Goal: Task Accomplishment & Management: Use online tool/utility

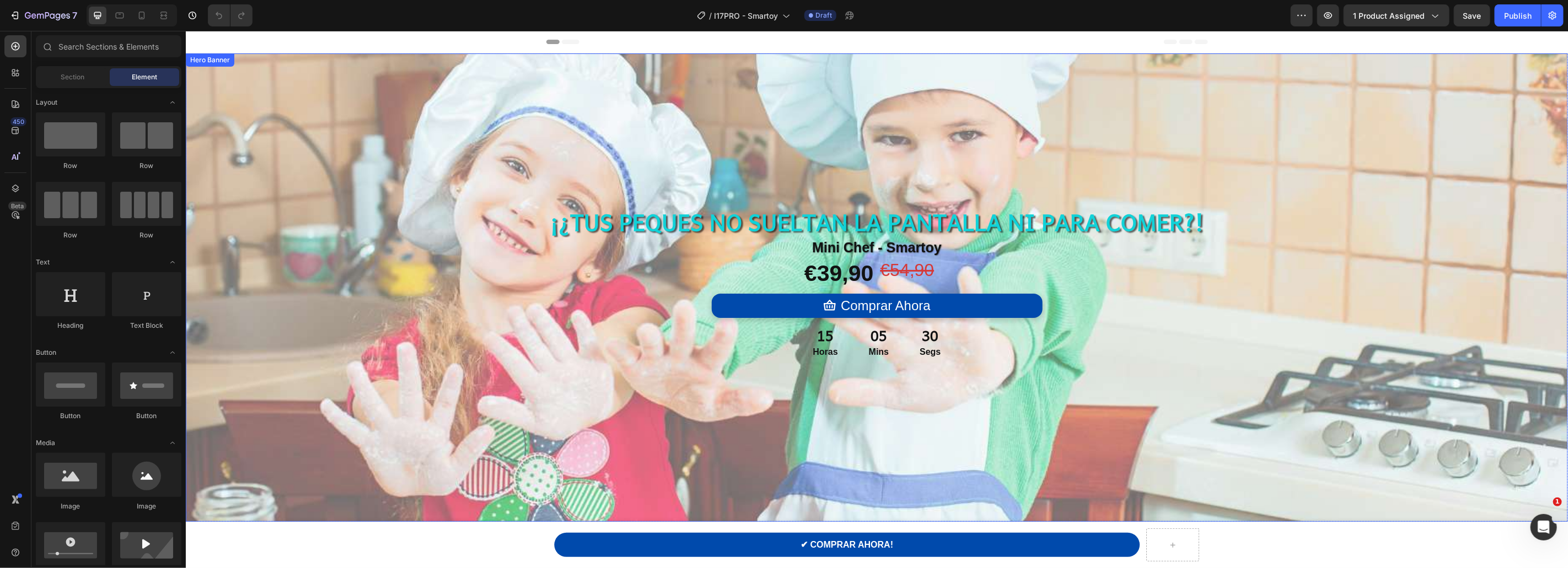
click at [435, 166] on div "Overlay" at bounding box center [876, 286] width 1382 height 468
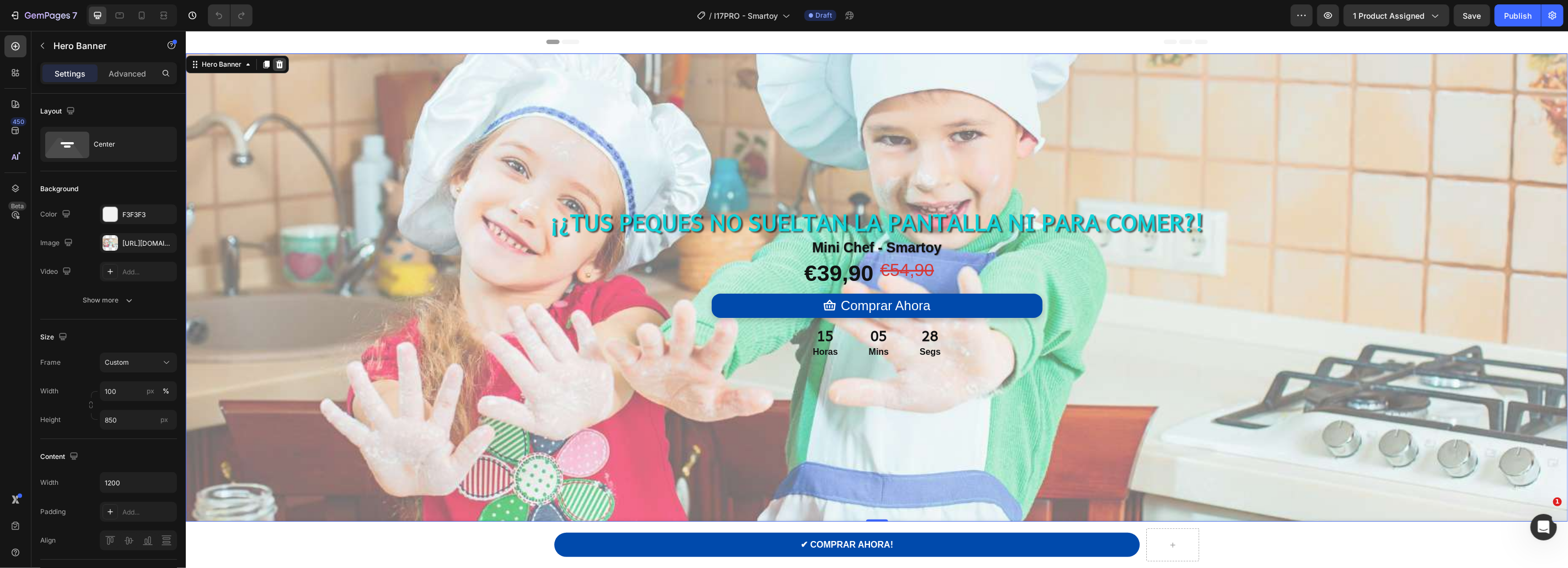
click at [275, 59] on icon at bounding box center [279, 63] width 9 height 9
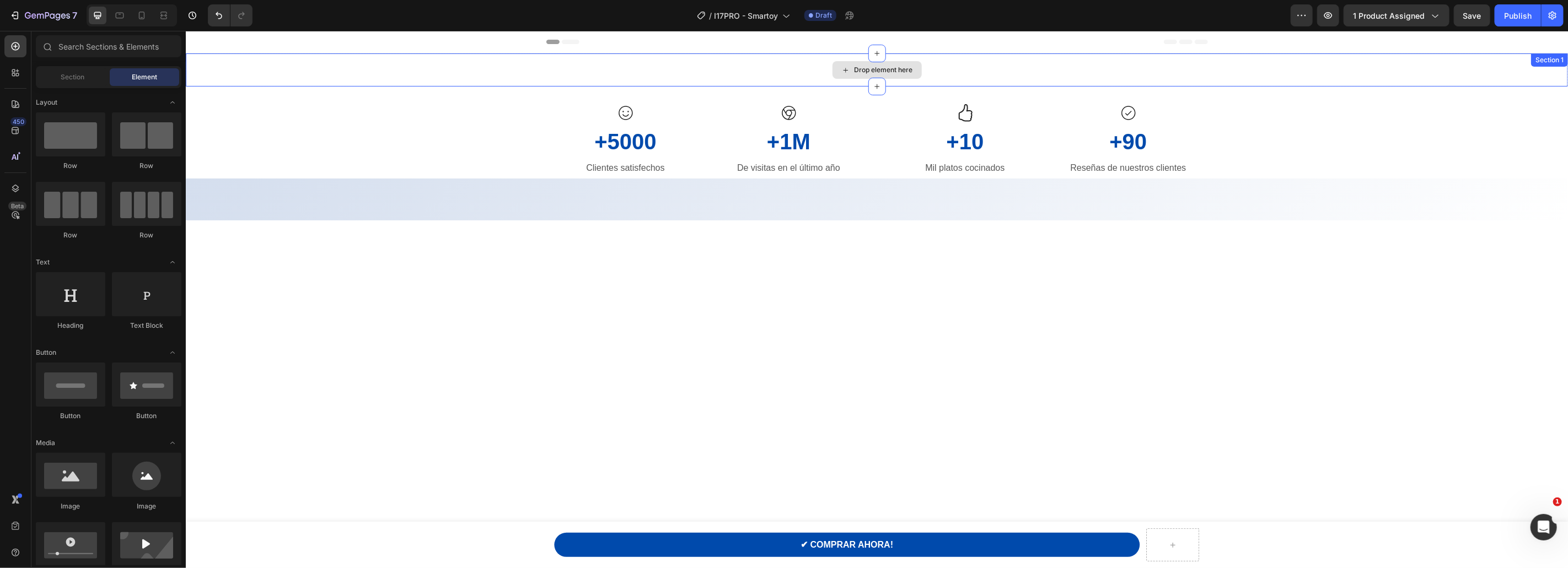
click at [371, 63] on div "Drop element here" at bounding box center [876, 69] width 1382 height 33
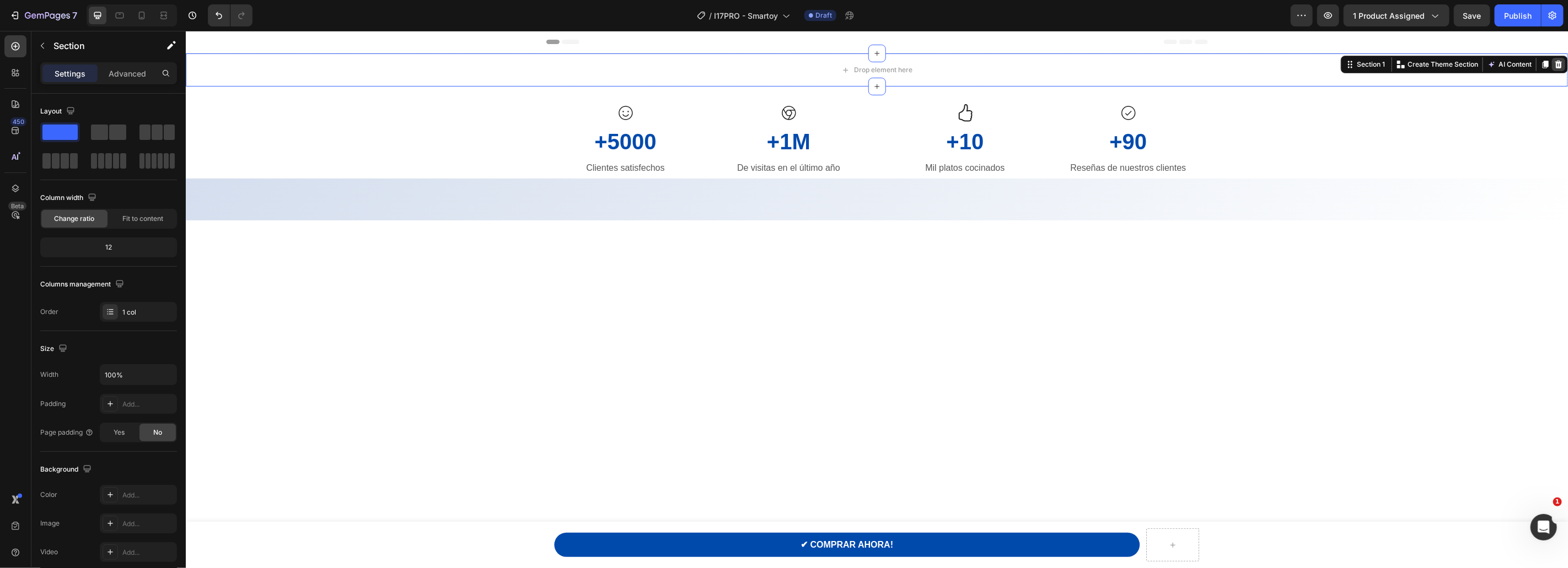
click at [1558, 62] on icon at bounding box center [1558, 63] width 7 height 7
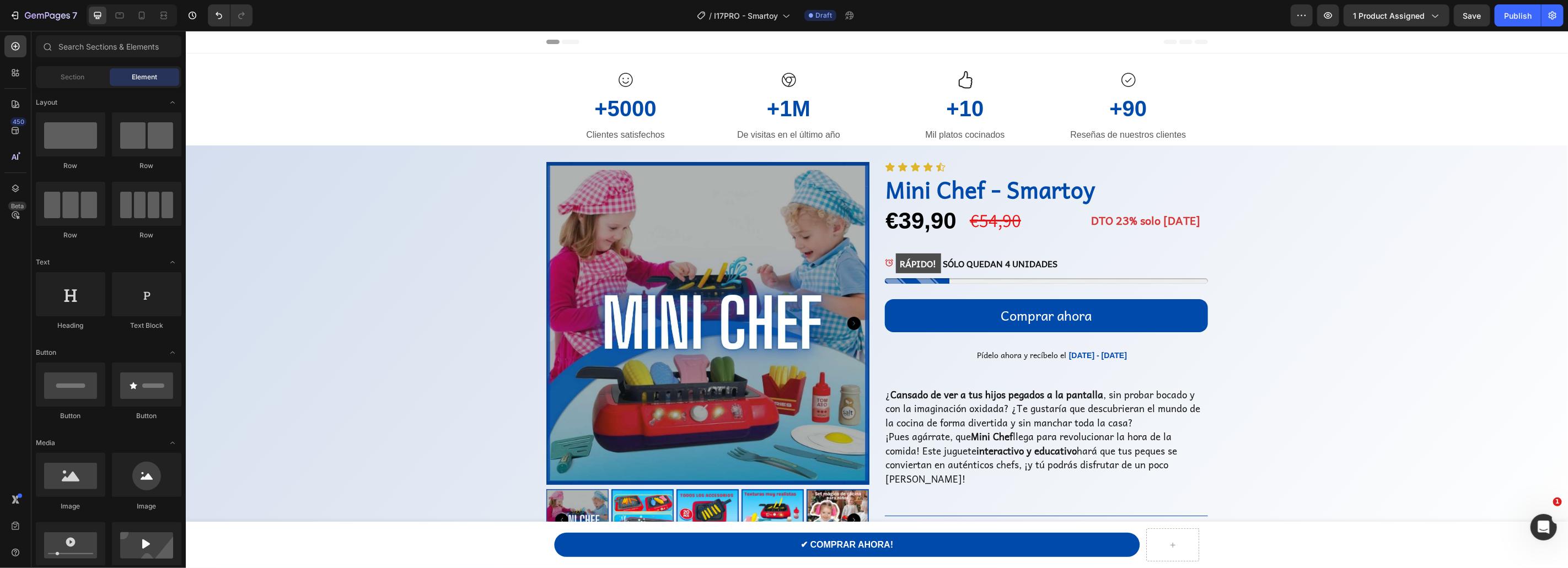
click at [705, 78] on div "Icon +5000 Heading Clientes satisfechos Text block Icon +1M Heading De visitas …" at bounding box center [706, 107] width 322 height 73
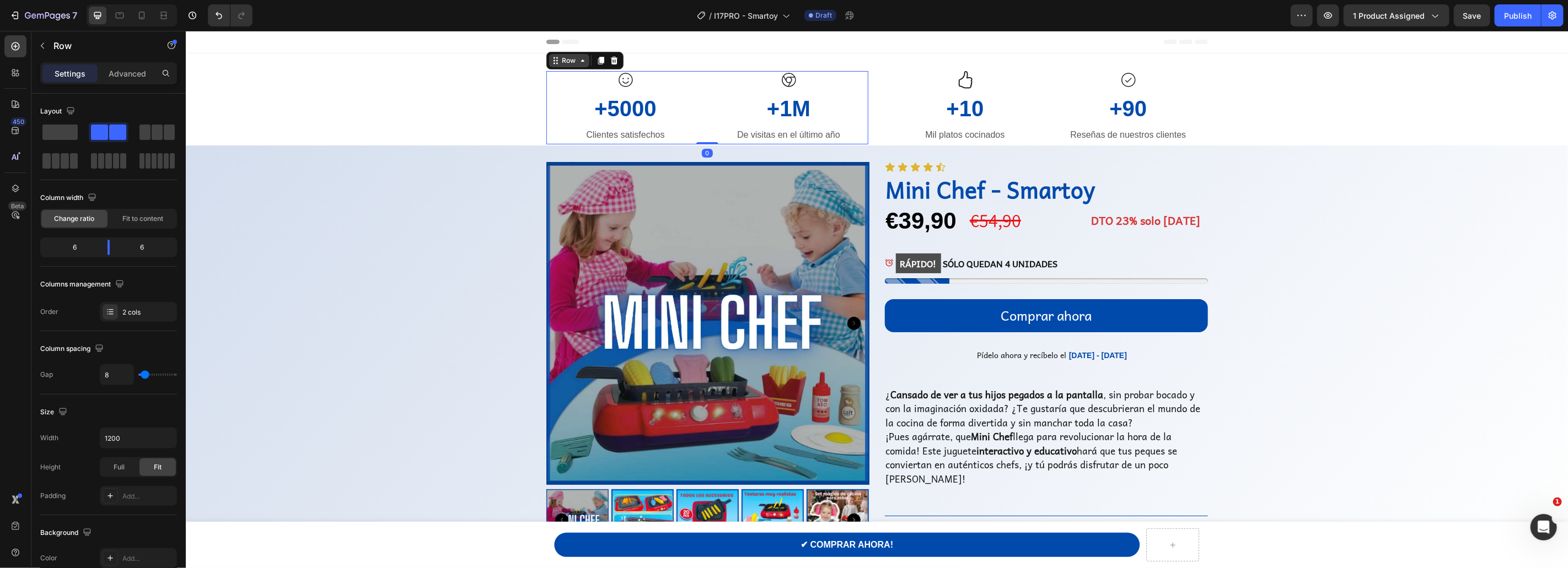
click at [570, 58] on div "Row" at bounding box center [569, 60] width 18 height 10
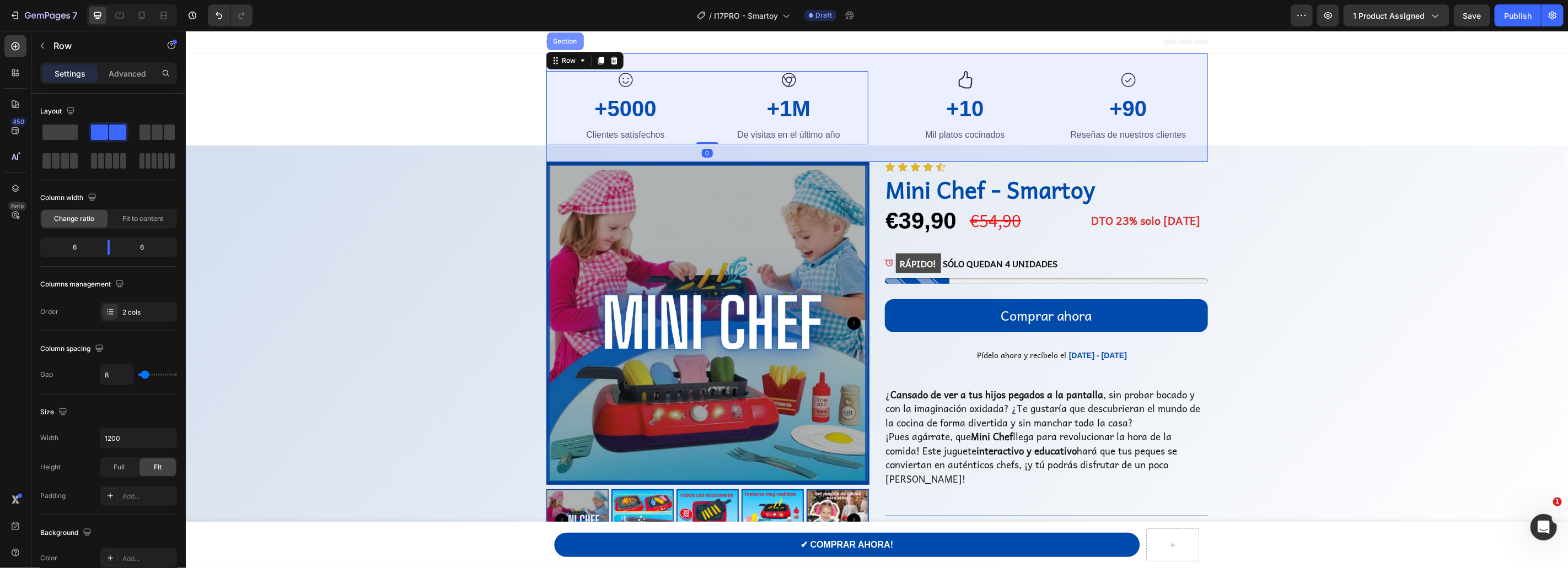
click at [561, 35] on div "Section" at bounding box center [565, 40] width 37 height 17
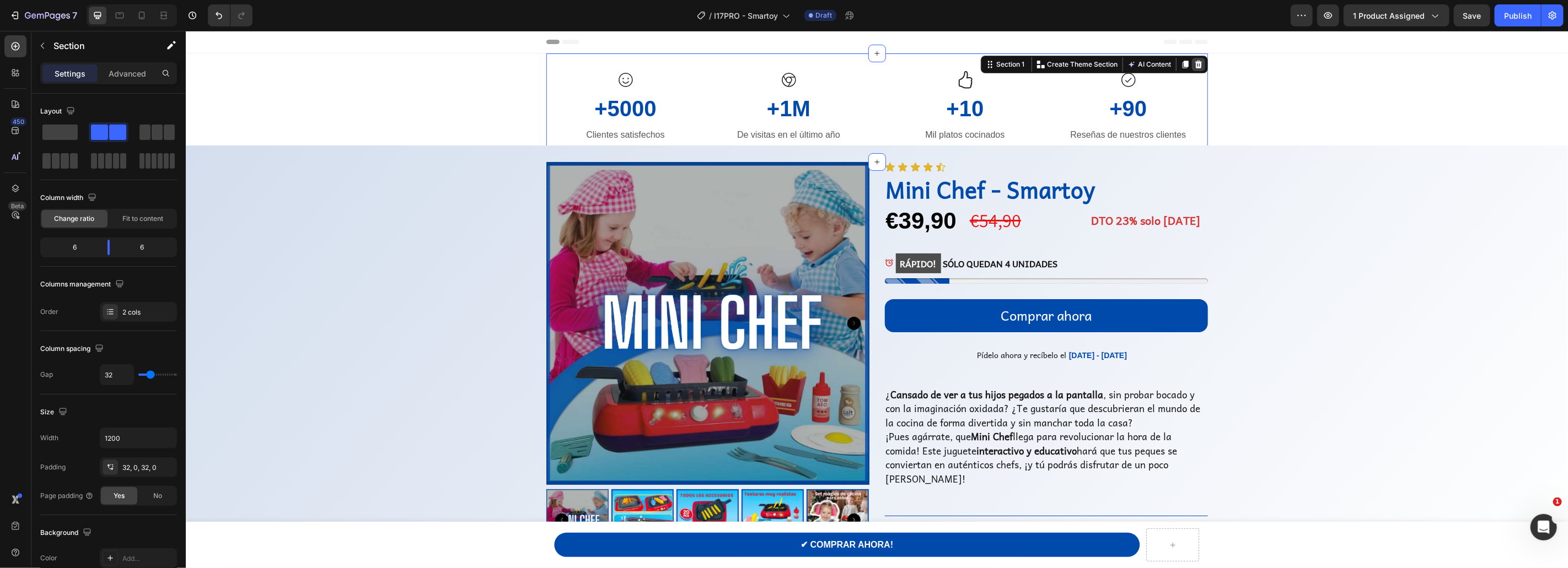
click at [1199, 63] on icon at bounding box center [1198, 63] width 7 height 7
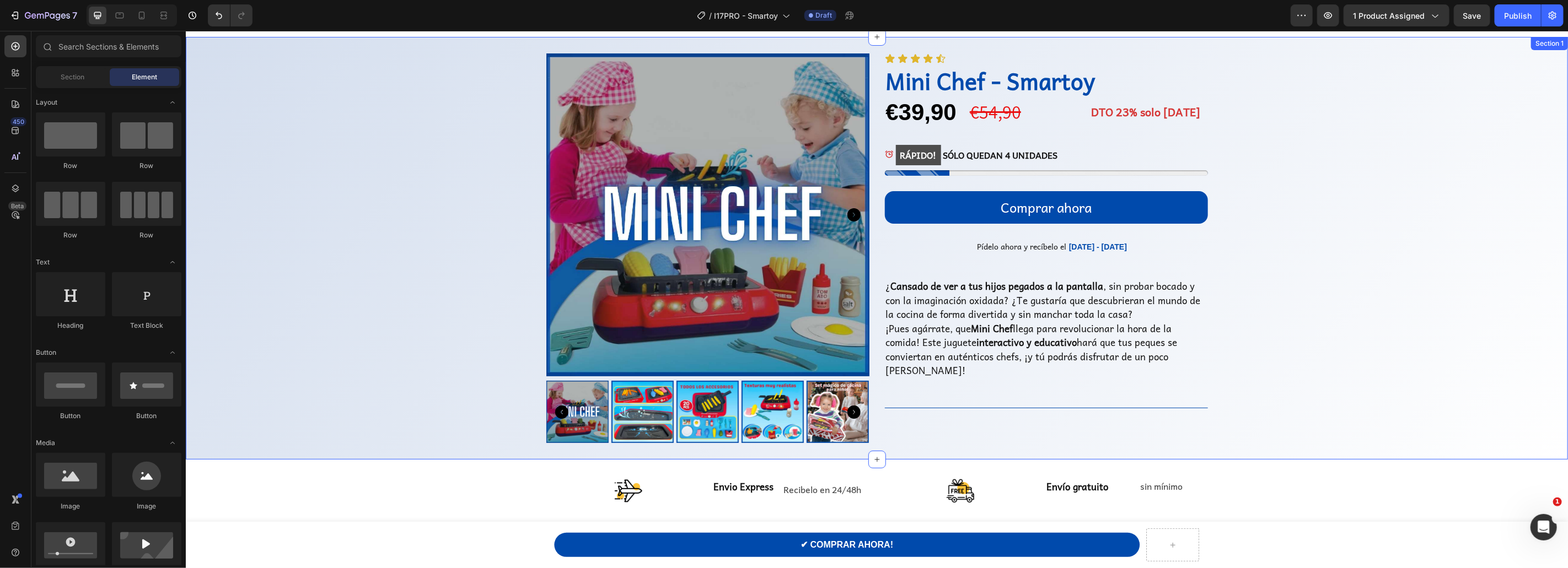
click at [373, 239] on div "Product Images Icon Icon Icon Icon Icon Icon List Mini Chef - Smartoy Product T…" at bounding box center [876, 247] width 1382 height 389
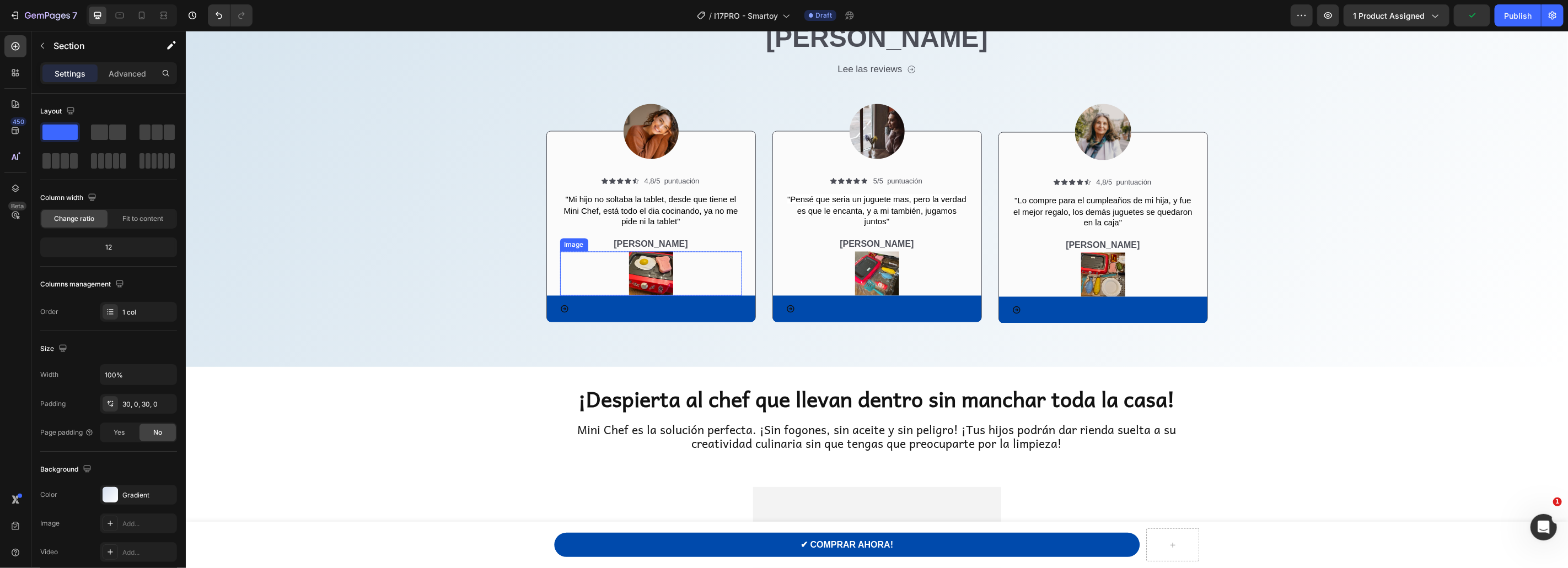
scroll to position [1580, 0]
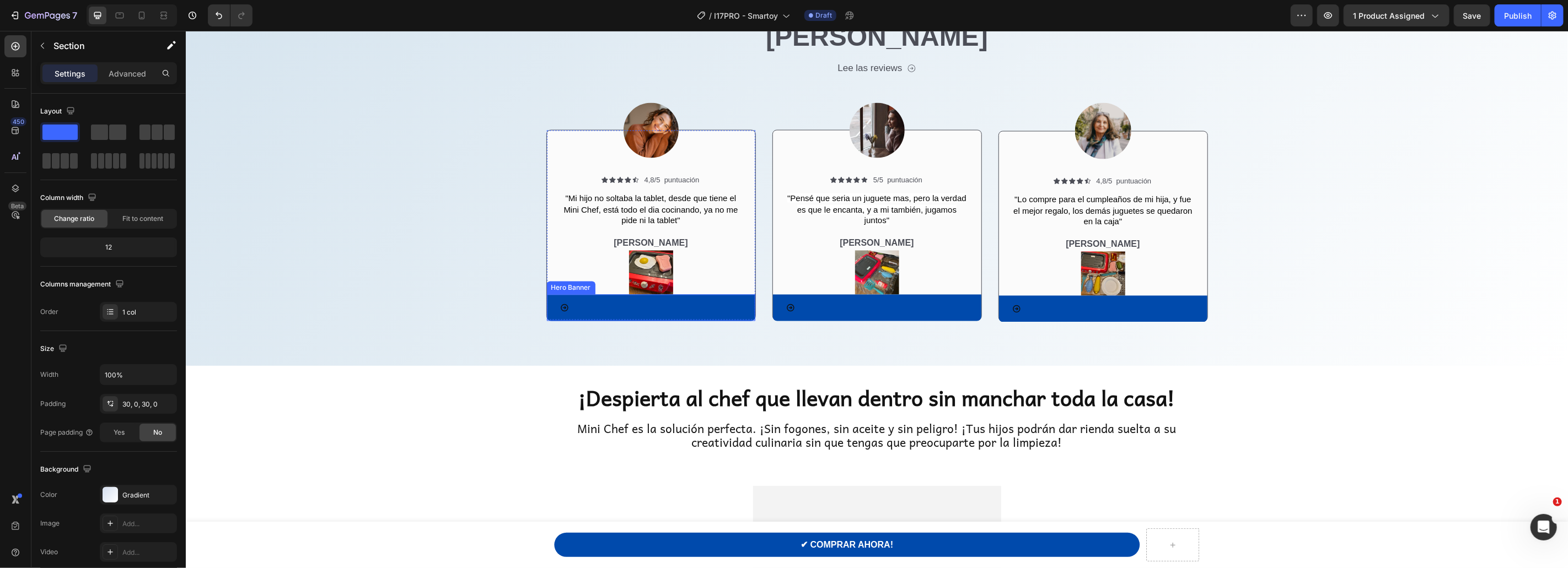
click at [724, 303] on div "Icon" at bounding box center [650, 307] width 182 height 9
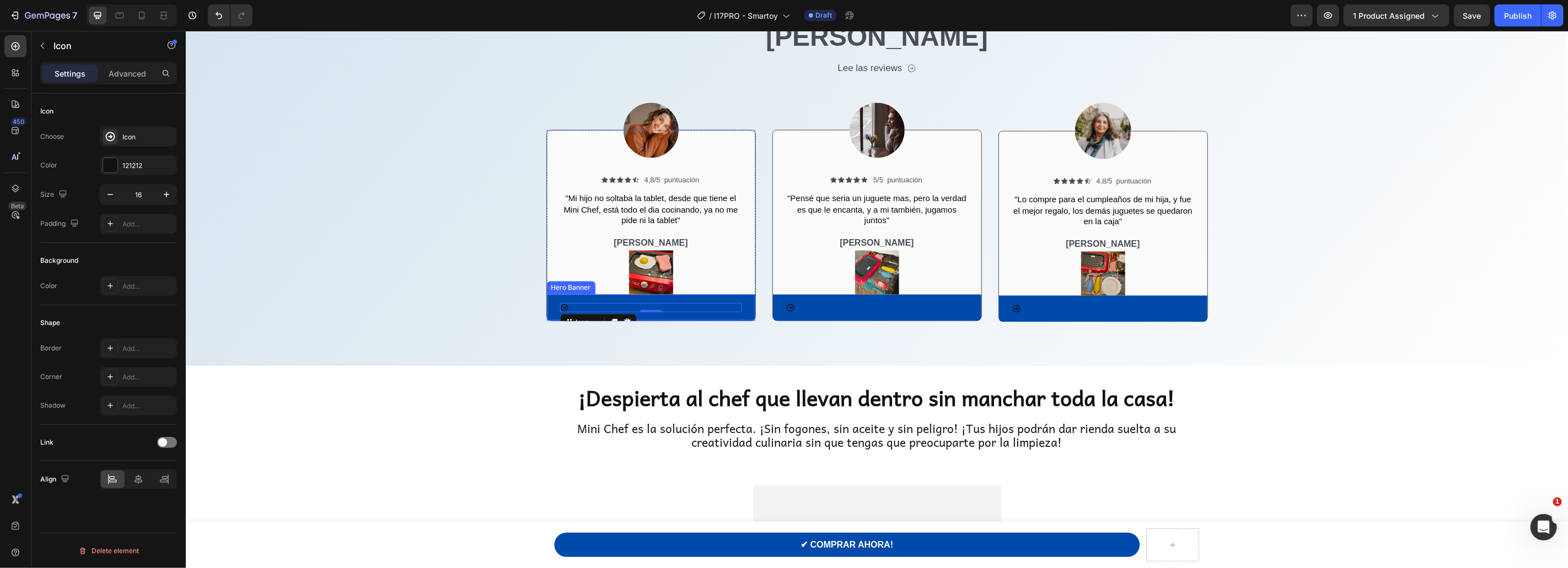
click at [747, 295] on div "Icon 0" at bounding box center [650, 308] width 208 height 26
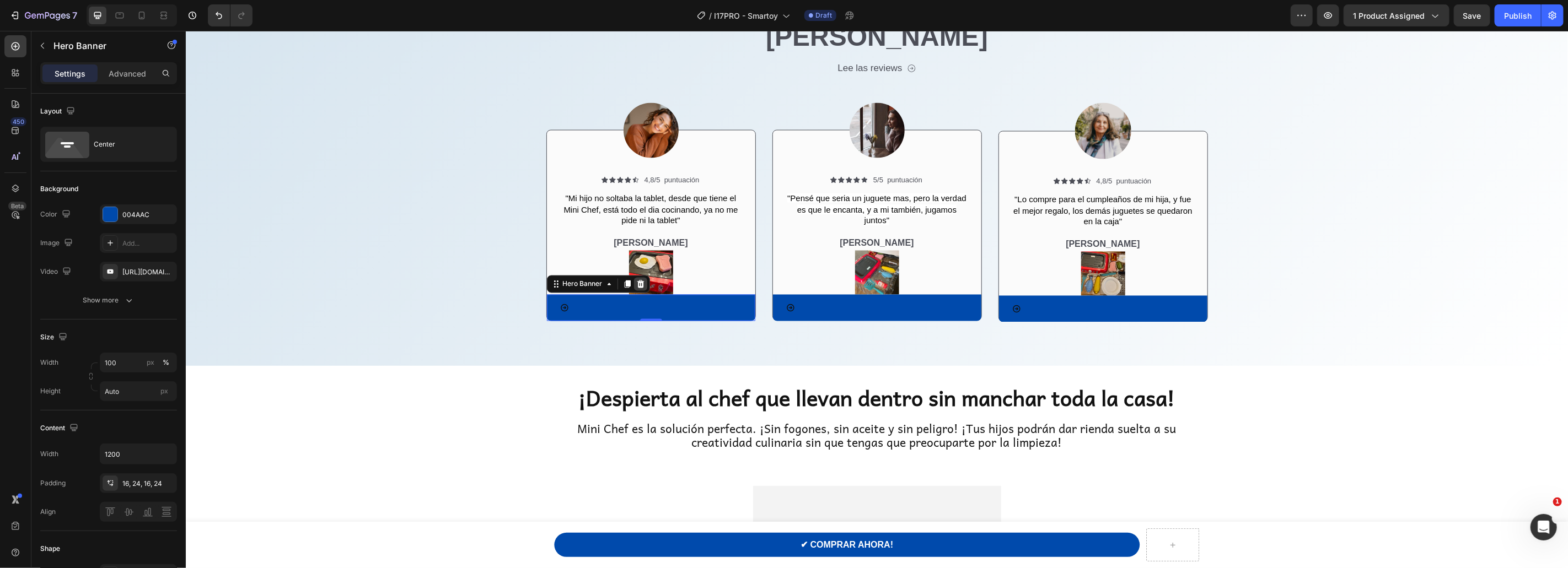
click at [637, 280] on icon at bounding box center [640, 283] width 7 height 7
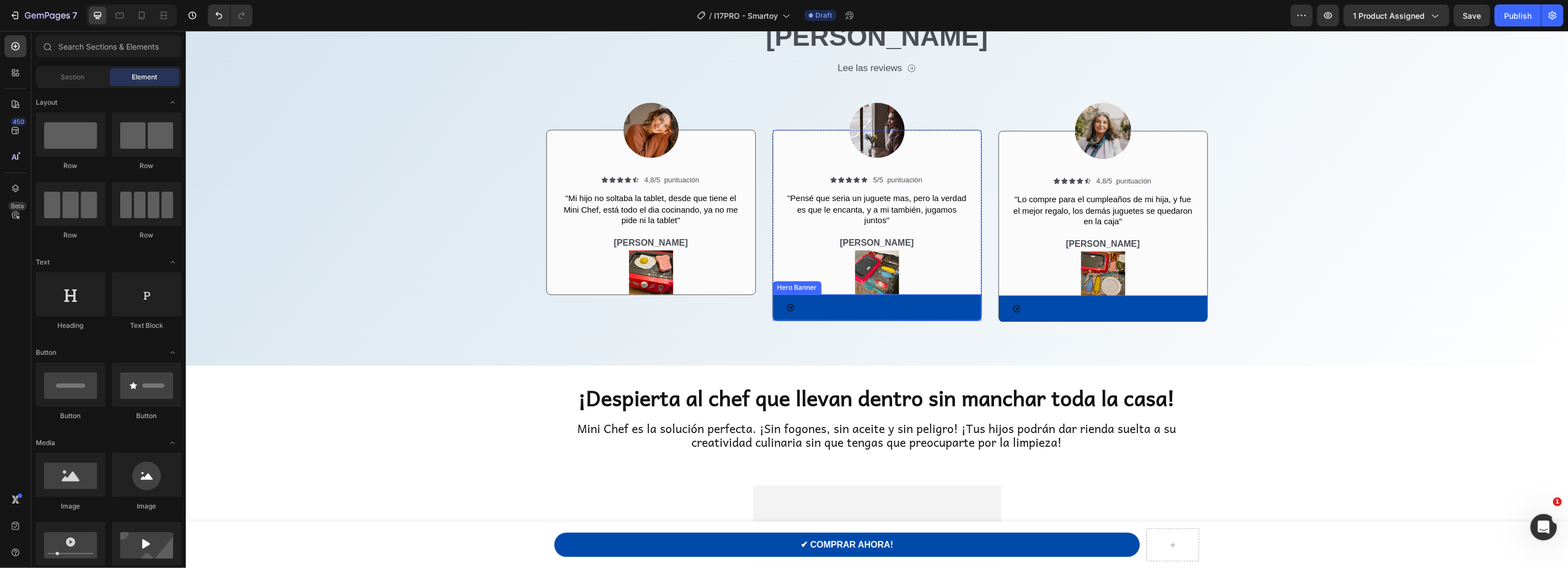
click at [969, 295] on div "Icon" at bounding box center [876, 308] width 208 height 26
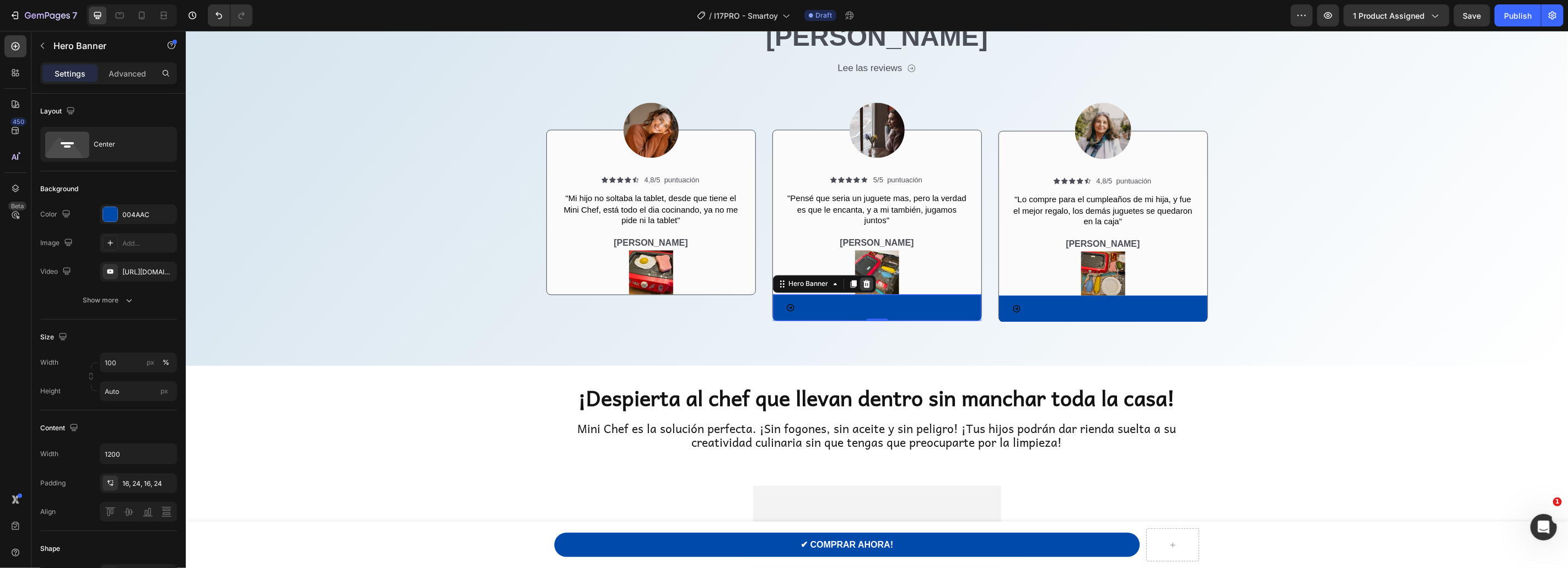
click at [863, 280] on icon at bounding box center [865, 283] width 7 height 7
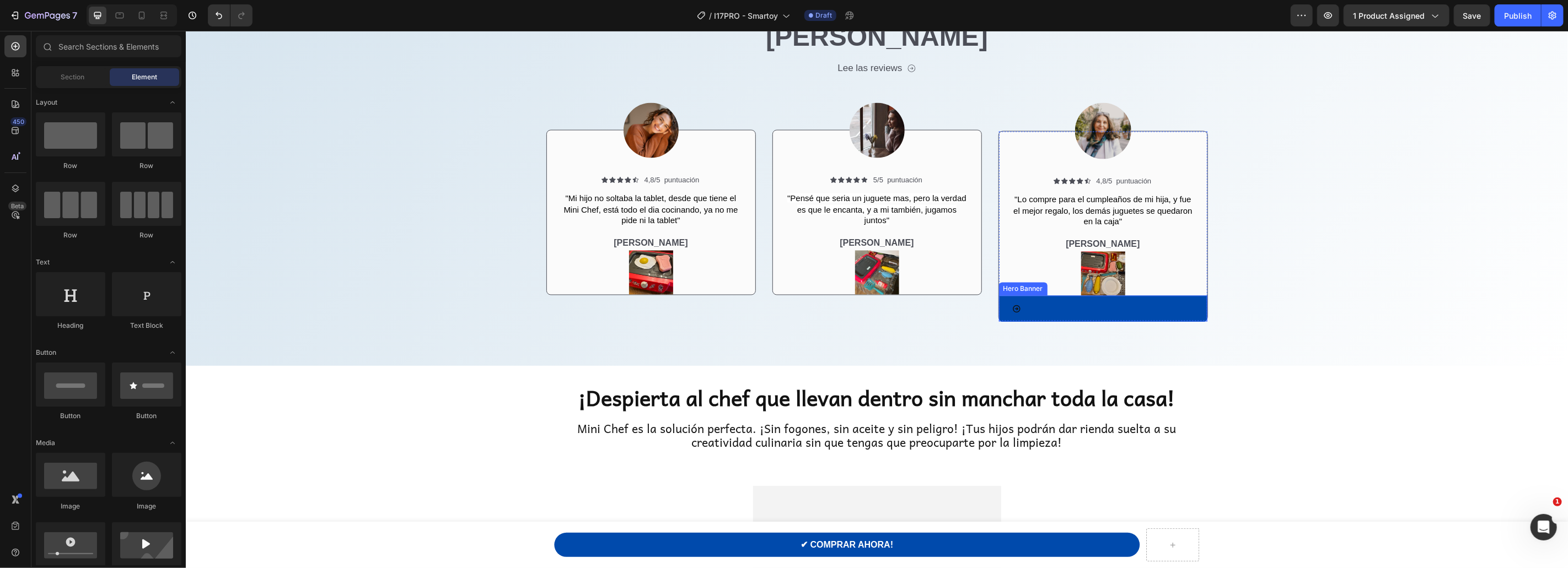
click at [1186, 296] on div "Icon" at bounding box center [1102, 309] width 208 height 26
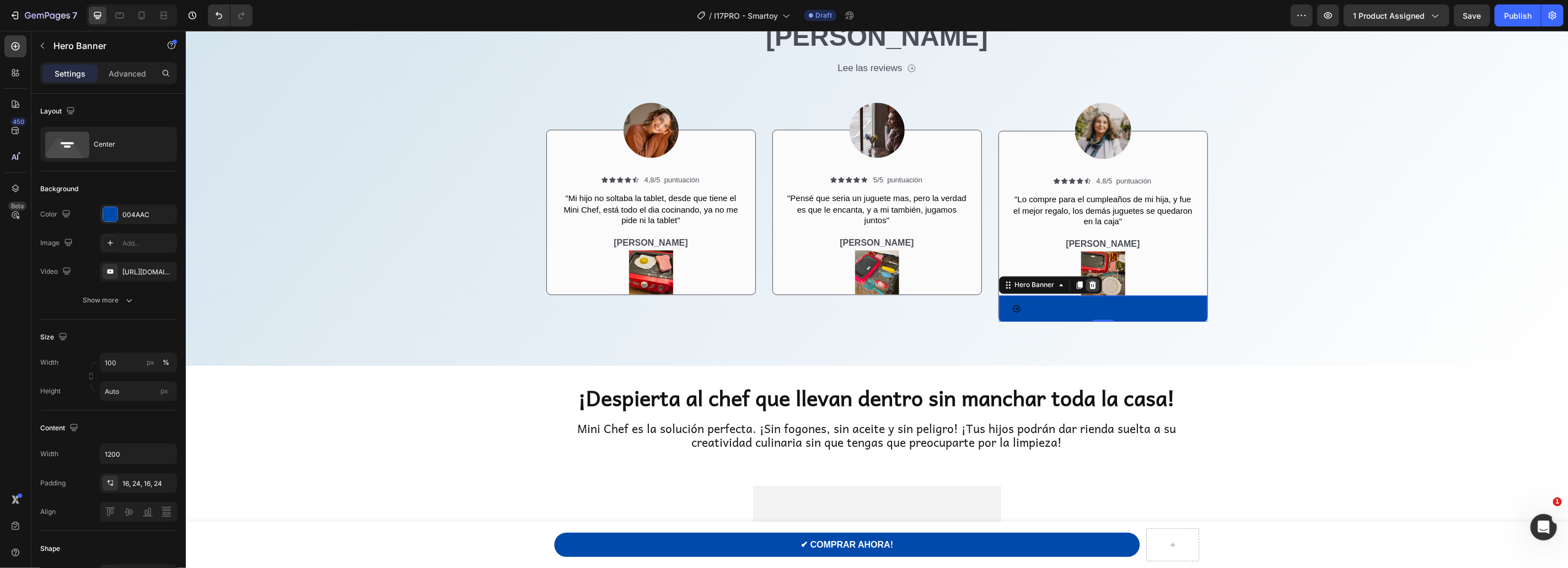
click at [1093, 282] on icon at bounding box center [1091, 285] width 7 height 7
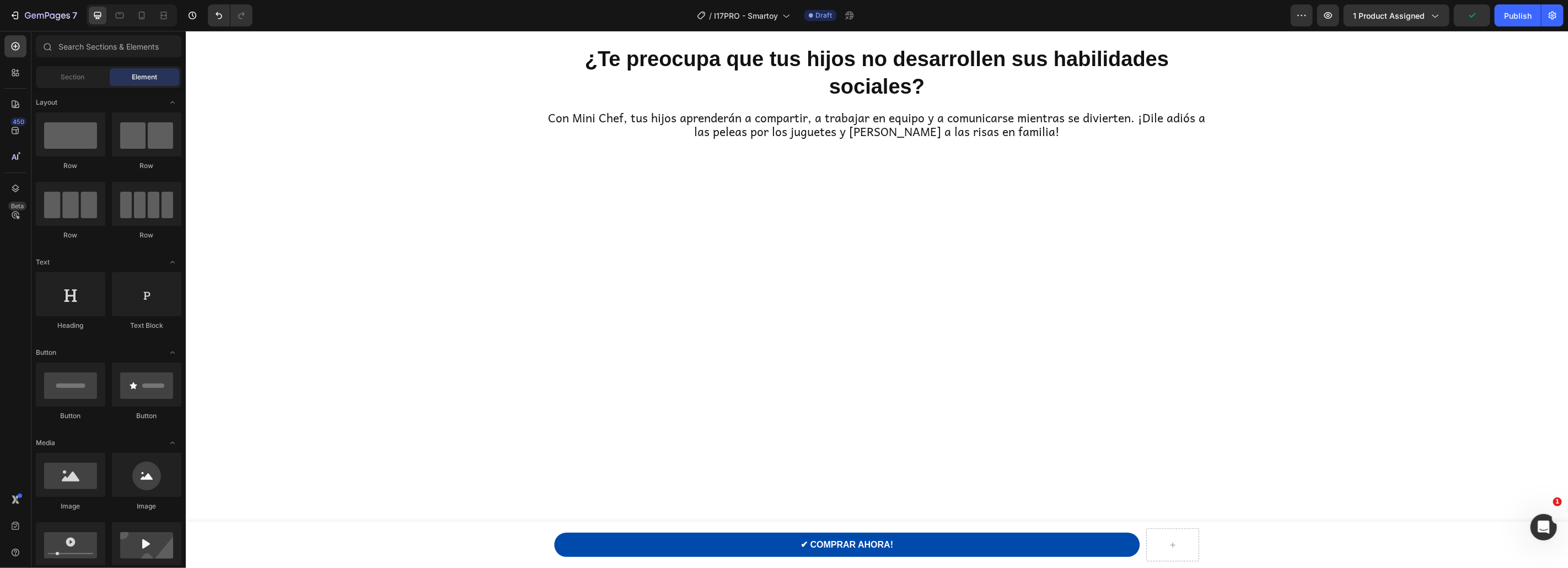
scroll to position [0, 0]
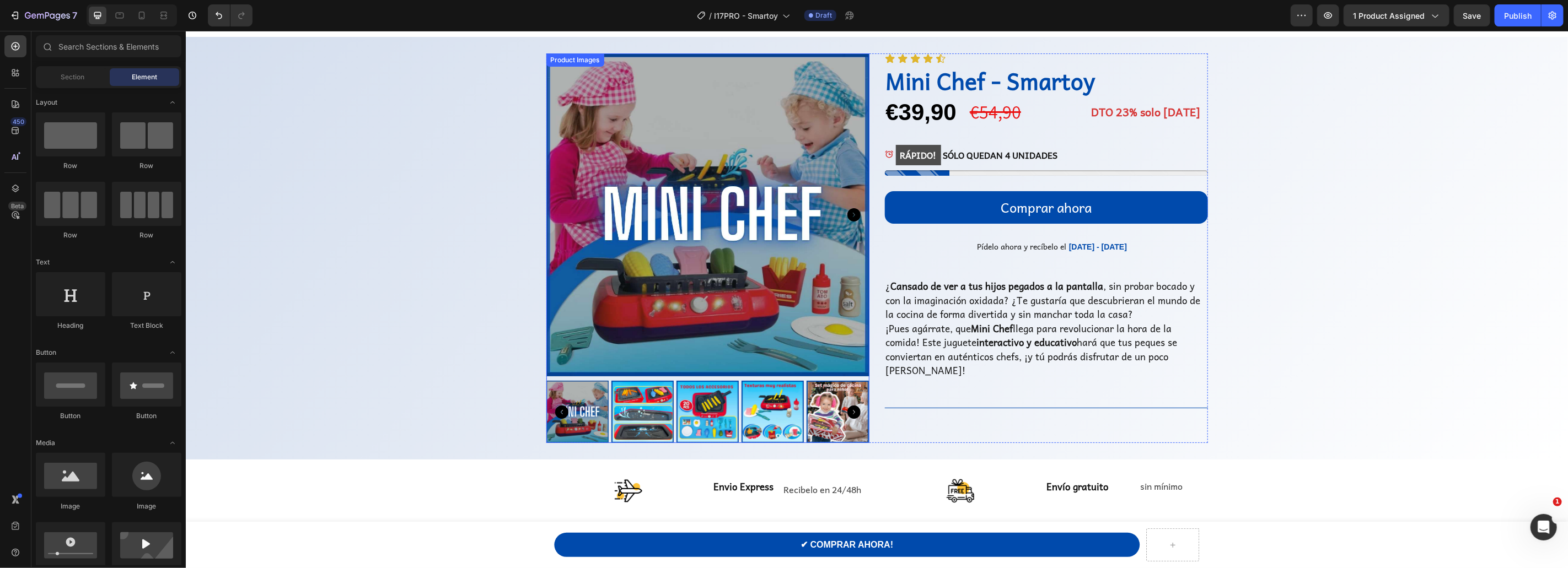
click at [625, 188] on img at bounding box center [707, 214] width 323 height 323
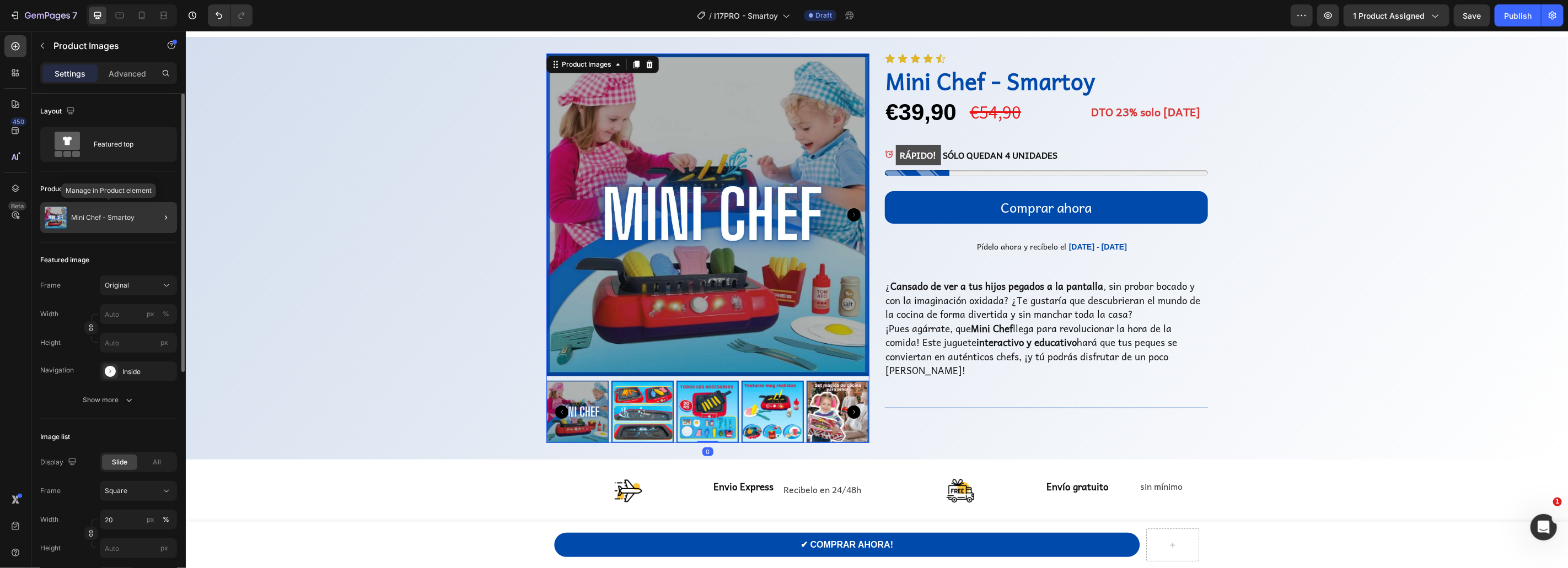
click at [122, 221] on p "Mini Chef - Smartoy" at bounding box center [102, 217] width 63 height 7
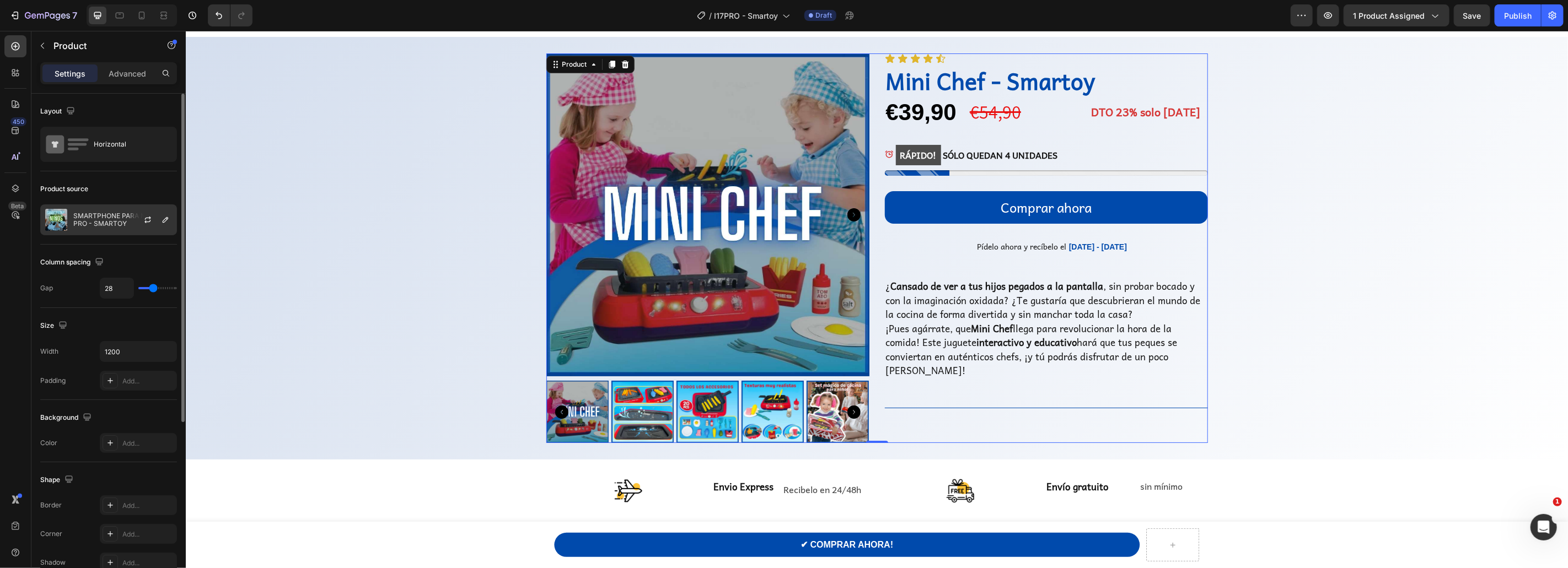
click at [100, 217] on p "SMARTPHONE PARA NIÑOS I17 PRO - SMARTOY" at bounding box center [123, 220] width 99 height 16
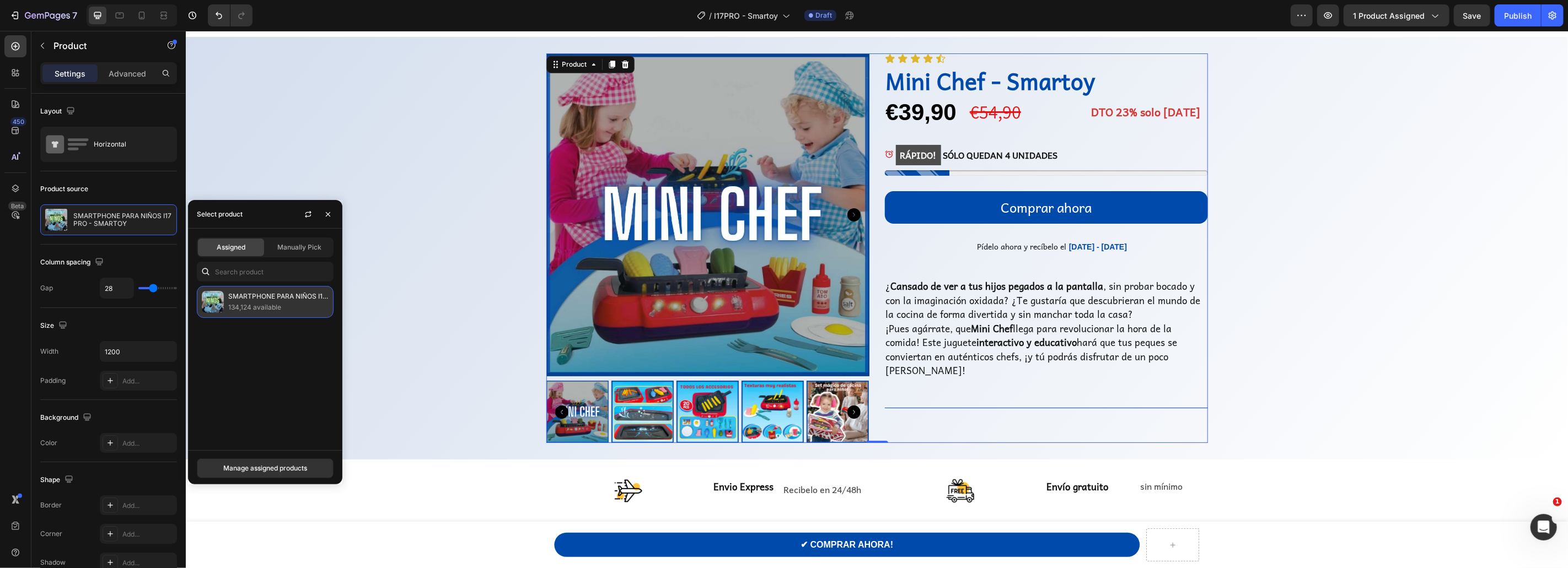
click at [254, 305] on p "134,124 available" at bounding box center [278, 307] width 100 height 11
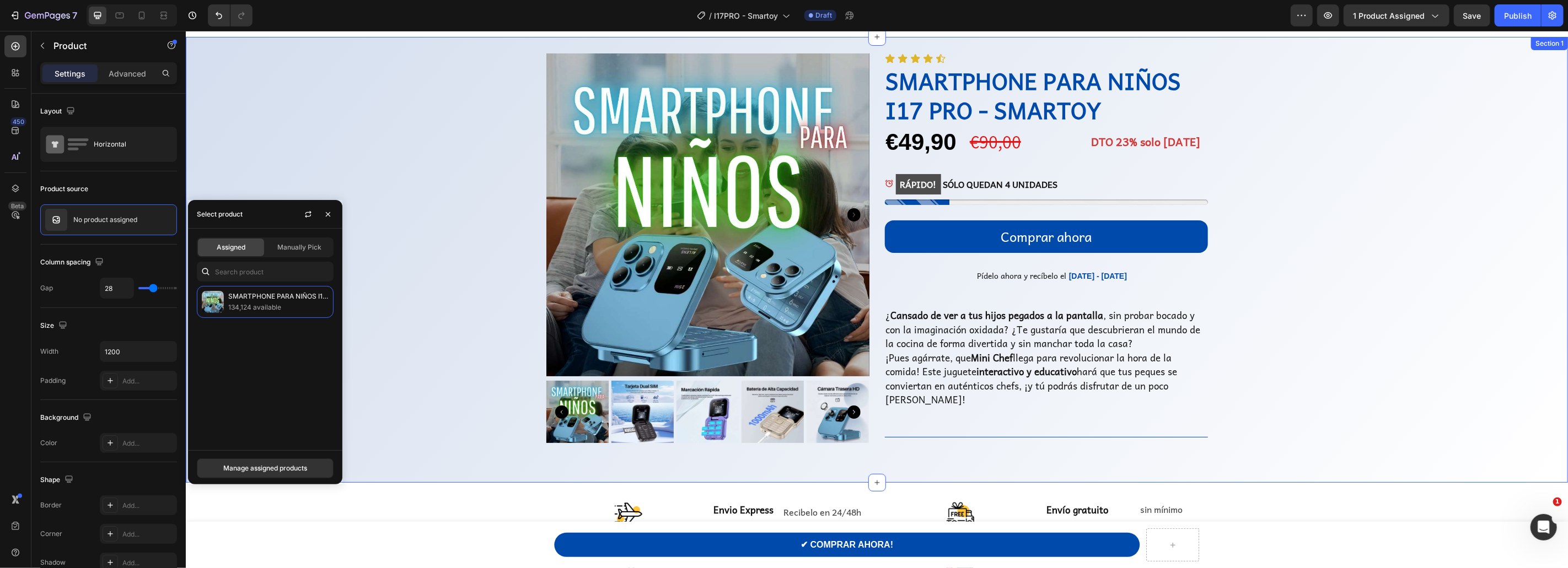
click at [378, 137] on div "Product Images Icon Icon Icon Icon Icon Icon List SMARTPHONE PARA NIÑOS I17 PRO…" at bounding box center [876, 259] width 1382 height 413
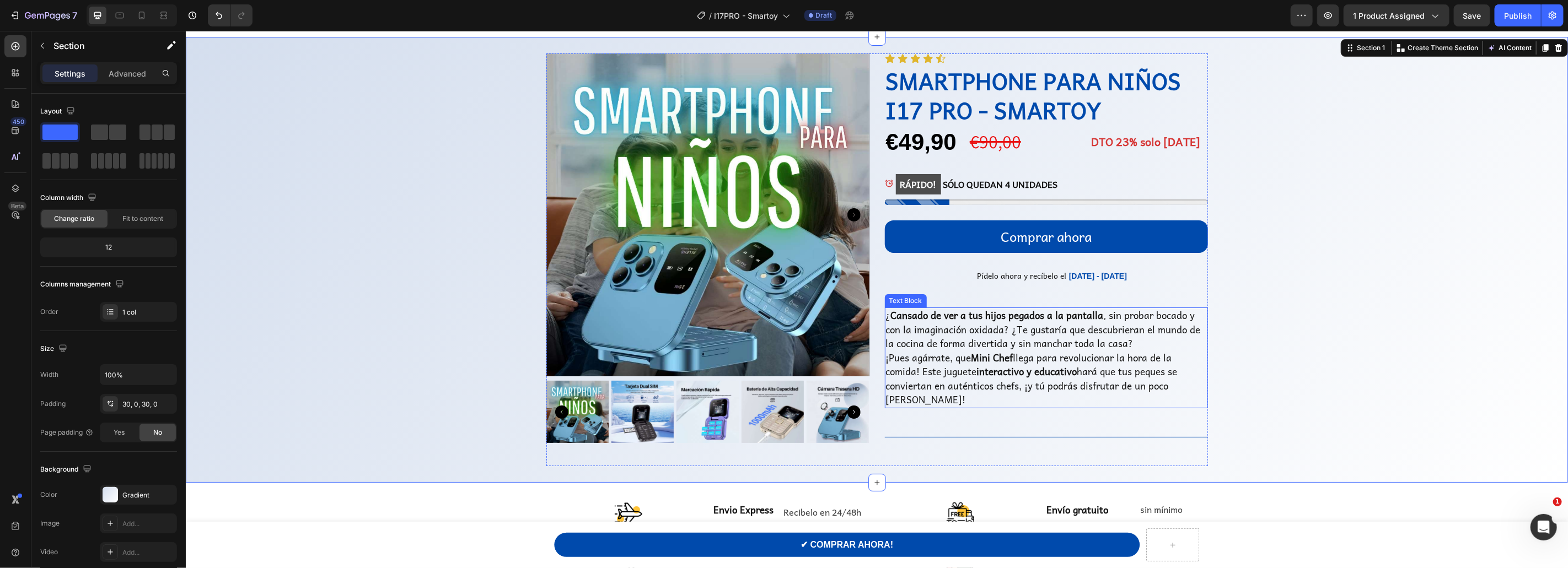
click at [962, 351] on p "¡Pues agárrate, que Mini Chef llega para revolucionar la hora de la comida! Est…" at bounding box center [1046, 379] width 321 height 56
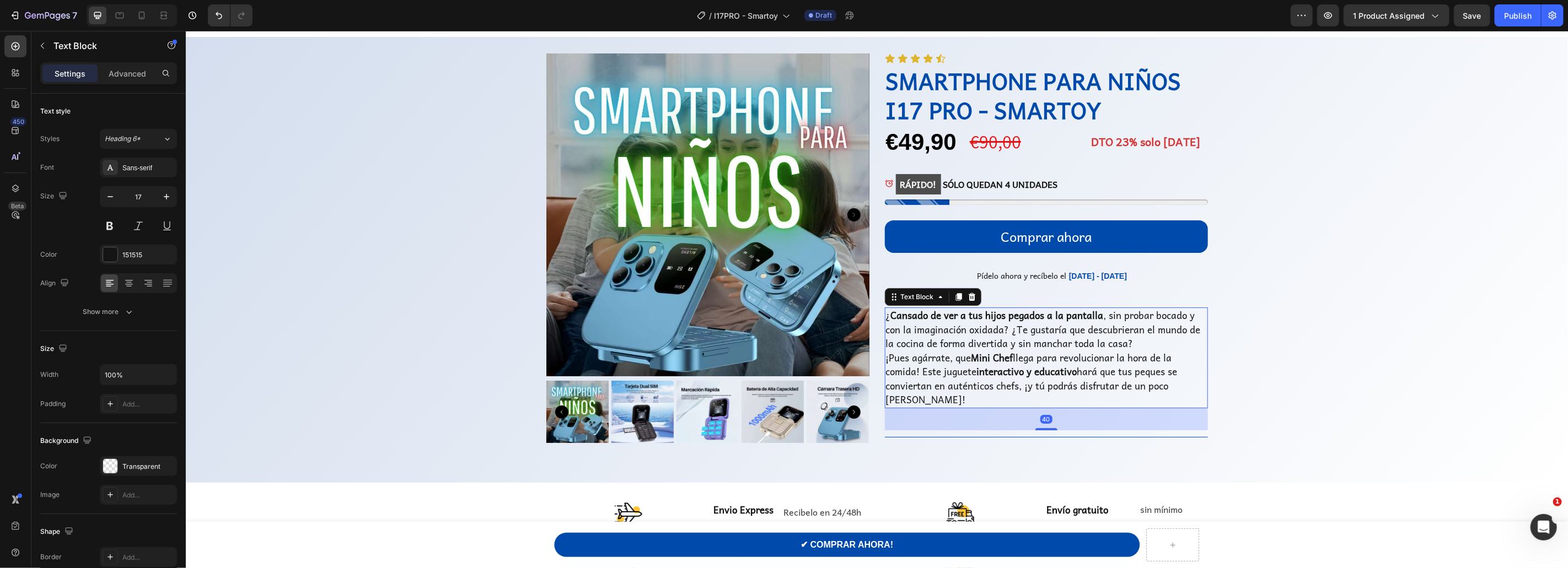
click at [962, 351] on p "¡Pues agárrate, que Mini Chef llega para revolucionar la hora de la comida! Est…" at bounding box center [1046, 379] width 321 height 56
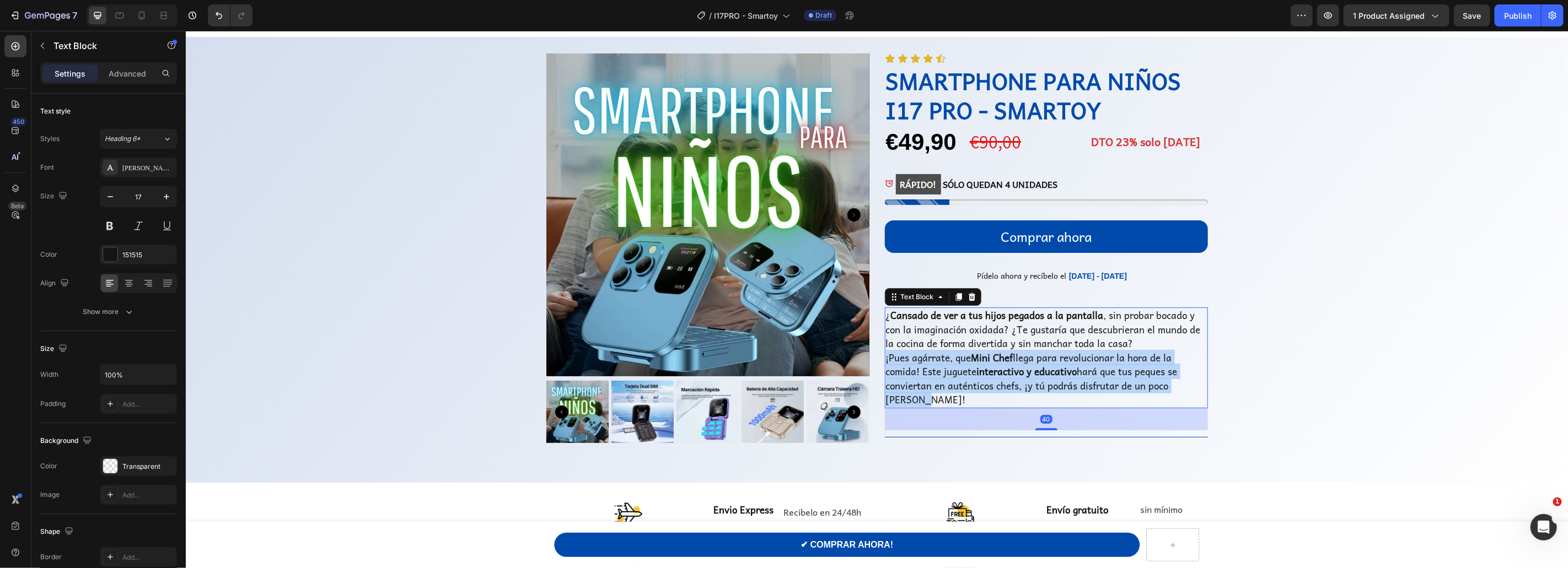
click at [962, 351] on p "¡Pues agárrate, que Mini Chef llega para revolucionar la hora de la comida! Est…" at bounding box center [1046, 379] width 321 height 56
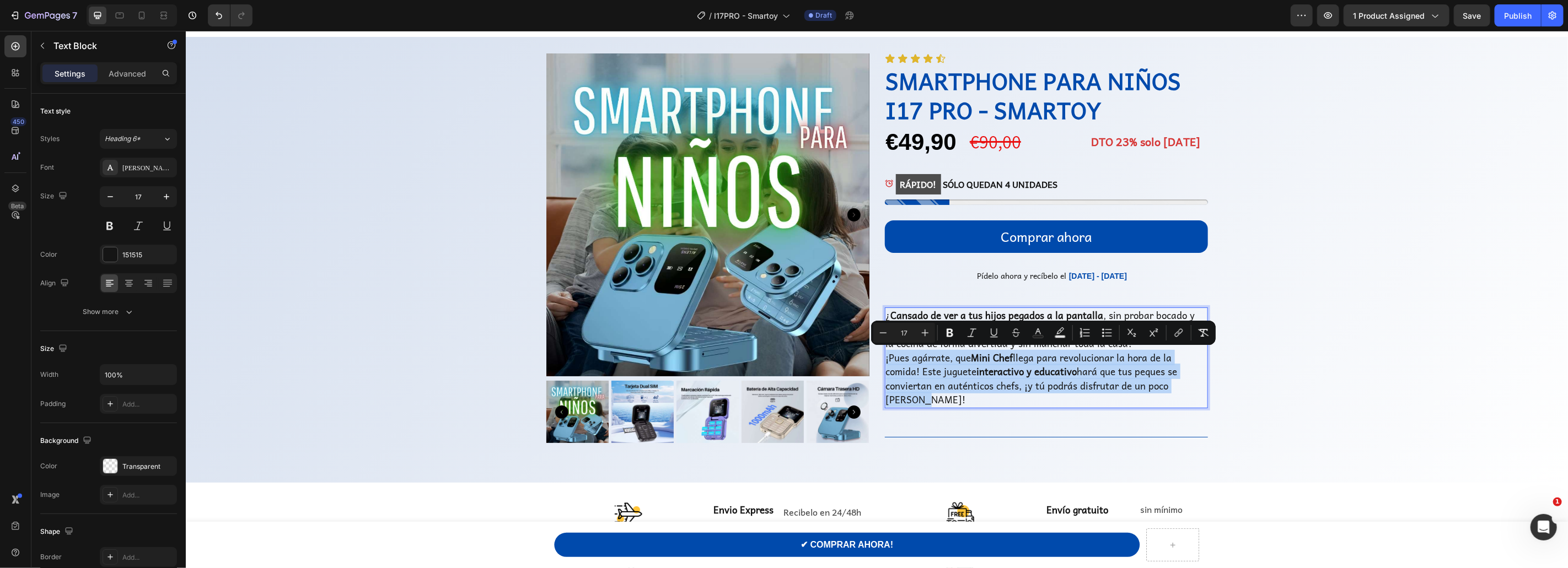
drag, startPoint x: 1109, startPoint y: 371, endPoint x: 1153, endPoint y: 376, distance: 44.3
click at [1109, 371] on p "¡Pues agárrate, que Mini Chef llega para revolucionar la hora de la comida! Est…" at bounding box center [1046, 379] width 321 height 56
click at [1198, 380] on p "¡Pues agárrate, que Mini Chef llega para revolucionar la hora de la comida! Est…" at bounding box center [1046, 379] width 321 height 56
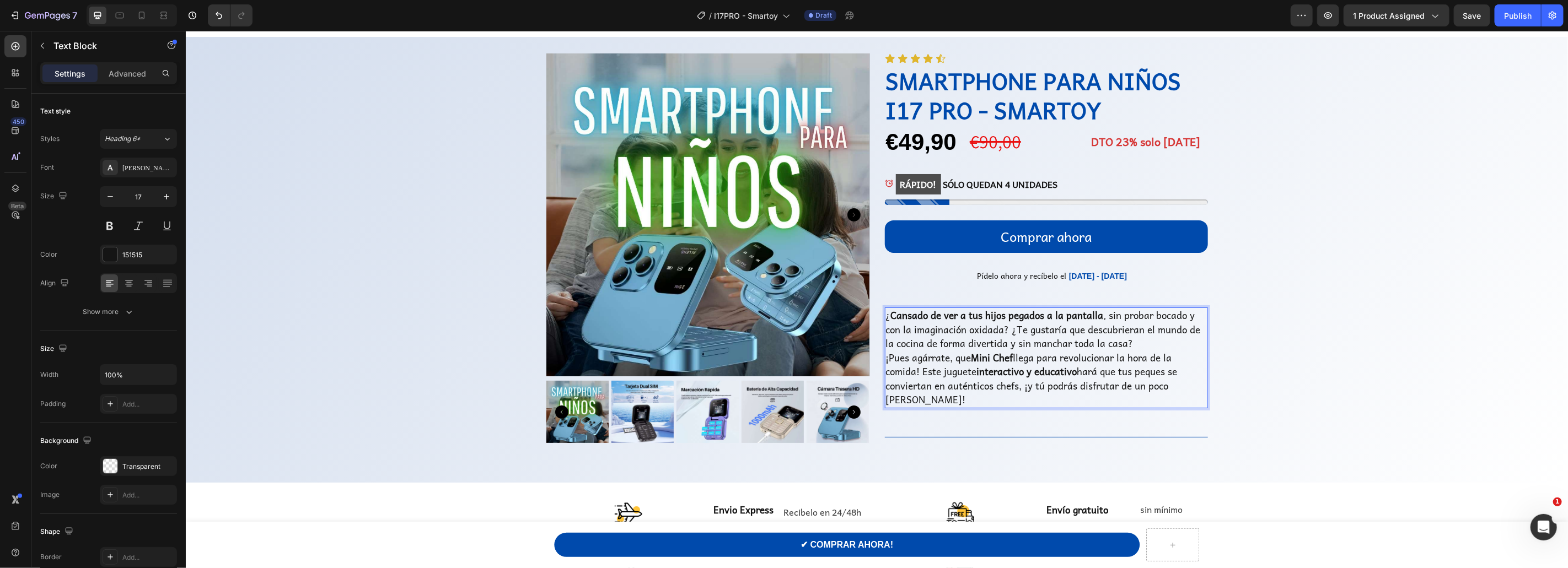
click at [1017, 354] on p "¡Pues agárrate, que Mini Chef llega para revolucionar la hora de la comida! Est…" at bounding box center [1046, 379] width 321 height 56
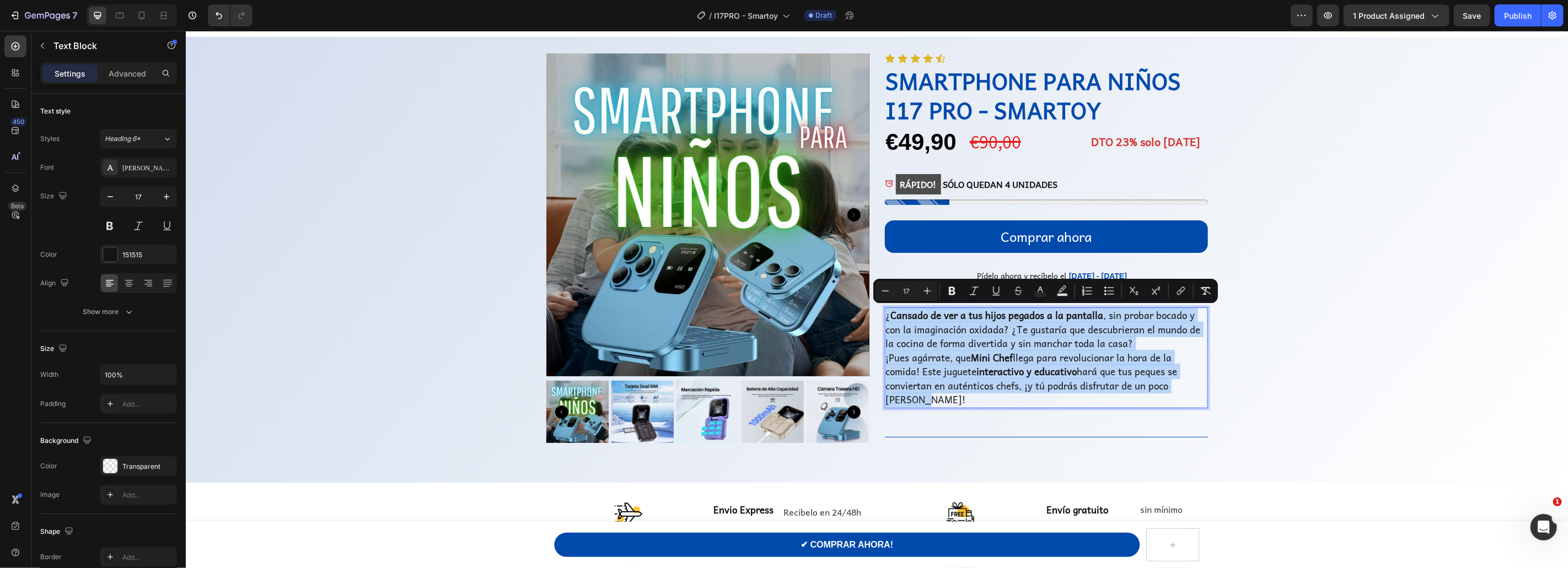
drag, startPoint x: 886, startPoint y: 314, endPoint x: 1203, endPoint y: 391, distance: 326.2
click at [1203, 391] on div "¿ Cansado de ver a tus hijos pegados a la pantalla , sin probar bocado y con la…" at bounding box center [1045, 357] width 323 height 101
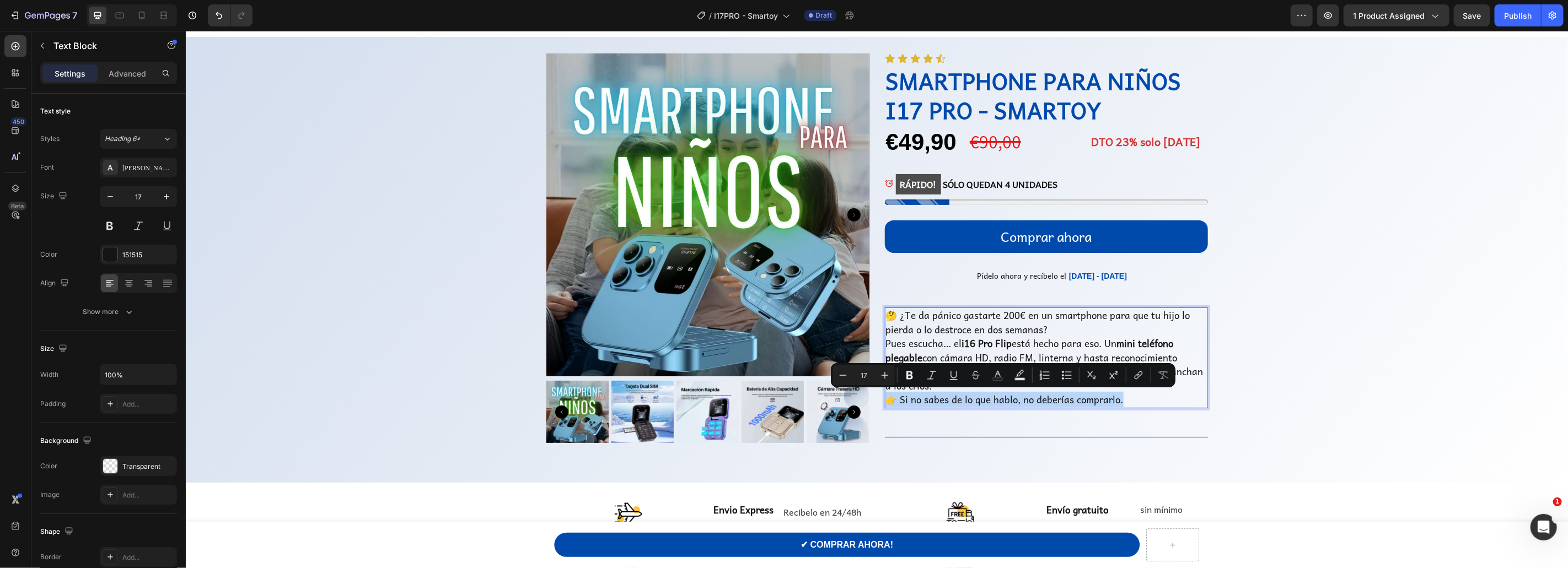
drag, startPoint x: 887, startPoint y: 398, endPoint x: 1170, endPoint y: 401, distance: 283.0
click at [1170, 401] on p "🤔 ¿Te da pánico gastarte 200€ en un smartphone para que tu hijo lo pierda o lo …" at bounding box center [1046, 357] width 321 height 99
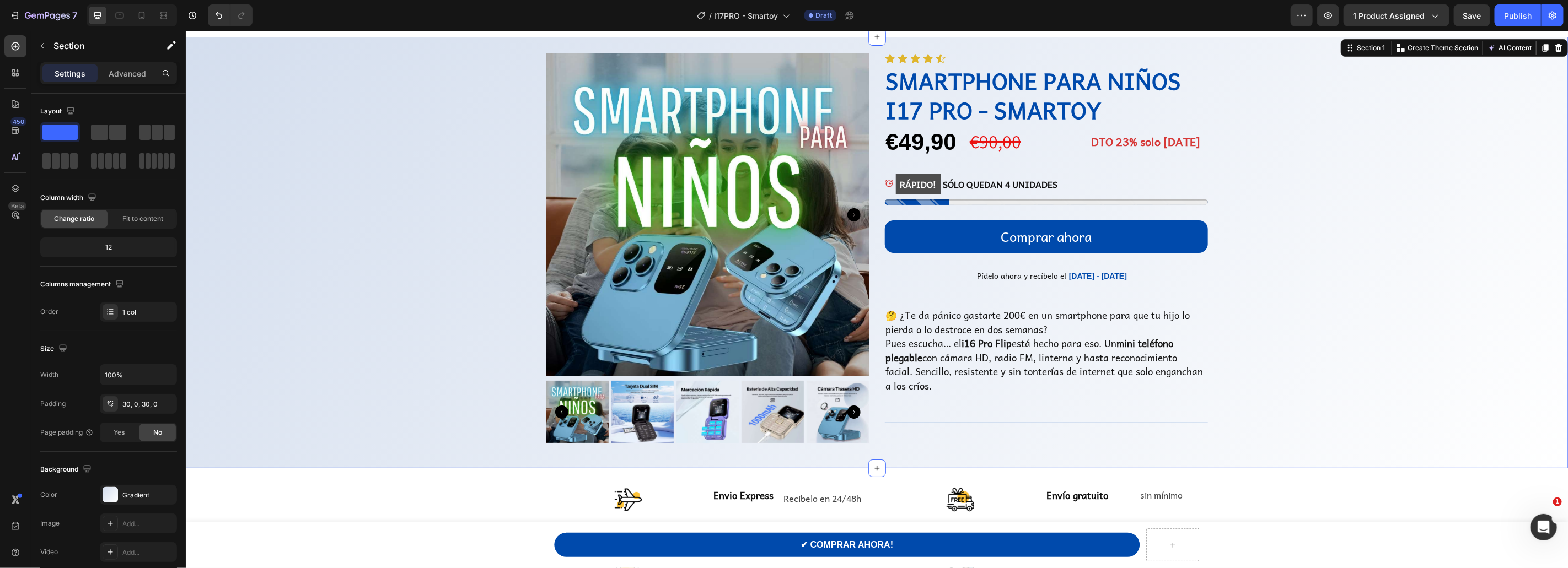
click at [1287, 399] on div "Product Images Icon Icon Icon Icon Icon Icon List SMARTPHONE PARA NIÑOS I17 PRO…" at bounding box center [876, 252] width 1382 height 398
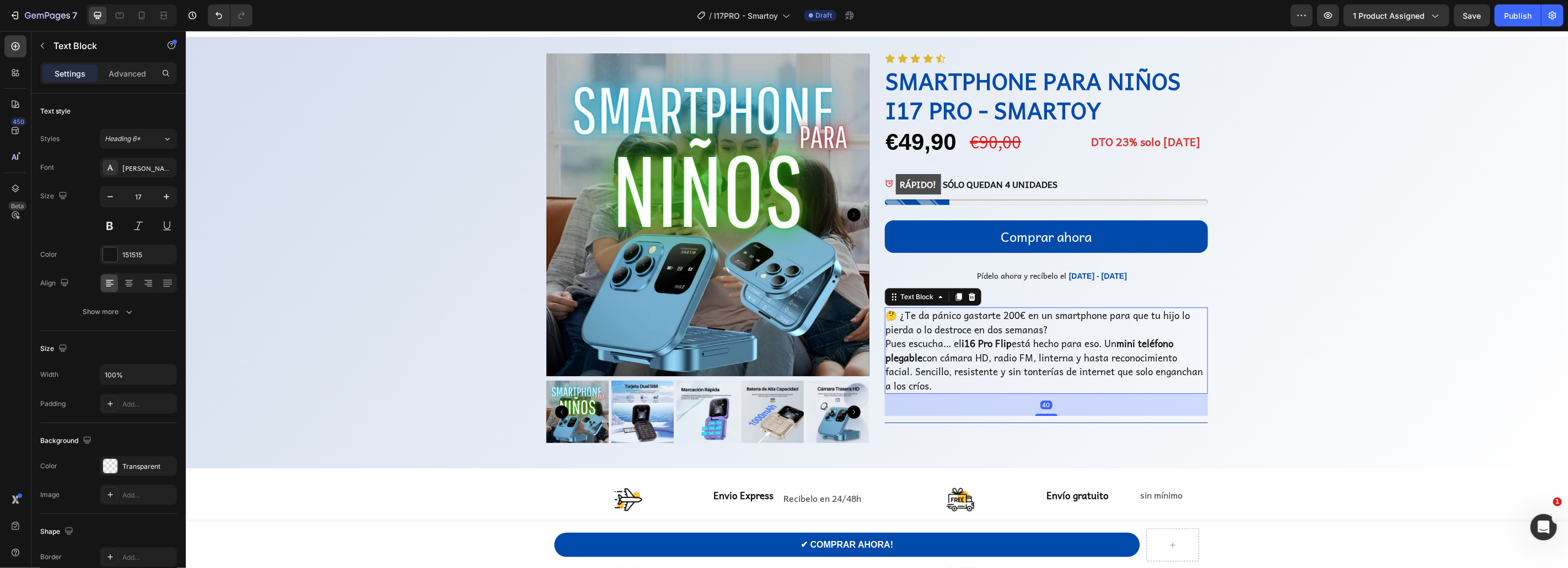
click at [1052, 323] on p "🤔 ¿Te da pánico gastarte 200€ en un smartphone para que tu hijo lo pierda o lo …" at bounding box center [1046, 350] width 321 height 84
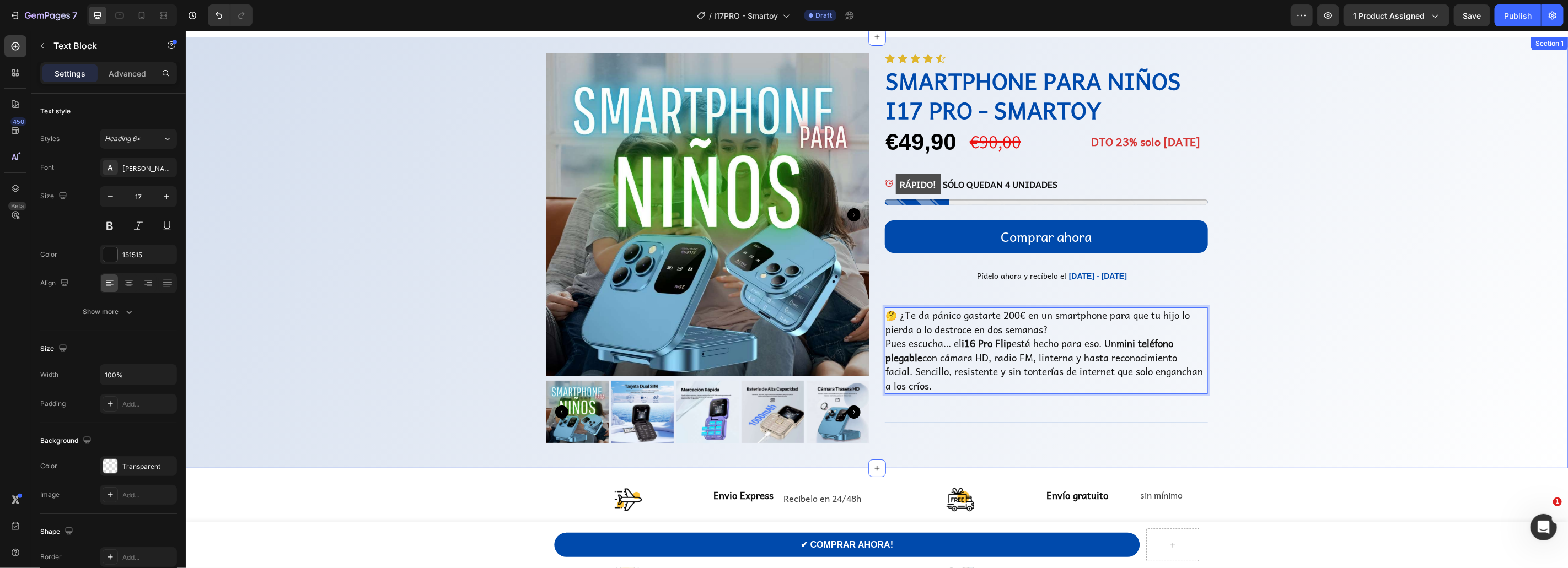
click at [1384, 305] on div "Product Images Icon Icon Icon Icon Icon Icon List SMARTPHONE PARA NIÑOS I17 PRO…" at bounding box center [876, 252] width 1382 height 398
click at [1049, 329] on p "🤔 ¿Te da pánico gastarte 200€ en un smartphone para que tu hijo lo pierda o lo …" at bounding box center [1046, 350] width 321 height 84
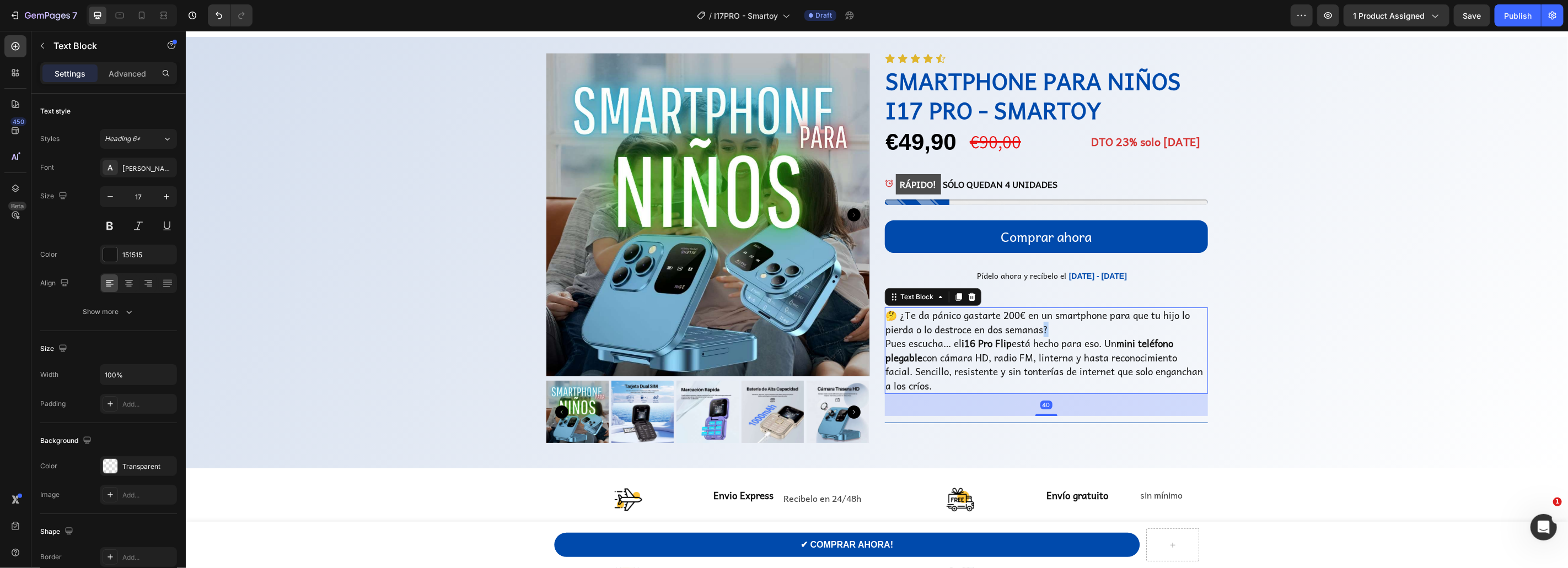
click at [1041, 332] on p "🤔 ¿Te da pánico gastarte 200€ en un smartphone para que tu hijo lo pierda o lo …" at bounding box center [1046, 350] width 321 height 84
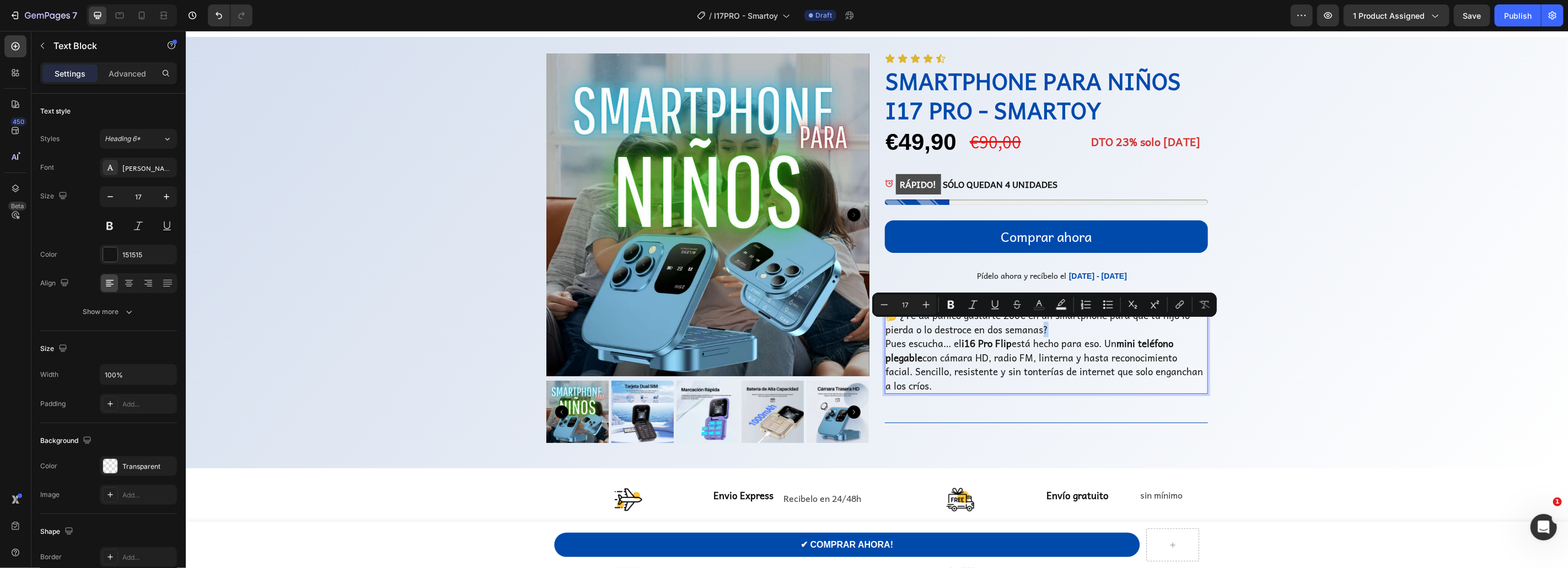
click at [1040, 332] on p "🤔 ¿Te da pánico gastarte 200€ en un smartphone para que tu hijo lo pierda o lo …" at bounding box center [1046, 350] width 321 height 84
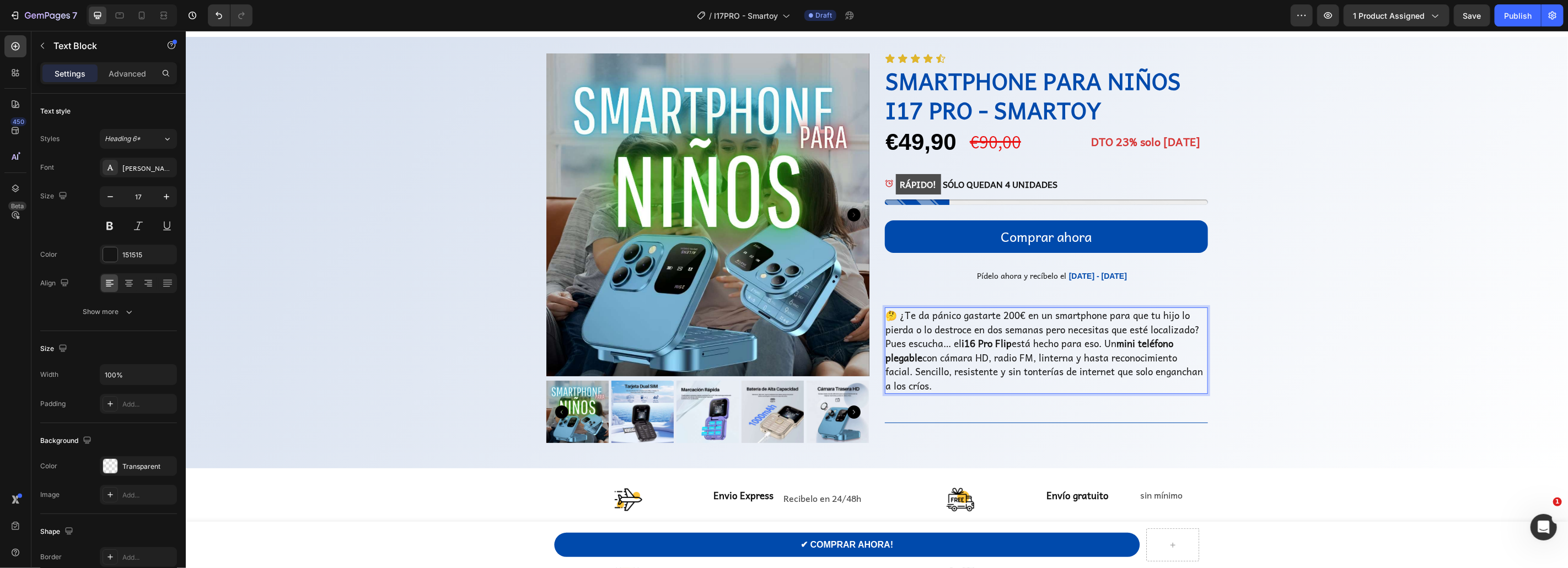
click at [974, 346] on strong "i16 Pro Flip" at bounding box center [986, 342] width 50 height 16
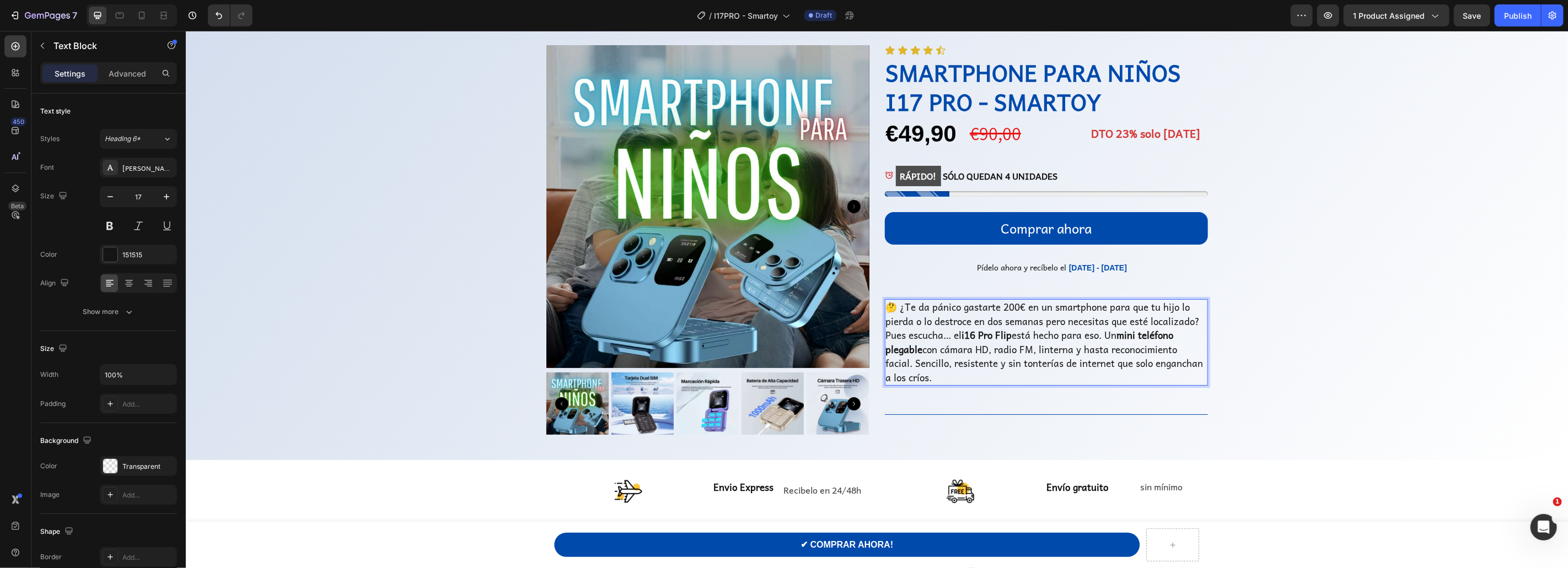
click at [974, 346] on p "🤔 ¿Te da pánico gastarte 200€ en un smartphone para que tu hijo lo pierda o lo …" at bounding box center [1046, 342] width 321 height 84
click at [975, 339] on strong "i16 Pro Flip" at bounding box center [986, 335] width 50 height 16
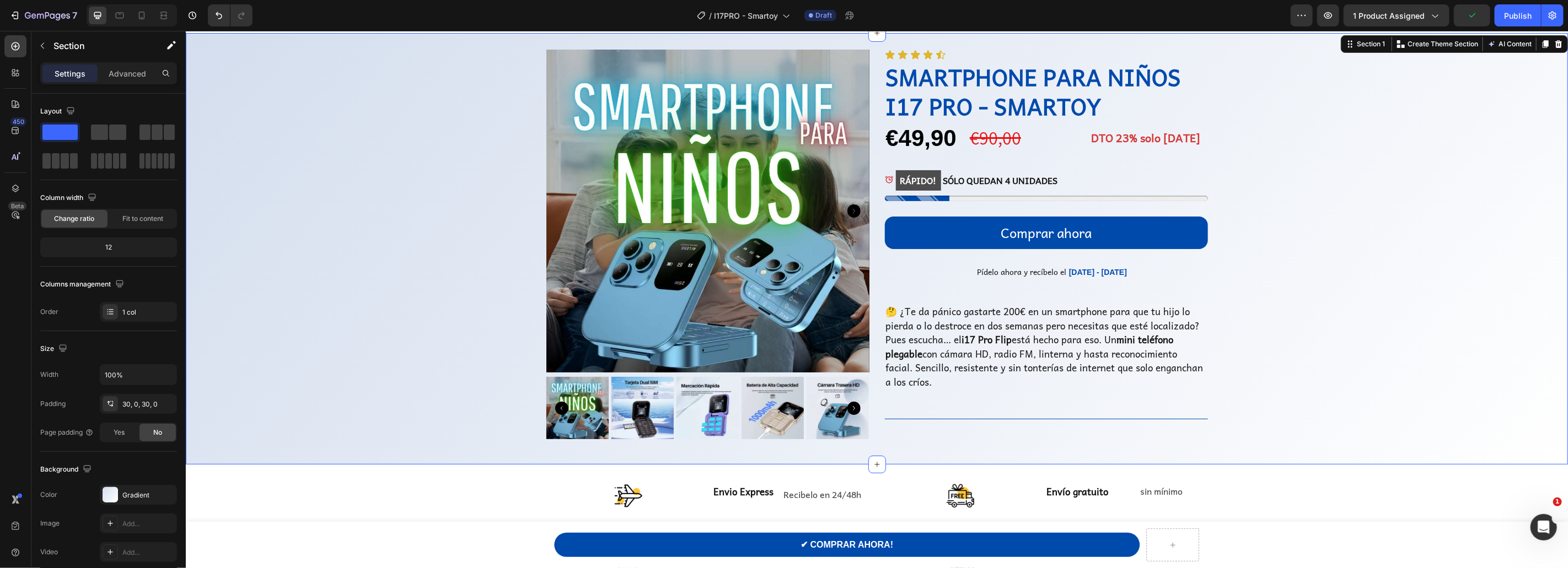
click at [1342, 310] on div "Product Images Icon Icon Icon Icon Icon Icon List SMARTPHONE PARA NIÑOS I17 PRO…" at bounding box center [876, 249] width 1382 height 398
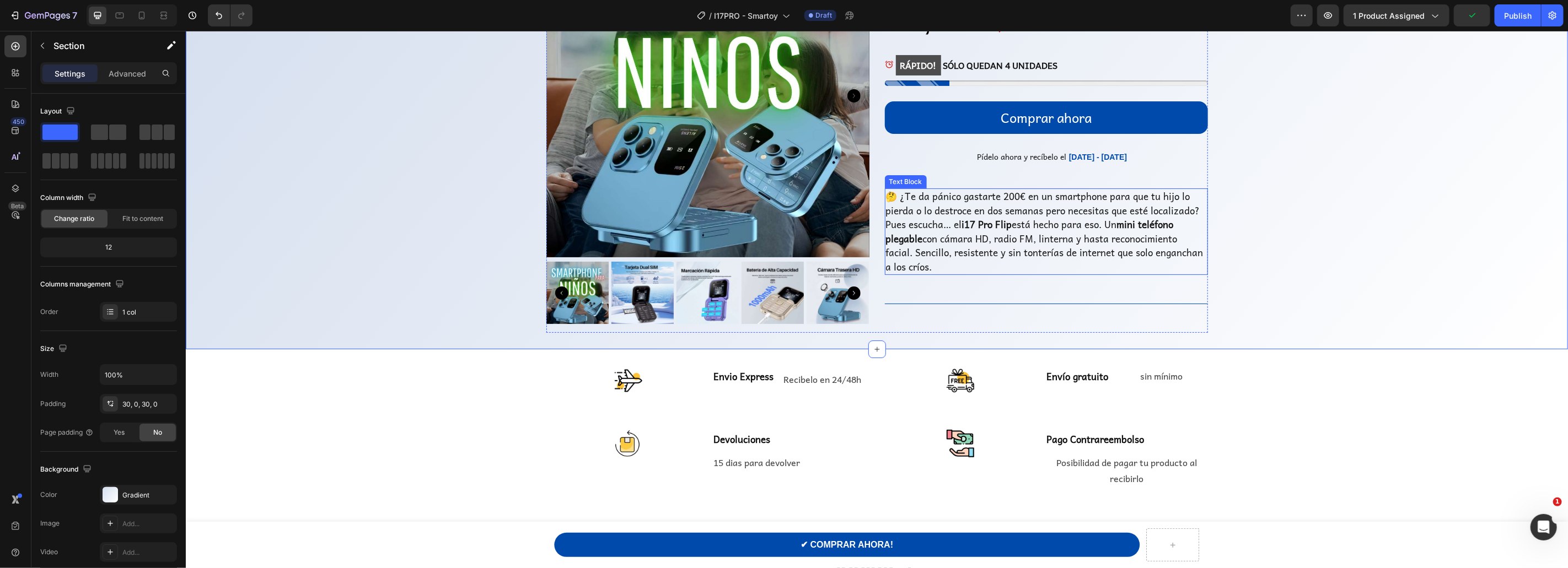
scroll to position [119, 0]
click at [946, 286] on div "Icon Icon Icon Icon Icon Icon List SMARTPHONE PARA NIÑOS I17 PRO - SMARTOY Prod…" at bounding box center [1045, 133] width 323 height 398
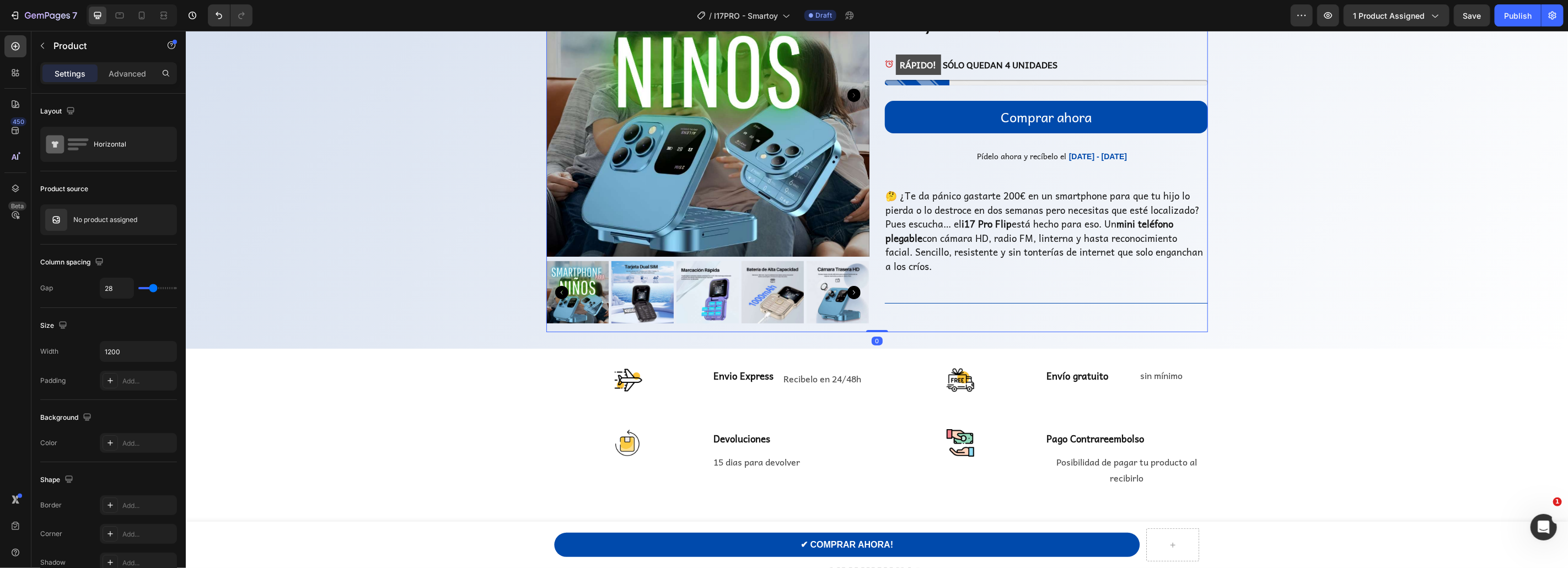
click at [946, 286] on div "Icon Icon Icon Icon Icon Icon List SMARTPHONE PARA NIÑOS I17 PRO - SMARTOY Prod…" at bounding box center [1045, 133] width 323 height 398
click at [919, 274] on div "Icon Icon Icon Icon Icon Icon List SMARTPHONE PARA NIÑOS I17 PRO - SMARTOY Prod…" at bounding box center [1045, 133] width 323 height 398
click at [917, 262] on p "🤔 ¿Te da pánico gastarte 200€ en un smartphone para que tu hijo lo pierda o lo …" at bounding box center [1046, 230] width 321 height 84
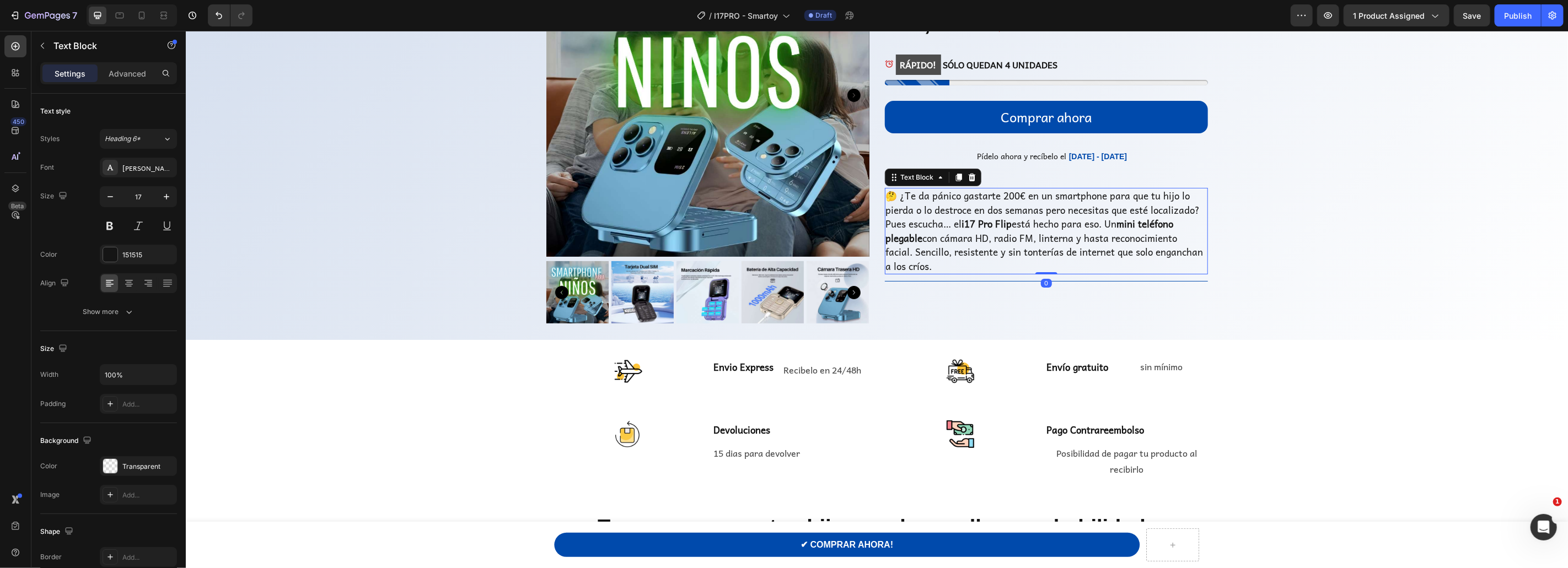
drag, startPoint x: 1044, startPoint y: 293, endPoint x: 1324, endPoint y: 246, distance: 283.9
click at [1045, 248] on div "🤔 ¿Te da pánico gastarte 200€ en un smartphone para que tu hijo lo pierda o lo …" at bounding box center [1045, 230] width 323 height 86
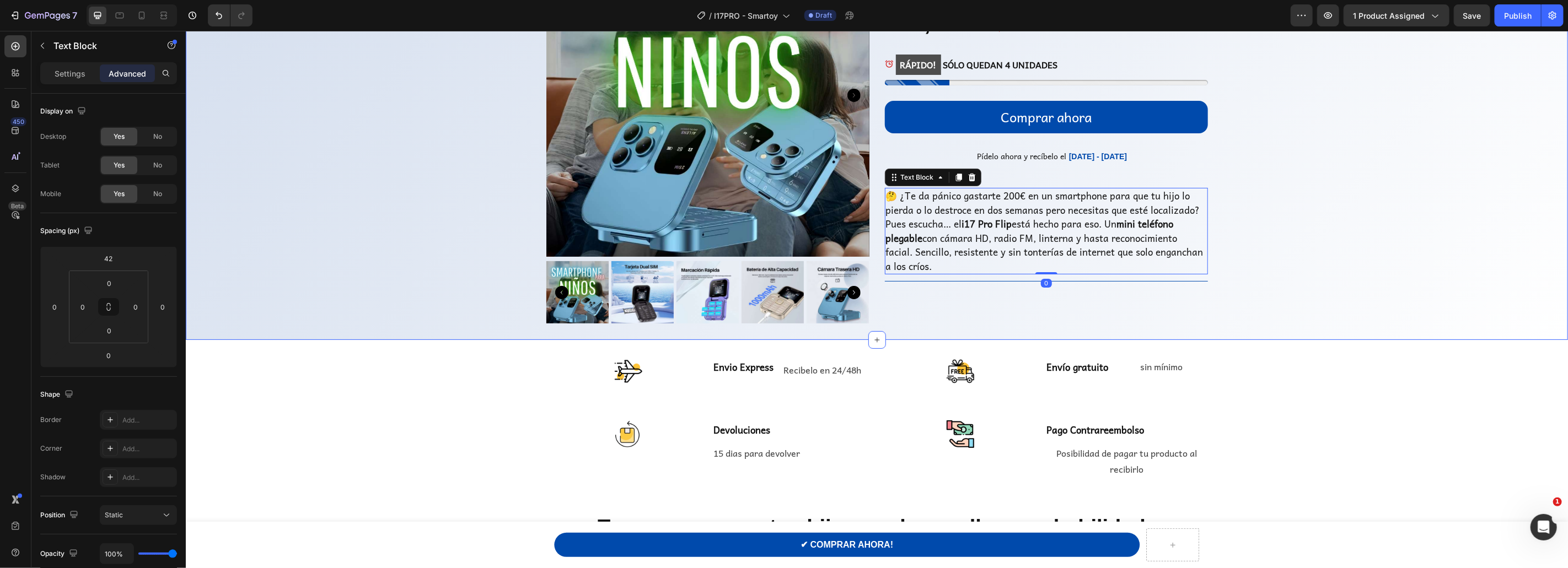
click at [1387, 249] on div "Product Images Icon Icon Icon Icon Icon Icon List SMARTPHONE PARA NIÑOS I17 PRO…" at bounding box center [876, 128] width 1382 height 389
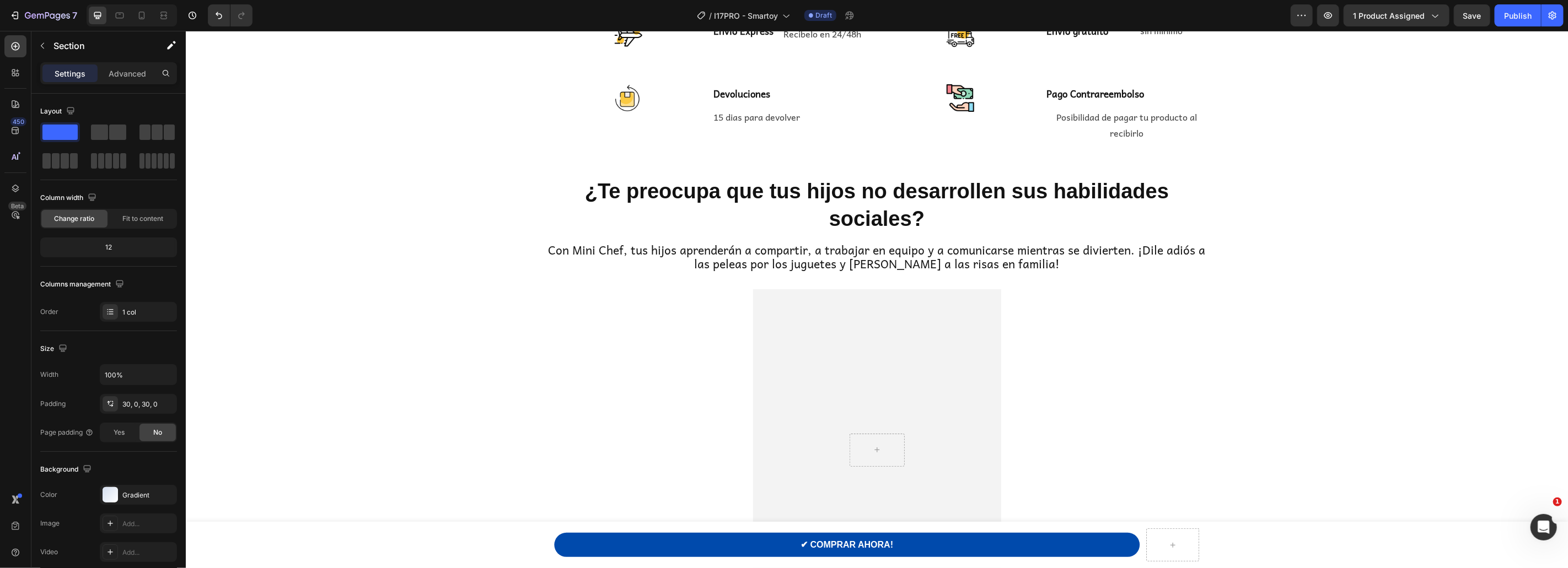
scroll to position [457, 0]
click at [871, 191] on h2 "¿Te preocupa que tus hijos no desarrollen sus habilidades sociales?" at bounding box center [877, 204] width 662 height 57
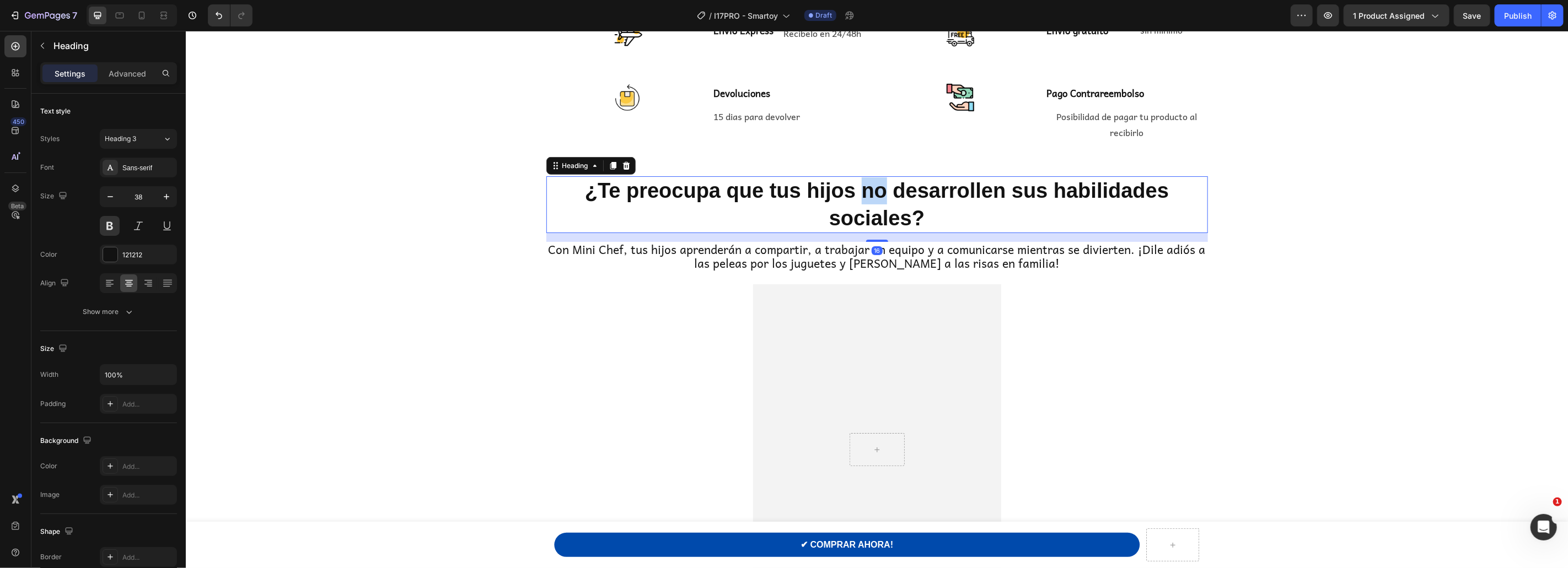
click at [871, 191] on h2 "¿Te preocupa que tus hijos no desarrollen sus habilidades sociales?" at bounding box center [877, 204] width 662 height 57
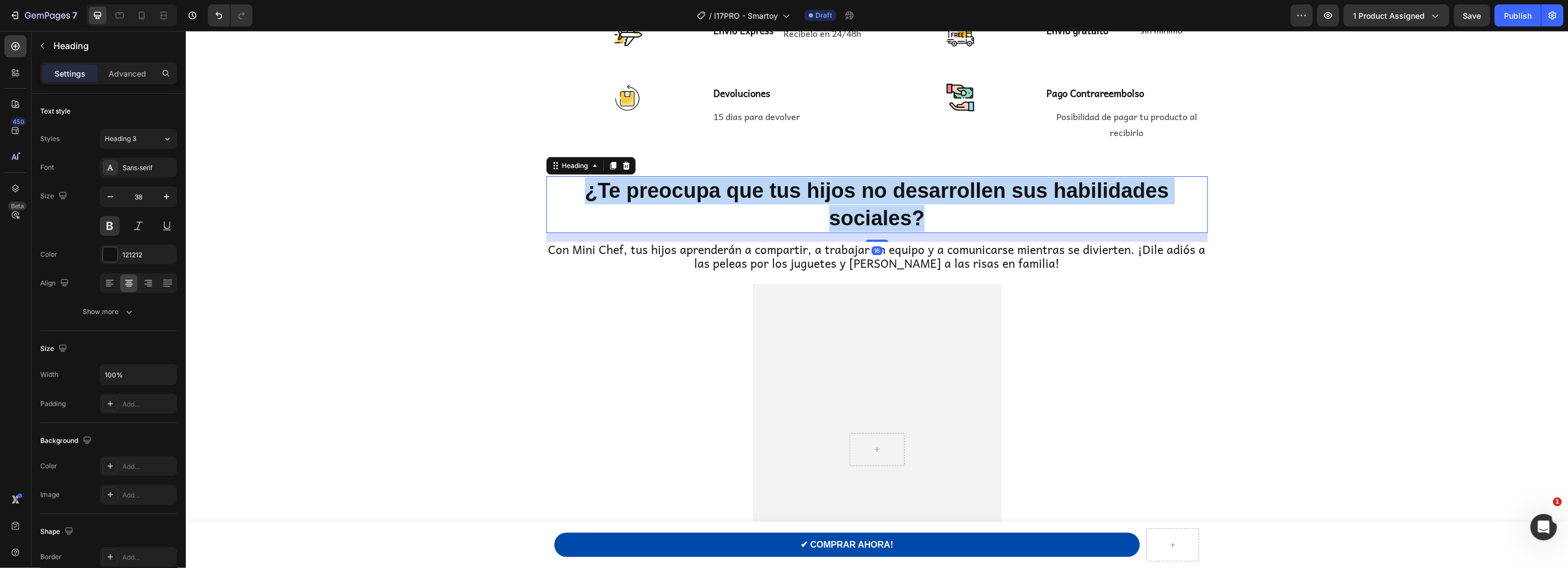
click at [871, 191] on p "¿Te preocupa que tus hijos no desarrollen sus habilidades sociales?" at bounding box center [876, 204] width 659 height 54
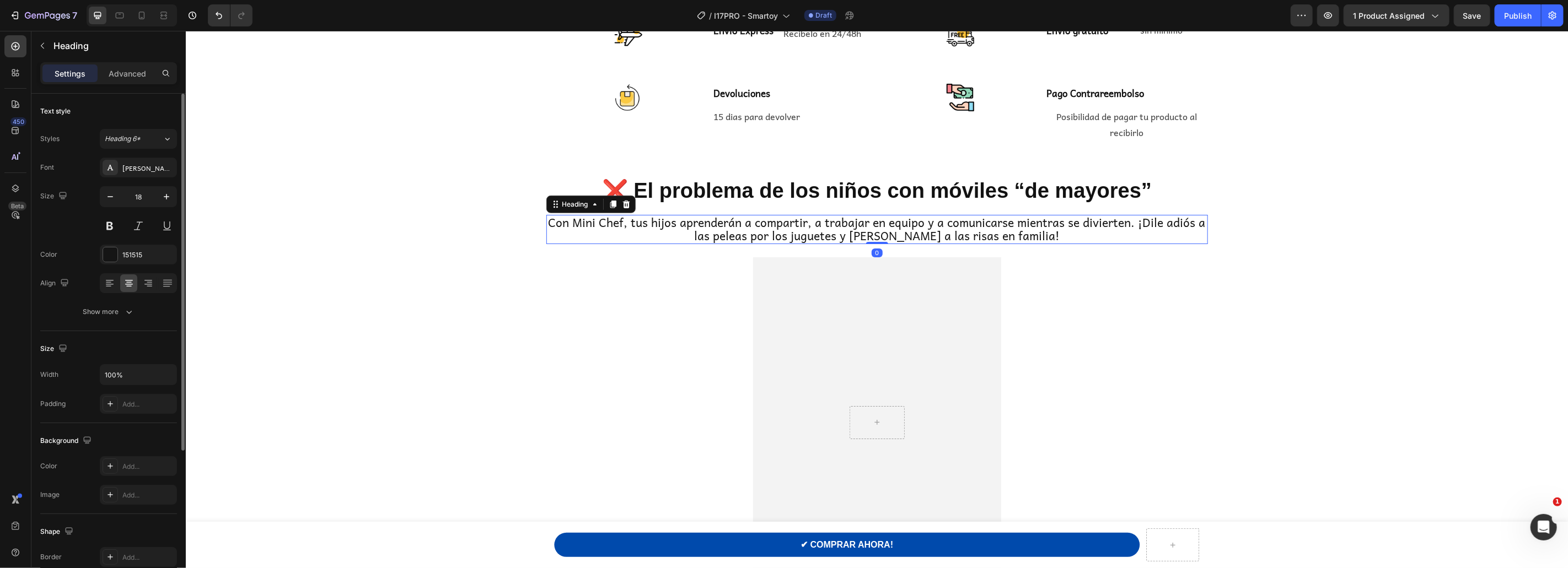
click at [857, 228] on span "Con Mini Chef, tus hijos aprenderán a compartir, a trabajar en equipo y a comun…" at bounding box center [877, 228] width 657 height 32
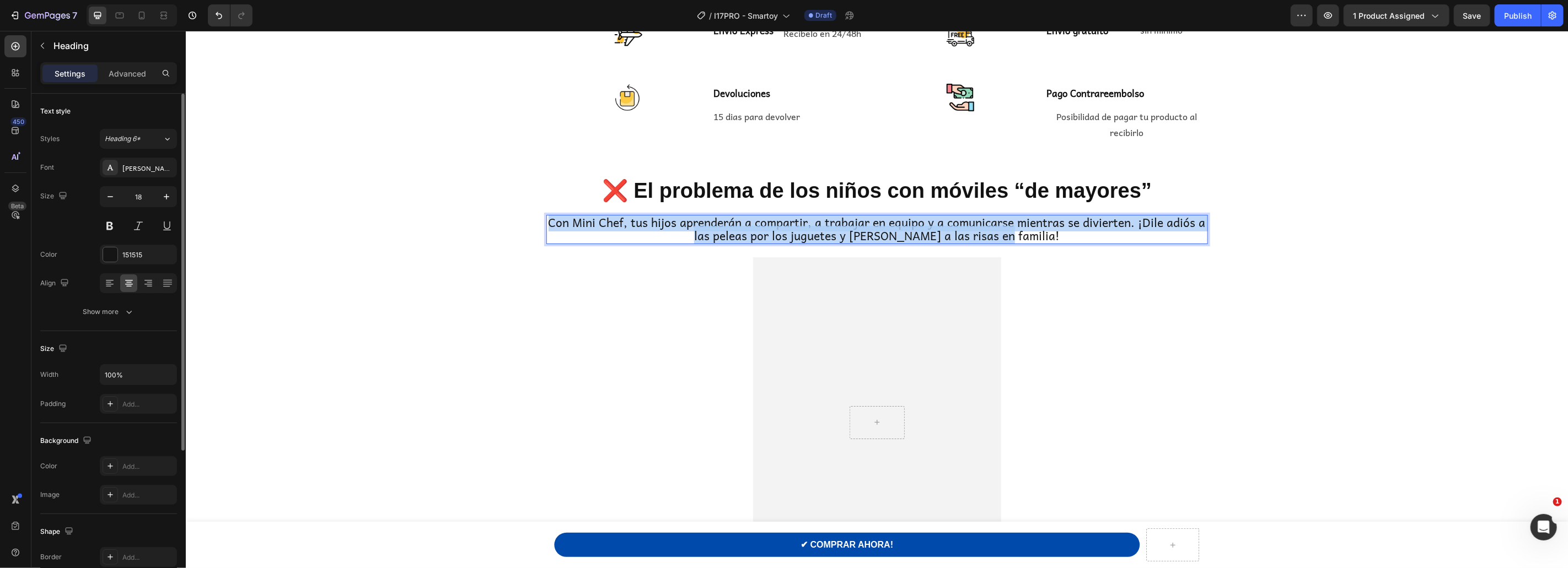
click at [857, 228] on span "Con Mini Chef, tus hijos aprenderán a compartir, a trabajar en equipo y a comun…" at bounding box center [877, 228] width 657 height 32
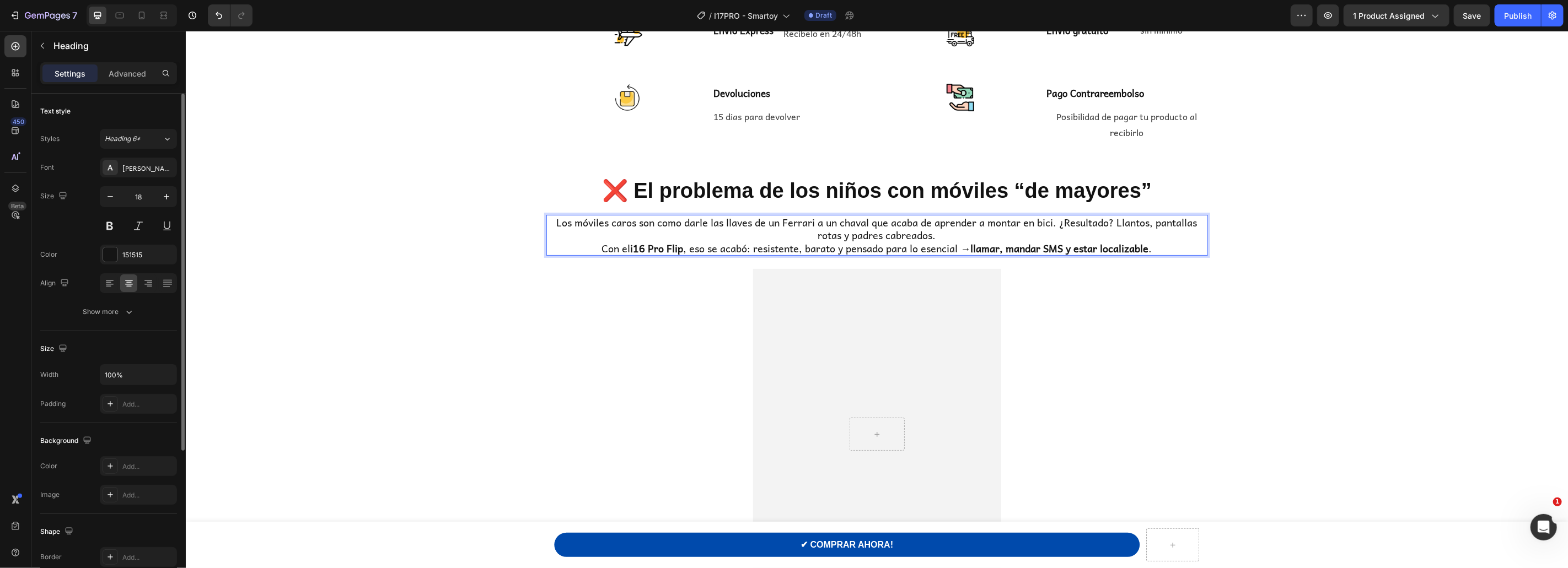
click at [643, 246] on strong "i16 Pro Flip" at bounding box center [656, 247] width 53 height 16
click at [853, 223] on p "Los móviles caros son como darle las llaves de un Ferrari a un chaval que acaba…" at bounding box center [876, 235] width 659 height 39
click at [846, 223] on p "Los móviles caros son como darle las llaves de un Ferrari a un chaval que acaba…" at bounding box center [876, 235] width 659 height 39
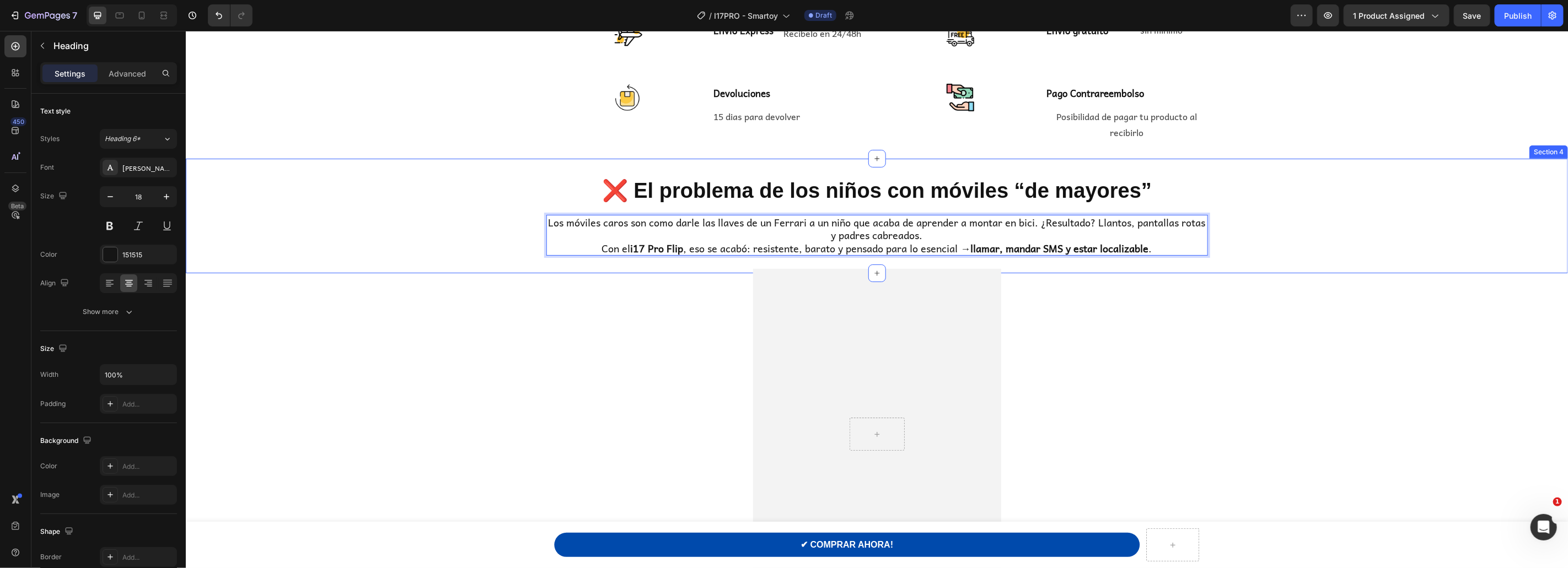
click at [1330, 250] on div "❌ El problema de los niños con móviles “de mayores” Heading Los móviles caros s…" at bounding box center [876, 216] width 1382 height 79
click at [1052, 224] on p "Los móviles caros son como darle las llaves de un Ferrari a un niño que acaba d…" at bounding box center [876, 235] width 659 height 39
click at [1053, 222] on p "Los móviles caros son como darle las llaves de un Ferrari a un niño que acaba d…" at bounding box center [876, 235] width 659 height 39
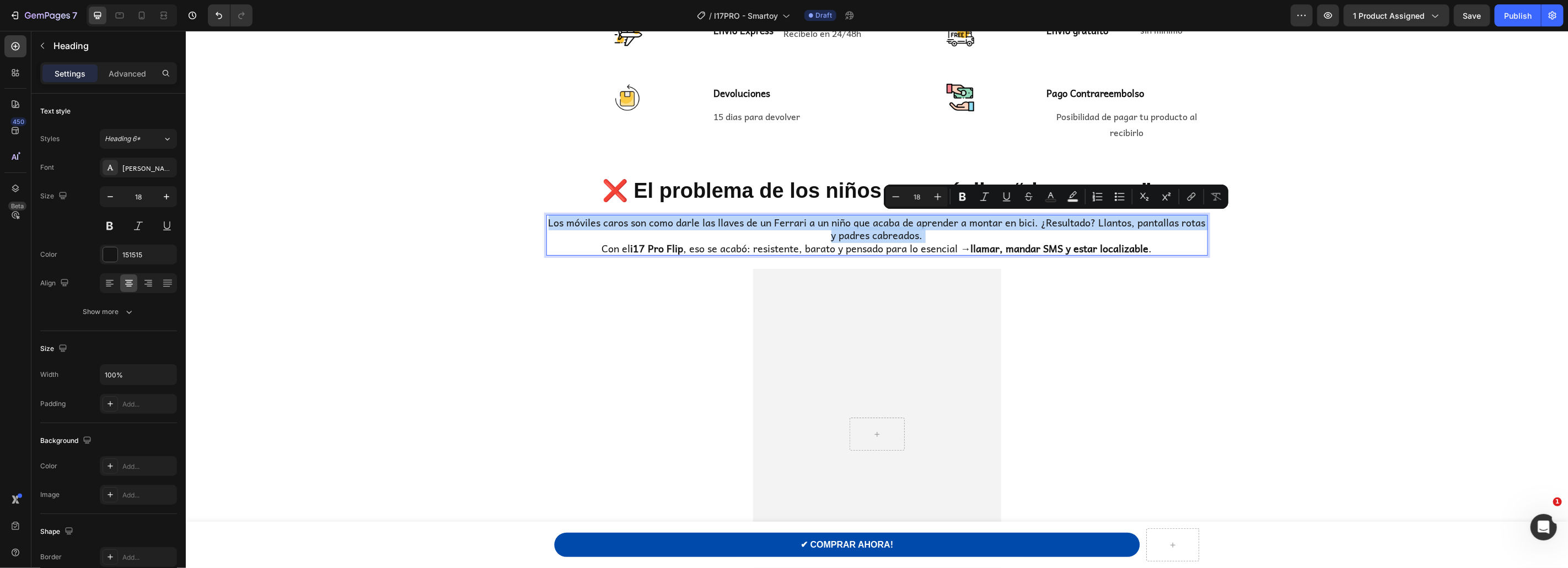
click at [1052, 222] on p "Los móviles caros son como darle las llaves de un Ferrari a un niño que acaba d…" at bounding box center [876, 235] width 659 height 39
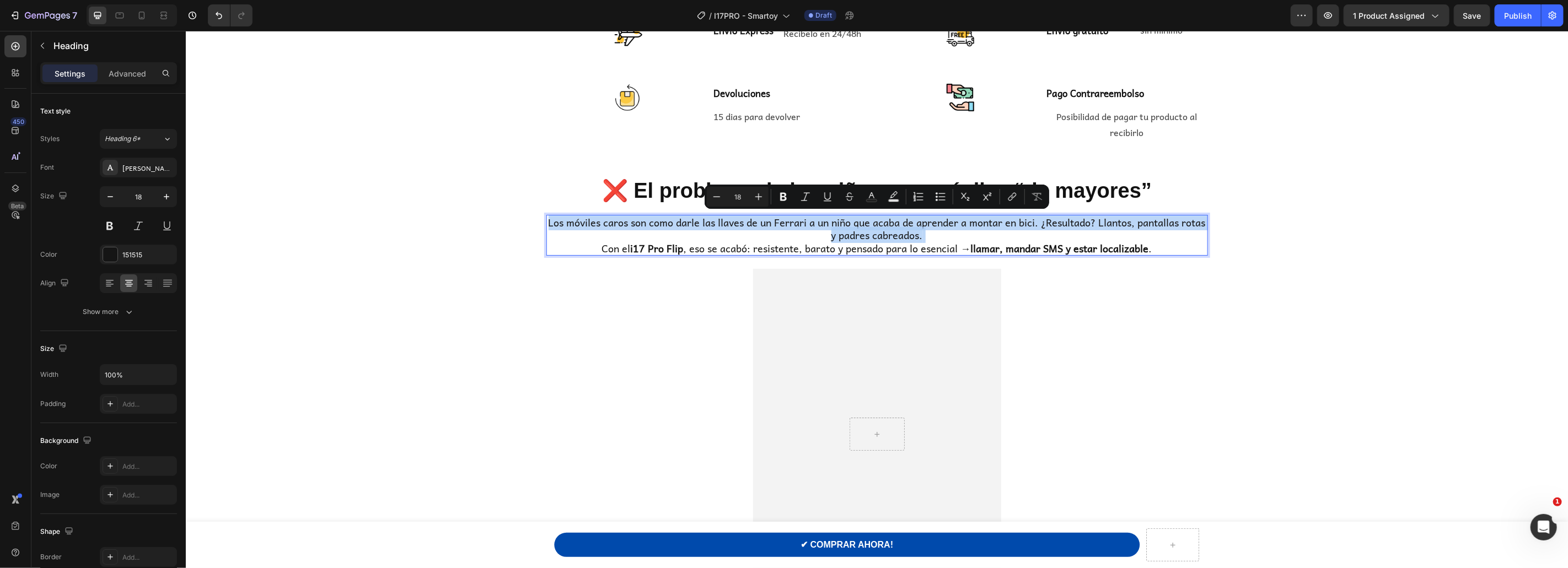
click at [1049, 223] on p "Los móviles caros son como darle las llaves de un Ferrari a un niño que acaba d…" at bounding box center [876, 235] width 659 height 39
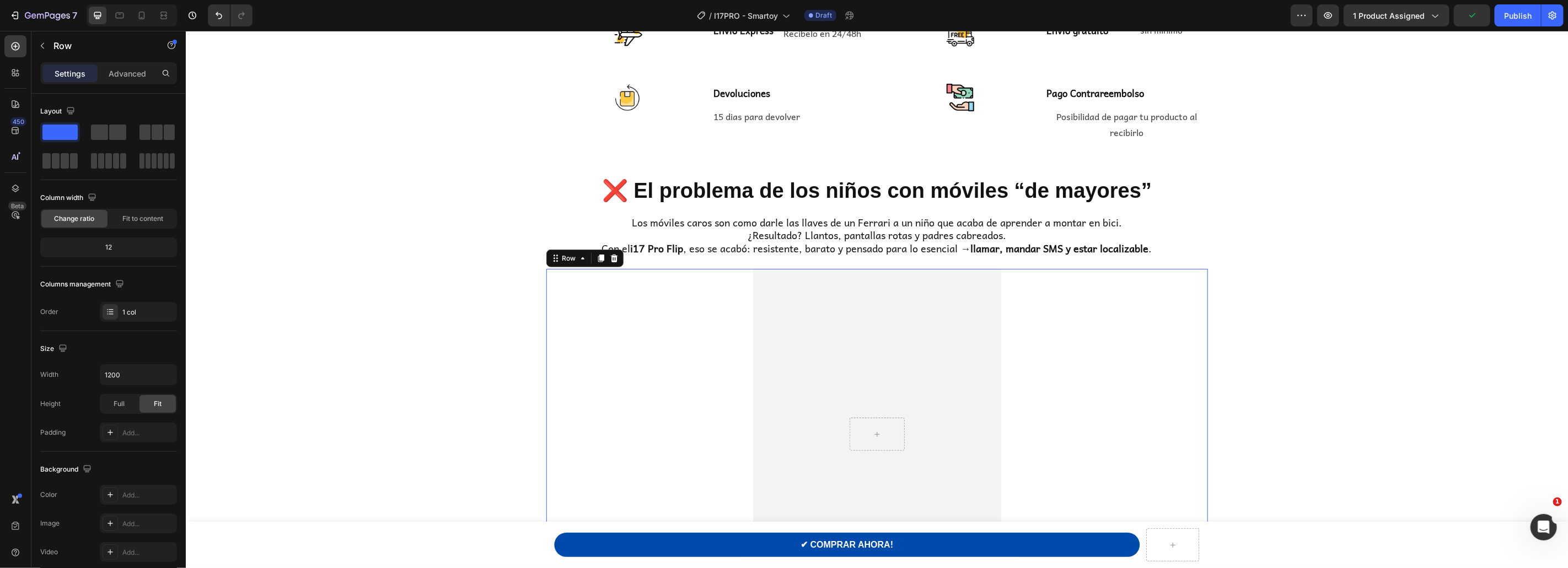
click at [581, 299] on div "Hero Banner" at bounding box center [877, 434] width 662 height 331
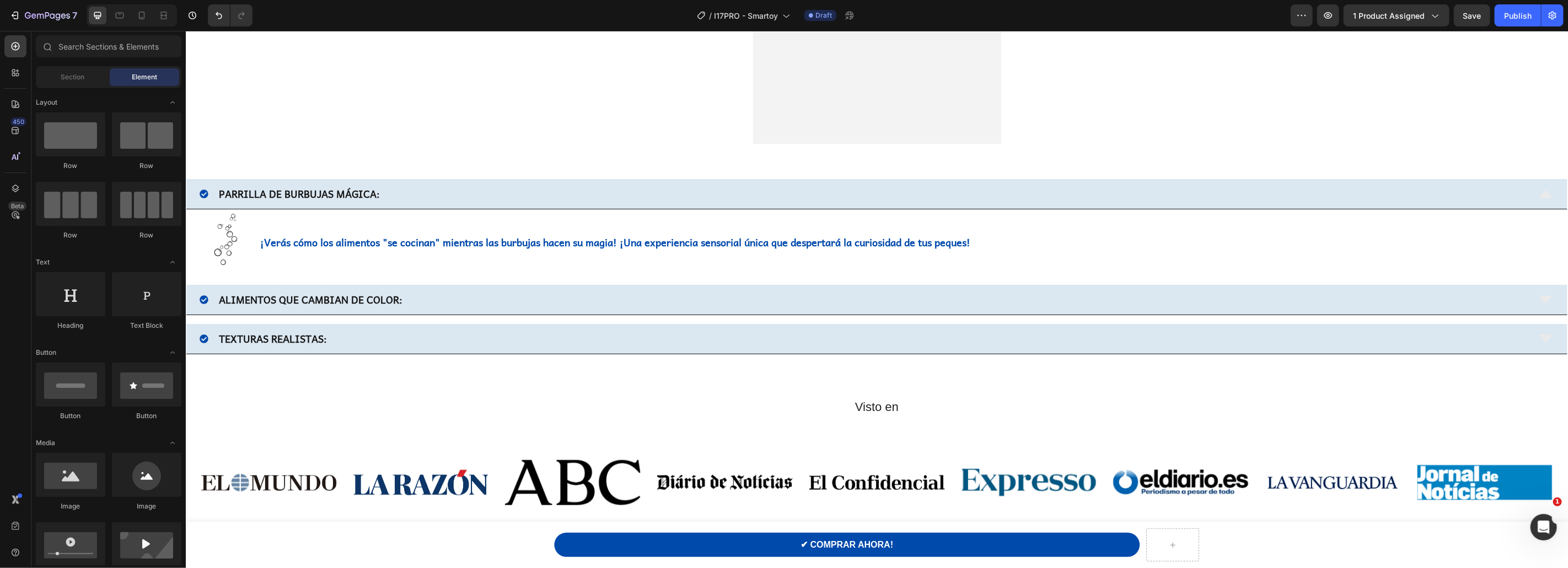
scroll to position [910, 0]
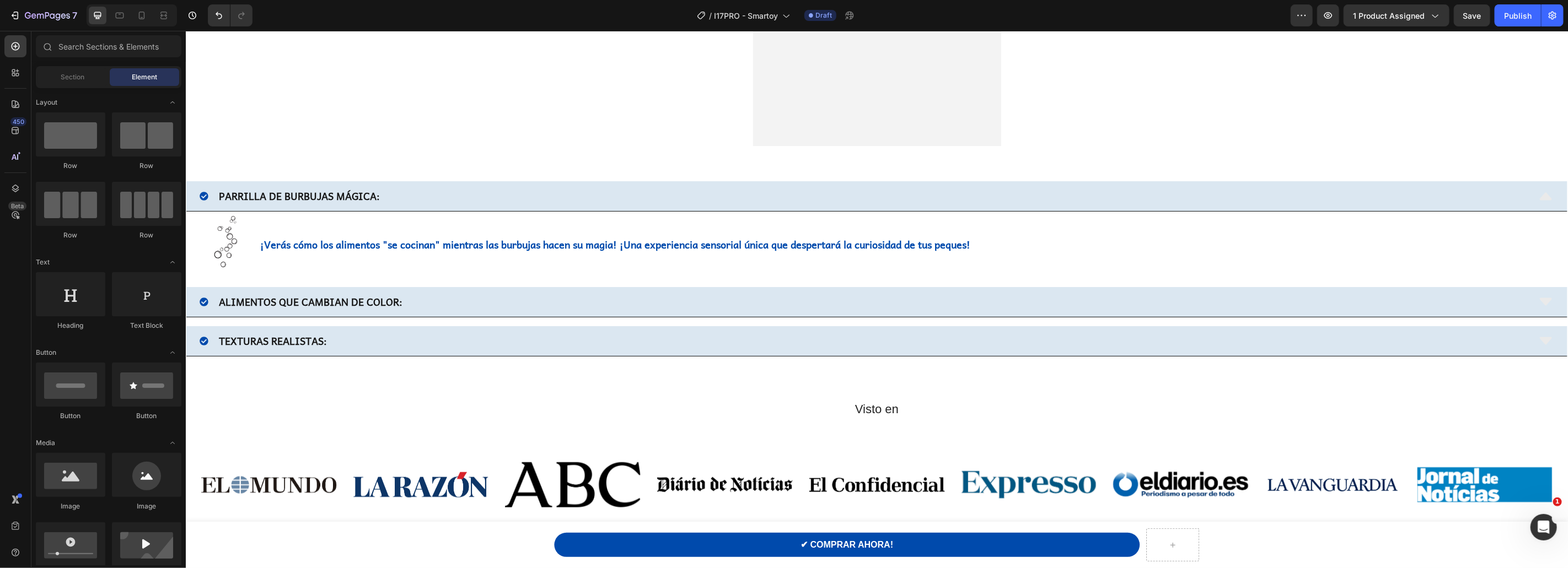
click at [309, 188] on strong "PARRILLA DE BURBUJAS MÁGICA:" at bounding box center [299, 195] width 161 height 16
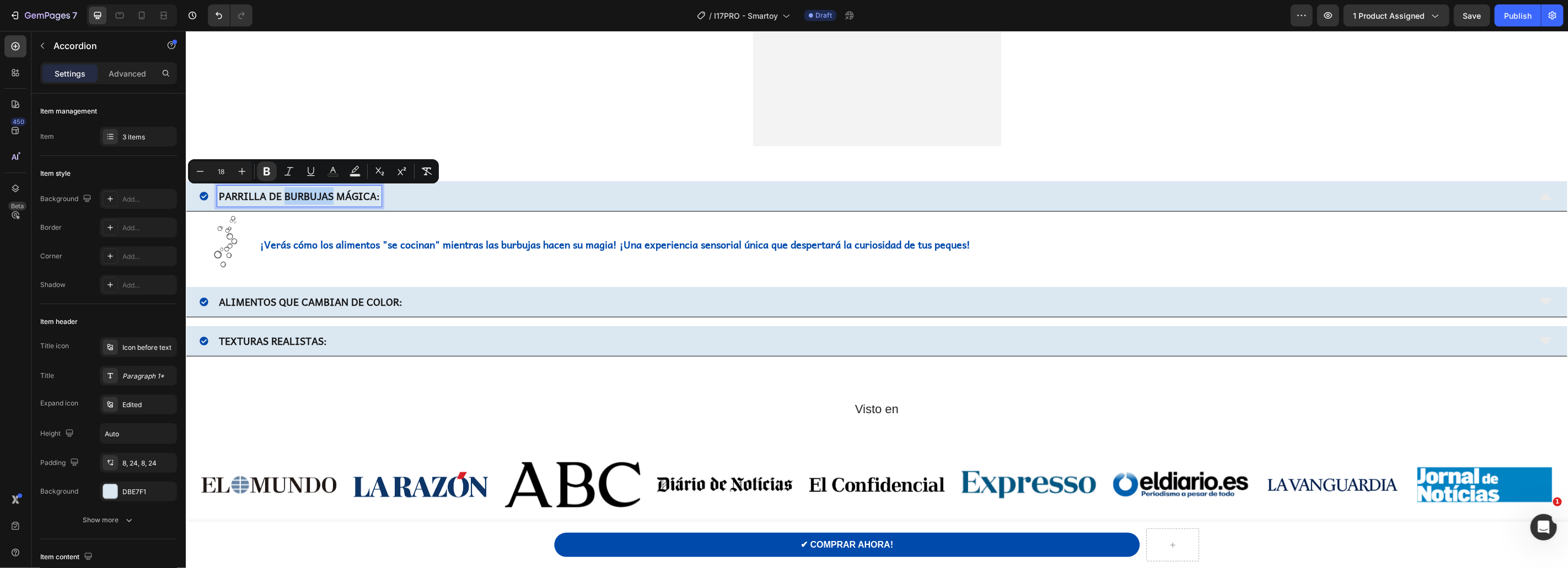
click at [305, 193] on strong "PARRILLA DE BURBUJAS MÁGICA:" at bounding box center [299, 195] width 161 height 16
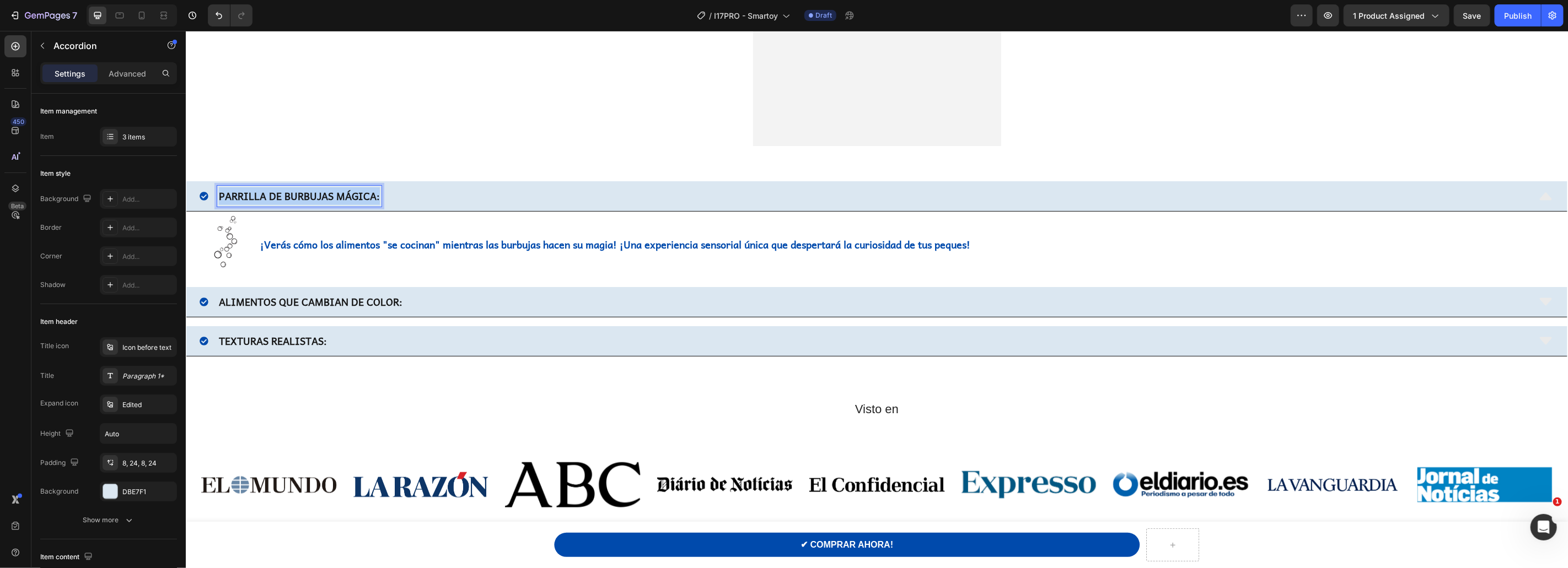
click at [305, 193] on strong "PARRILLA DE BURBUJAS MÁGICA:" at bounding box center [299, 195] width 161 height 16
click at [421, 244] on p "¡Verás cómo los alimentos "se cocinan" mientras las burbujas hacen su magia! ¡U…" at bounding box center [616, 244] width 714 height 17
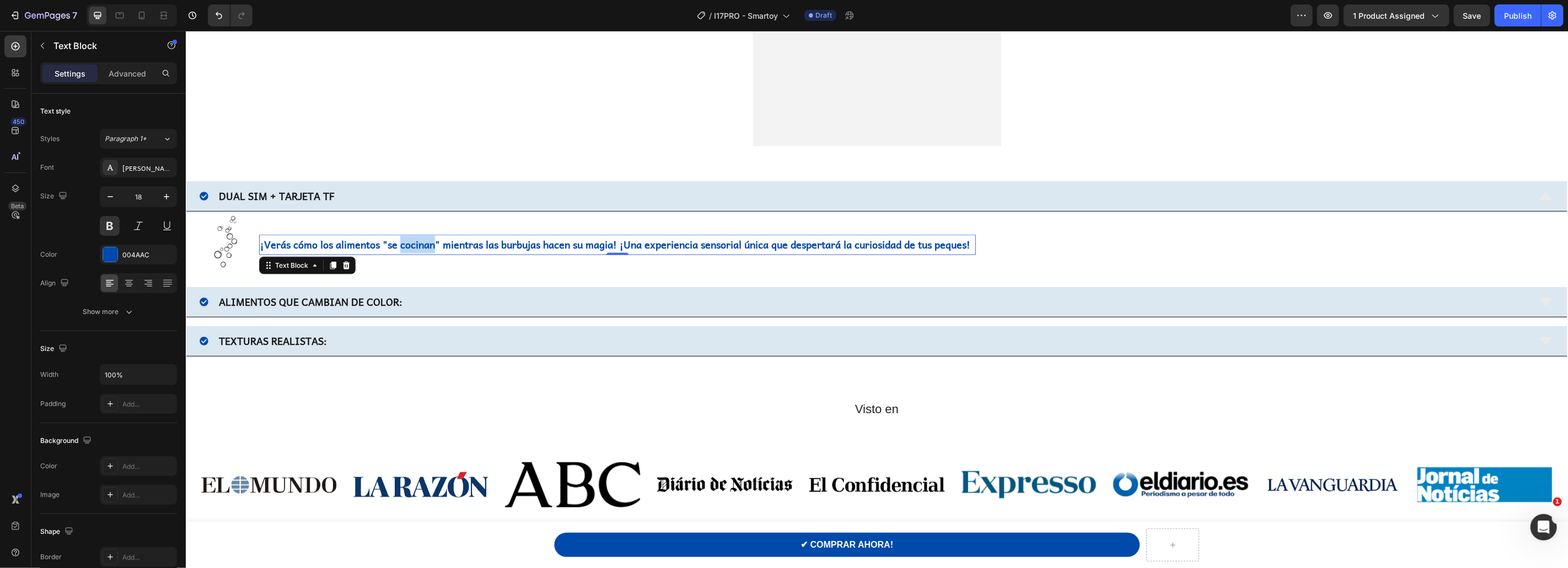
click at [421, 244] on p "¡Verás cómo los alimentos "se cocinan" mientras las burbujas hacen su magia! ¡U…" at bounding box center [616, 244] width 714 height 17
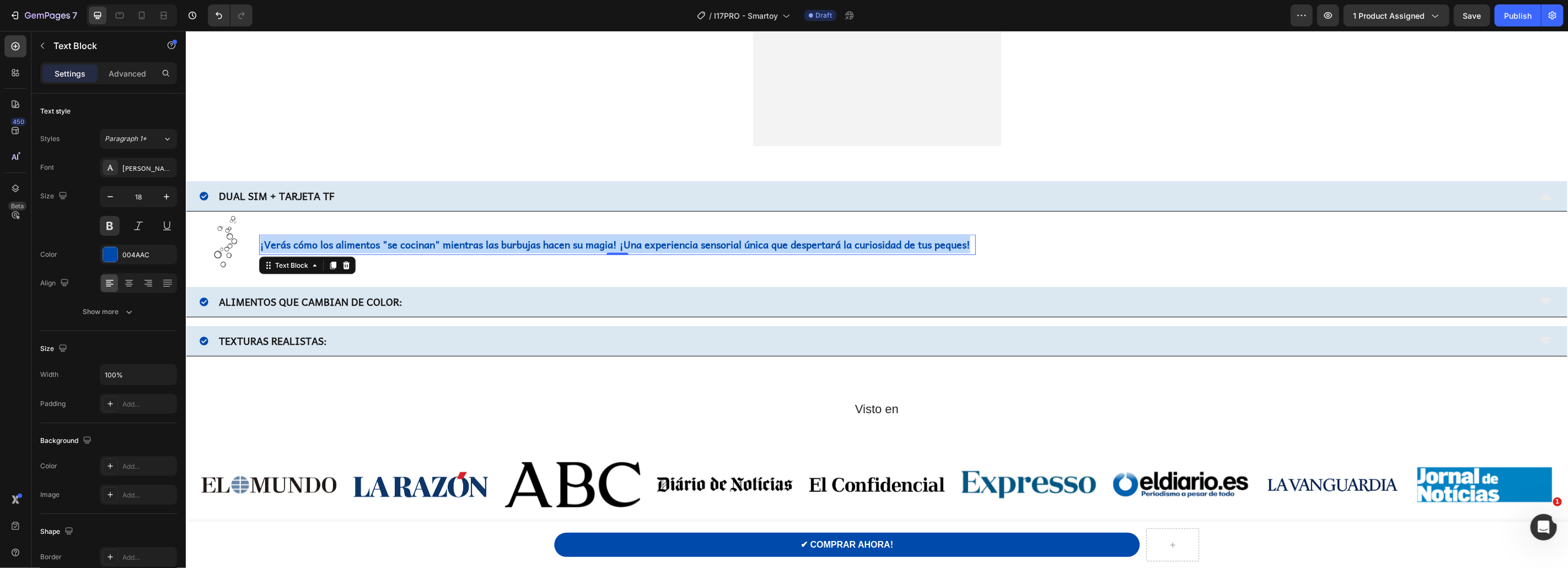
click at [421, 244] on p "¡Verás cómo los alimentos "se cocinan" mientras las burbujas hacen su magia! ¡U…" at bounding box center [616, 244] width 714 height 17
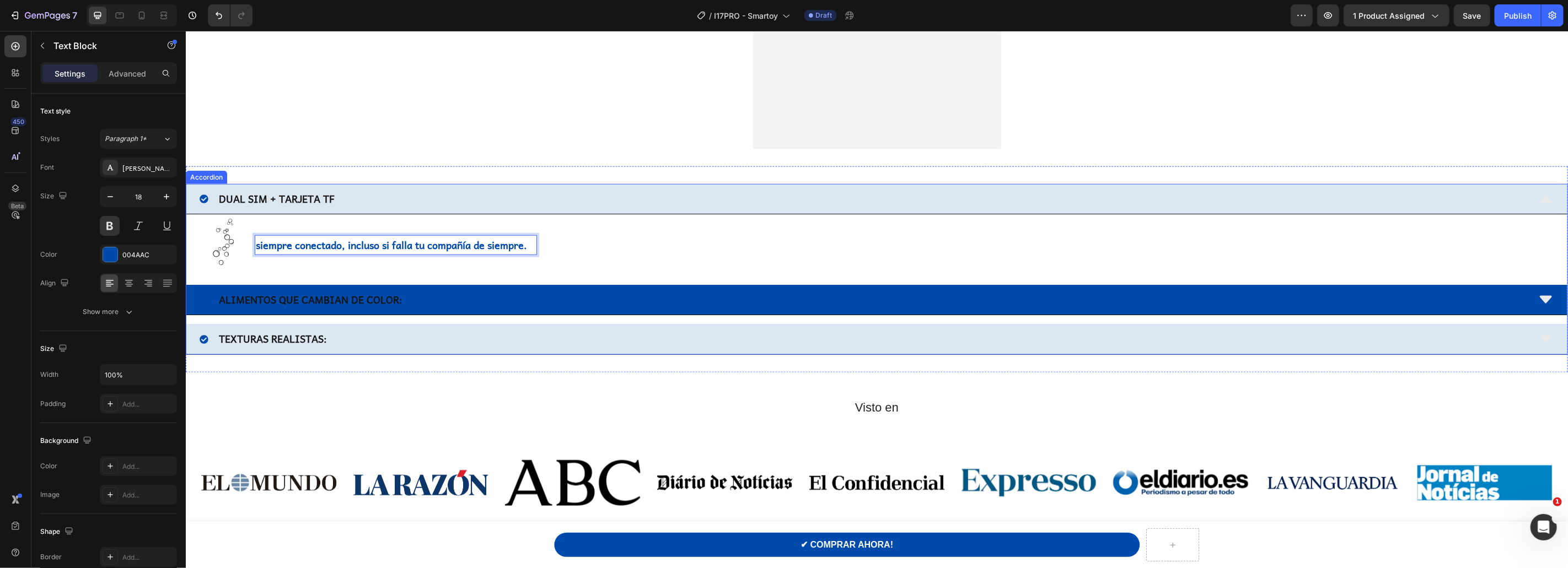
click at [373, 300] on strong "ALIMENTOS QUE CAMBIAN DE COLOR:" at bounding box center [309, 299] width 184 height 16
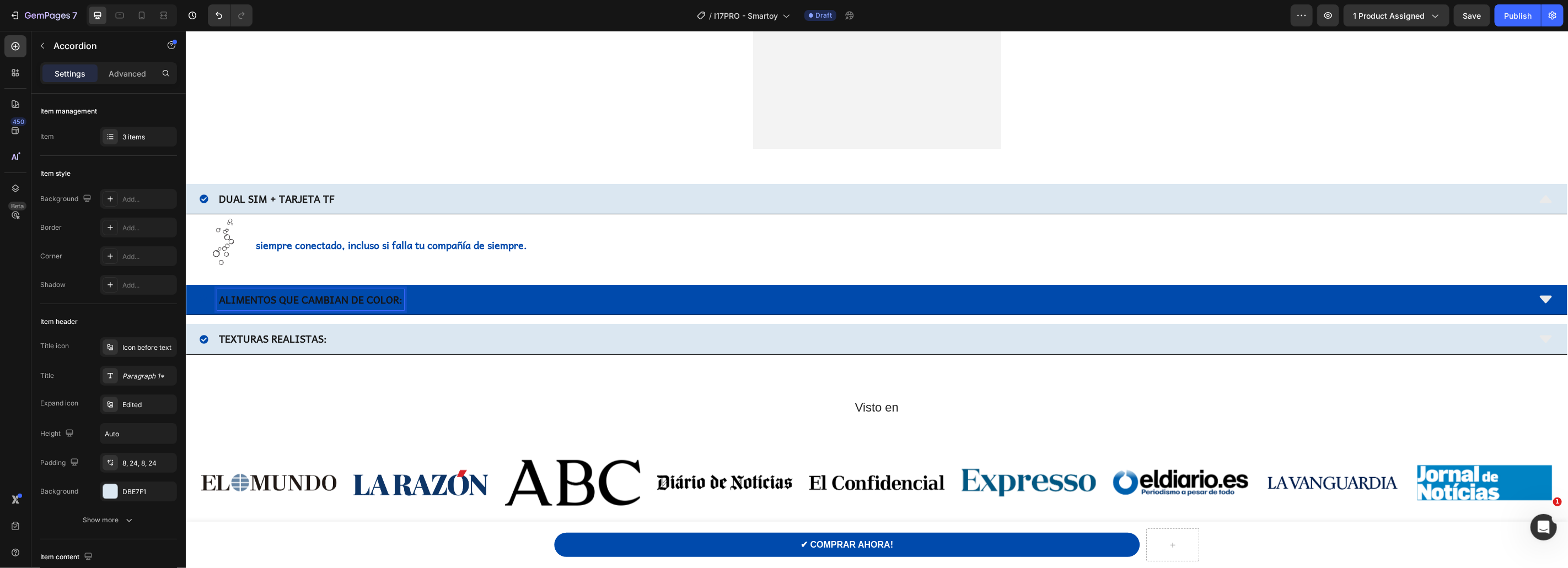
click at [373, 300] on strong "ALIMENTOS QUE CAMBIAN DE COLOR:" at bounding box center [309, 299] width 184 height 16
click at [451, 302] on div "LISTA NEGRA DE CONTACTOS" at bounding box center [863, 299] width 1329 height 21
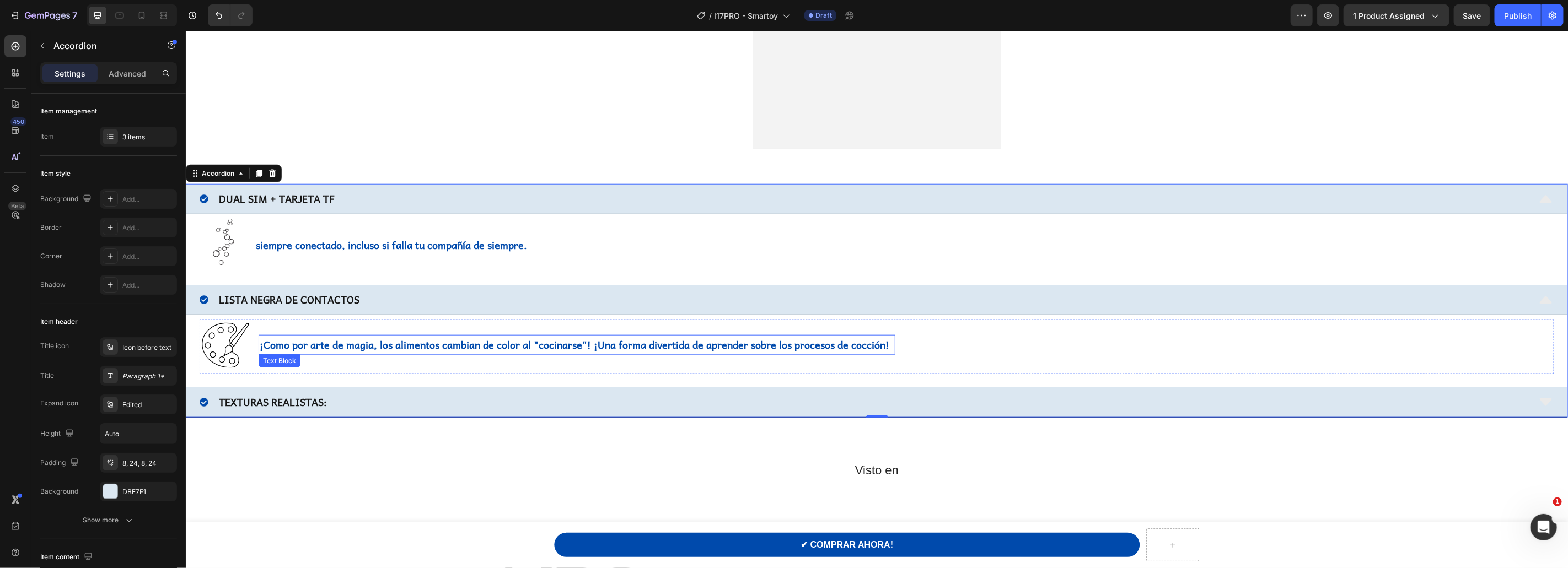
click at [345, 347] on p "¡Como por arte de magia, los alimentos cambian de color al "cocinarse"! ¡Una fo…" at bounding box center [576, 344] width 635 height 17
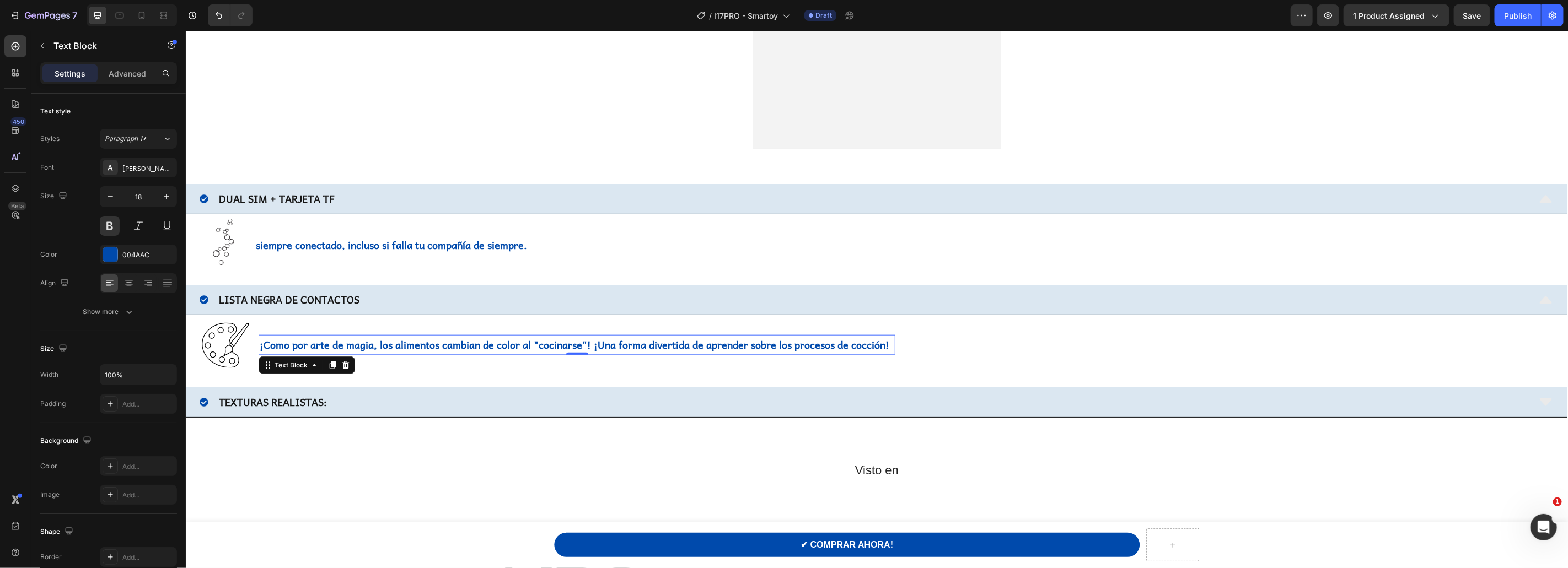
click at [345, 347] on p "¡Como por arte de magia, los alimentos cambian de color al "cocinarse"! ¡Una fo…" at bounding box center [576, 344] width 635 height 17
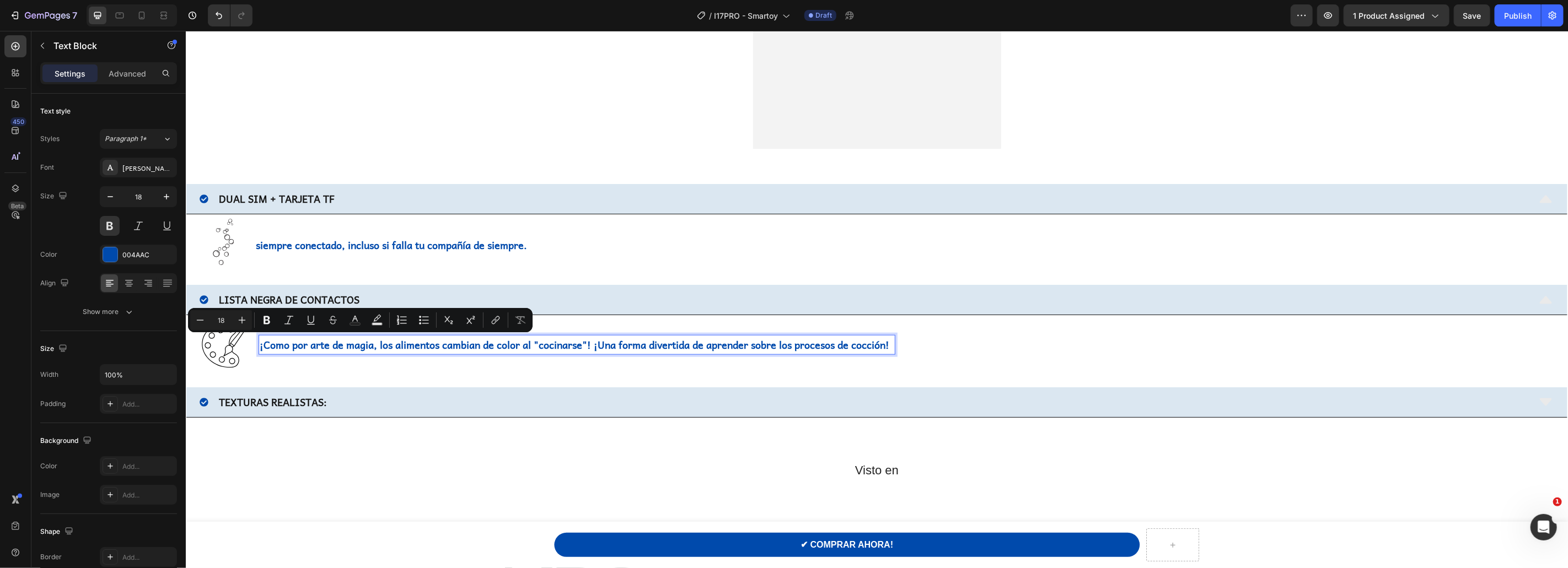
click at [379, 345] on p "¡Como por arte de magia, los alimentos cambian de color al "cocinarse"! ¡Una fo…" at bounding box center [576, 344] width 635 height 17
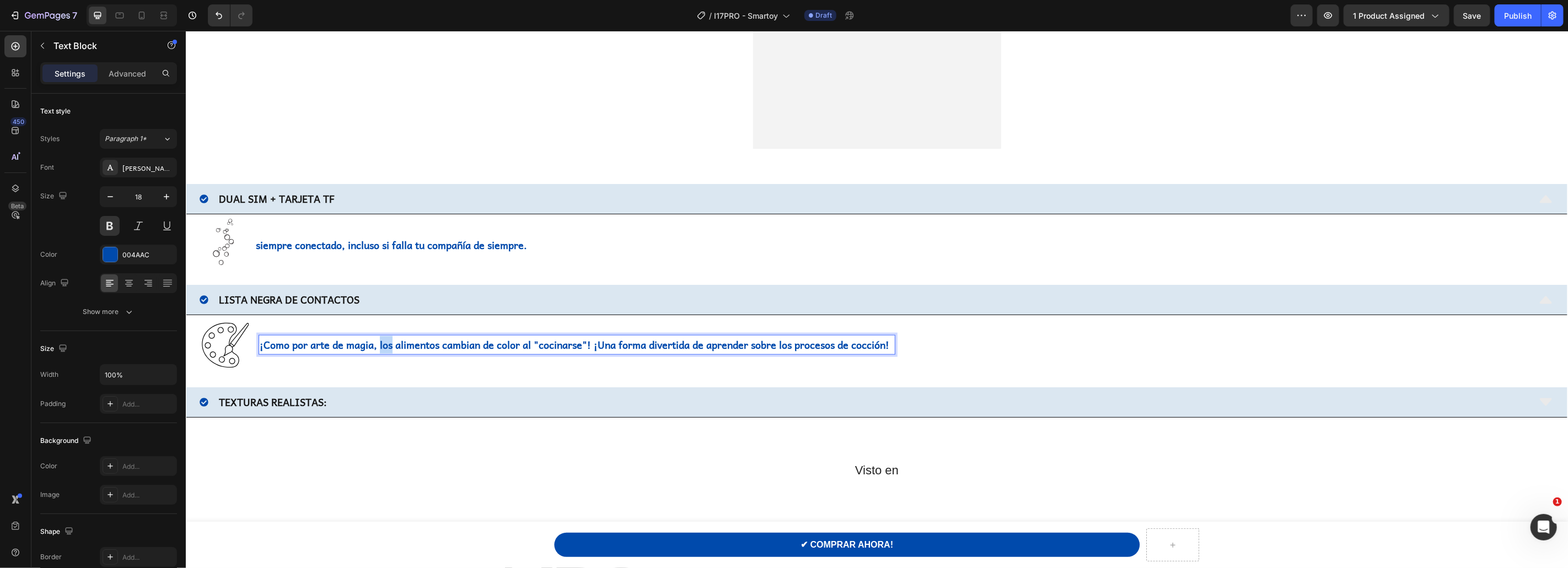
click at [379, 345] on p "¡Como por arte de magia, los alimentos cambian de color al "cocinarse"! ¡Una fo…" at bounding box center [576, 344] width 635 height 17
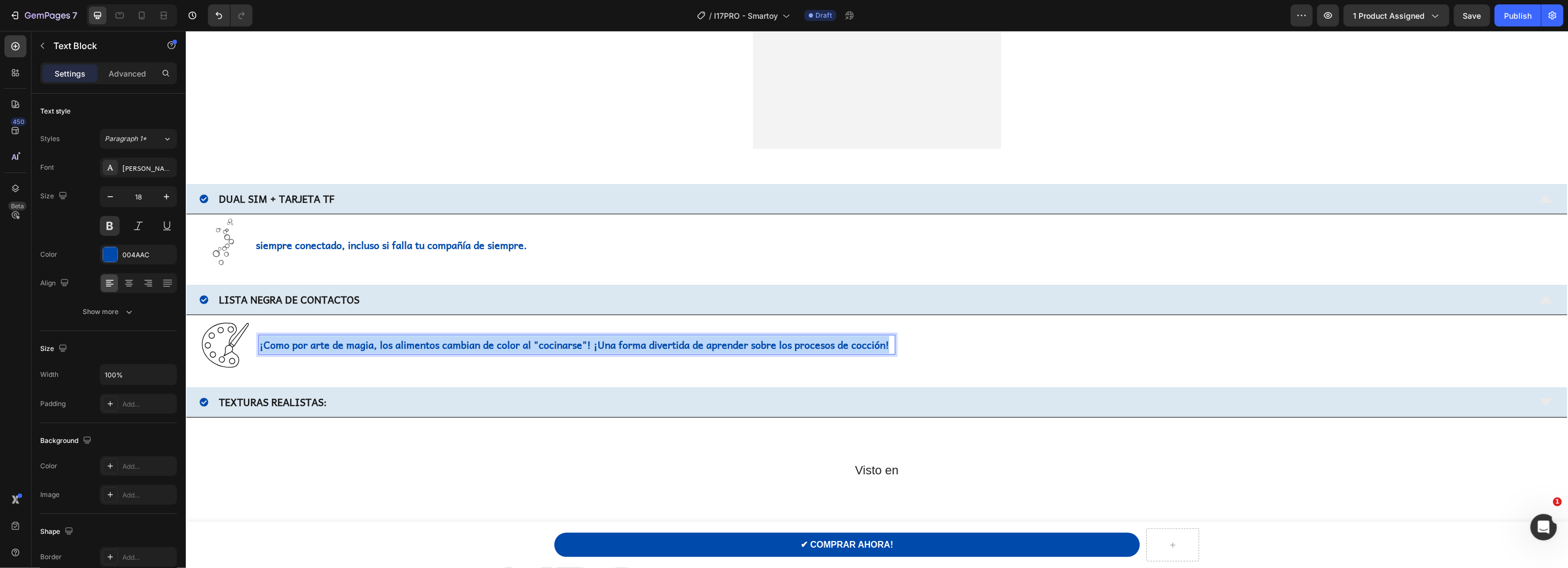
click at [379, 345] on p "¡Como por arte de magia, los alimentos cambian de color al "cocinarse"! ¡Una fo…" at bounding box center [576, 344] width 635 height 17
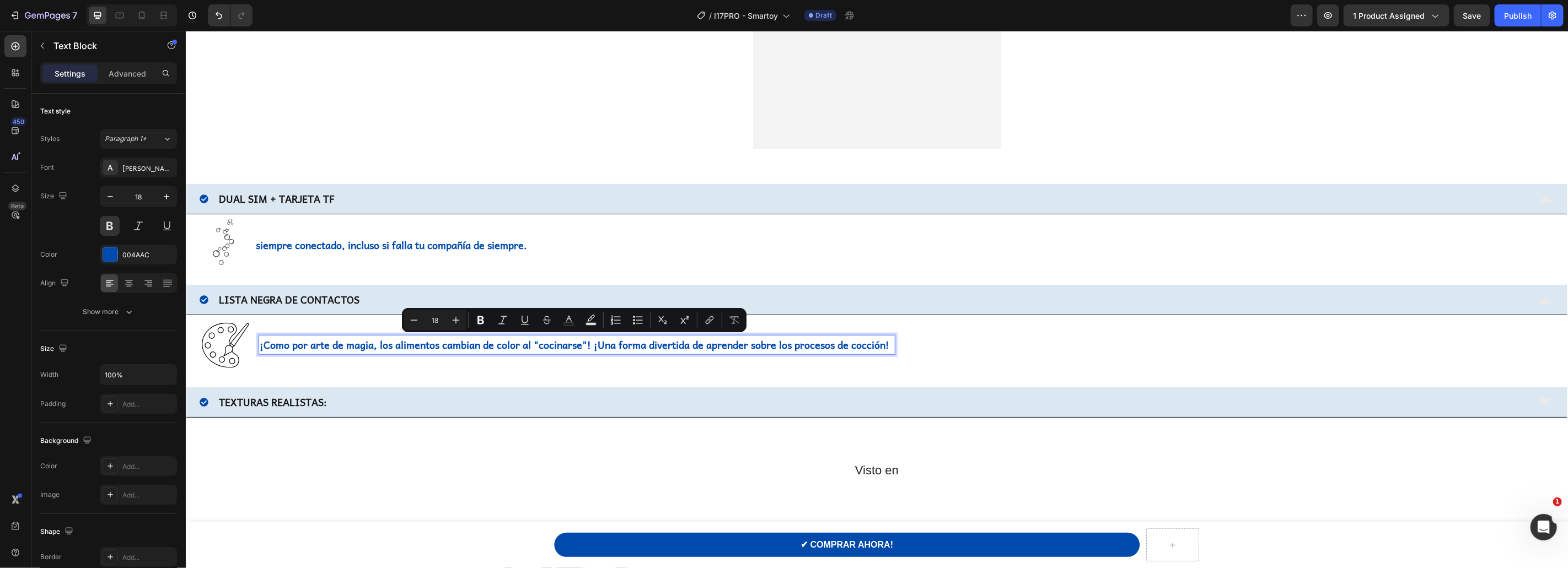
scroll to position [903, 0]
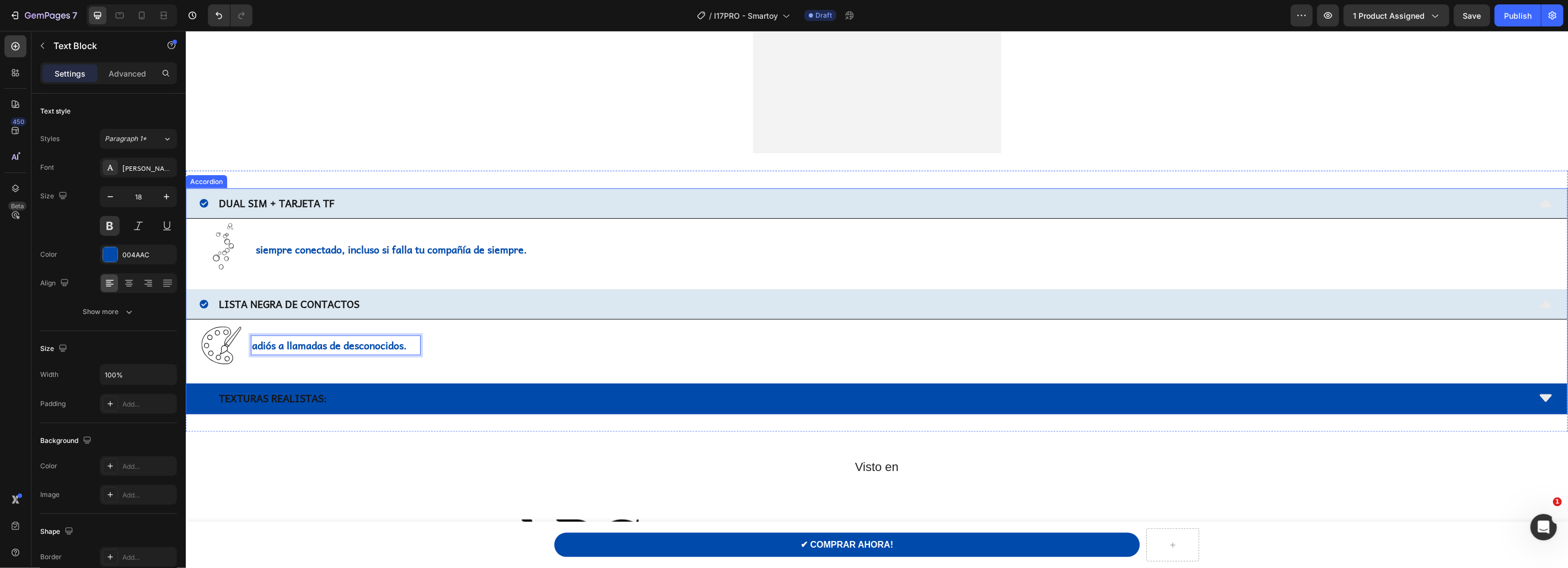
click at [271, 393] on strong "TEXTURAS REALISTAS:" at bounding box center [272, 397] width 108 height 16
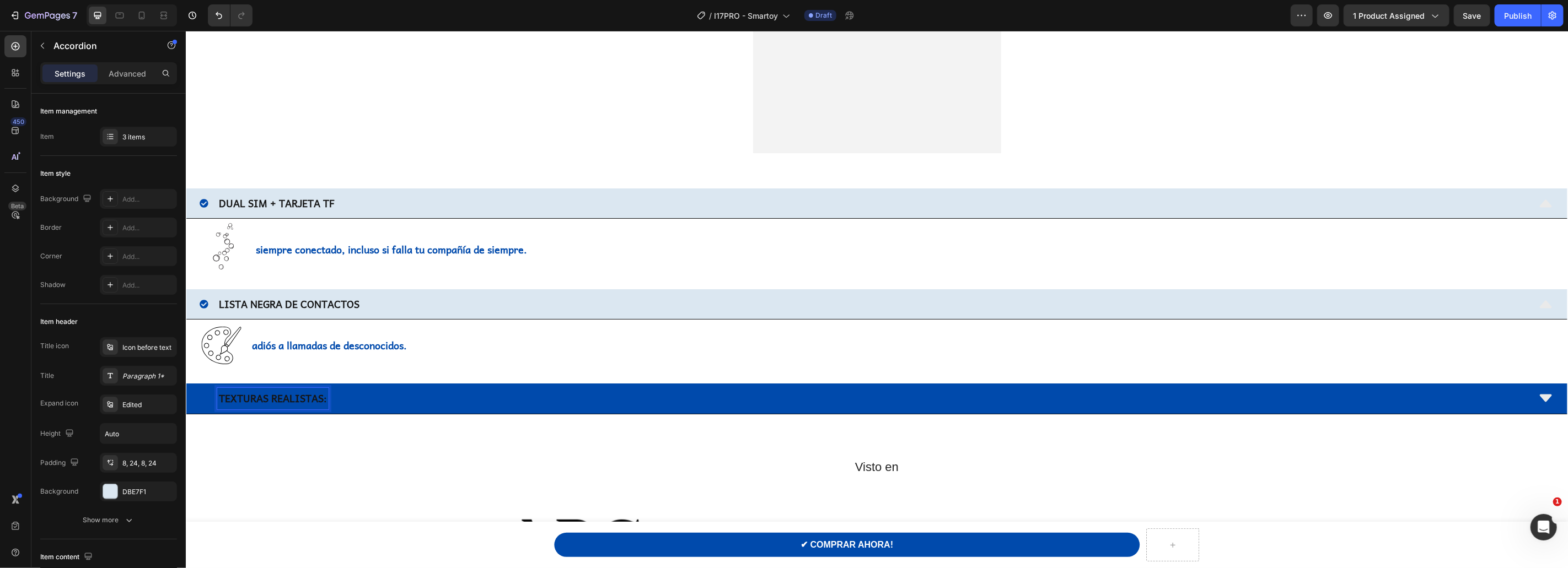
click at [271, 393] on strong "TEXTURAS REALISTAS:" at bounding box center [272, 397] width 108 height 16
click at [449, 399] on div "SISTEMA DE SEGURIDAD PATERNAL" at bounding box center [863, 398] width 1329 height 21
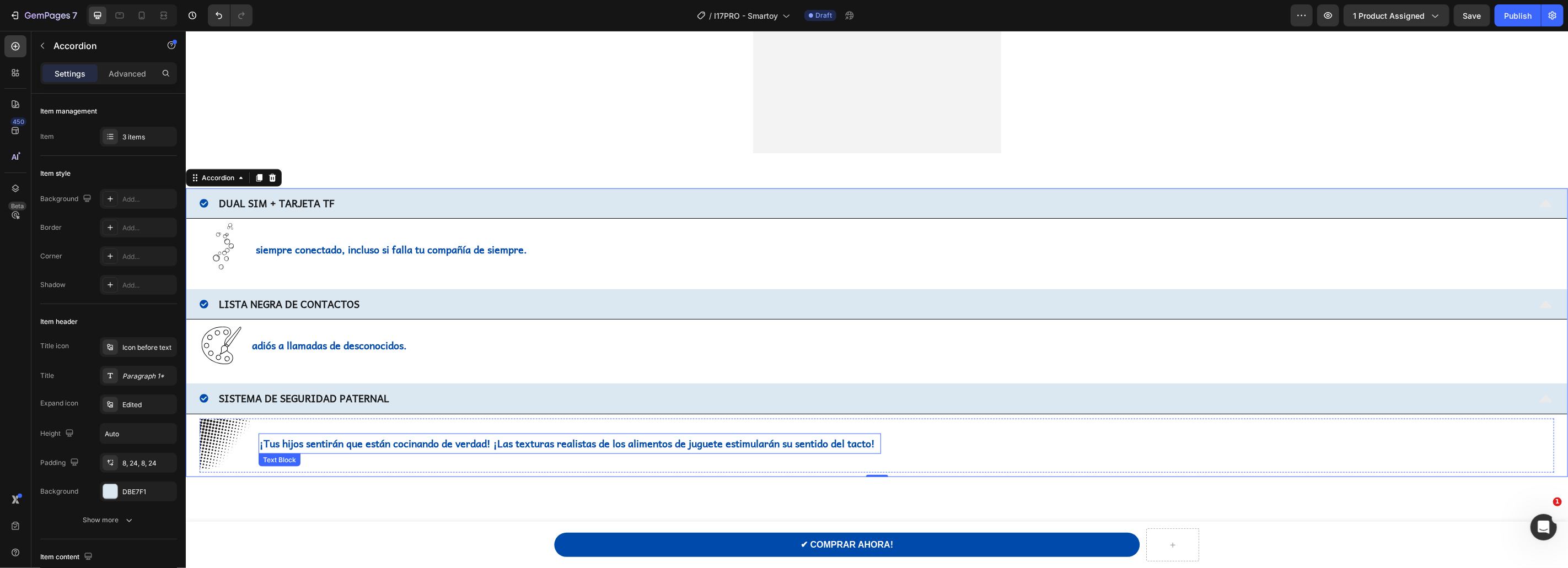
click at [366, 441] on p "¡Tus hijos sentirán que están cocinando de verdad! ¡Las texturas realistas de l…" at bounding box center [569, 443] width 620 height 17
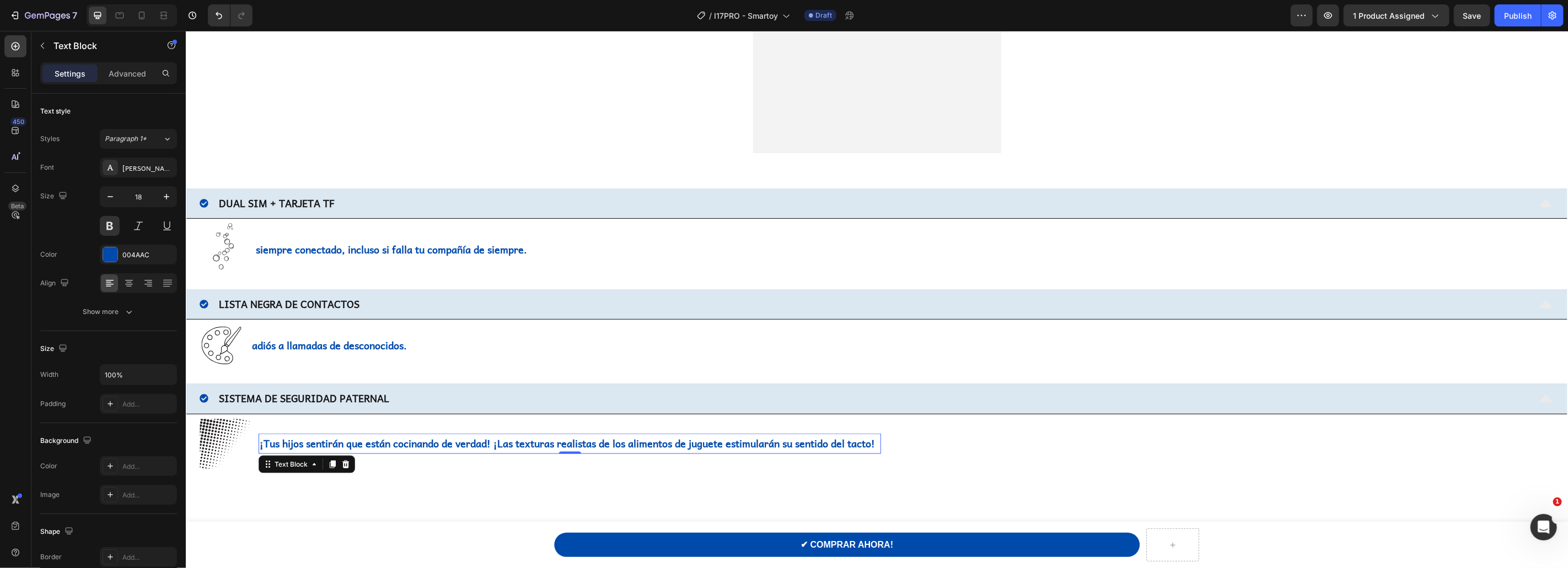
click at [366, 441] on p "¡Tus hijos sentirán que están cocinando de verdad! ¡Las texturas realistas de l…" at bounding box center [569, 443] width 620 height 17
click at [422, 442] on p "¡Tus hijos sentirán que están cocinando de verdad! ¡Las texturas realistas de l…" at bounding box center [569, 443] width 620 height 17
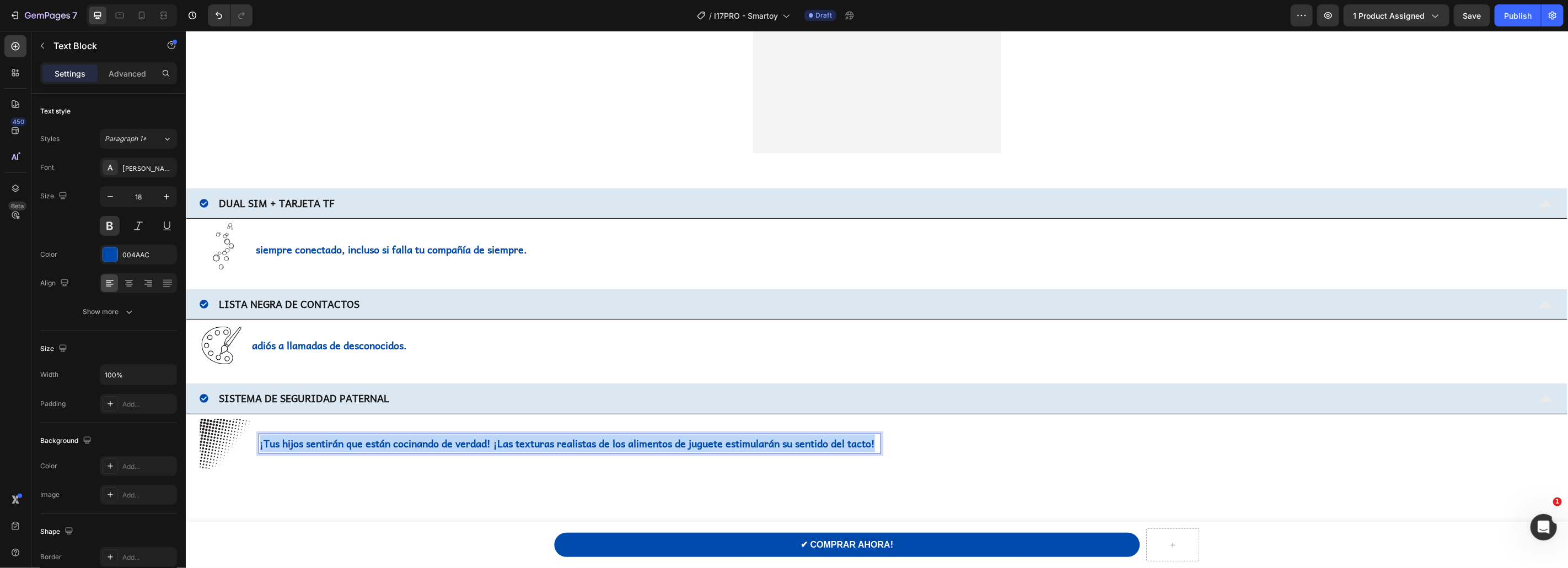
click at [422, 442] on p "¡Tus hijos sentirán que están cocinando de verdad! ¡Las texturas realistas de l…" at bounding box center [569, 443] width 620 height 17
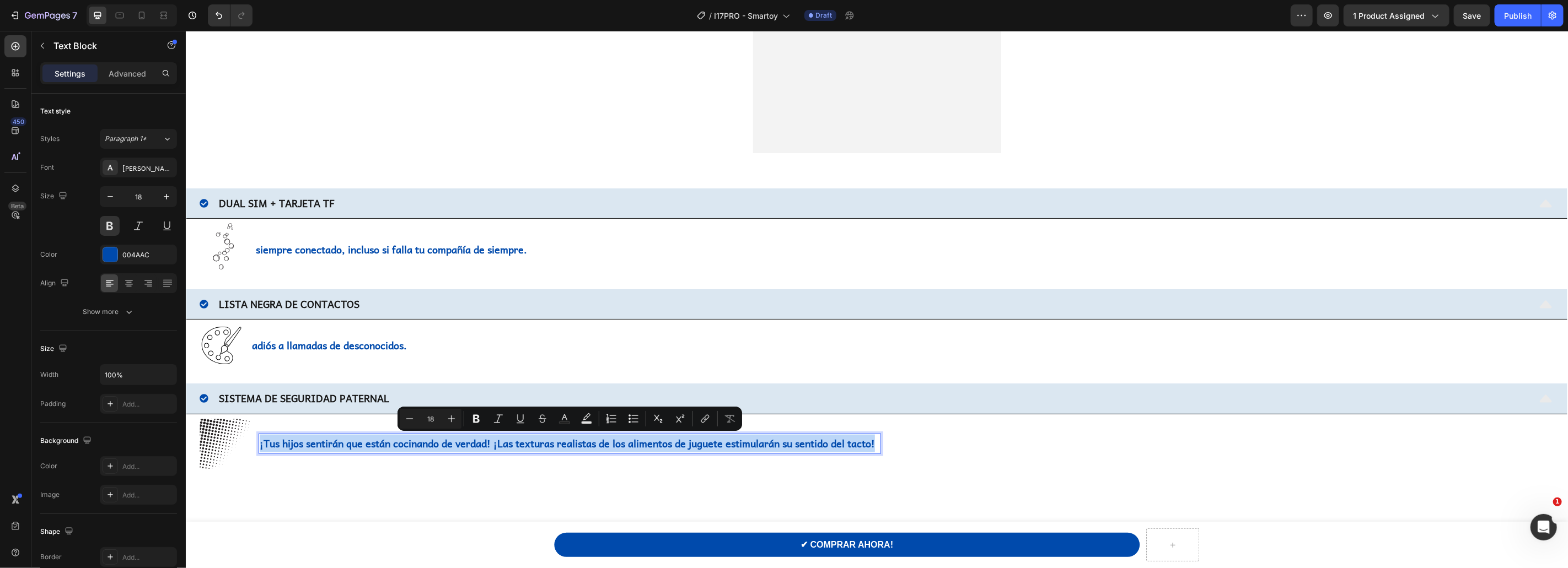
click at [422, 442] on p "¡Tus hijos sentirán que están cocinando de verdad! ¡Las texturas realistas de l…" at bounding box center [569, 443] width 620 height 17
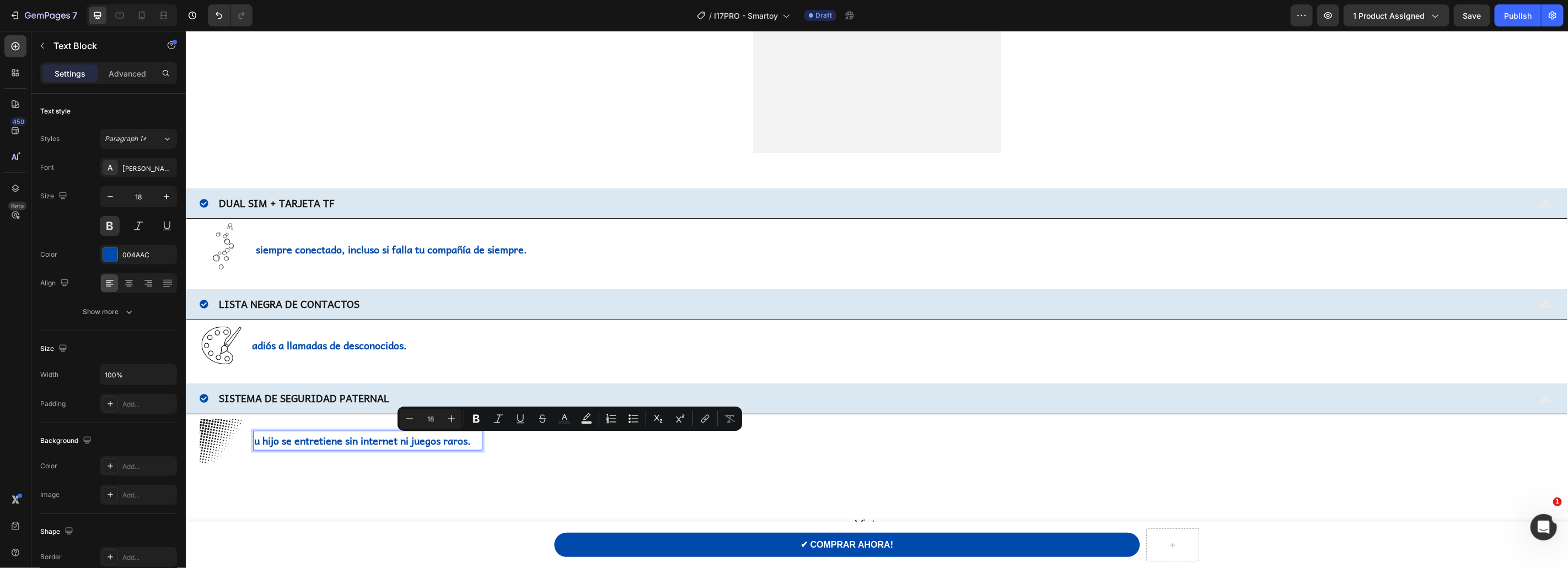
scroll to position [901, 0]
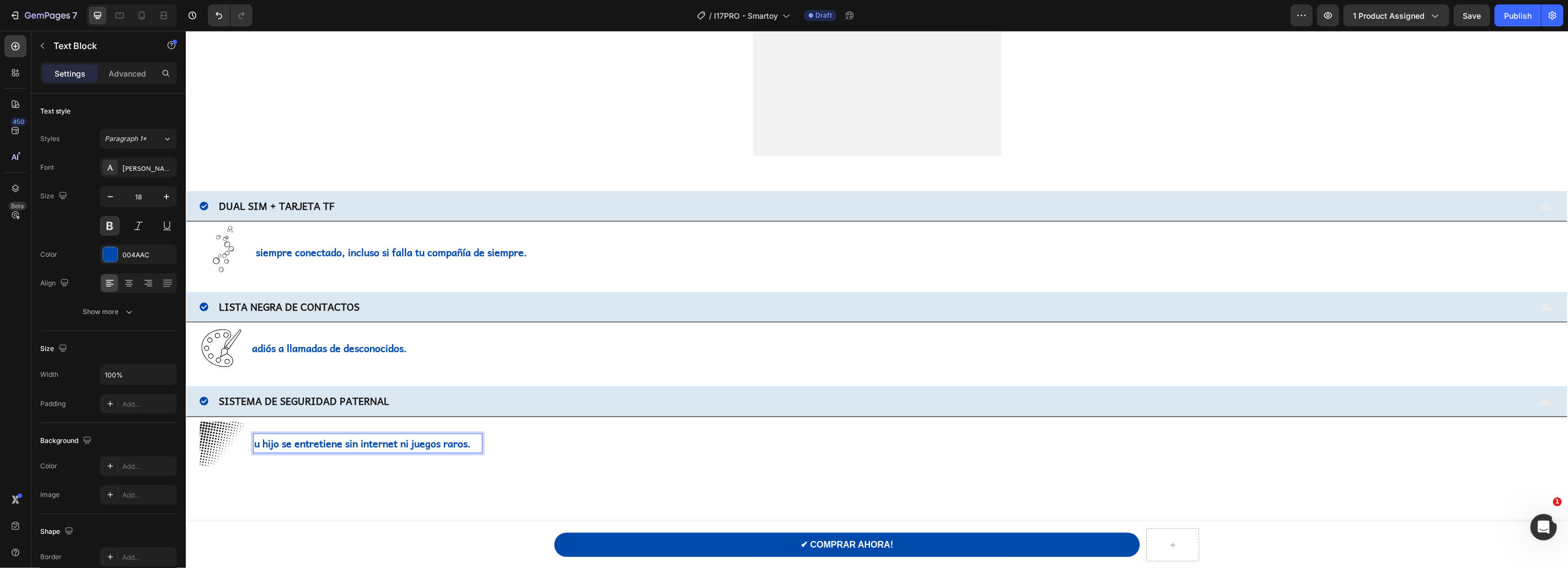
click at [254, 446] on p "u hijo se entretiene sin internet ni juegos raros." at bounding box center [367, 443] width 227 height 17
click at [361, 474] on div "Image Tu hijo se entretiene sin internet ni juegos raros. Text Block 0 Advanced…" at bounding box center [877, 445] width 1381 height 58
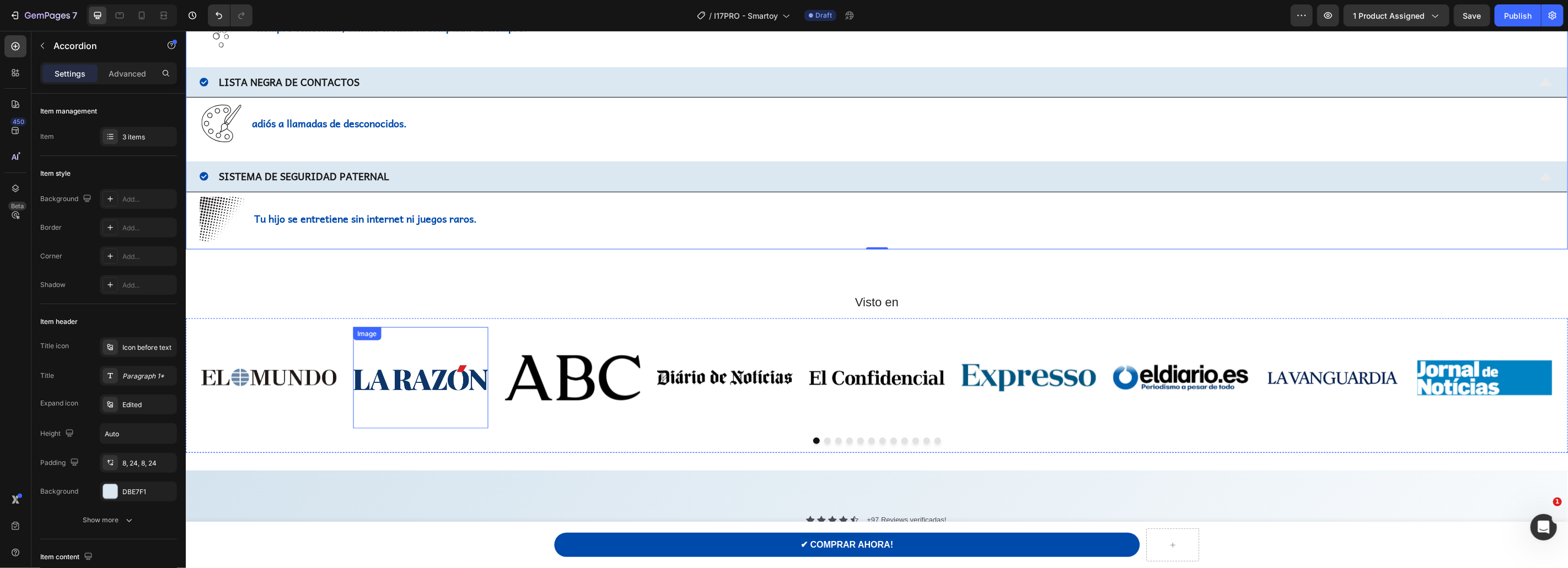
scroll to position [1128, 0]
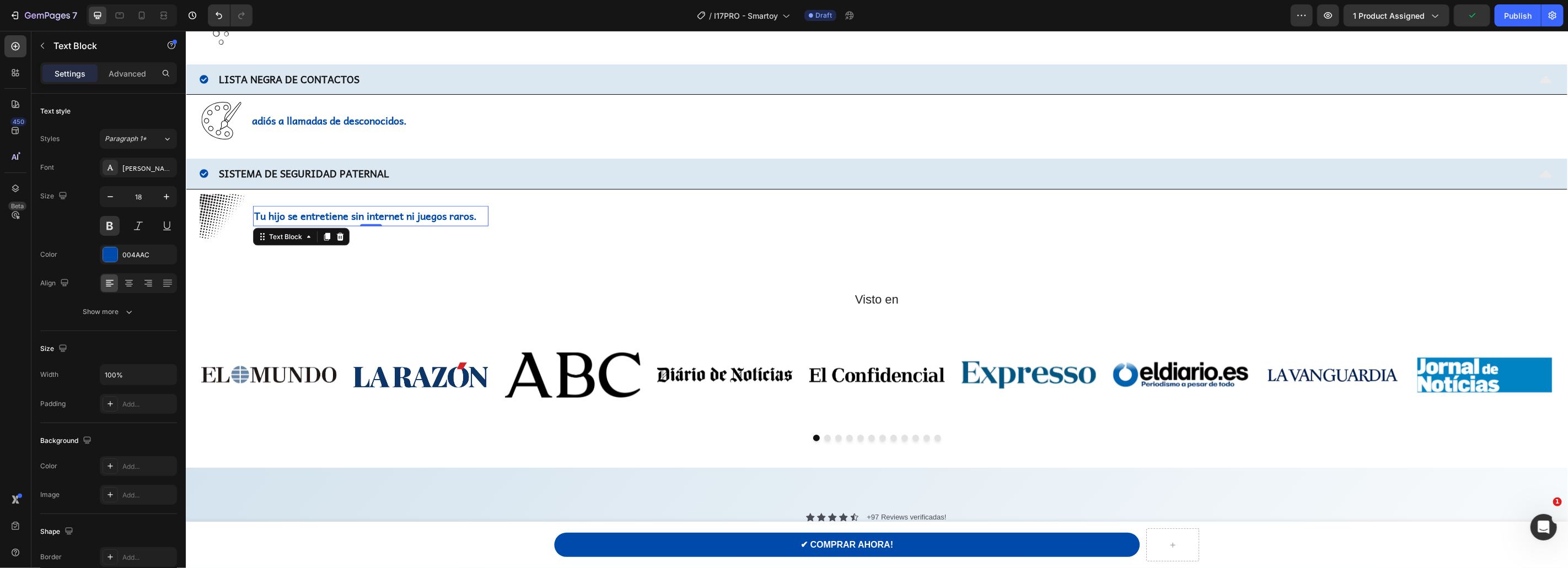
click at [386, 217] on p "Tu hijo se entretiene sin internet ni juegos raros." at bounding box center [370, 215] width 233 height 17
click at [383, 216] on p "Tu hijo se entretiene sin internet ni juegos raros." at bounding box center [370, 215] width 233 height 17
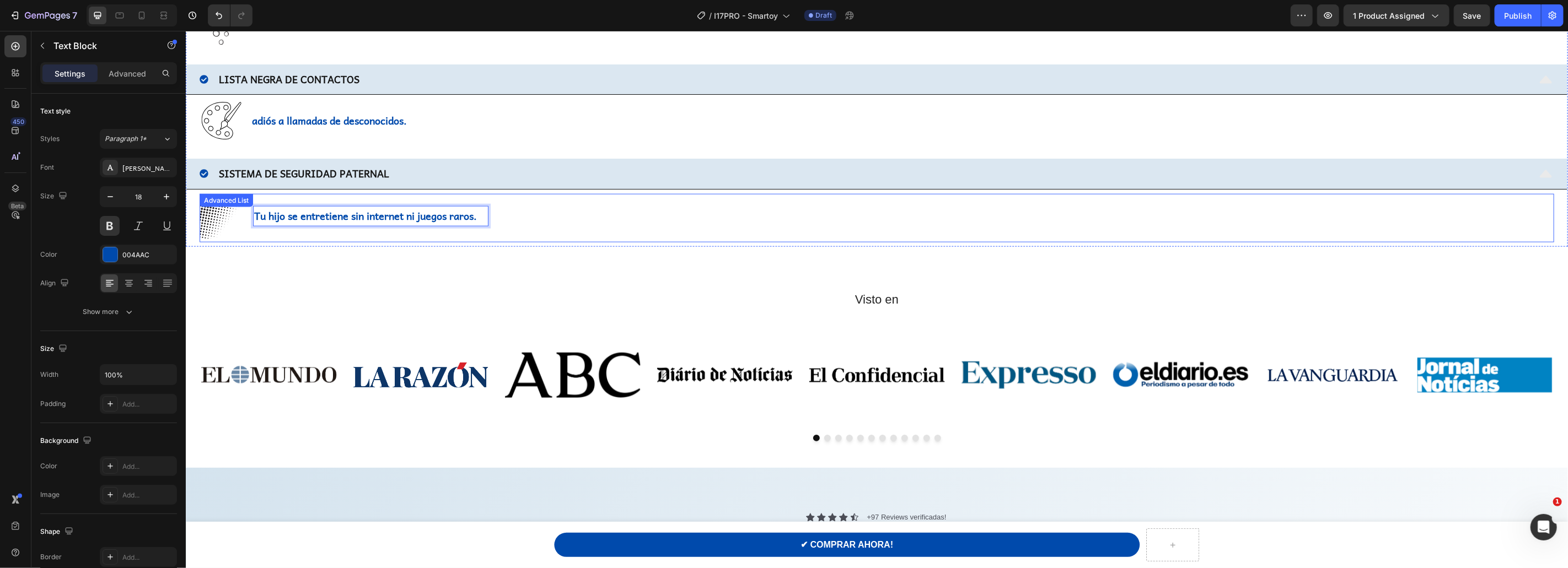
click at [680, 226] on div "Image Tu hijo se entretiene sin internet ni juegos raros. Text Block 0" at bounding box center [876, 217] width 1354 height 49
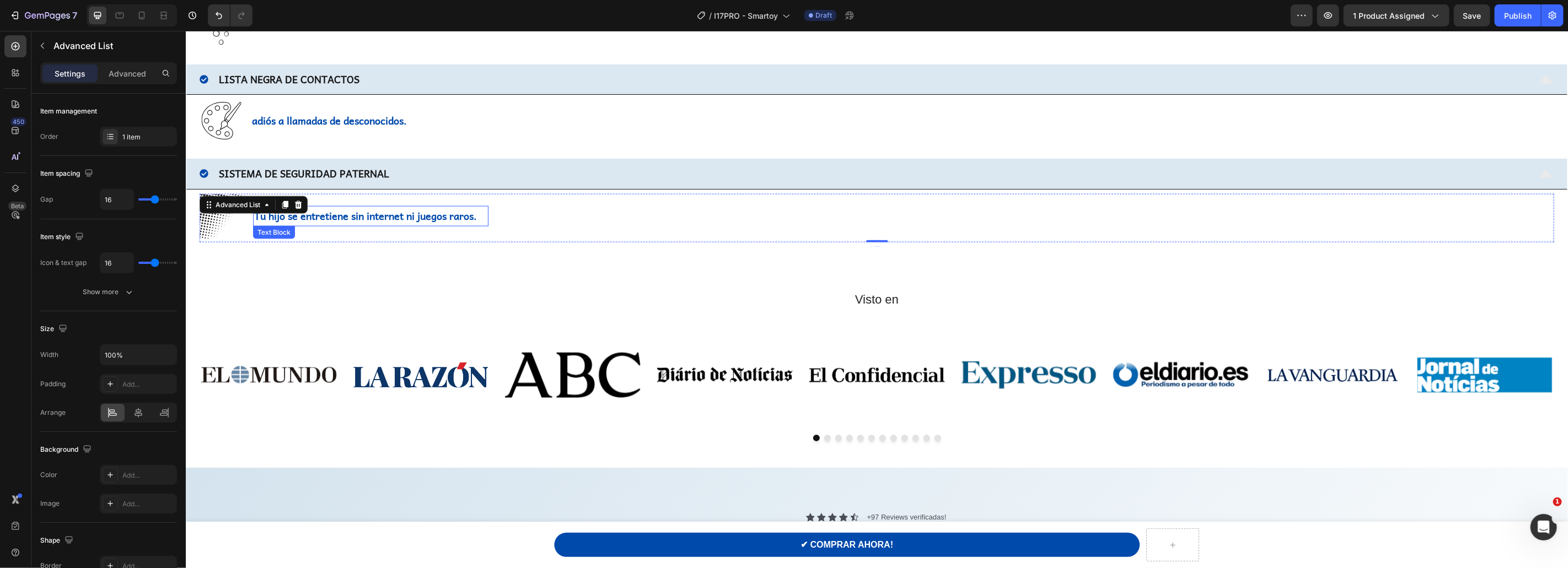
click at [390, 215] on p "Tu hijo se entretiene sin internet ni juegos raros." at bounding box center [370, 215] width 233 height 17
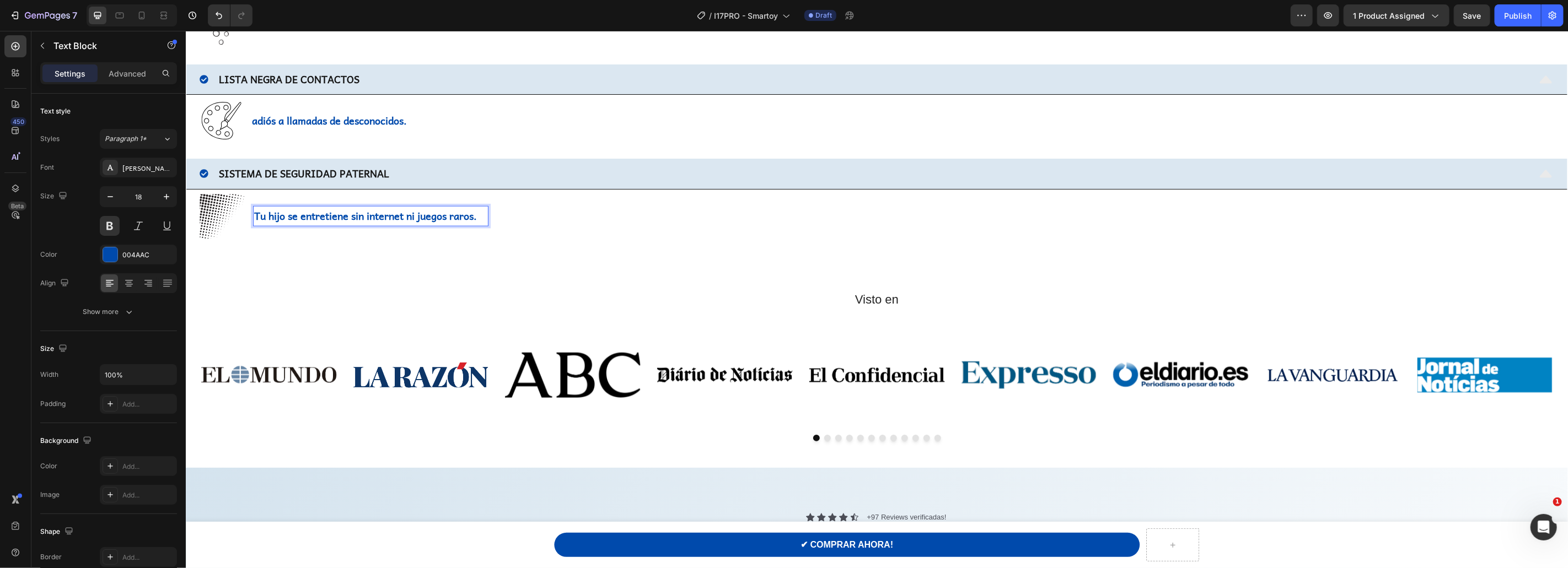
click at [396, 216] on p "Tu hijo se entretiene sin internet ni juegos raros." at bounding box center [370, 215] width 233 height 17
click at [311, 267] on div "Visto en Heading Image Image Image Image Image Image Image Image Image Image Im…" at bounding box center [876, 366] width 1382 height 203
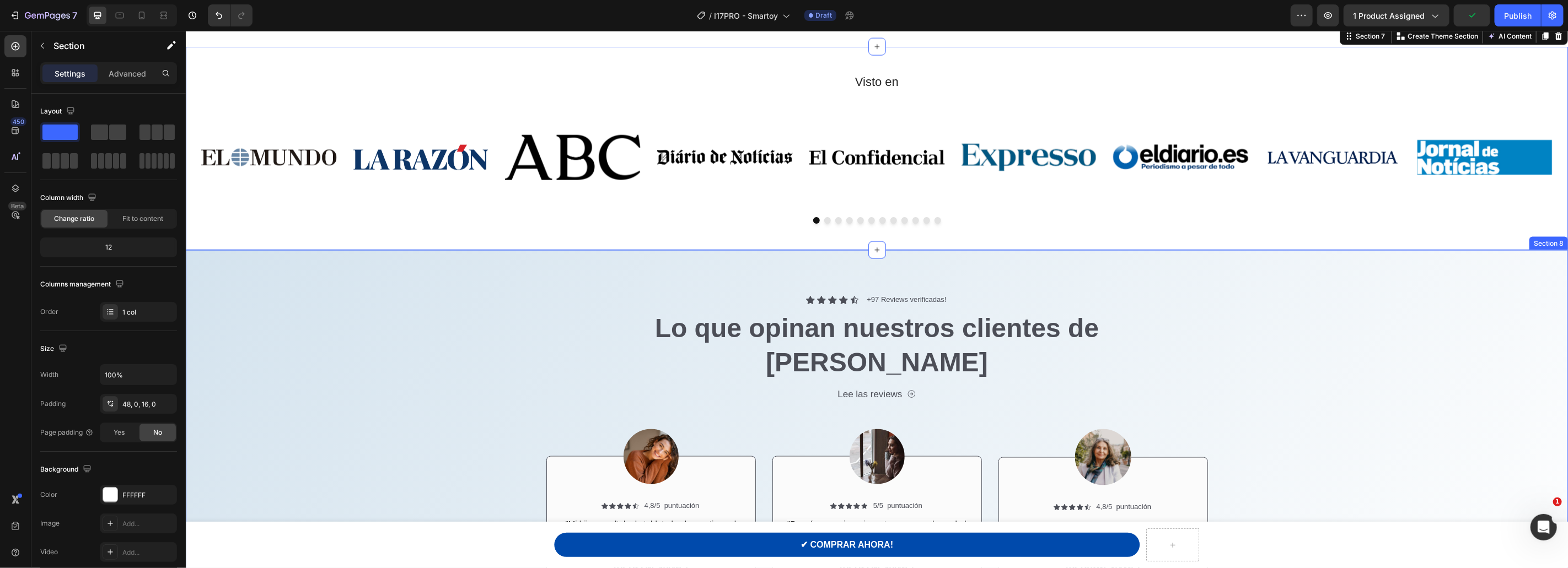
scroll to position [1458, 0]
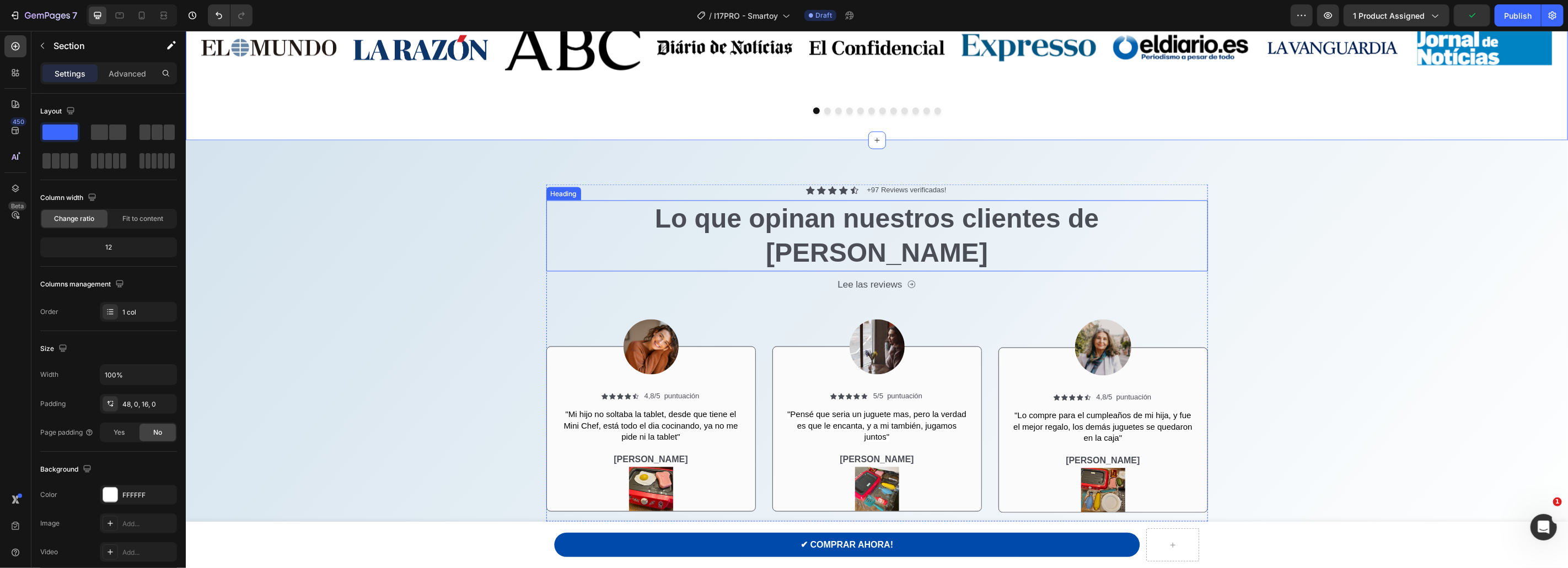
click at [1089, 223] on h2 "Lo que opinan nuestros clientes de Otto Calma" at bounding box center [877, 235] width 662 height 71
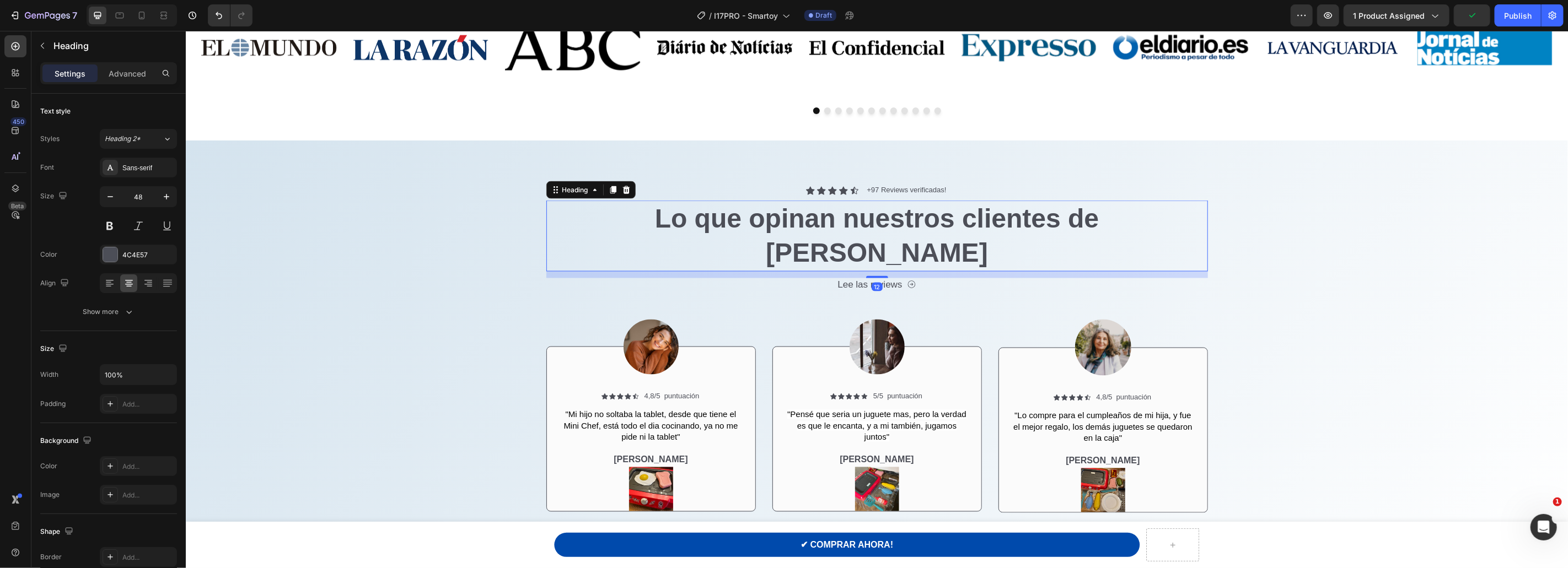
click at [1089, 223] on h2 "Lo que opinan nuestros clientes de Otto Calma" at bounding box center [877, 235] width 662 height 71
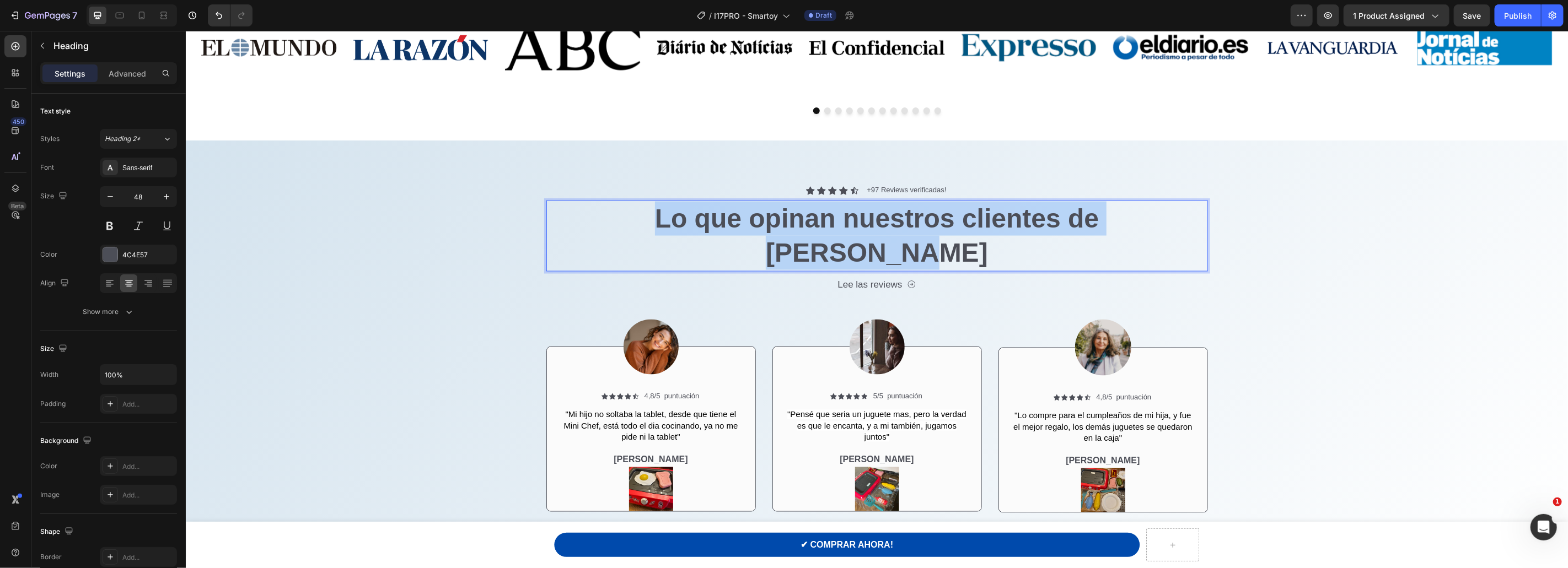
click at [1089, 223] on p "Lo que opinan nuestros clientes de Otto Calma" at bounding box center [876, 235] width 659 height 69
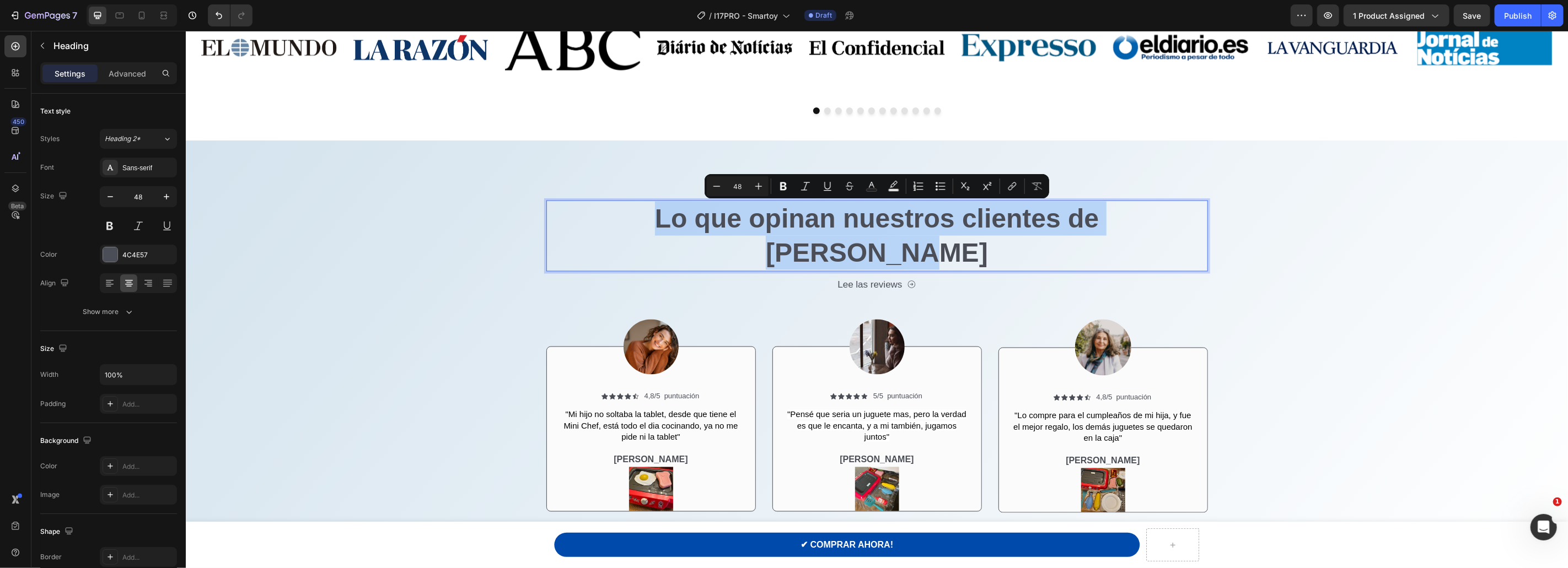
click at [1084, 223] on p "Lo que opinan nuestros clientes de Otto Calma" at bounding box center [876, 235] width 659 height 69
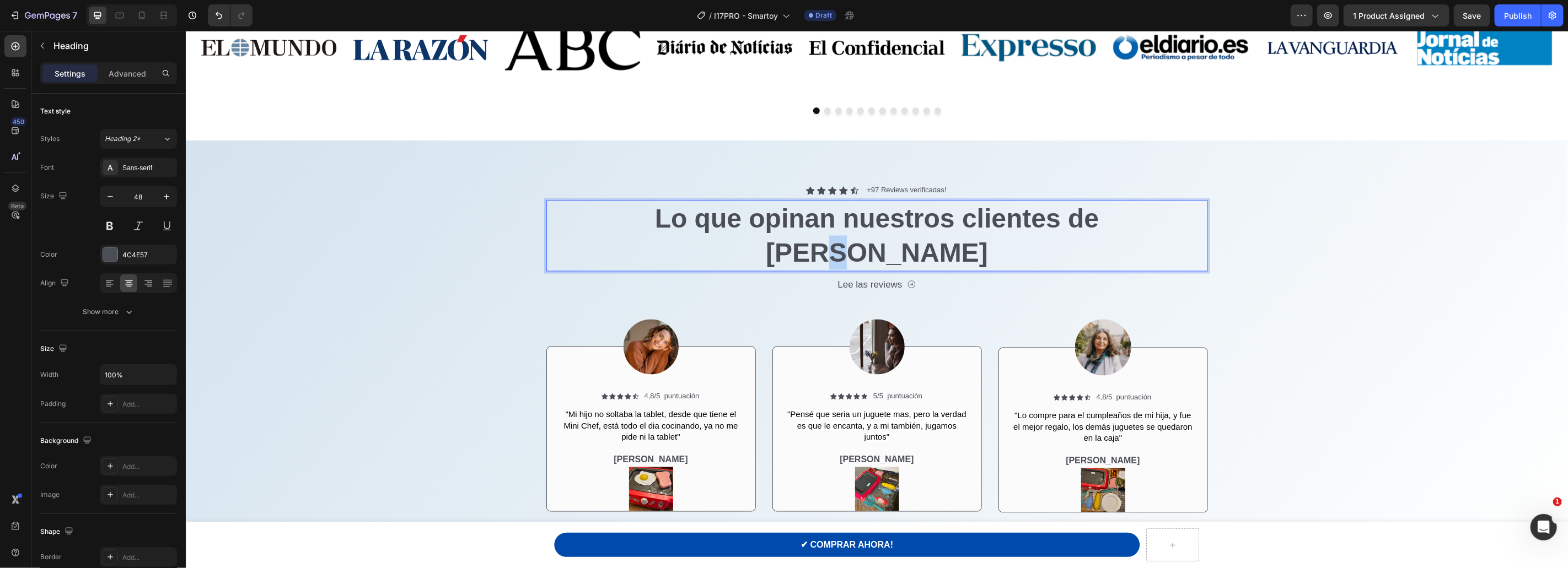
click at [1084, 223] on p "Lo que opinan nuestros clientes de Otto Calma" at bounding box center [876, 235] width 659 height 69
drag, startPoint x: 1032, startPoint y: 220, endPoint x: 1179, endPoint y: 217, distance: 147.0
click at [1179, 217] on p "Lo que opinan nuestros clientes de Otto Calma" at bounding box center [876, 235] width 659 height 69
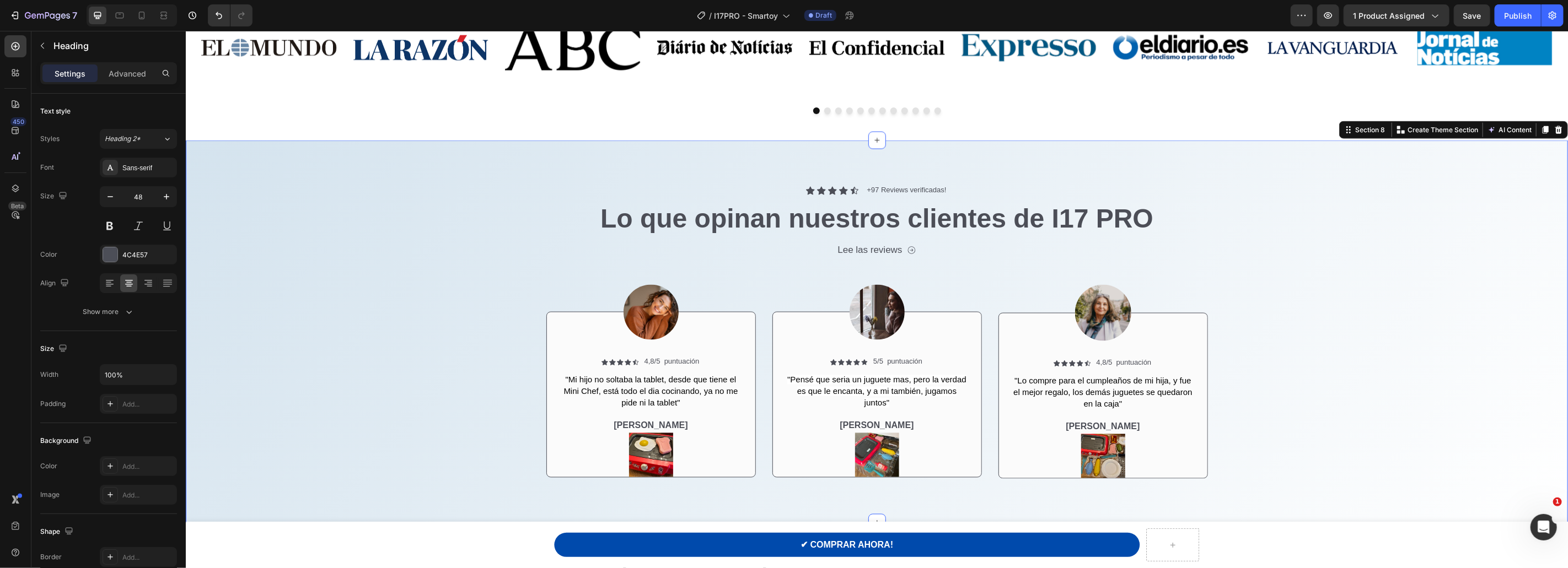
click at [427, 314] on div "Icon Icon Icon Icon Icon Icon List +97 Reviews verificadas! Text Block Row Lo q…" at bounding box center [876, 336] width 1366 height 303
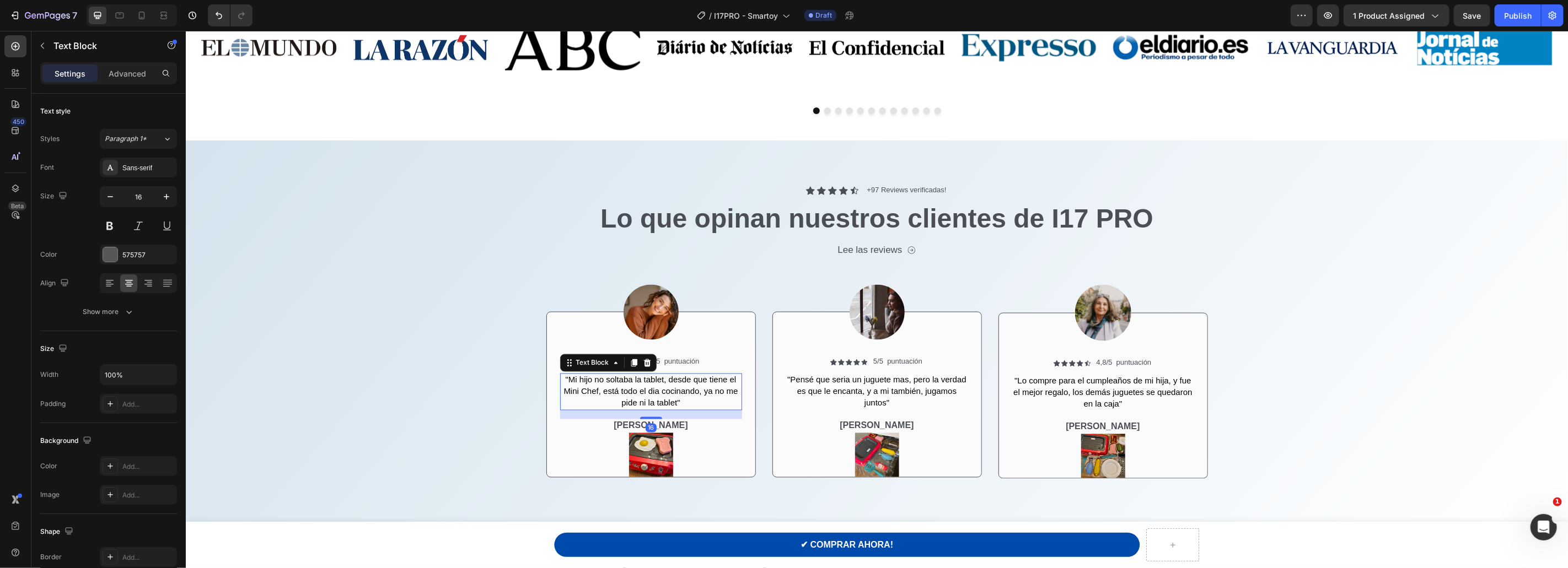
click at [650, 395] on span ""Mi hijo no soltaba la tablet, desde que tiene el Mini Chef, está todo el dia c…" at bounding box center [650, 391] width 174 height 33
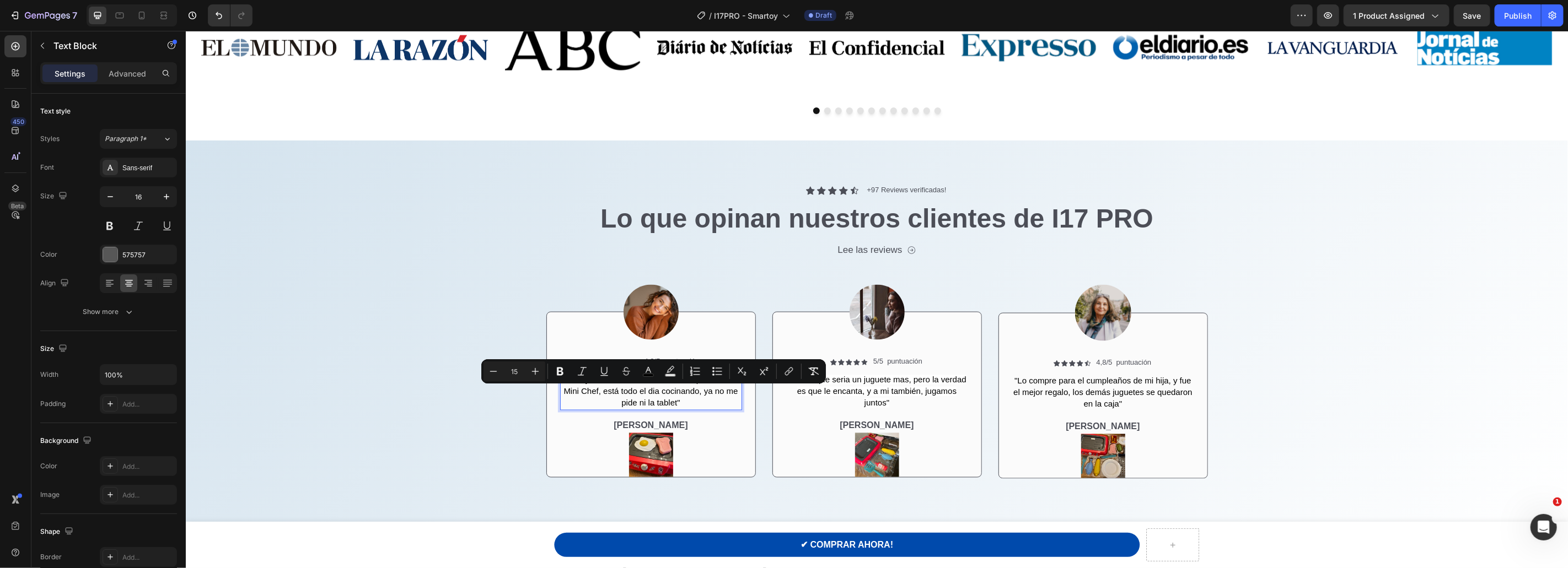
click at [686, 397] on p ""Mi hijo no soltaba la tablet, desde que tiene el Mini Chef, está todo el dia c…" at bounding box center [650, 392] width 179 height 35
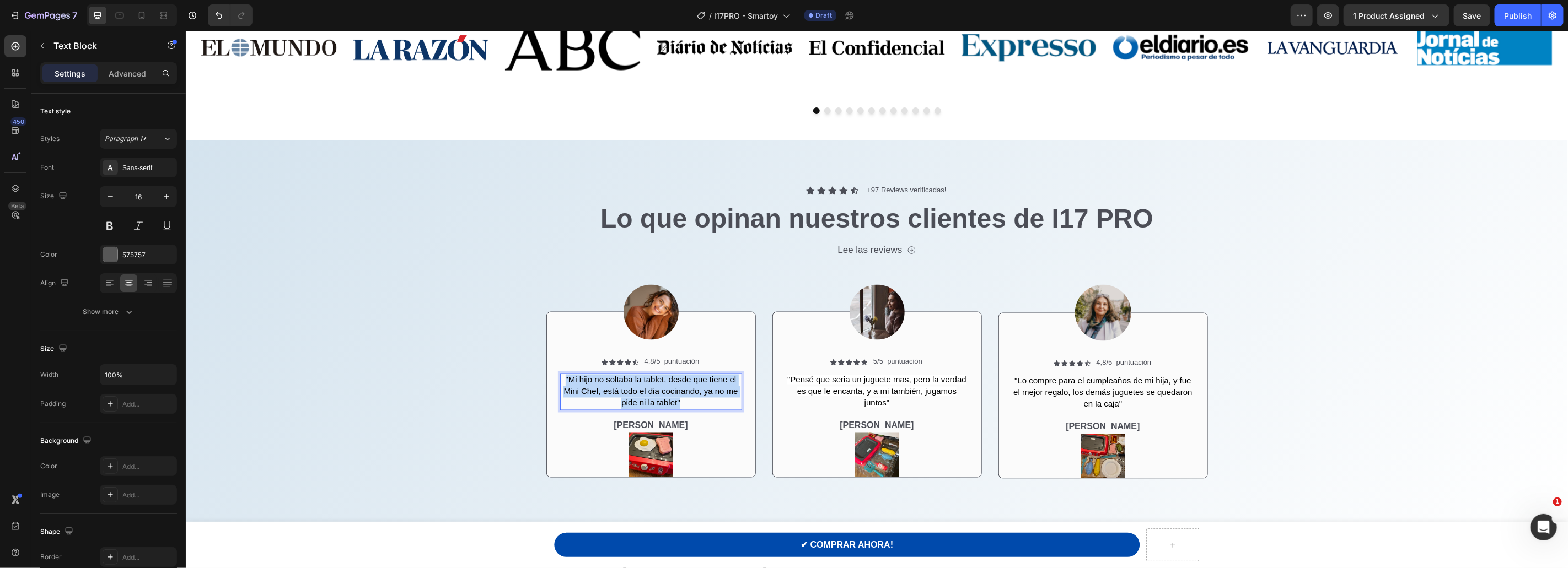
drag, startPoint x: 688, startPoint y: 403, endPoint x: 565, endPoint y: 379, distance: 125.3
click at [565, 379] on p ""Mi hijo no soltaba la tablet, desde que tiene el Mini Chef, está todo el dia c…" at bounding box center [650, 392] width 179 height 35
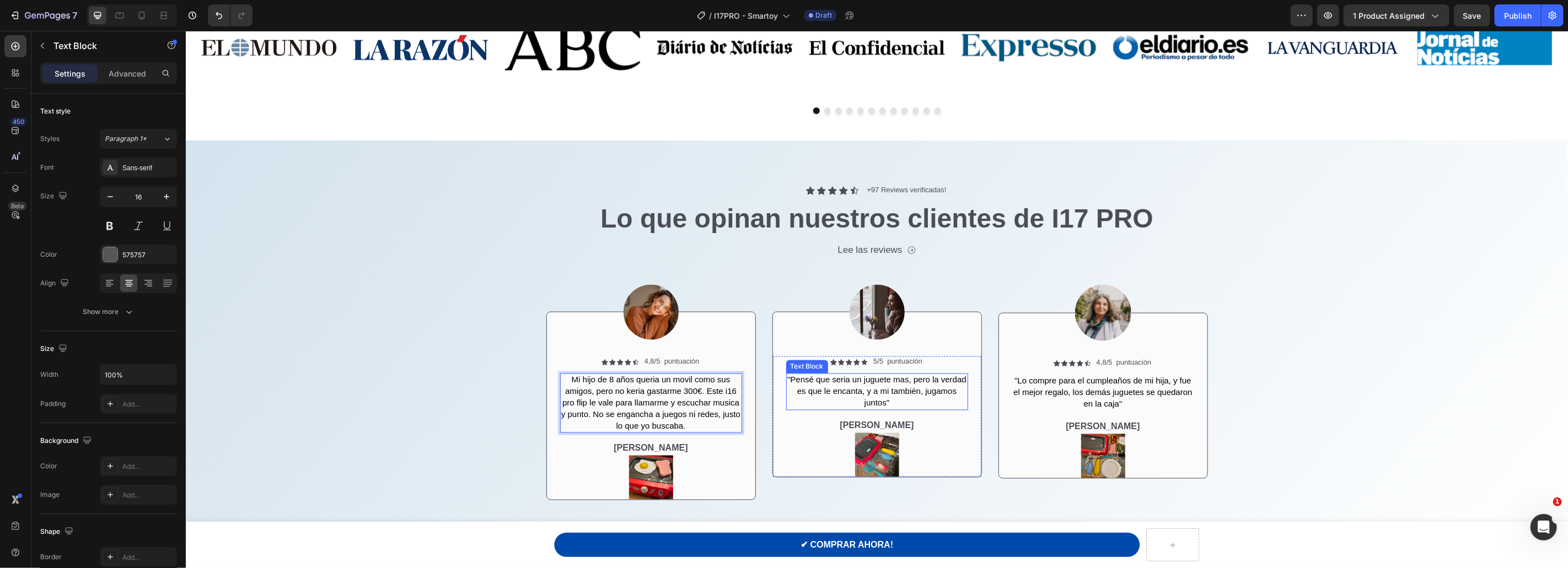
click at [880, 384] on span ""Pensé que seria un juguete mas, pero la verdad es que le encanta, y a mi tambi…" at bounding box center [877, 391] width 179 height 33
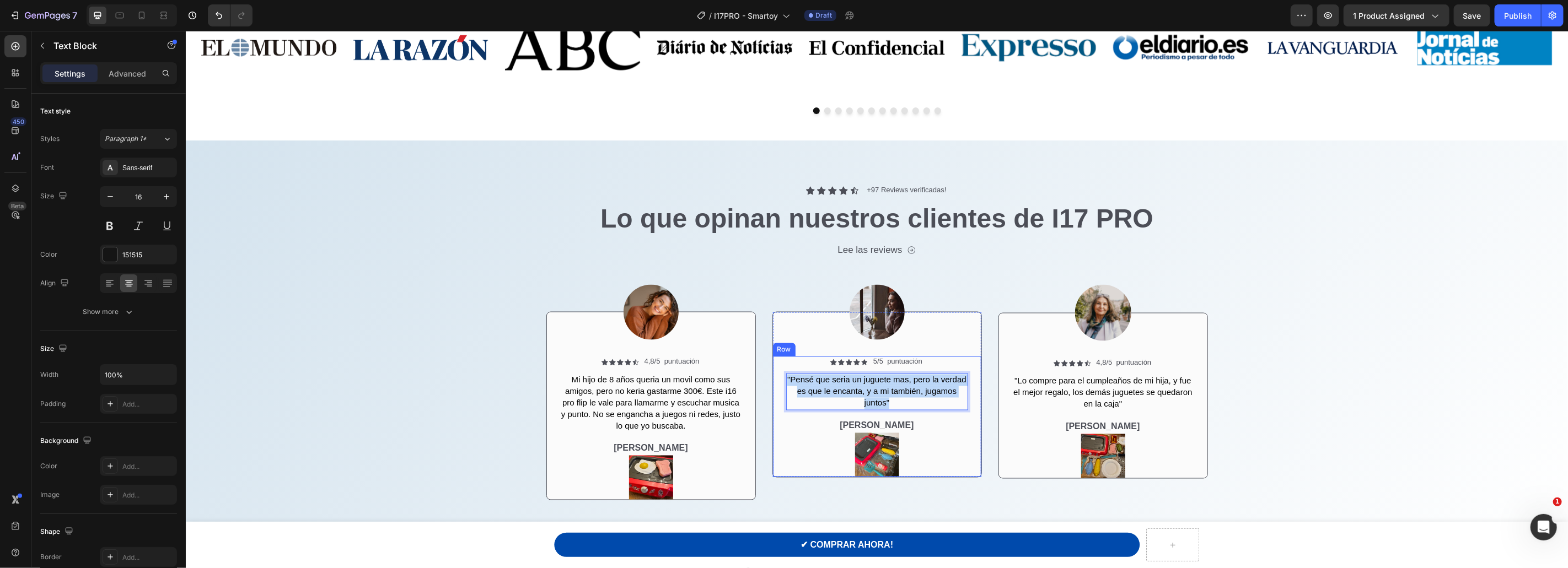
drag, startPoint x: 894, startPoint y: 403, endPoint x: 783, endPoint y: 379, distance: 113.6
click at [783, 379] on div "Icon Icon Icon Icon Icon Icon List 5/5 puntuación Text Block Row "Pensé que ser…" at bounding box center [876, 417] width 208 height 120
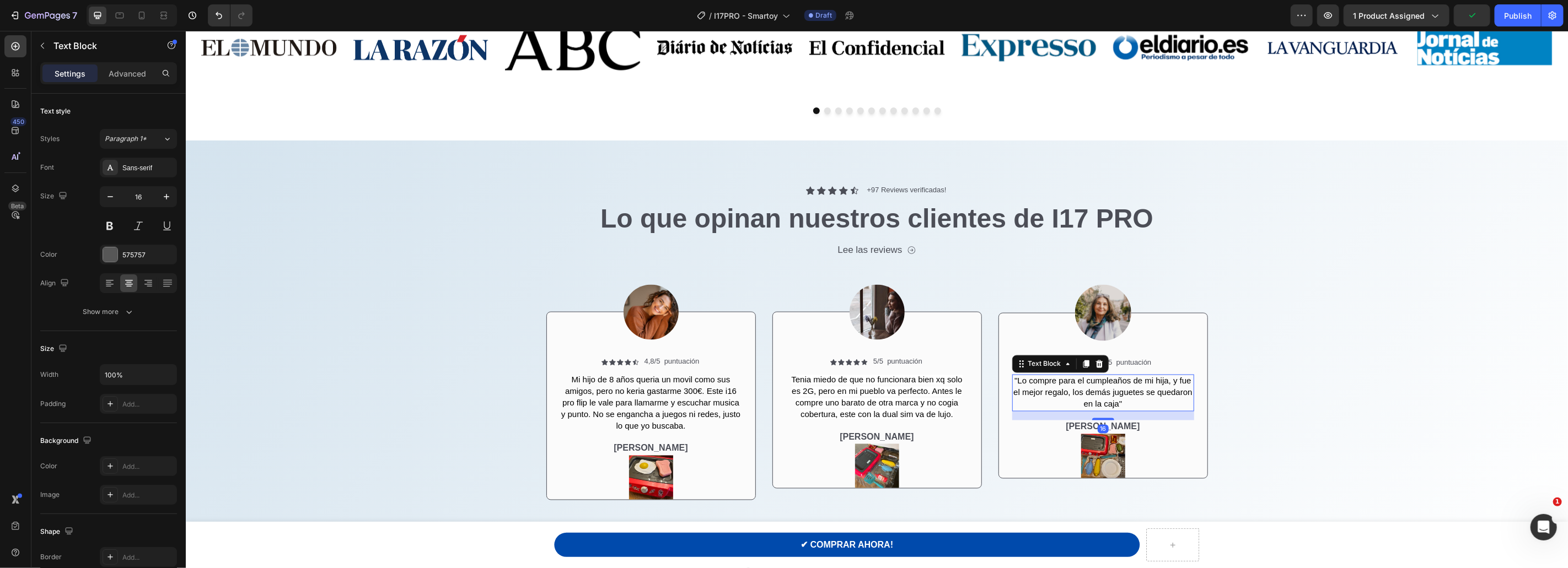
click at [1100, 391] on span ""Lo compre para el cumpleaños de mi hija, y fue el mejor regalo, los demás jugu…" at bounding box center [1101, 393] width 179 height 33
click at [1126, 402] on p ""Lo compre para el cumpleaños de mi hija, y fue el mejor regalo, los demás jugu…" at bounding box center [1102, 393] width 179 height 35
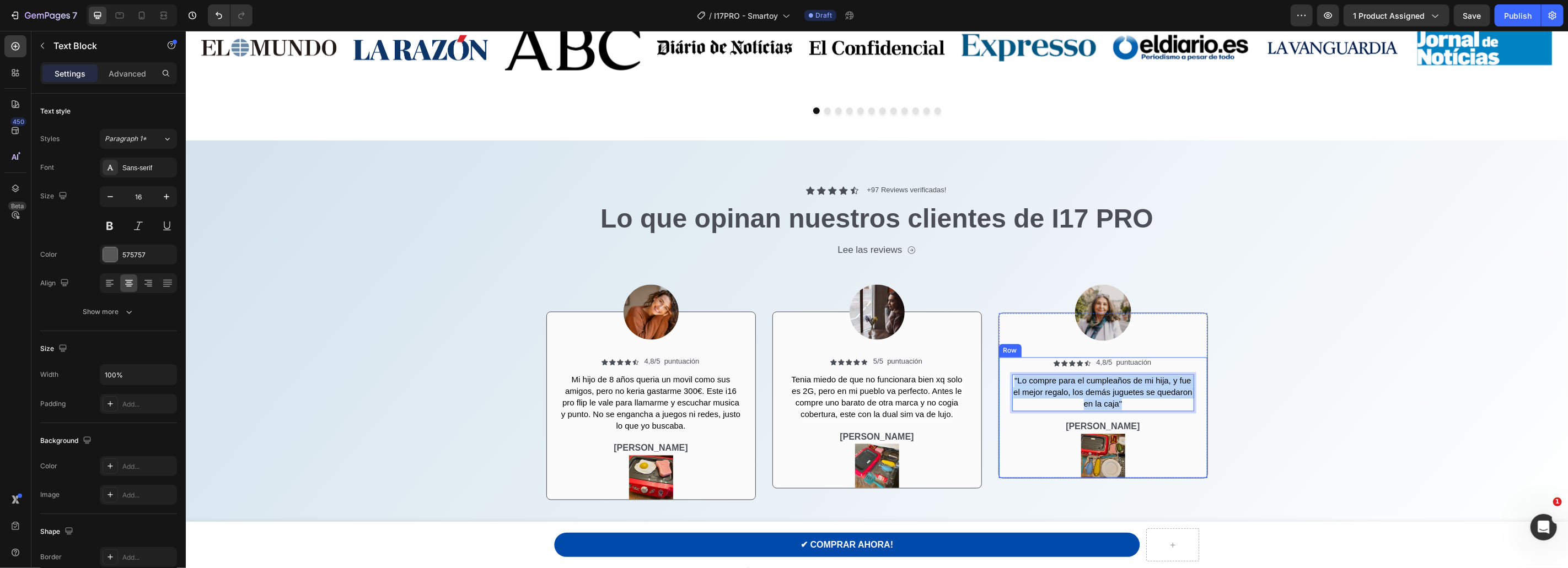
drag, startPoint x: 1121, startPoint y: 406, endPoint x: 1007, endPoint y: 377, distance: 117.6
click at [1007, 377] on div "Icon Icon Icon Icon Icon Icon List 4,8/5 puntuación Text Block Row "Lo compre p…" at bounding box center [1102, 417] width 208 height 120
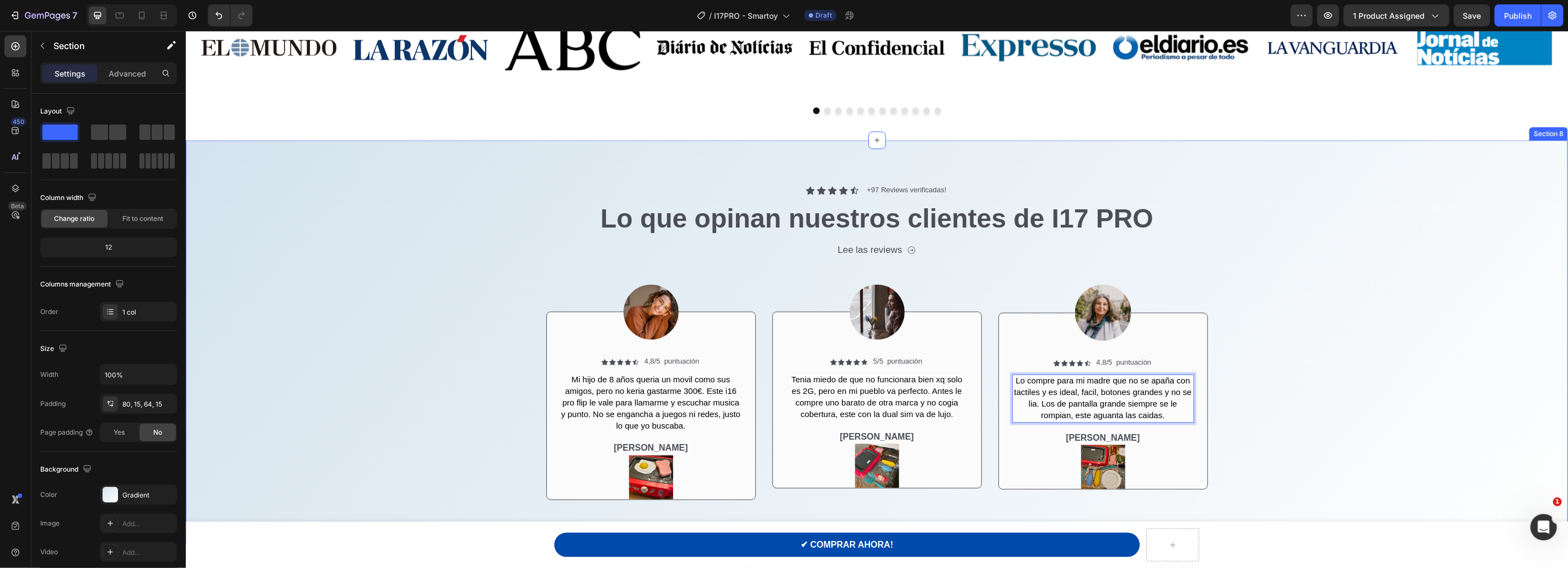
click at [1316, 377] on div "Icon Icon Icon Icon Icon Icon List +97 Reviews verificadas! Text Block Row Lo q…" at bounding box center [876, 347] width 1366 height 324
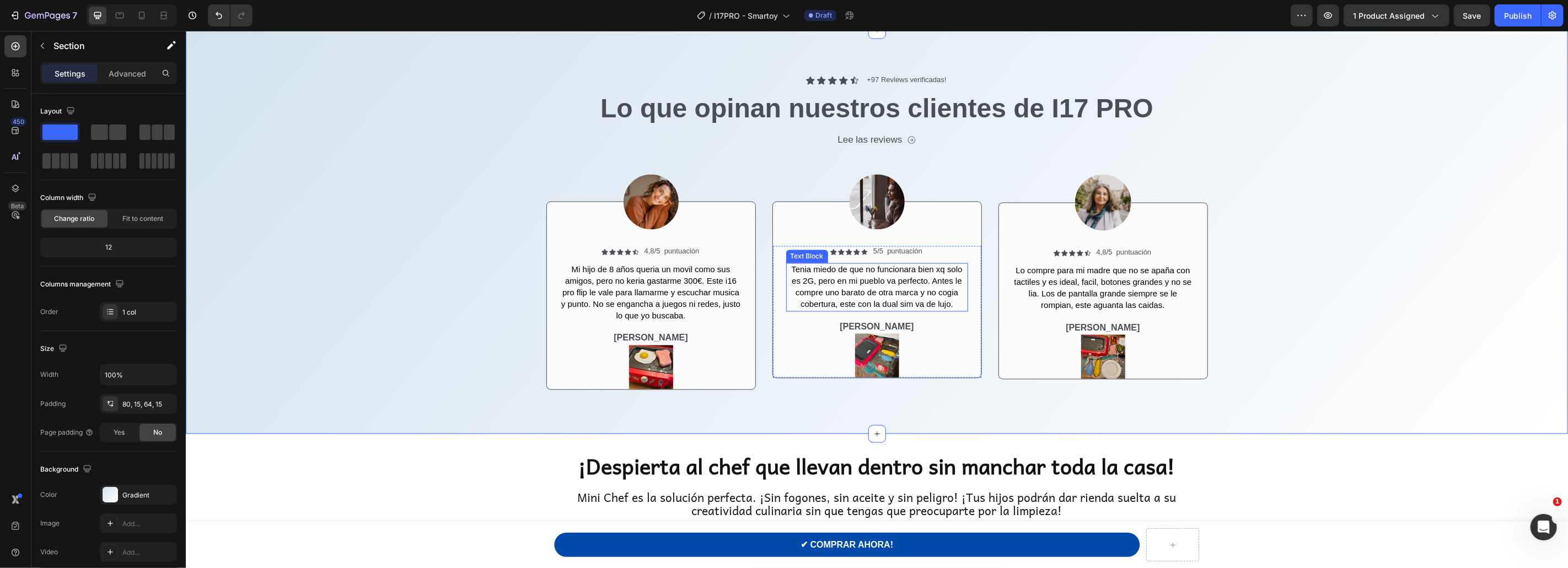
scroll to position [1570, 0]
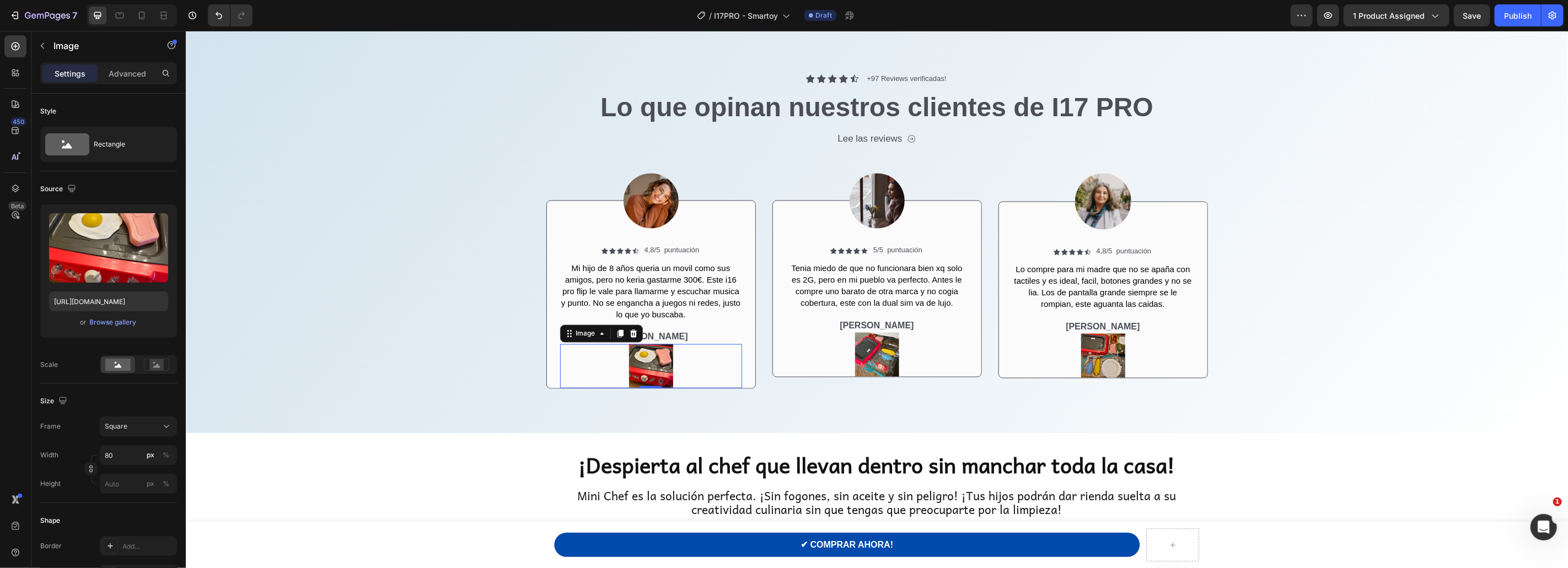
click at [655, 365] on img at bounding box center [650, 366] width 44 height 44
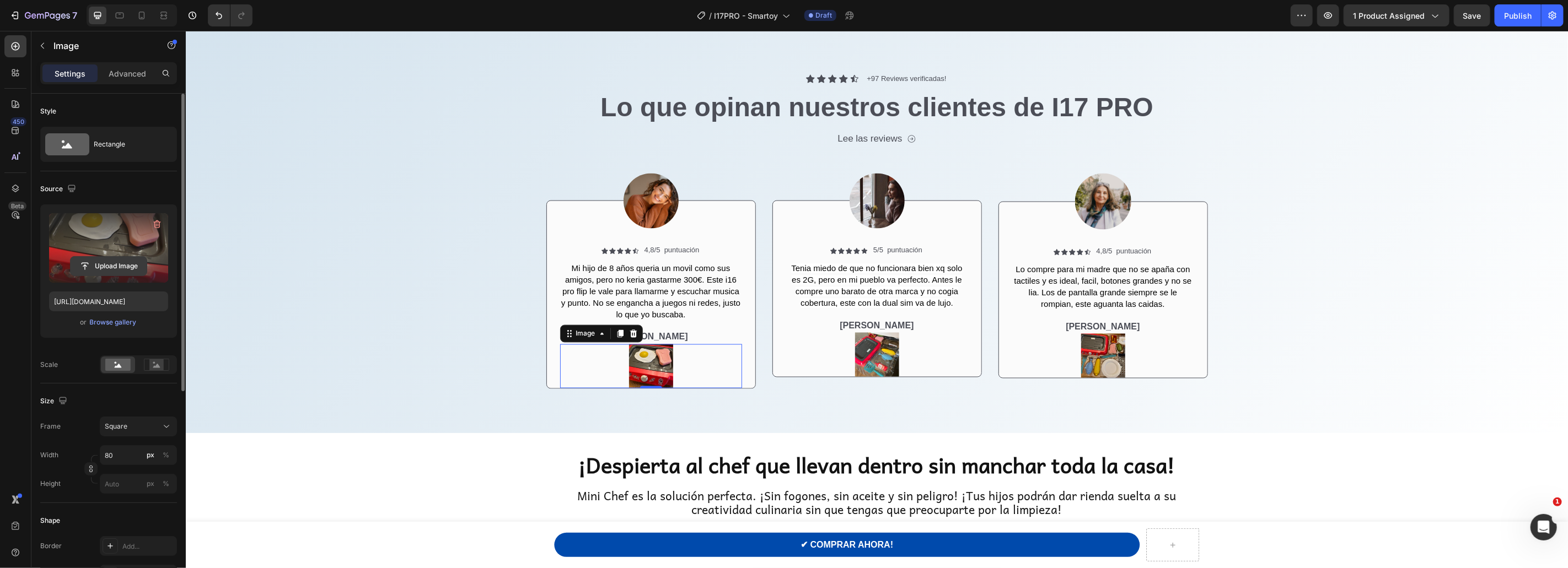
click at [113, 264] on input "file" at bounding box center [109, 266] width 76 height 19
type input "C:\fakepath\A2a52f4f42cf84d16bb3cd423075e9cb1C.jpg_.avif"
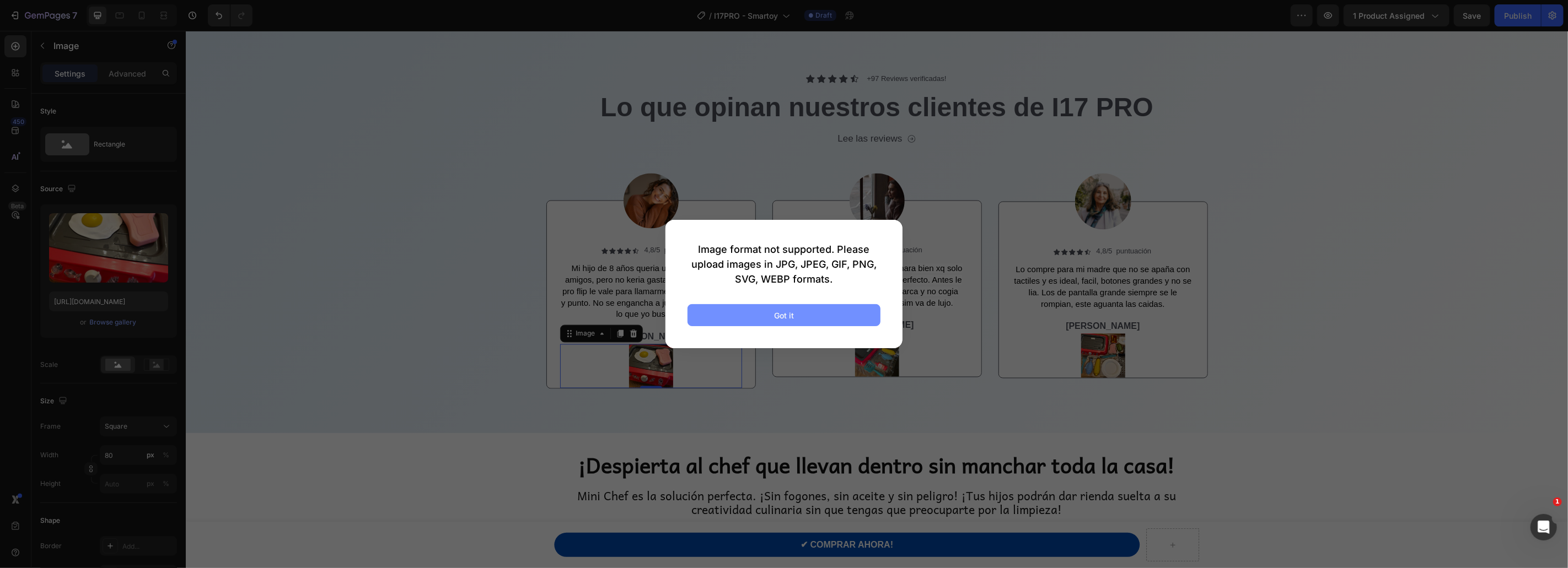
click at [774, 311] on div "Got it" at bounding box center [784, 315] width 20 height 12
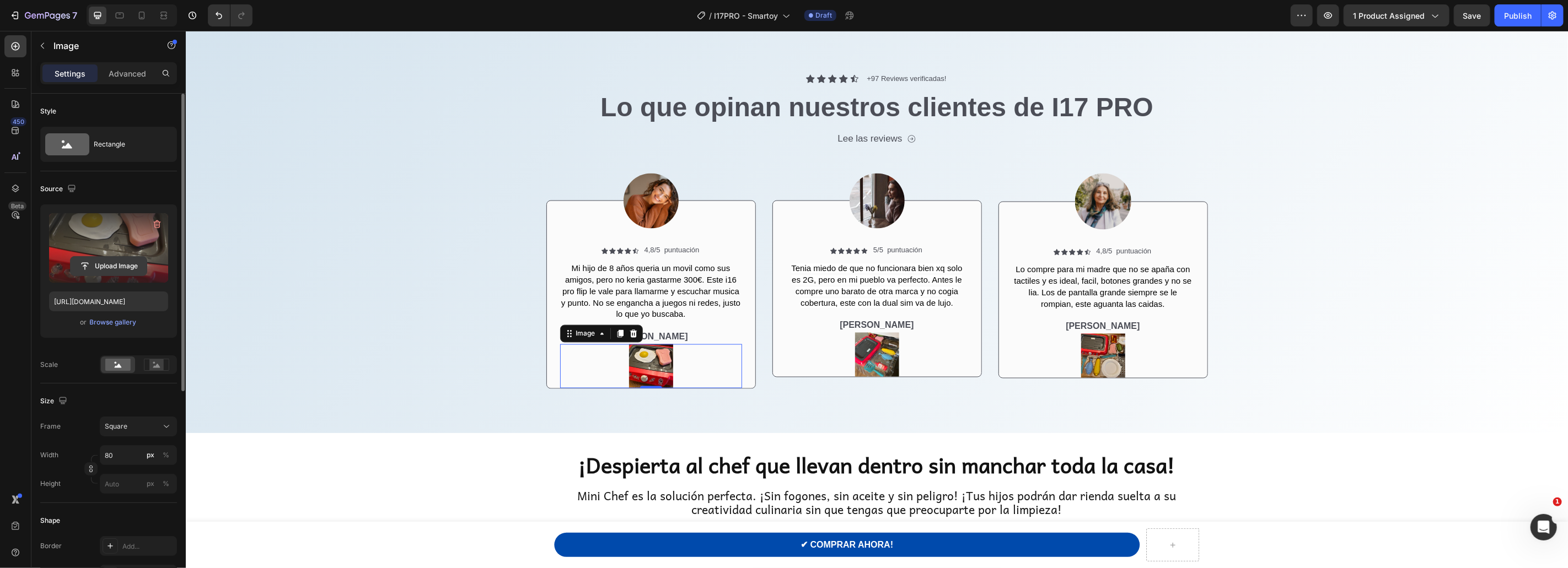
click at [106, 264] on input "file" at bounding box center [109, 266] width 76 height 19
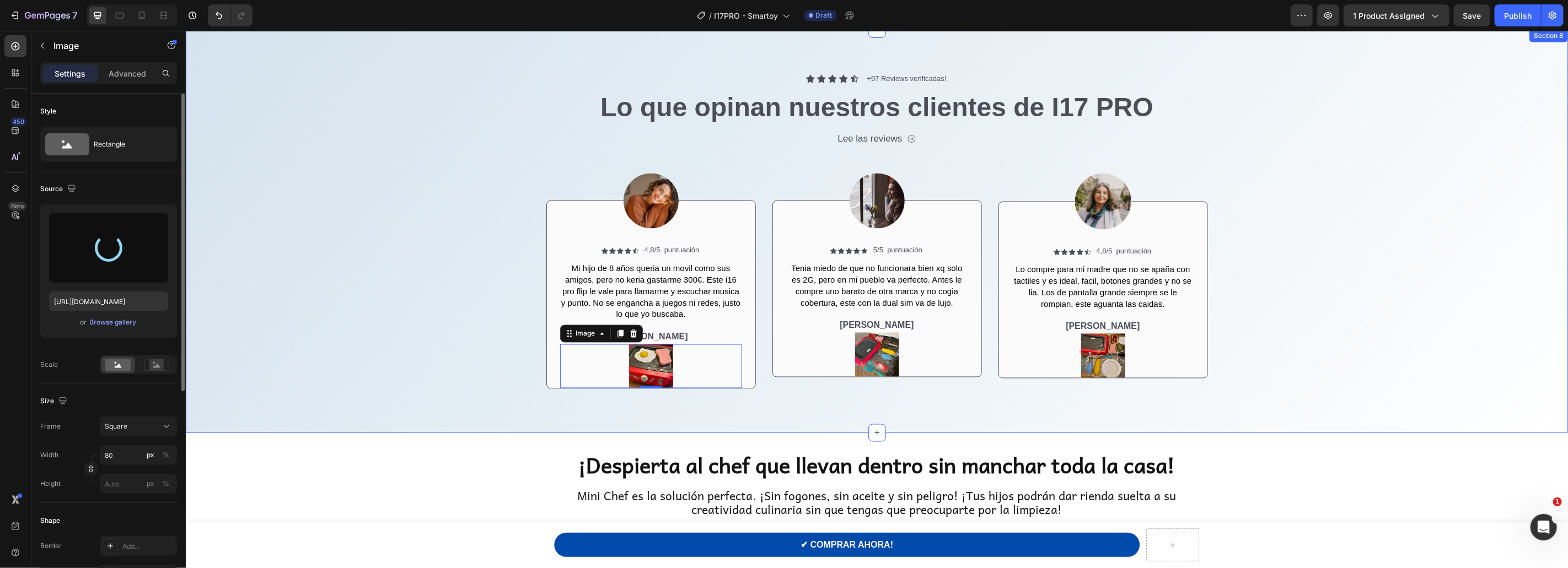
type input "https://cdn.shopify.com/s/files/1/0866/6628/1226/files/gempages_541913493784232…"
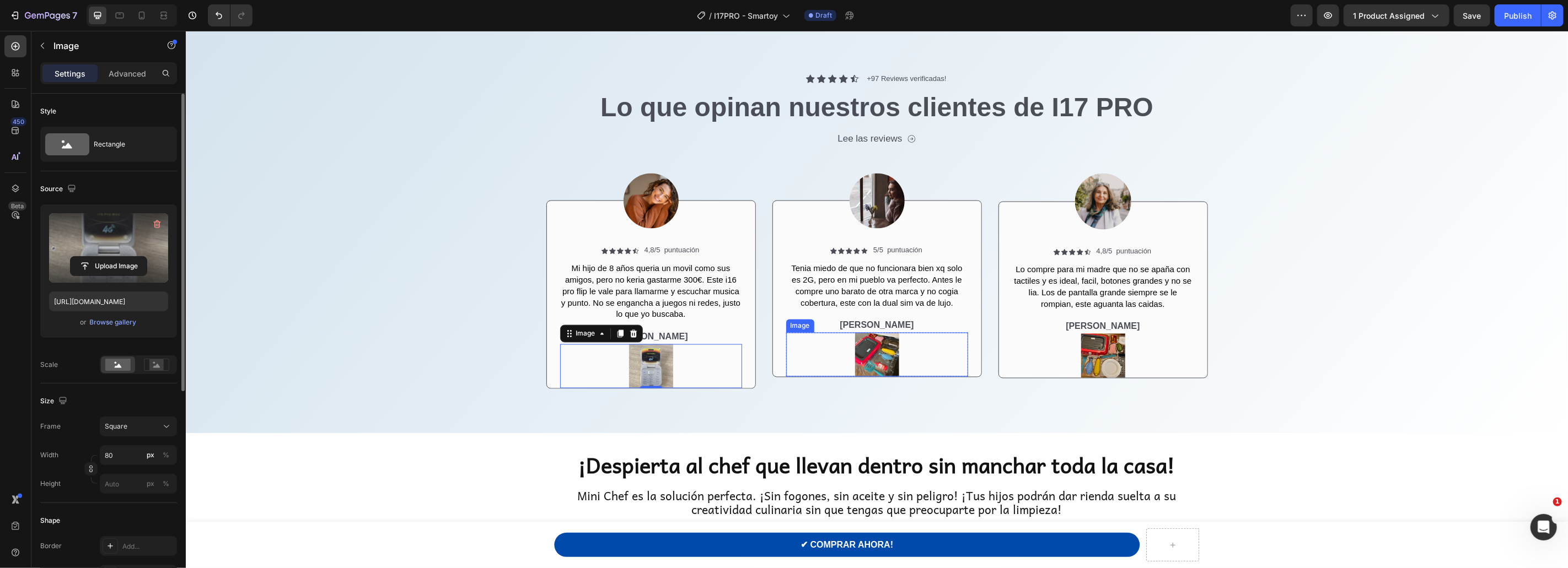
click at [872, 361] on img at bounding box center [877, 355] width 44 height 44
click at [644, 375] on img at bounding box center [650, 366] width 44 height 44
click at [634, 332] on icon at bounding box center [632, 333] width 9 height 9
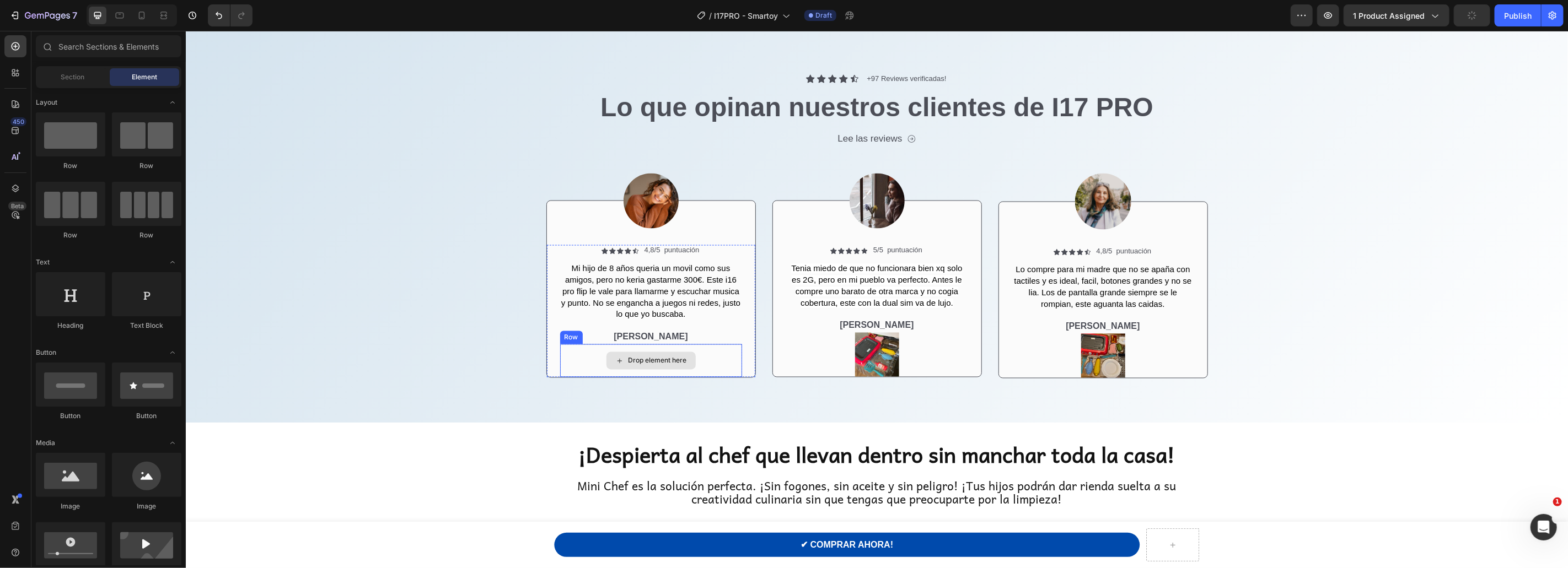
click at [733, 365] on div "Drop element here" at bounding box center [650, 361] width 182 height 33
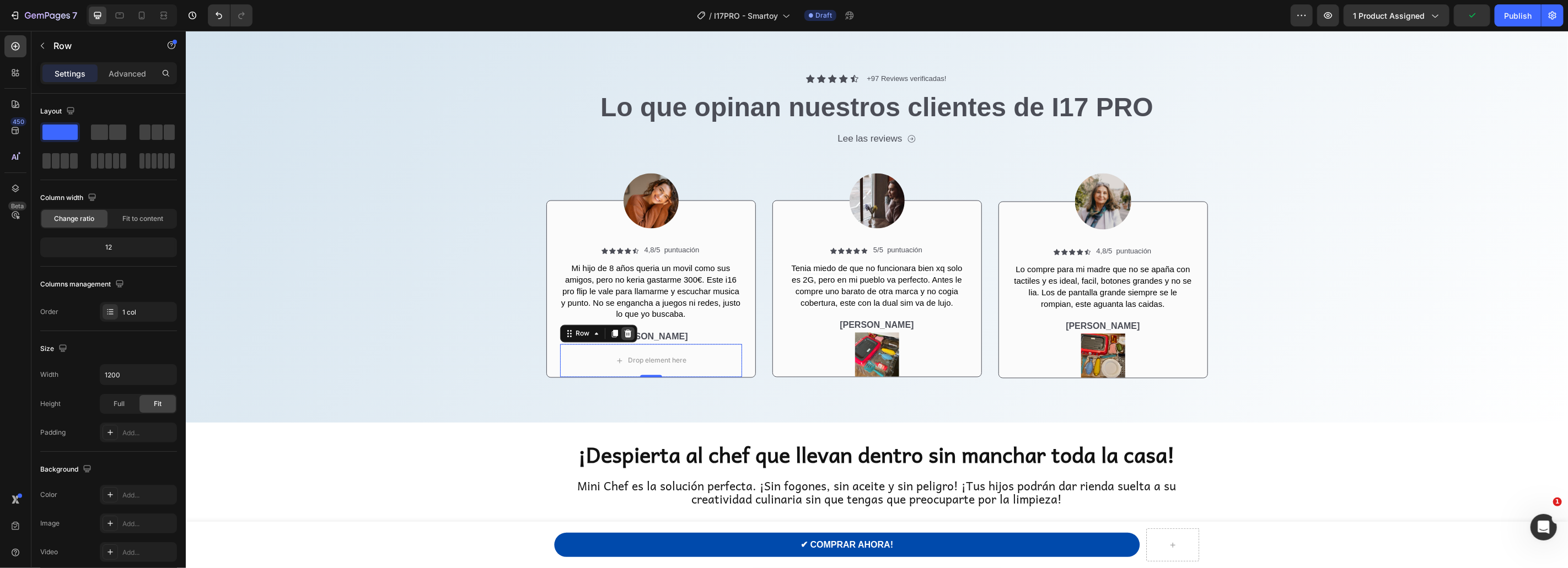
click at [630, 337] on icon at bounding box center [627, 333] width 9 height 9
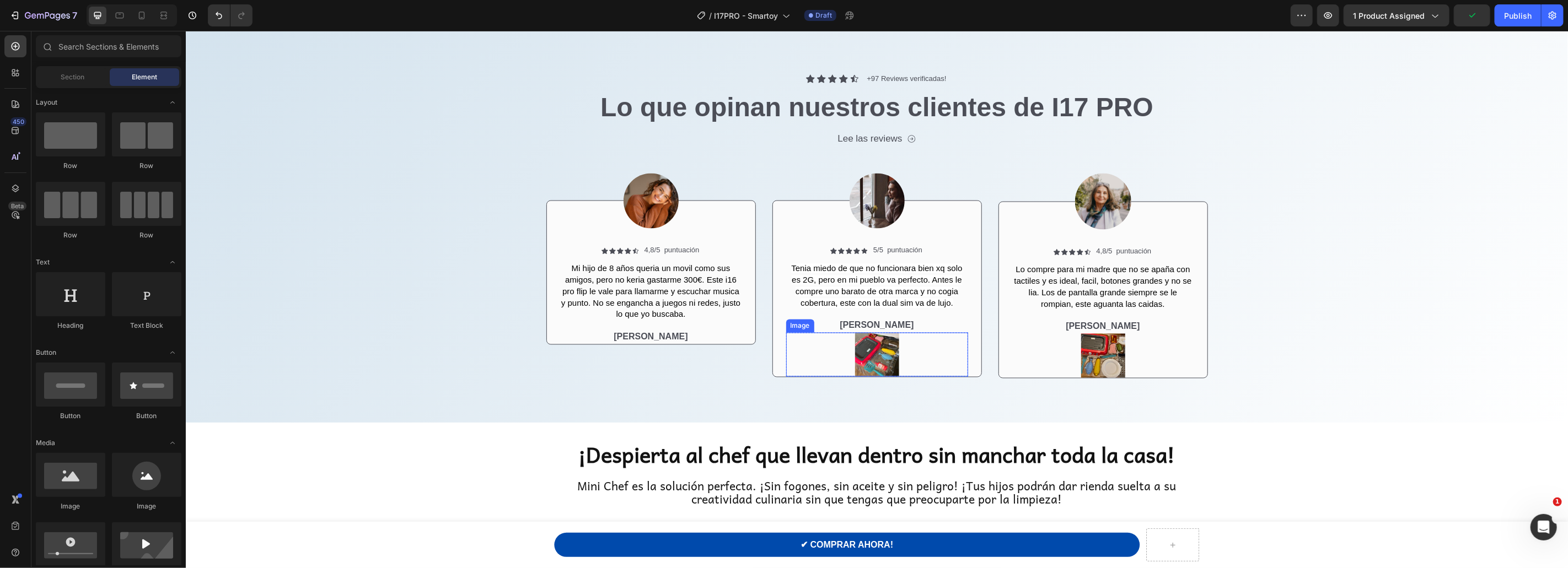
click at [947, 342] on div at bounding box center [876, 355] width 182 height 44
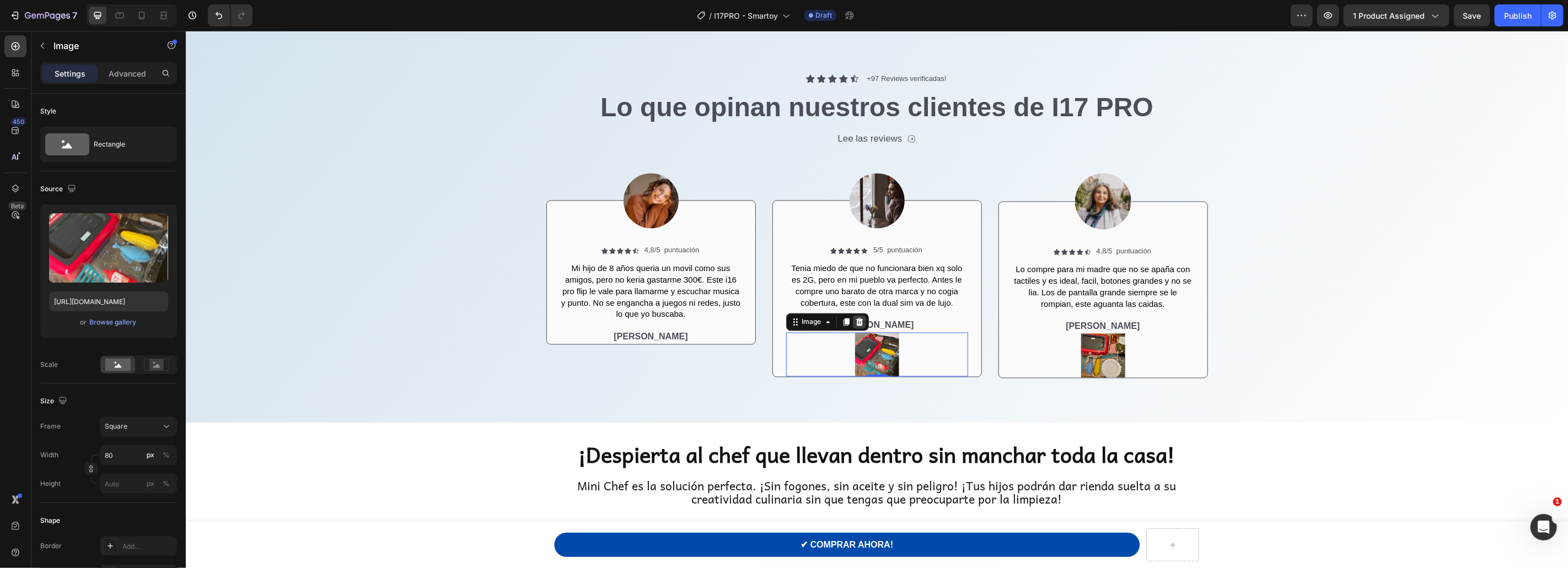
click at [858, 320] on icon at bounding box center [858, 321] width 7 height 7
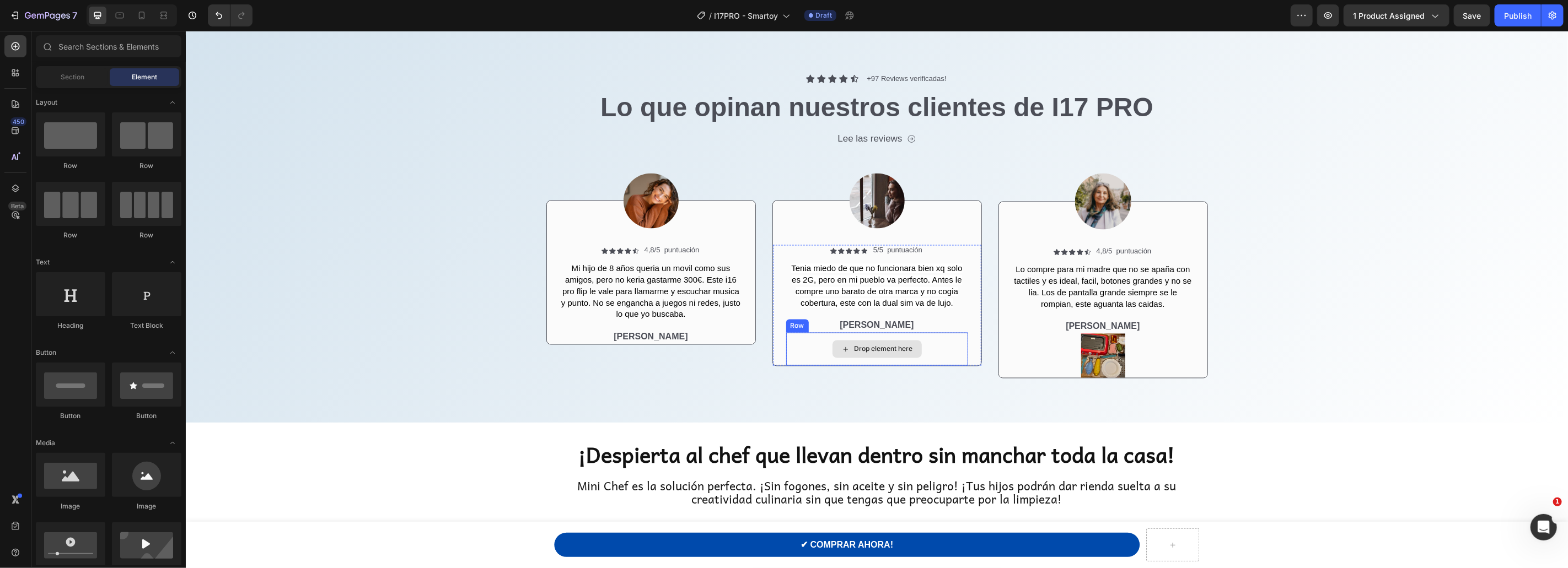
click at [944, 353] on div "Drop element here" at bounding box center [876, 349] width 182 height 33
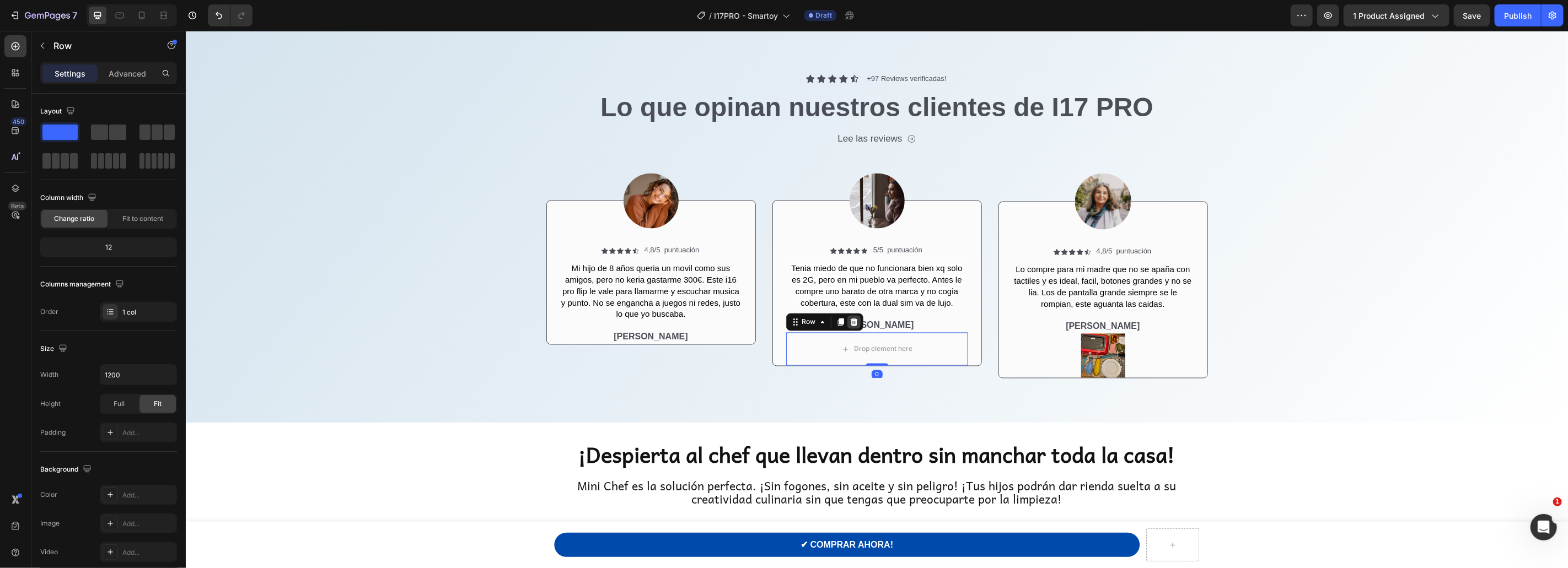
click at [852, 324] on icon at bounding box center [853, 322] width 9 height 9
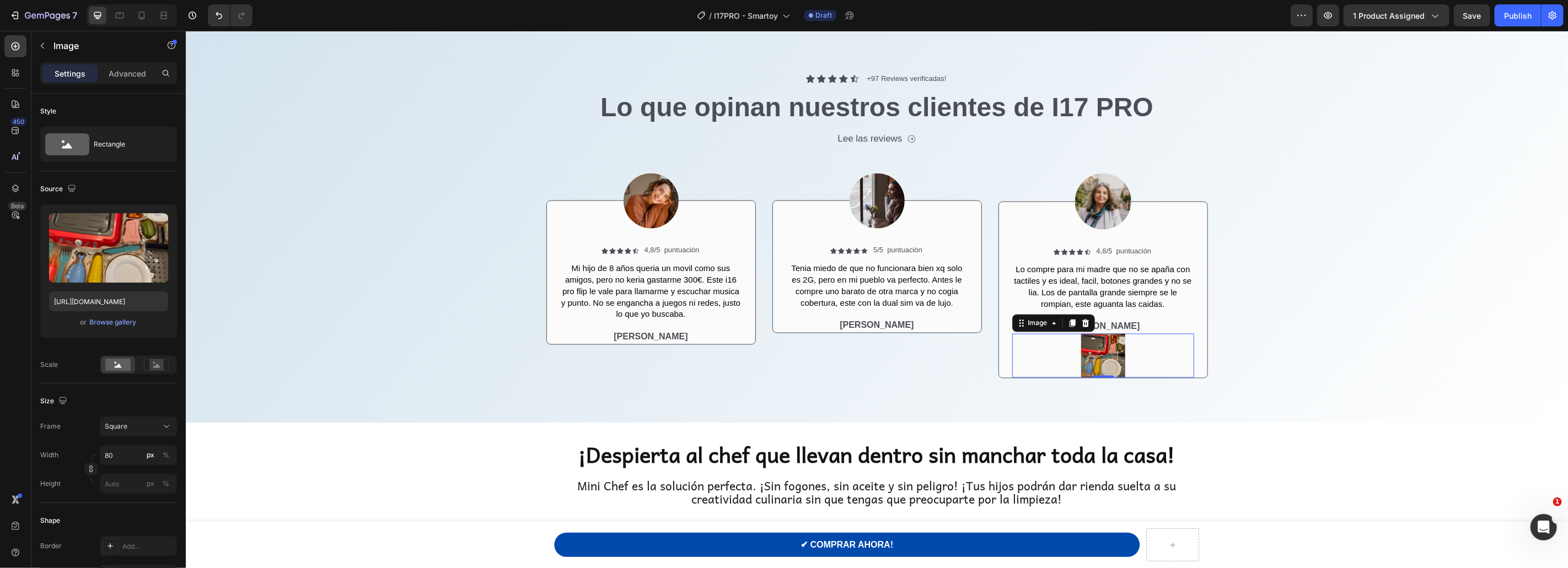
click at [1154, 358] on div at bounding box center [1102, 356] width 182 height 44
click at [1086, 324] on icon at bounding box center [1084, 323] width 7 height 7
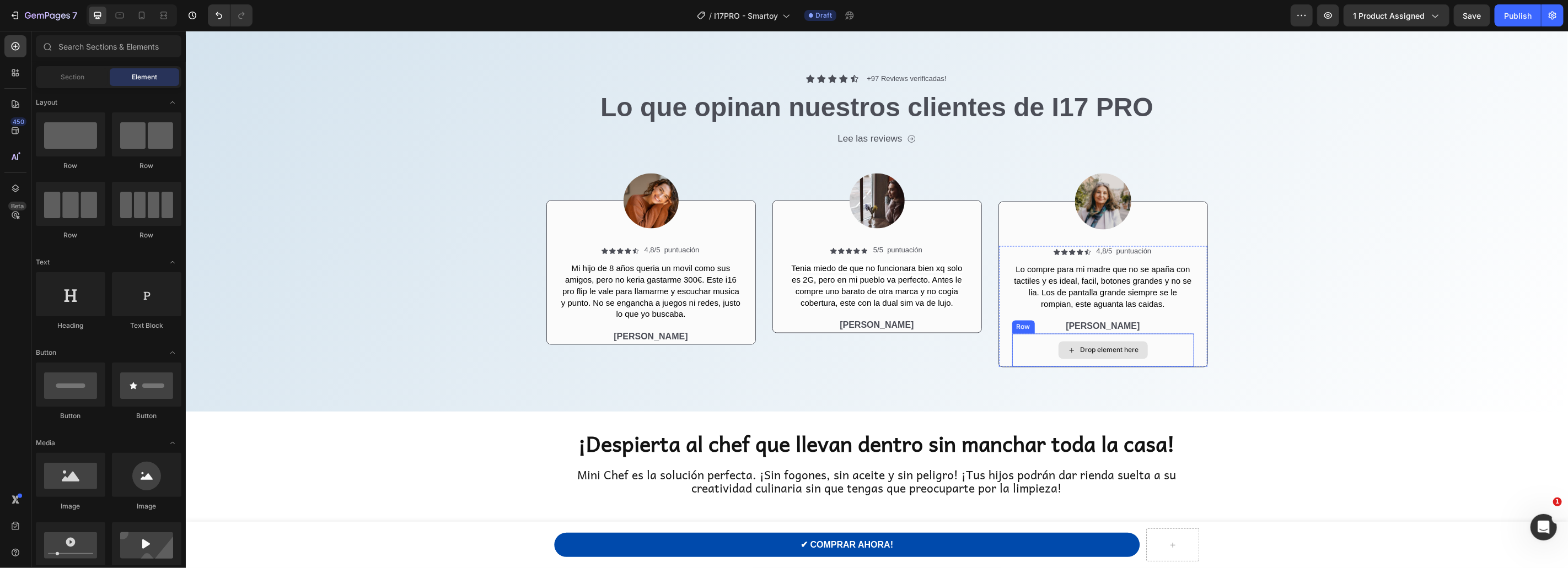
click at [1170, 357] on div "Drop element here" at bounding box center [1102, 350] width 182 height 33
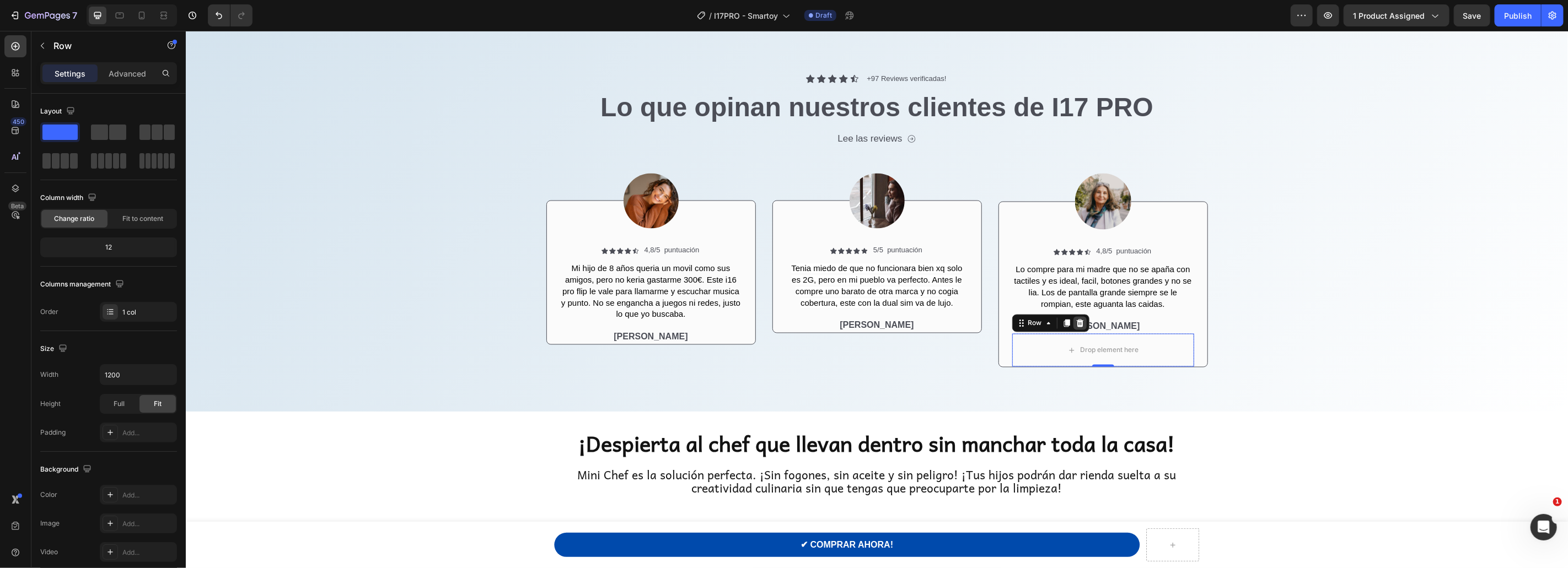
click at [1076, 326] on icon at bounding box center [1079, 323] width 9 height 9
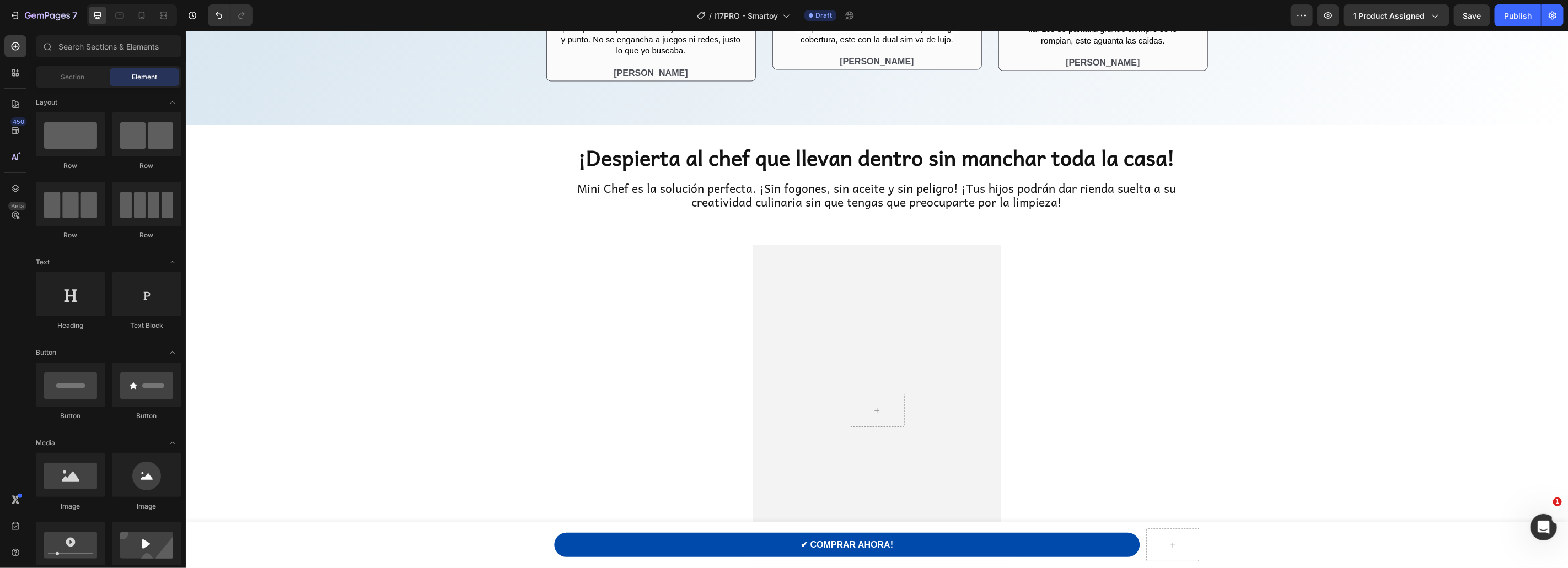
scroll to position [1833, 0]
click at [868, 161] on h2 "¡Despierta al chef que llevan dentro sin manchar toda la casa!" at bounding box center [877, 156] width 662 height 29
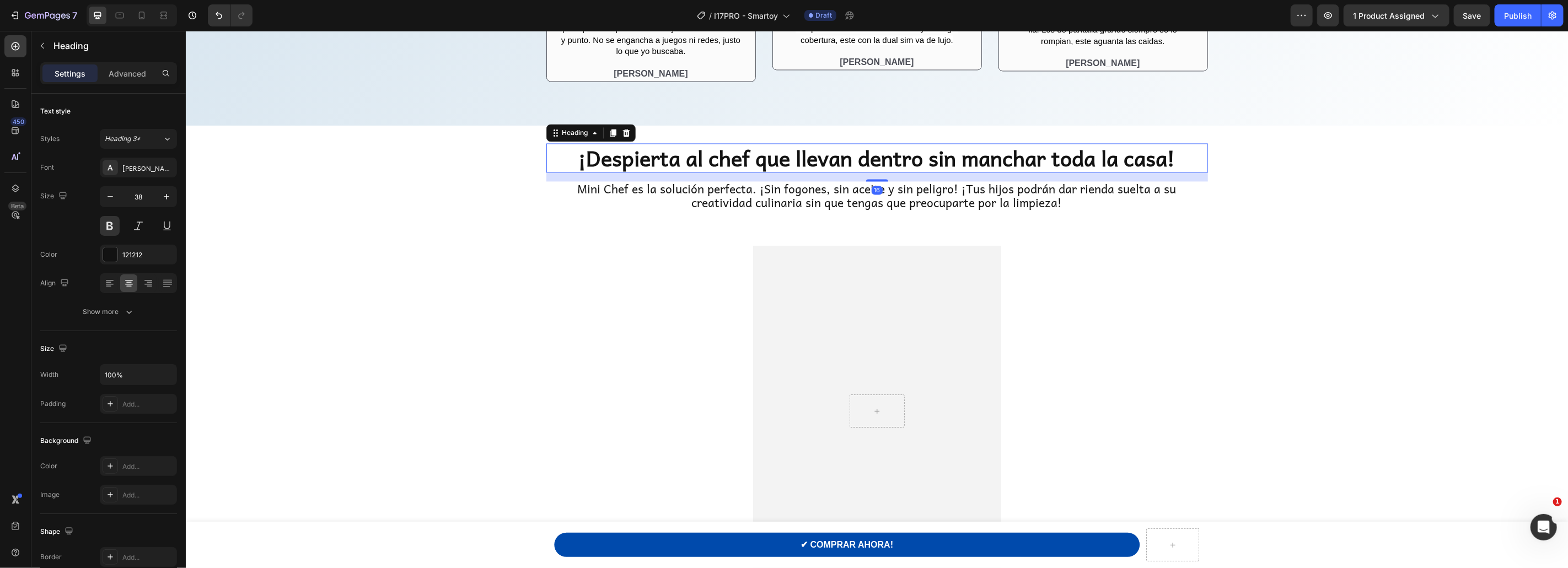
click at [868, 161] on h2 "¡Despierta al chef que llevan dentro sin manchar toda la casa!" at bounding box center [877, 156] width 662 height 29
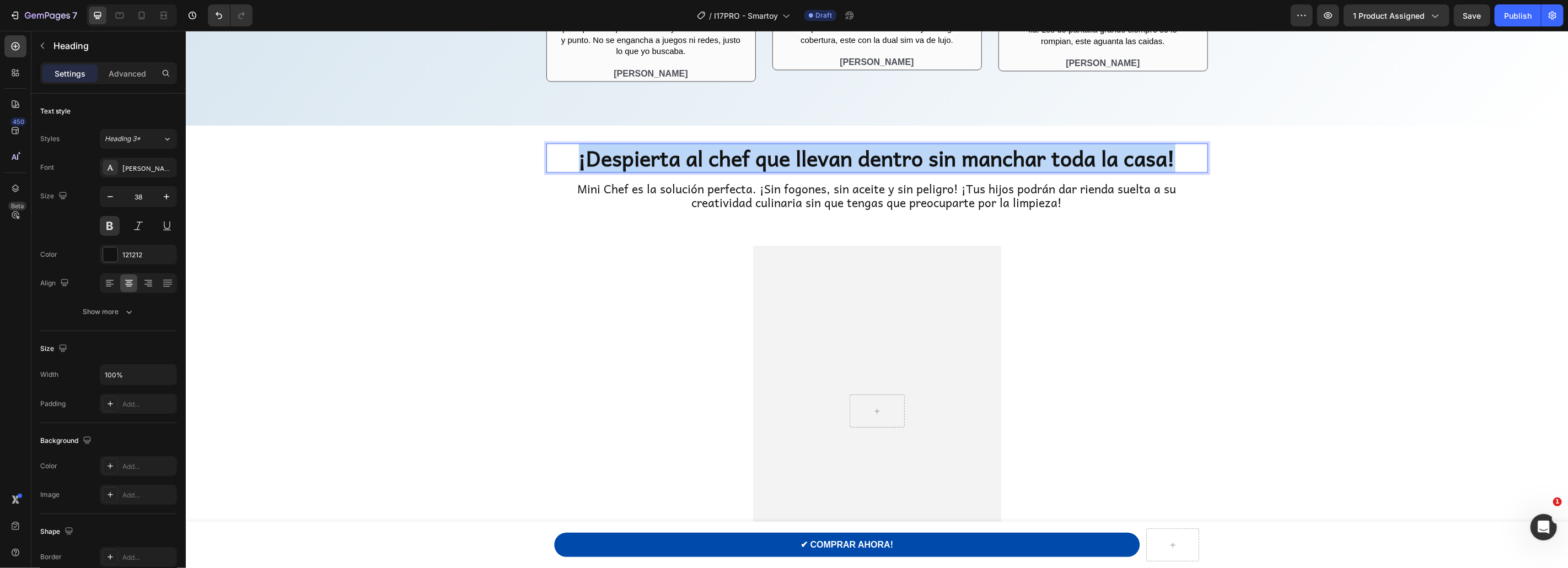
click at [868, 161] on p "¡Despierta al chef que llevan dentro sin manchar toda la casa!" at bounding box center [876, 157] width 659 height 27
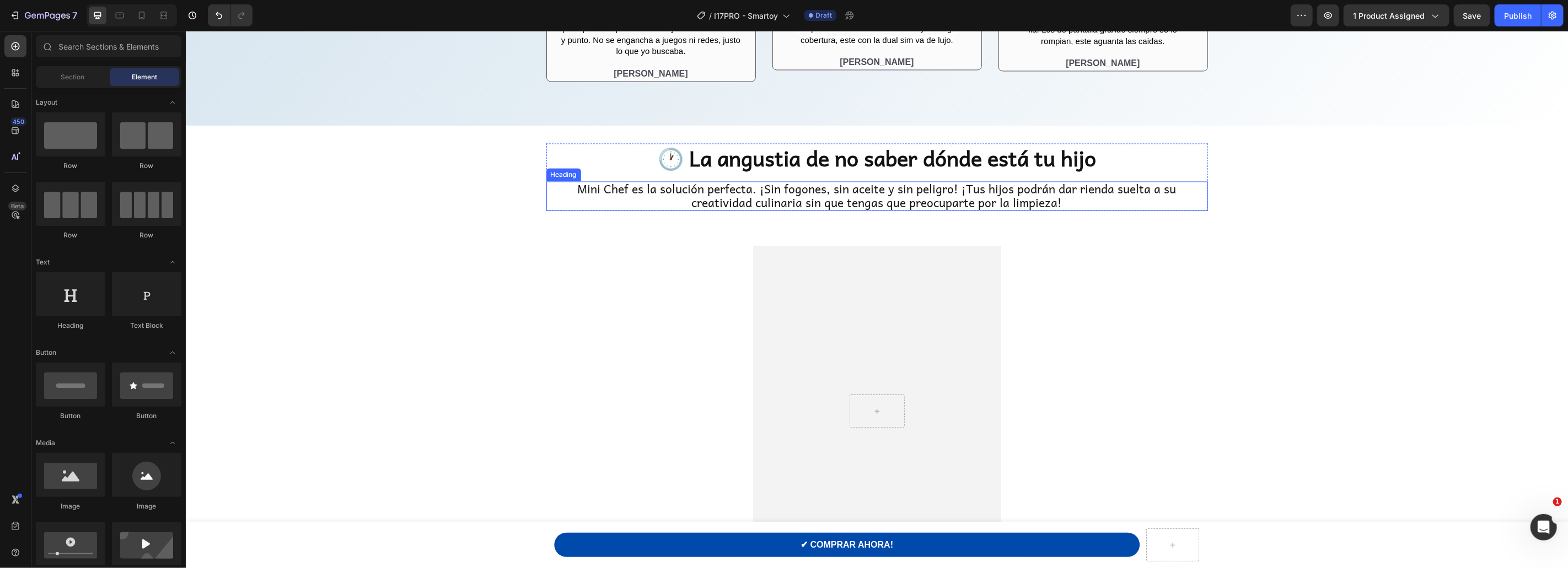
click at [896, 197] on span "Mini Chef es la solución perfecta. ¡Sin fogones, sin aceite y sin peligro! ¡Tus…" at bounding box center [876, 194] width 598 height 32
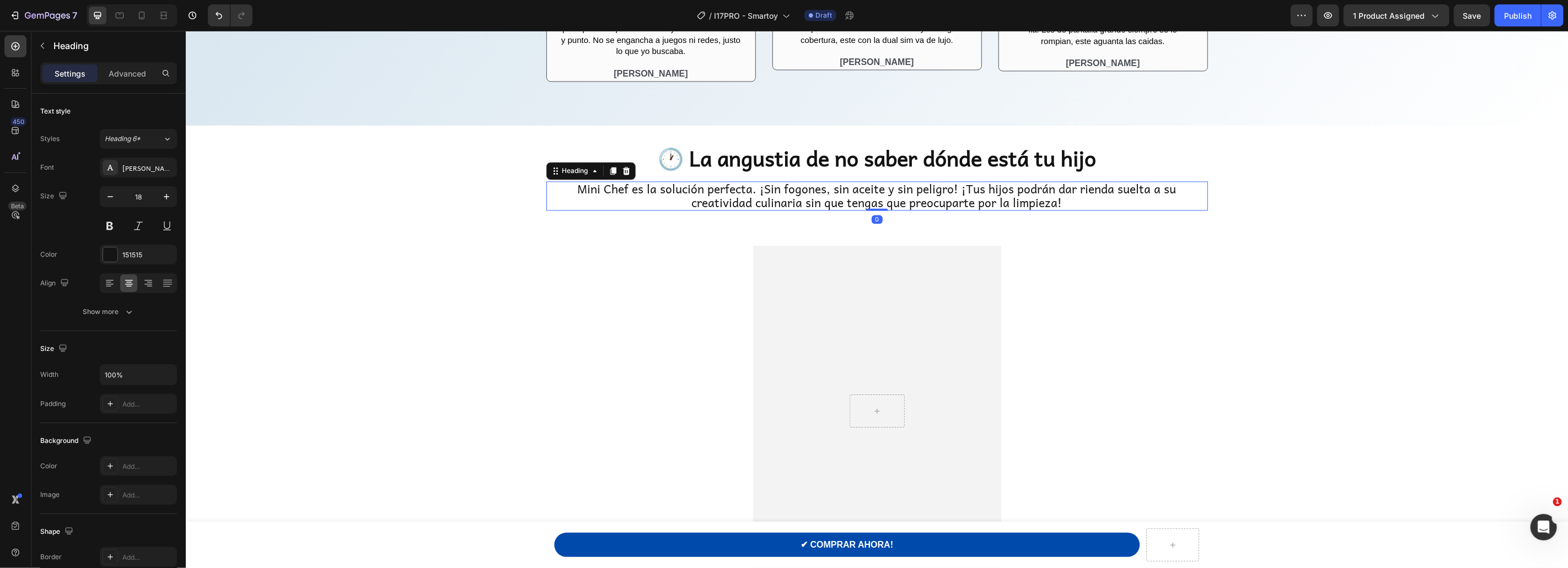
click at [896, 197] on span "Mini Chef es la solución perfecta. ¡Sin fogones, sin aceite y sin peligro! ¡Tus…" at bounding box center [876, 194] width 598 height 32
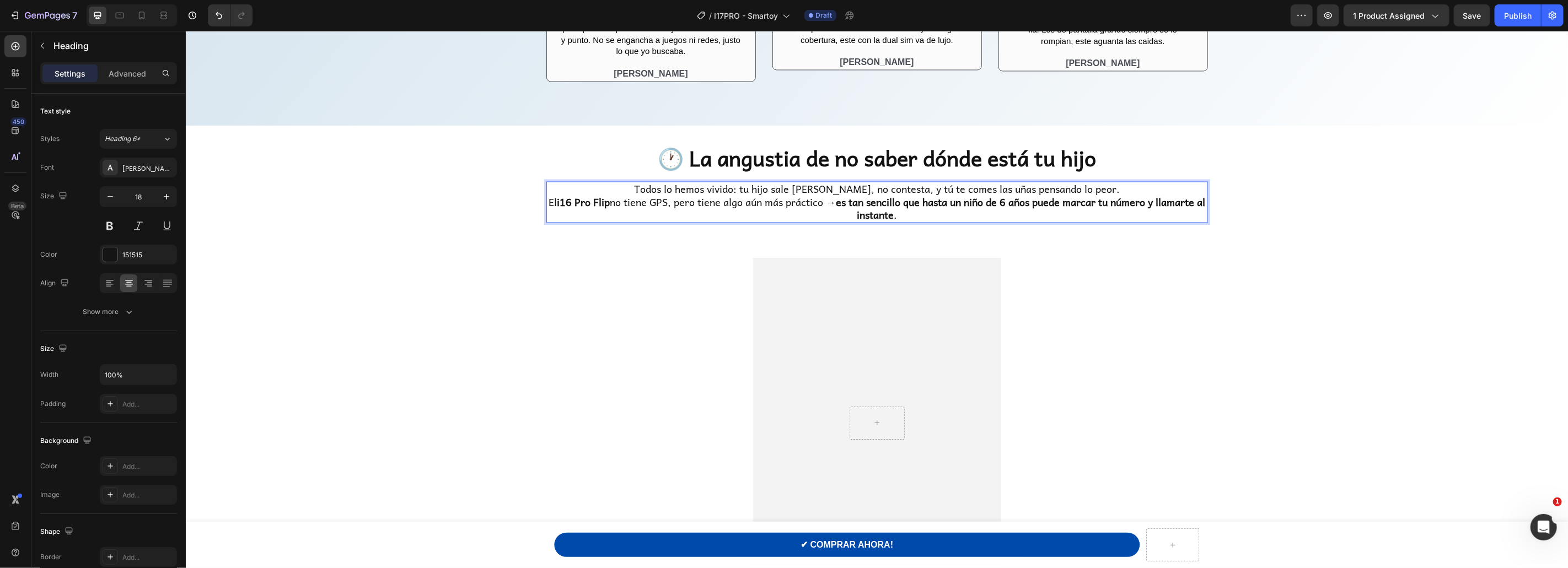
click at [571, 203] on strong "i16 Pro Flip" at bounding box center [583, 201] width 53 height 16
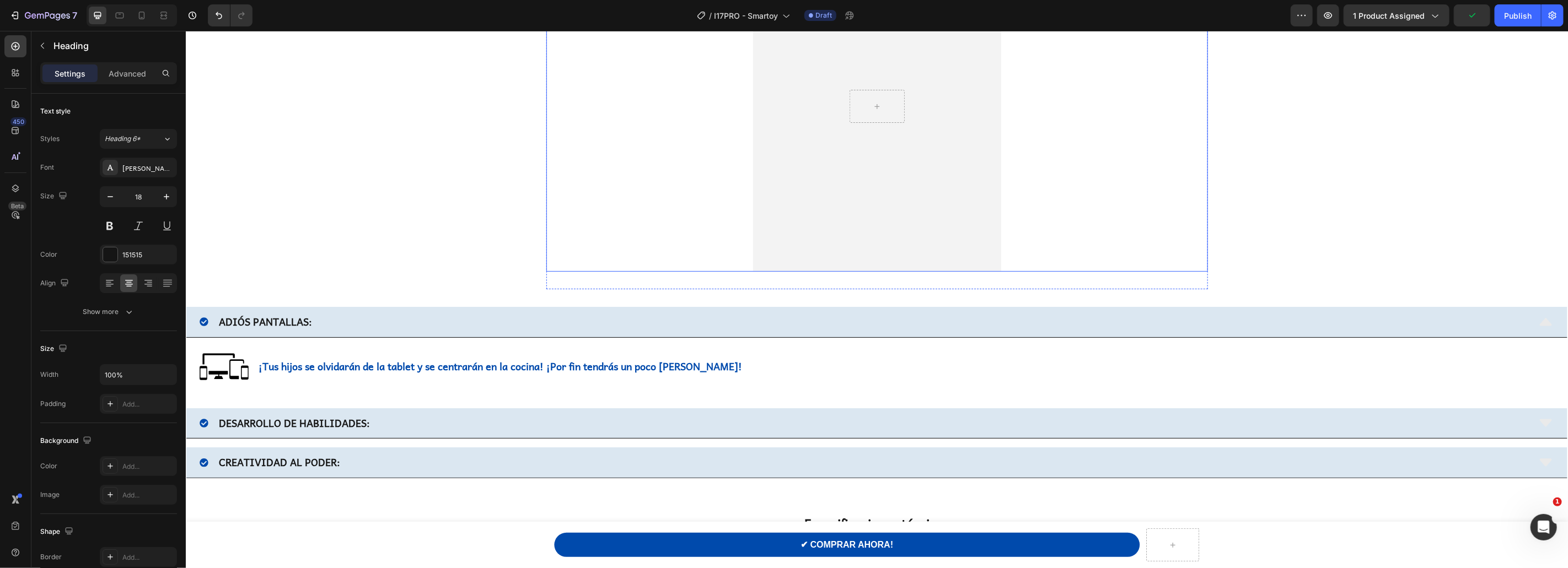
scroll to position [2288, 0]
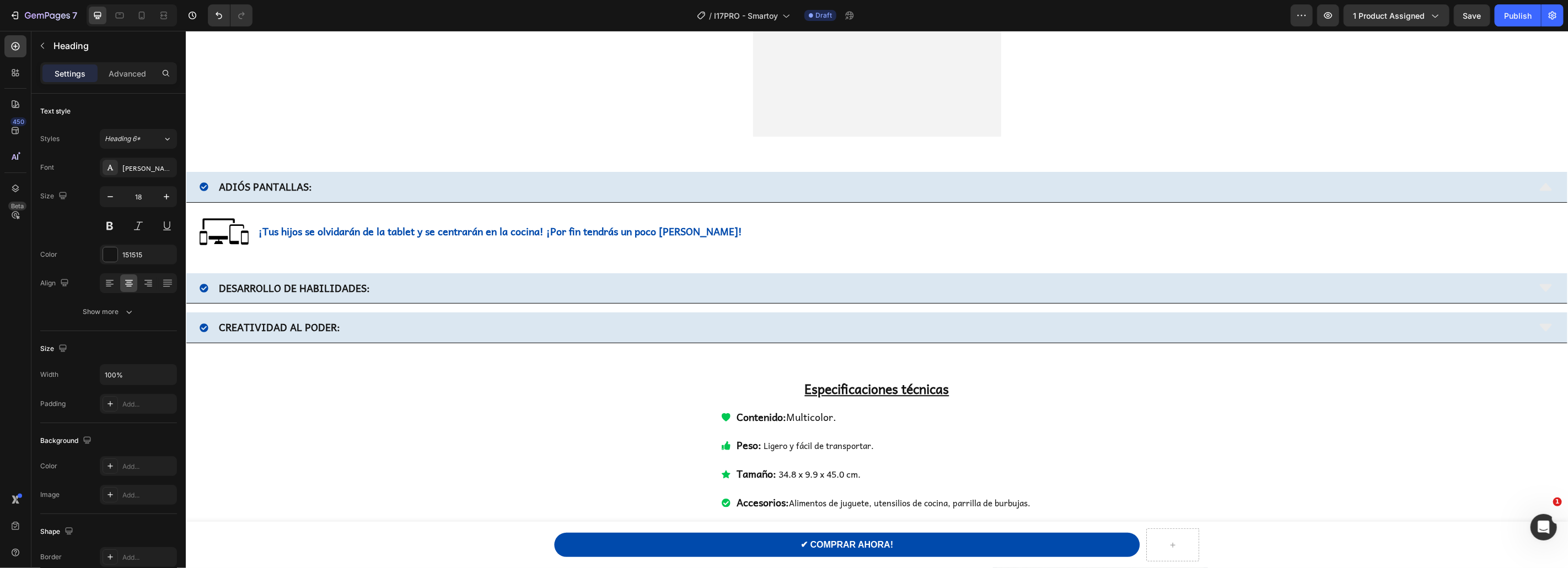
click at [272, 183] on strong "ADIÓS PANTALLAS:" at bounding box center [264, 185] width 93 height 16
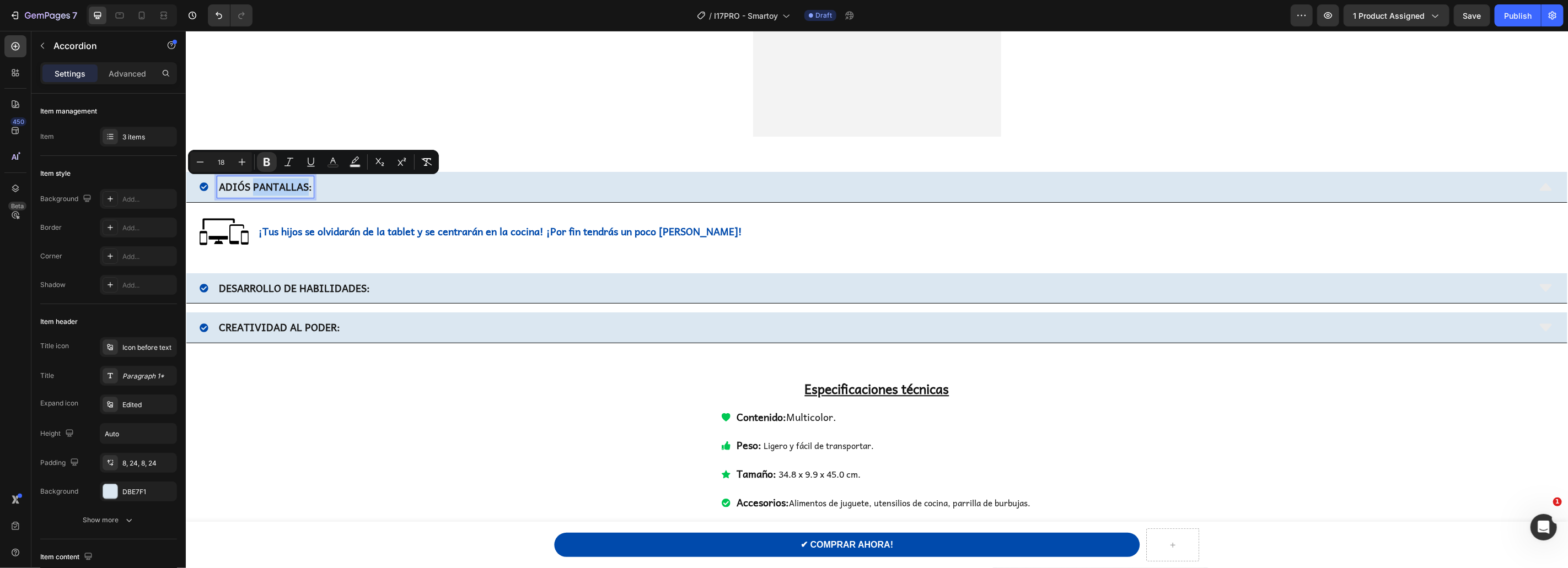
click at [262, 184] on strong "ADIÓS PANTALLAS:" at bounding box center [264, 185] width 93 height 16
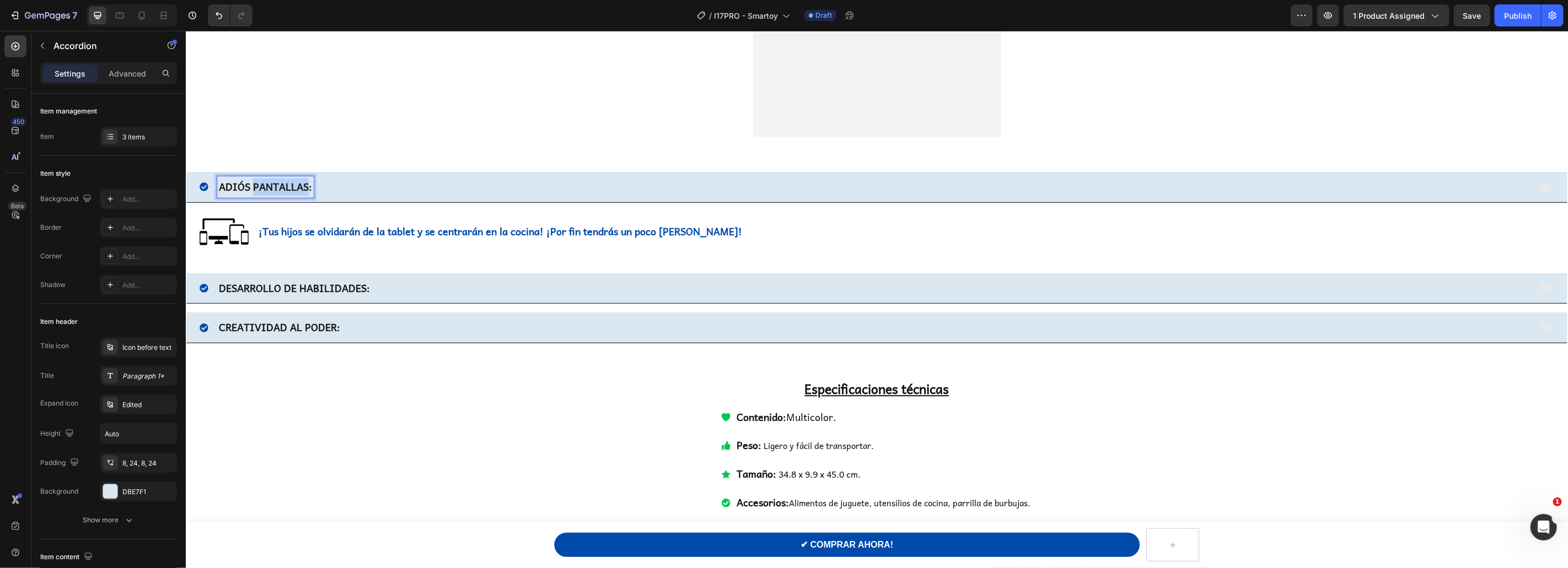
click at [262, 184] on strong "ADIÓS PANTALLAS:" at bounding box center [264, 185] width 93 height 16
click at [375, 234] on p "¡Tus hijos se olvidarán de la tablet y se centrarán en la cocina! ¡Por fin tend…" at bounding box center [502, 230] width 490 height 17
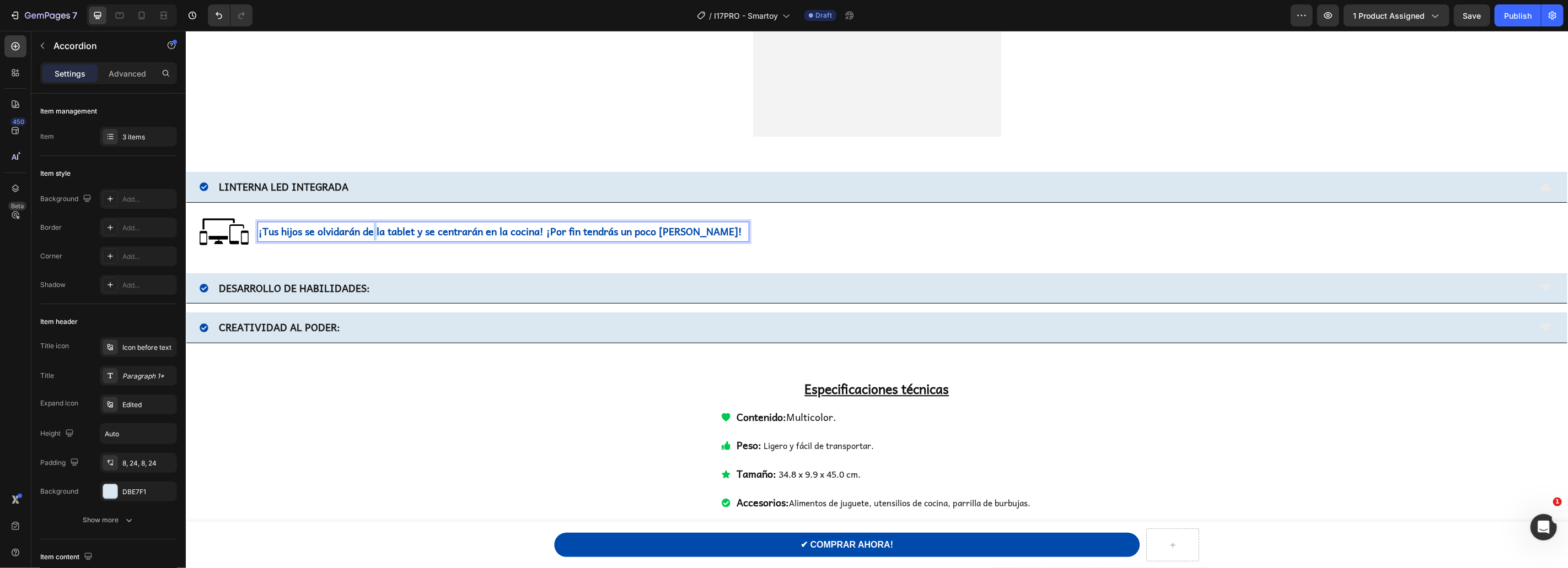
click at [375, 234] on p "¡Tus hijos se olvidarán de la tablet y se centrarán en la cocina! ¡Por fin tend…" at bounding box center [502, 230] width 490 height 17
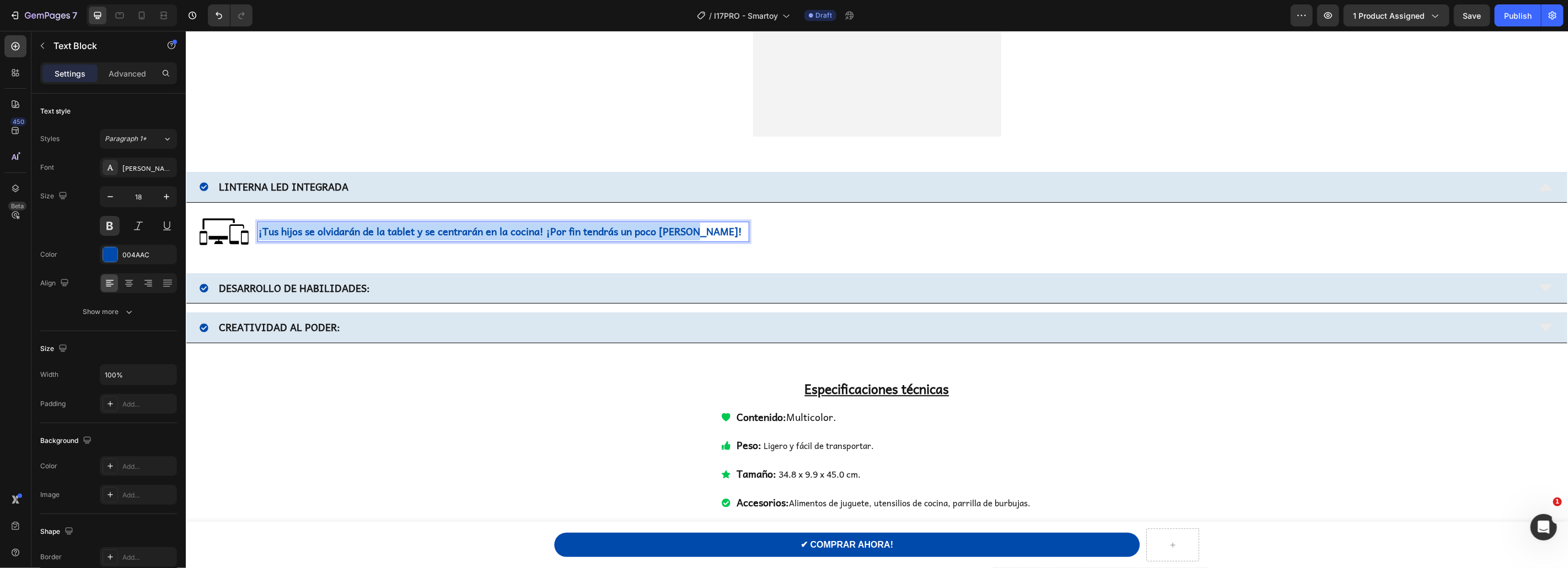
click at [375, 234] on p "¡Tus hijos se olvidarán de la tablet y se centrarán en la cocina! ¡Por fin tend…" at bounding box center [502, 230] width 490 height 17
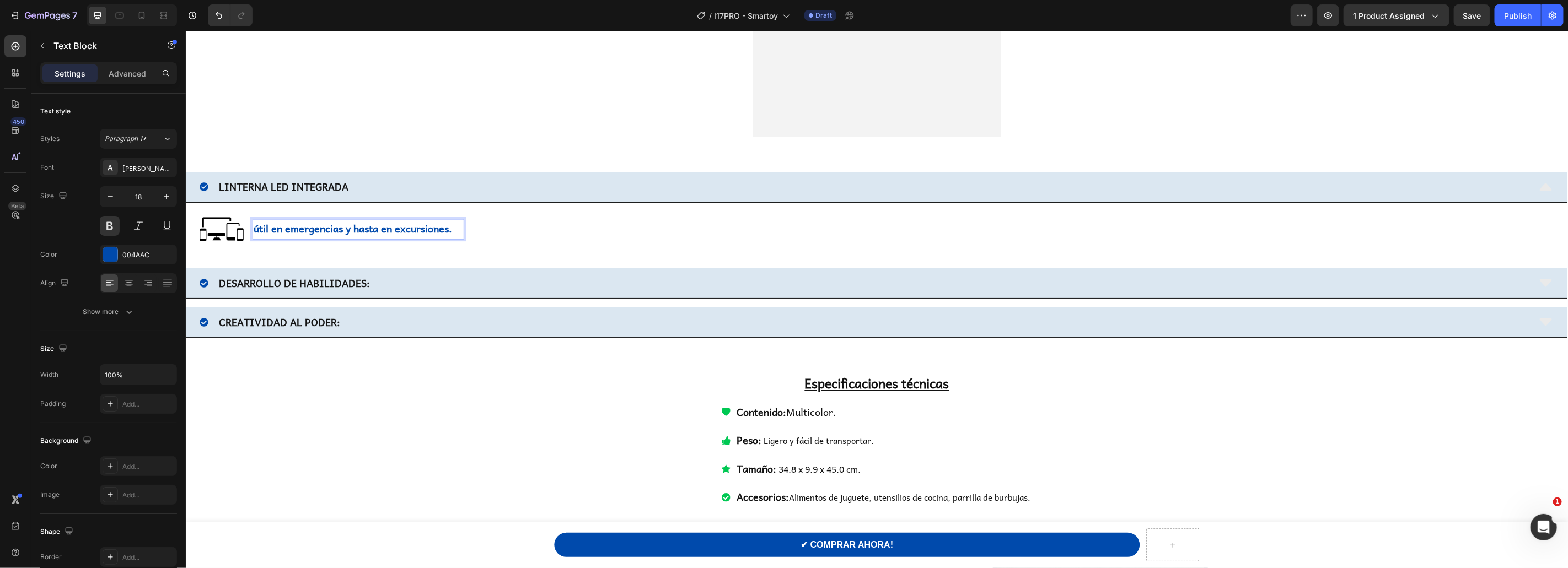
scroll to position [2285, 0]
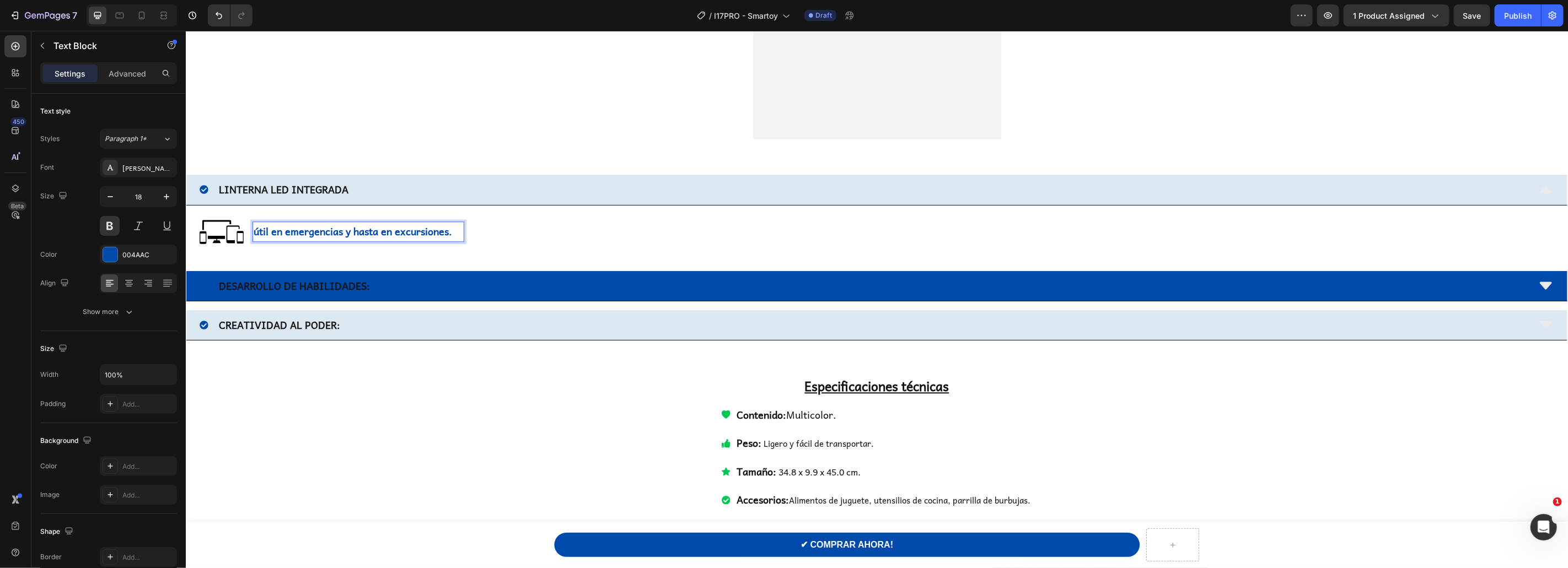
click at [444, 288] on div "DESARROLLO DE HABILIDADES:" at bounding box center [863, 285] width 1329 height 21
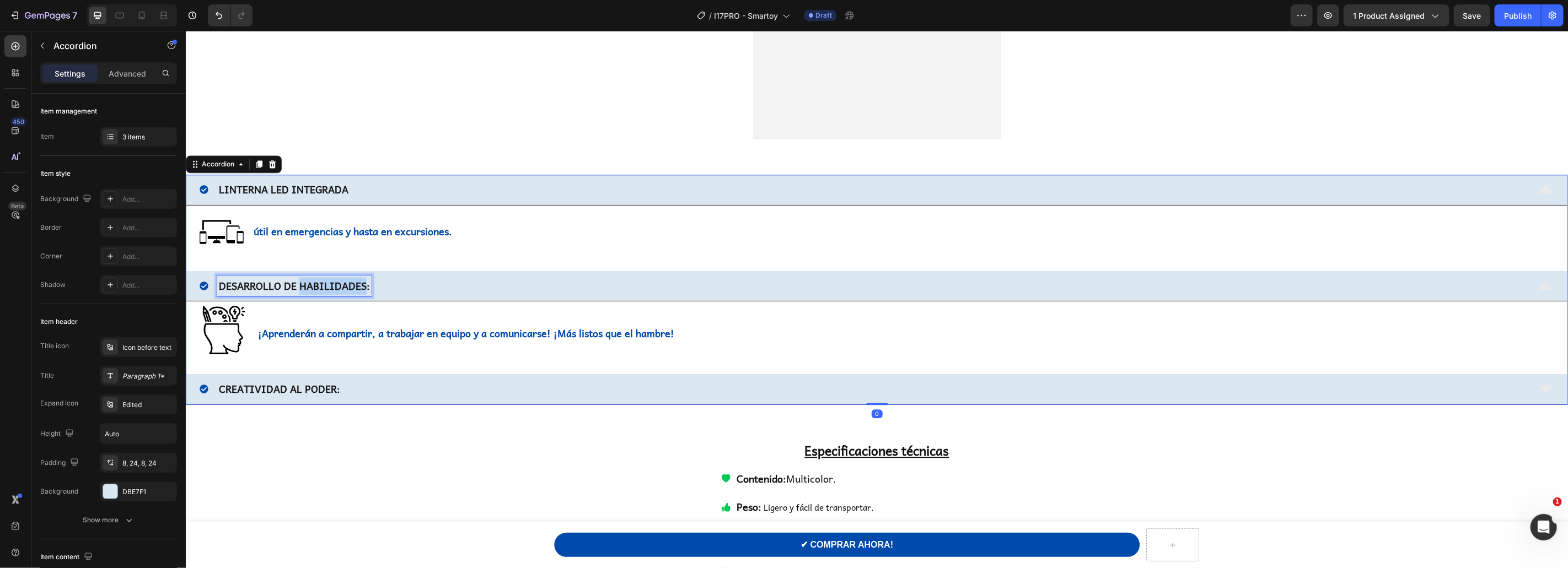
click at [318, 288] on strong "DESARROLLO DE HABILIDADES:" at bounding box center [294, 285] width 151 height 16
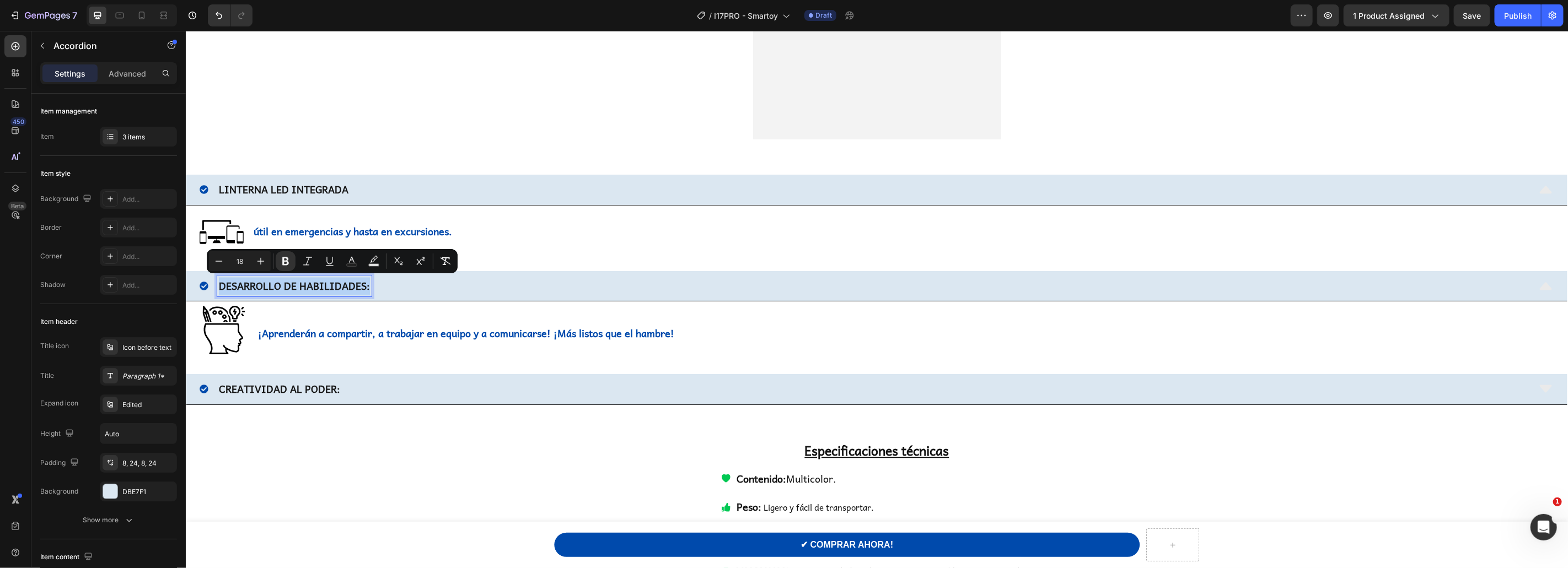
click at [318, 288] on strong "DESARROLLO DE HABILIDADES:" at bounding box center [294, 285] width 151 height 16
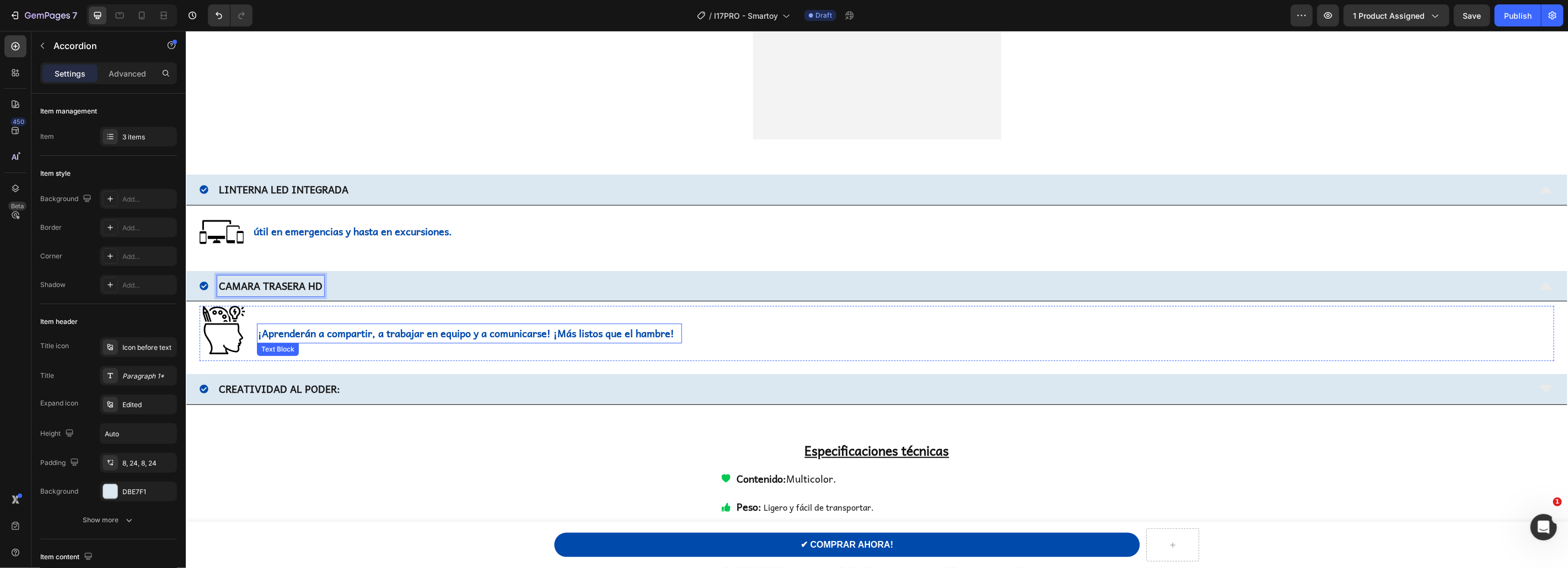
click at [352, 333] on p "¡Aprenderán a compartir, a trabajar en equipo y a comunicarse! ¡Más listos que …" at bounding box center [469, 333] width 423 height 17
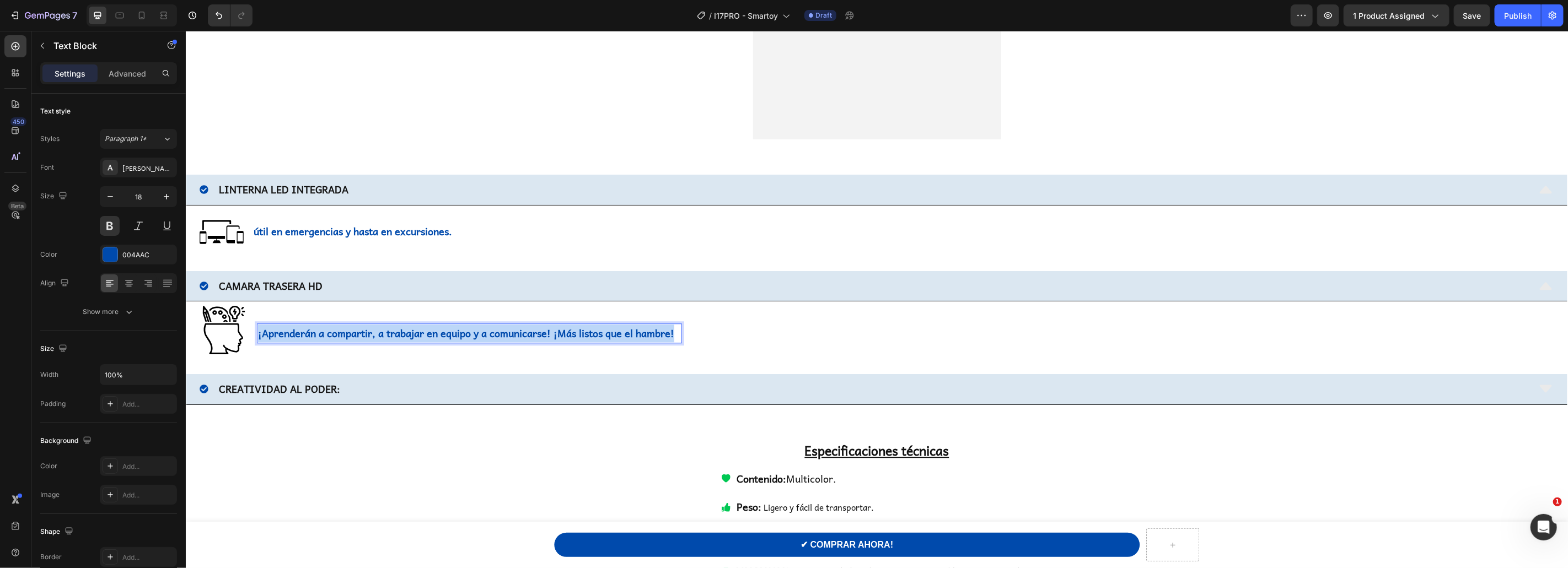
click at [352, 333] on p "¡Aprenderán a compartir, a trabajar en equipo y a comunicarse! ¡Más listos que …" at bounding box center [469, 333] width 423 height 17
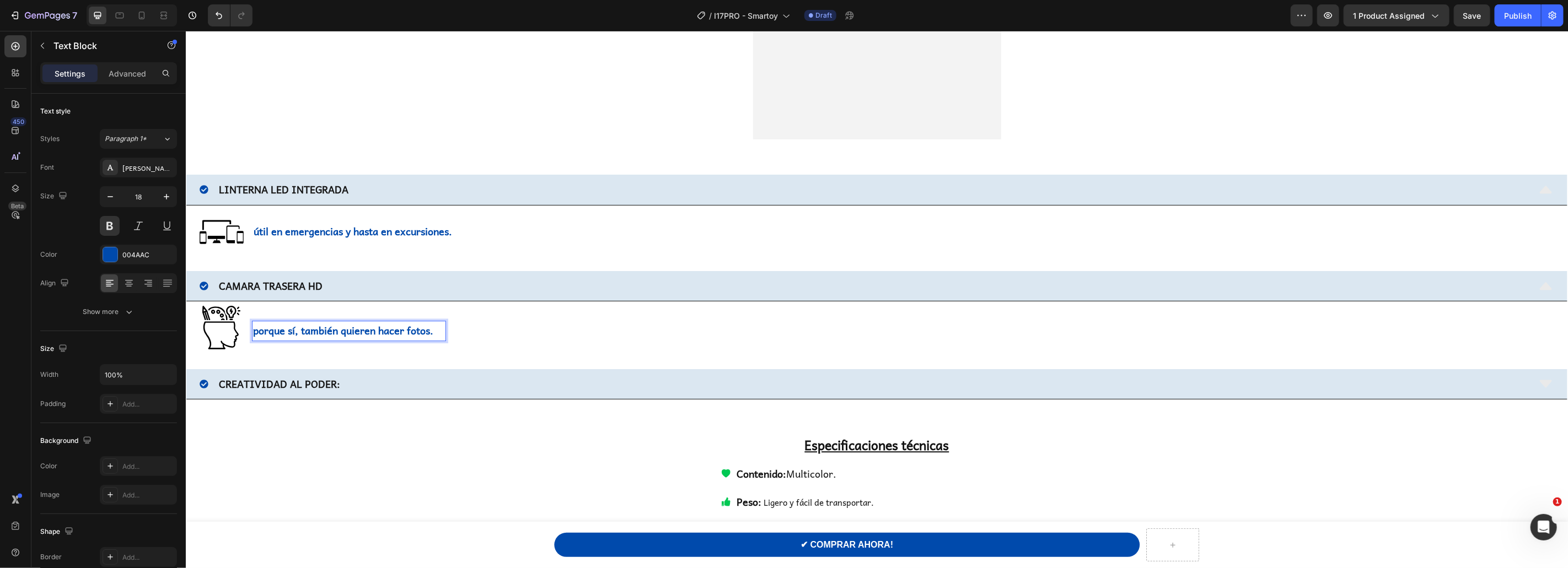
scroll to position [2283, 0]
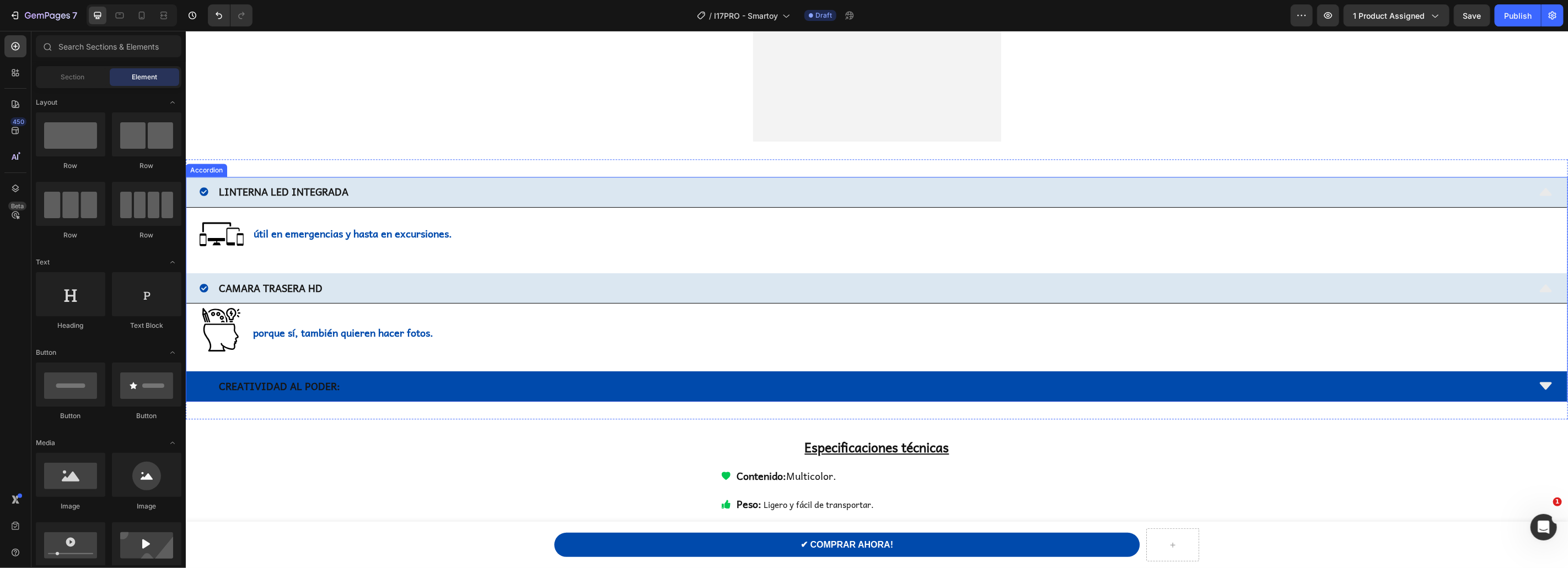
click at [295, 386] on p "CREATIVIDAD AL PODER:" at bounding box center [278, 385] width 121 height 17
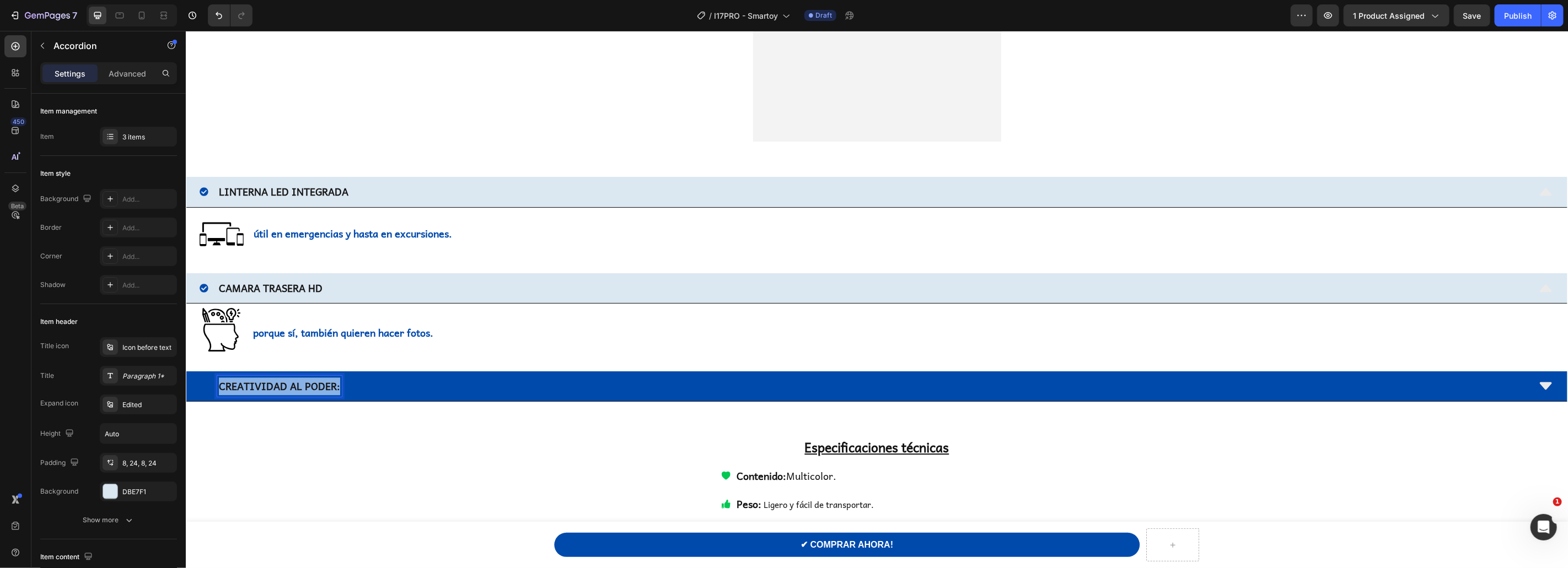
click at [295, 386] on p "CREATIVIDAD AL PODER:" at bounding box center [278, 385] width 121 height 17
click at [437, 398] on div "BATERÍA DE LARGA DURACCIÓN" at bounding box center [877, 386] width 1381 height 30
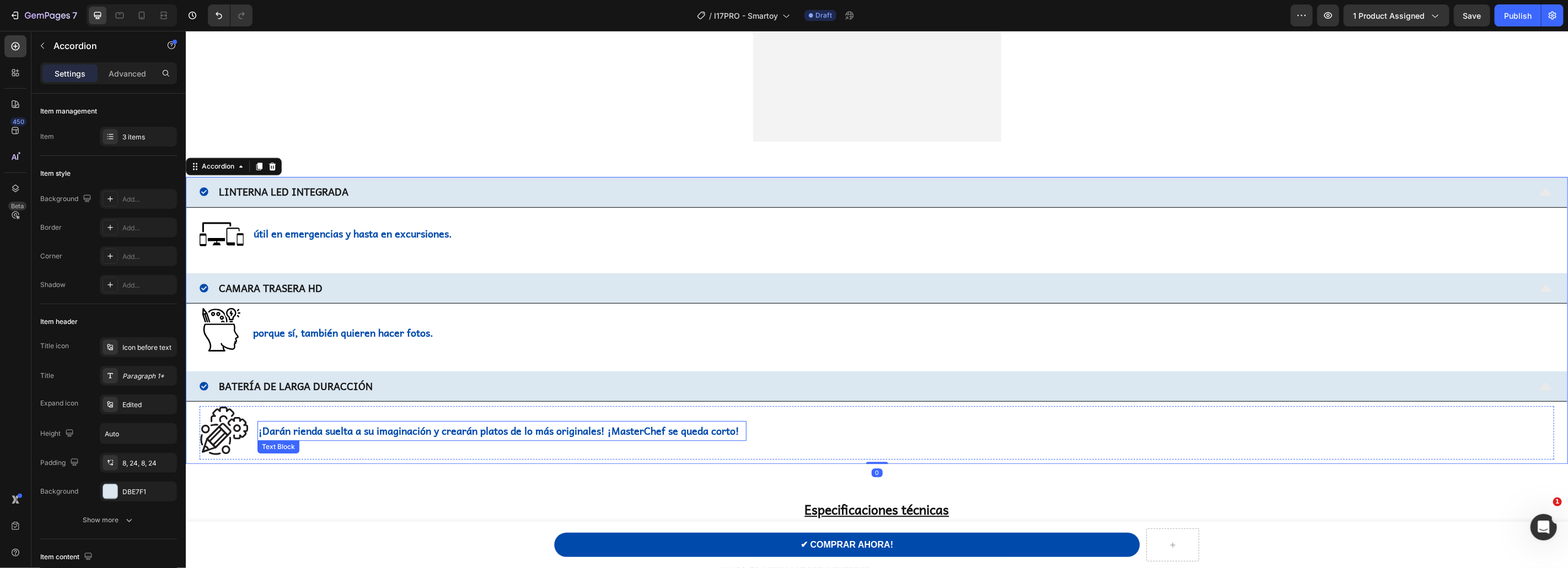
click at [398, 431] on p "¡Darán rienda suelta a su imaginación y crearán platos de lo más originales! ¡M…" at bounding box center [500, 430] width 486 height 17
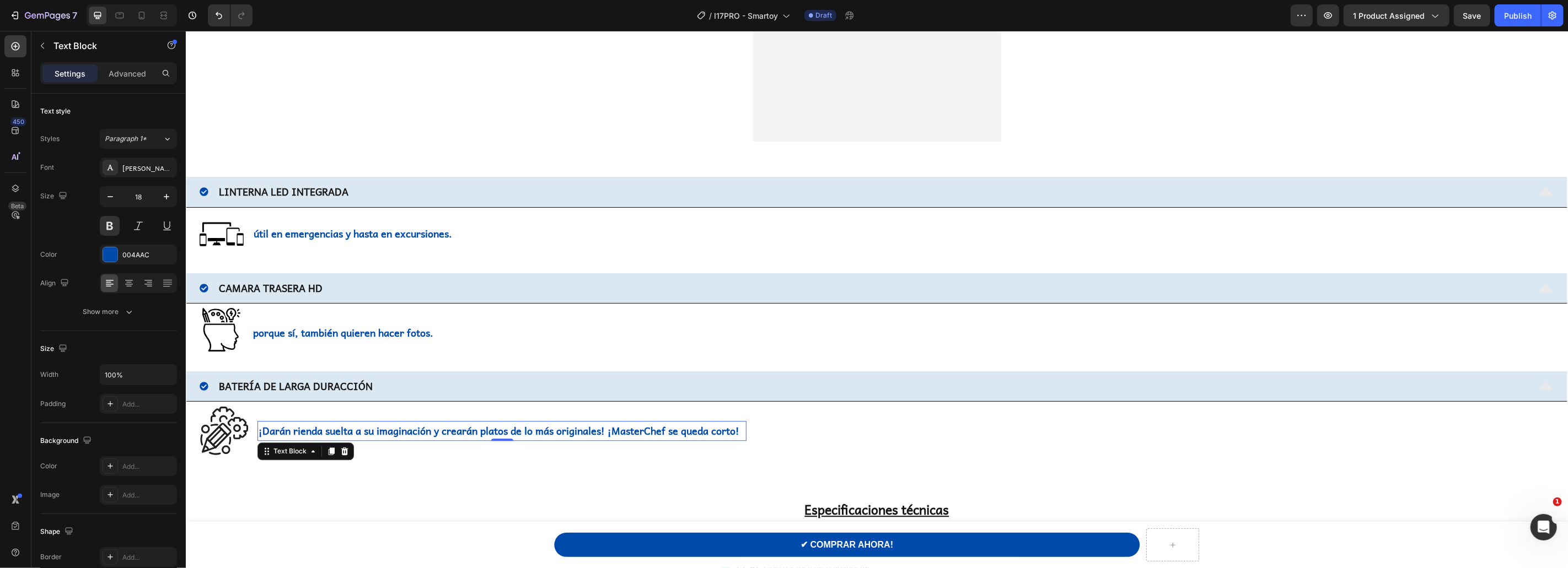
click at [398, 431] on p "¡Darán rienda suelta a su imaginación y crearán platos de lo más originales! ¡M…" at bounding box center [500, 430] width 486 height 17
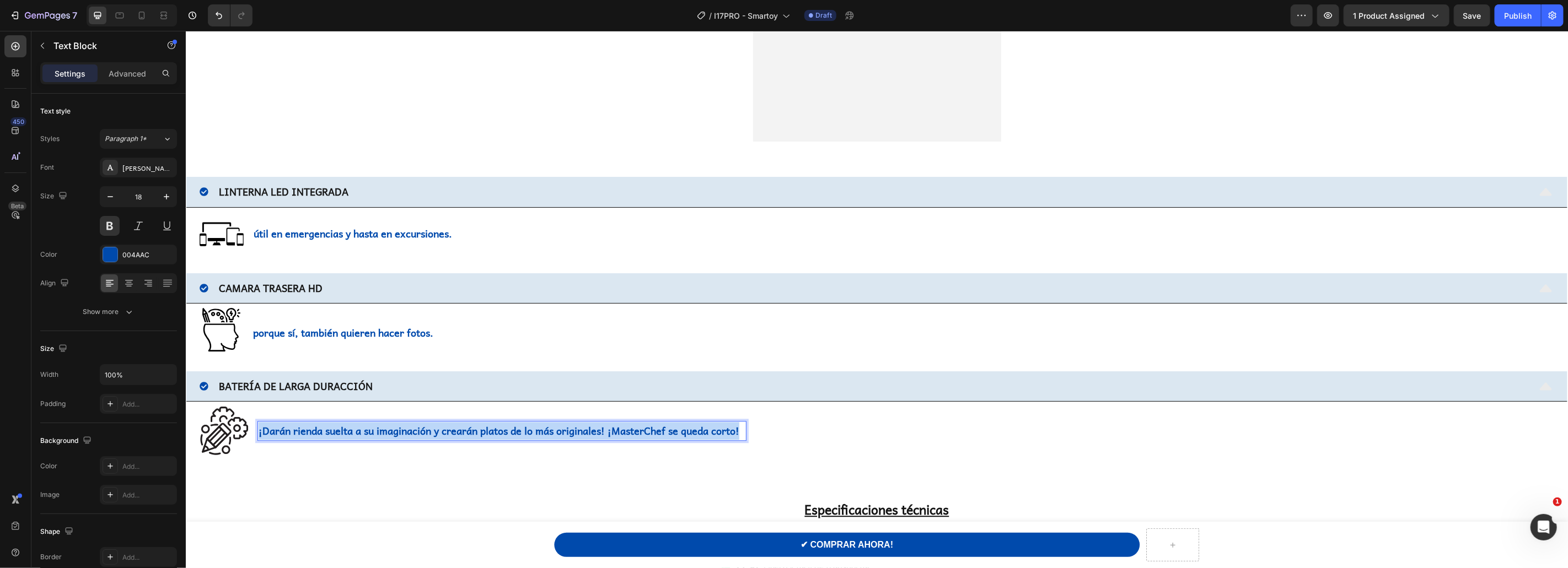
click at [398, 431] on p "¡Darán rienda suelta a su imaginación y crearán platos de lo más originales! ¡M…" at bounding box center [500, 430] width 486 height 17
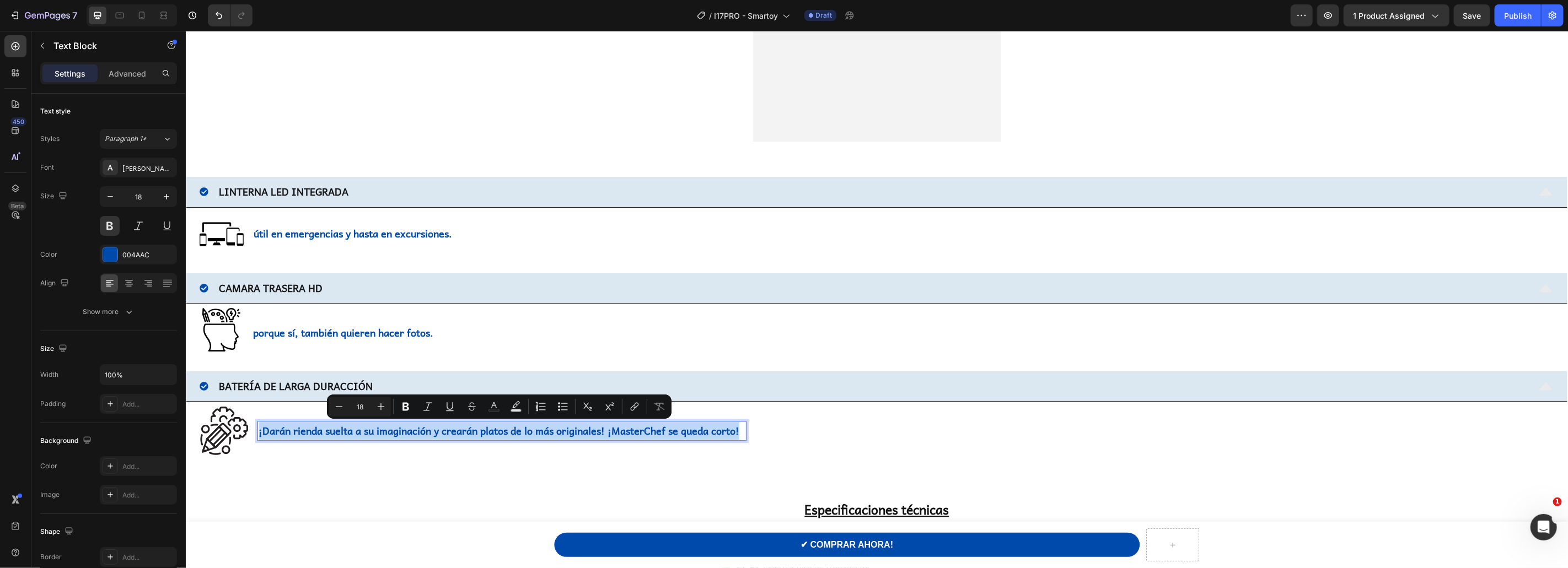
copy p "¡Darán rienda suelta a su imaginación y crearán platos de lo más originales! ¡M…"
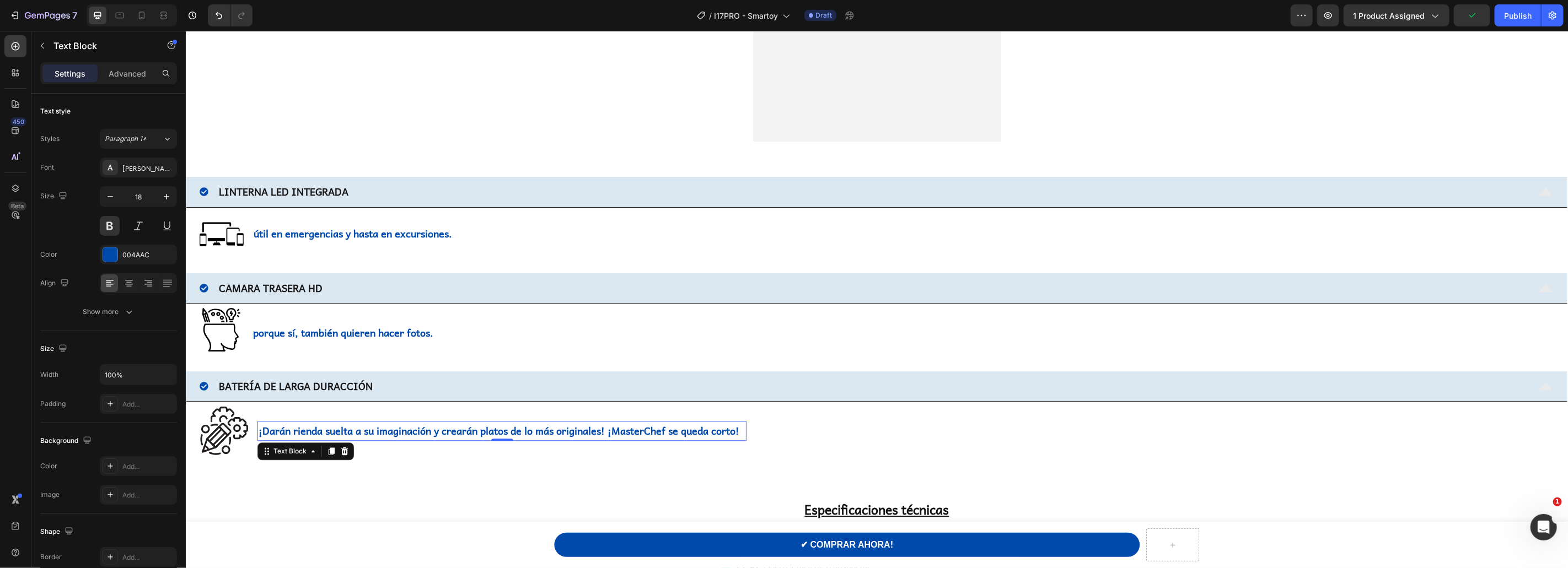
click at [463, 427] on p "¡Darán rienda suelta a su imaginación y crearán platos de lo más originales! ¡M…" at bounding box center [500, 430] width 486 height 17
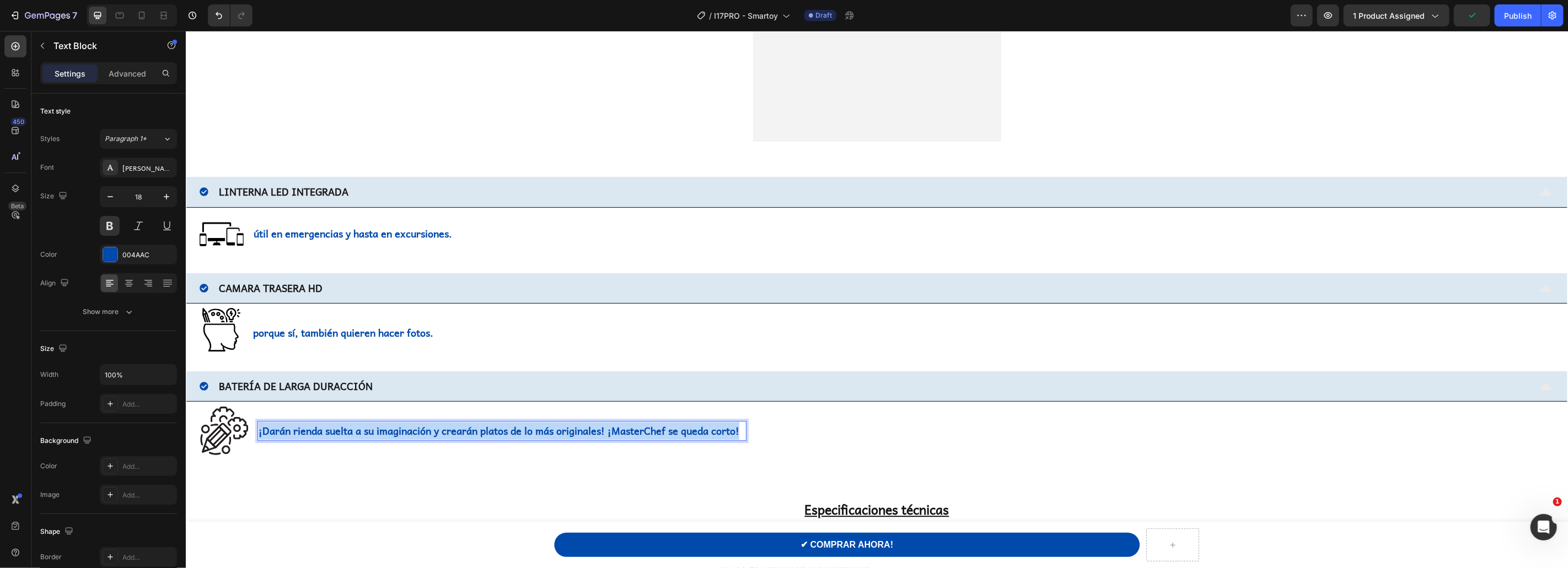
click at [463, 427] on p "¡Darán rienda suelta a su imaginación y crearán platos de lo más originales! ¡M…" at bounding box center [500, 430] width 486 height 17
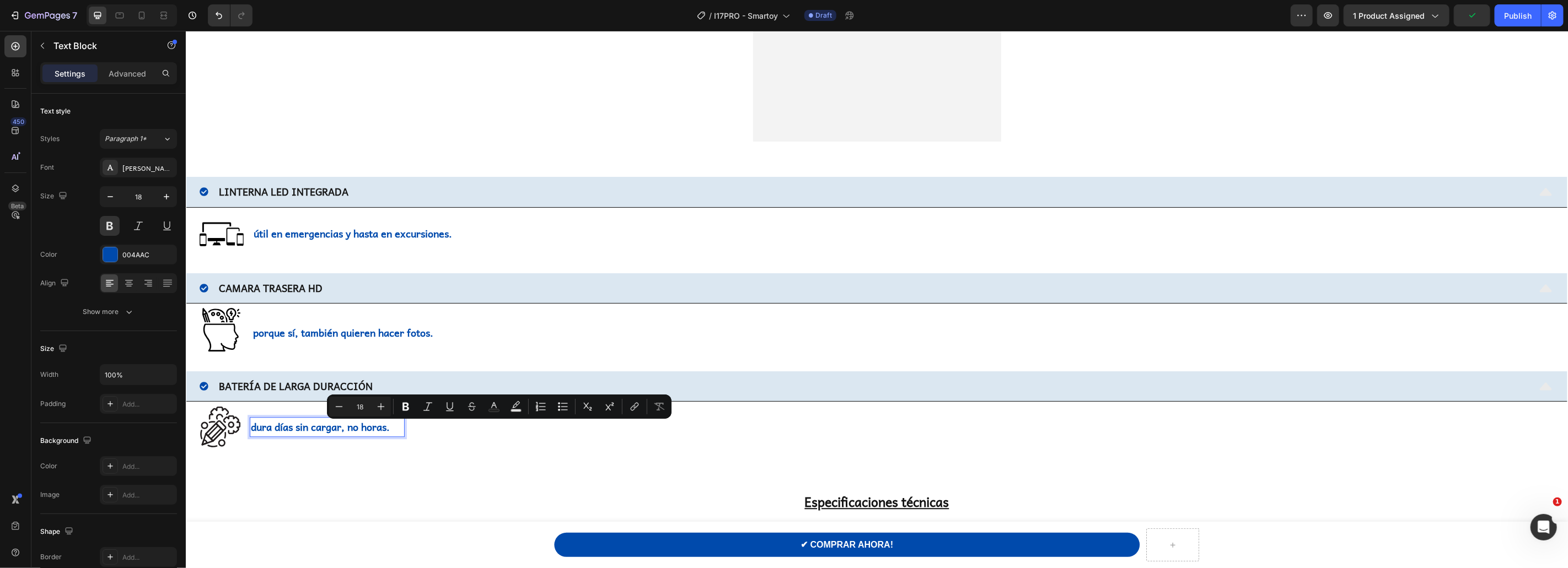
scroll to position [2279, 0]
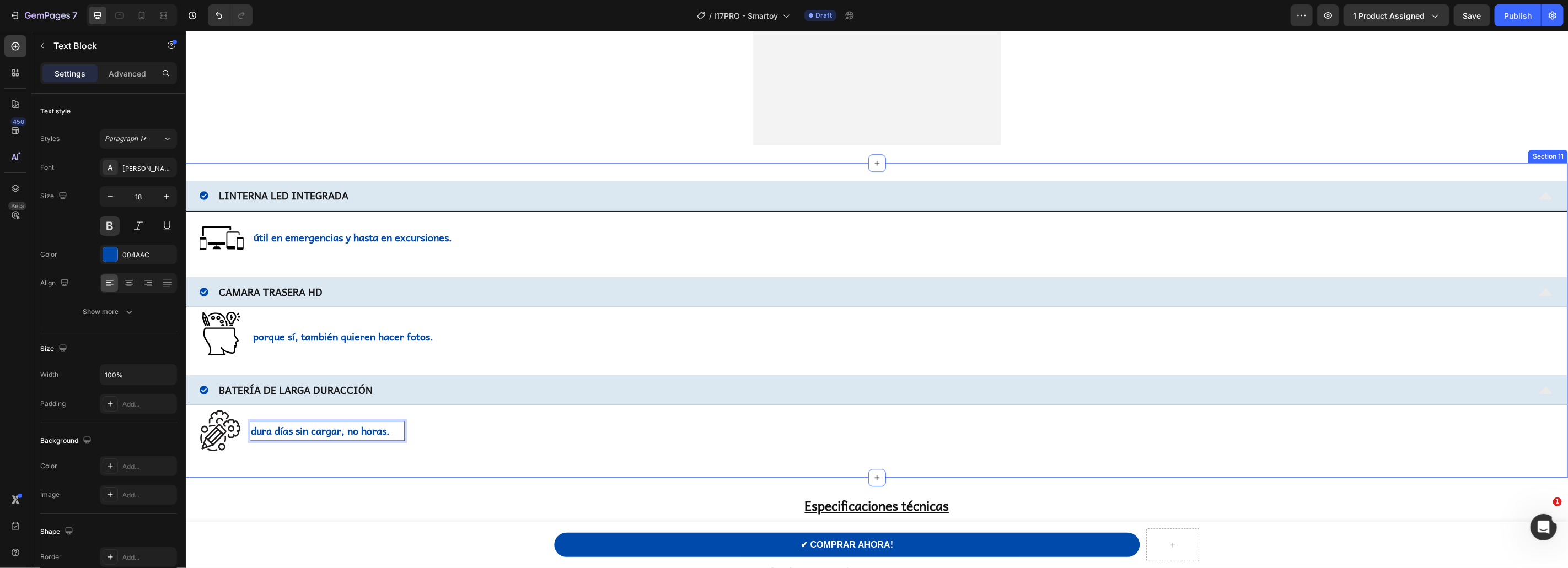
click at [454, 468] on div "LINTERNA LED INTEGRADA Image útil en emergencias y hasta en excursiones. Text B…" at bounding box center [876, 320] width 1382 height 314
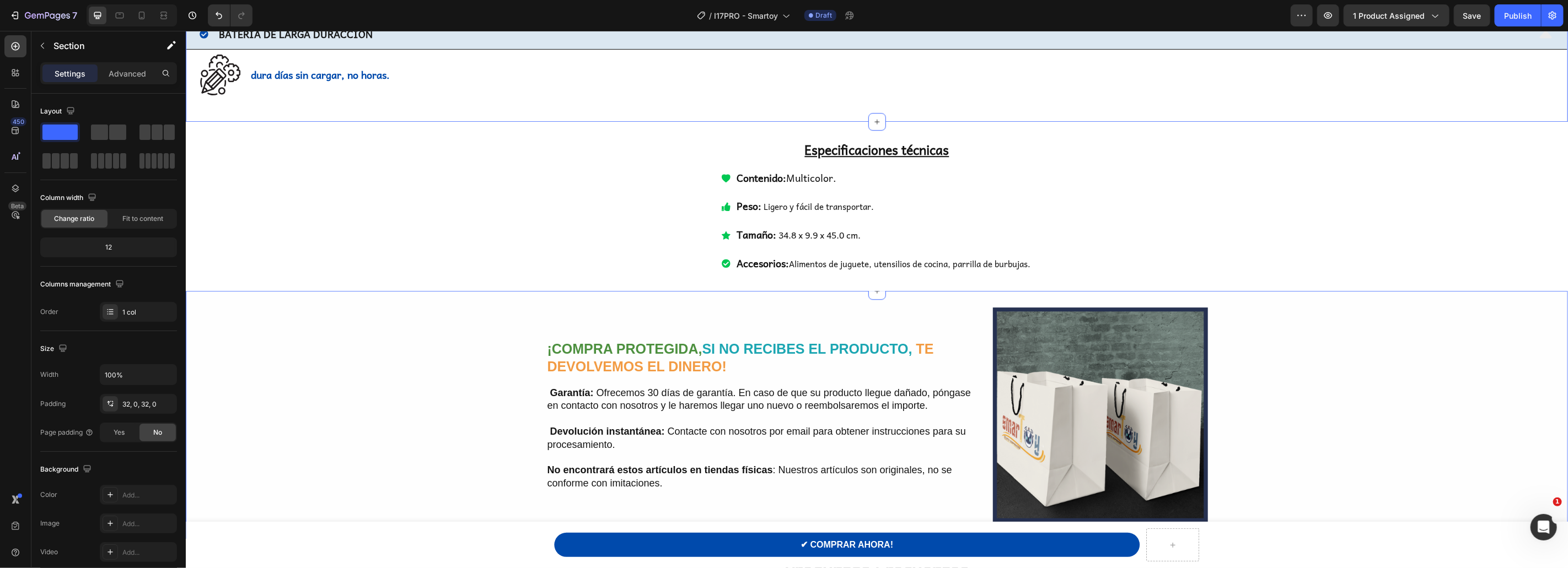
scroll to position [2591, 0]
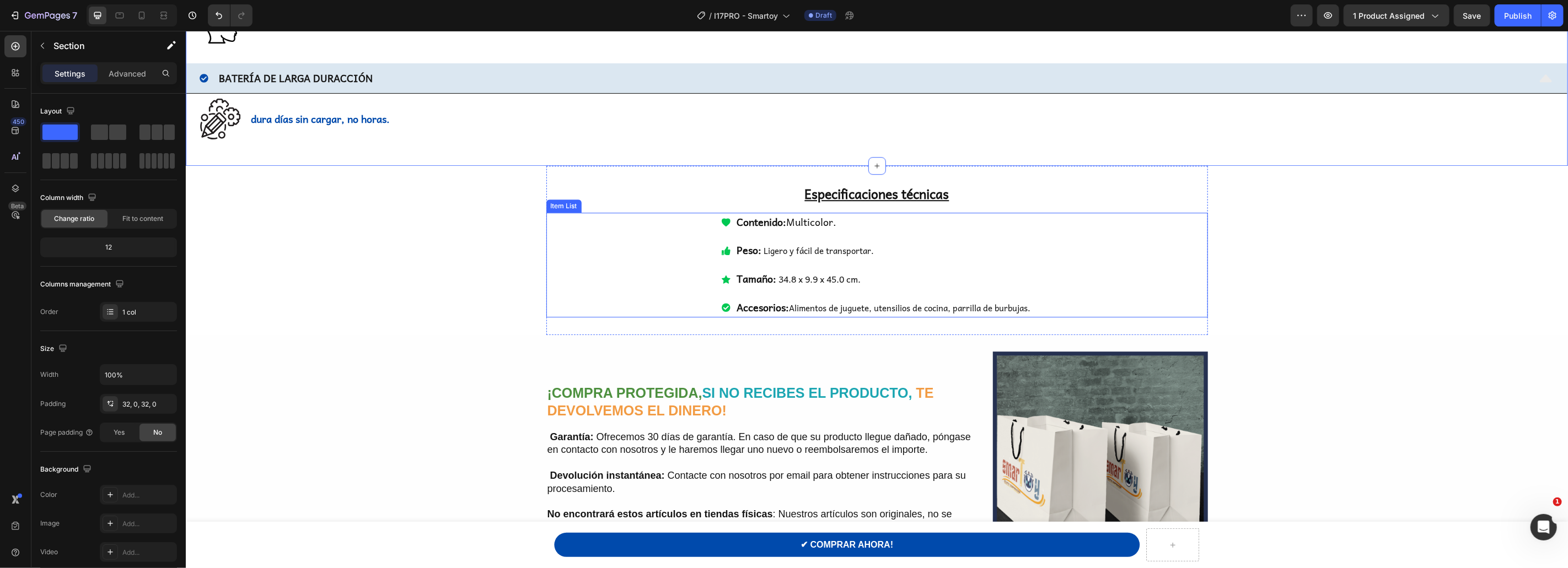
click at [795, 221] on span "Contenido: Multicolor." at bounding box center [785, 221] width 100 height 16
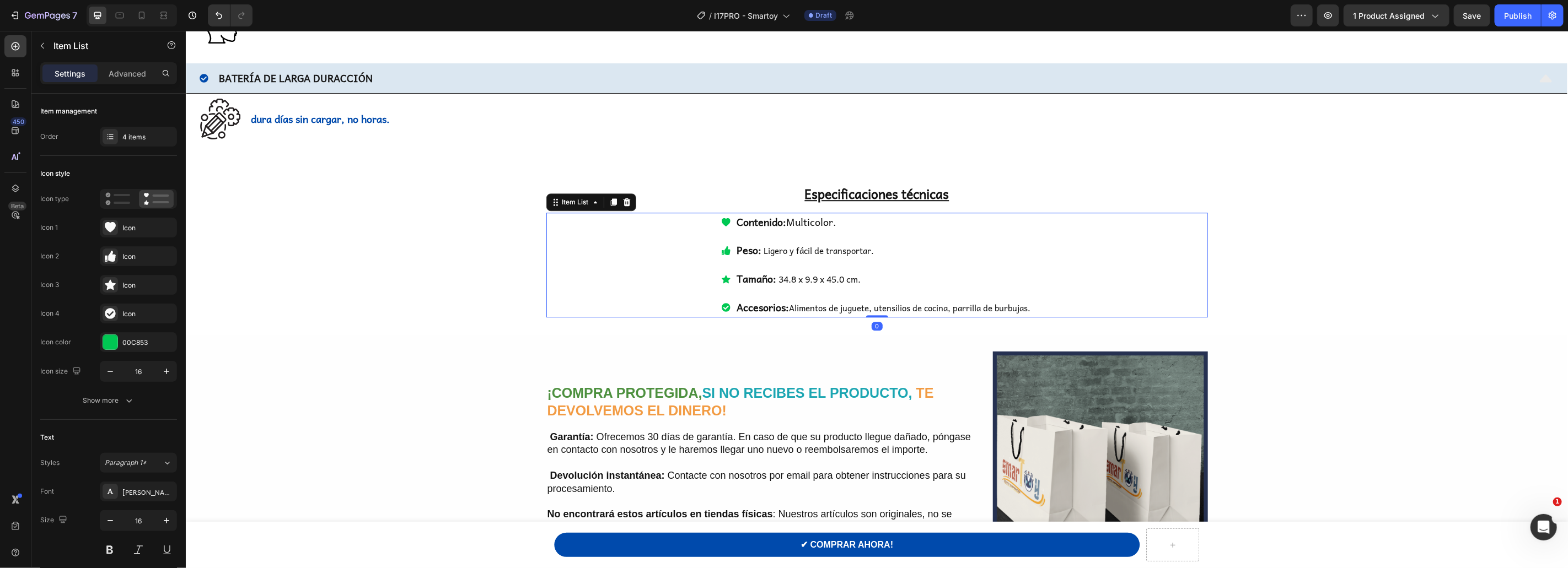
click at [795, 221] on span "Contenido: Multicolor." at bounding box center [785, 221] width 100 height 16
click at [793, 279] on p "Tamaño: 34.8 x 9.9 x 45.0 cm." at bounding box center [882, 279] width 294 height 16
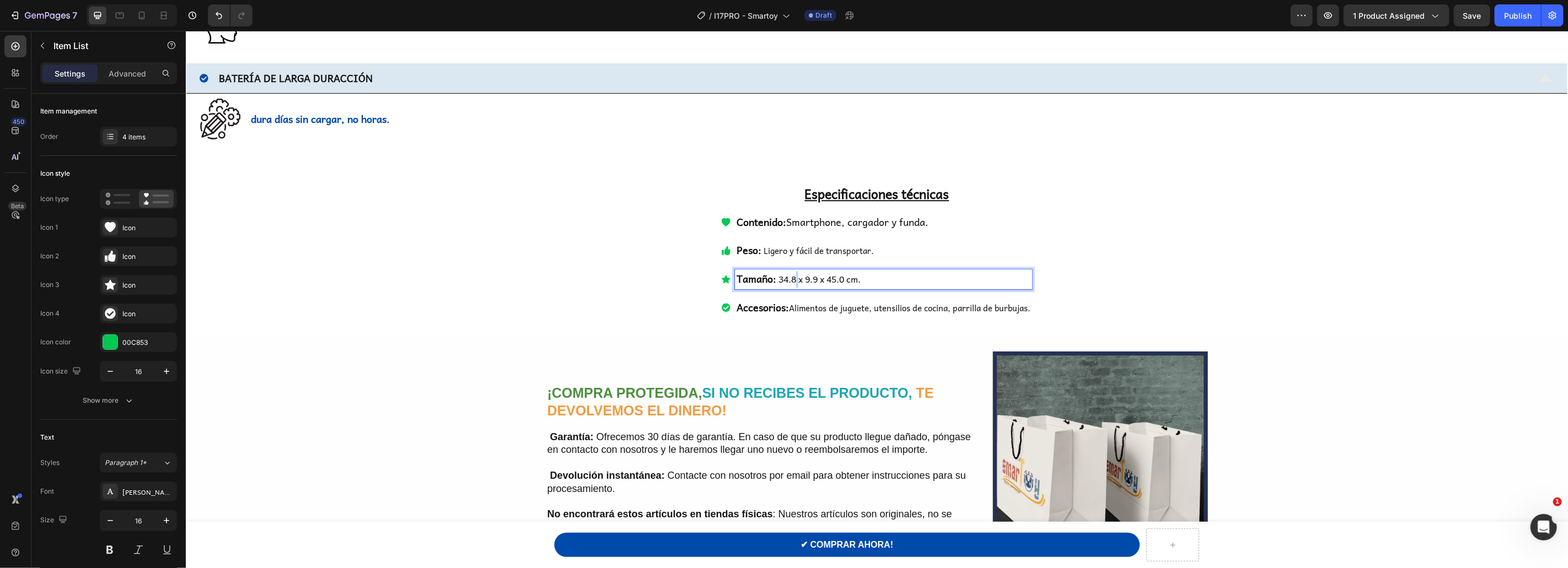
click at [793, 279] on p "Tamaño: 34.8 x 9.9 x 45.0 cm." at bounding box center [882, 279] width 294 height 16
drag, startPoint x: 776, startPoint y: 282, endPoint x: 865, endPoint y: 282, distance: 89.0
click at [865, 282] on p "Tamaño: 34.8 x 9.9 x 45.0 cm." at bounding box center [882, 279] width 294 height 16
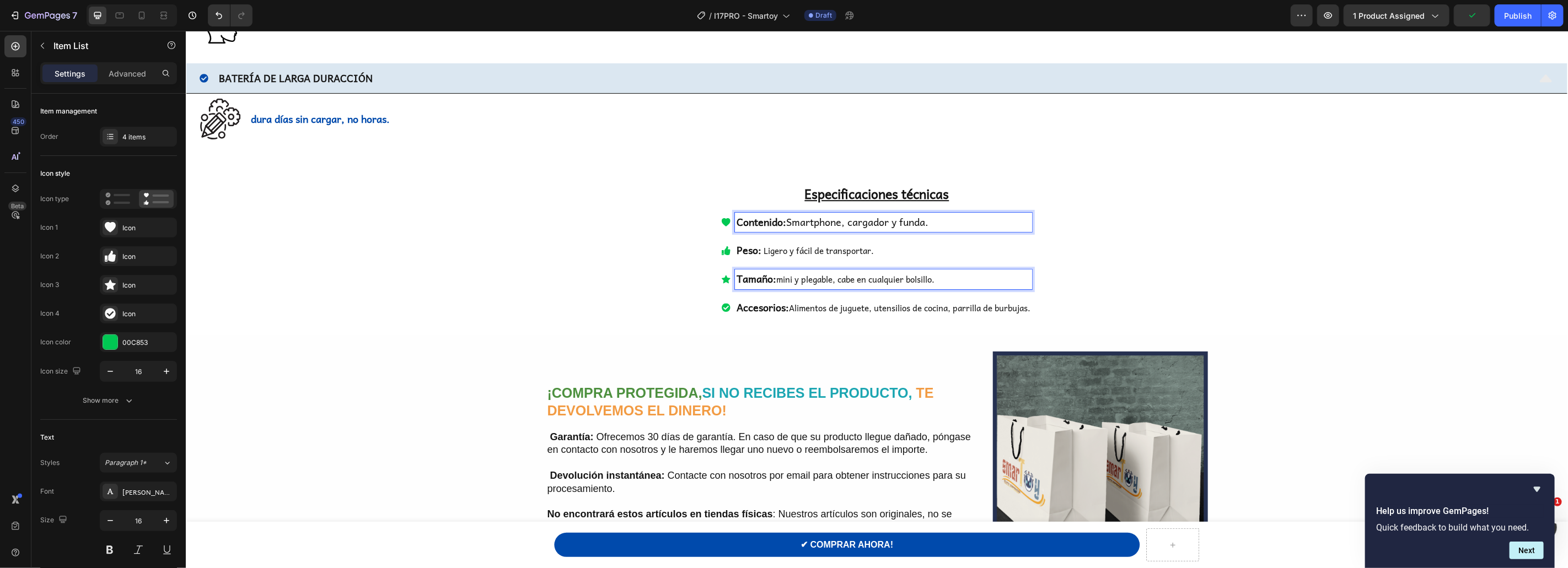
click at [927, 223] on span "Contenido: Smartphone, cargador y funda." at bounding box center [831, 221] width 192 height 16
click at [889, 225] on span "Contenido: Smartphone, cargador y funda." at bounding box center [831, 221] width 192 height 16
click at [741, 249] on strong "Peso:" at bounding box center [748, 249] width 25 height 16
click at [826, 249] on span "Ligero y fácil de transportar." at bounding box center [863, 250] width 113 height 13
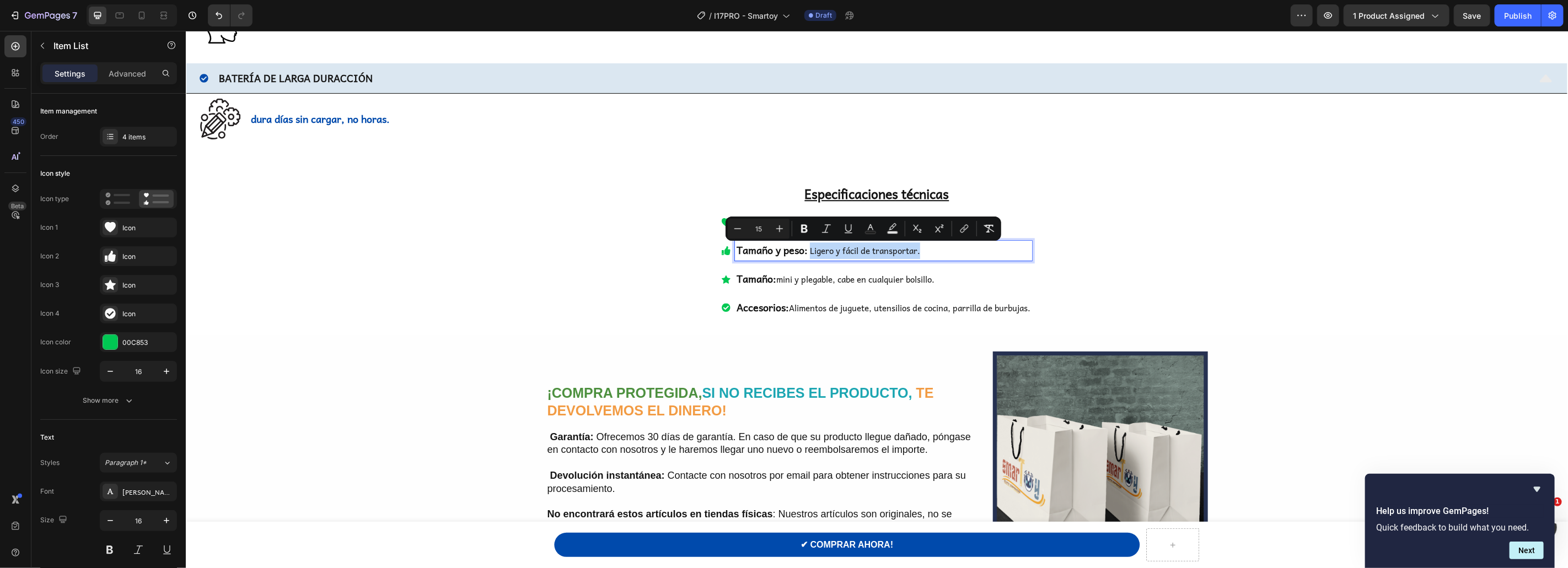
drag, startPoint x: 808, startPoint y: 252, endPoint x: 925, endPoint y: 256, distance: 117.1
click at [925, 256] on p "Tamaño y peso: Ligero y fácil de transportar." at bounding box center [882, 250] width 294 height 16
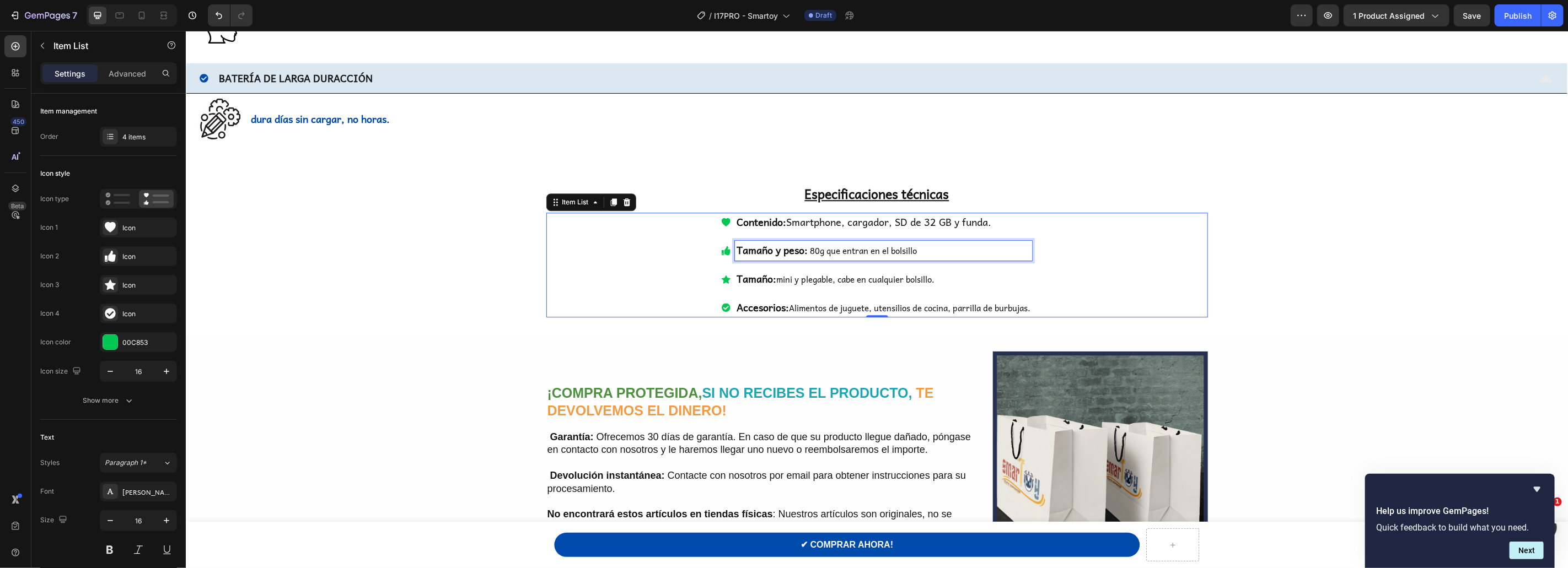
click at [751, 282] on strong "Tamaño:" at bounding box center [756, 277] width 40 height 16
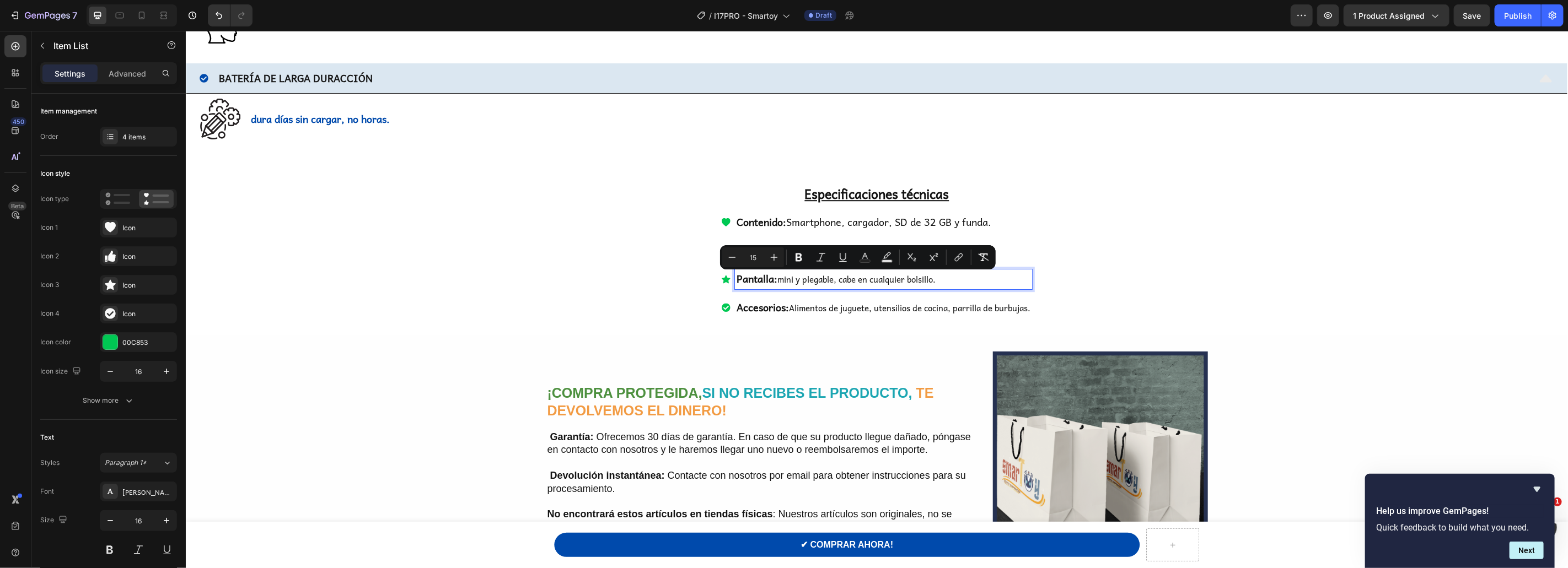
drag, startPoint x: 777, startPoint y: 278, endPoint x: 976, endPoint y: 282, distance: 199.0
click at [976, 282] on p "Pantalla: mini y plegable, cabe en cualquier bolsillo." at bounding box center [882, 279] width 294 height 16
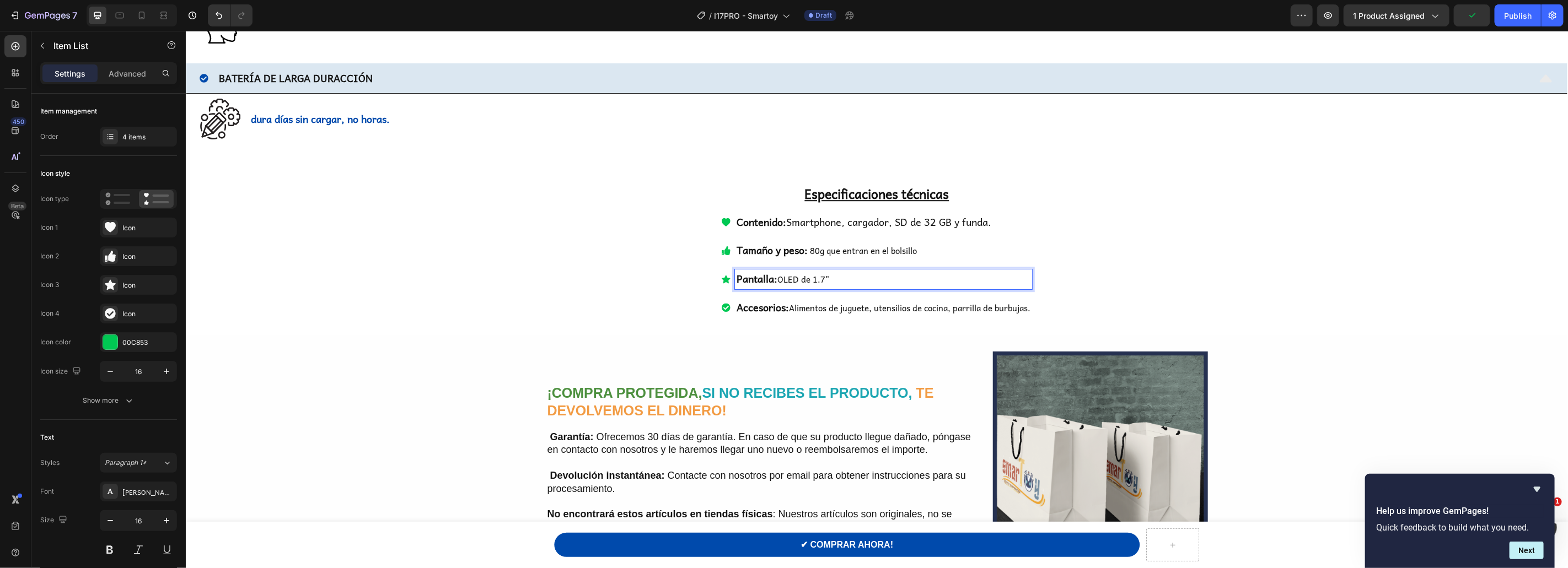
click at [767, 310] on strong "Accesorios:" at bounding box center [762, 306] width 53 height 16
click at [789, 310] on span "‎Alimentos de juguete, utensilios de cocina, parrilla de burbujas." at bounding box center [909, 308] width 241 height 13
drag, startPoint x: 789, startPoint y: 310, endPoint x: 810, endPoint y: 310, distance: 21.0
click at [967, 308] on span "‎Alimentos de juguete, utensilios de cocina, parrilla de burbujas." at bounding box center [909, 308] width 241 height 13
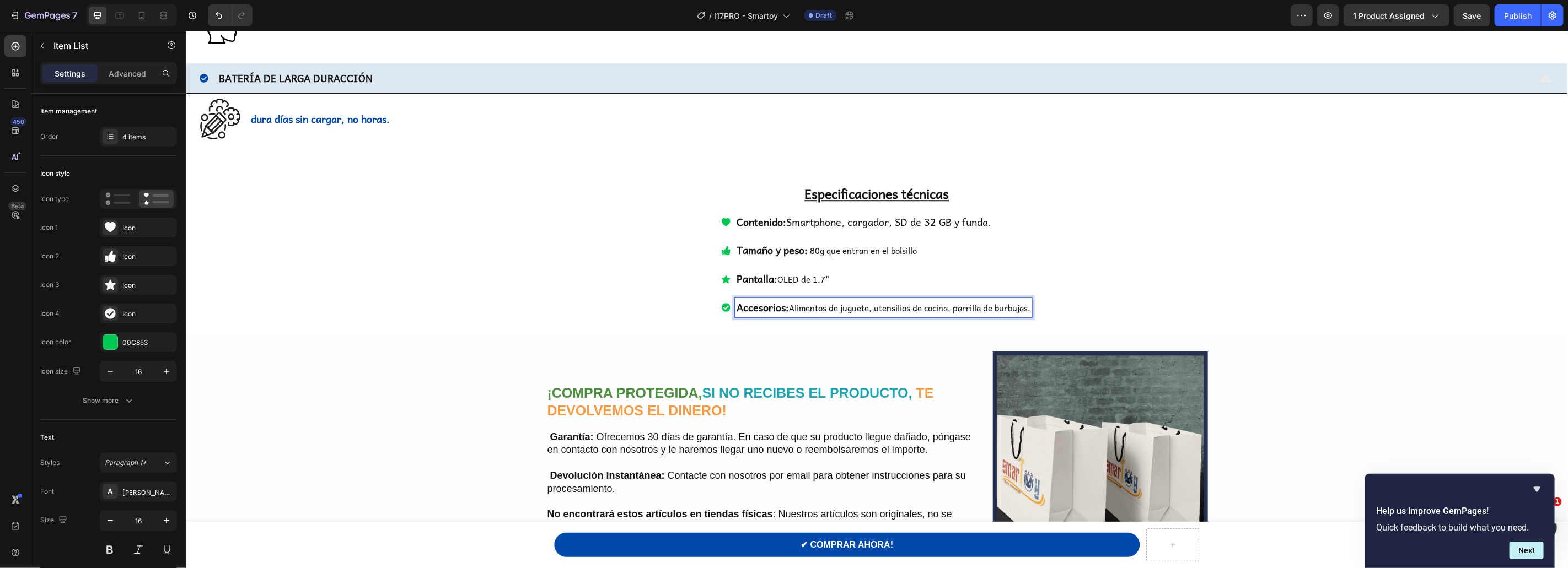
click at [751, 307] on strong "Accesorios:" at bounding box center [762, 306] width 53 height 16
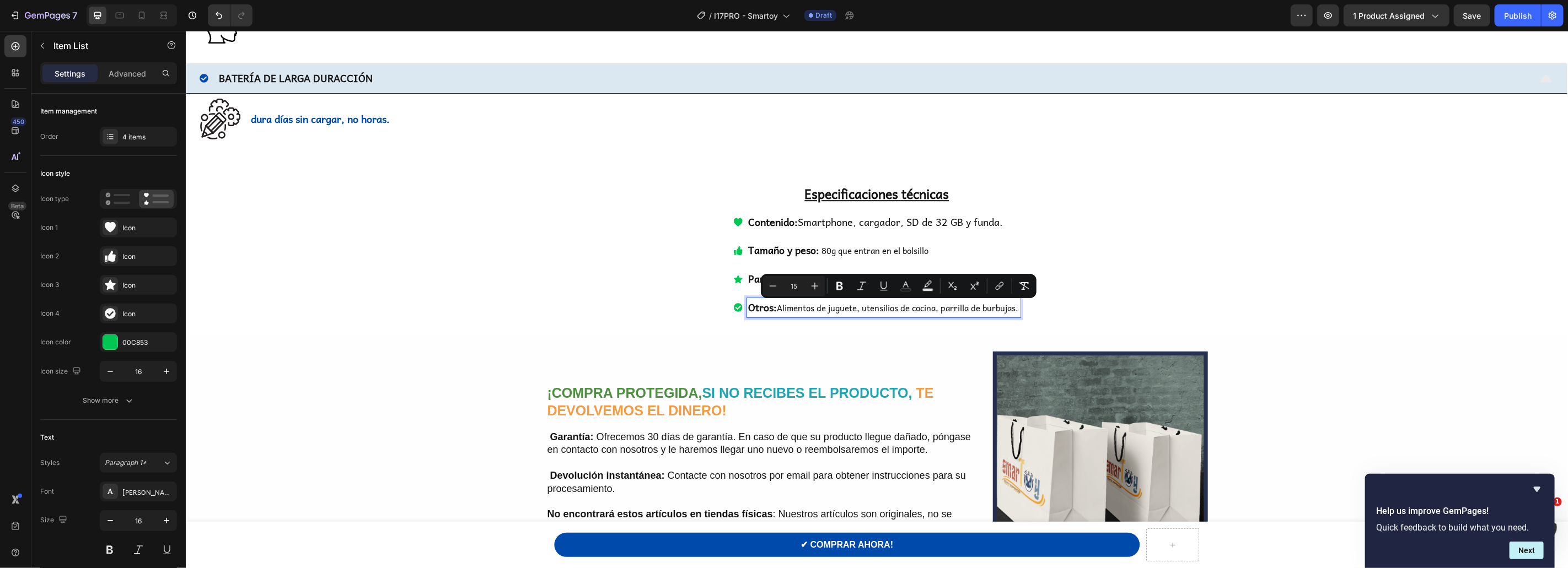
drag, startPoint x: 777, startPoint y: 310, endPoint x: 1019, endPoint y: 313, distance: 242.0
click at [1018, 313] on span "‎Alimentos de juguete, utensilios de cocina, parrilla de burbujas." at bounding box center [897, 308] width 241 height 13
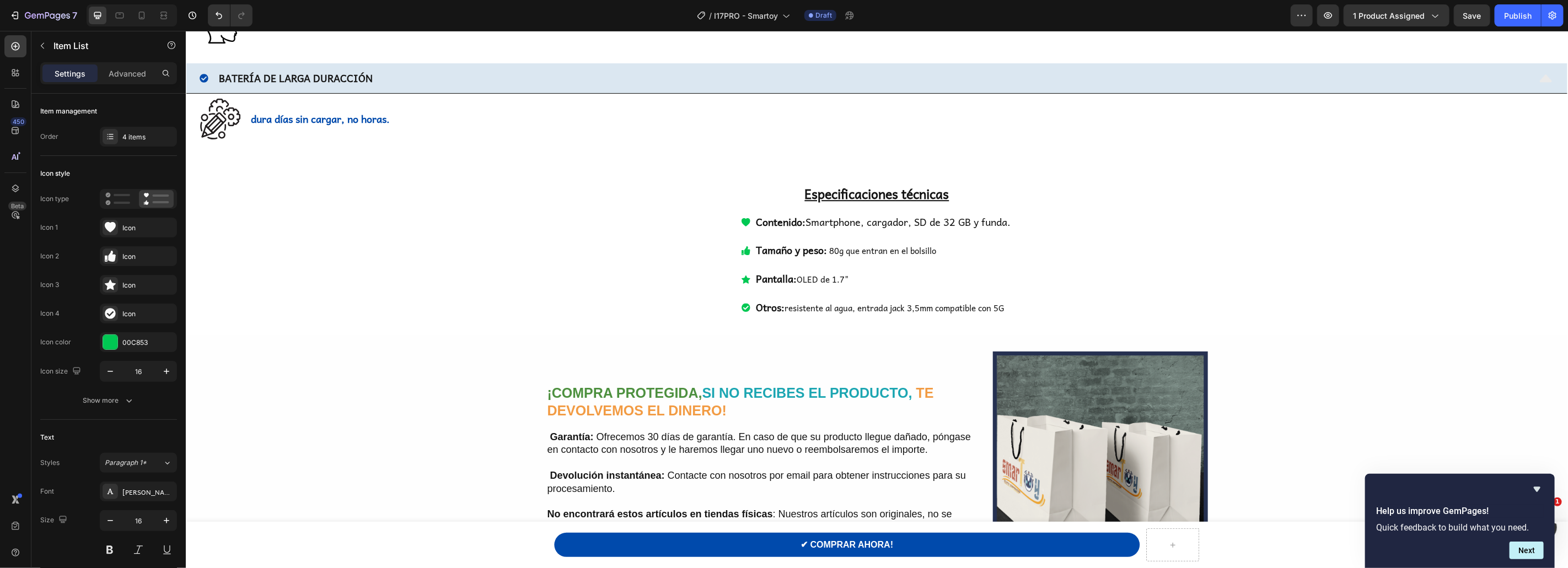
click at [677, 250] on div "Contenido: Smartphone, cargador, SD de 32 GB y funda. Tamaño y peso: 80g que en…" at bounding box center [877, 264] width 662 height 105
click at [919, 311] on span "‎resistente al agua, entrada jack 3,5mm compatible con 5G" at bounding box center [894, 308] width 220 height 13
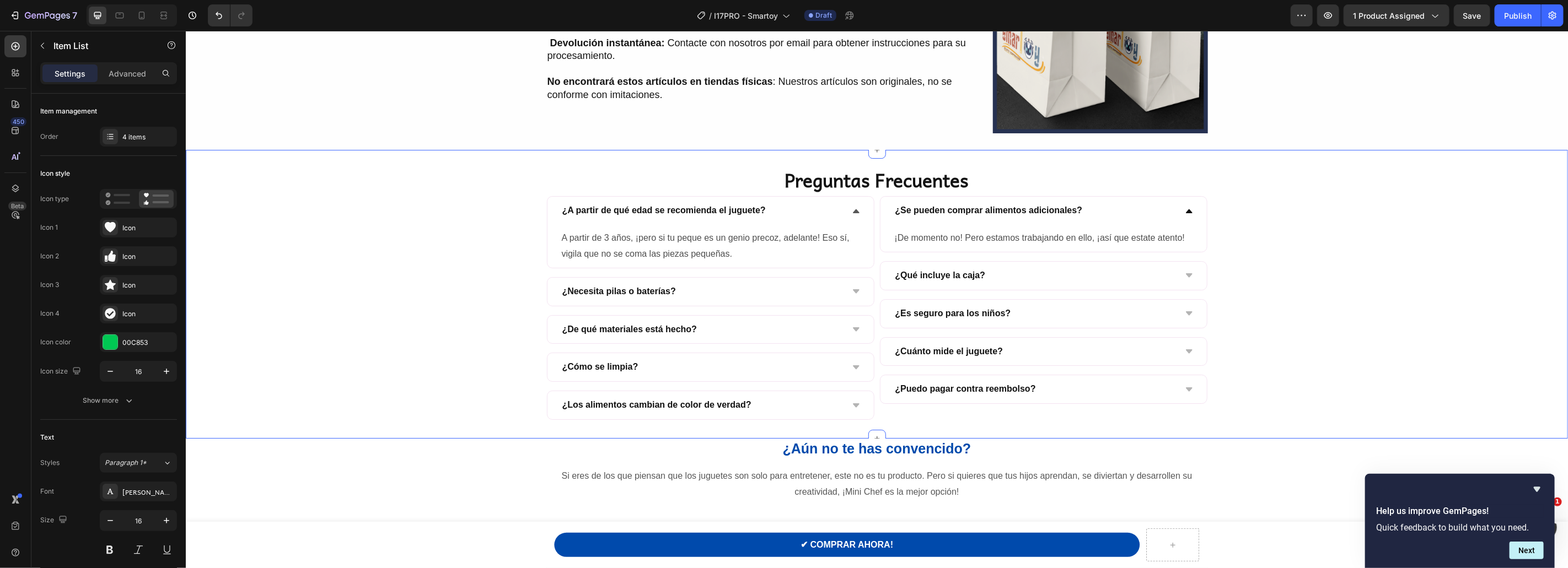
scroll to position [3027, 0]
click at [870, 447] on strong "¿Aún no te has convencido?" at bounding box center [876, 445] width 188 height 16
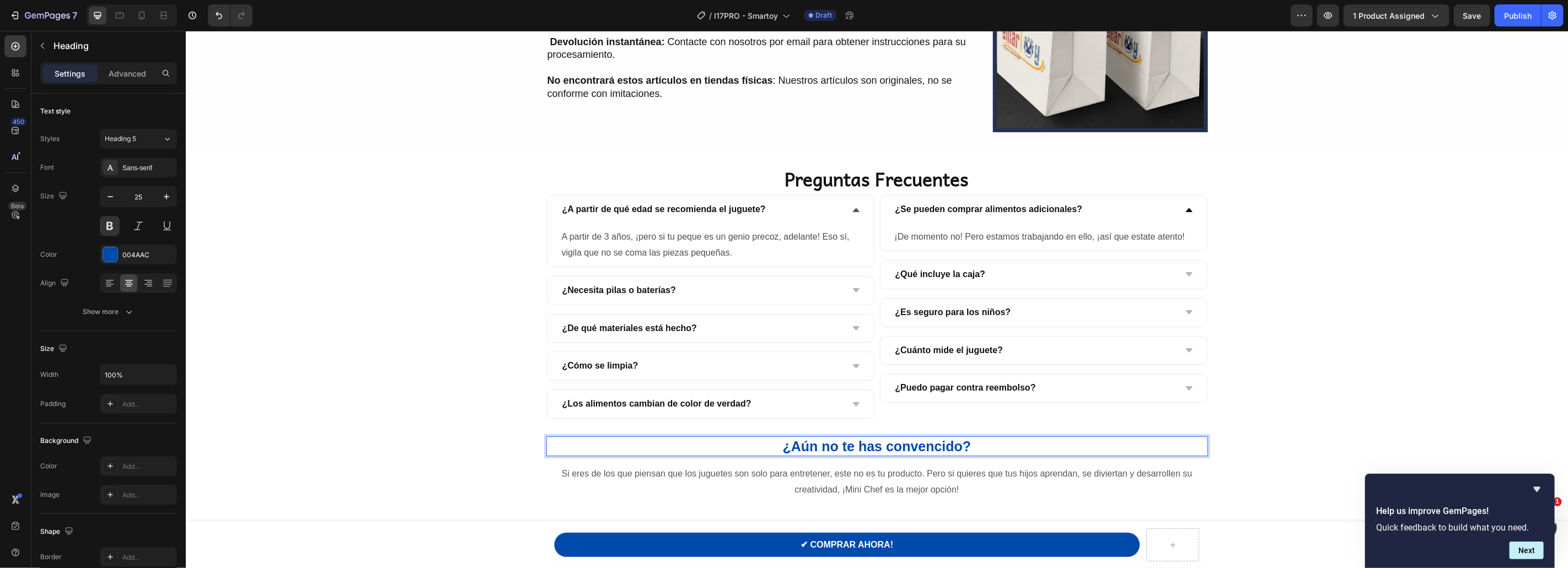
click at [870, 447] on strong "¿Aún no te has convencido?" at bounding box center [876, 445] width 188 height 16
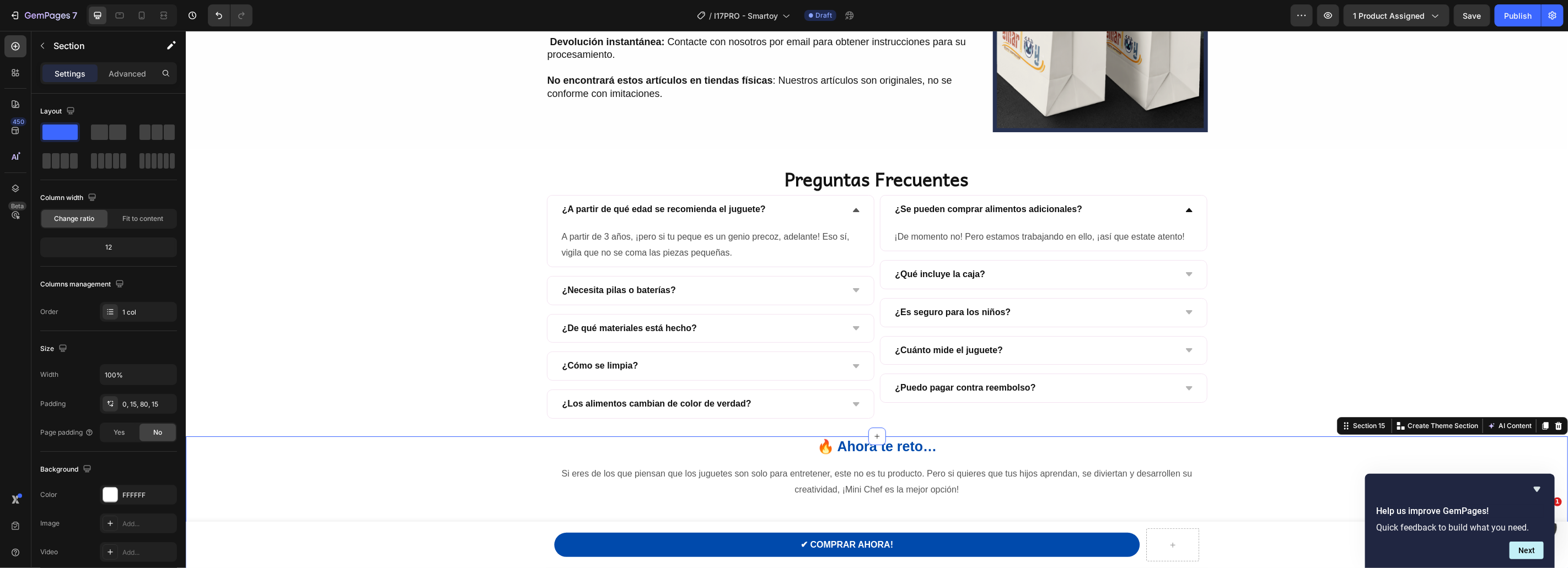
click at [431, 441] on div "⁠⁠⁠⁠⁠⁠⁠ 🔥 Ahora te reto… Heading Si eres de los que piensan que los juguetes so…" at bounding box center [876, 506] width 1366 height 141
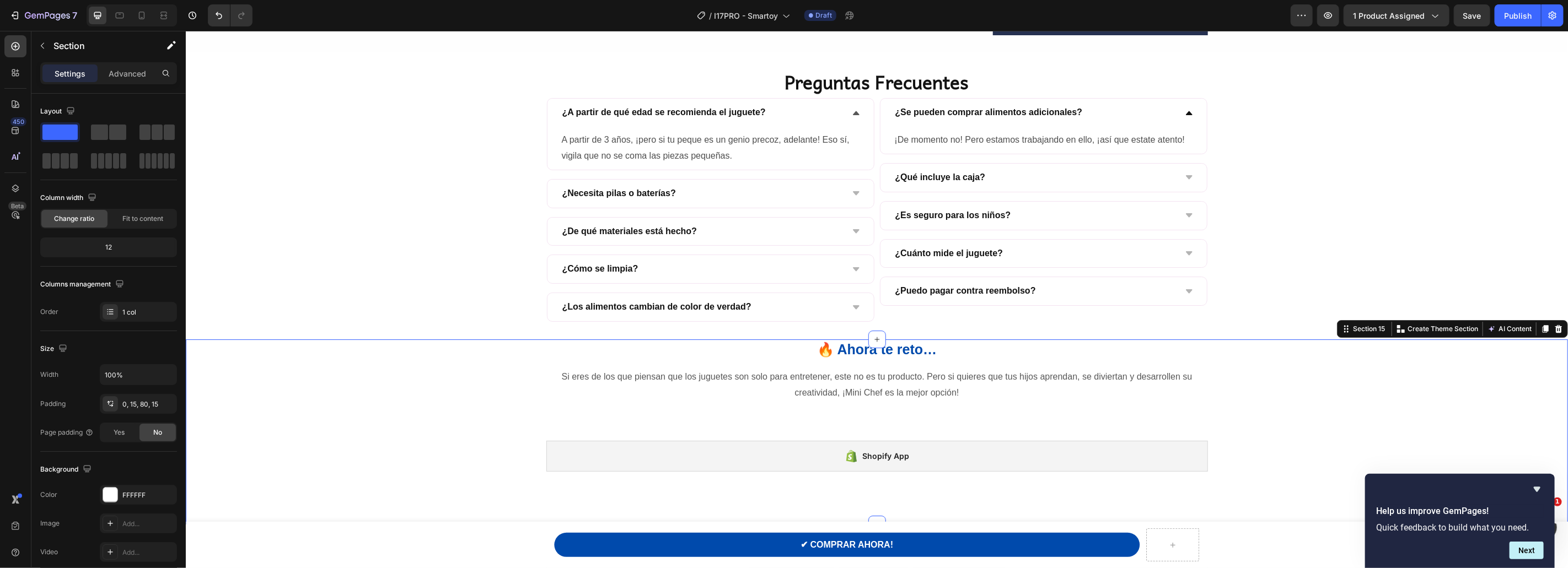
scroll to position [3124, 0]
drag, startPoint x: 1537, startPoint y: 491, endPoint x: 1351, endPoint y: 460, distance: 188.6
click at [1537, 491] on icon "Hide survey" at bounding box center [1537, 490] width 7 height 5
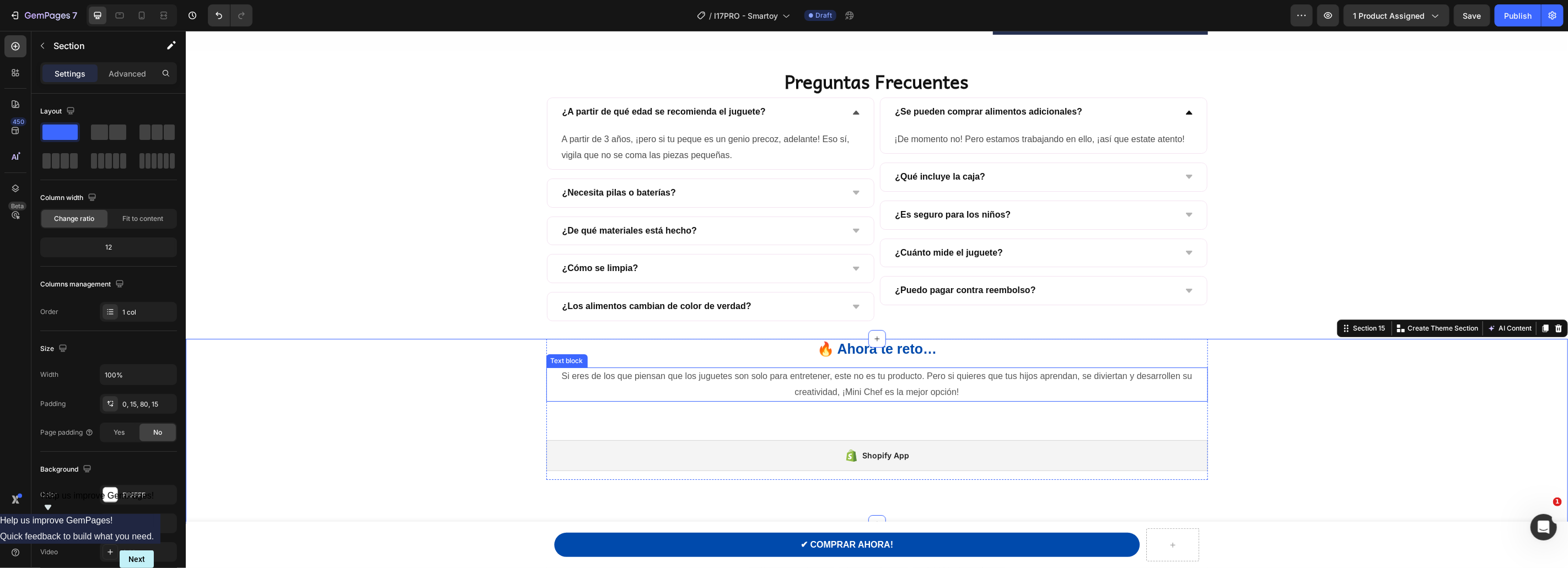
click at [890, 385] on p "Si eres de los que piensan que los juguetes son solo para entretener, este no e…" at bounding box center [876, 384] width 659 height 32
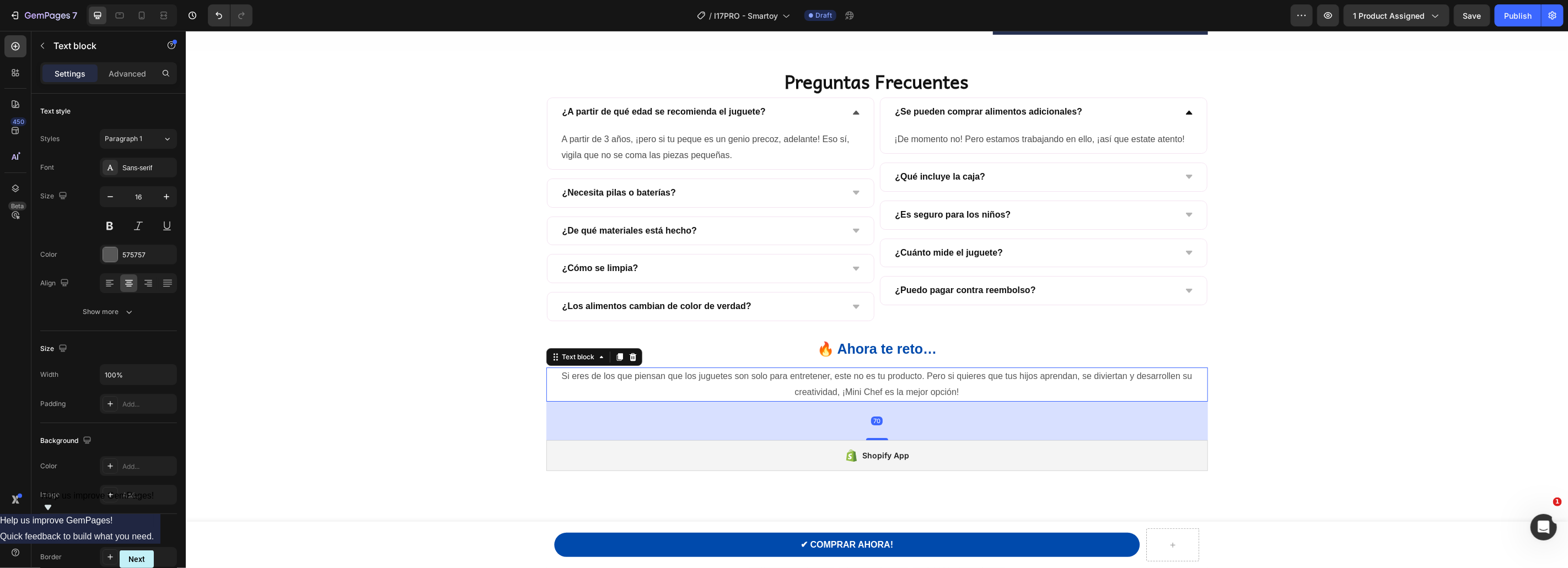
click at [890, 385] on p "Si eres de los que piensan que los juguetes son solo para entretener, este no e…" at bounding box center [876, 384] width 659 height 32
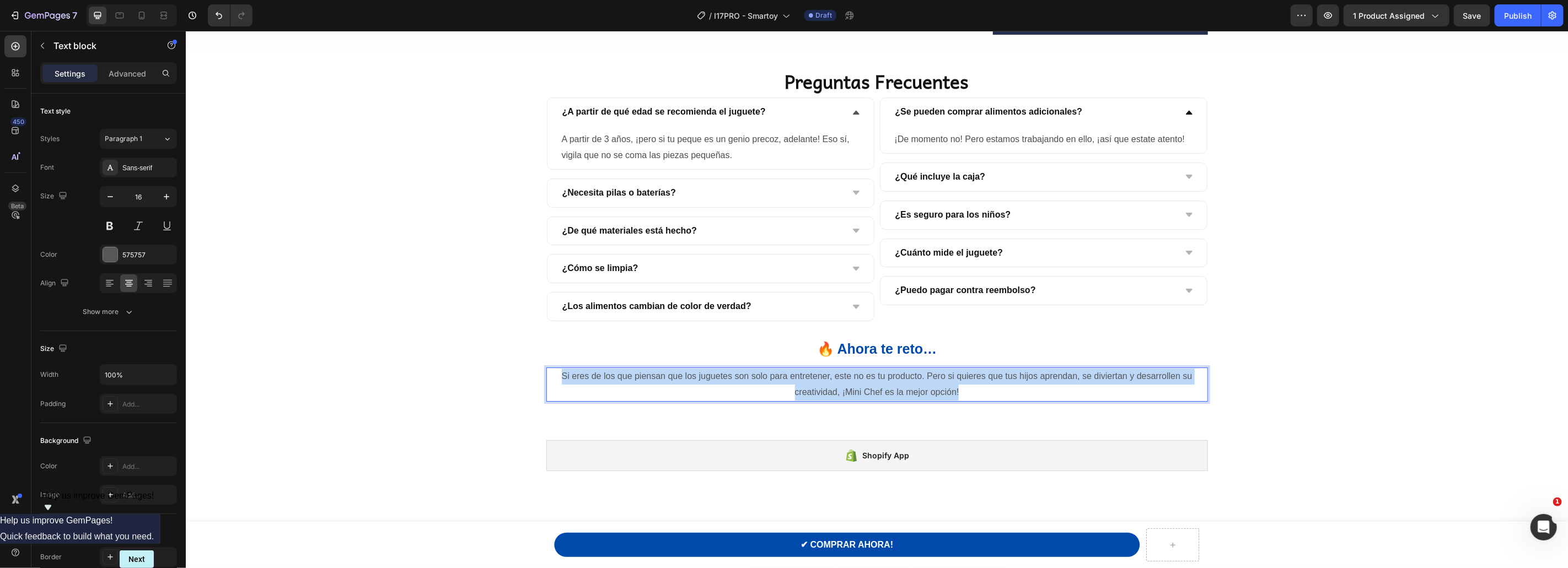
click at [890, 385] on p "Si eres de los que piensan que los juguetes son solo para entretener, este no e…" at bounding box center [876, 384] width 659 height 32
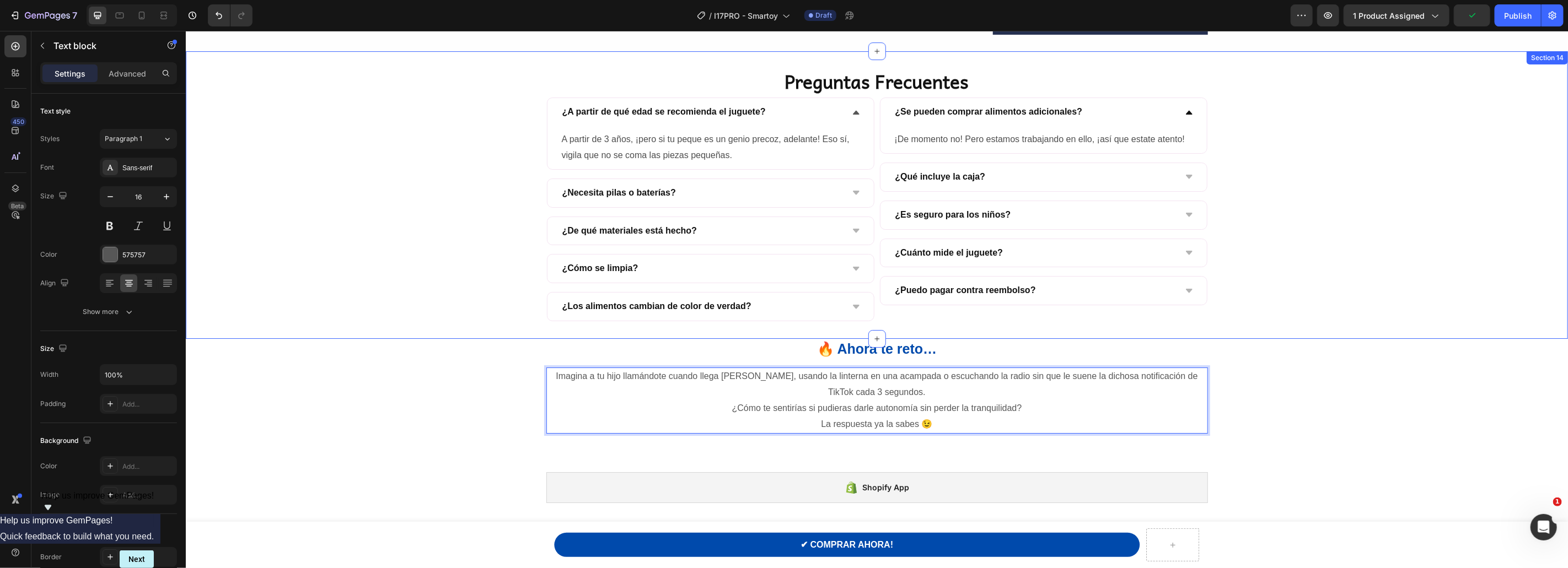
click at [379, 333] on div "Preguntas Frecuentes Heading ¿A partir de qué edad se recomienda el juguete? A …" at bounding box center [876, 194] width 1382 height 287
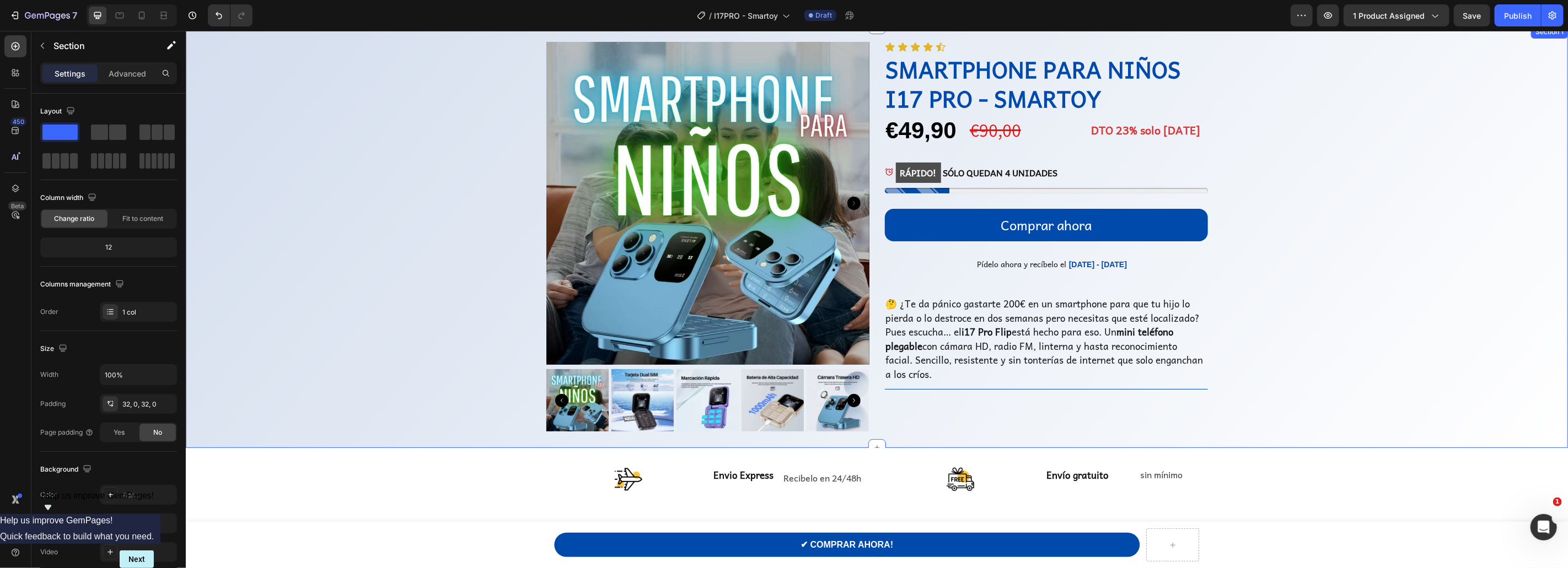
scroll to position [0, 0]
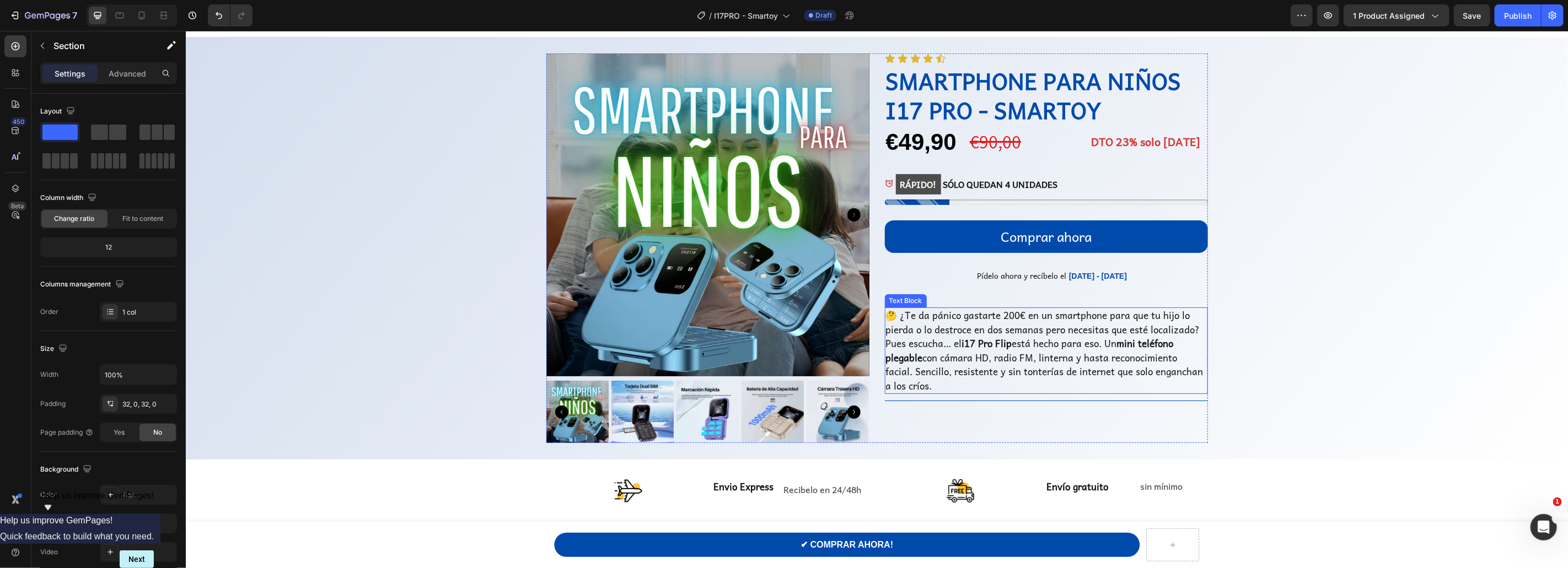
click at [984, 323] on p "🤔 ¿Te da pánico gastarte 200€ en un smartphone para que tu hijo lo pierda o lo …" at bounding box center [1046, 350] width 321 height 84
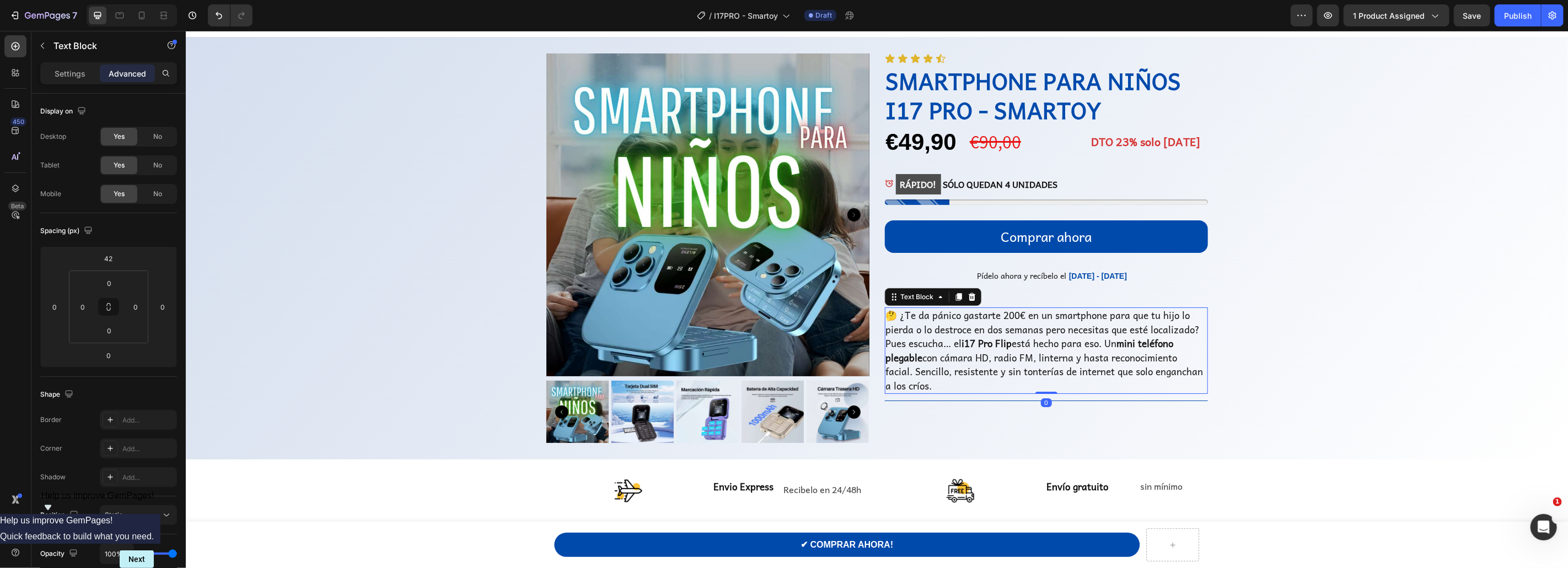
click at [982, 331] on p "🤔 ¿Te da pánico gastarte 200€ en un smartphone para que tu hijo lo pierda o lo …" at bounding box center [1046, 350] width 321 height 84
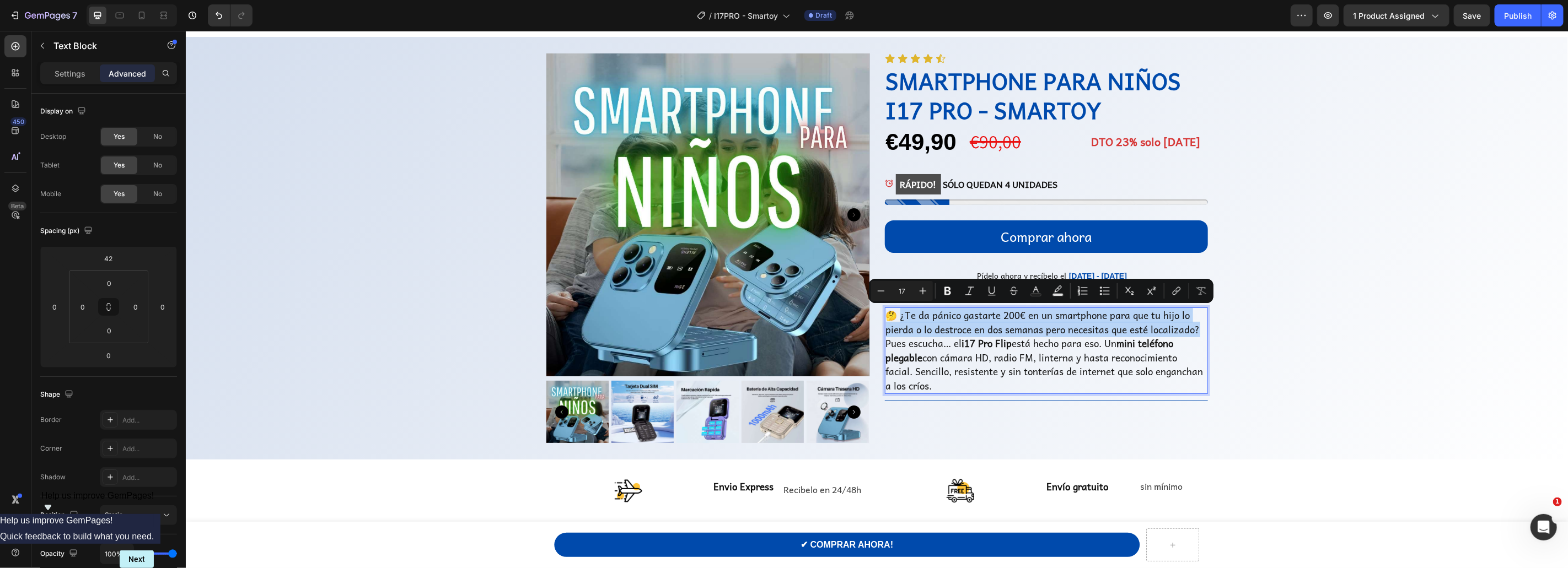
drag, startPoint x: 1196, startPoint y: 328, endPoint x: 901, endPoint y: 318, distance: 295.2
click at [901, 318] on p "🤔 ¿Te da pánico gastarte 200€ en un smartphone para que tu hijo lo pierda o lo …" at bounding box center [1046, 350] width 321 height 84
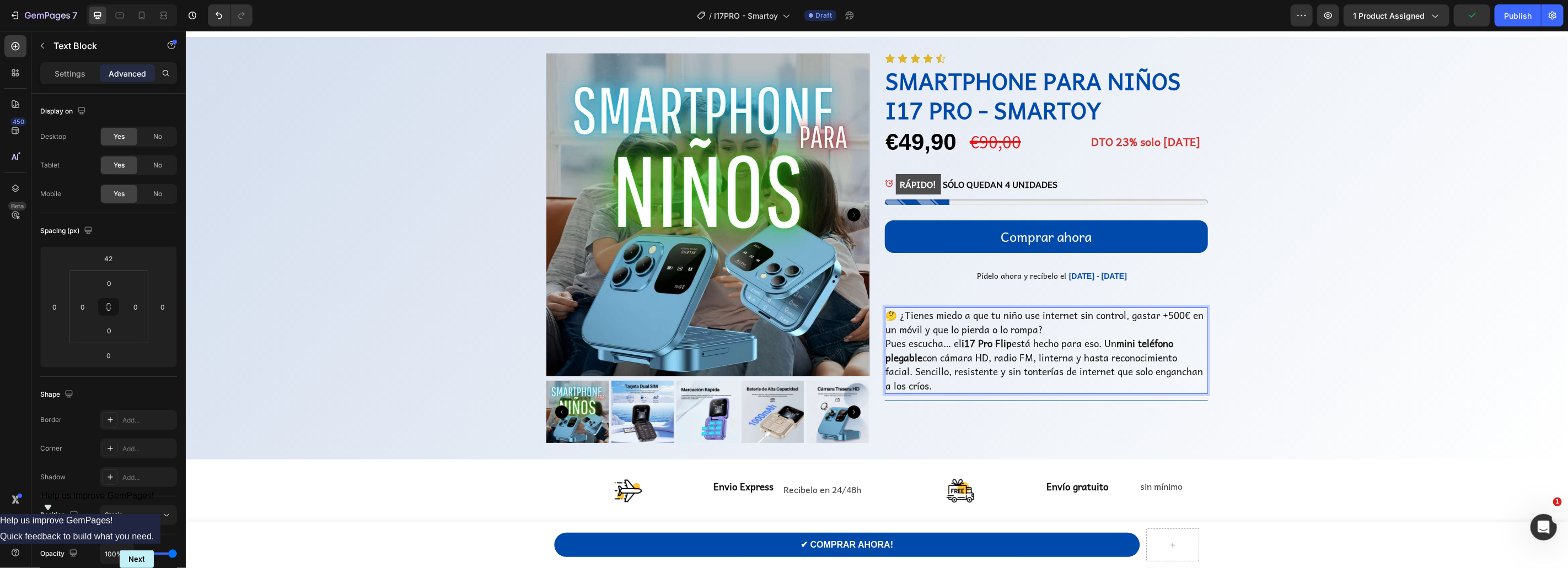
scroll to position [1, 0]
click at [928, 383] on p "🤔 ¿Tienes miedo a que tu niño use internet sin control, gastar +500€ en un móvi…" at bounding box center [1046, 350] width 321 height 84
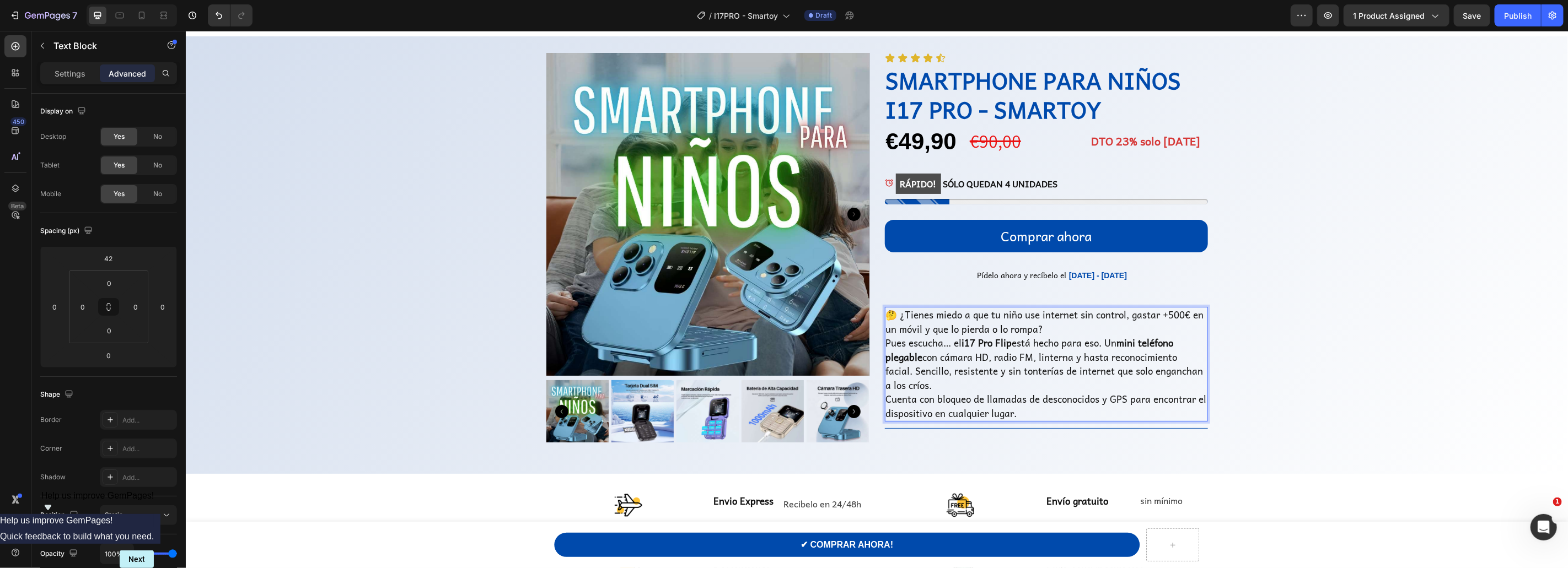
click at [919, 347] on p "🤔 ¿Tienes miedo a que tu niño use internet sin control, gastar +500€ en un móvi…" at bounding box center [1046, 364] width 321 height 113
click at [1059, 329] on p "🤔 ¿Tienes miedo a que tu niño use internet sin control, gastar +500€ en un móvi…" at bounding box center [1046, 364] width 321 height 113
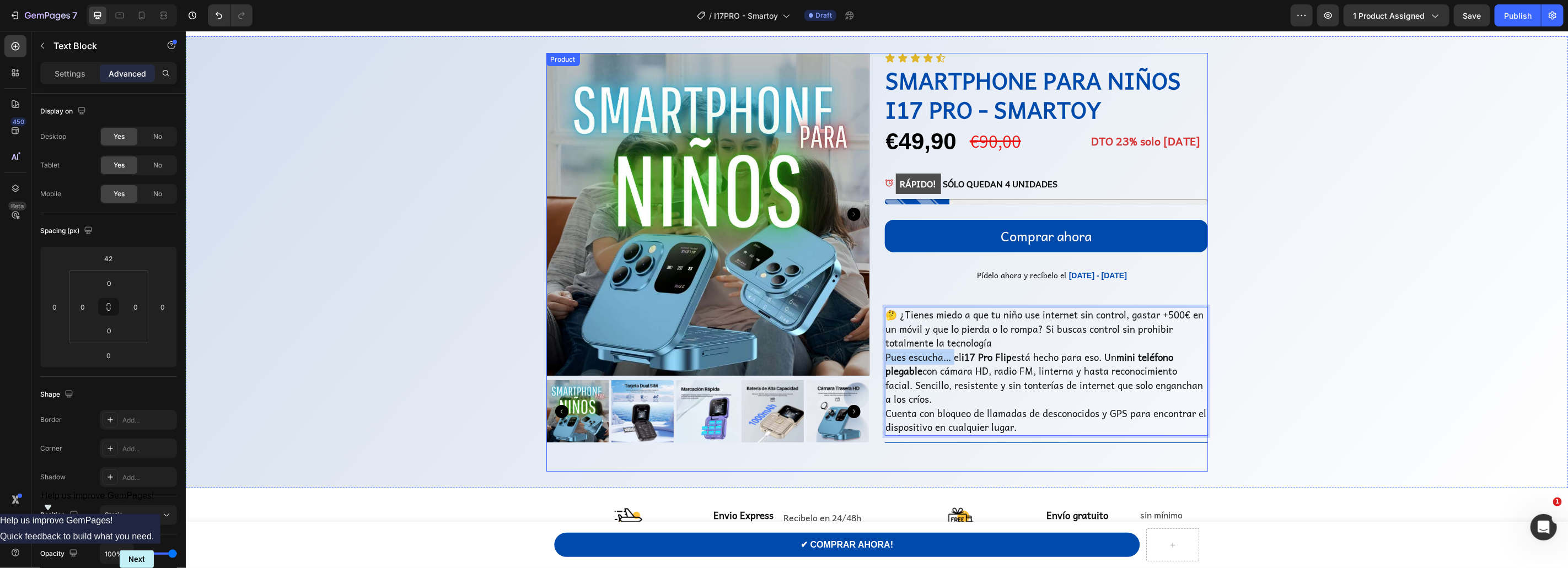
drag, startPoint x: 954, startPoint y: 358, endPoint x: 876, endPoint y: 355, distance: 78.1
click at [876, 355] on div "Product Images Icon Icon Icon Icon Icon Icon List SMARTPHONE PARA NIÑOS I17 PRO…" at bounding box center [877, 262] width 662 height 419
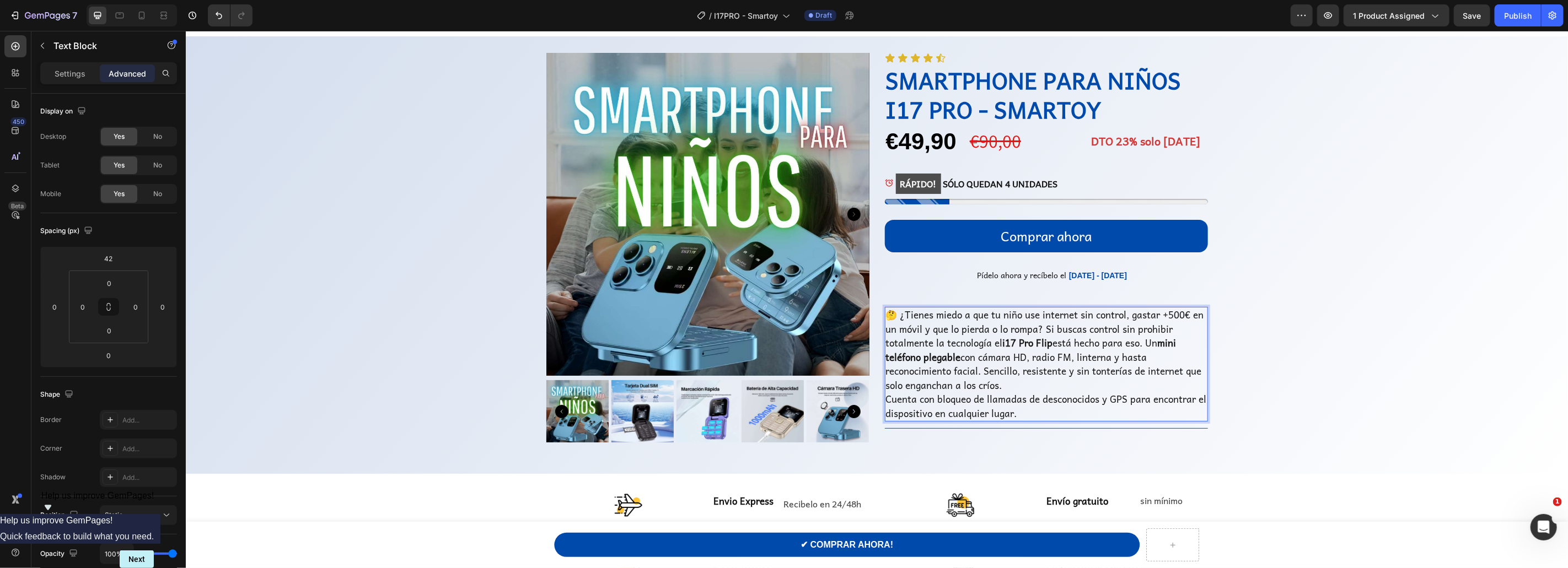
click at [1024, 396] on p "🤔 ¿Tienes miedo a que tu niño use internet sin control, gastar +500€ en un móvi…" at bounding box center [1046, 364] width 321 height 113
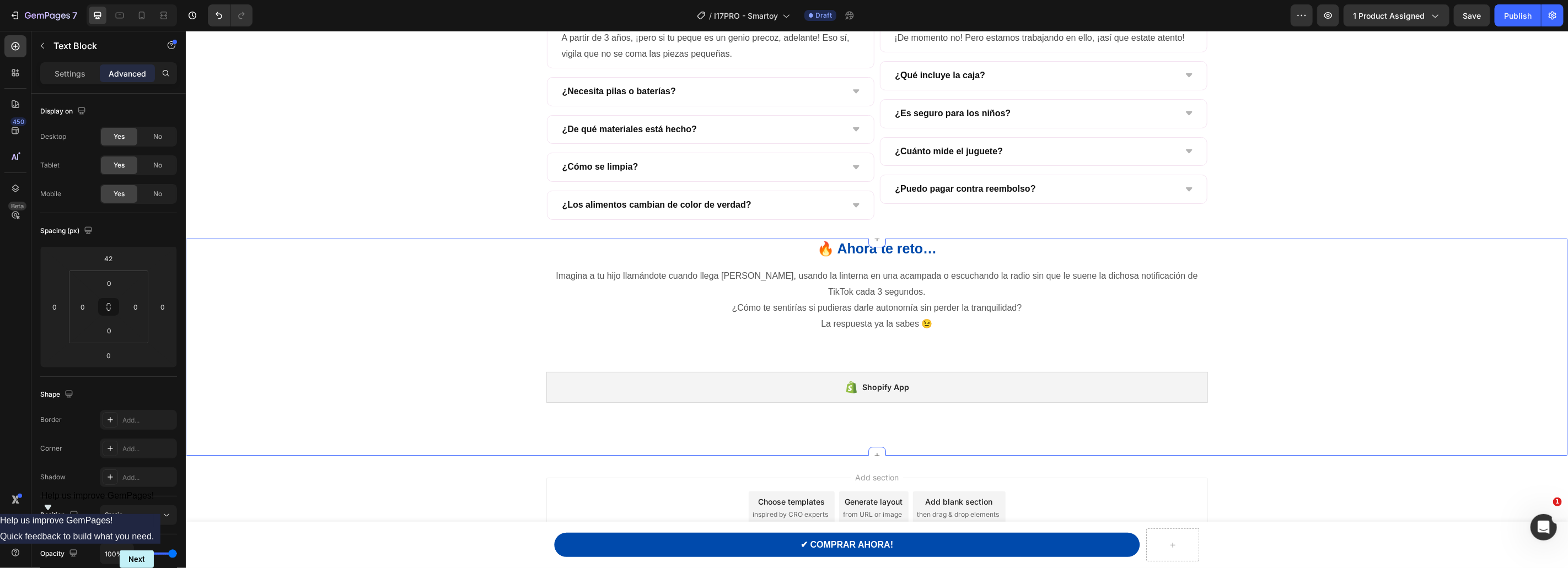
scroll to position [3013, 0]
click at [140, 11] on icon at bounding box center [141, 15] width 11 height 11
type input "28"
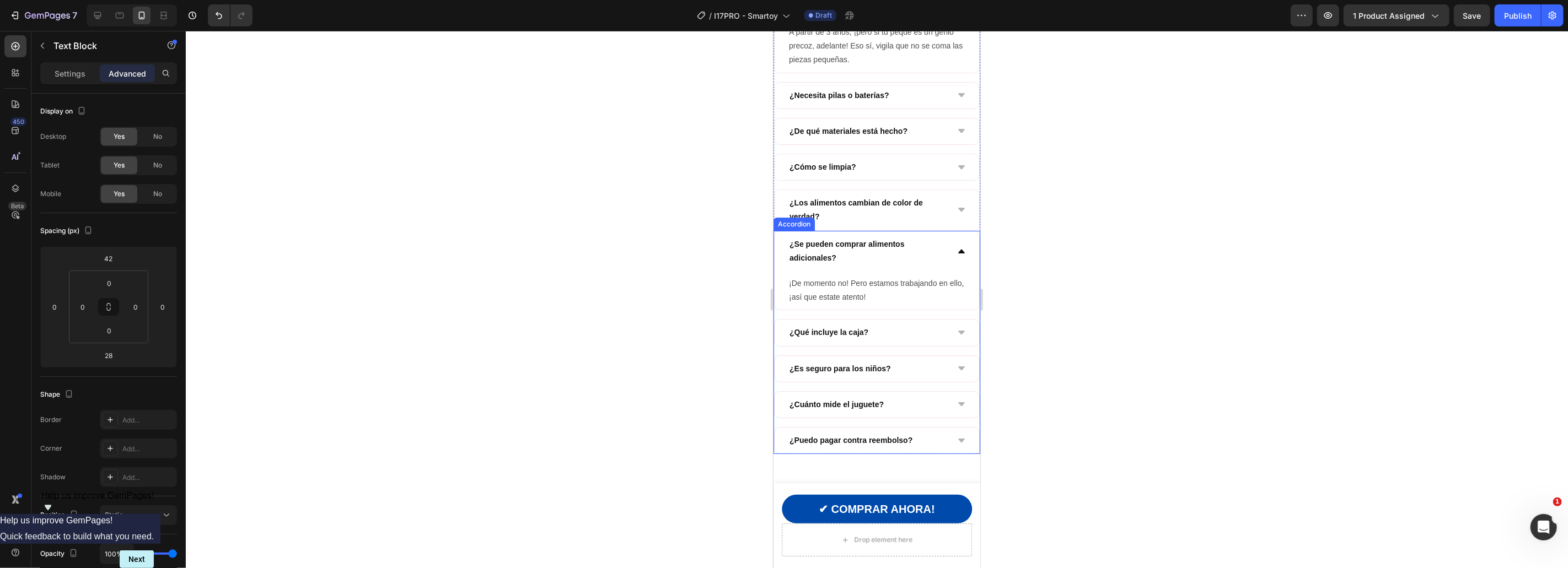
scroll to position [3288, 0]
click at [1474, 16] on span "Save" at bounding box center [1472, 15] width 18 height 9
click at [31, 12] on icon "button" at bounding box center [47, 16] width 45 height 9
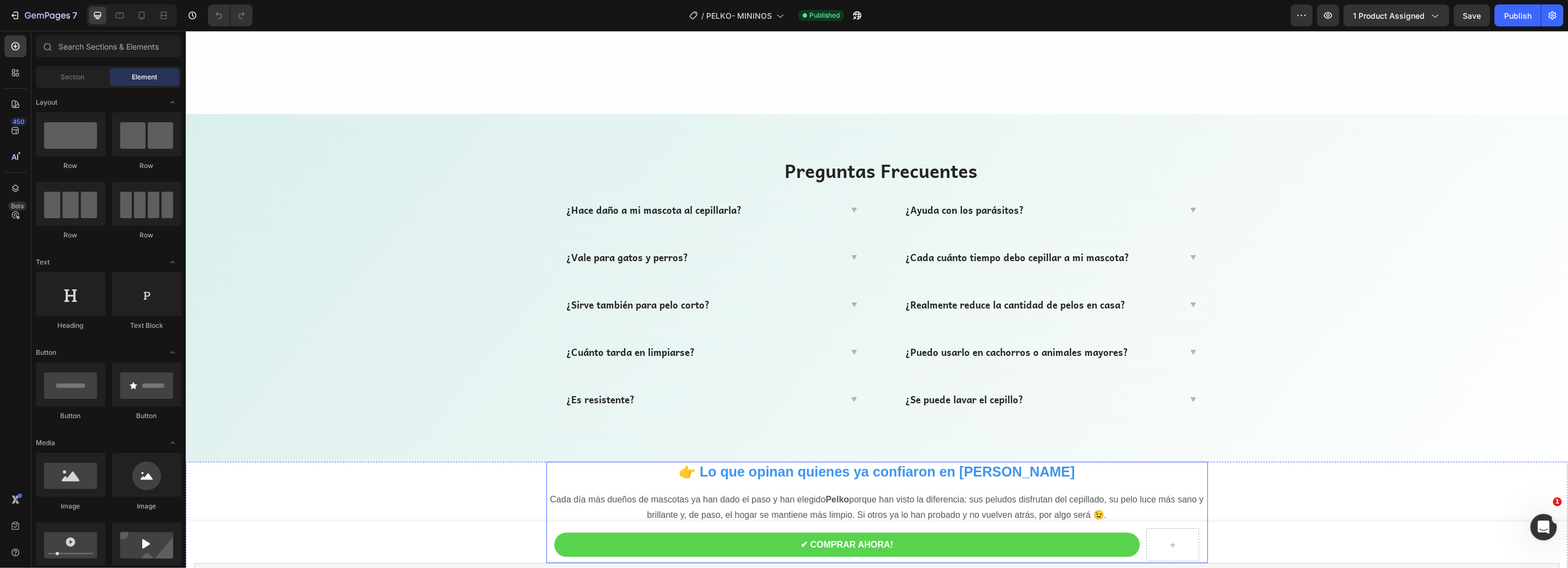
scroll to position [2655, 0]
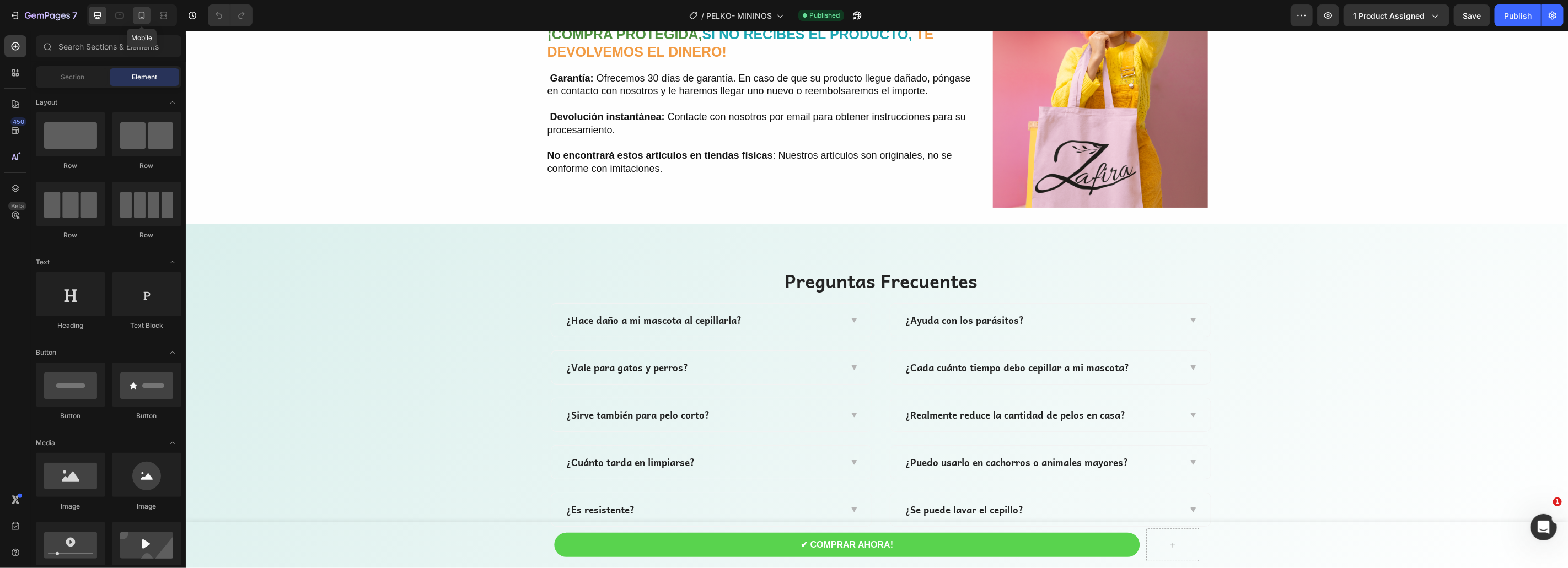
click at [139, 14] on icon at bounding box center [142, 15] width 6 height 7
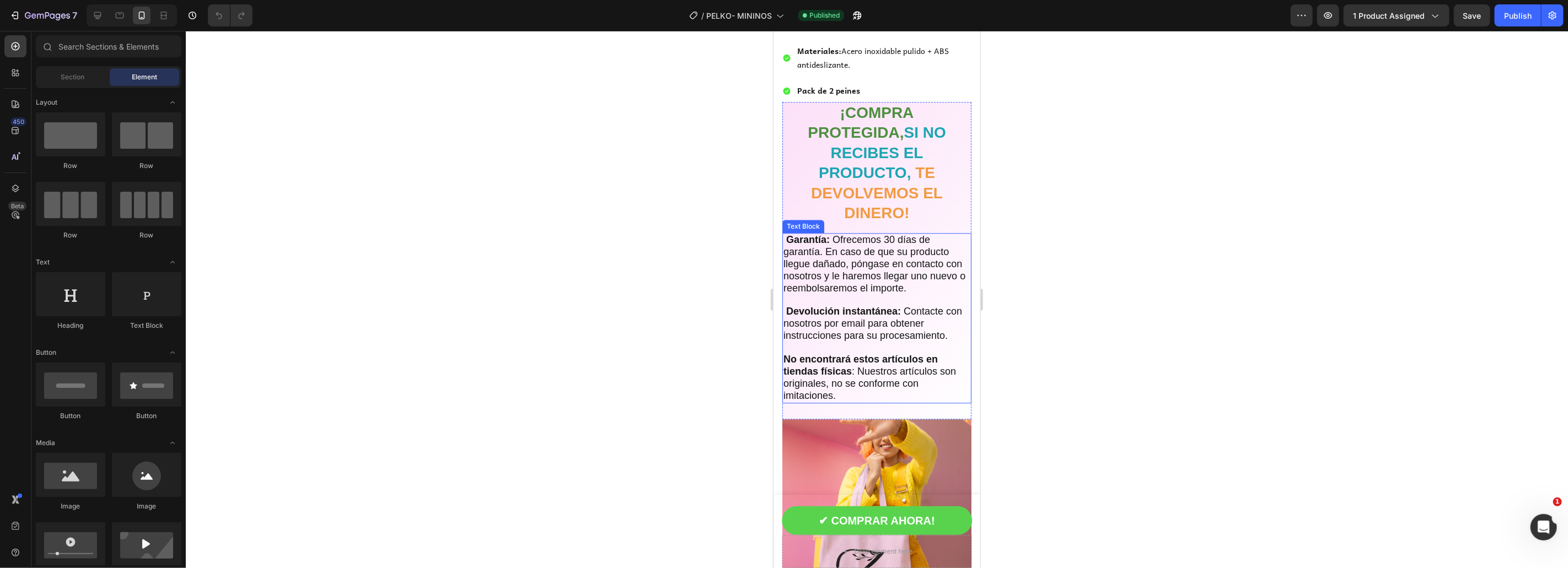
scroll to position [2396, 0]
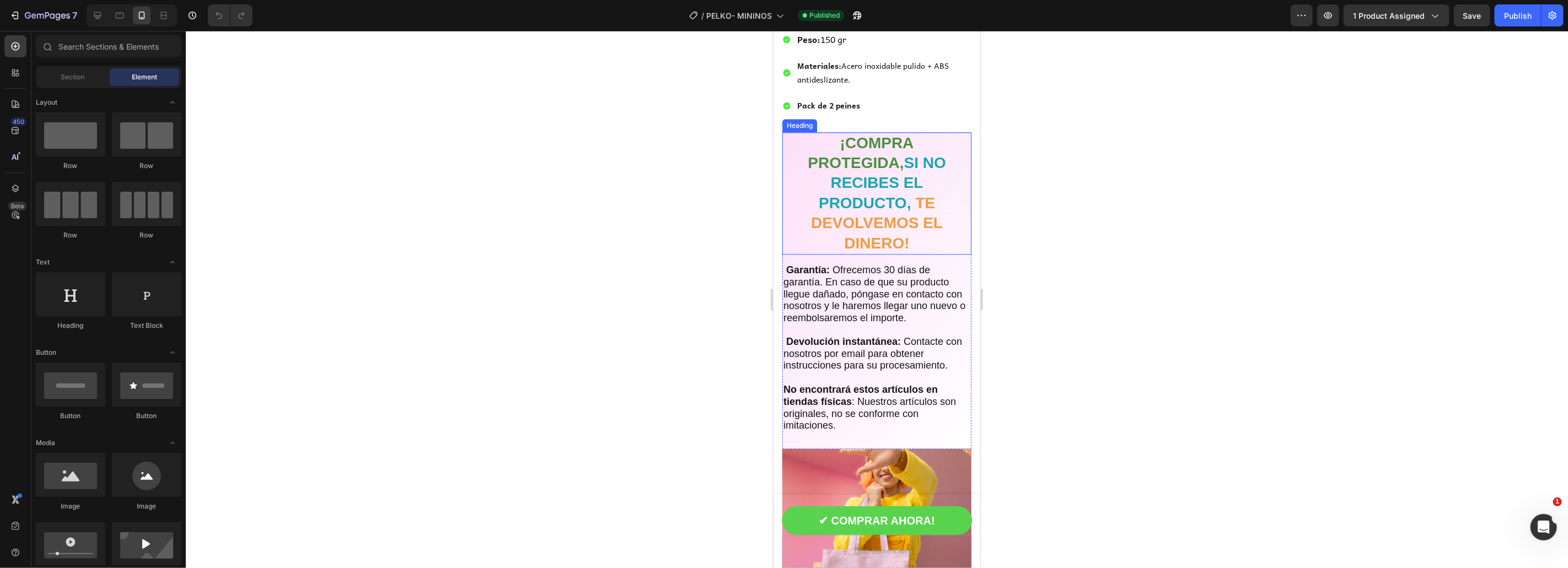
click at [797, 226] on h2 "¡COMPRA PROTEGIDA, SI NO RECIBES EL PRODUCTO, TE DEVOLVEMOS EL DINERO!" at bounding box center [877, 193] width 189 height 123
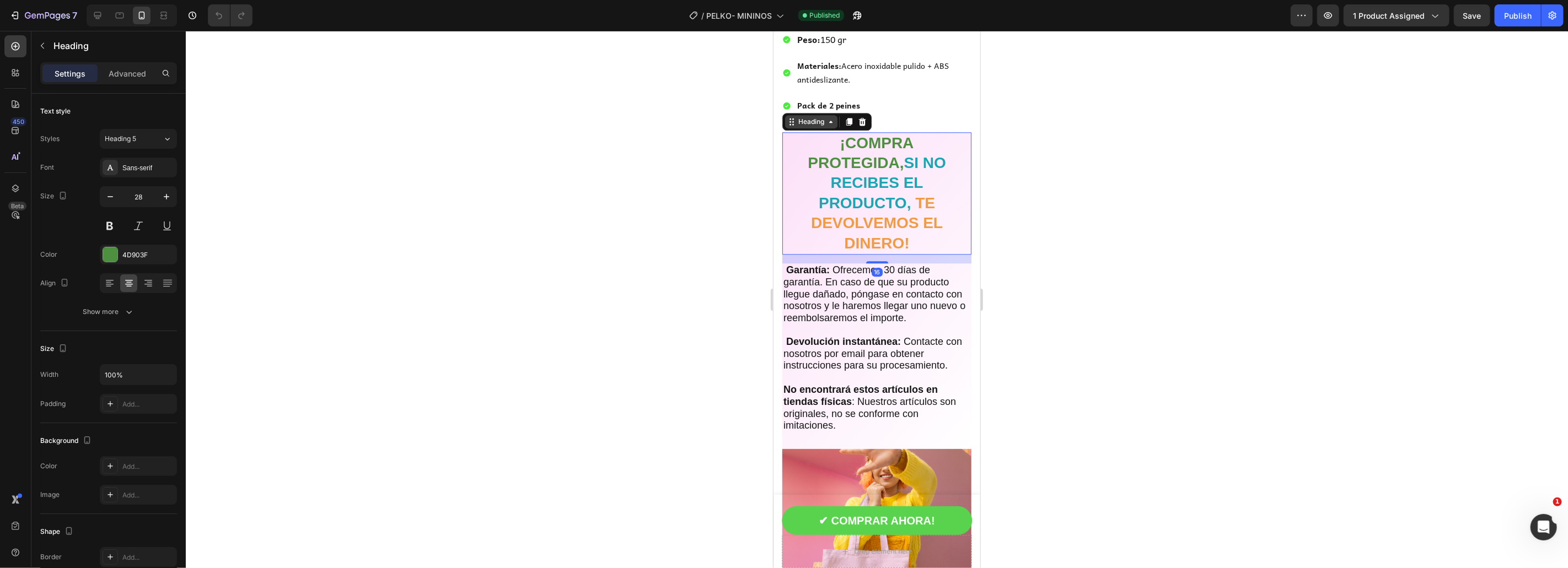
click at [810, 114] on div "Heading" at bounding box center [811, 121] width 53 height 13
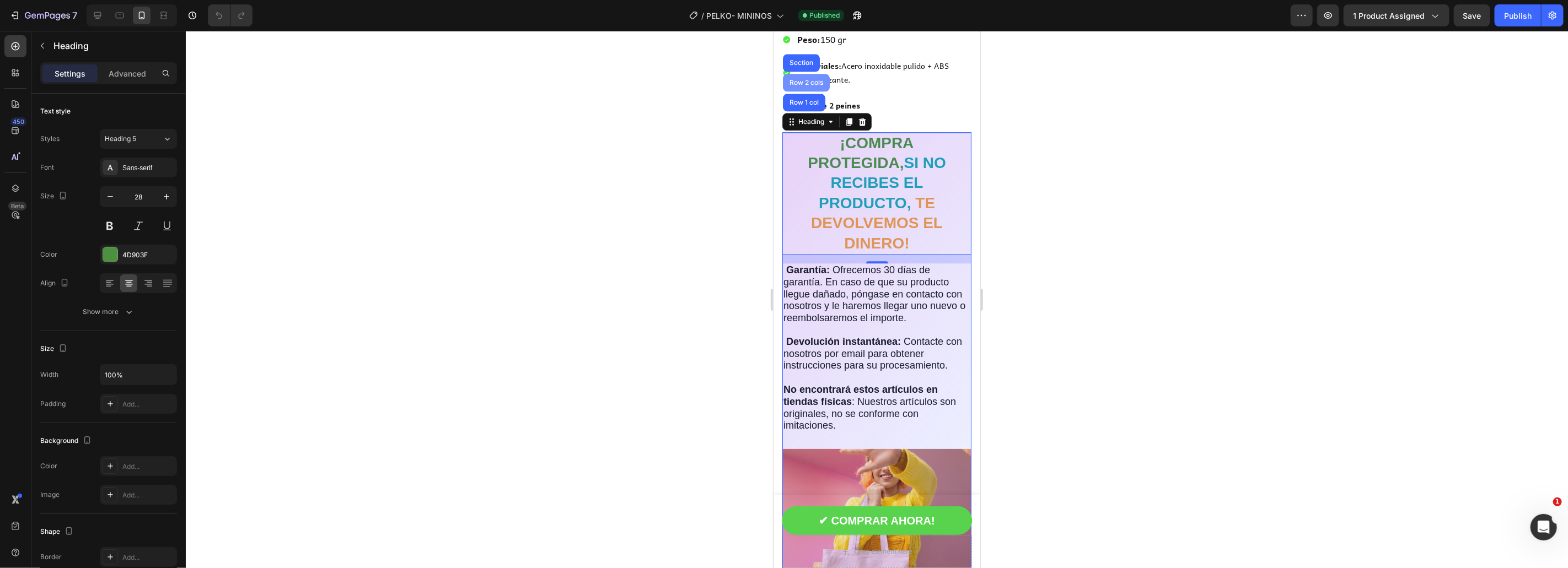
click at [805, 82] on div "Row 2 cols" at bounding box center [806, 82] width 38 height 7
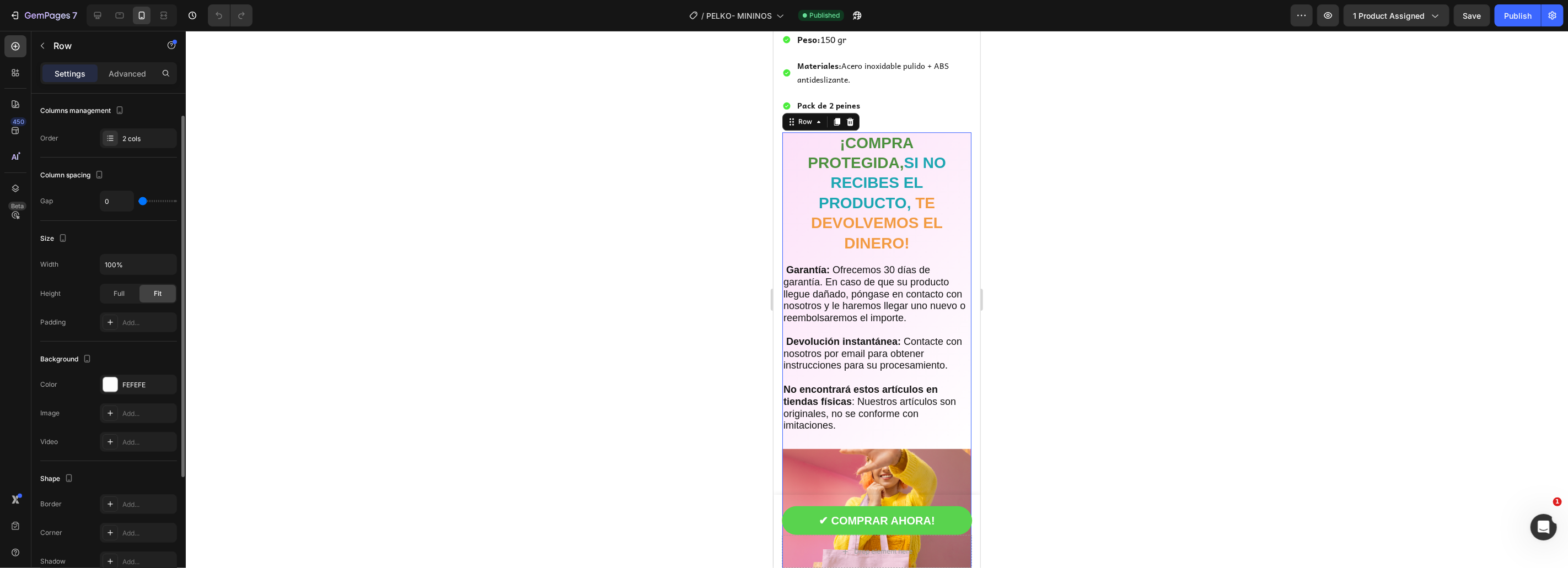
scroll to position [152, 0]
click at [113, 384] on div at bounding box center [109, 377] width 14 height 14
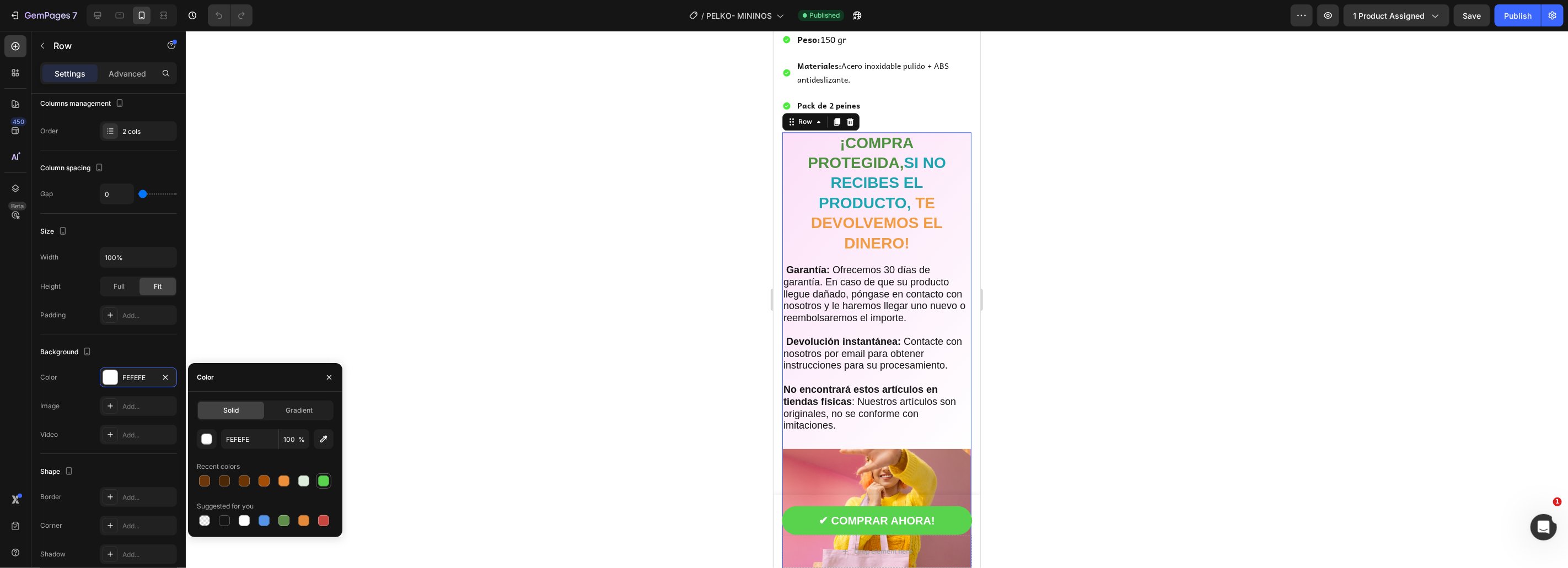
click at [323, 480] on div at bounding box center [323, 481] width 11 height 11
type input "59D34E"
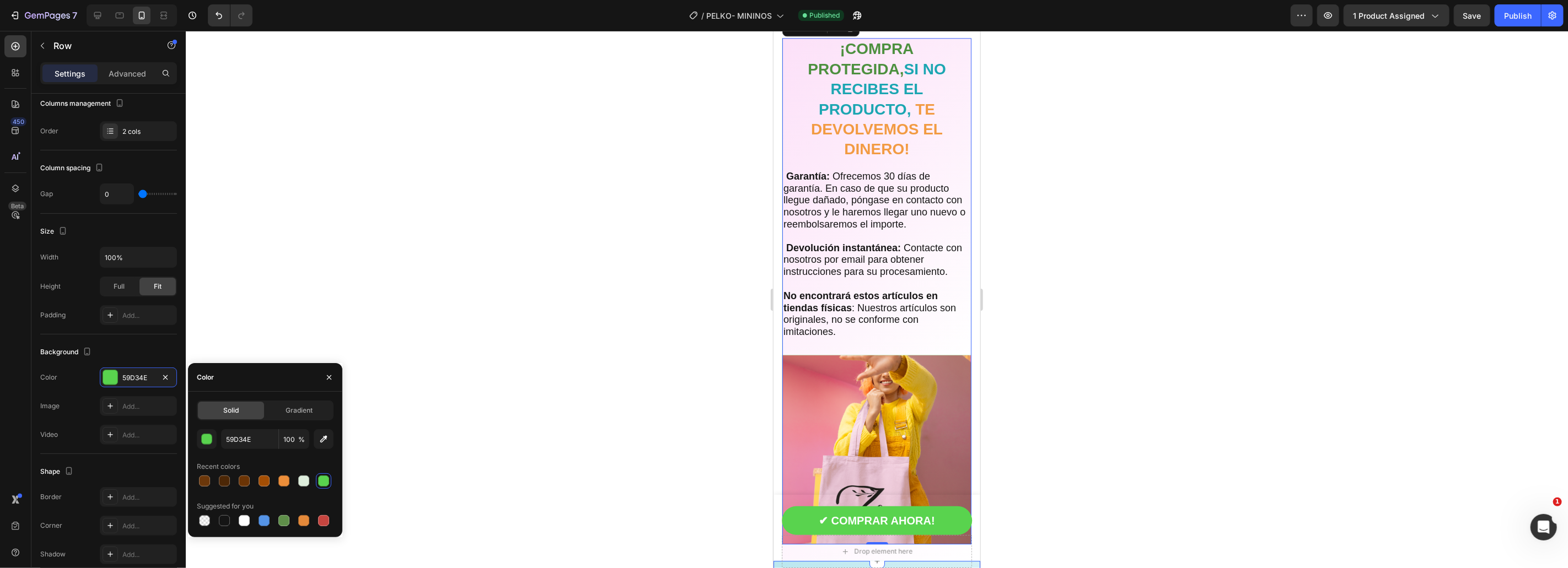
scroll to position [2421, 0]
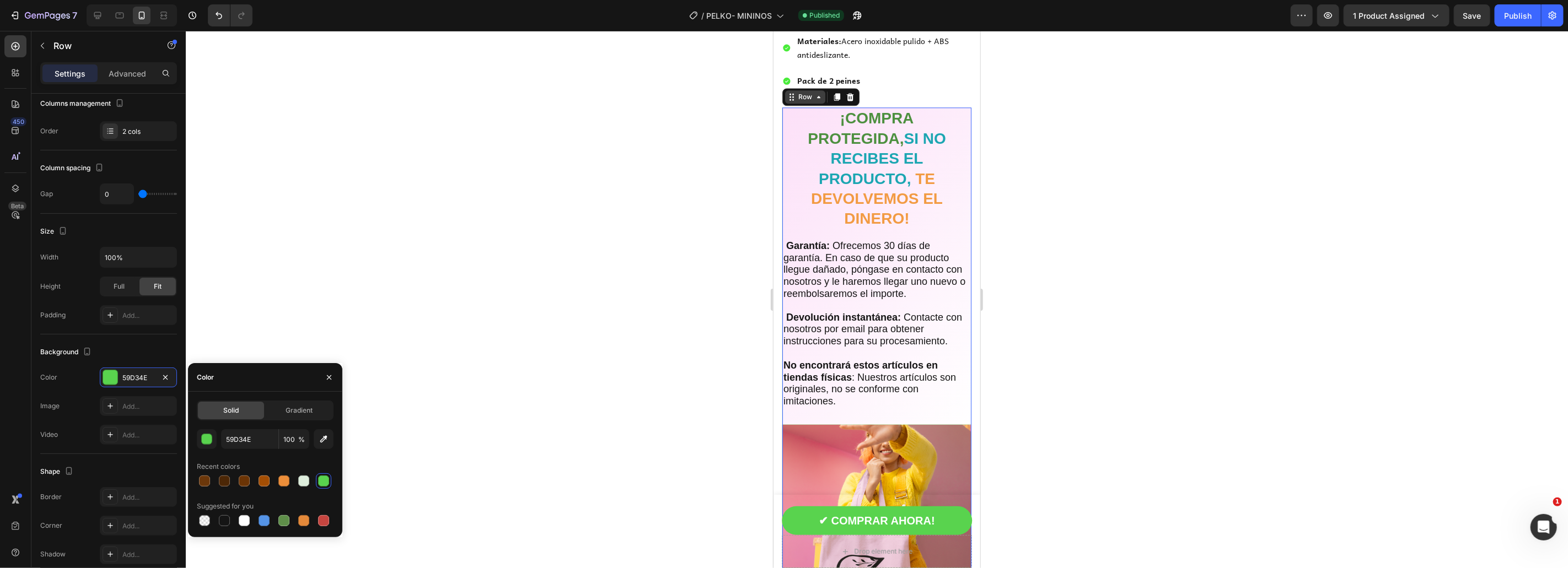
click at [800, 100] on div "Row" at bounding box center [804, 96] width 18 height 10
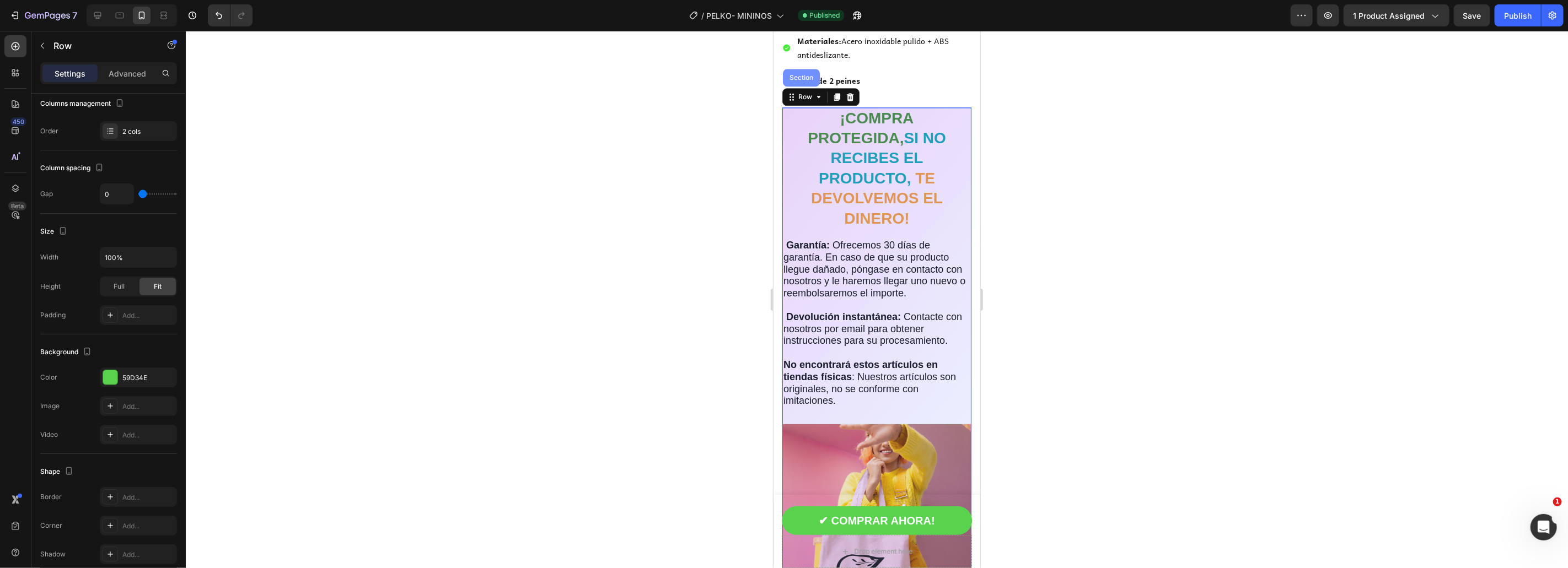
click at [805, 77] on div "Section" at bounding box center [801, 77] width 28 height 7
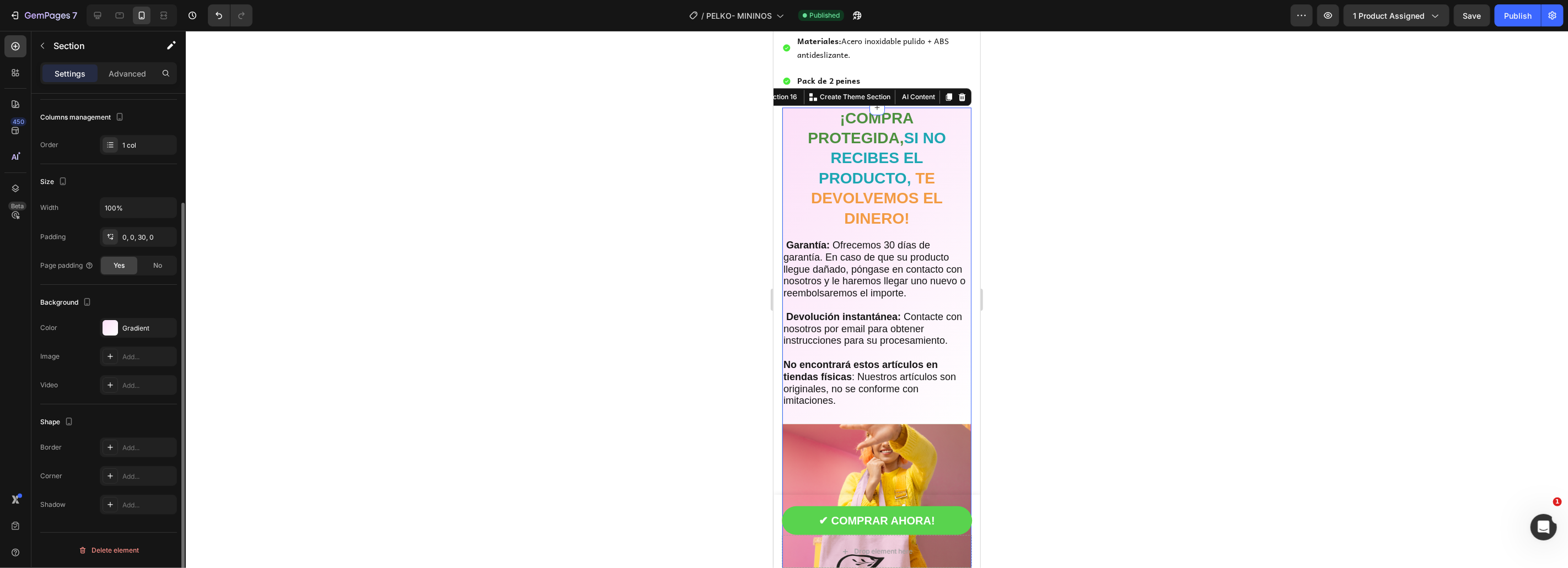
scroll to position [0, 0]
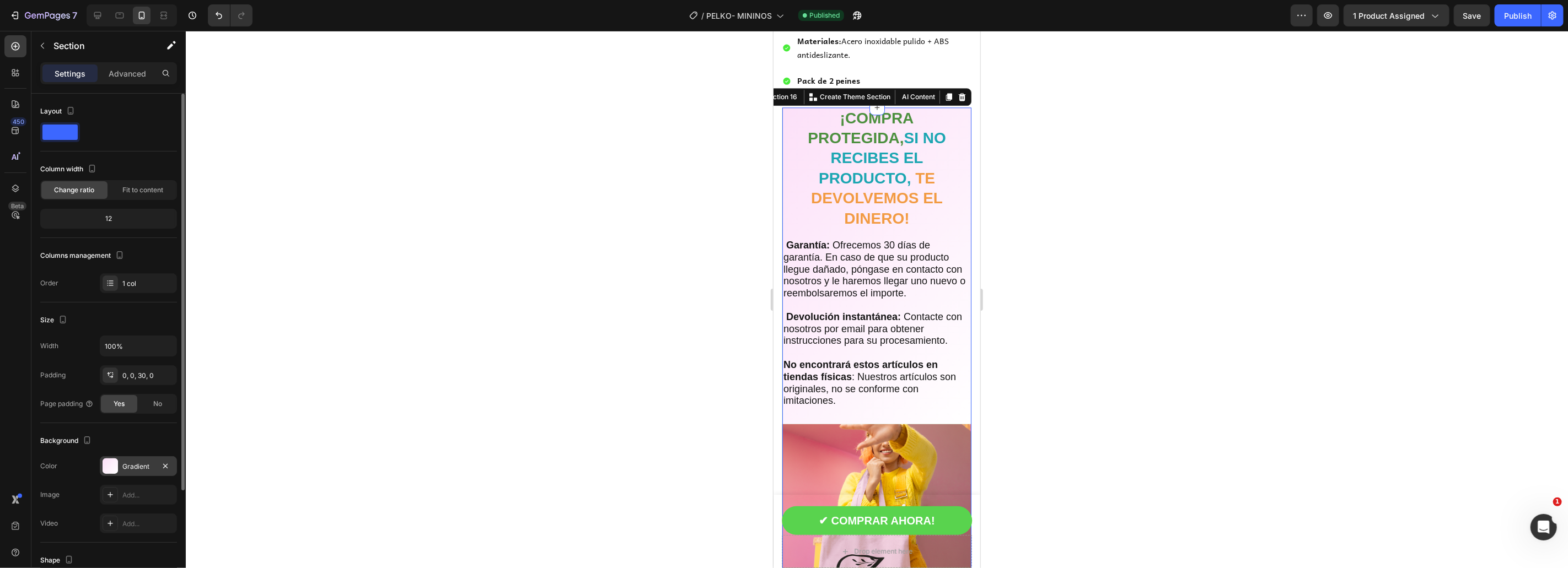
click at [116, 473] on div at bounding box center [110, 466] width 16 height 16
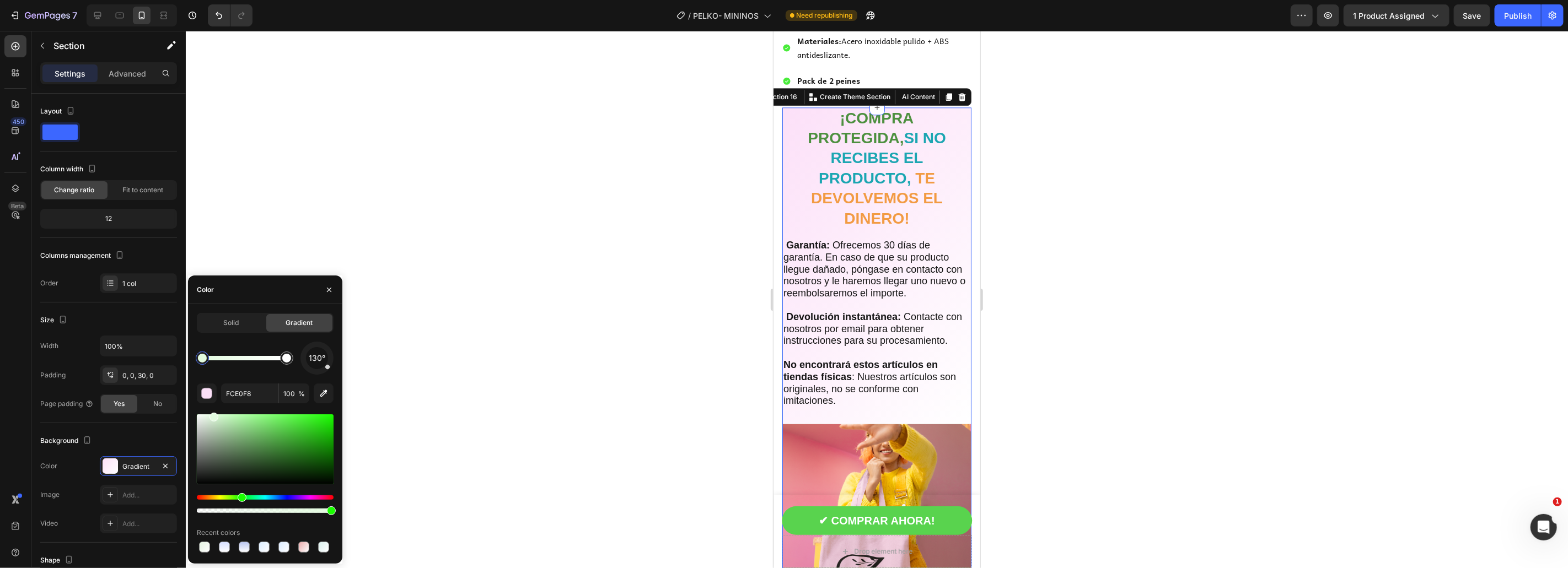
click at [240, 496] on div "Hue" at bounding box center [265, 497] width 137 height 4
click at [213, 417] on div at bounding box center [213, 417] width 9 height 9
type input "DCF4D9"
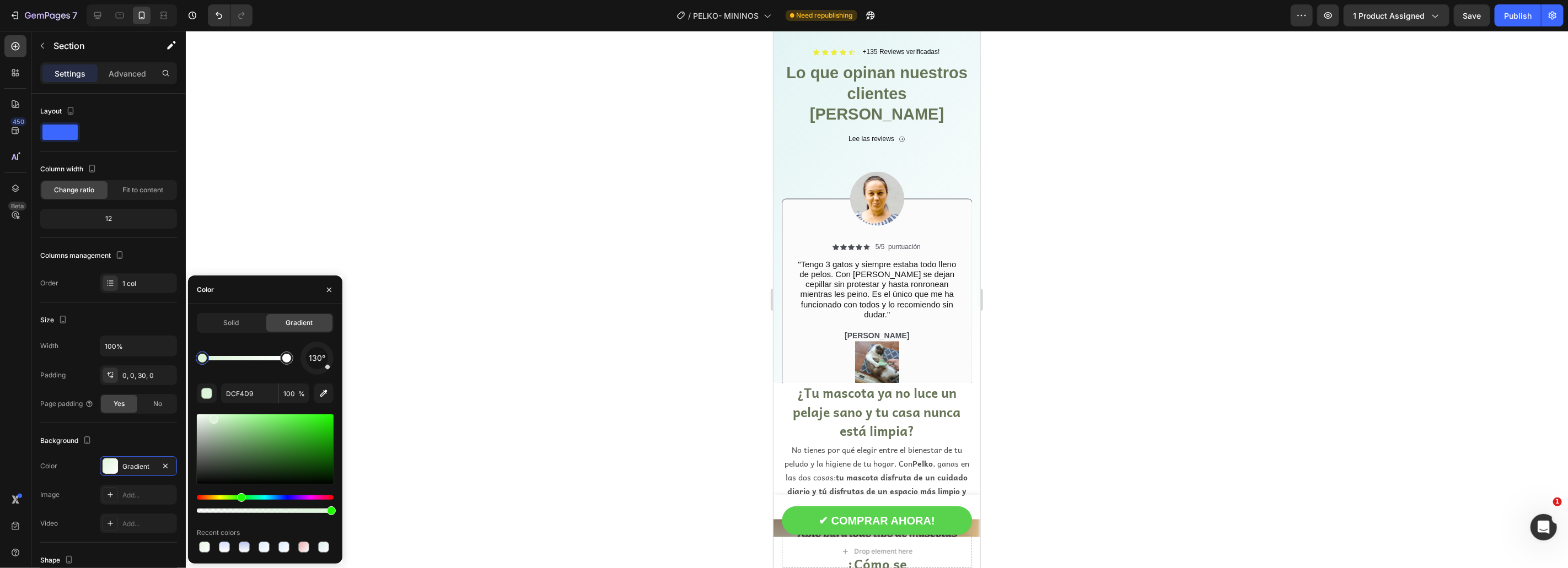
scroll to position [1370, 0]
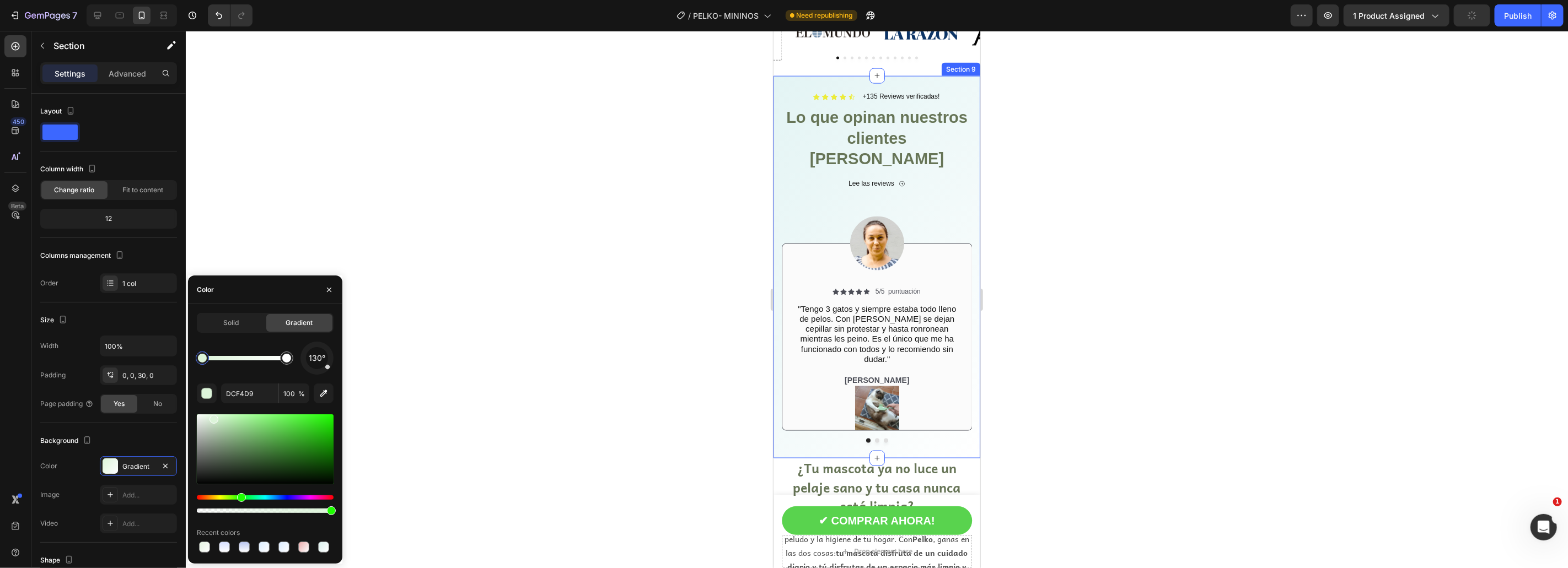
click at [777, 194] on div "Icon Icon Icon Icon Icon Icon List +135 Reviews verificadas! Text Block Row Lo …" at bounding box center [876, 267] width 207 height 383
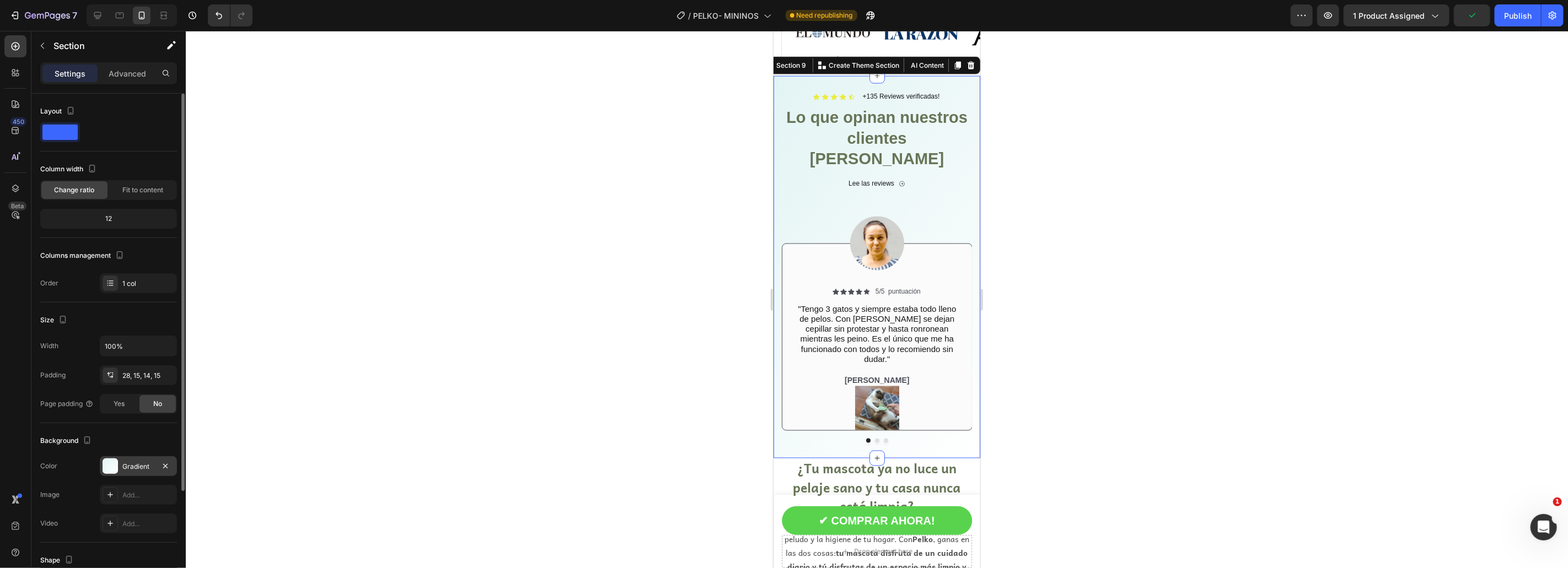
click at [124, 467] on div "Gradient" at bounding box center [138, 467] width 32 height 10
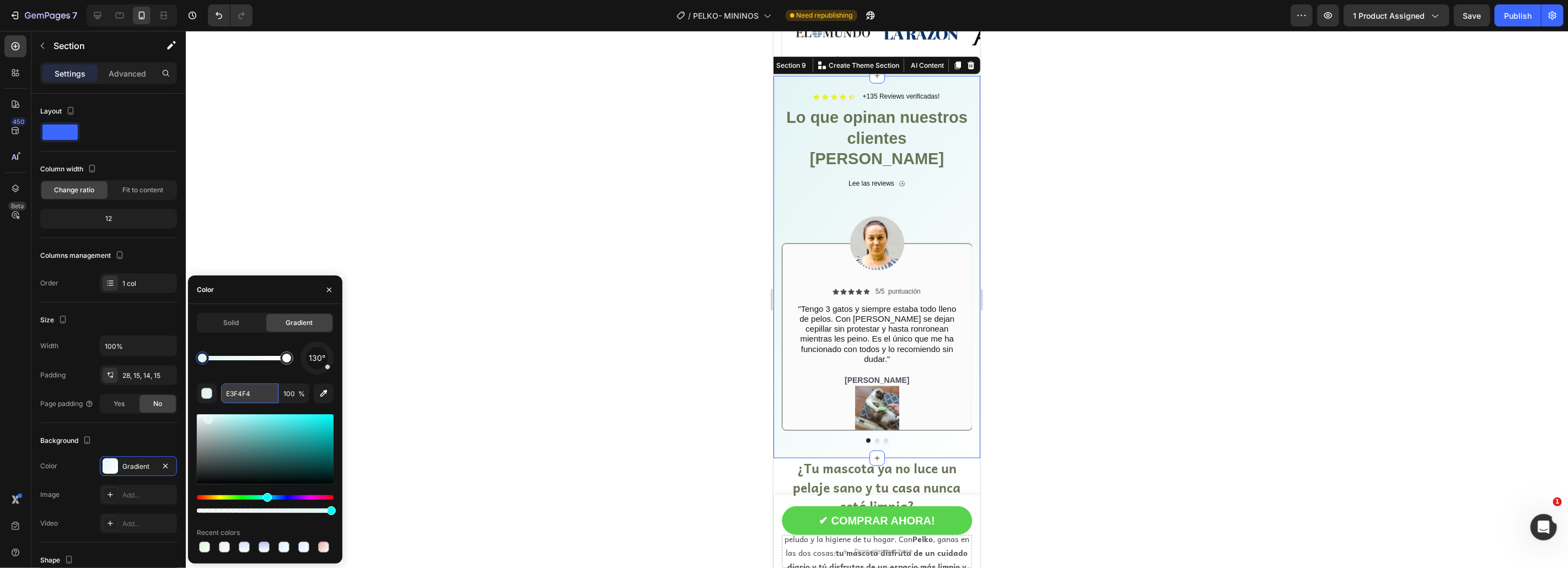
click at [232, 393] on input "E3F4F4" at bounding box center [250, 393] width 58 height 20
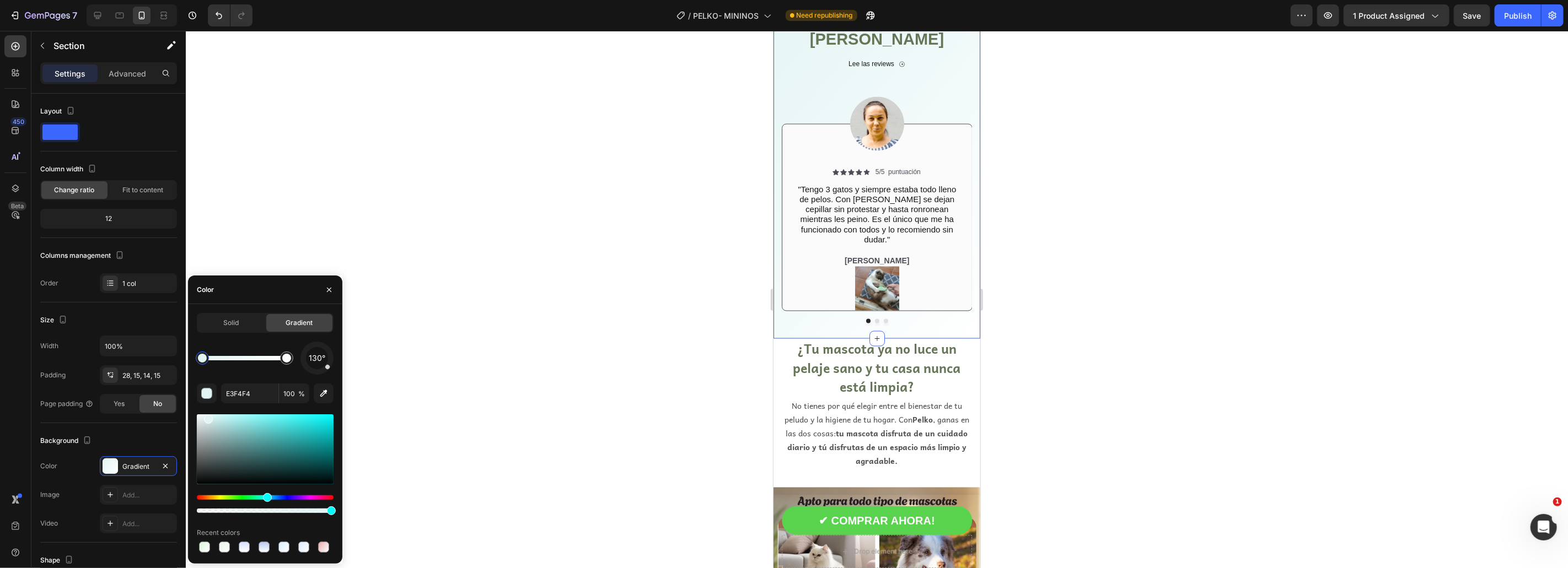
click at [1074, 277] on div at bounding box center [877, 300] width 1382 height 538
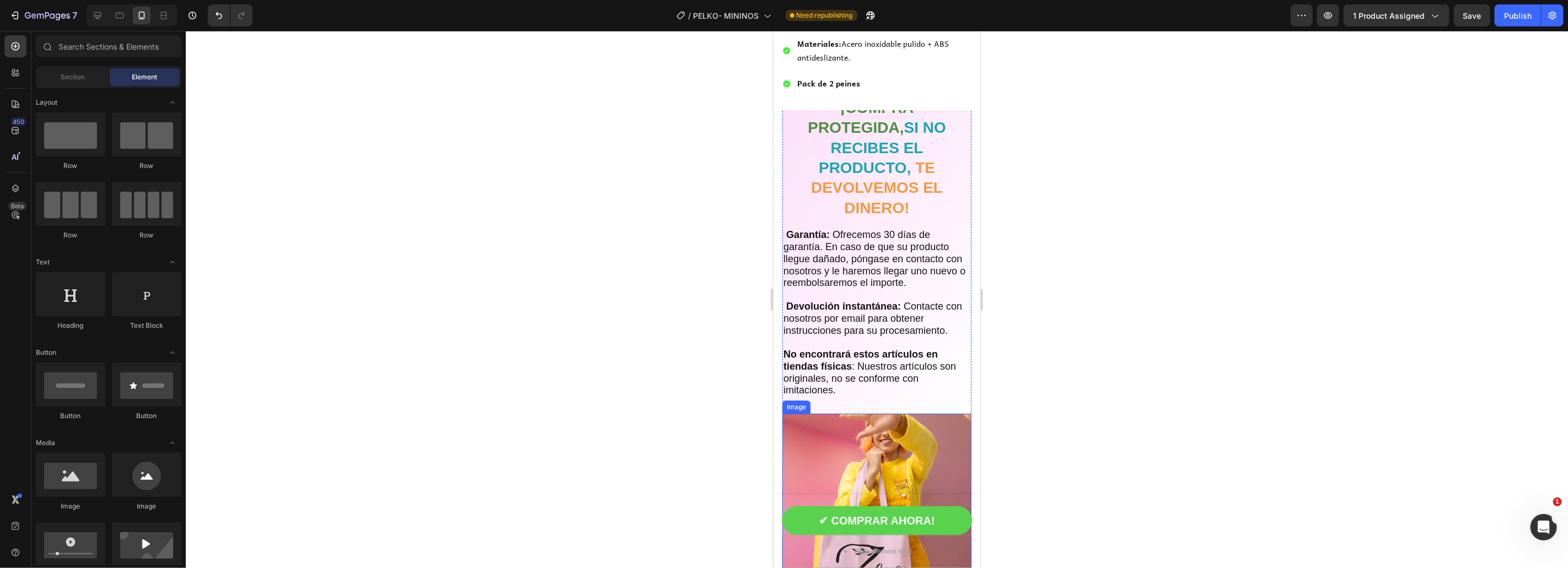
scroll to position [2852, 0]
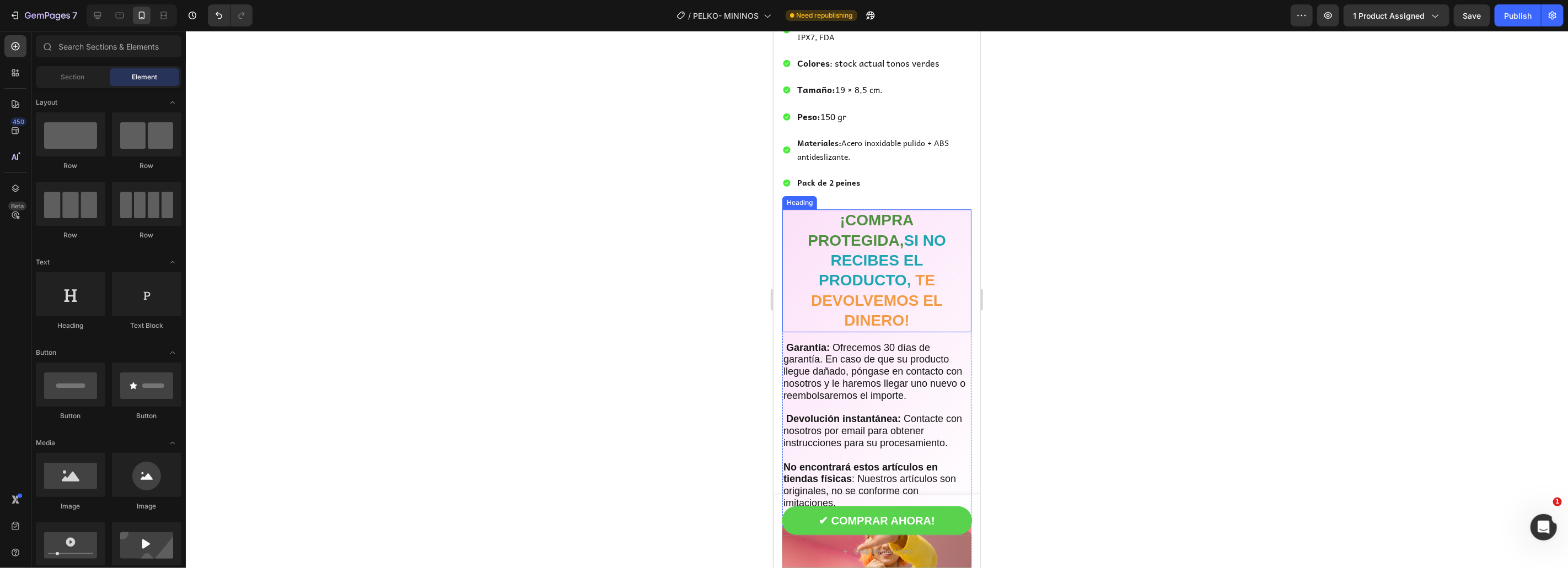
click at [819, 290] on h2 "¡COMPRA PROTEGIDA, SI NO RECIBES EL PRODUCTO, TE DEVOLVEMOS EL DINERO!" at bounding box center [877, 270] width 189 height 123
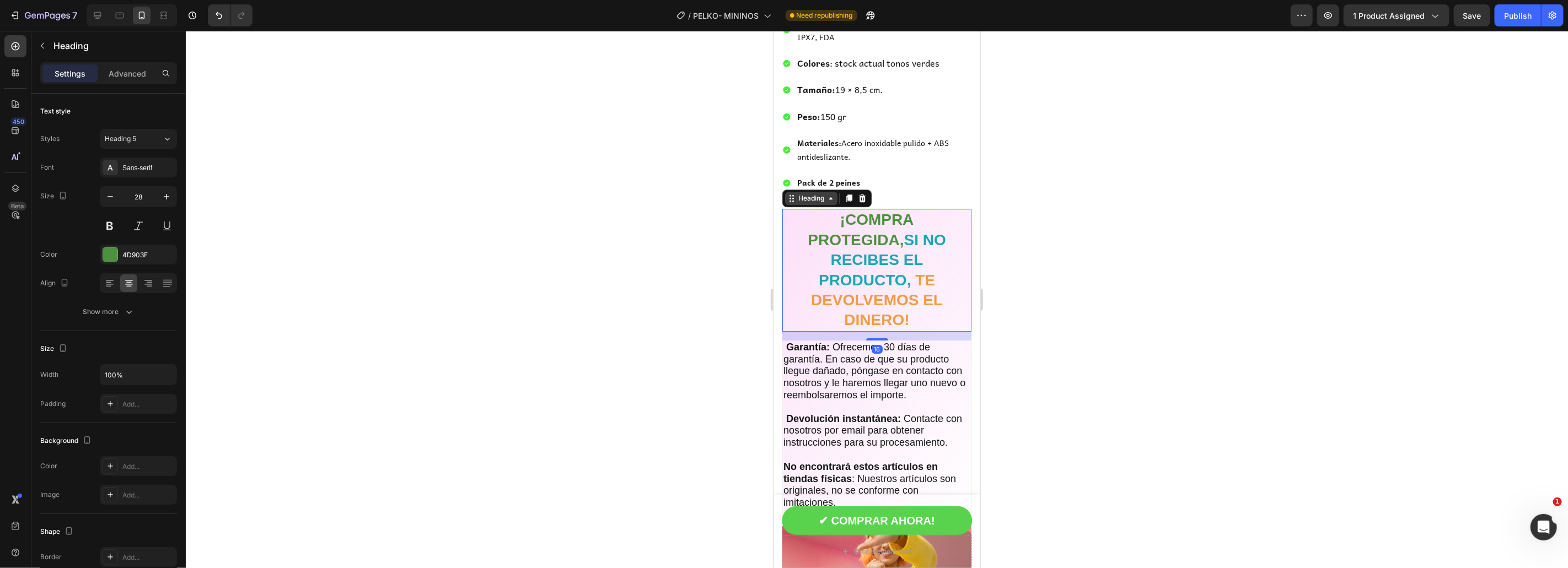
click at [817, 194] on div "Heading" at bounding box center [810, 198] width 30 height 10
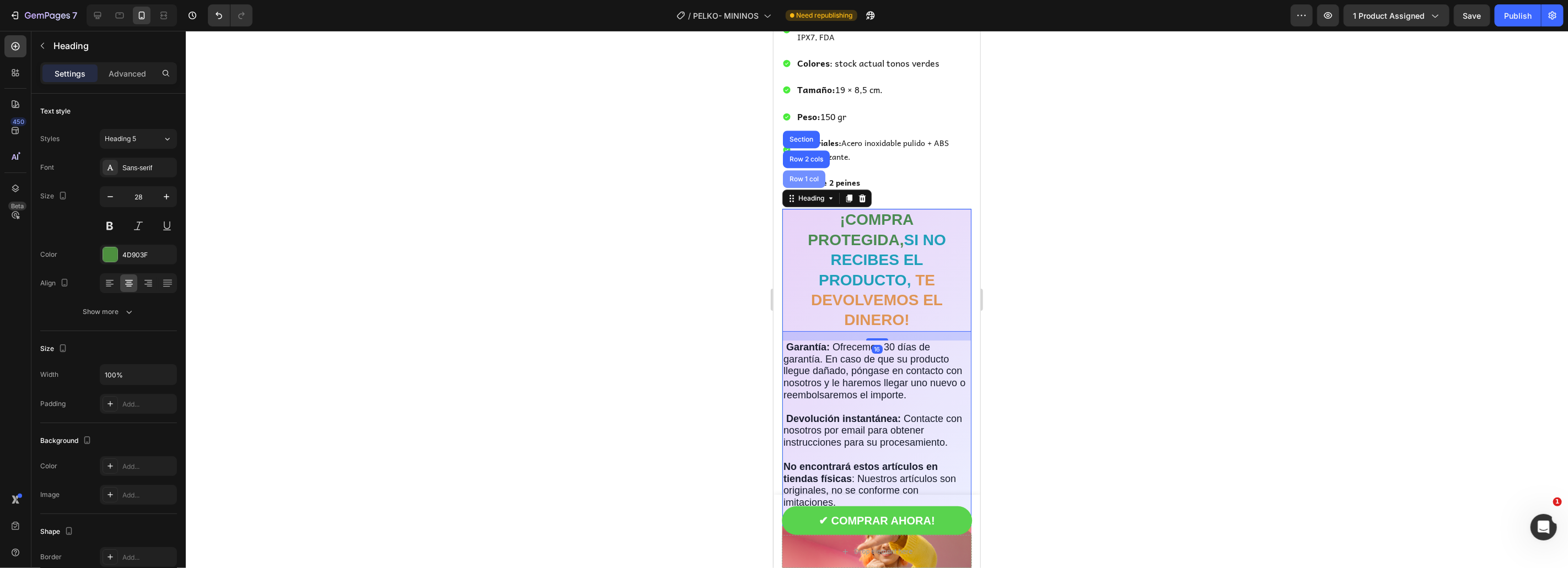
click at [812, 179] on div "Row 1 col" at bounding box center [803, 179] width 34 height 7
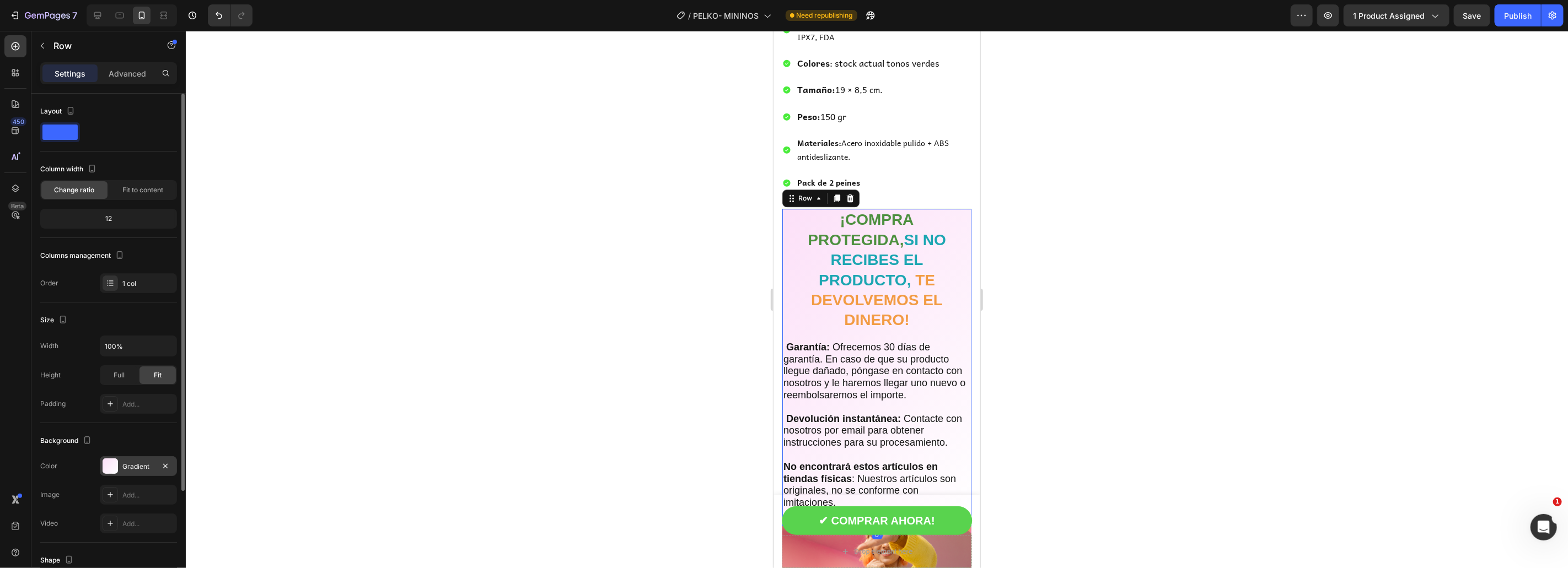
click at [128, 463] on div "Gradient" at bounding box center [138, 467] width 32 height 10
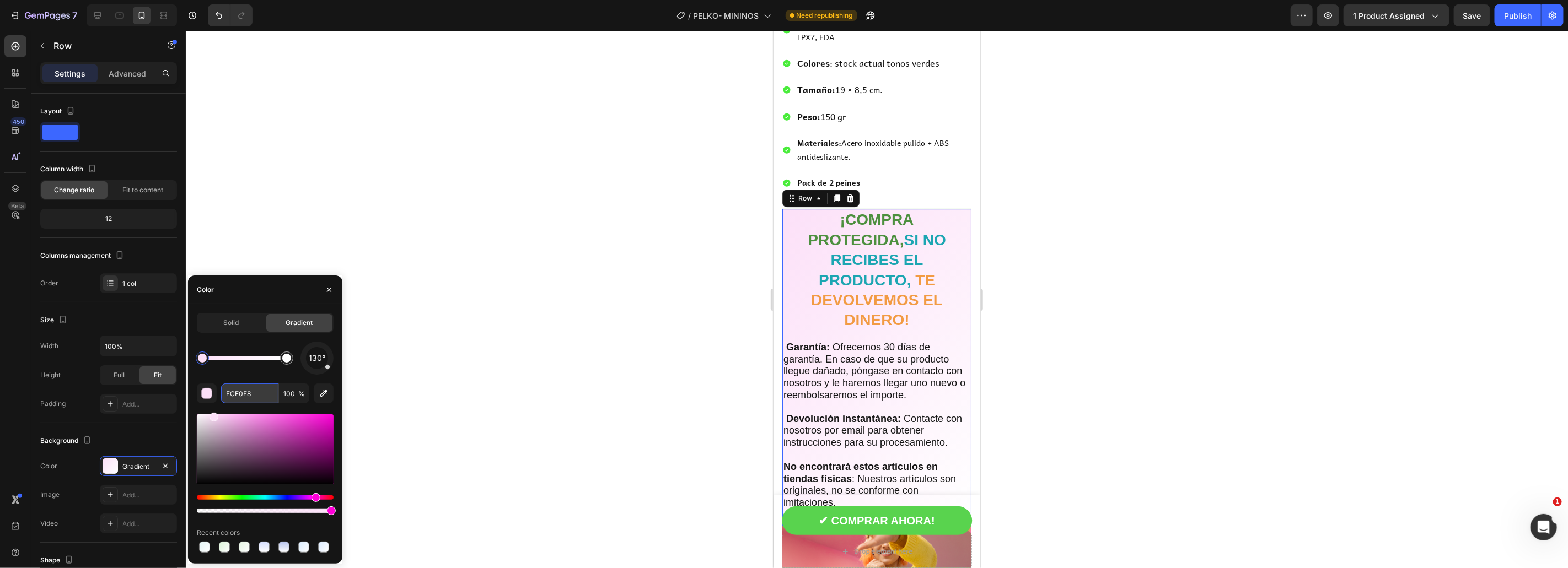
click at [237, 395] on input "FCE0F8" at bounding box center [250, 393] width 58 height 20
paste input "E3F4F4"
type input "E3F4F4"
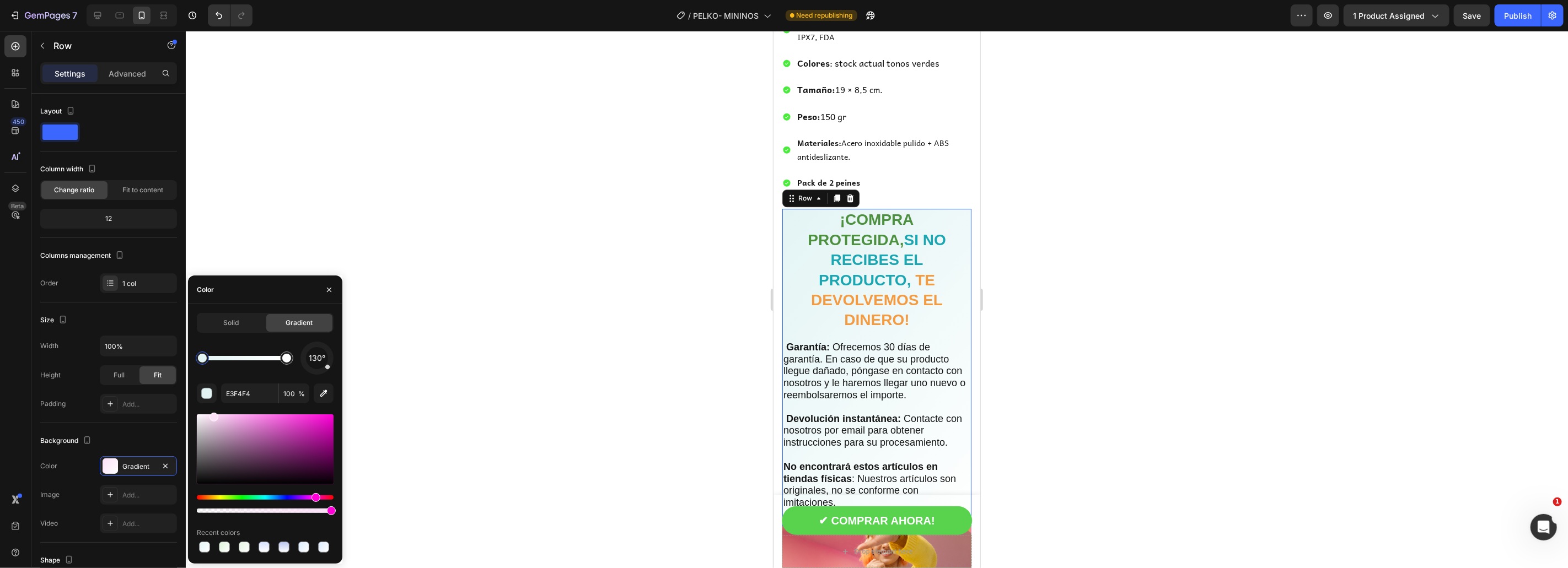
click at [1019, 305] on div at bounding box center [877, 300] width 1382 height 538
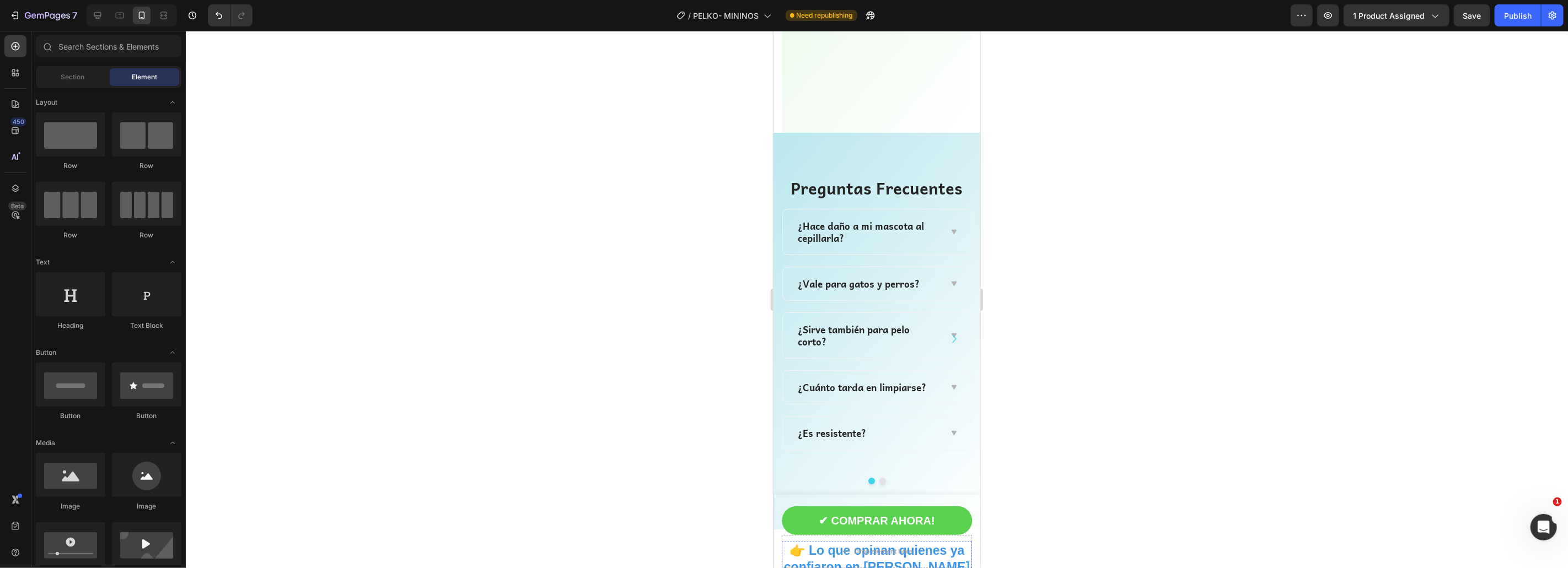
scroll to position [3353, 0]
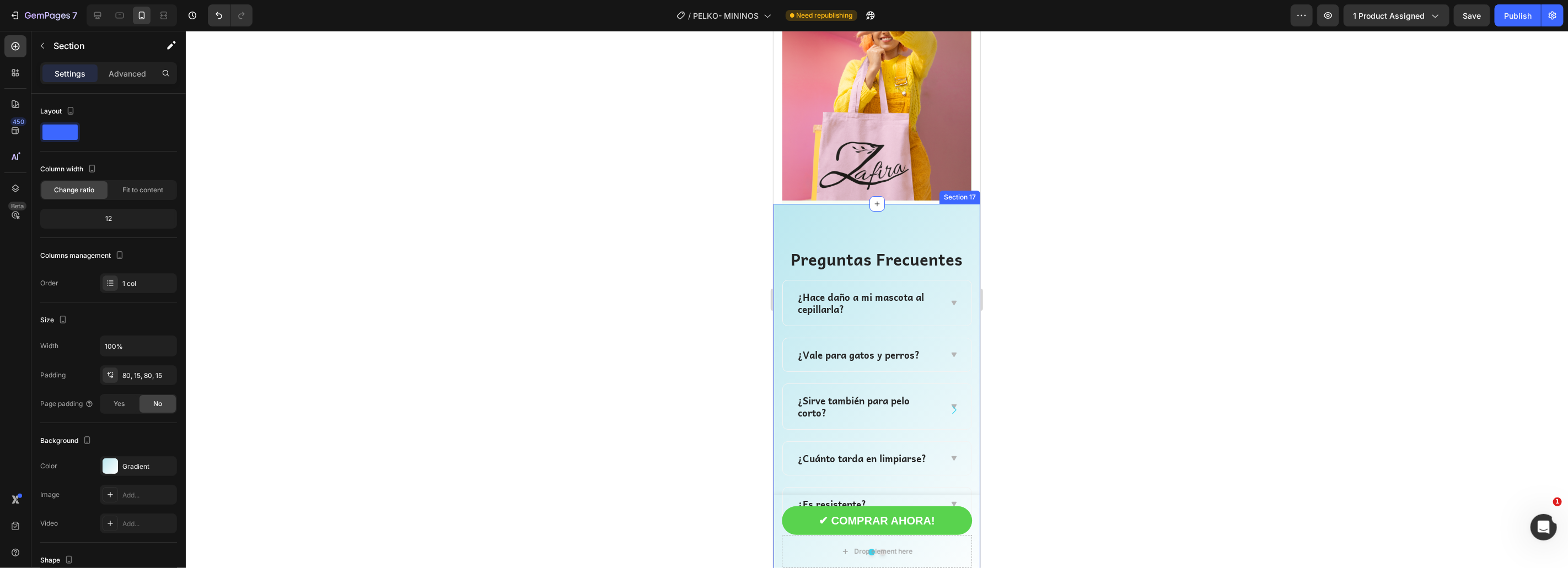
click at [859, 224] on div "Preguntas Frecuentes Heading Row ¿Hace daño a mi mascota al cepillarla? ¿Vale p…" at bounding box center [876, 401] width 207 height 396
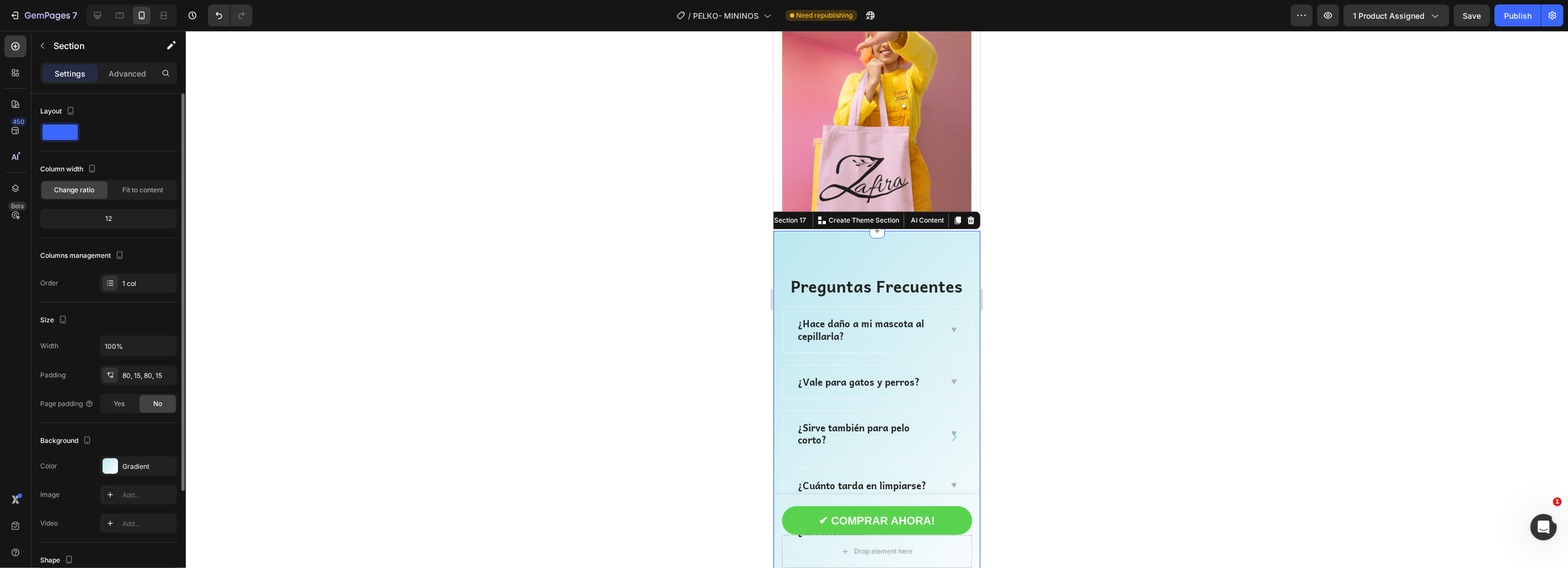
click at [140, 479] on div "The changes might be hidden by the video. Color Gradient Image Add... Video Add…" at bounding box center [109, 496] width 137 height 77
click at [142, 473] on div "Gradient" at bounding box center [138, 467] width 77 height 20
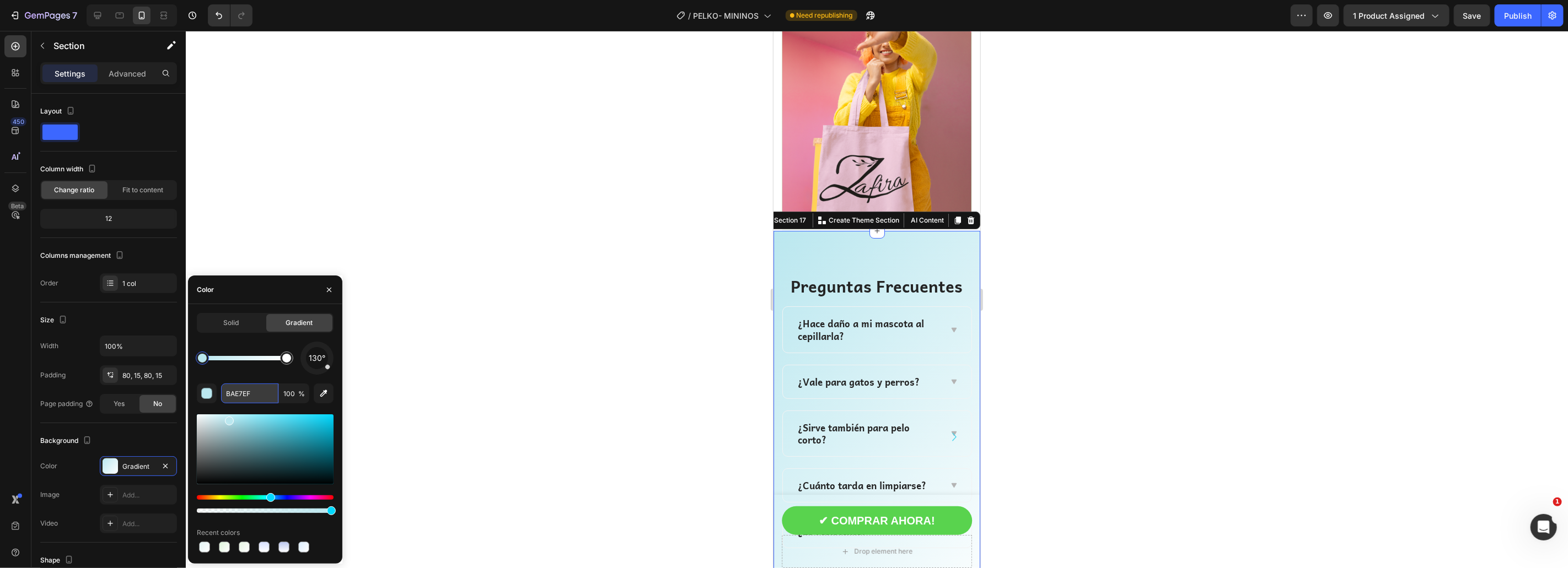
click at [236, 394] on input "BAE7EF" at bounding box center [250, 393] width 58 height 20
paste input "E3F4F4"
type input "E3F4F4"
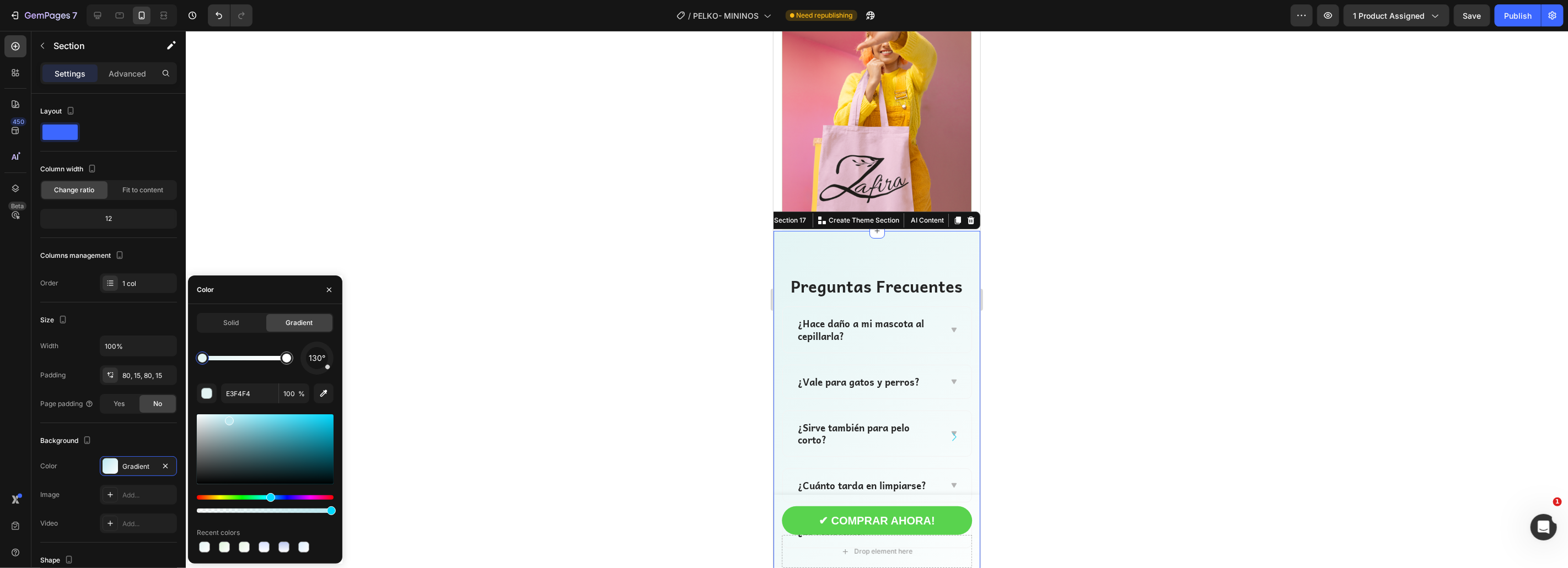
click at [1203, 360] on div at bounding box center [877, 300] width 1382 height 538
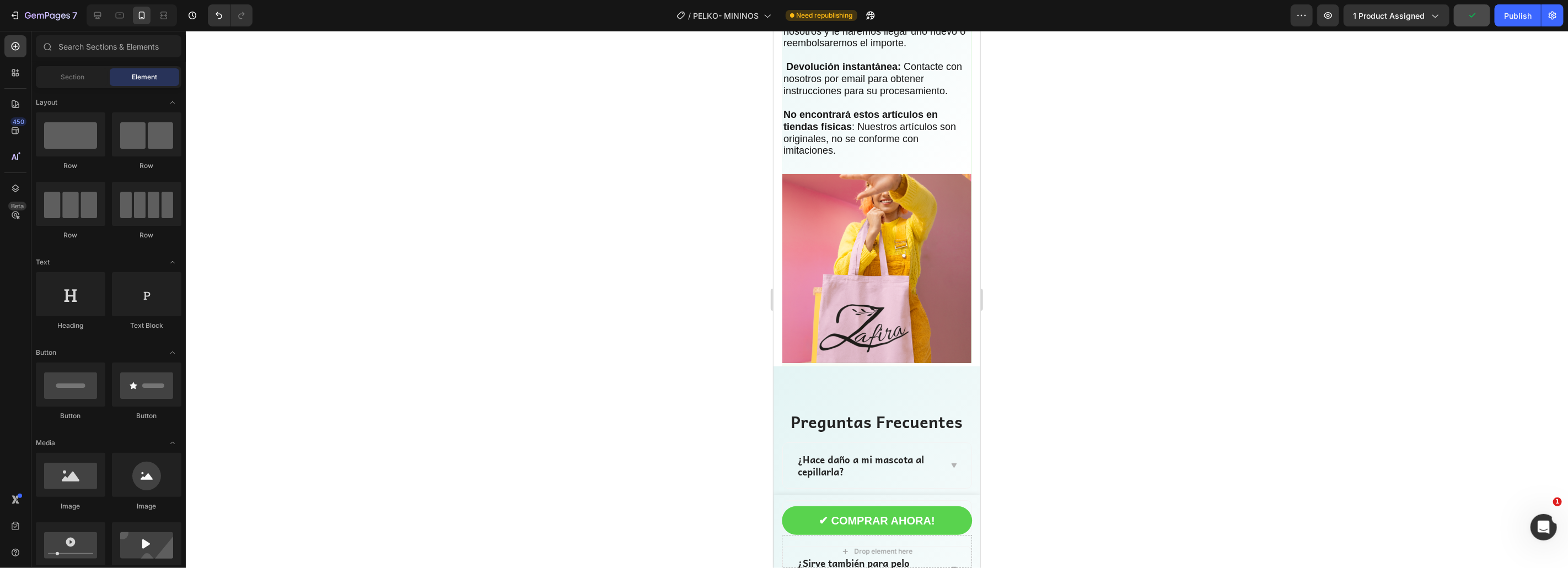
scroll to position [3213, 0]
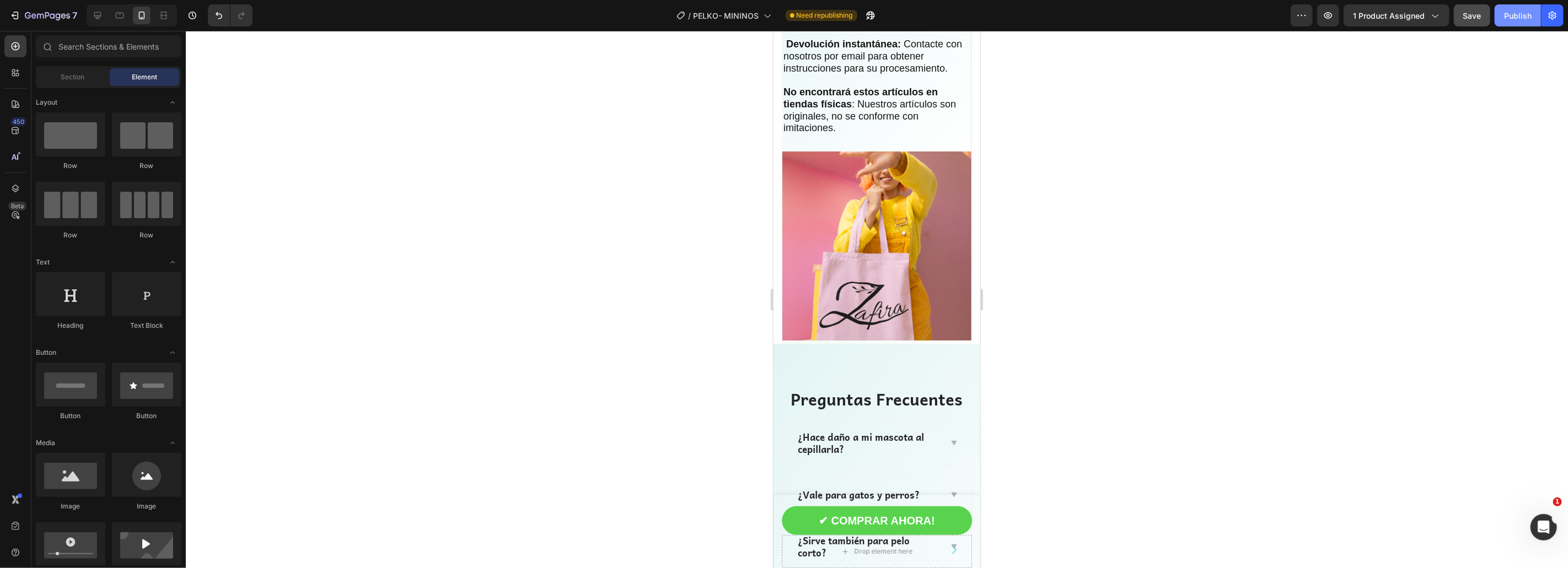
click at [1513, 16] on div "Publish" at bounding box center [1517, 16] width 27 height 12
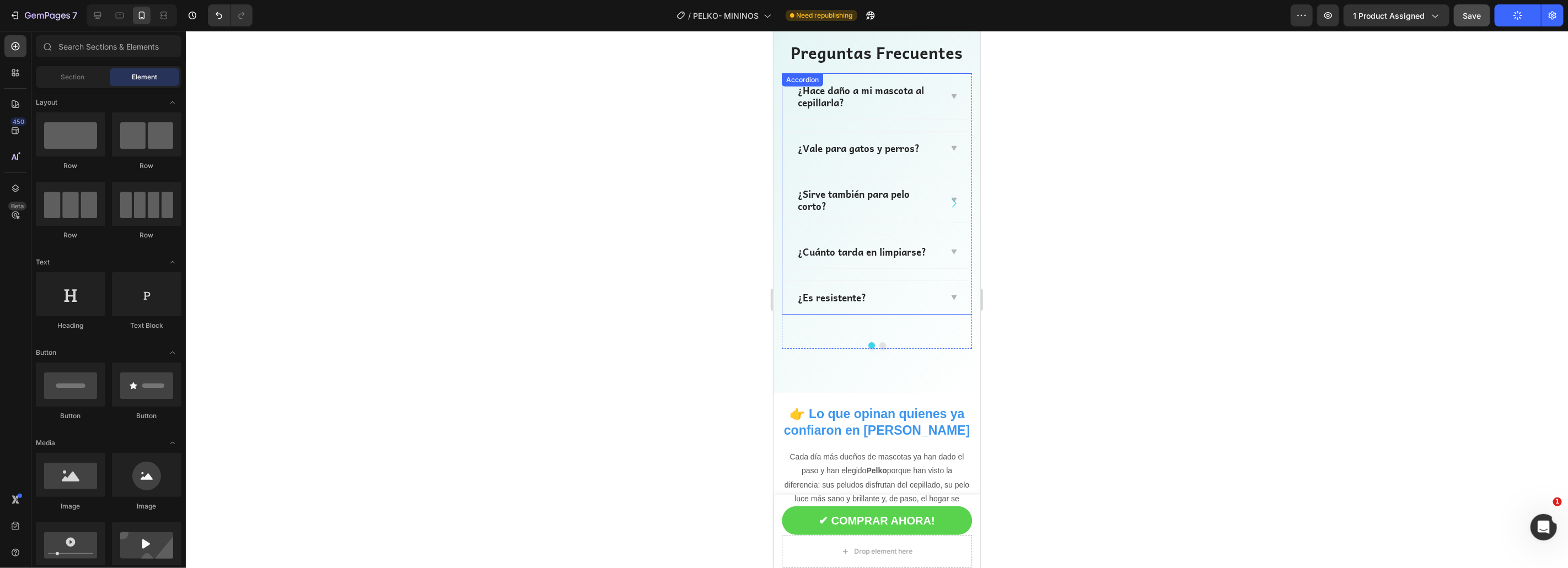
scroll to position [3543, 0]
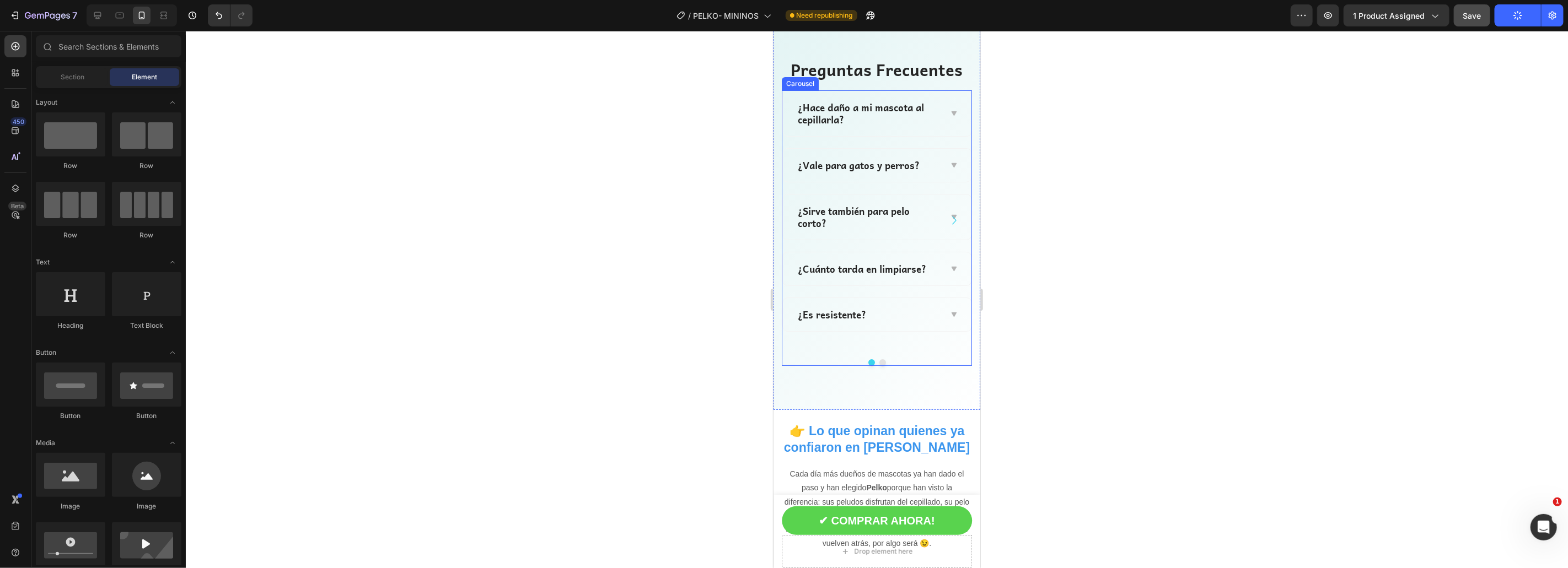
click at [936, 354] on div "¿Hace daño a mi mascota al cepillarla? ¿Vale para gatos y perros? ¿Sirve tambié…" at bounding box center [876, 228] width 190 height 277
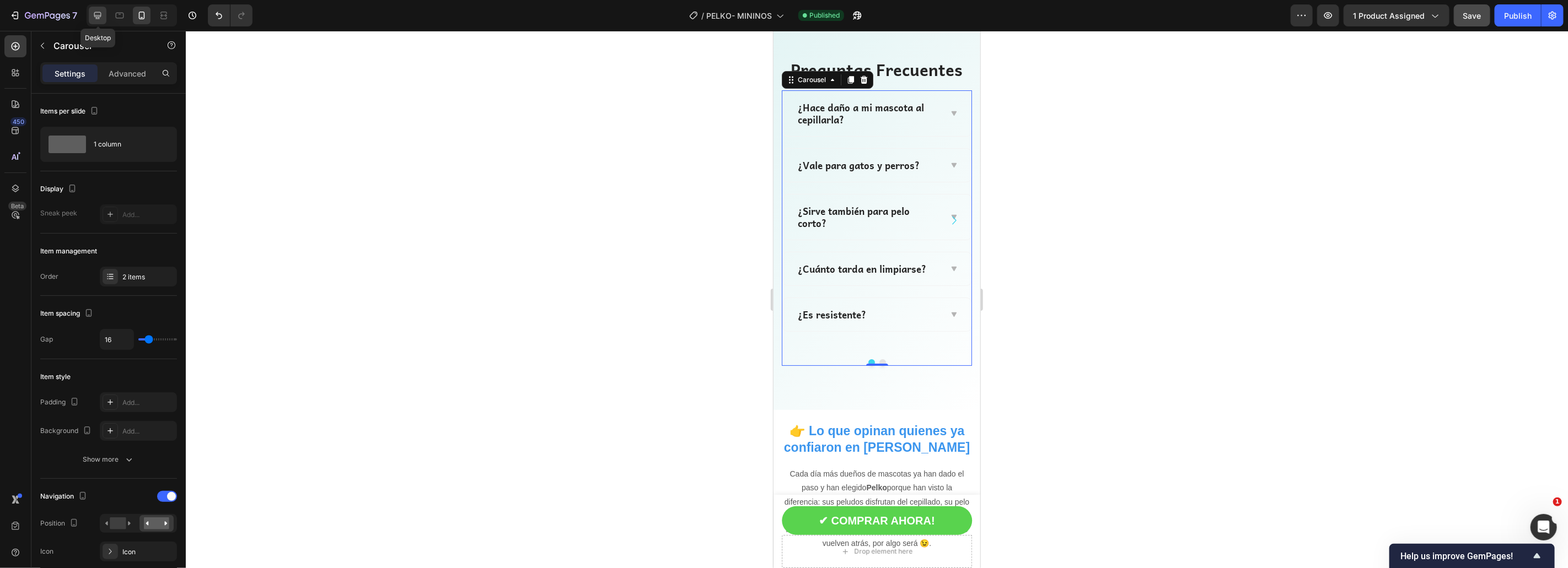
click at [102, 19] on icon at bounding box center [97, 15] width 11 height 11
type input "24"
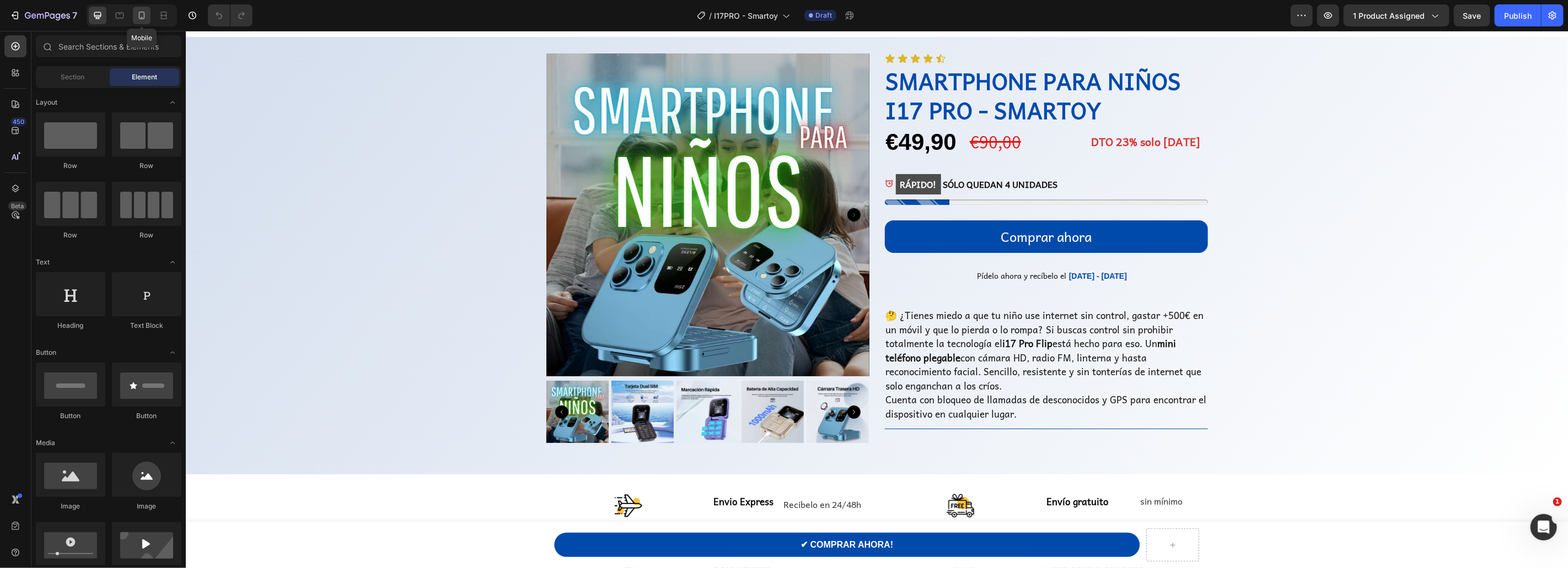
click at [143, 18] on icon at bounding box center [141, 15] width 11 height 11
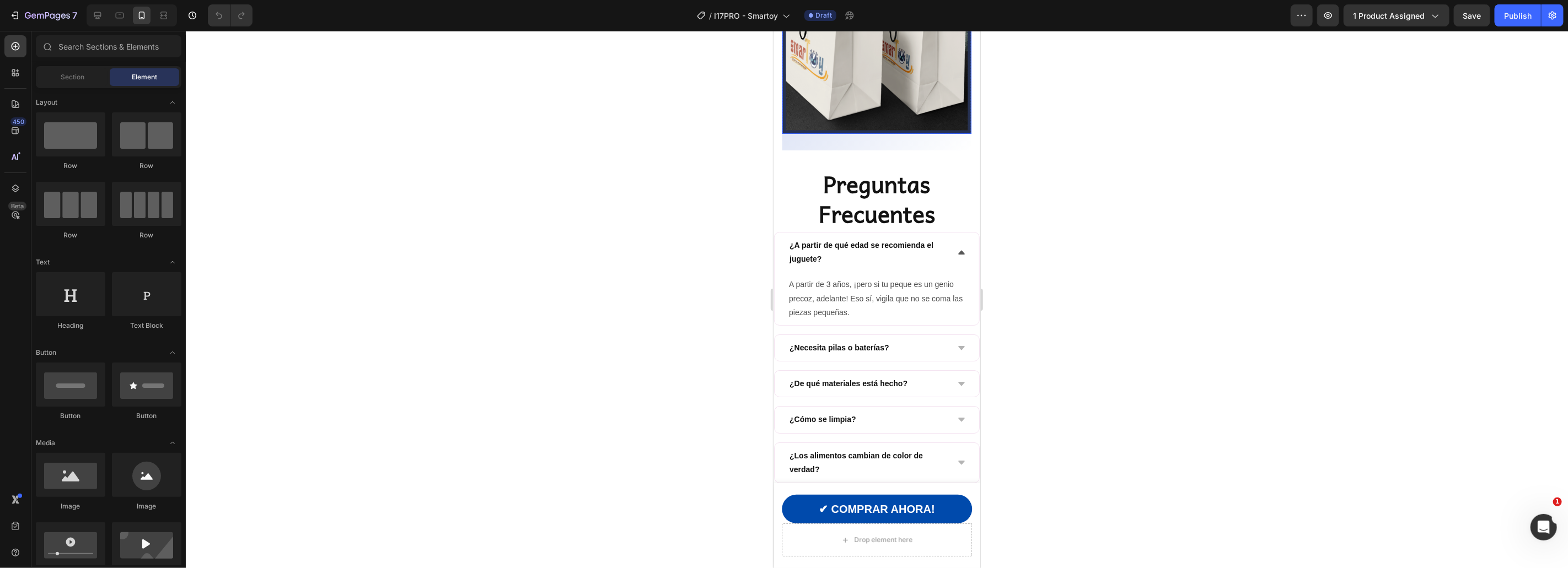
scroll to position [3396, 0]
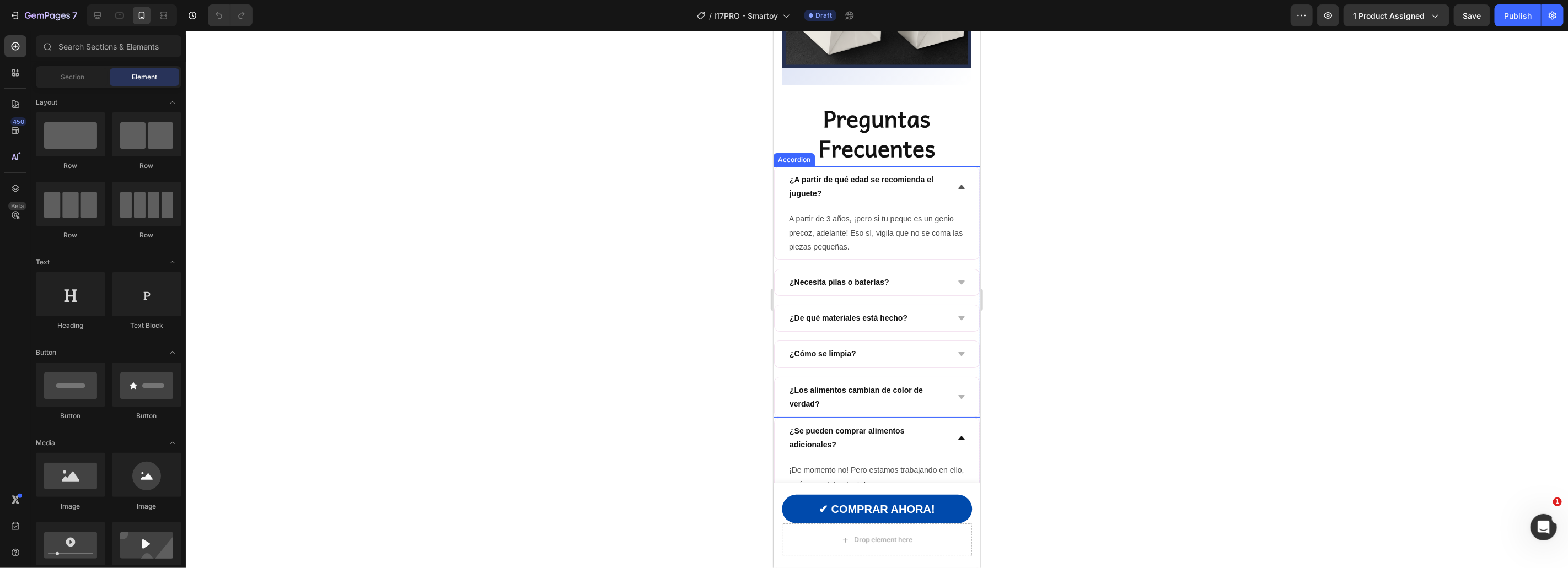
click at [917, 238] on div "¿A partir de qué edad se recomienda el juguete? A partir de 3 años, ¡pero si tu…" at bounding box center [876, 291] width 207 height 251
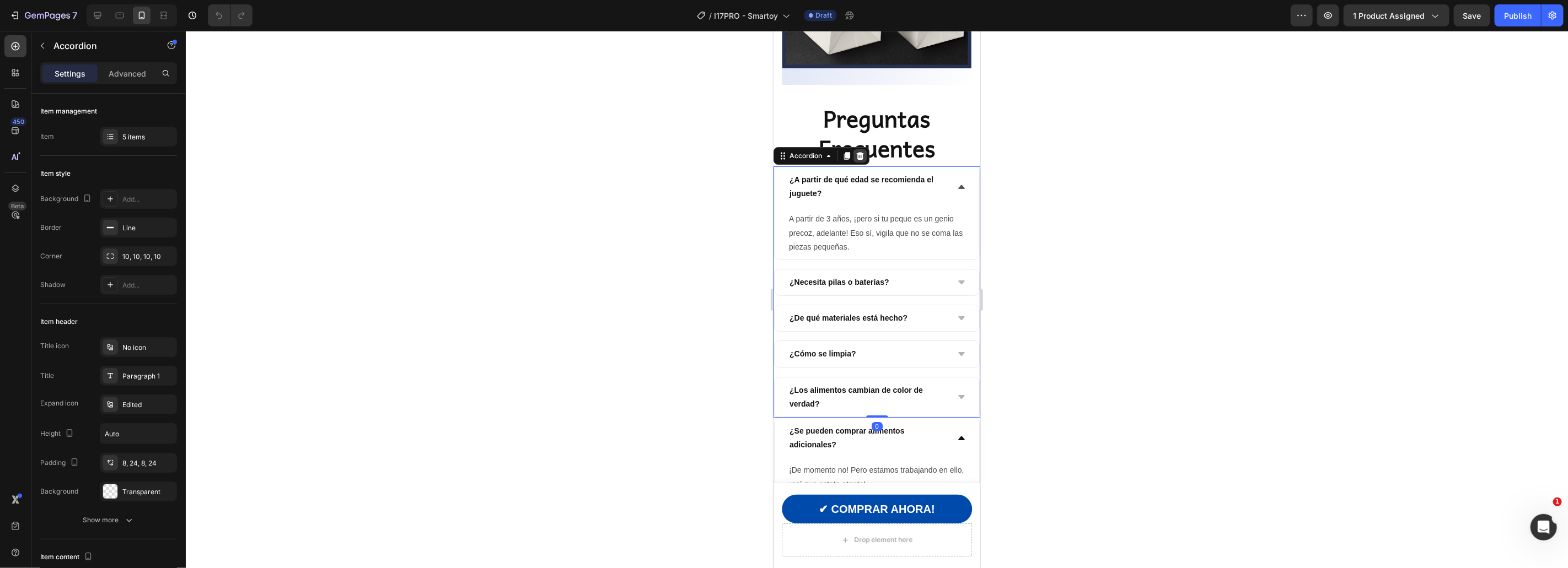
click at [859, 151] on icon at bounding box center [859, 155] width 7 height 7
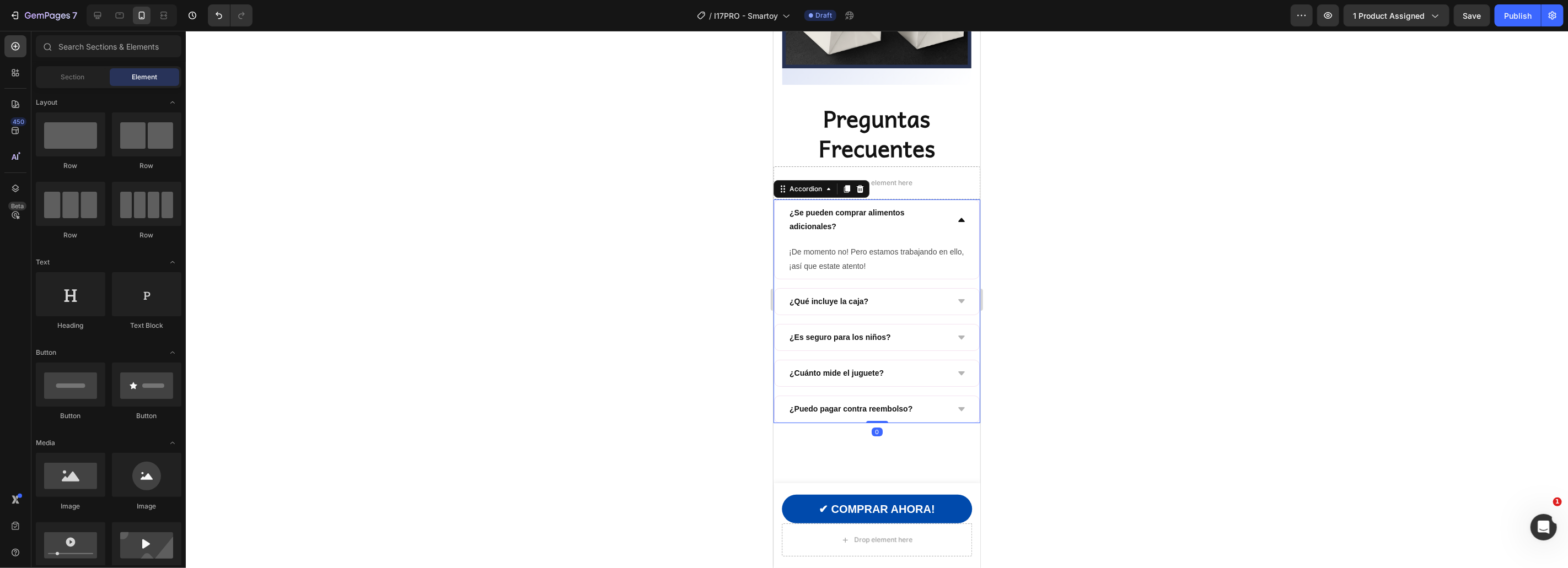
click at [965, 199] on div "¿Se pueden comprar alimentos adicionales?" at bounding box center [876, 219] width 204 height 40
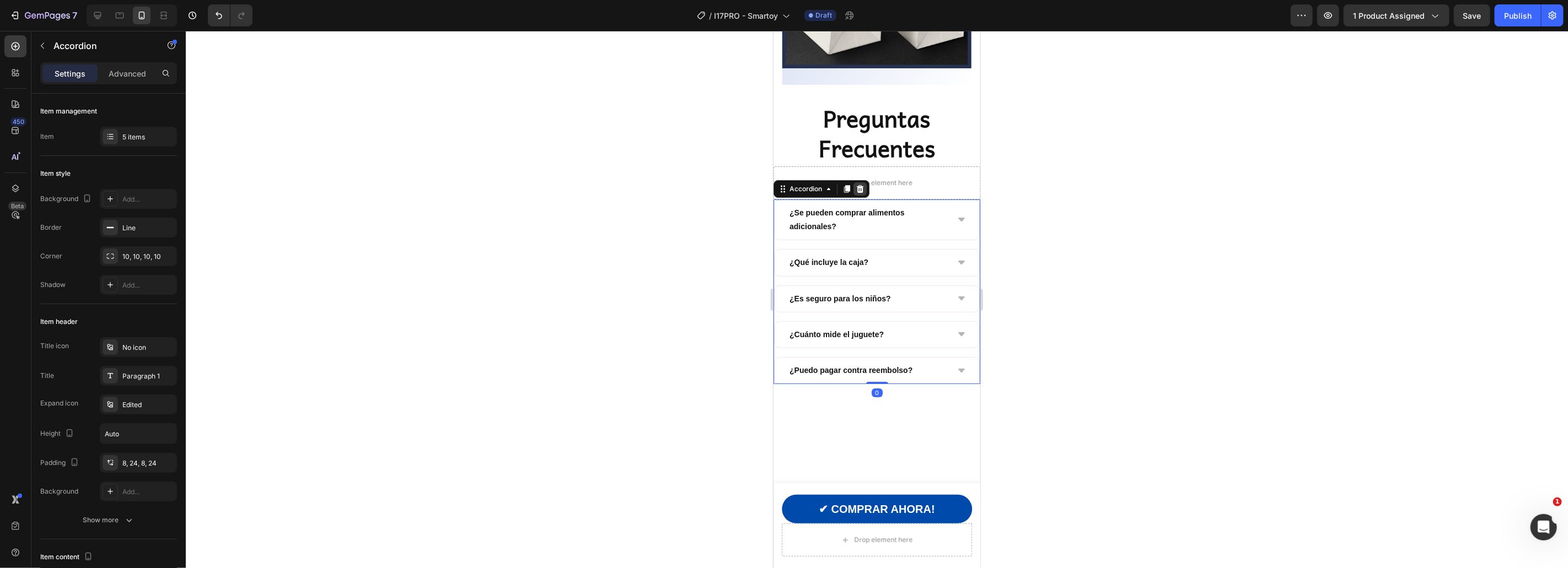
click at [856, 184] on icon at bounding box center [859, 189] width 9 height 9
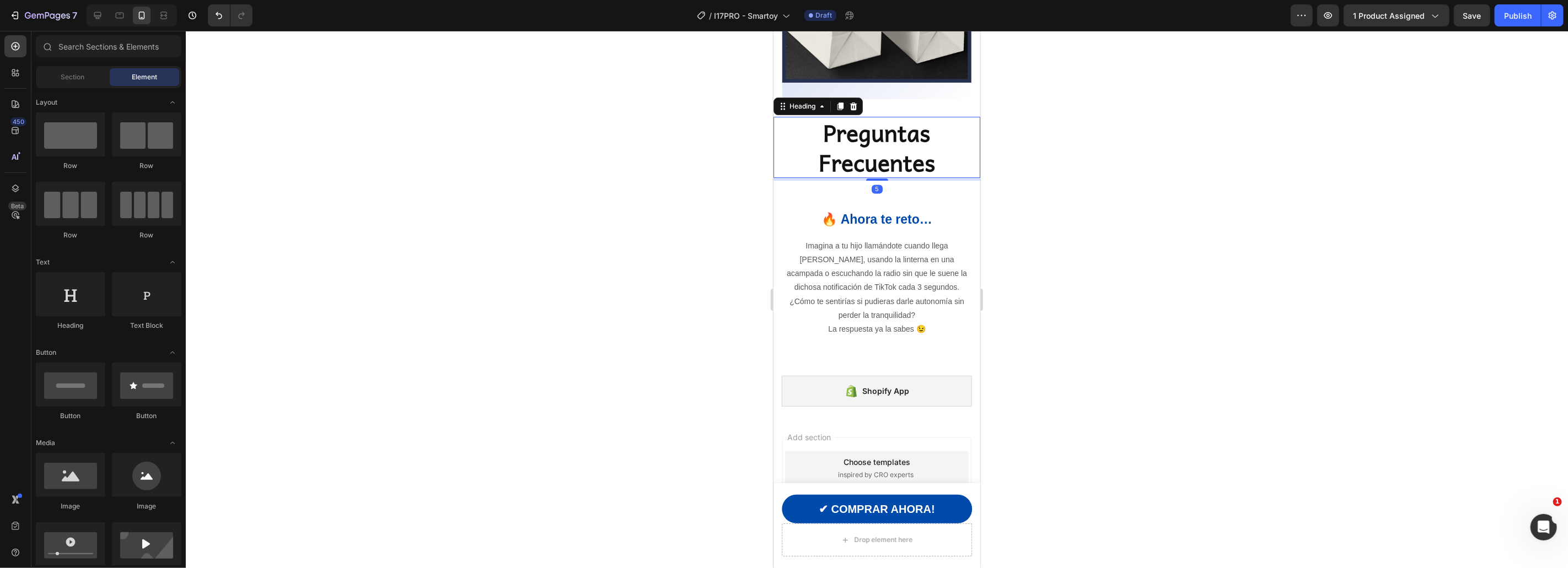
click at [944, 131] on h2 "Preguntas Frecuentes" at bounding box center [876, 147] width 207 height 61
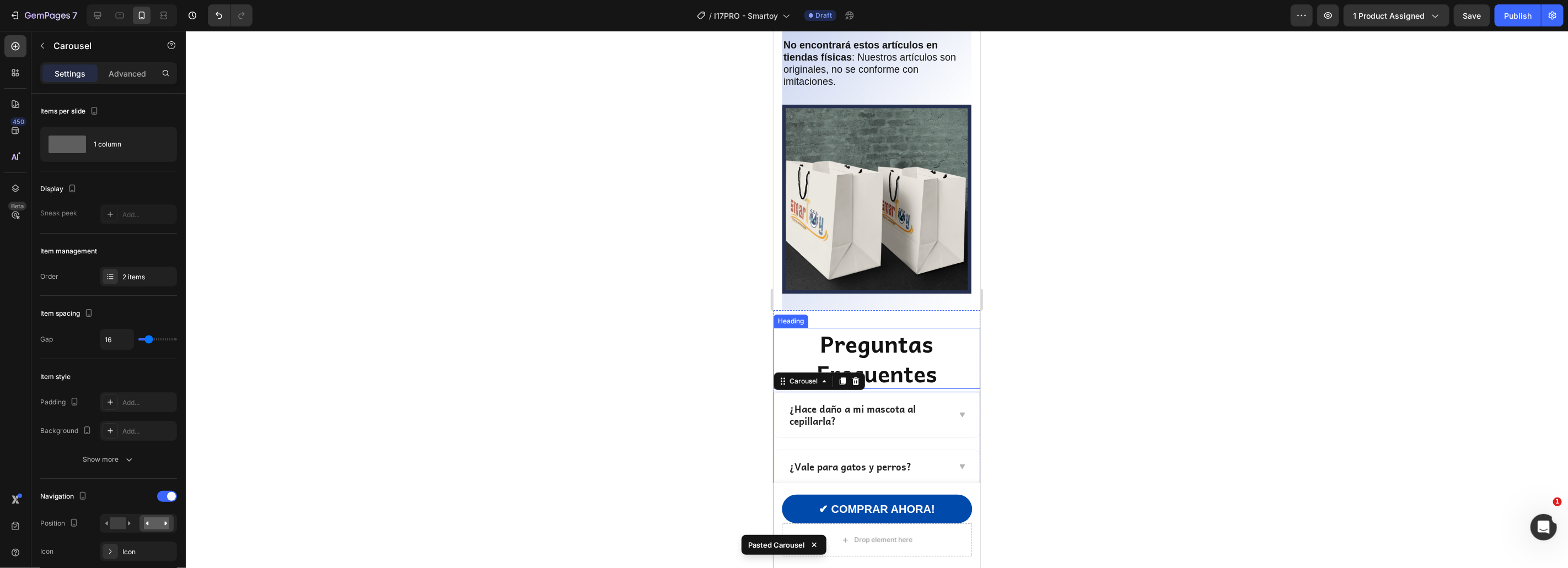
scroll to position [2968, 0]
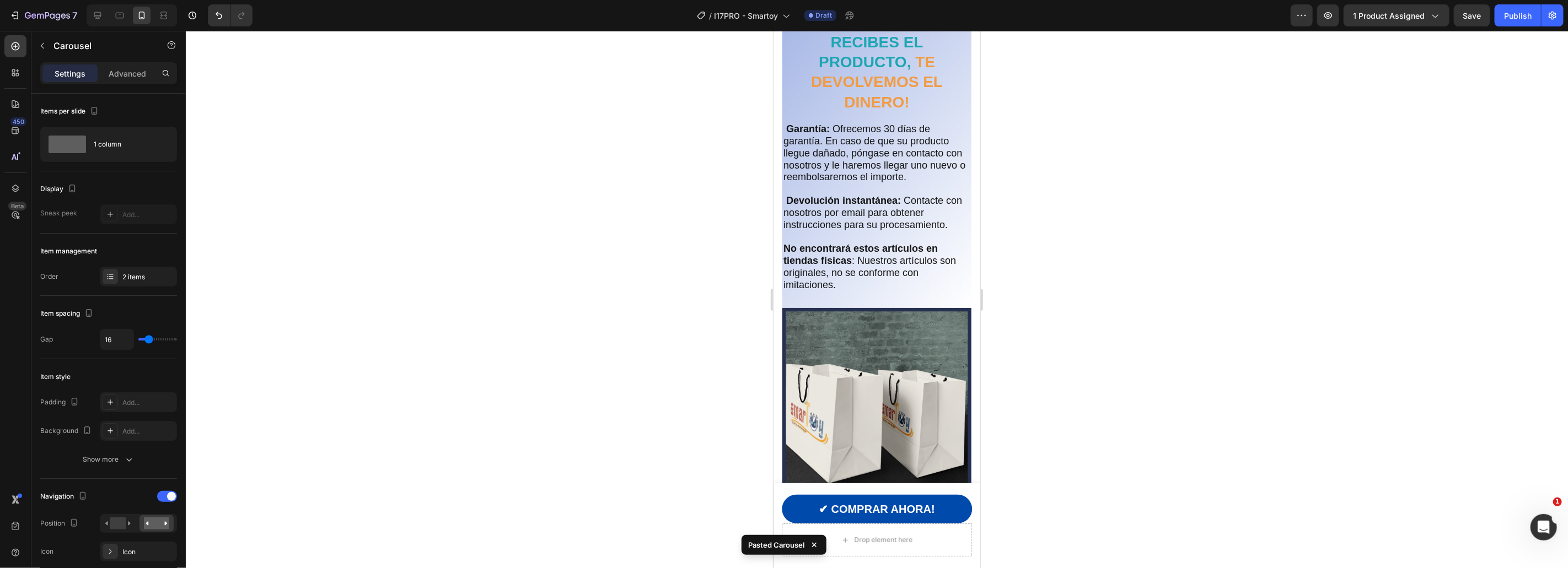
drag, startPoint x: 1129, startPoint y: 349, endPoint x: 116, endPoint y: 386, distance: 1013.7
click at [1129, 349] on div at bounding box center [877, 300] width 1382 height 538
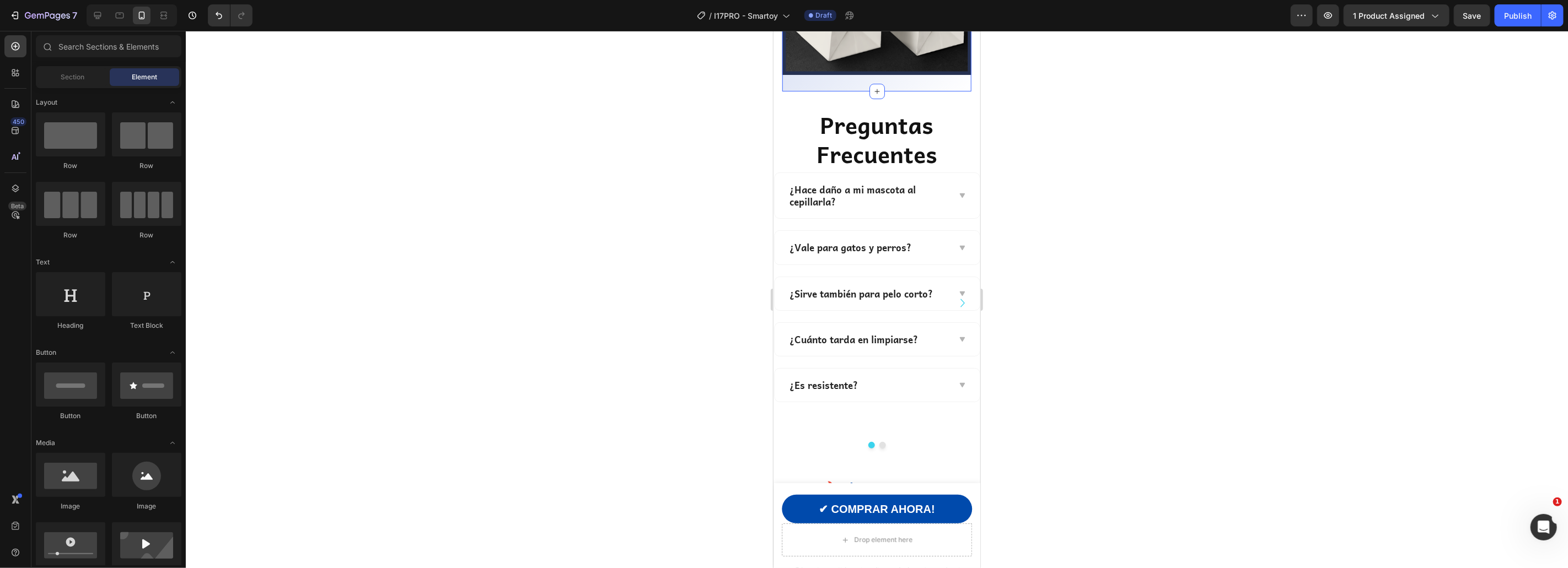
scroll to position [3457, 0]
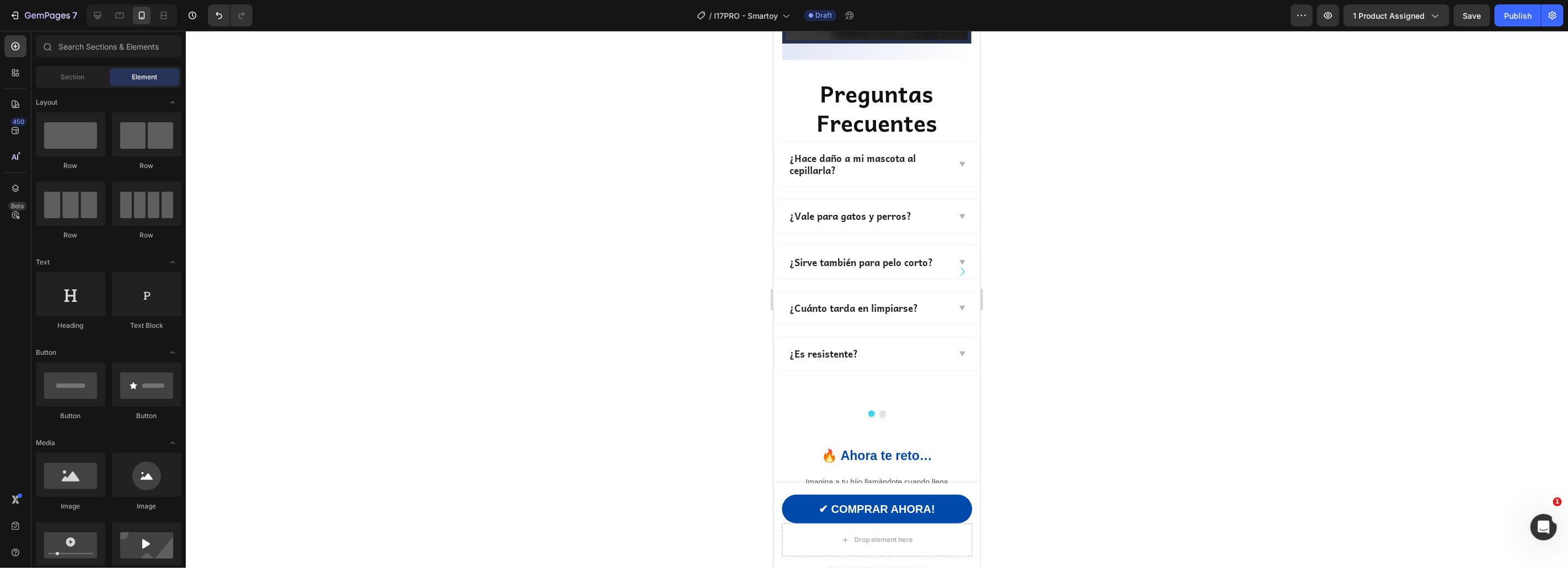
click at [869, 151] on p "¿Hace daño a mi mascota al cepillarla?" at bounding box center [868, 163] width 158 height 24
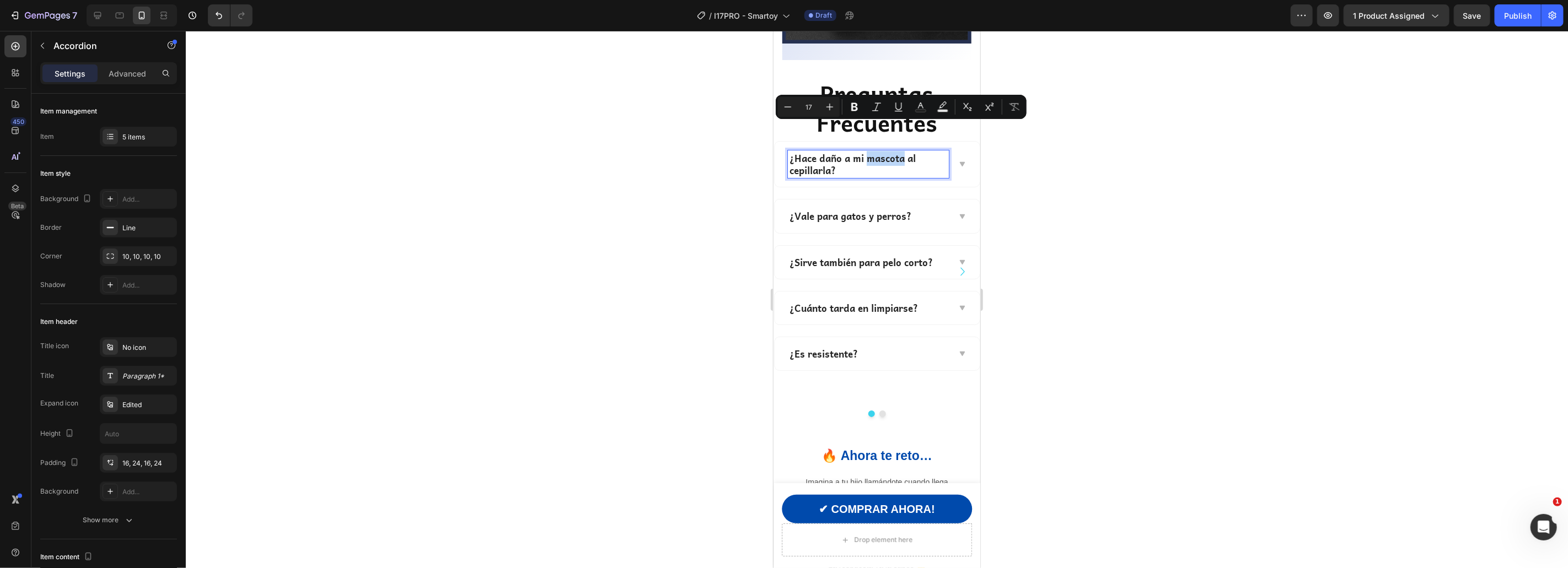
click at [896, 151] on p "¿Hace daño a mi mascota al cepillarla?" at bounding box center [868, 163] width 158 height 24
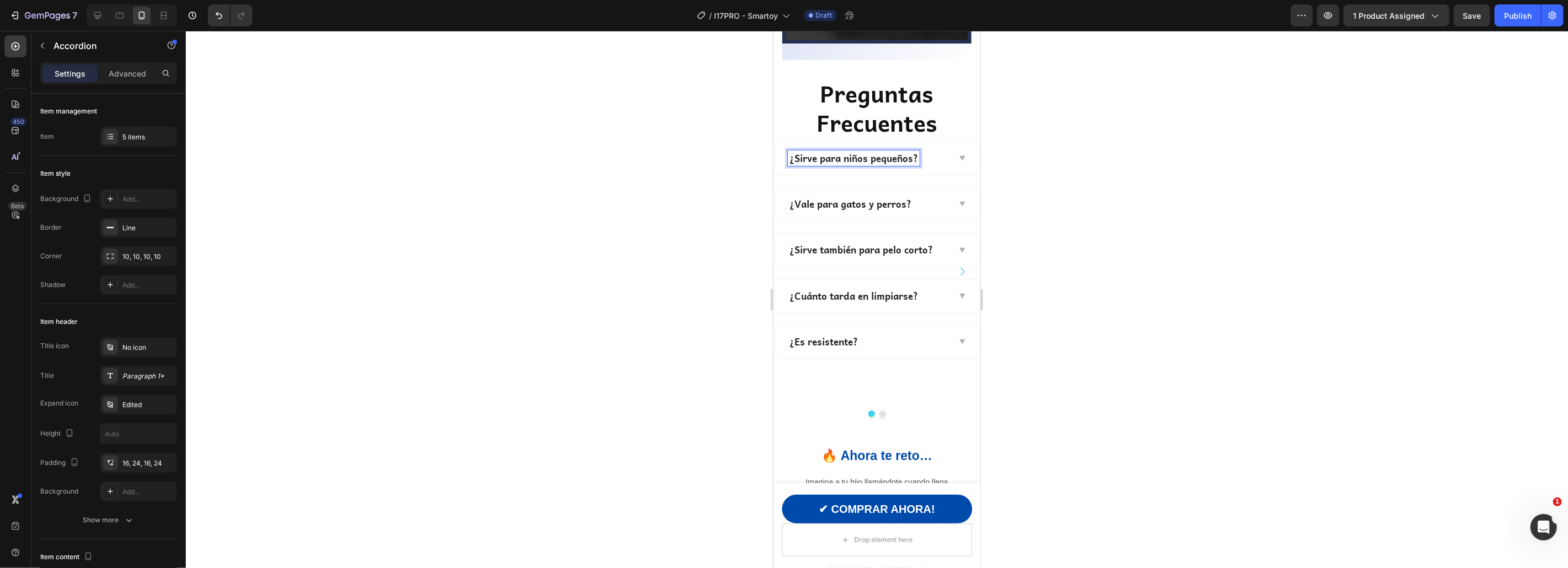
click at [931, 150] on div "¿Sirve para niños pequeños?" at bounding box center [868, 157] width 161 height 16
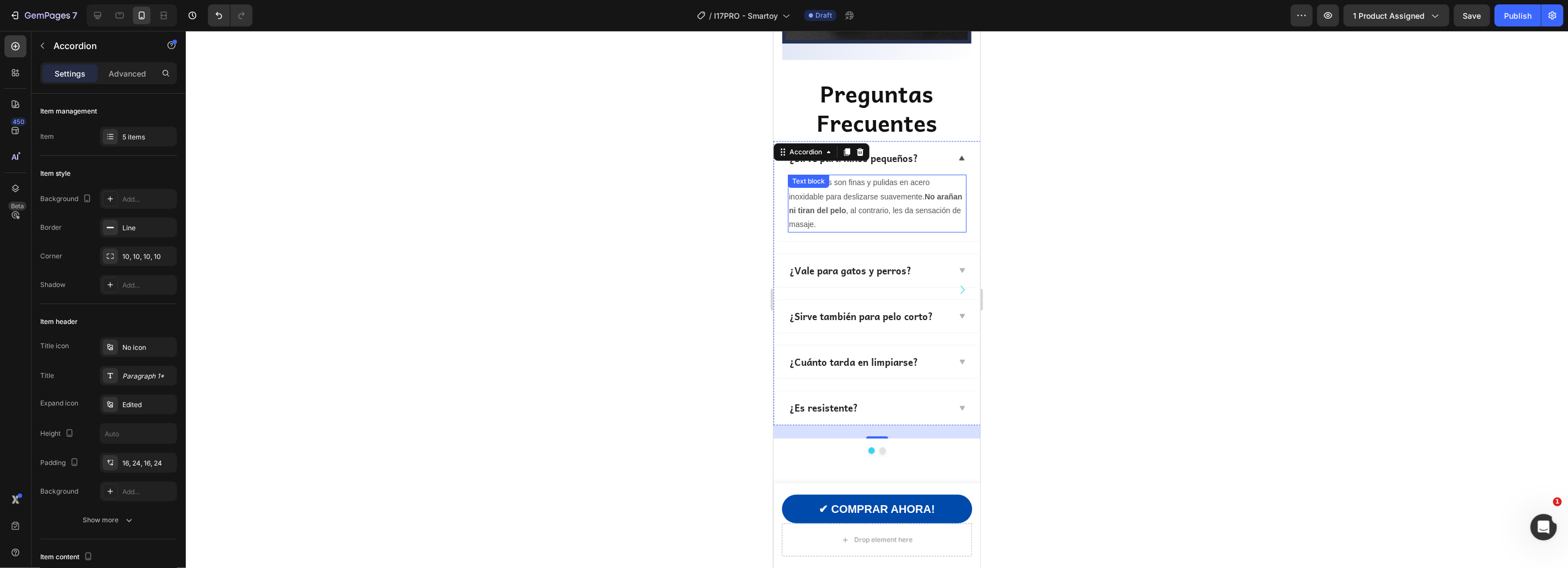
click at [869, 175] on div "No, las púas son finas y pulidas en acero inoxidable para deslizarse suavemente…" at bounding box center [876, 203] width 179 height 58
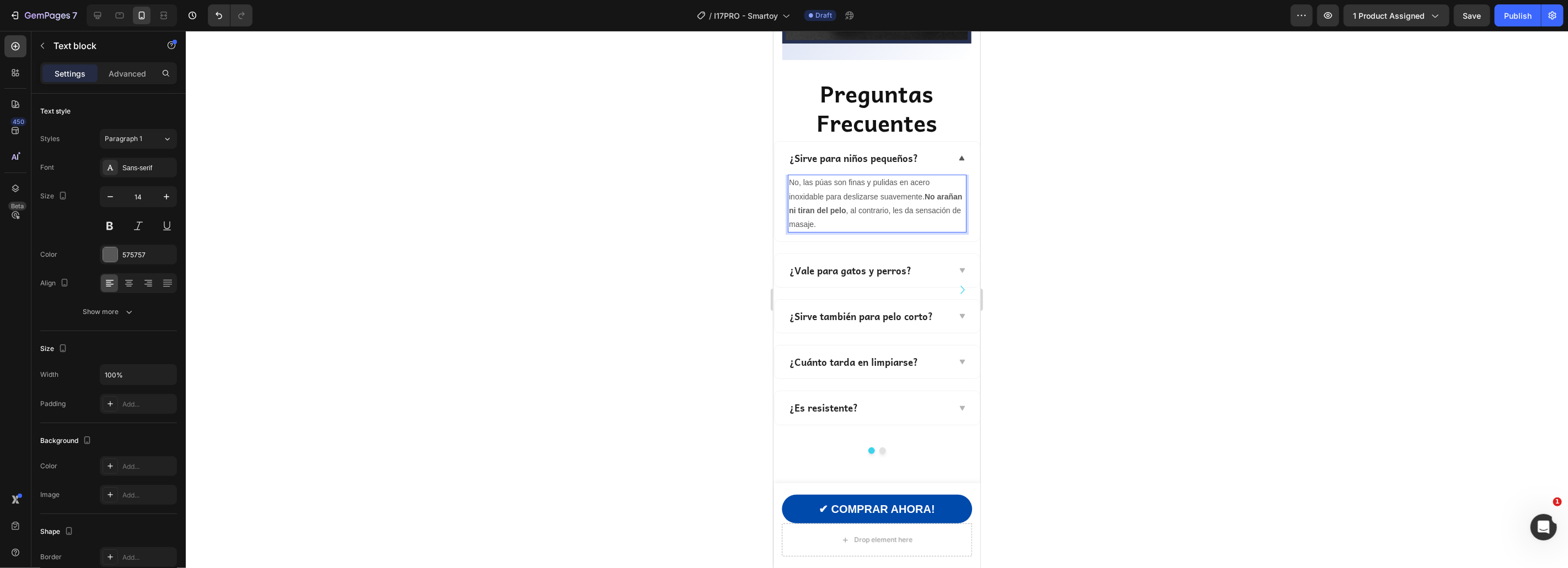
click at [887, 186] on p "No, las púas son finas y pulidas en acero inoxidable para deslizarse suavemente…" at bounding box center [877, 203] width 176 height 56
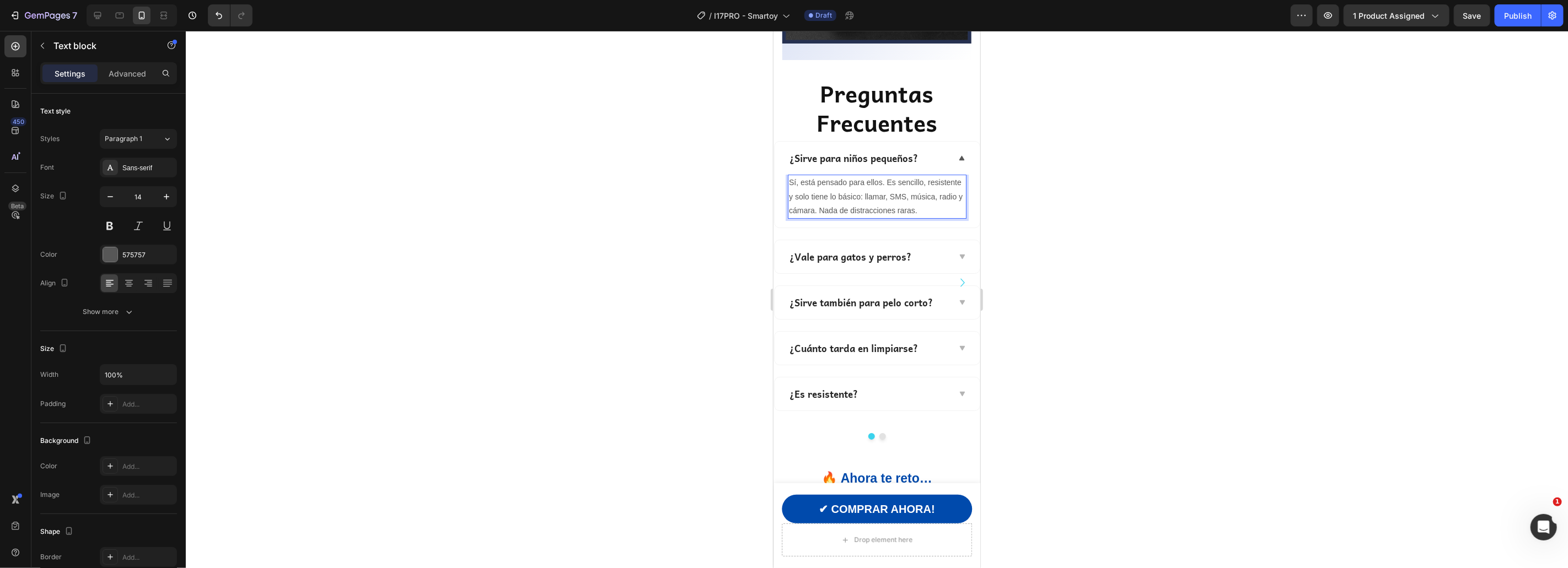
click at [1070, 195] on div at bounding box center [877, 300] width 1382 height 538
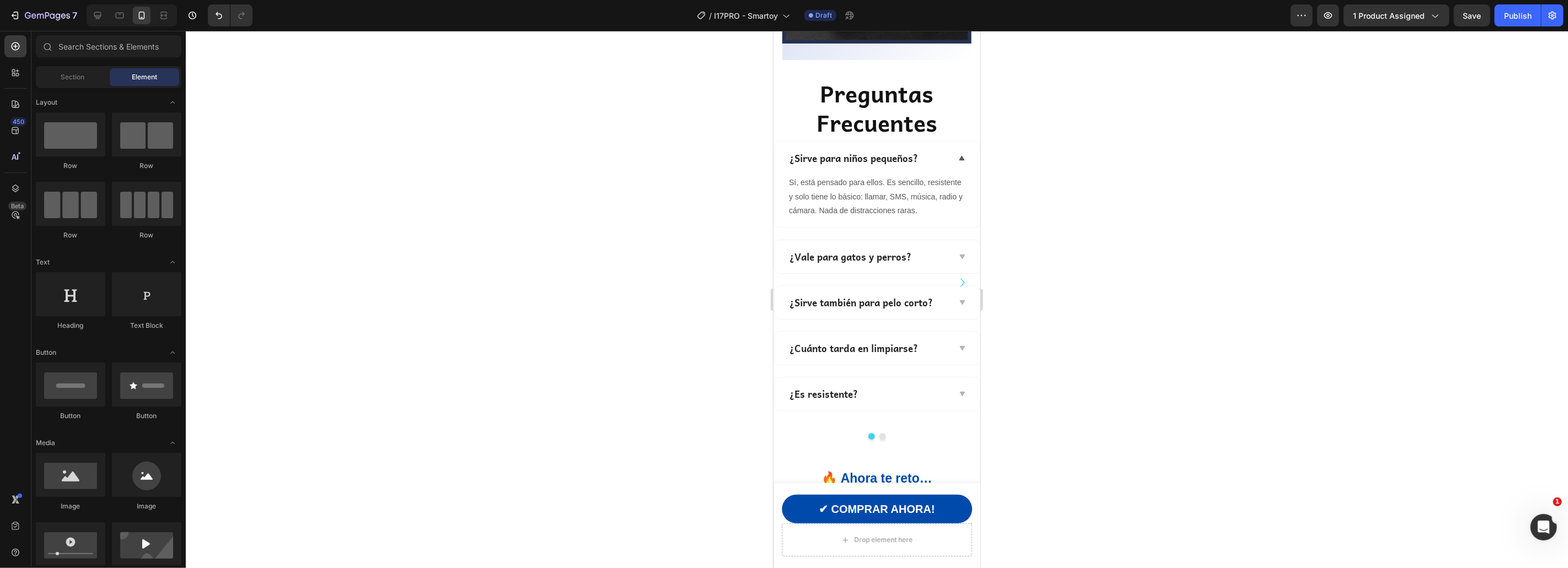
click at [882, 250] on p "¿Vale para gatos y perros?" at bounding box center [849, 256] width 122 height 12
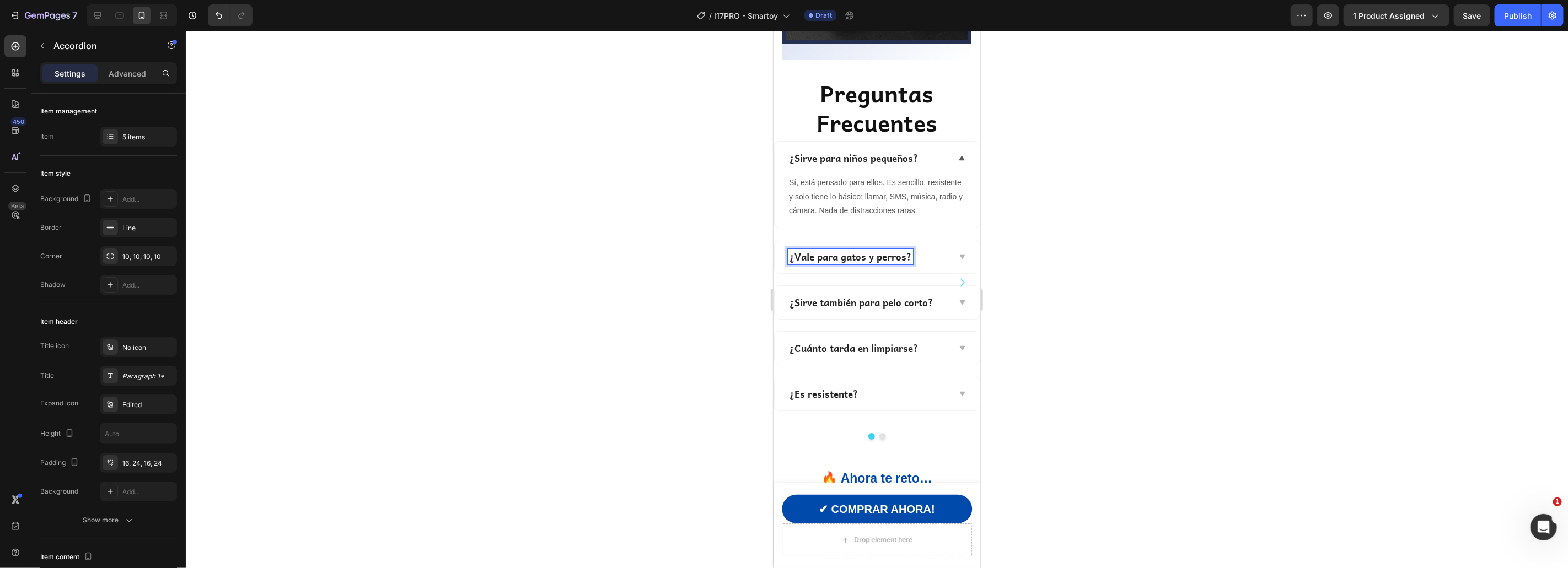
click at [877, 250] on p "¿Vale para gatos y perros?" at bounding box center [849, 256] width 122 height 12
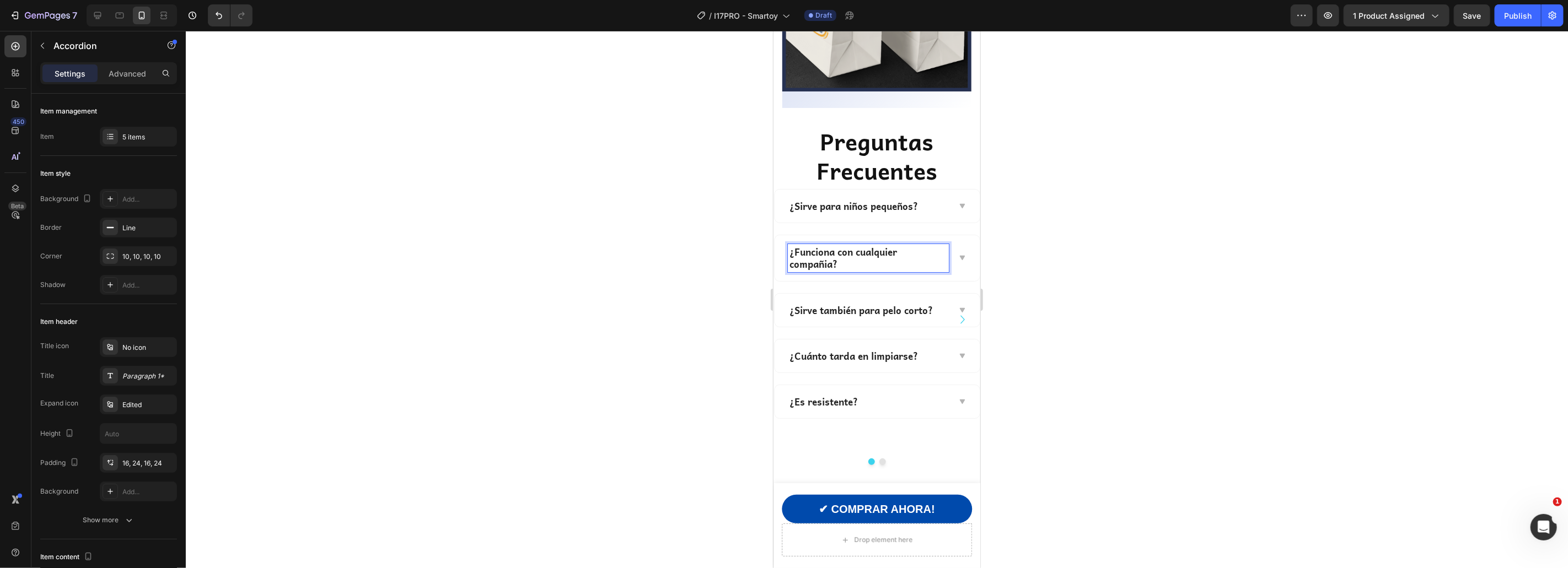
scroll to position [3405, 0]
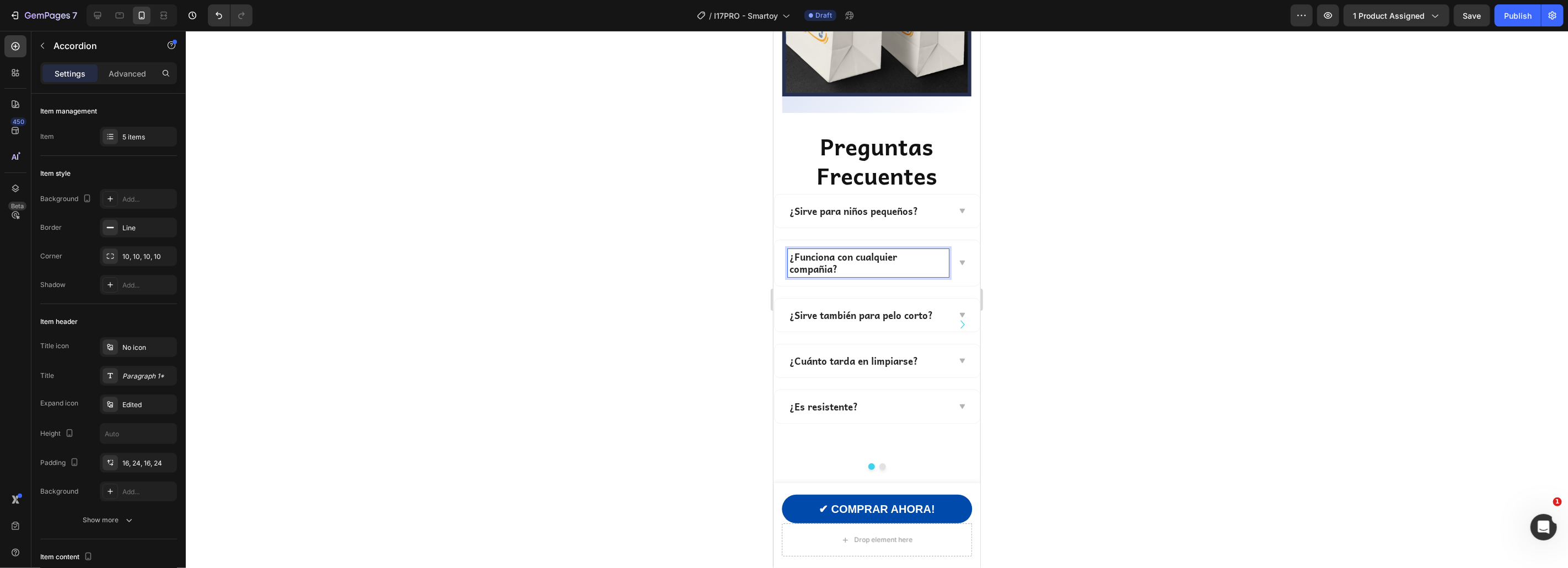
click at [957, 250] on div "¿Funciona con cualquier compañia?" at bounding box center [876, 262] width 205 height 45
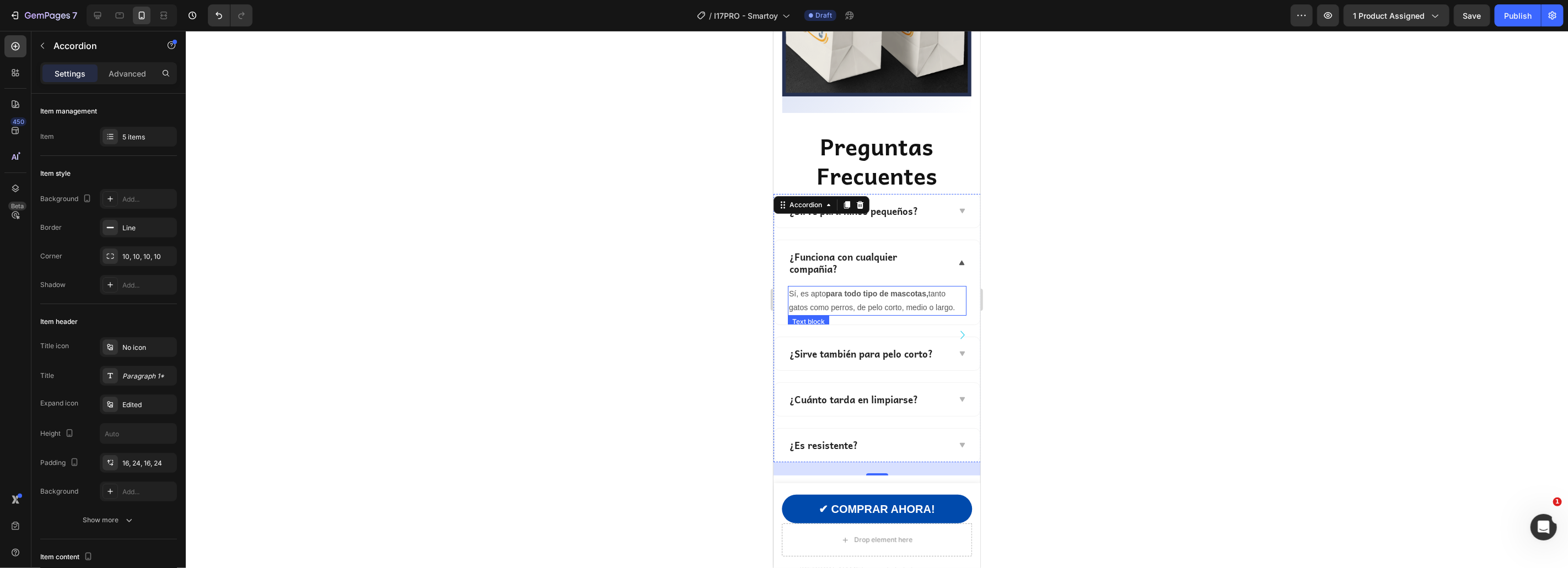
click at [855, 286] on p "Sí, es apto para todo tipo de mascotas, tanto gatos como perros, de pelo corto,…" at bounding box center [877, 300] width 176 height 27
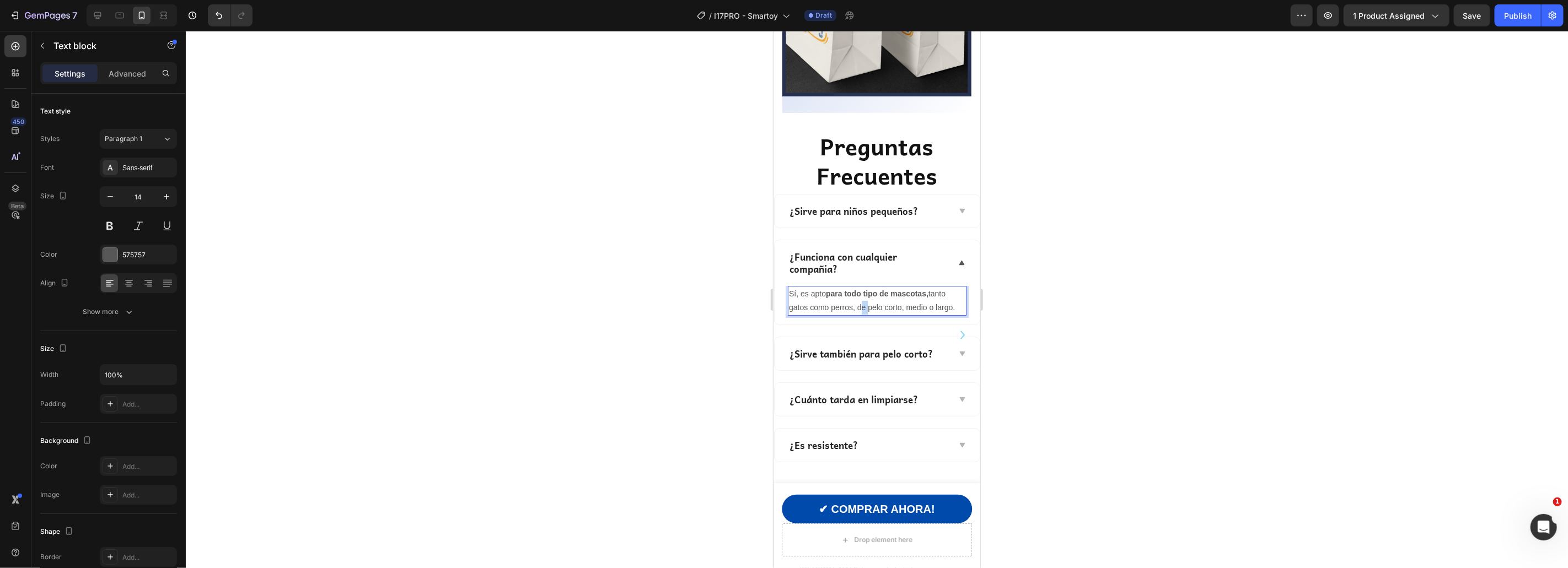
click at [855, 286] on p "Sí, es apto para todo tipo de mascotas, tanto gatos como perros, de pelo corto,…" at bounding box center [877, 300] width 176 height 27
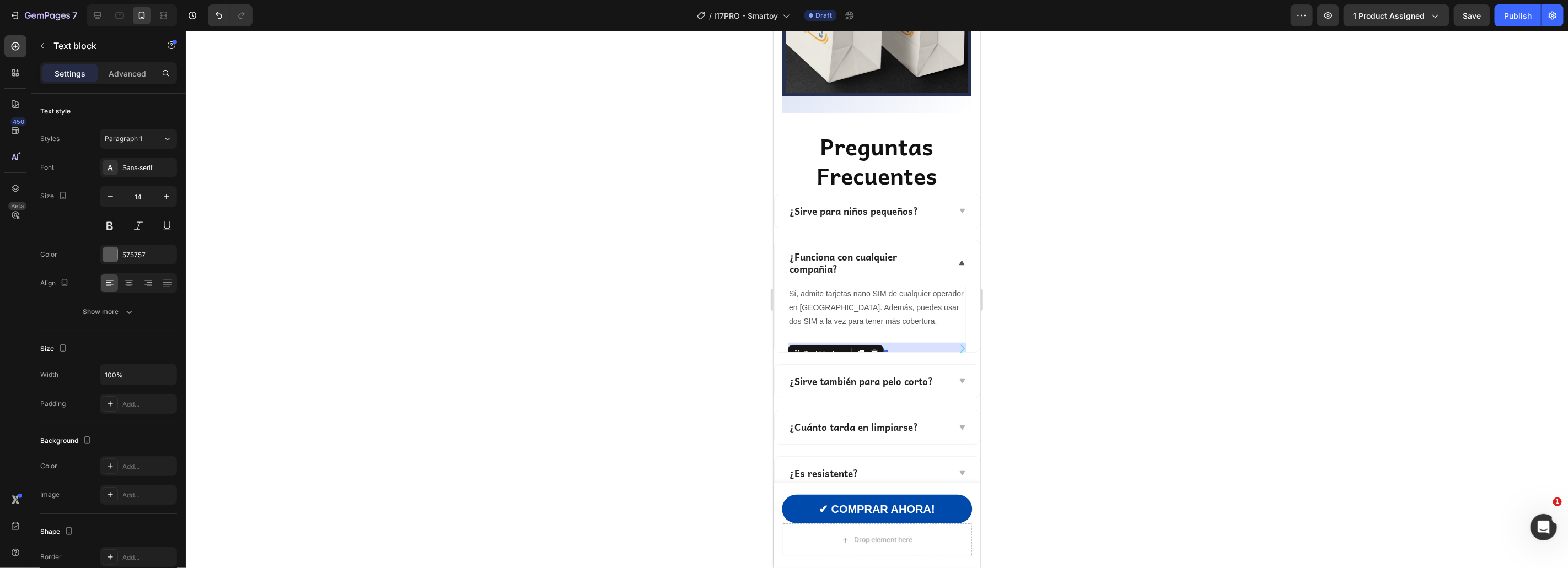
click at [1119, 285] on div at bounding box center [877, 300] width 1382 height 538
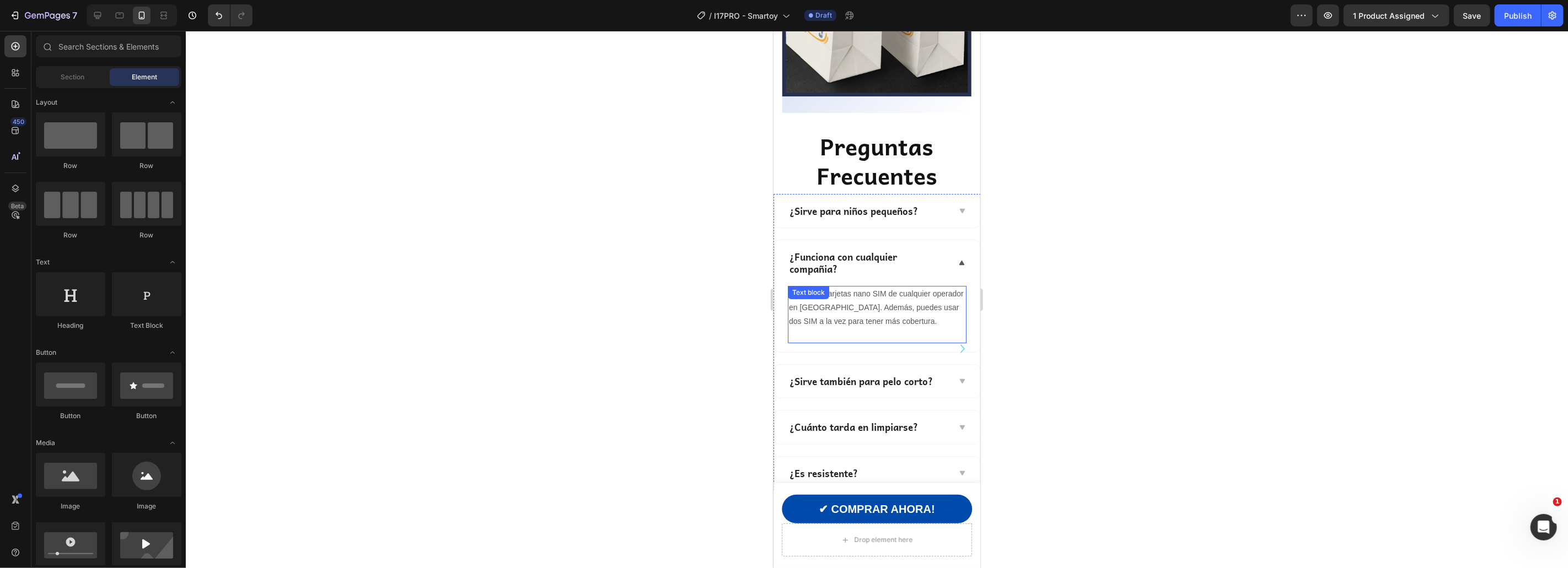
click at [891, 286] on p "Sí, admite tarjetas nano SIM de cualquier operador en España. Además, puedes us…" at bounding box center [877, 307] width 176 height 42
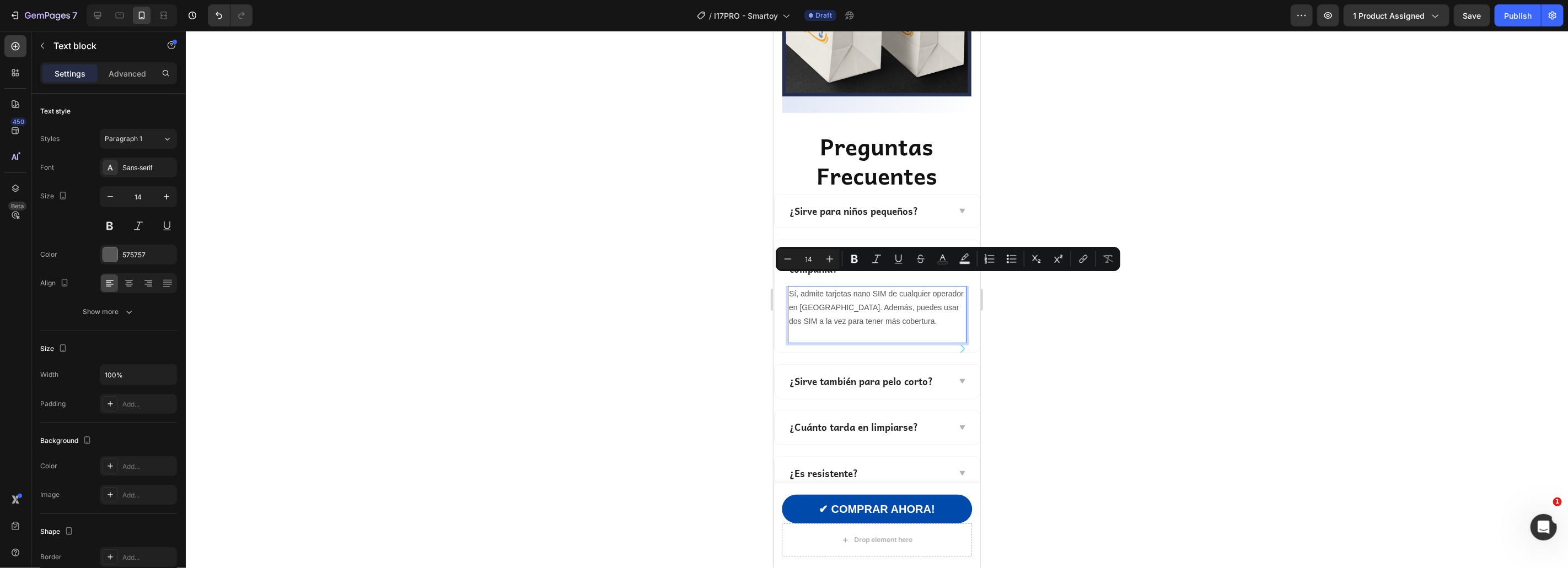
click at [843, 328] on p "Rich Text Editor. Editing area: main" at bounding box center [877, 334] width 176 height 14
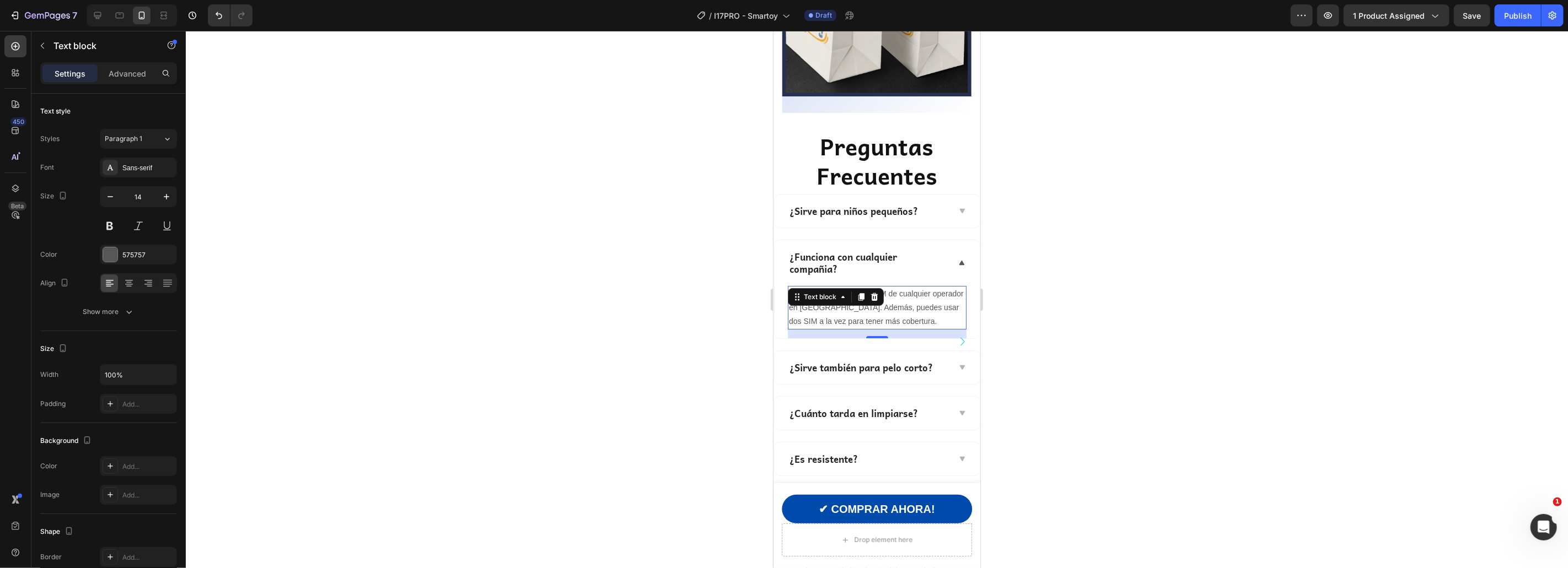
drag, startPoint x: 1045, startPoint y: 296, endPoint x: 105, endPoint y: 363, distance: 942.4
click at [1045, 296] on div at bounding box center [877, 300] width 1382 height 538
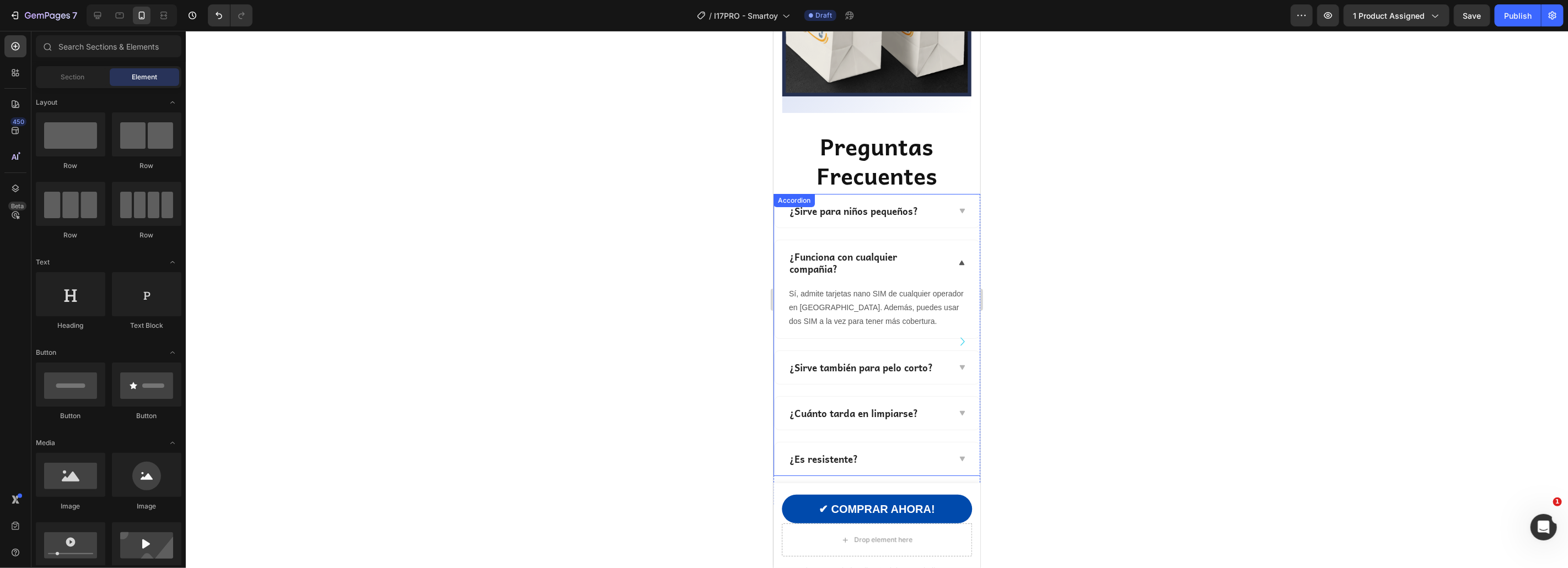
click at [856, 361] on p "¿Sirve también para pelo corto?" at bounding box center [860, 367] width 143 height 12
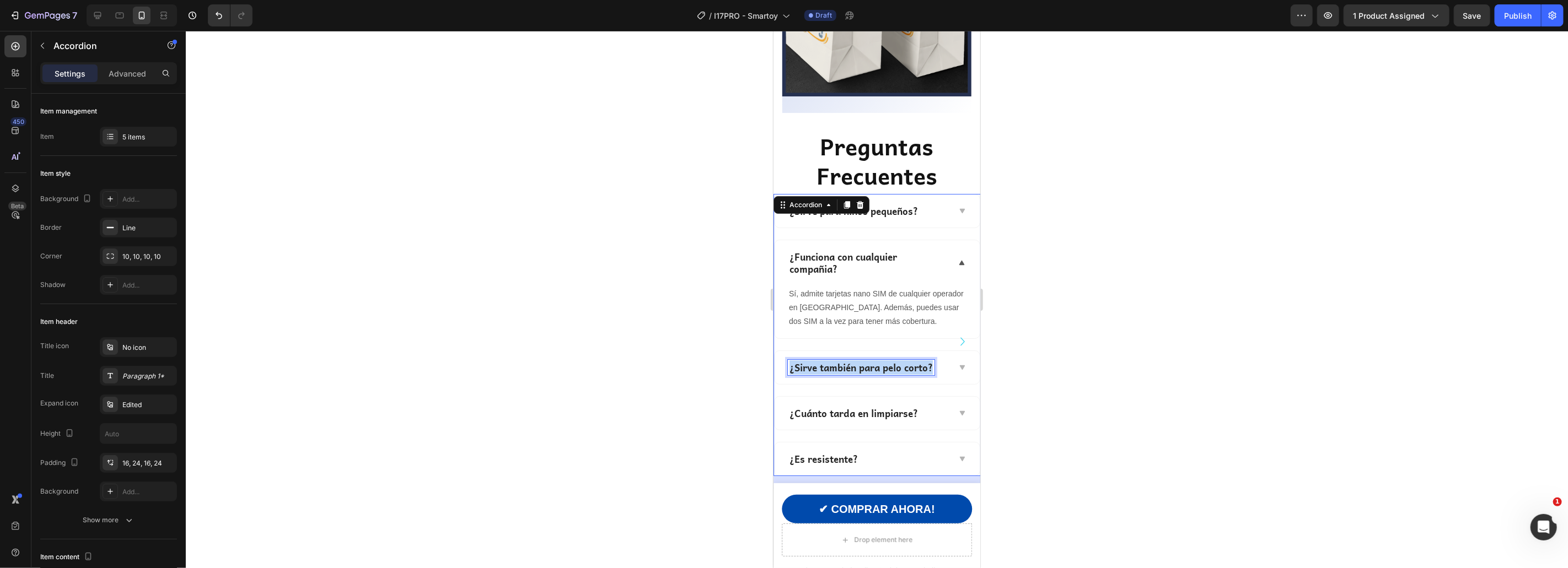
click at [856, 361] on p "¿Sirve también para pelo corto?" at bounding box center [860, 367] width 143 height 12
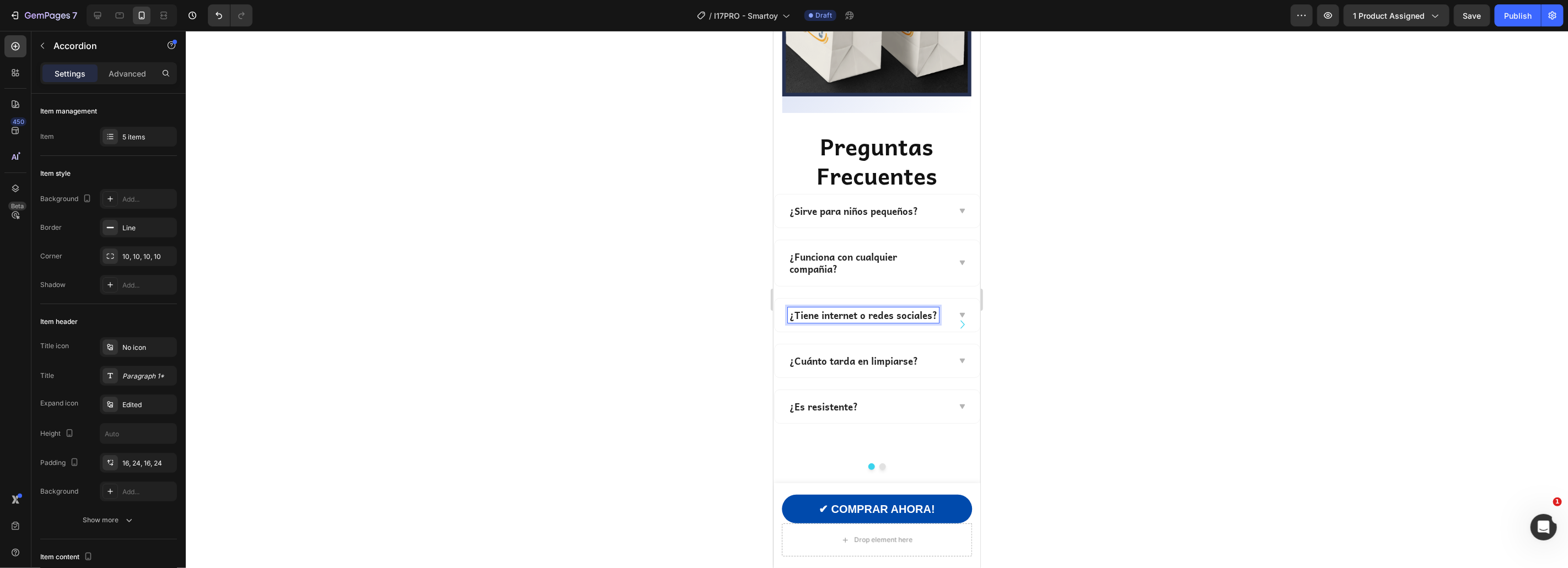
click at [962, 332] on div "¿Tiene internet o redes sociales?" at bounding box center [876, 314] width 205 height 33
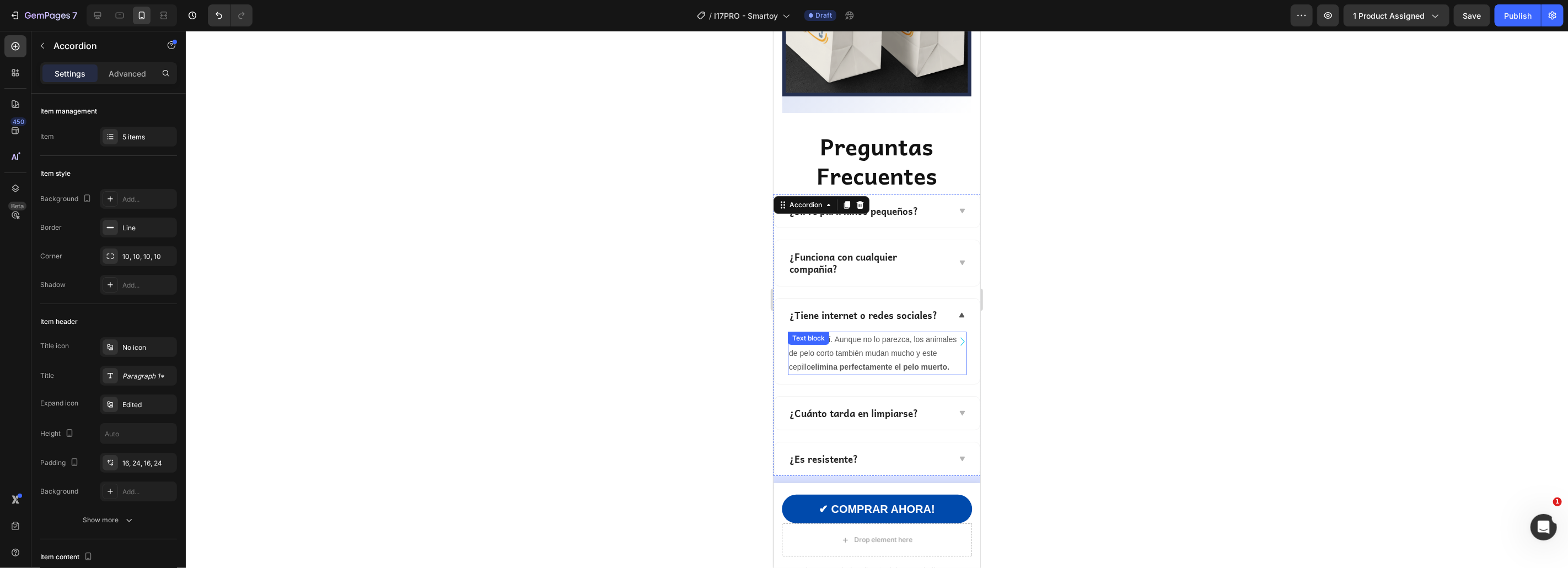
click at [834, 332] on div "Claro que sí. Aunque no lo parezca, los animales de pelo corto también mudan mu…" at bounding box center [876, 354] width 179 height 44
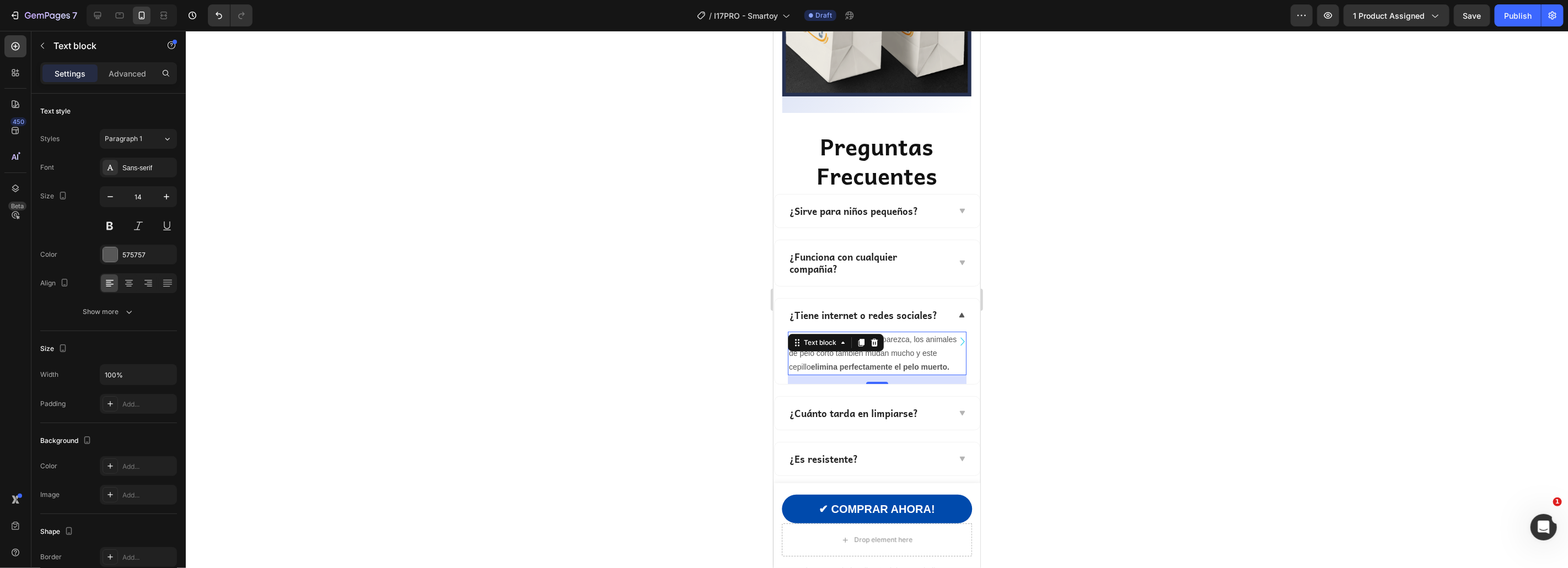
click at [834, 338] on div "Text block" at bounding box center [819, 342] width 37 height 10
click at [1098, 326] on div at bounding box center [877, 300] width 1382 height 538
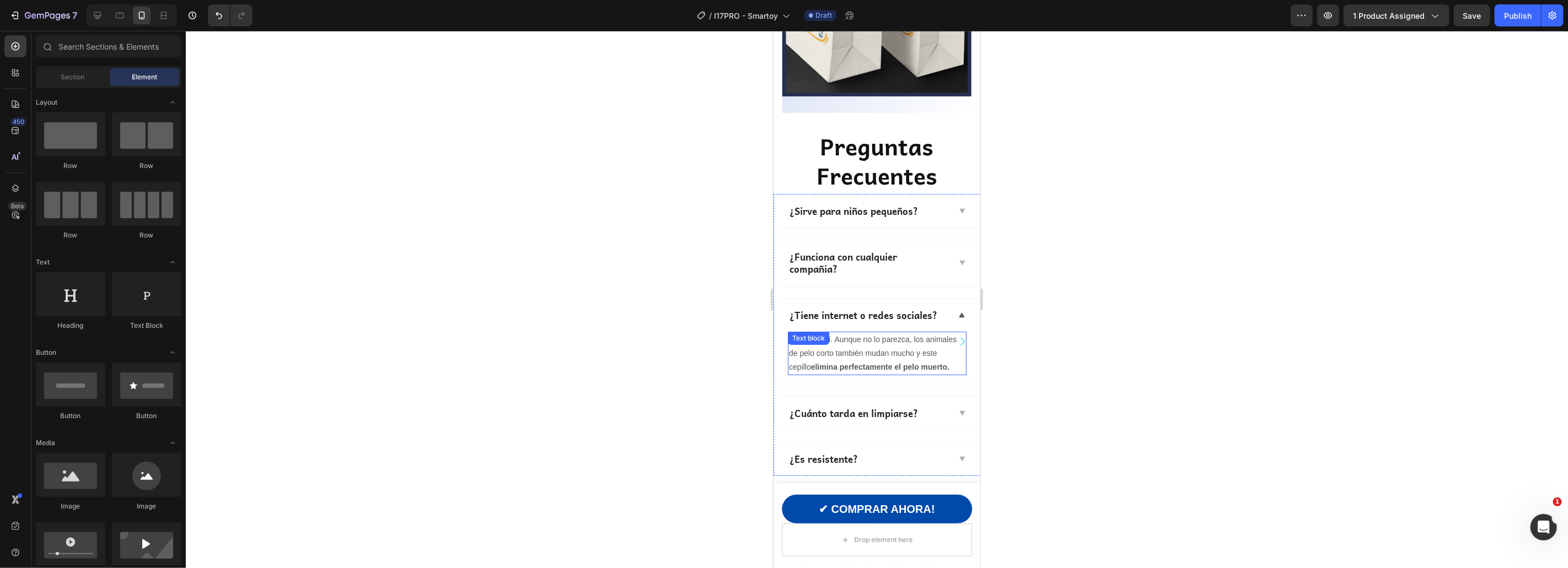
click at [910, 333] on p "Claro que sí. Aunque no lo parezca, los animales de pelo corto también mudan mu…" at bounding box center [877, 353] width 176 height 42
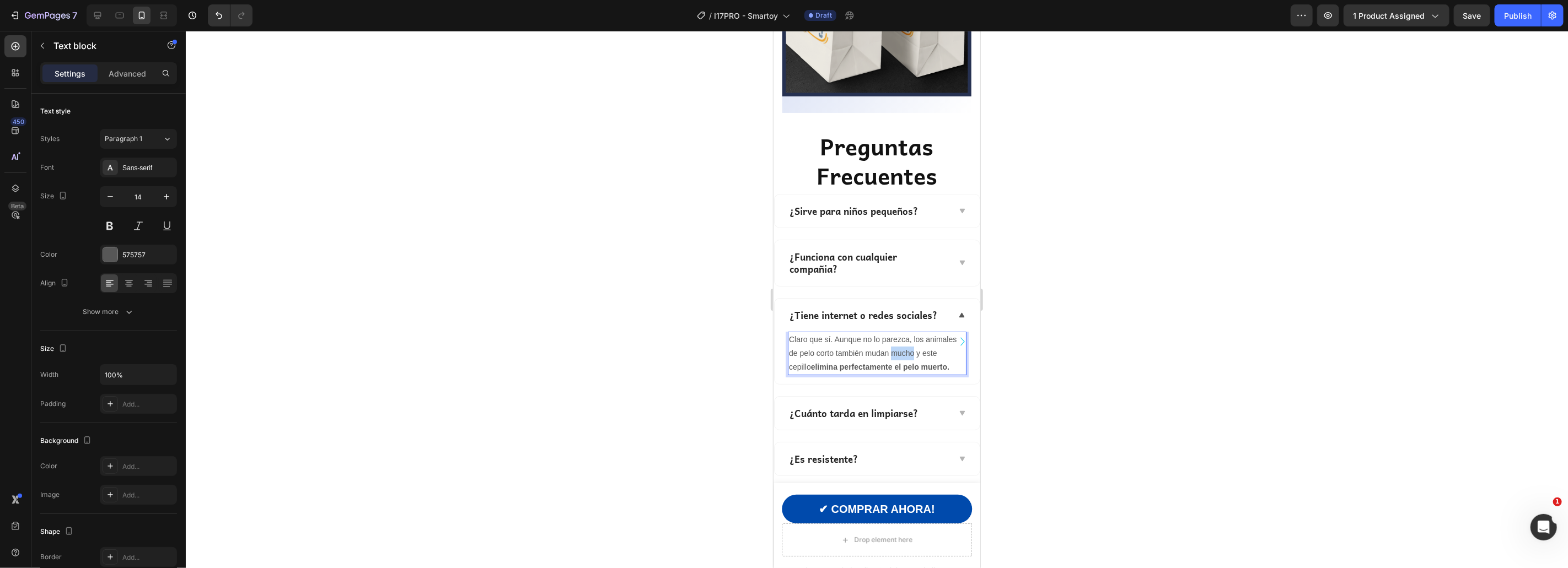
click at [910, 333] on p "Claro que sí. Aunque no lo parezca, los animales de pelo corto también mudan mu…" at bounding box center [877, 353] width 176 height 42
click at [889, 393] on p "¿Cuánto tarda en limpiarse?" at bounding box center [853, 399] width 128 height 12
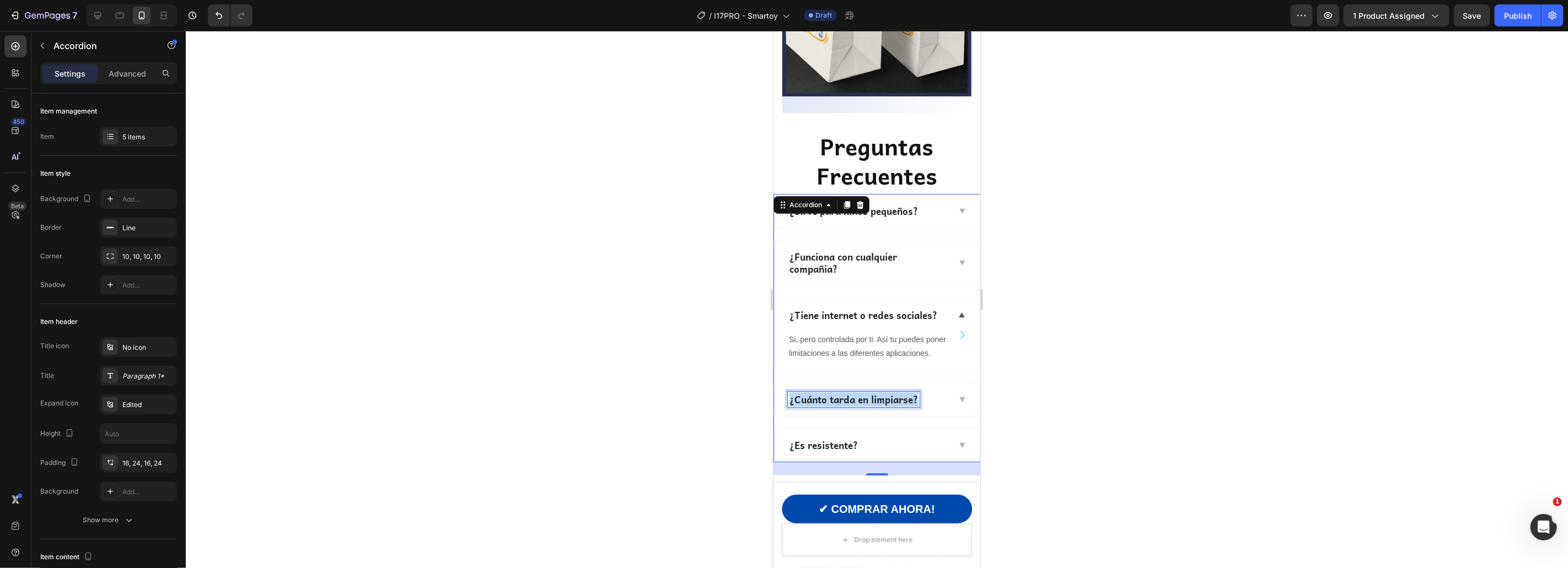
click at [889, 393] on p "¿Cuánto tarda en limpiarse?" at bounding box center [853, 399] width 128 height 12
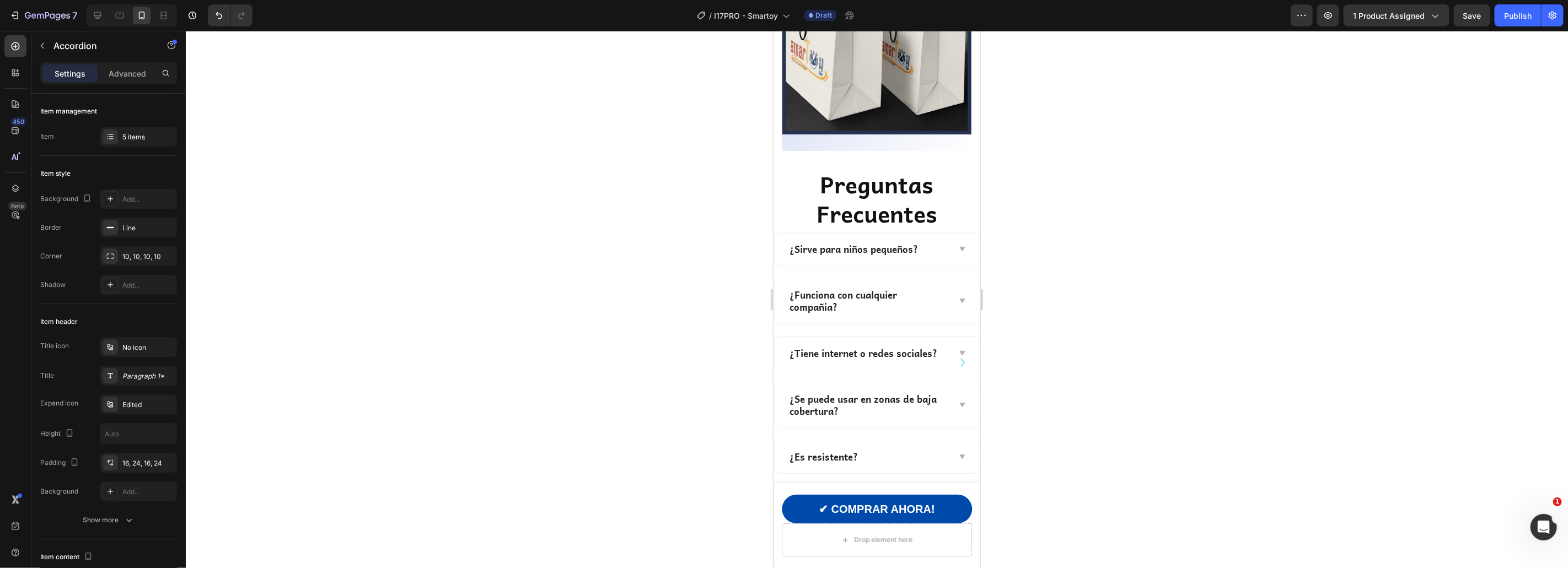
scroll to position [3366, 0]
click at [966, 389] on div "¿Se puede usar en zonas de baja cobertura?" at bounding box center [876, 405] width 205 height 45
click at [849, 431] on strong "Solo hay que pulsar el botón automático y el pelo se desprende solo" at bounding box center [863, 442] width 149 height 22
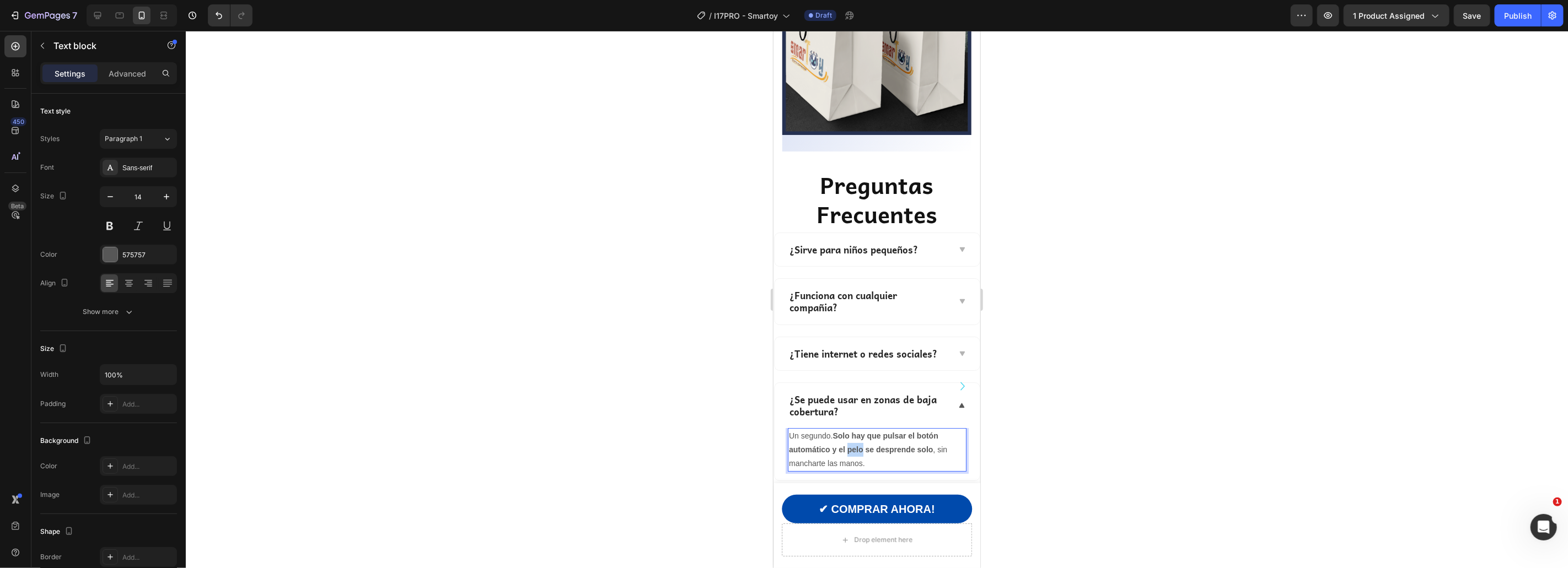
click at [849, 431] on strong "Solo hay que pulsar el botón automático y el pelo se desprende solo" at bounding box center [863, 442] width 149 height 22
click at [862, 429] on p "Sí, funciona con red 2G (la más extendida) y al tener Dual SIM puedes poner dos…" at bounding box center [877, 449] width 176 height 42
click at [1108, 433] on div at bounding box center [877, 300] width 1382 height 538
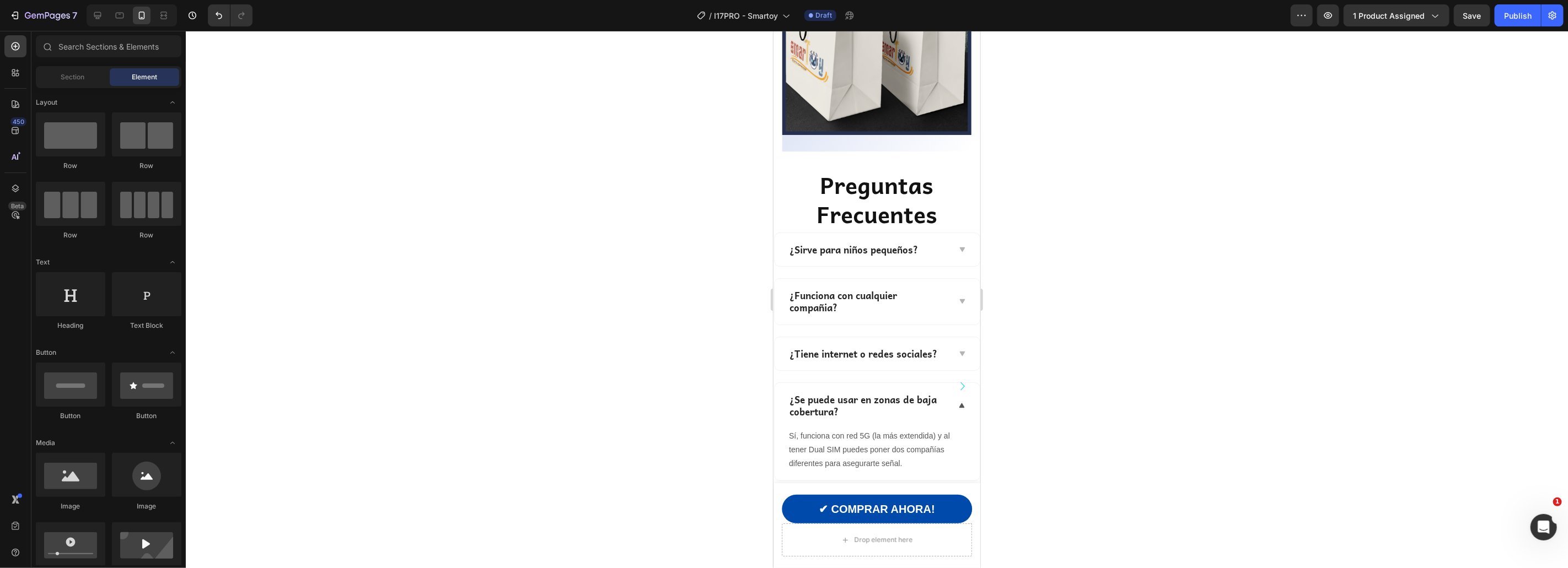
click at [607, 451] on div at bounding box center [877, 300] width 1382 height 538
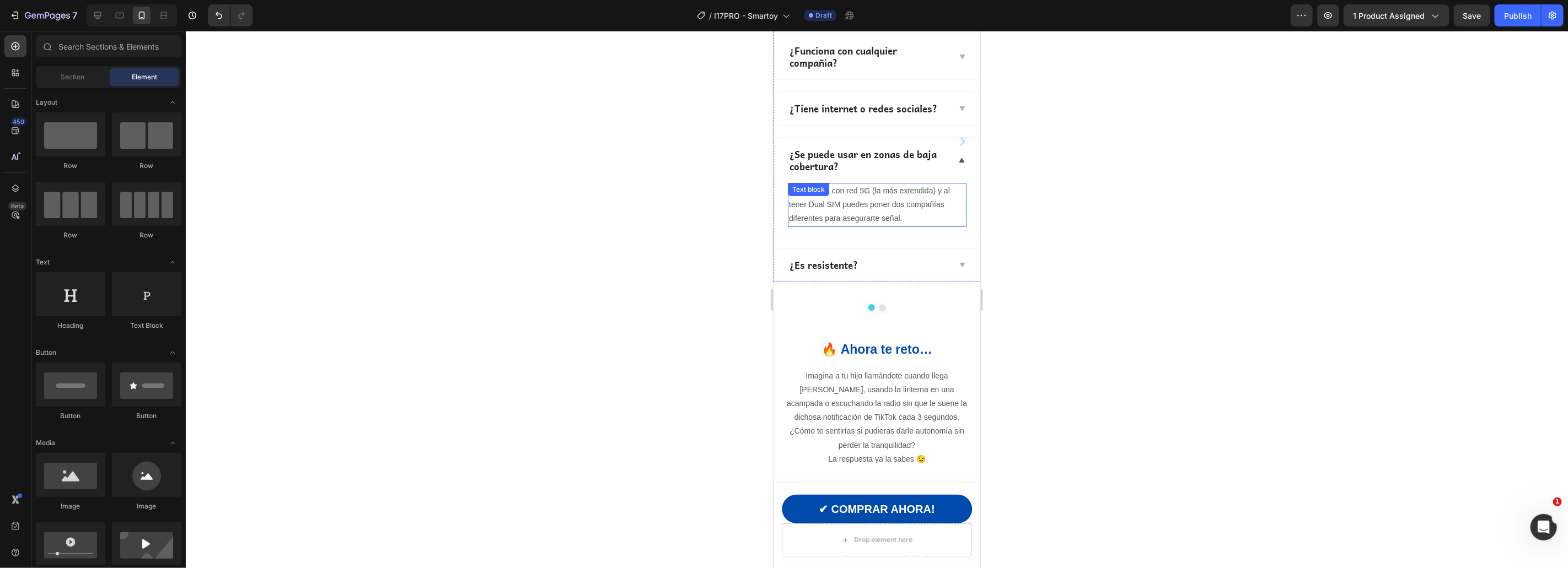
scroll to position [3587, 0]
click at [835, 263] on p "¿Es resistente?" at bounding box center [822, 262] width 68 height 12
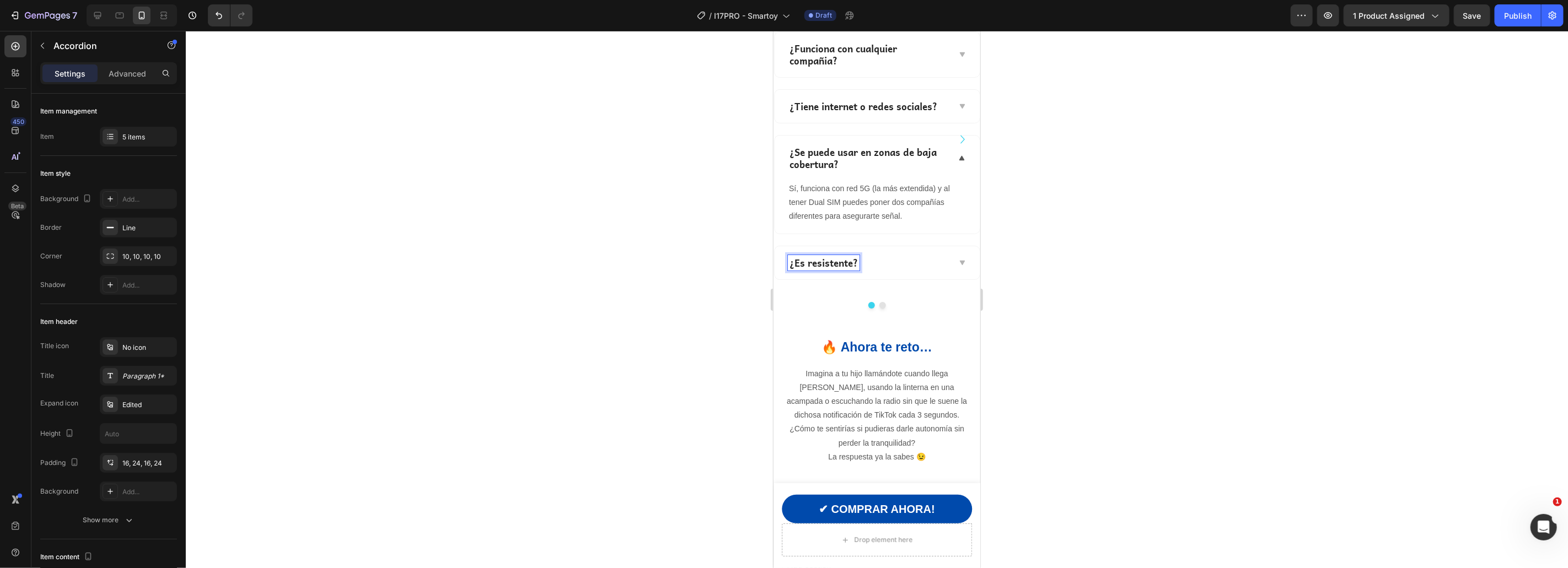
click at [833, 263] on p "¿Es resistente?" at bounding box center [822, 262] width 68 height 12
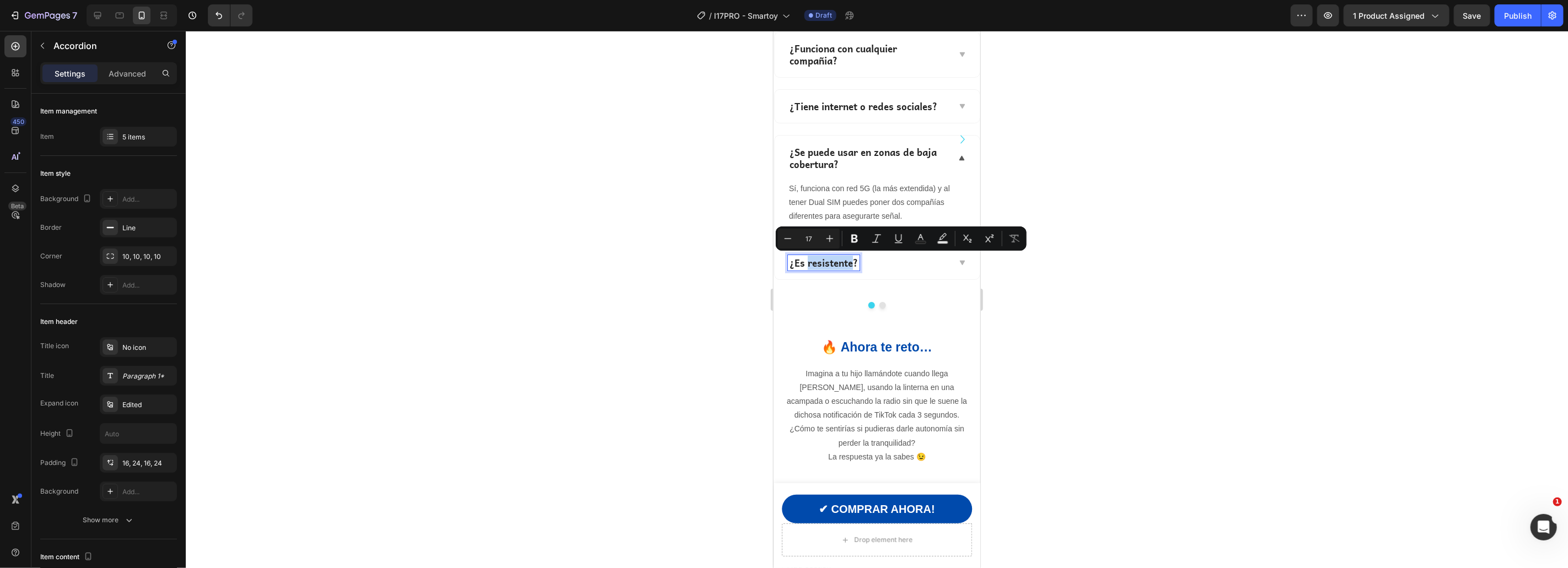
click at [833, 263] on p "¿Es resistente?" at bounding box center [822, 262] width 68 height 12
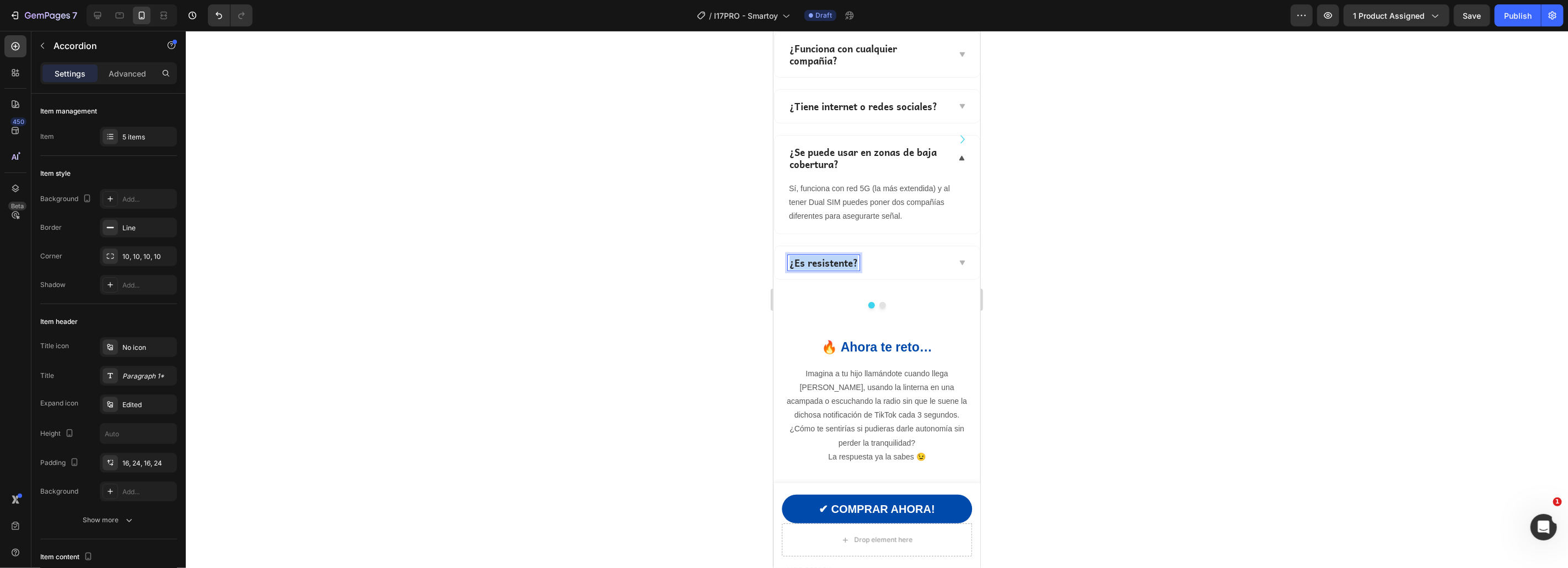
click at [833, 263] on p "¿Es resistente?" at bounding box center [822, 262] width 68 height 12
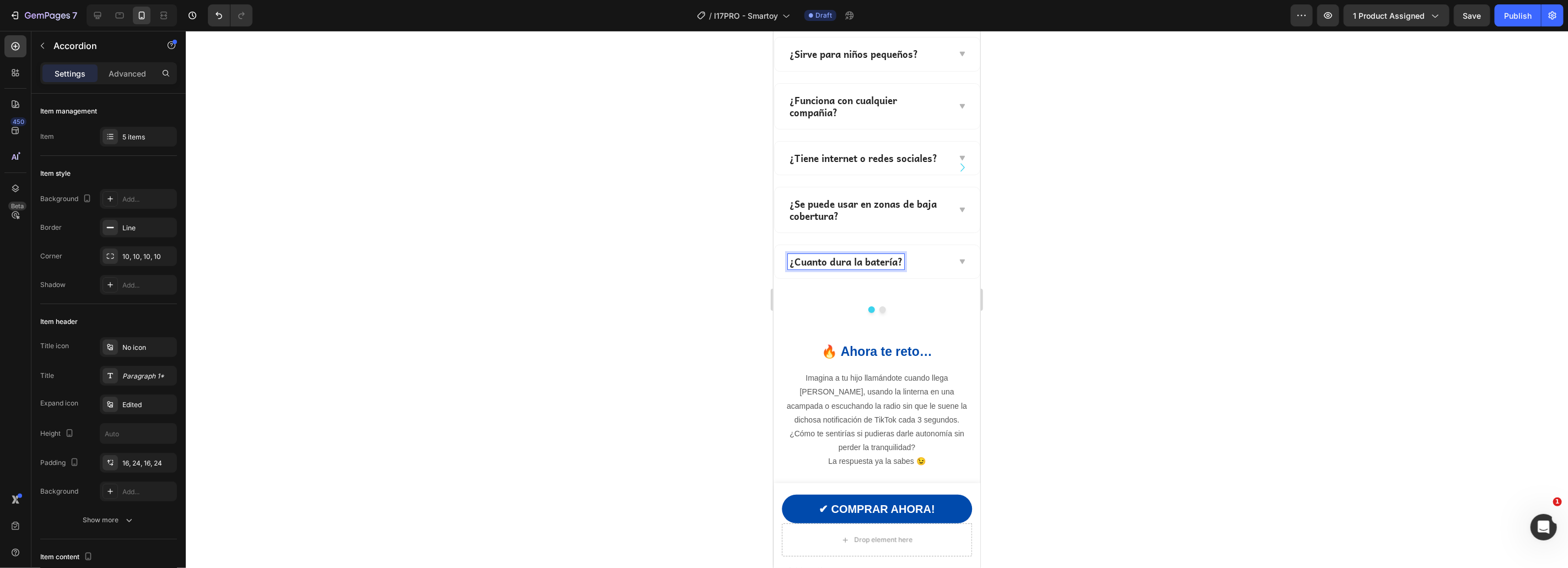
scroll to position [3535, 0]
click at [943, 261] on div "¿Cuanto dura la batería?" at bounding box center [868, 262] width 161 height 16
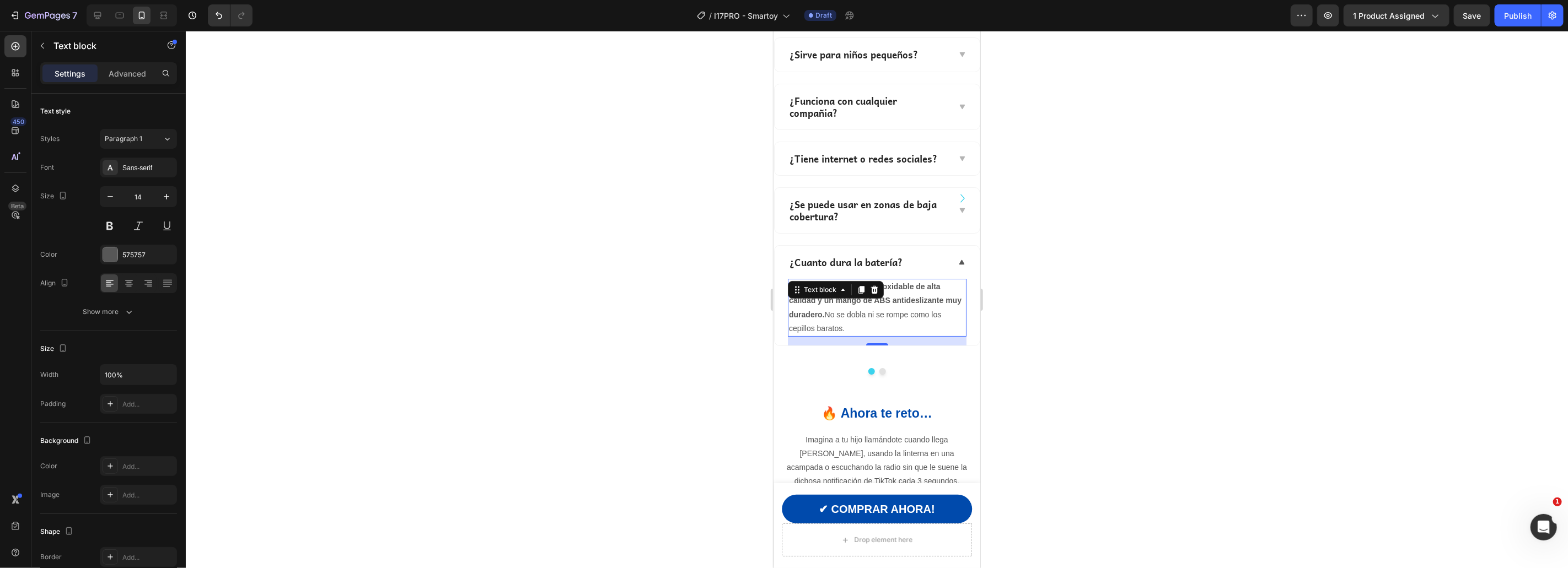
click at [884, 313] on p "Sí, está hecho con acero inoxidable de alta calidad y un mango de ABS antidesli…" at bounding box center [877, 308] width 176 height 56
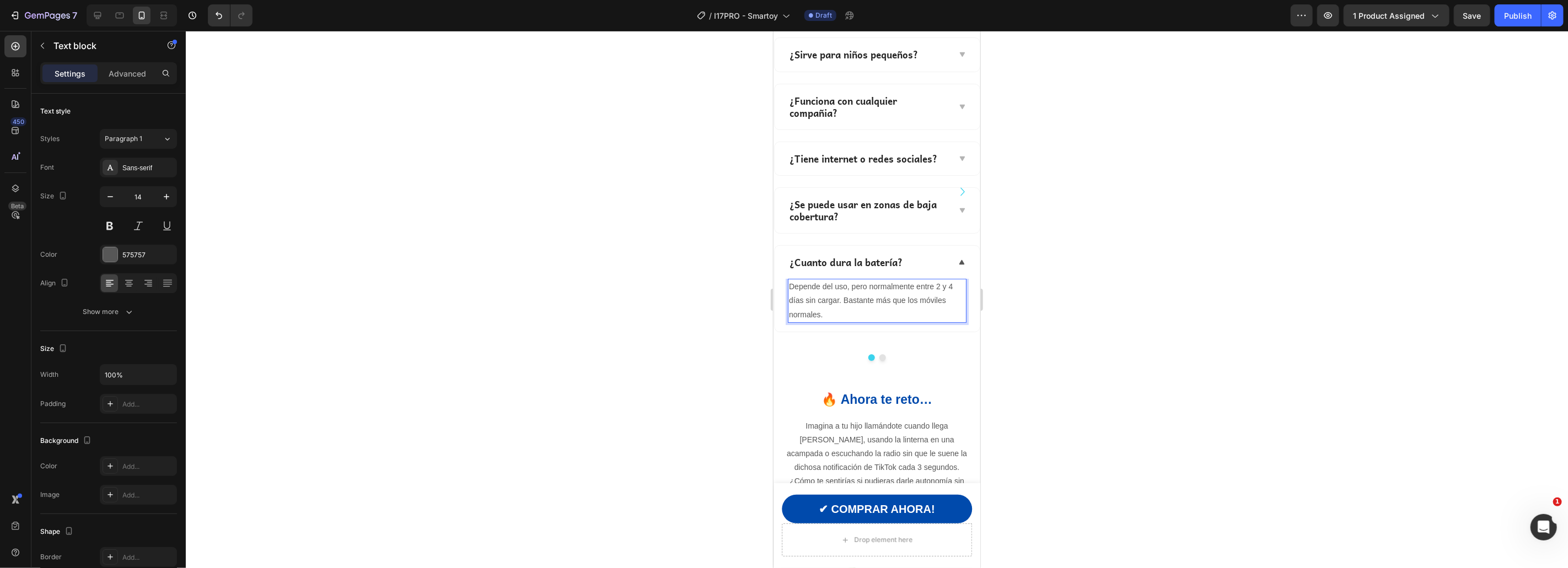
drag, startPoint x: 1089, startPoint y: 298, endPoint x: 168, endPoint y: 361, distance: 923.2
click at [1089, 298] on div at bounding box center [877, 300] width 1382 height 538
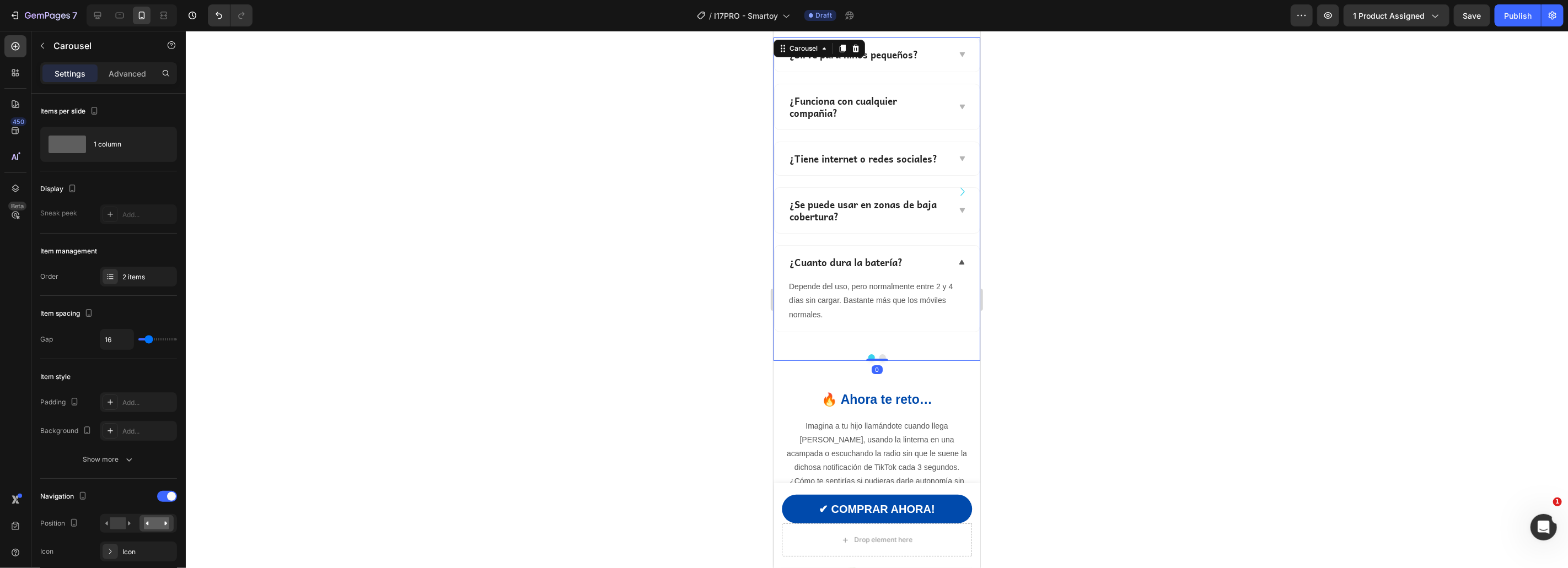
click at [882, 357] on button "Dot" at bounding box center [882, 357] width 7 height 7
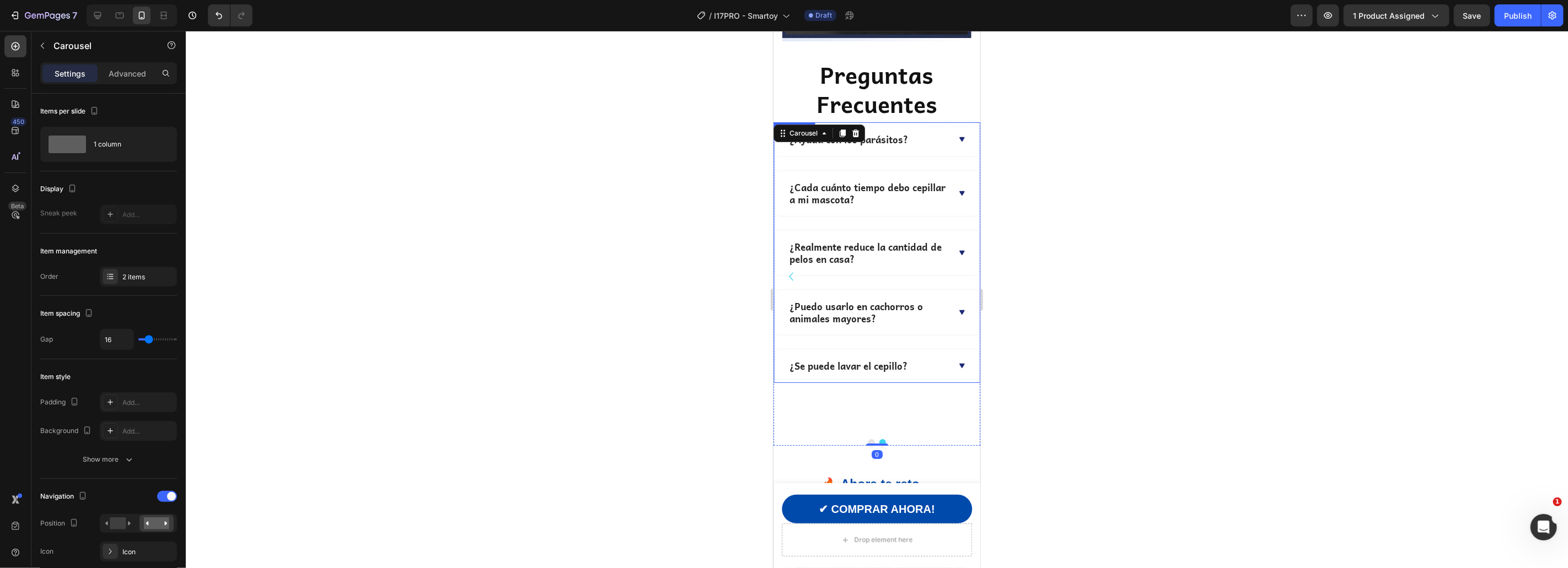
scroll to position [3448, 0]
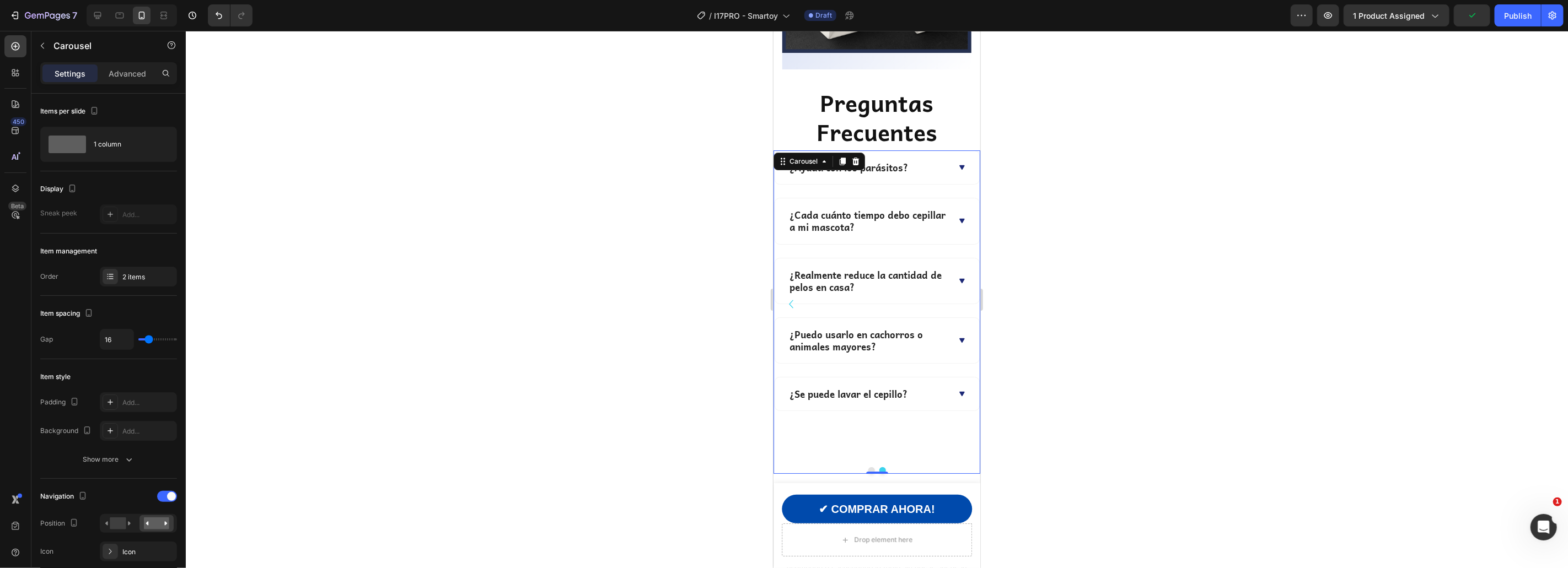
click at [894, 161] on p "¿Ayuda con los parásitos?" at bounding box center [848, 167] width 119 height 12
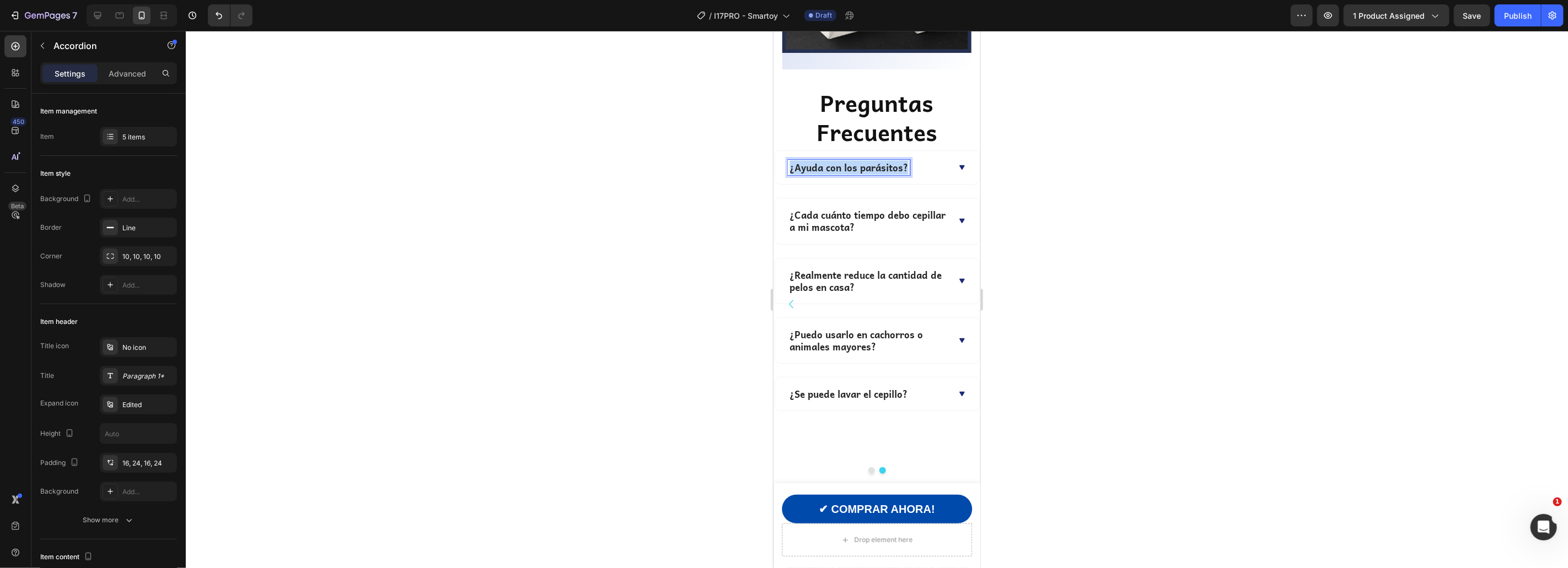
click at [894, 161] on p "¿Ayuda con los parásitos?" at bounding box center [848, 167] width 119 height 12
click at [952, 151] on div "¿Es resistente si se cae o se moja?" at bounding box center [876, 167] width 205 height 33
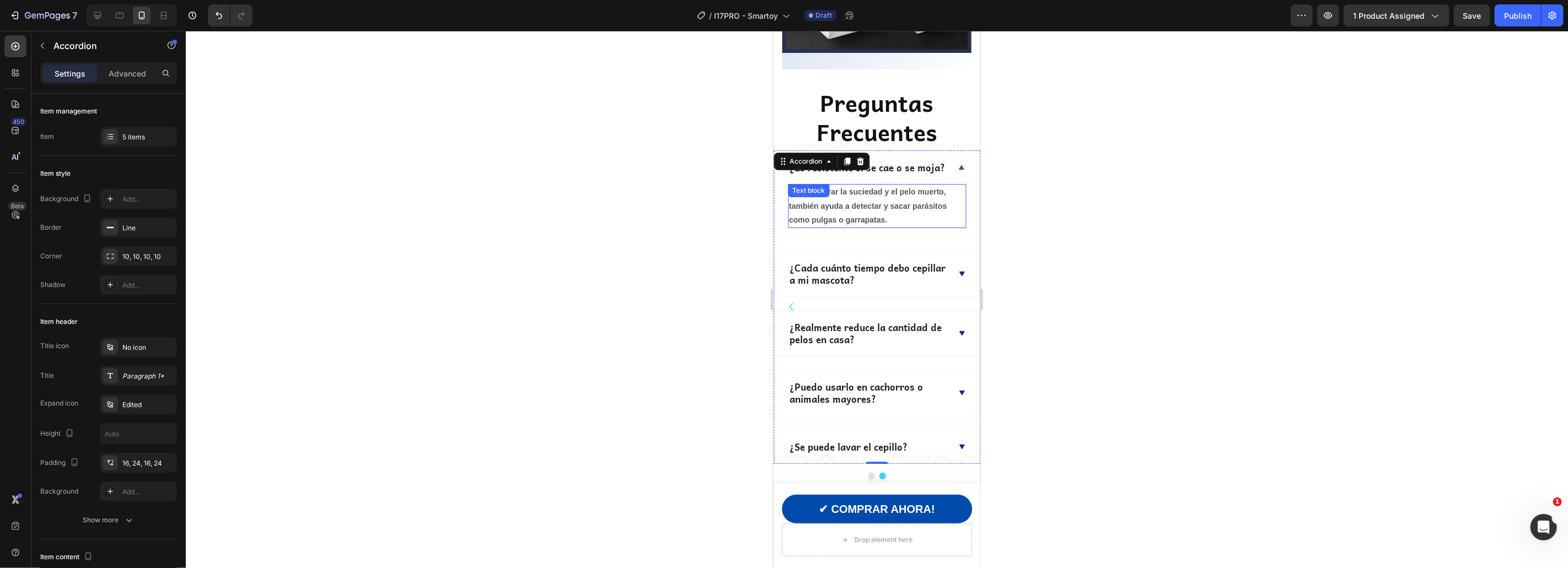
click at [874, 187] on strong "arrastrar la suciedad y el pelo muerto, también ayuda a detectar y sacar parási…" at bounding box center [868, 205] width 158 height 36
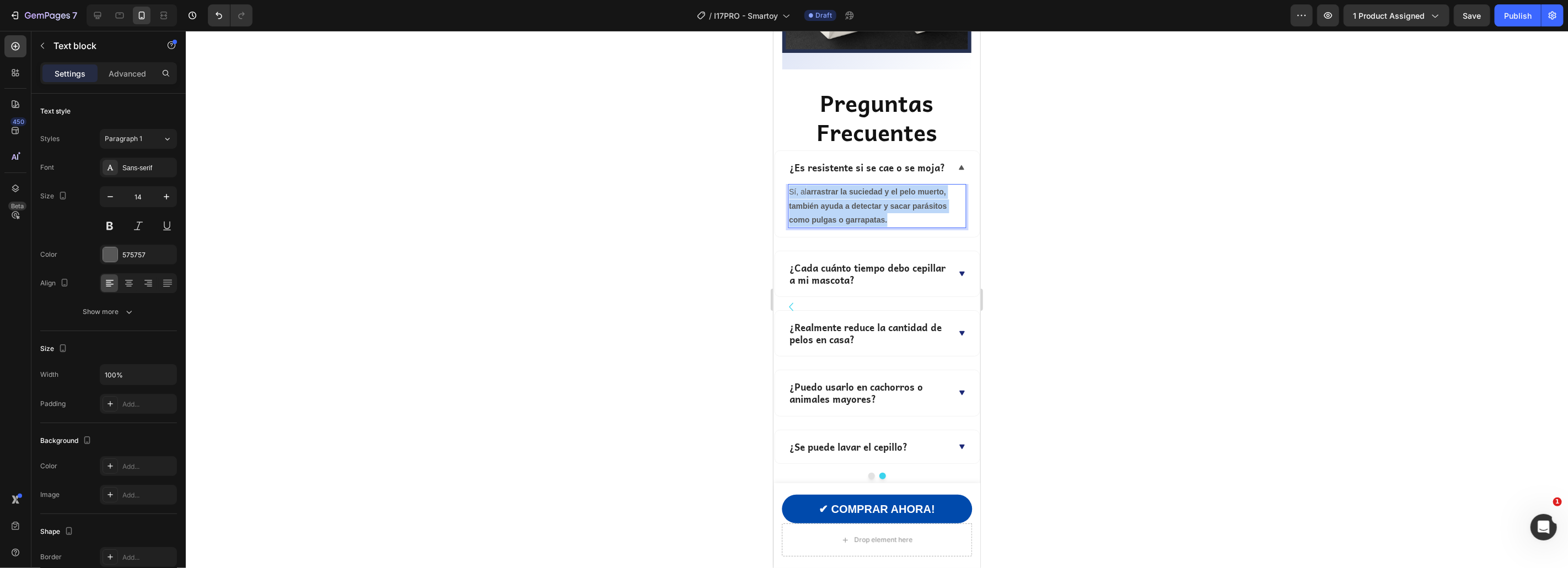
click at [874, 187] on strong "arrastrar la suciedad y el pelo muerto, también ayuda a detectar y sacar parási…" at bounding box center [868, 205] width 158 height 36
drag, startPoint x: 1129, startPoint y: 209, endPoint x: 174, endPoint y: 215, distance: 955.0
click at [1129, 209] on div at bounding box center [877, 300] width 1382 height 538
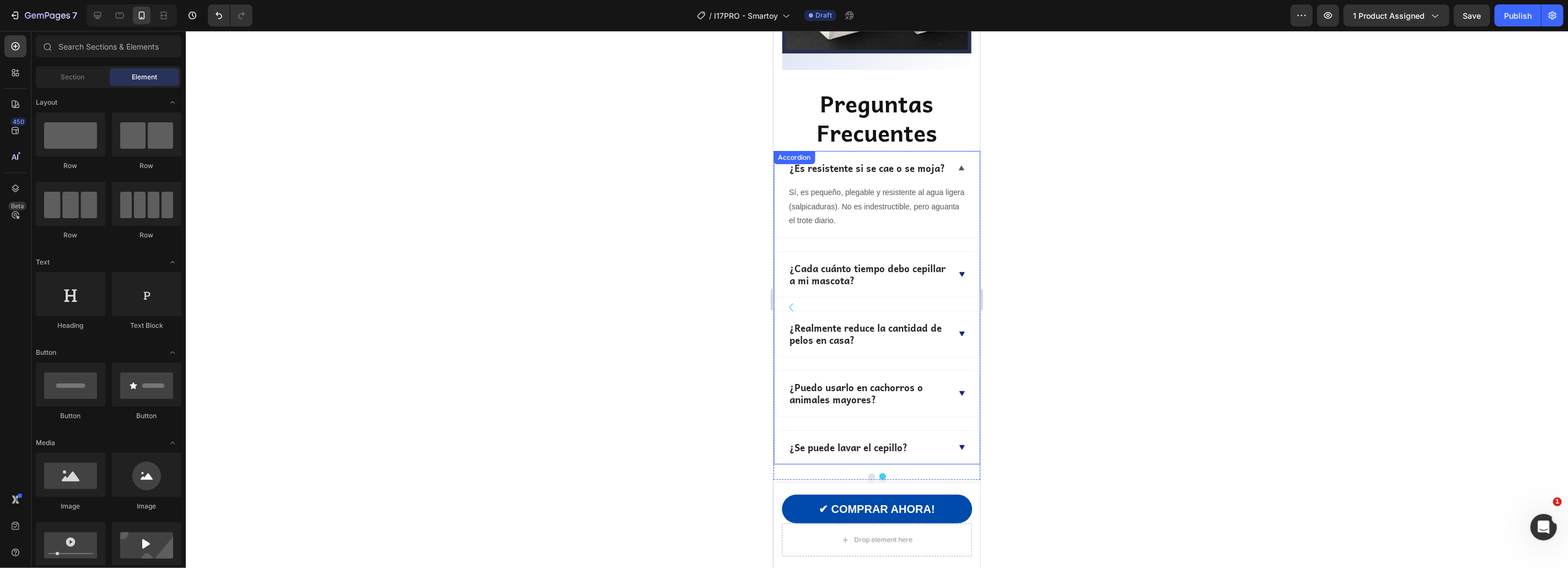
click at [853, 161] on p "¿Es resistente si se cae o se moja?" at bounding box center [866, 167] width 156 height 12
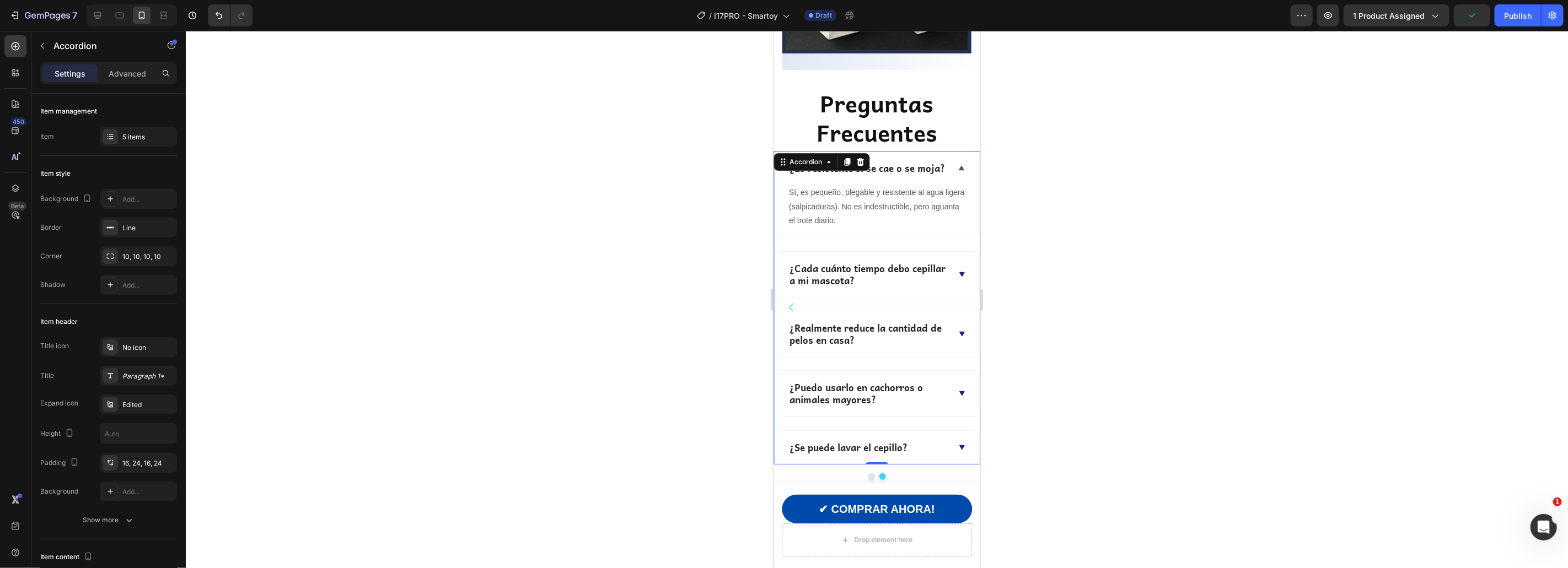
scroll to position [3451, 0]
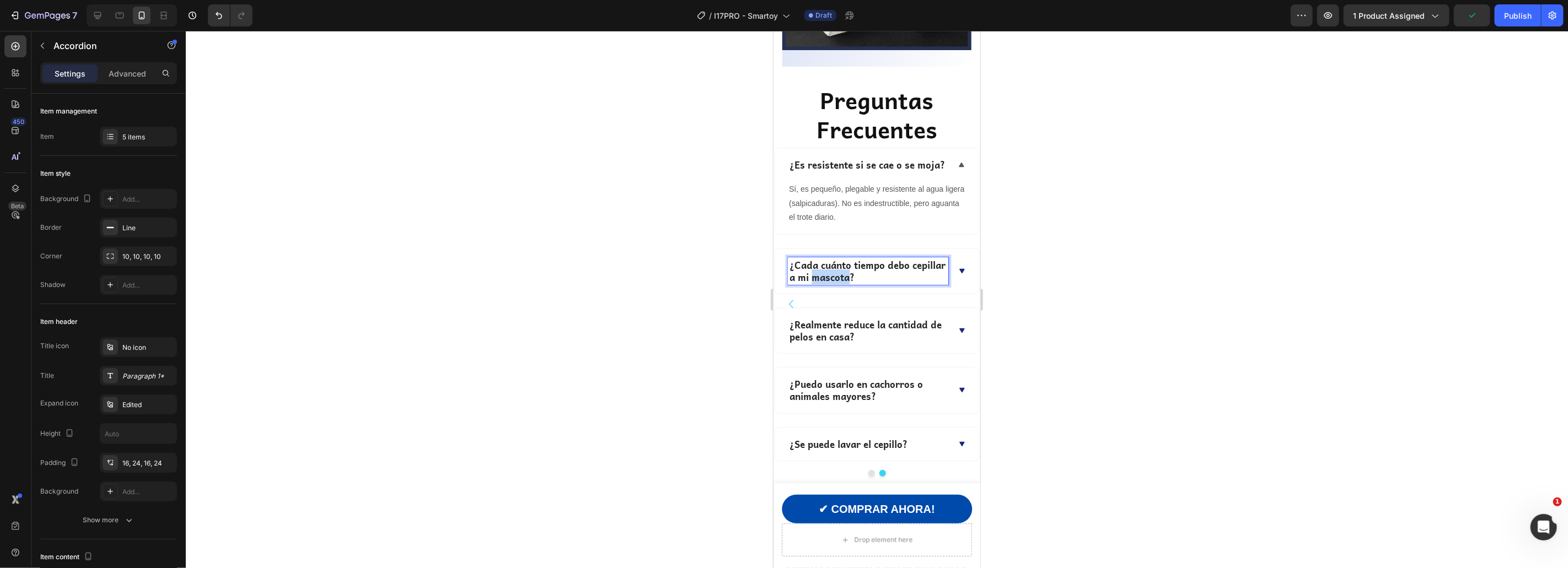
click at [844, 258] on p "¿Cada cuánto tiempo debo cepillar a mi mascota?" at bounding box center [868, 270] width 158 height 24
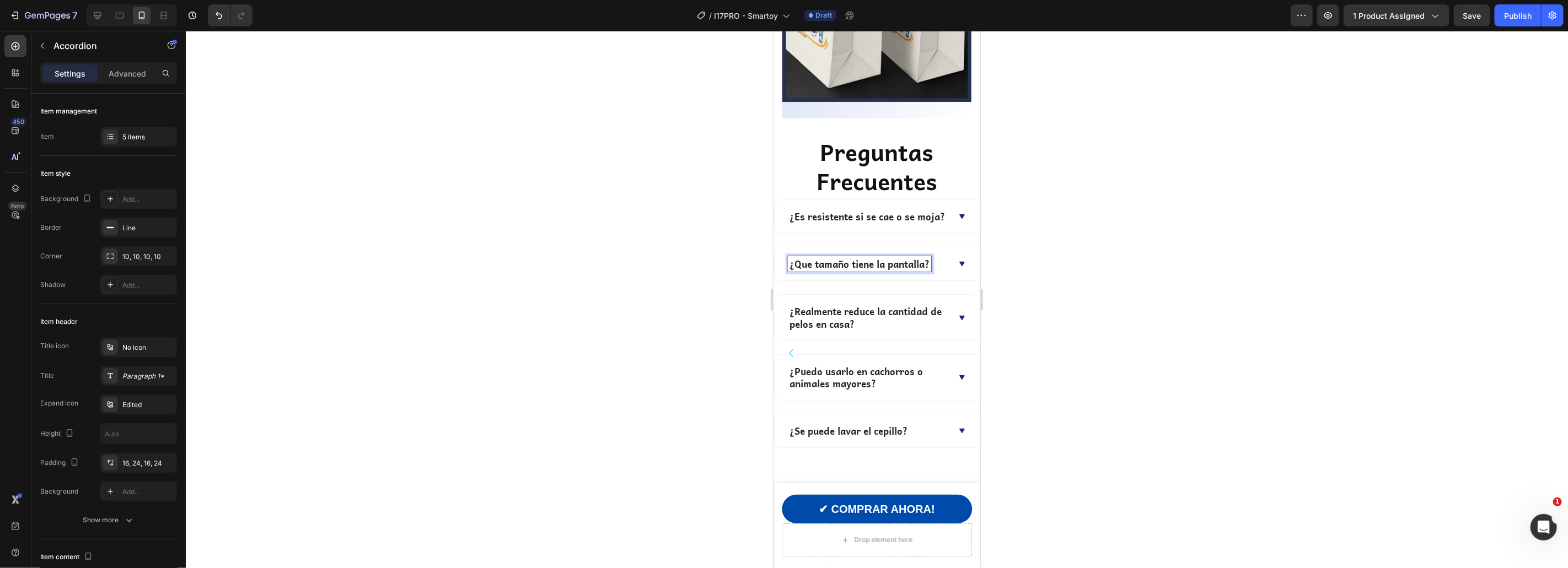
scroll to position [3398, 0]
click at [947, 248] on div "¿Que tamaño tiene la pantalla?" at bounding box center [876, 264] width 205 height 33
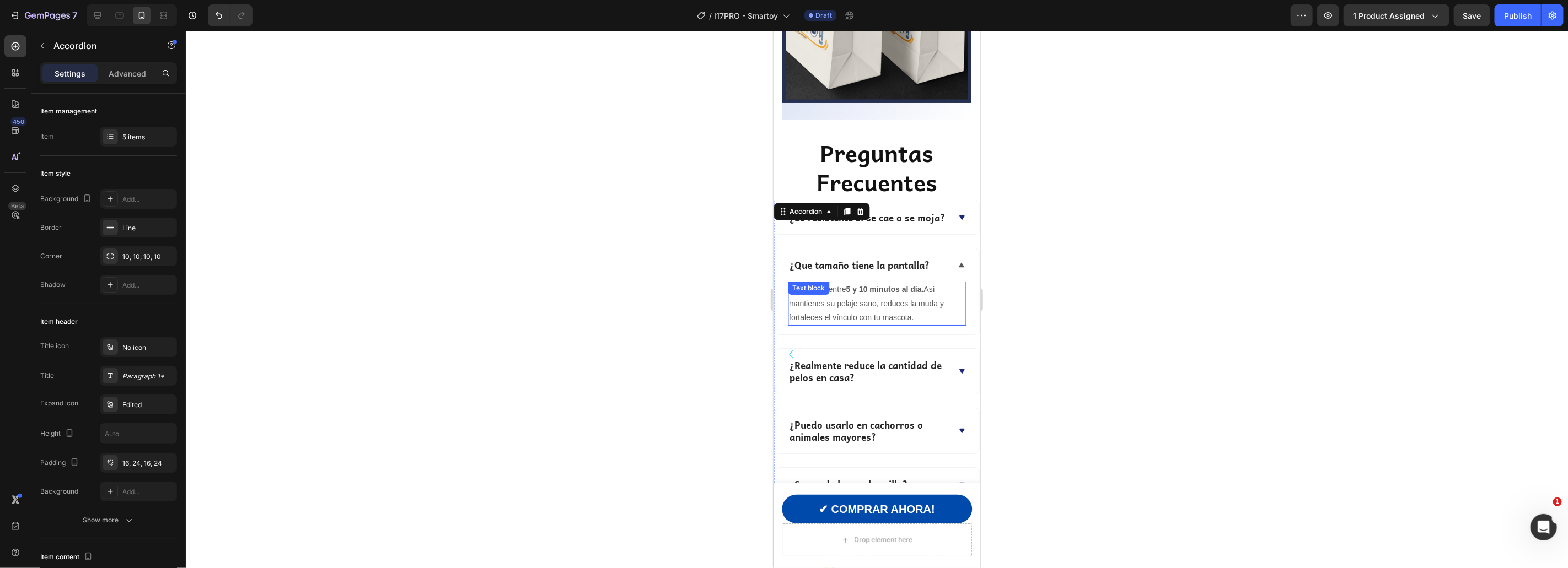
click at [867, 282] on p "Lo ideal es entre 5 y 10 minutos al día. Así mantienes su pelaje sano, reduces …" at bounding box center [877, 303] width 176 height 42
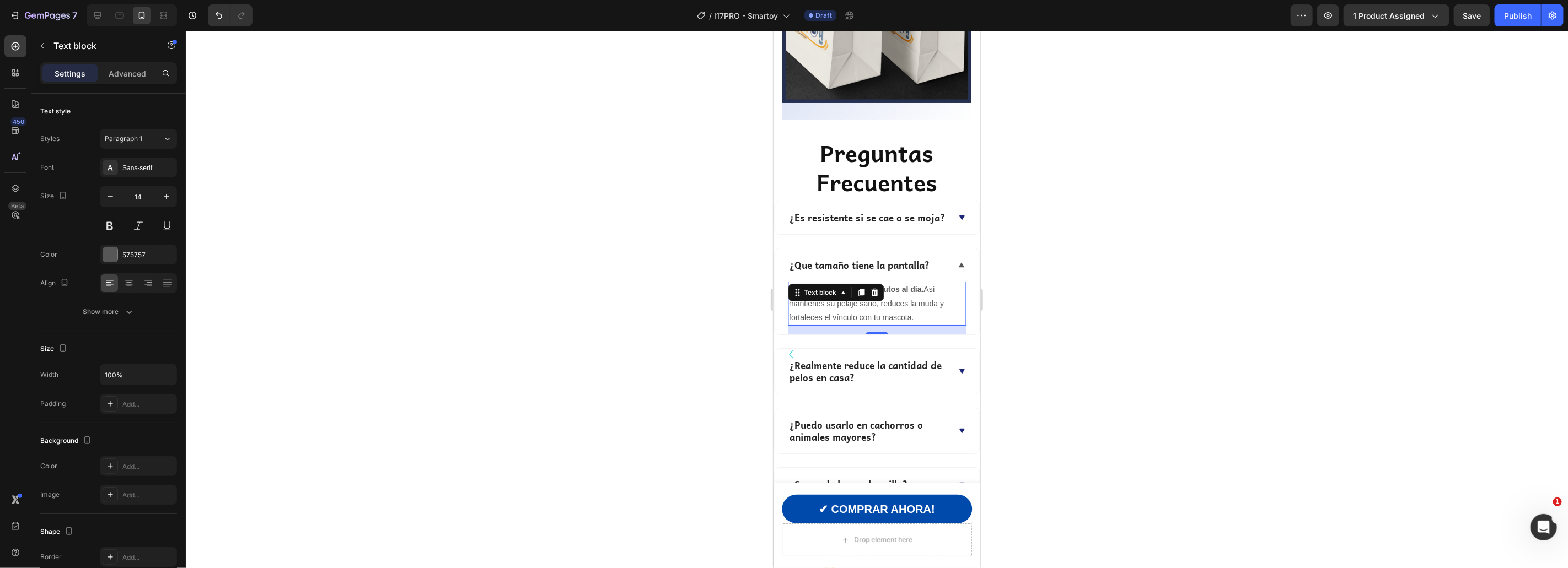
click at [867, 282] on p "Lo ideal es entre 5 y 10 minutos al día. Así mantienes su pelaje sano, reduces …" at bounding box center [877, 303] width 176 height 42
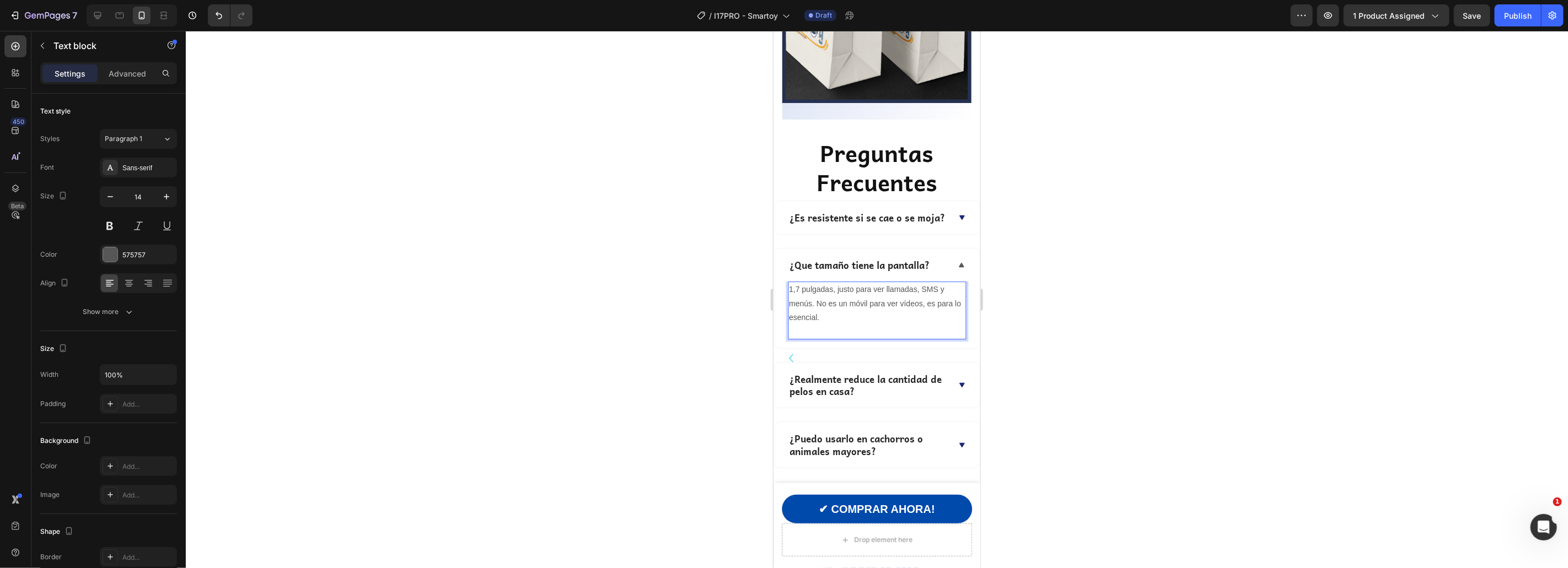
click at [1059, 286] on div at bounding box center [877, 300] width 1382 height 538
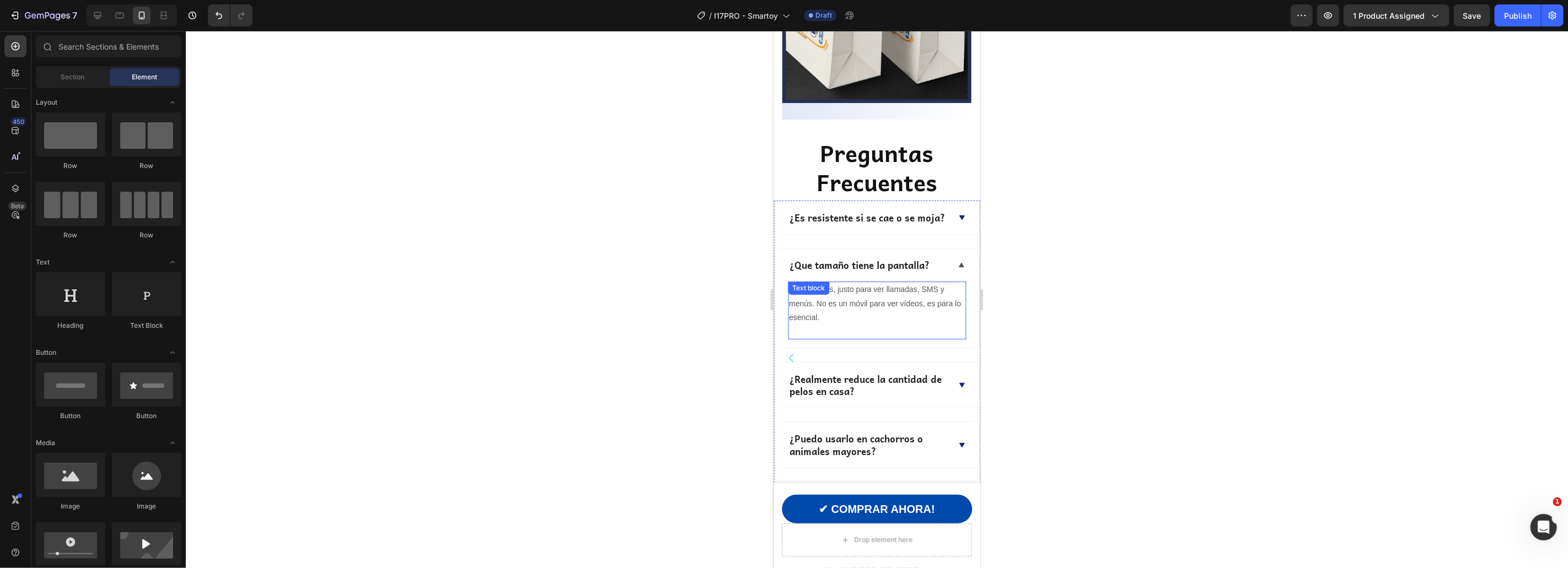
click at [865, 324] on p "Rich Text Editor. Editing area: main" at bounding box center [877, 331] width 176 height 14
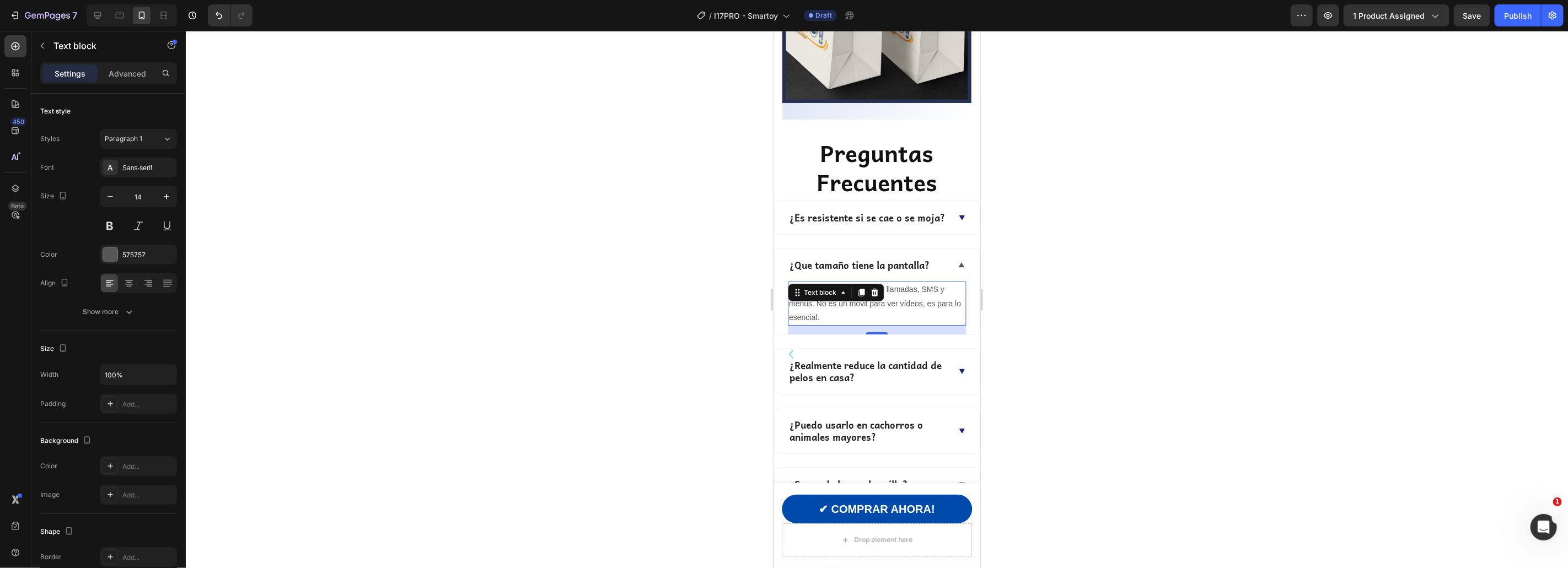
click at [1137, 299] on div at bounding box center [877, 300] width 1382 height 538
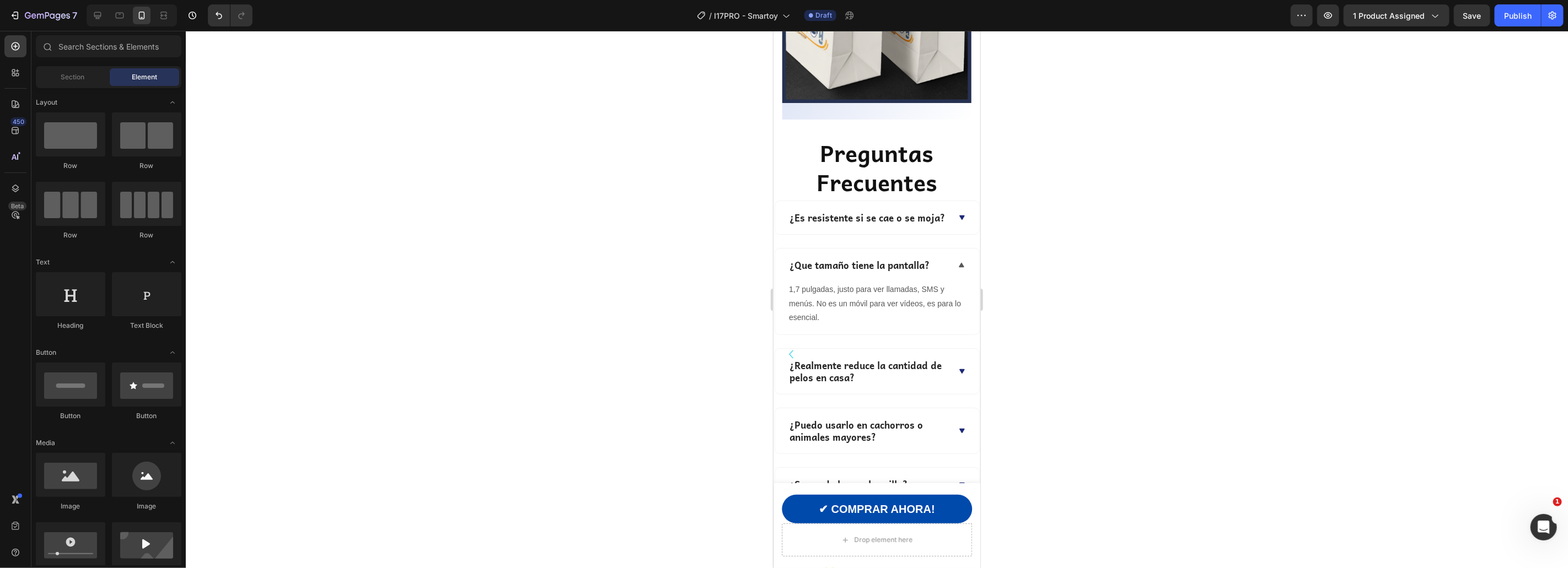
click at [840, 359] on p "¿Realmente reduce la cantidad de pelos en casa?" at bounding box center [868, 370] width 158 height 24
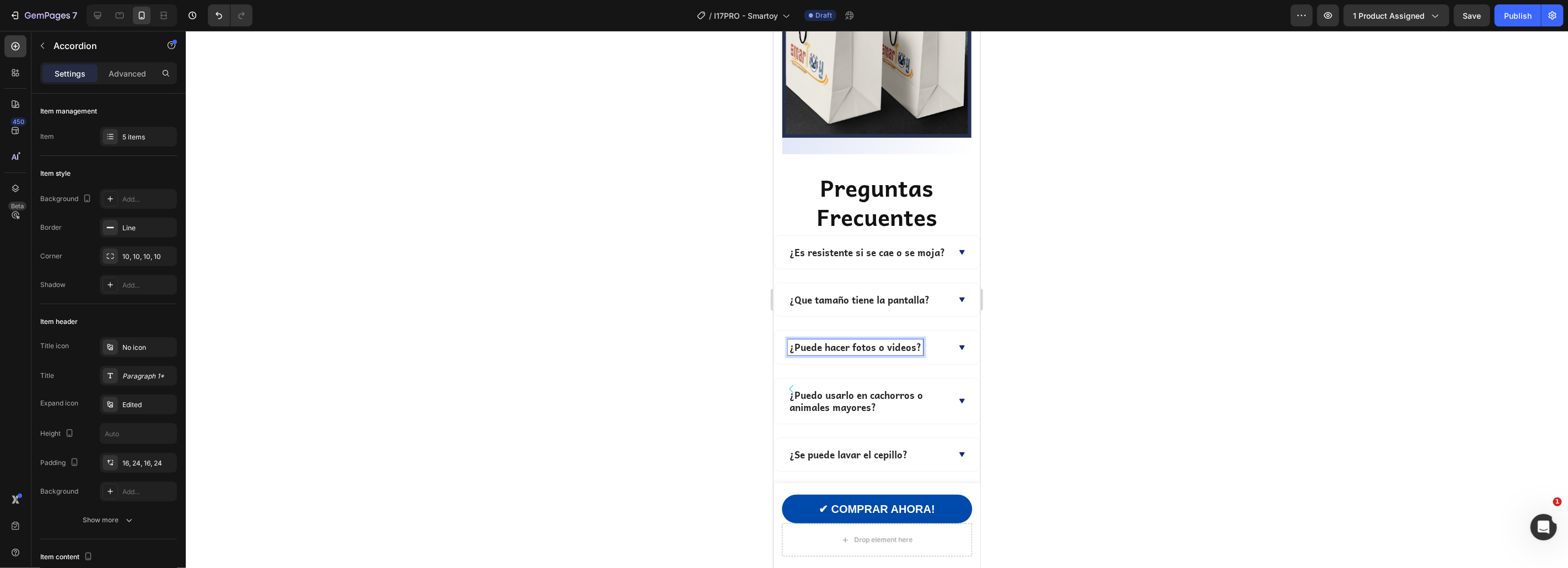
click at [1123, 446] on div at bounding box center [877, 300] width 1382 height 538
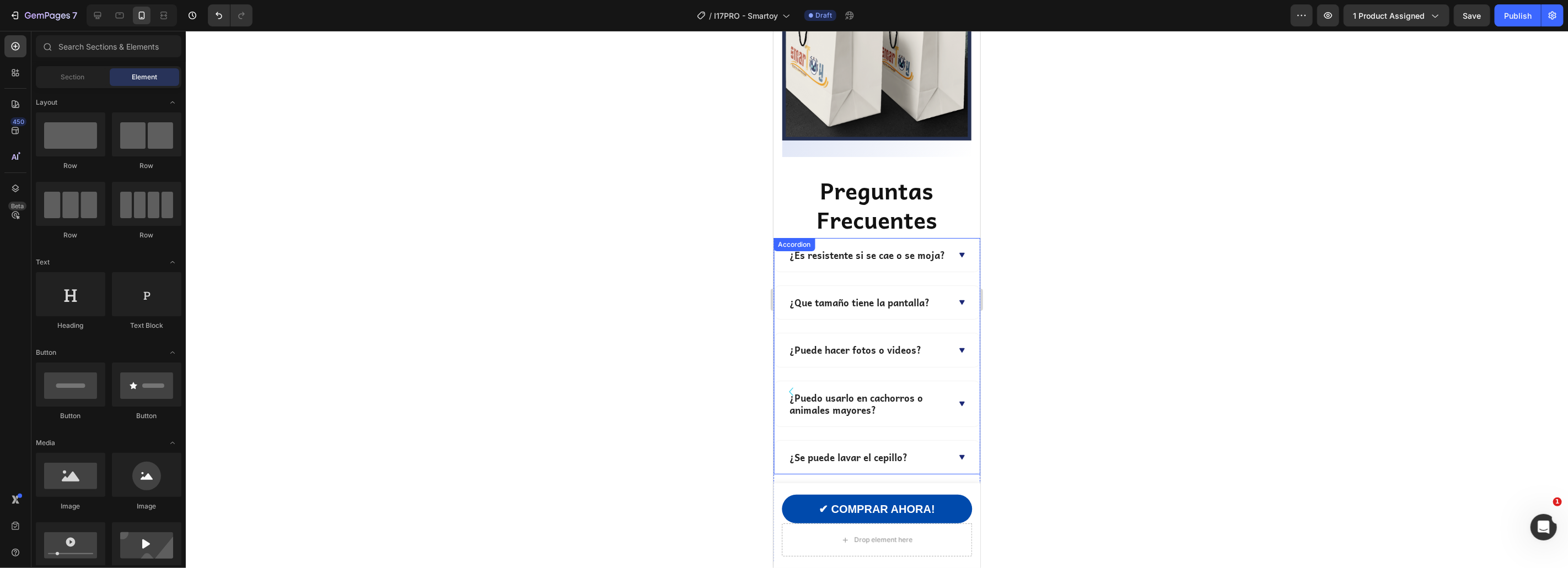
click at [926, 333] on div "¿Puede hacer fotos o videos?" at bounding box center [876, 350] width 205 height 33
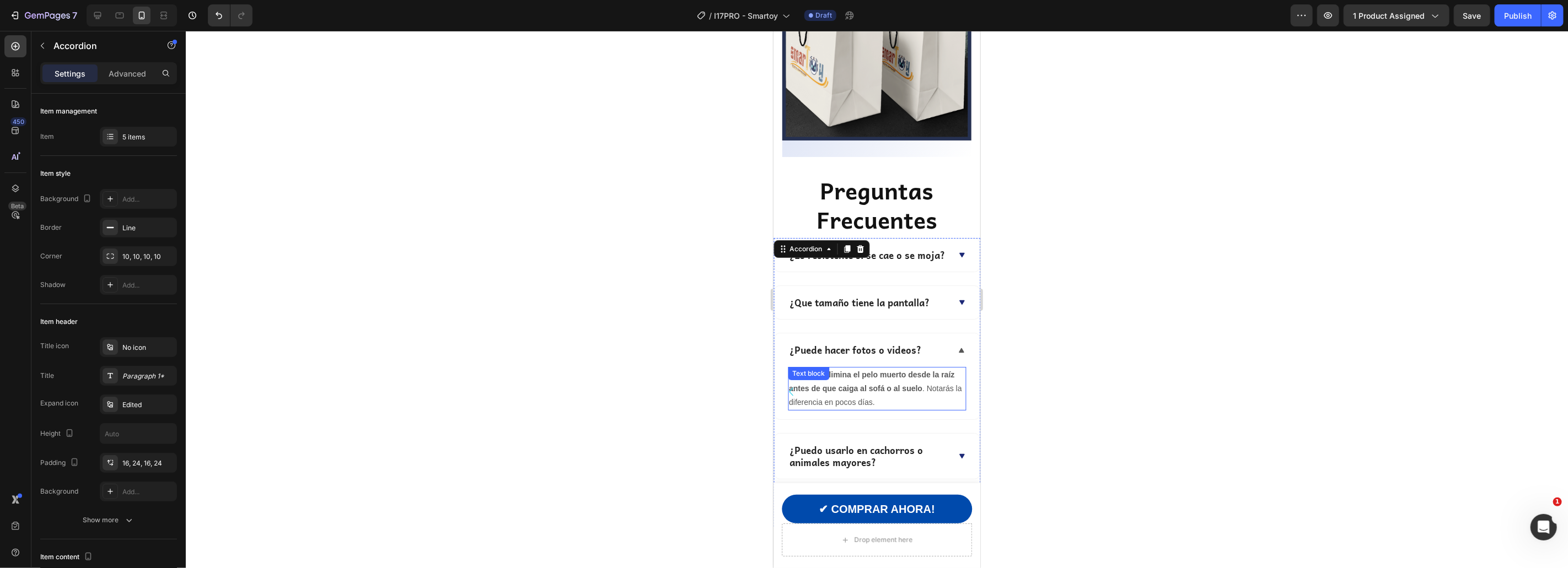
click at [852, 372] on p "Sí, porque elimina el pelo muerto desde la raíz antes de que caiga al sofá o al…" at bounding box center [877, 389] width 176 height 42
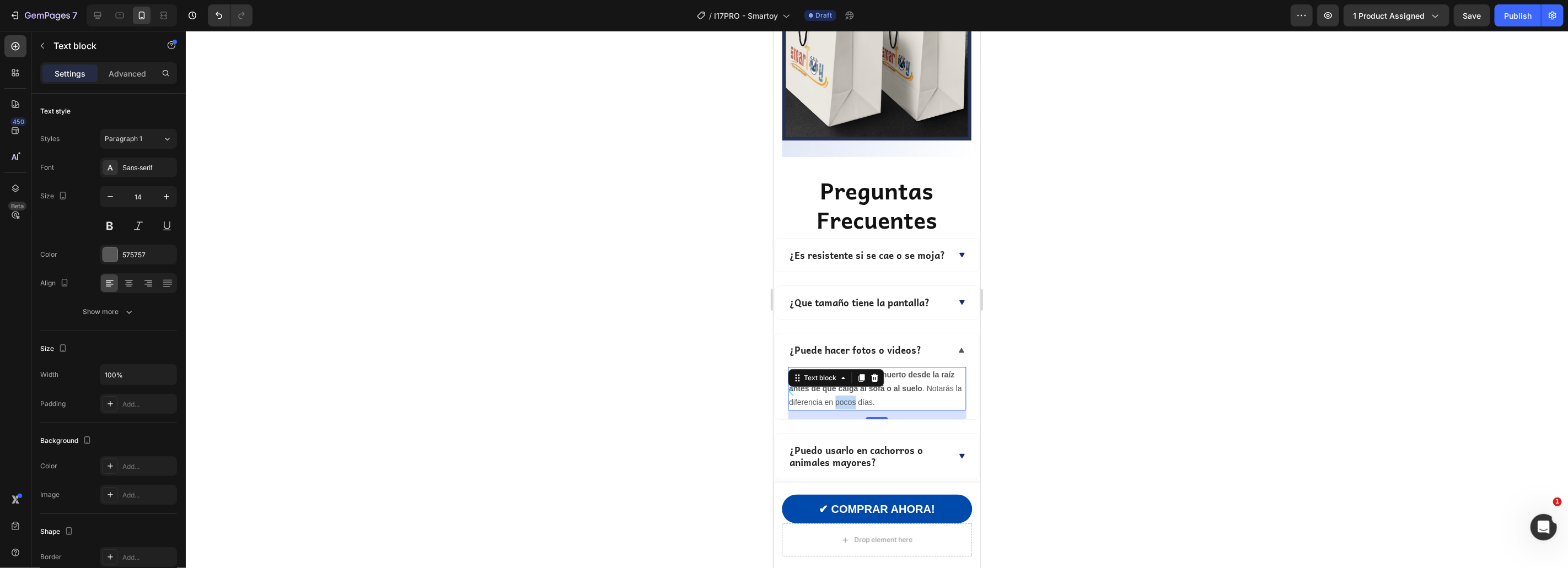
click at [852, 372] on p "Sí, porque elimina el pelo muerto desde la raíz antes de que caiga al sofá o al…" at bounding box center [877, 389] width 176 height 42
click at [1151, 379] on div at bounding box center [877, 300] width 1382 height 538
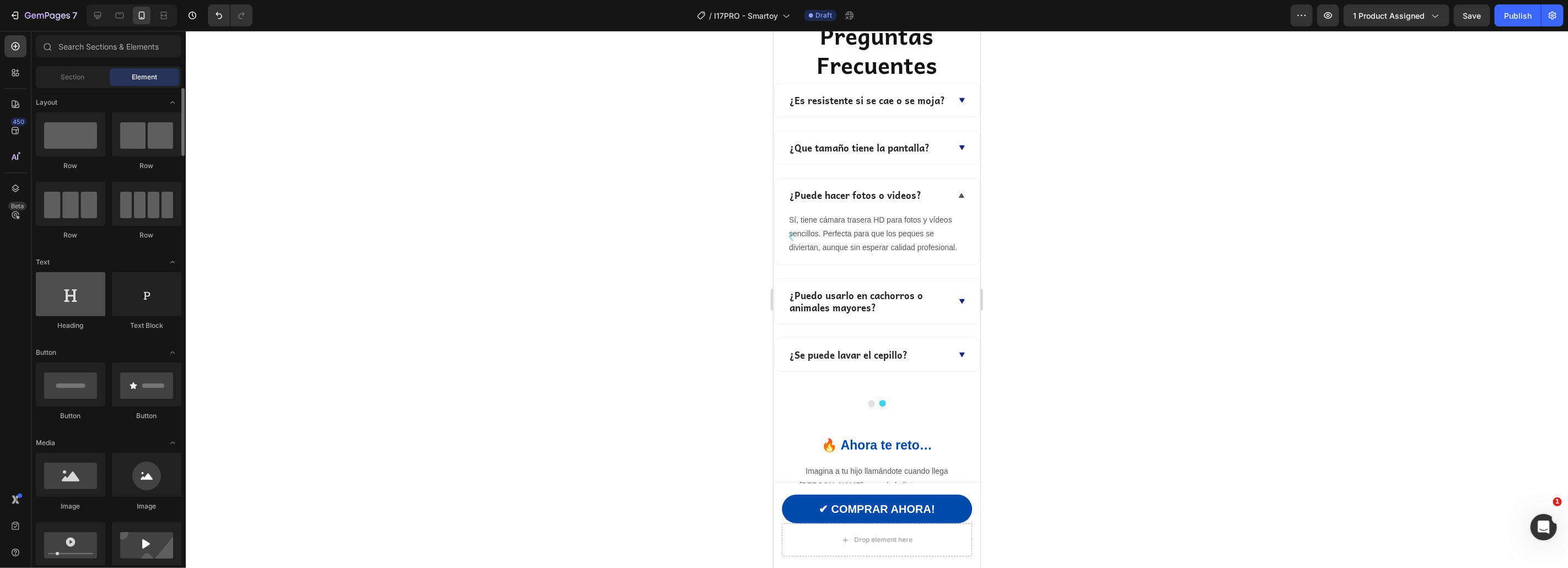
scroll to position [3526, 0]
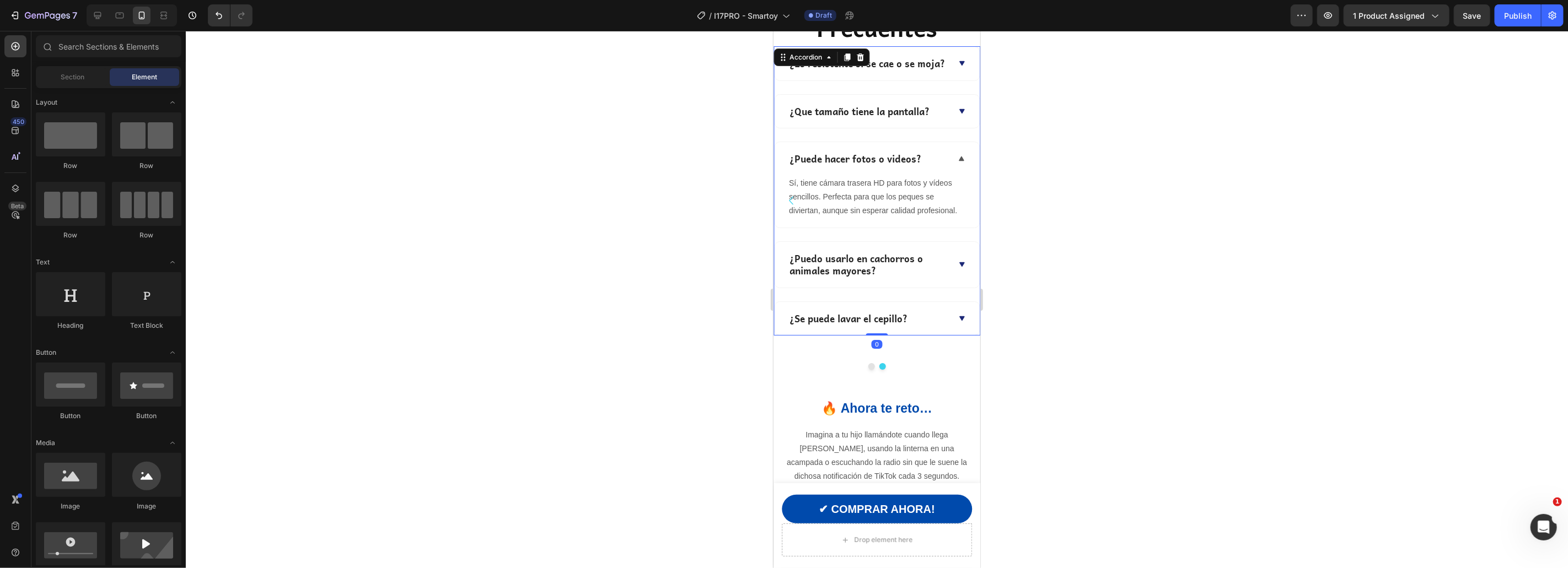
click at [852, 268] on p "¿Puedo usarlo en cachorros o animales mayores?" at bounding box center [868, 263] width 158 height 24
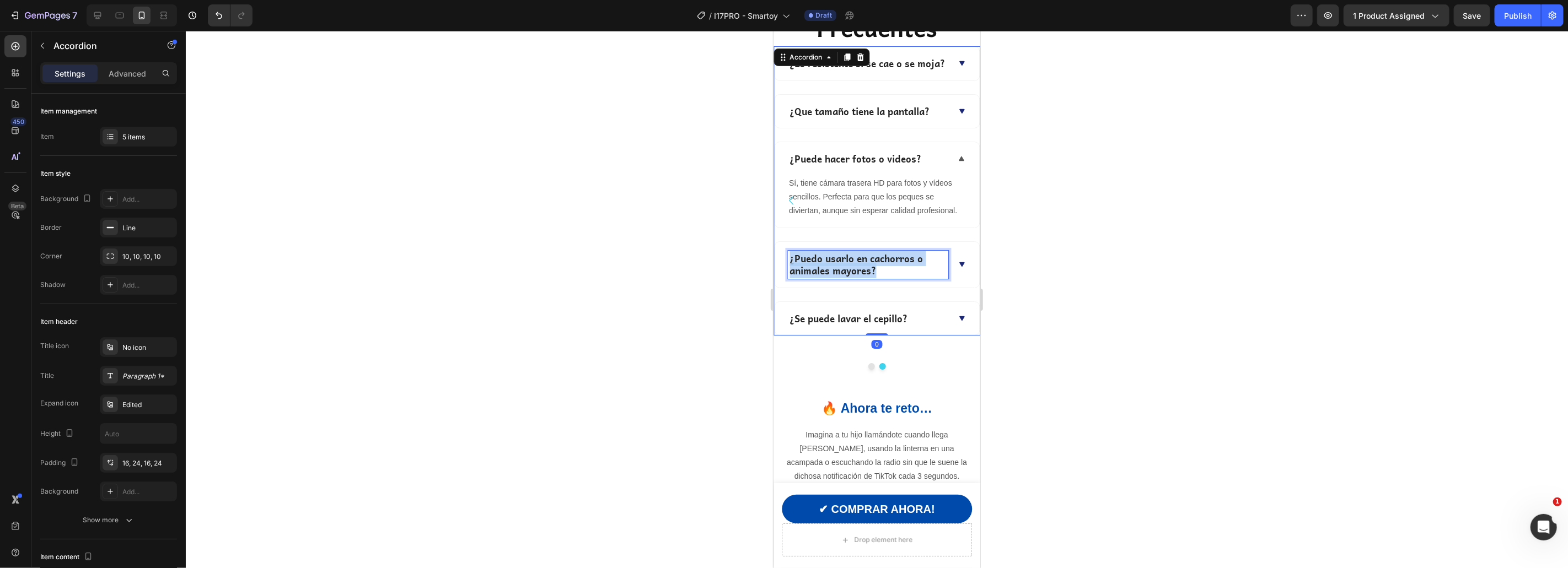
click at [852, 268] on p "¿Puedo usarlo en cachorros o animales mayores?" at bounding box center [868, 263] width 158 height 24
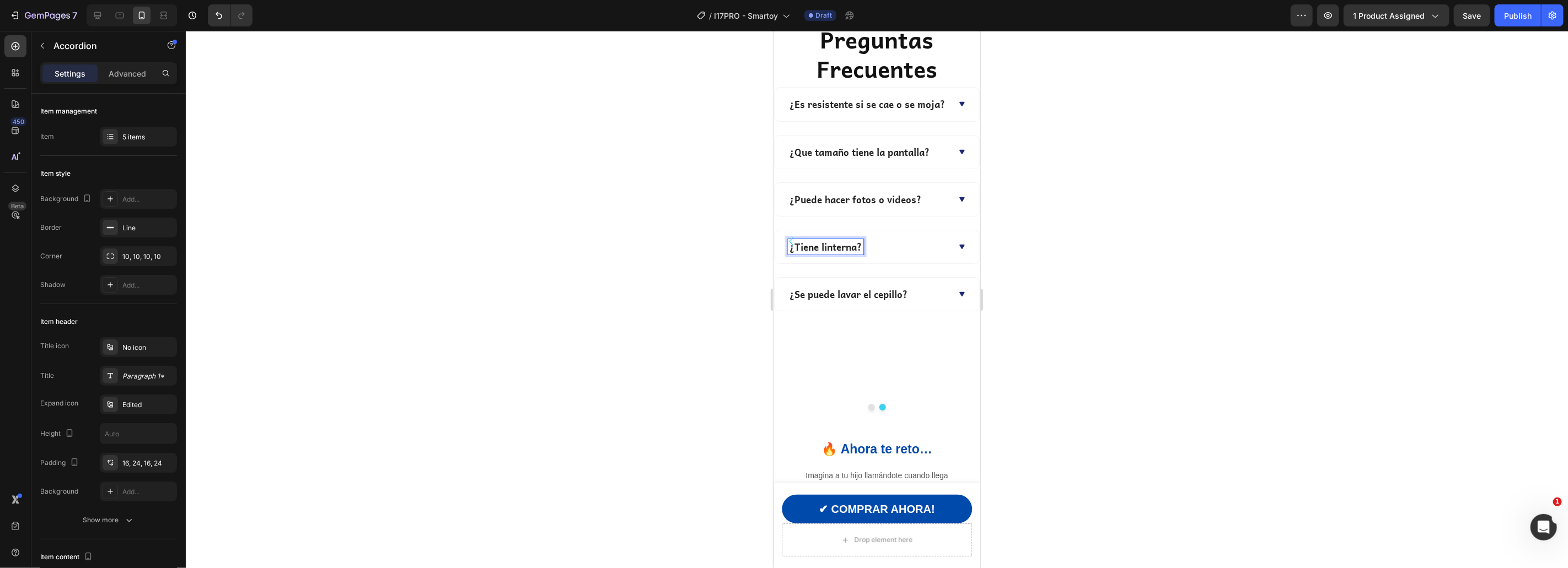
scroll to position [3477, 0]
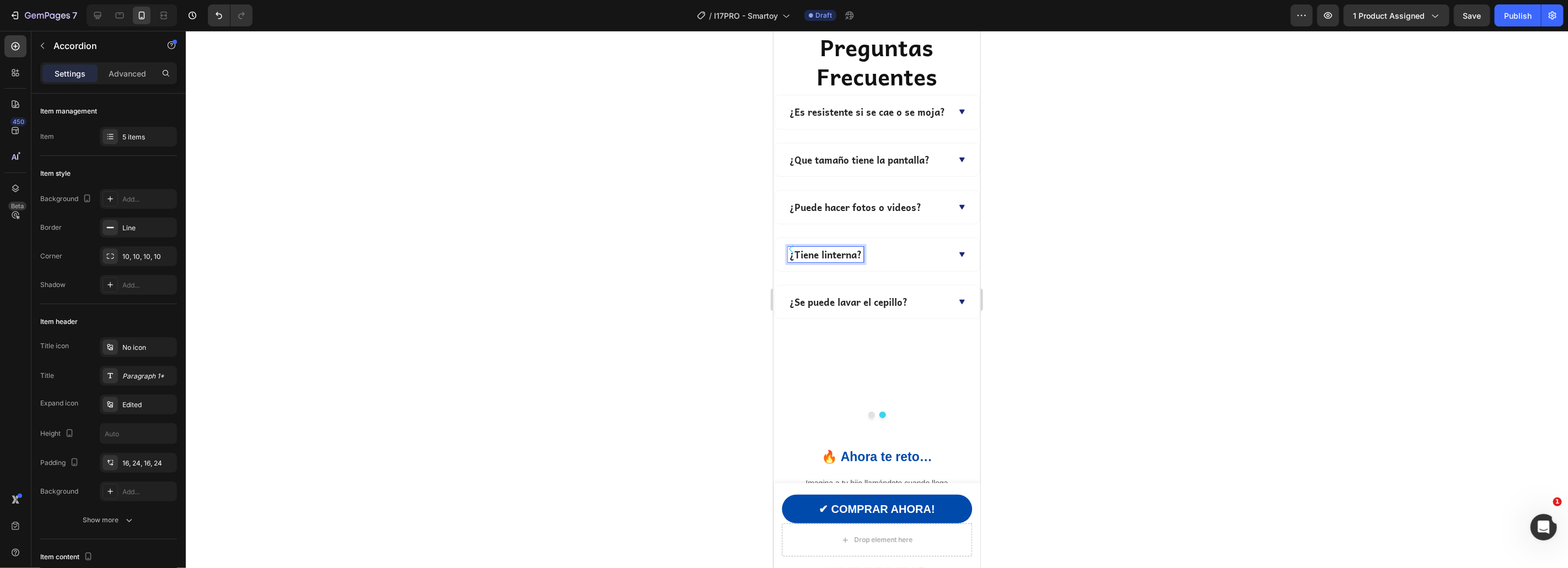
click at [934, 266] on div "¿Tiene linterna?" at bounding box center [876, 254] width 205 height 33
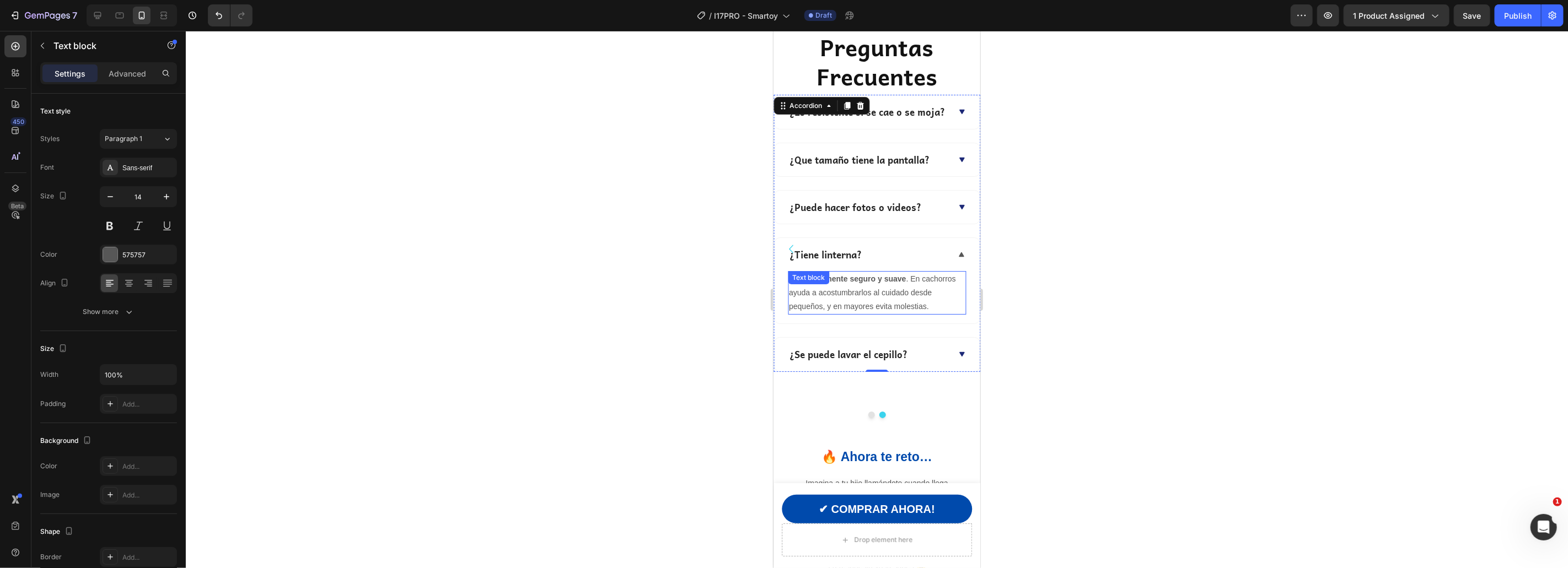
click at [862, 290] on div "Sí, es totalmente seguro y suave . En cachorros ayuda a acostumbrarlos al cuida…" at bounding box center [876, 293] width 179 height 44
click at [829, 284] on div "Text block" at bounding box center [807, 277] width 41 height 13
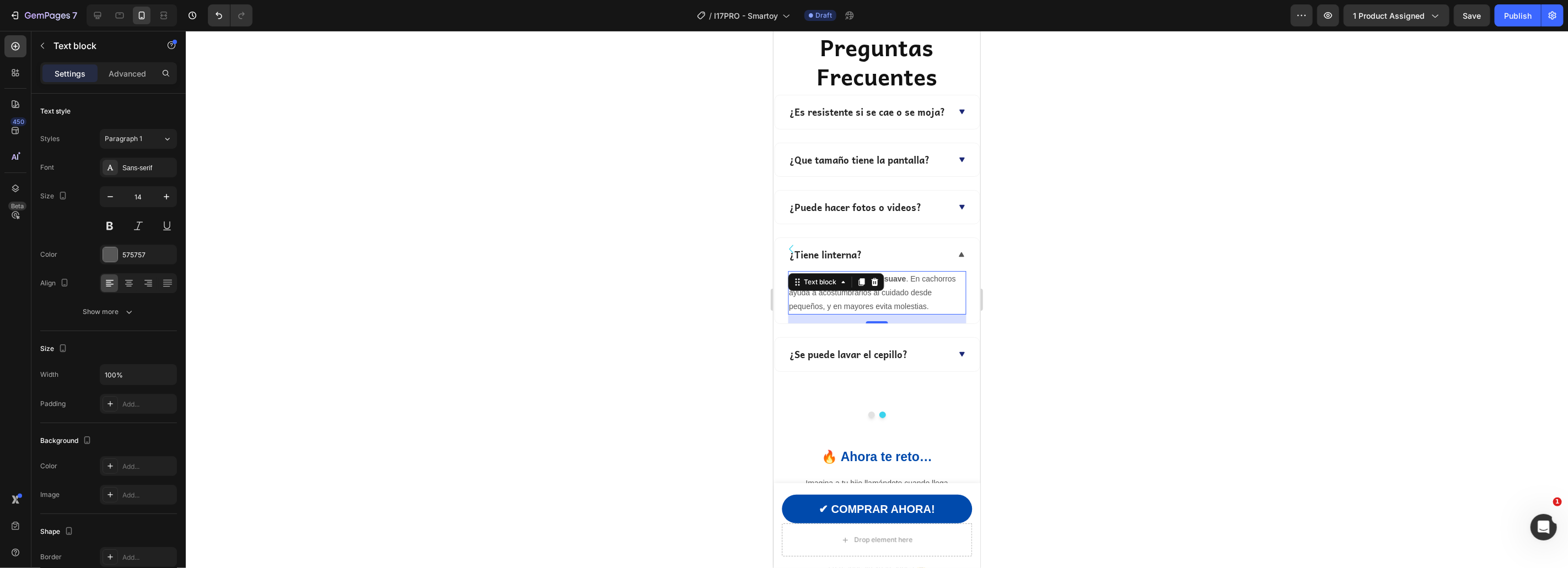
click at [862, 290] on div "Text block" at bounding box center [835, 282] width 96 height 17
click at [862, 296] on p "Sí, es totalmente seguro y suave . En cachorros ayuda a acostumbrarlos al cuida…" at bounding box center [877, 292] width 176 height 42
click at [1062, 294] on div at bounding box center [877, 300] width 1382 height 538
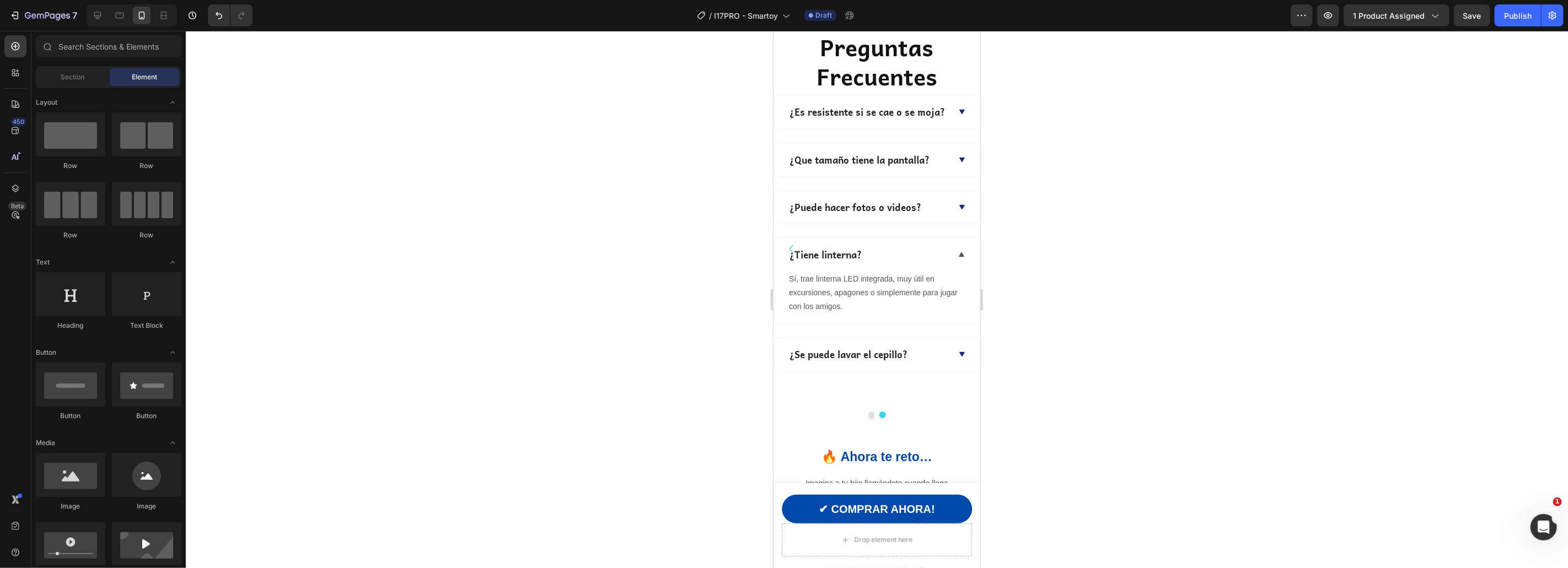
click at [886, 356] on p "¿Se puede lavar el cepillo?" at bounding box center [847, 354] width 118 height 12
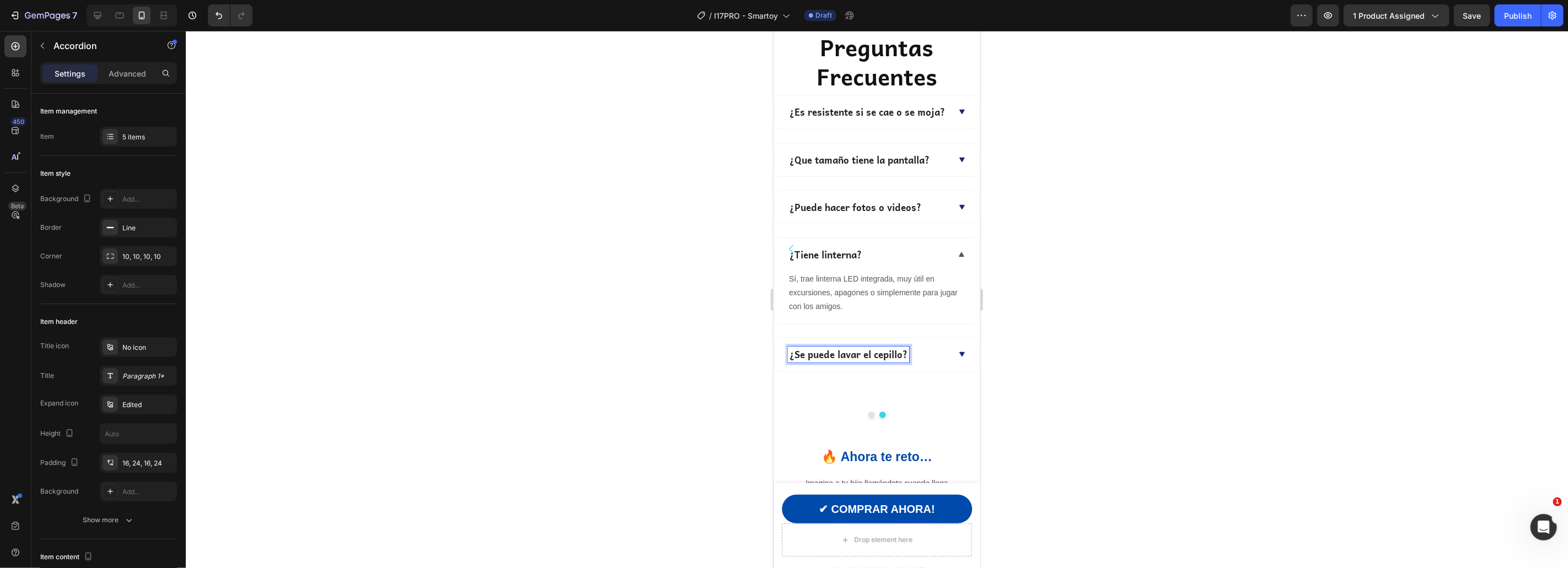
click at [880, 356] on p "¿Se puede lavar el cepillo?" at bounding box center [847, 354] width 118 height 12
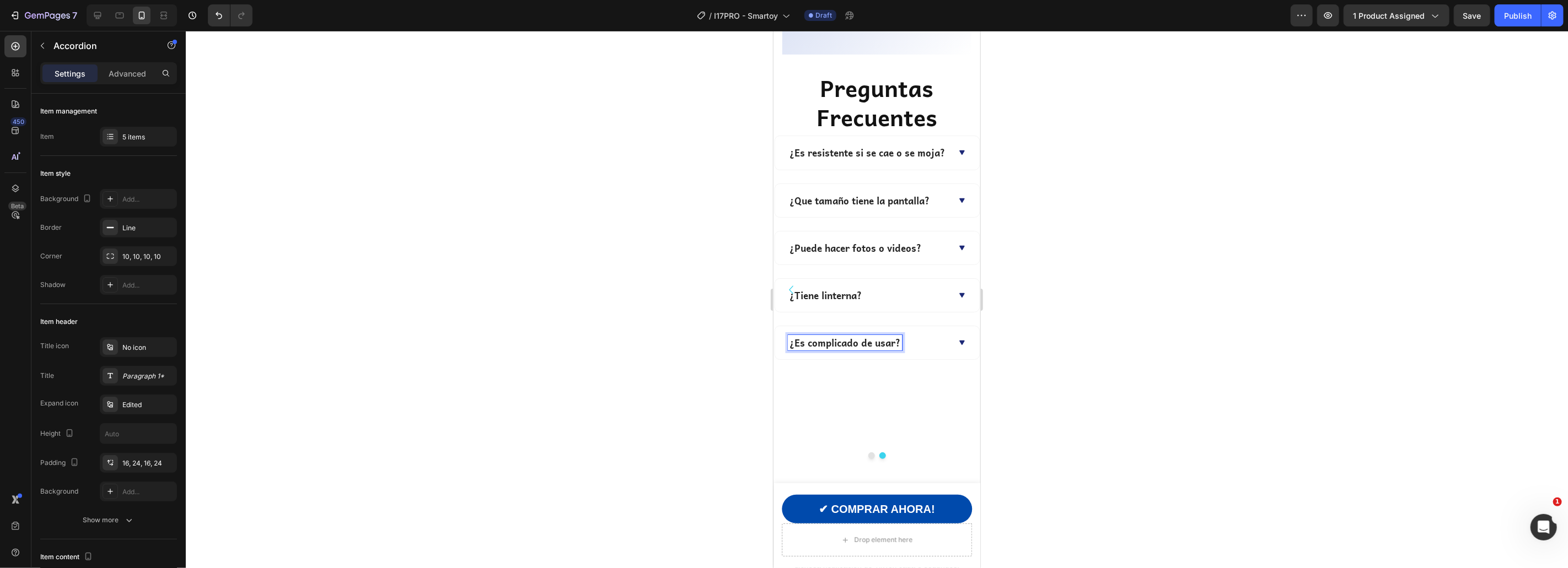
scroll to position [3428, 0]
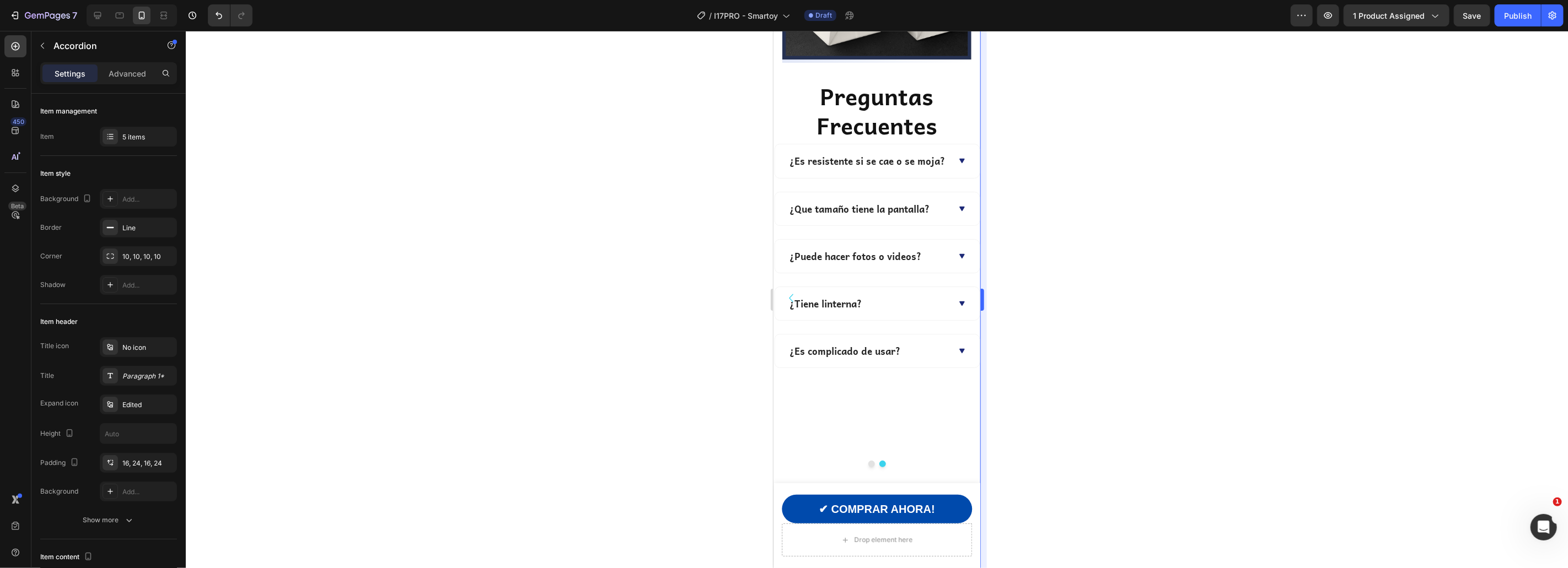
drag, startPoint x: 1077, startPoint y: 352, endPoint x: 982, endPoint y: 368, distance: 96.3
click at [1077, 352] on div at bounding box center [877, 300] width 1382 height 538
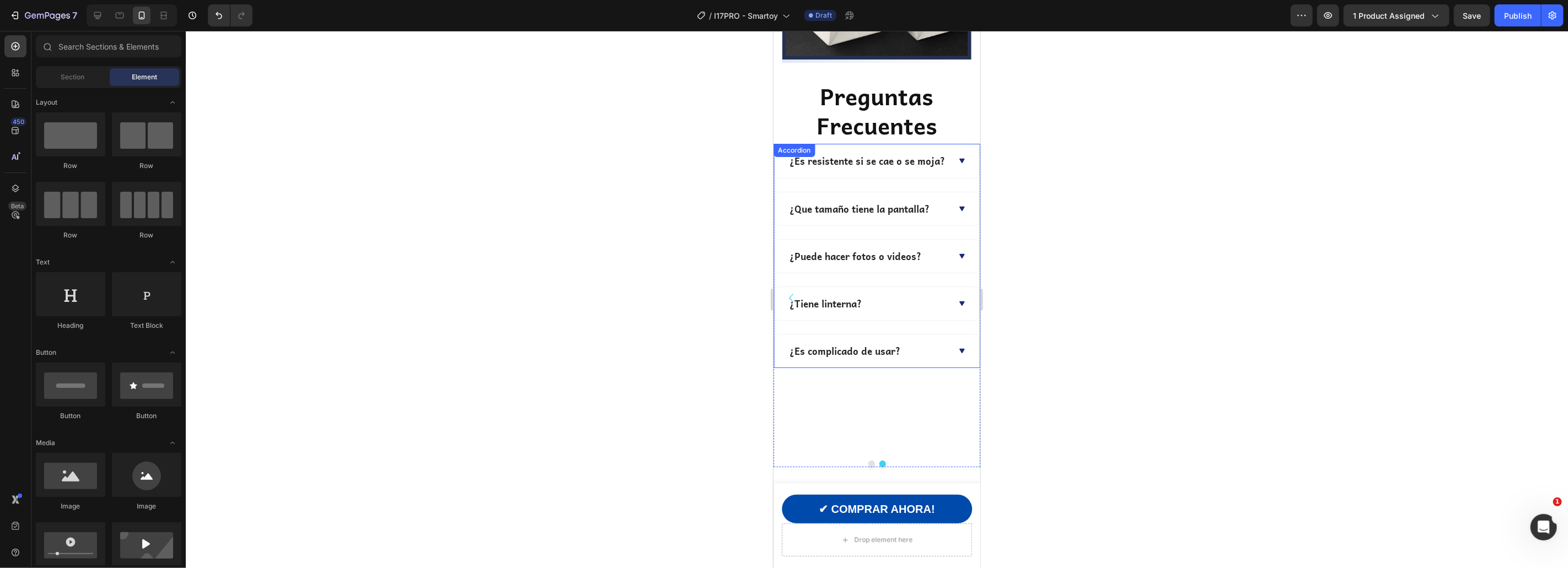
click at [951, 362] on div "¿Es complicado de usar?" at bounding box center [876, 351] width 205 height 33
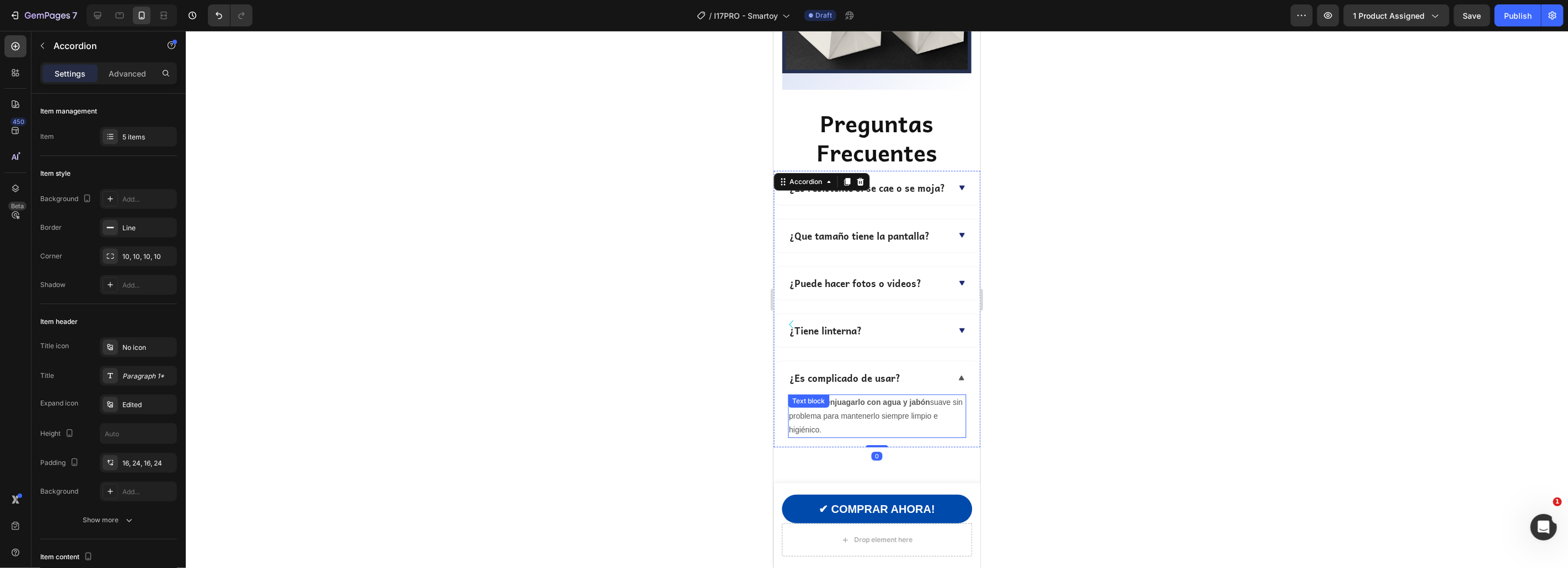
click at [878, 397] on p "Sí, puedes enjuagarlo con agua y jabón suave sin problema para mantenerlo siemp…" at bounding box center [877, 416] width 176 height 42
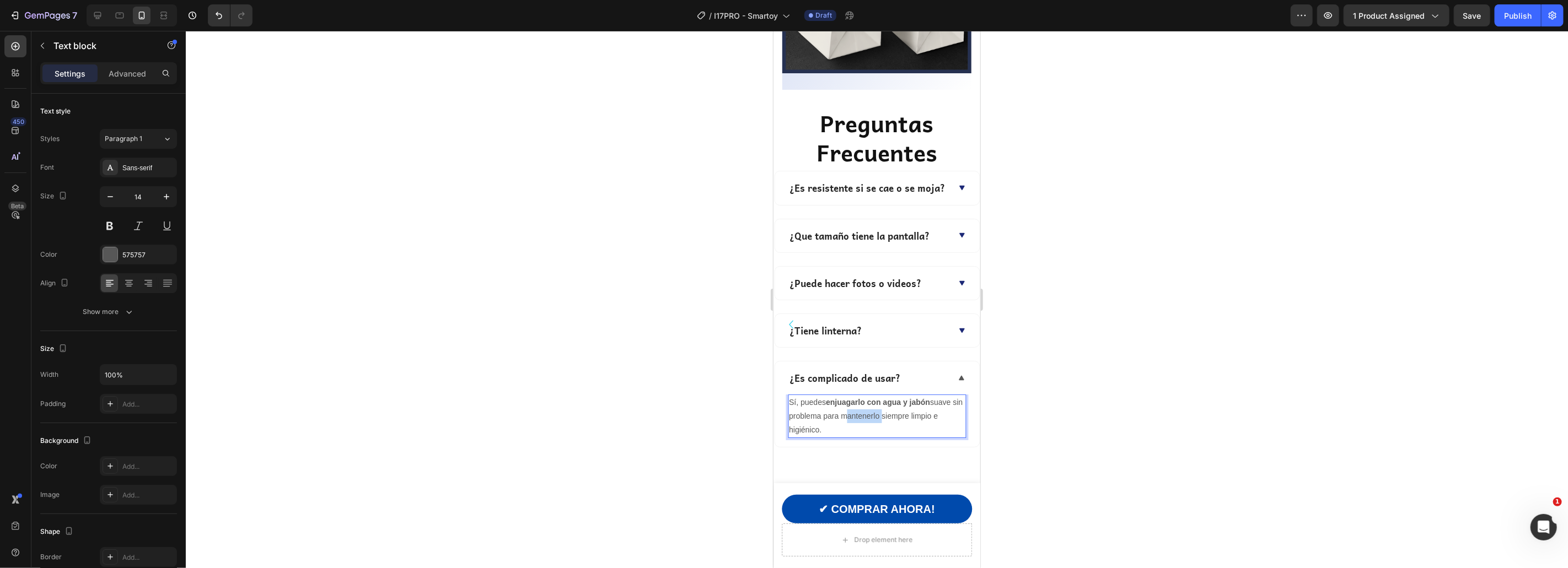
click at [878, 397] on p "Sí, puedes enjuagarlo con agua y jabón suave sin problema para mantenerlo siemp…" at bounding box center [877, 416] width 176 height 42
click at [1082, 384] on div at bounding box center [877, 300] width 1382 height 538
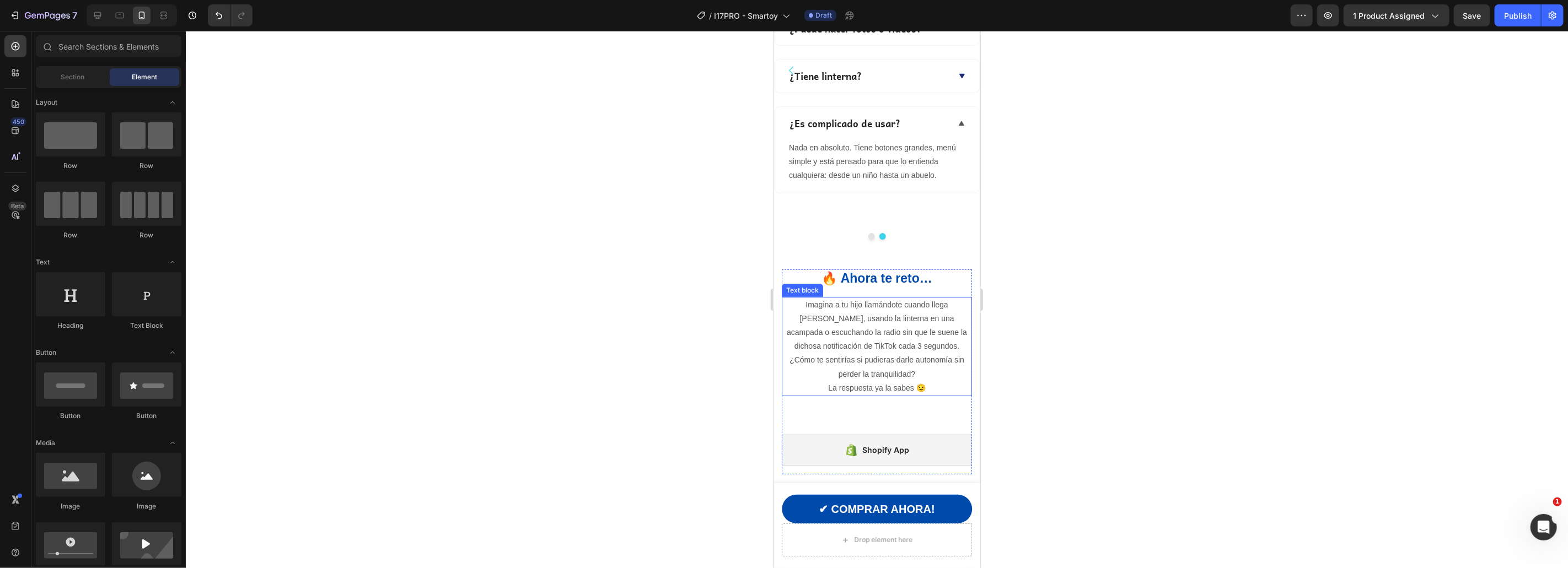
scroll to position [3657, 0]
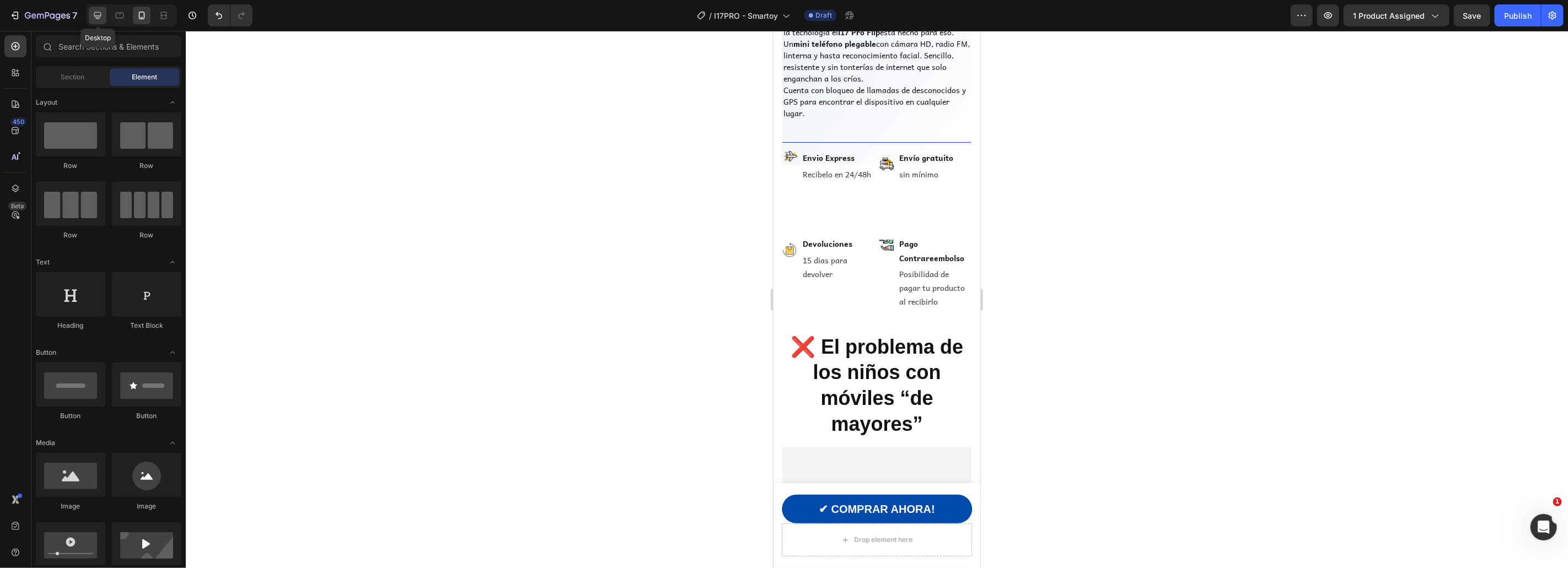
click at [91, 20] on div at bounding box center [97, 15] width 17 height 17
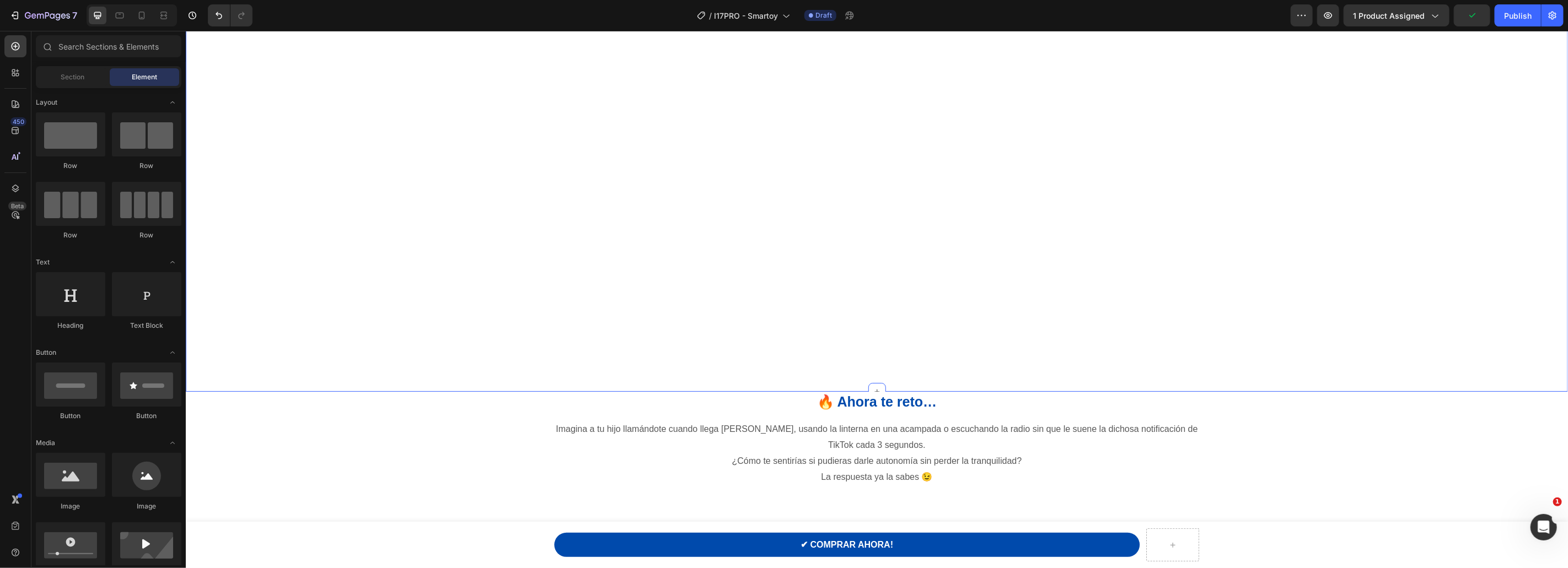
scroll to position [3478, 0]
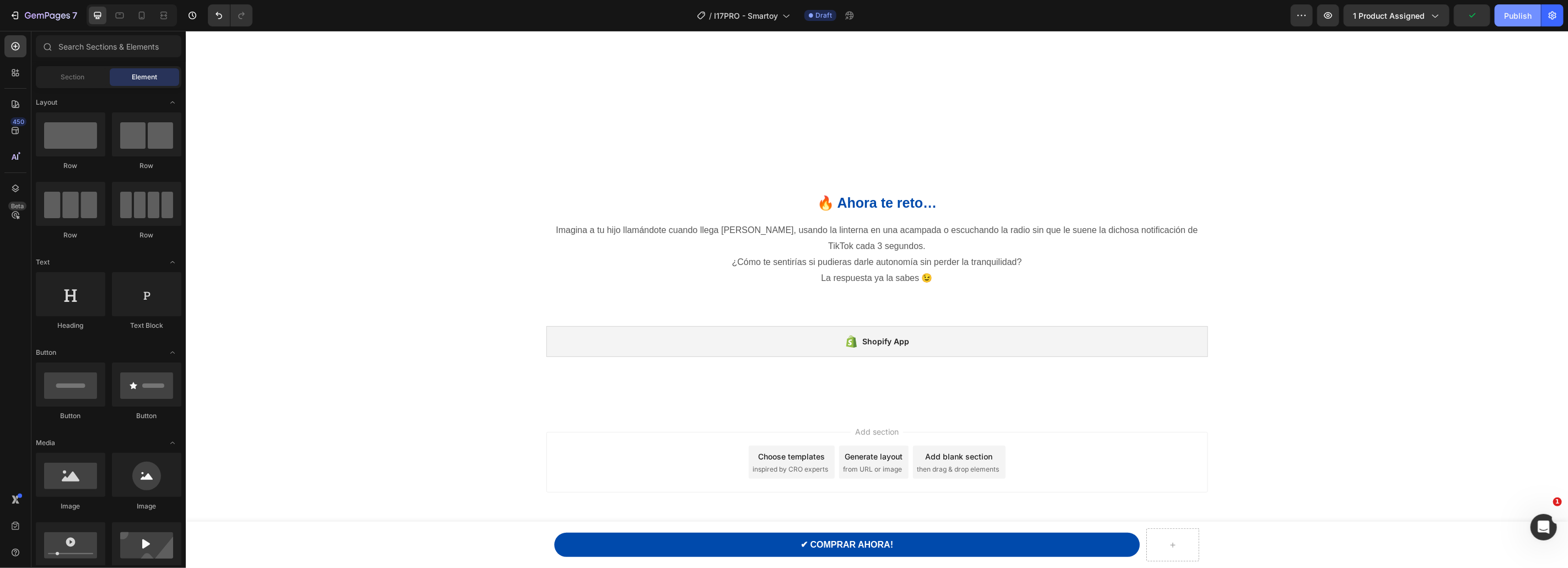
click at [1511, 16] on div "Publish" at bounding box center [1517, 16] width 27 height 12
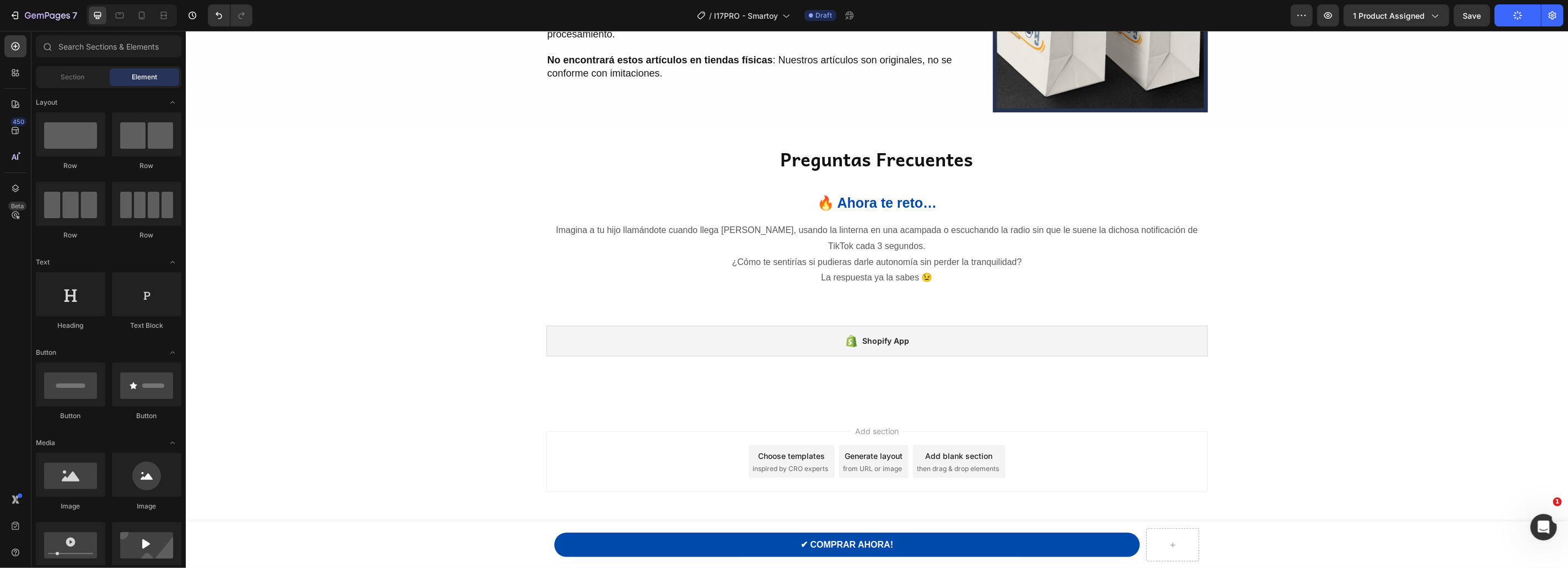
scroll to position [2870, 0]
click at [925, 343] on div "Shopify App" at bounding box center [877, 341] width 662 height 31
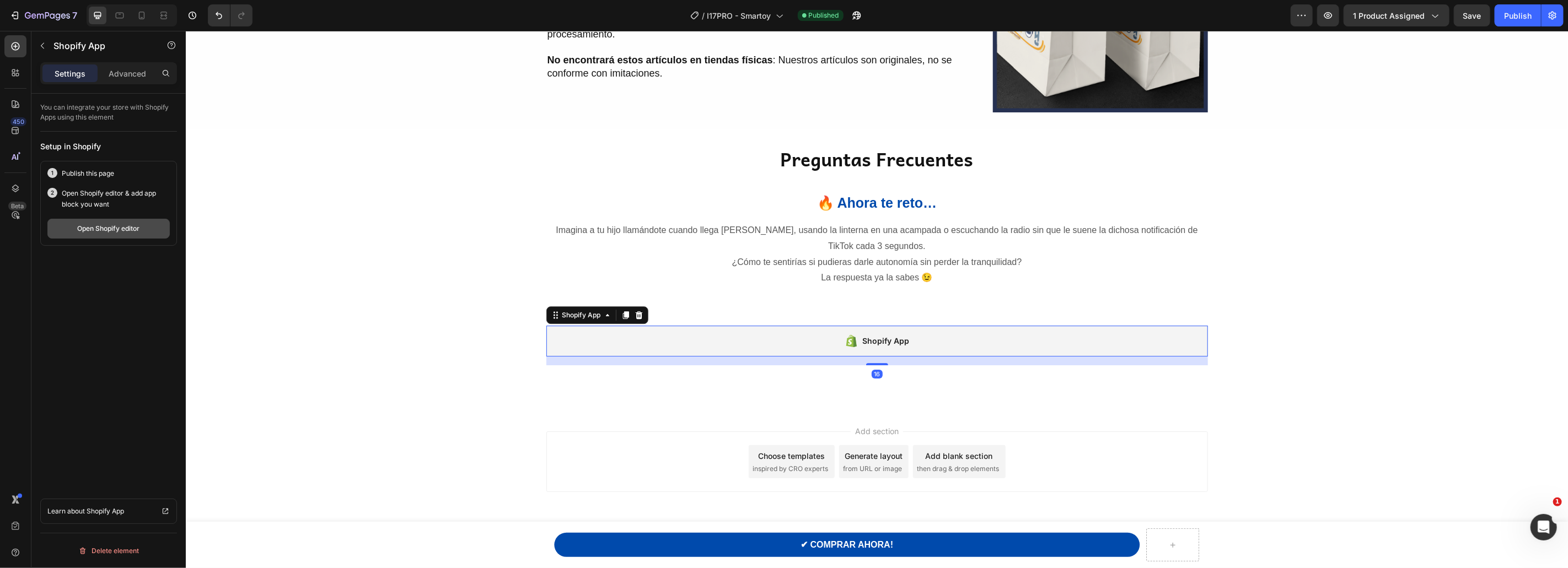
click at [102, 226] on div "Open Shopify editor" at bounding box center [109, 229] width 63 height 10
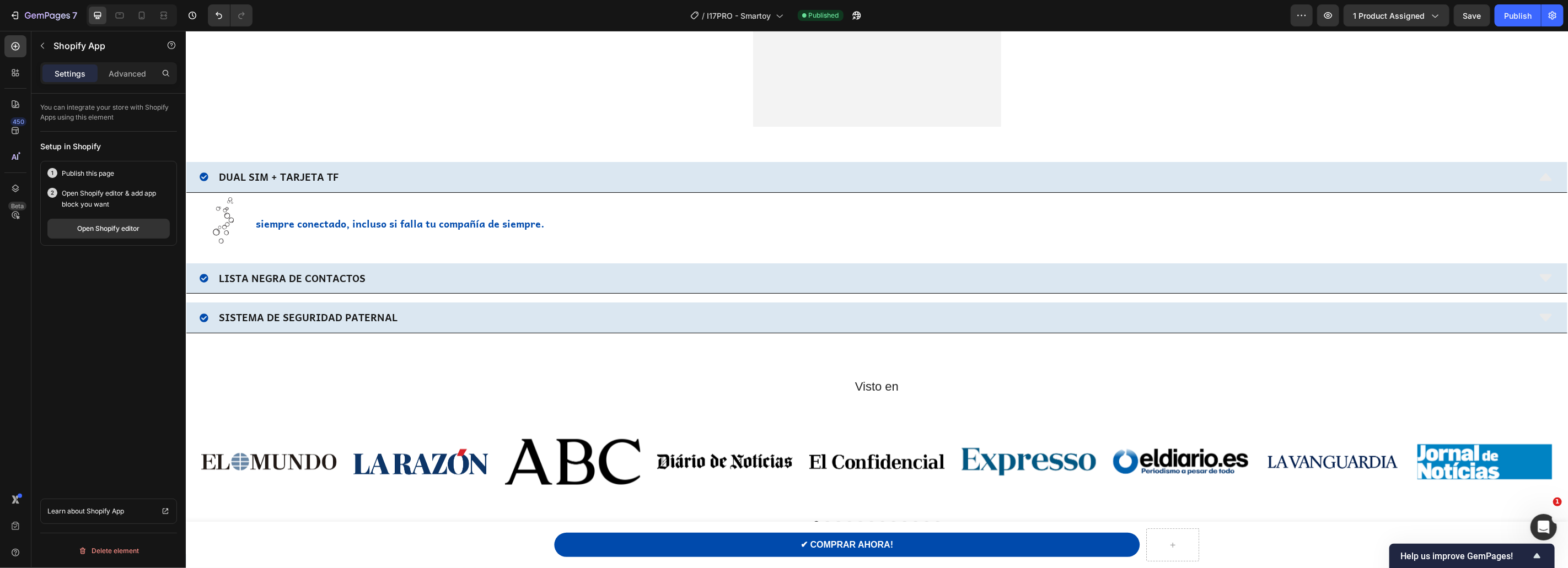
scroll to position [959, 0]
click at [229, 221] on img at bounding box center [222, 218] width 46 height 46
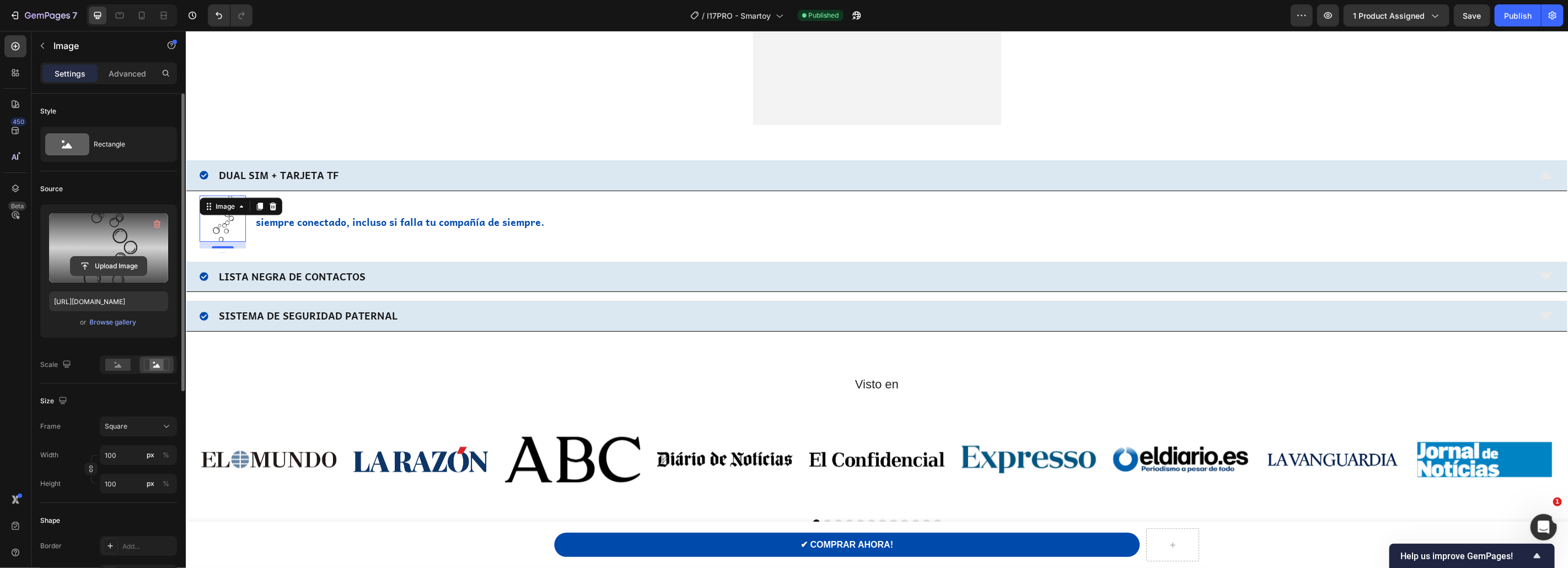
click at [106, 265] on input "file" at bounding box center [109, 266] width 76 height 19
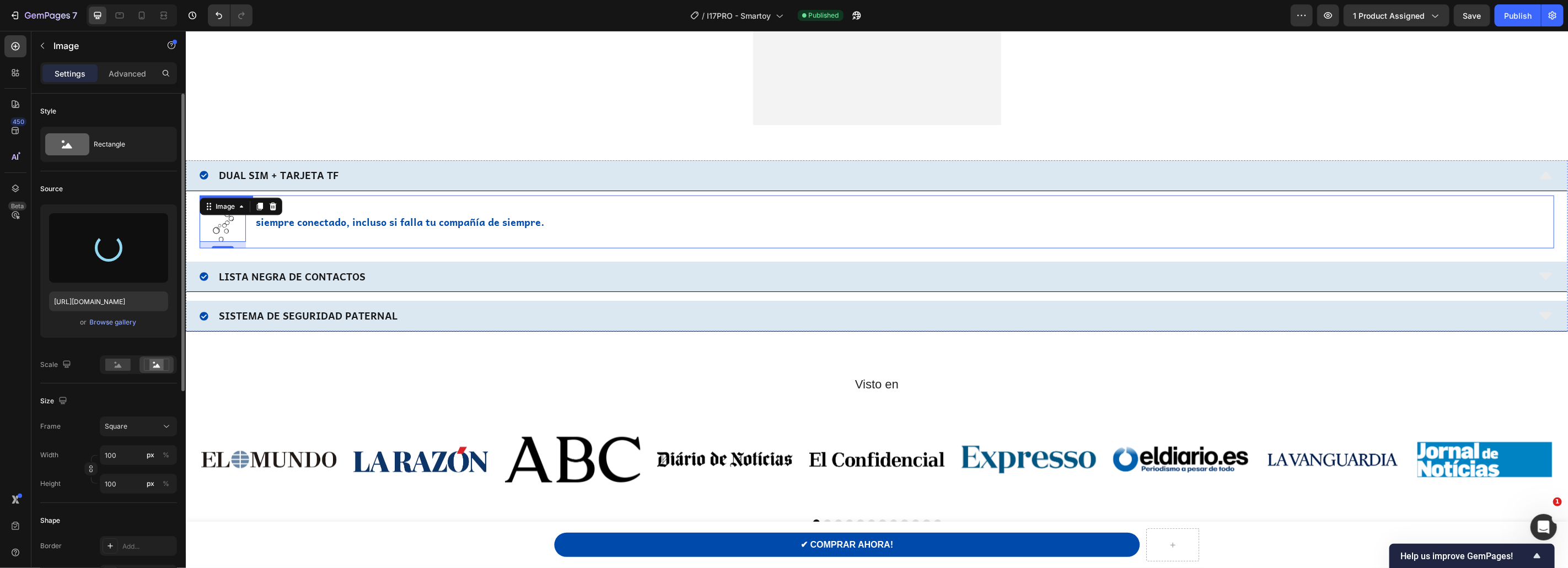
type input "https://cdn.shopify.com/s/files/1/0866/6628/1226/files/gempages_541913493784232…"
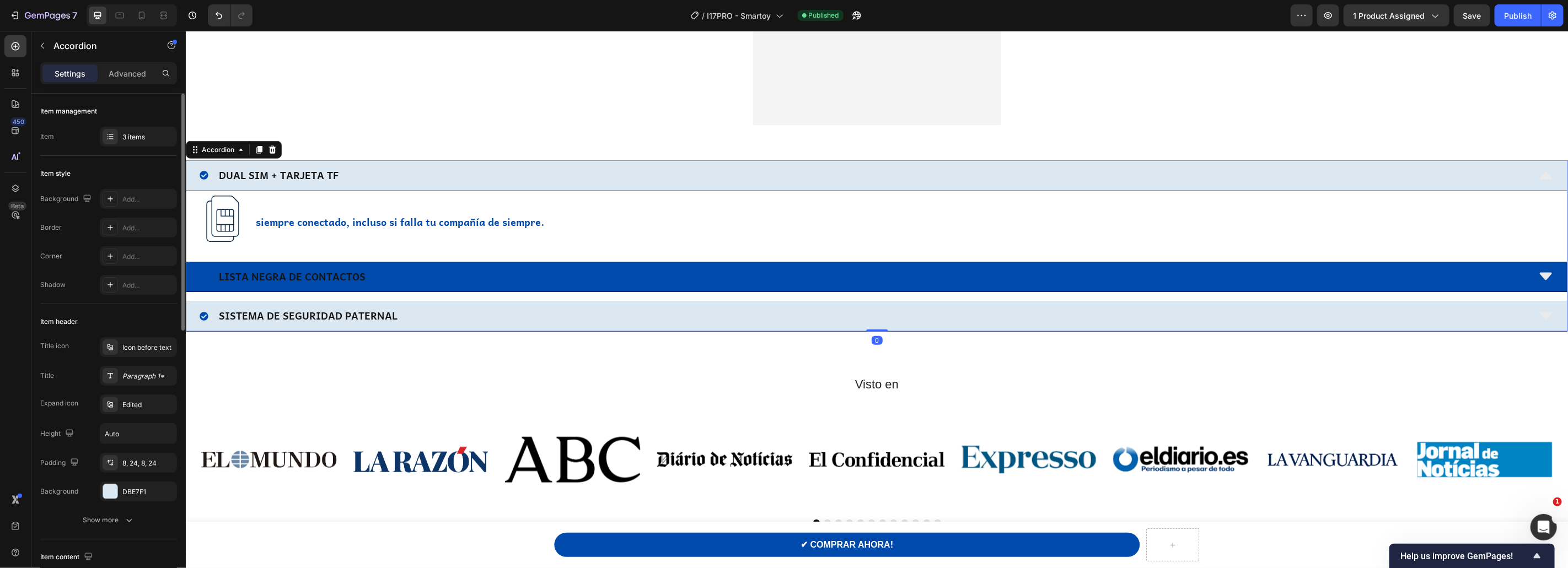
click at [418, 275] on div "LISTA NEGRA DE CONTACTOS" at bounding box center [863, 276] width 1329 height 21
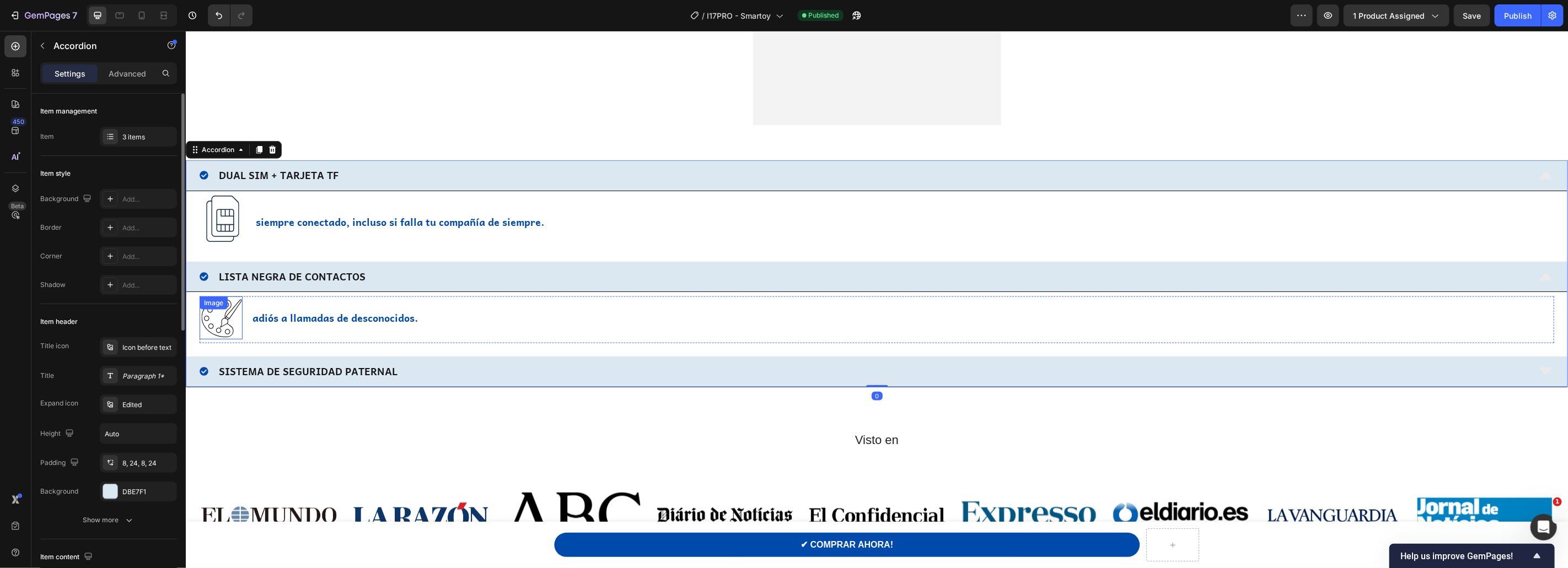
click at [219, 318] on img at bounding box center [221, 318] width 43 height 43
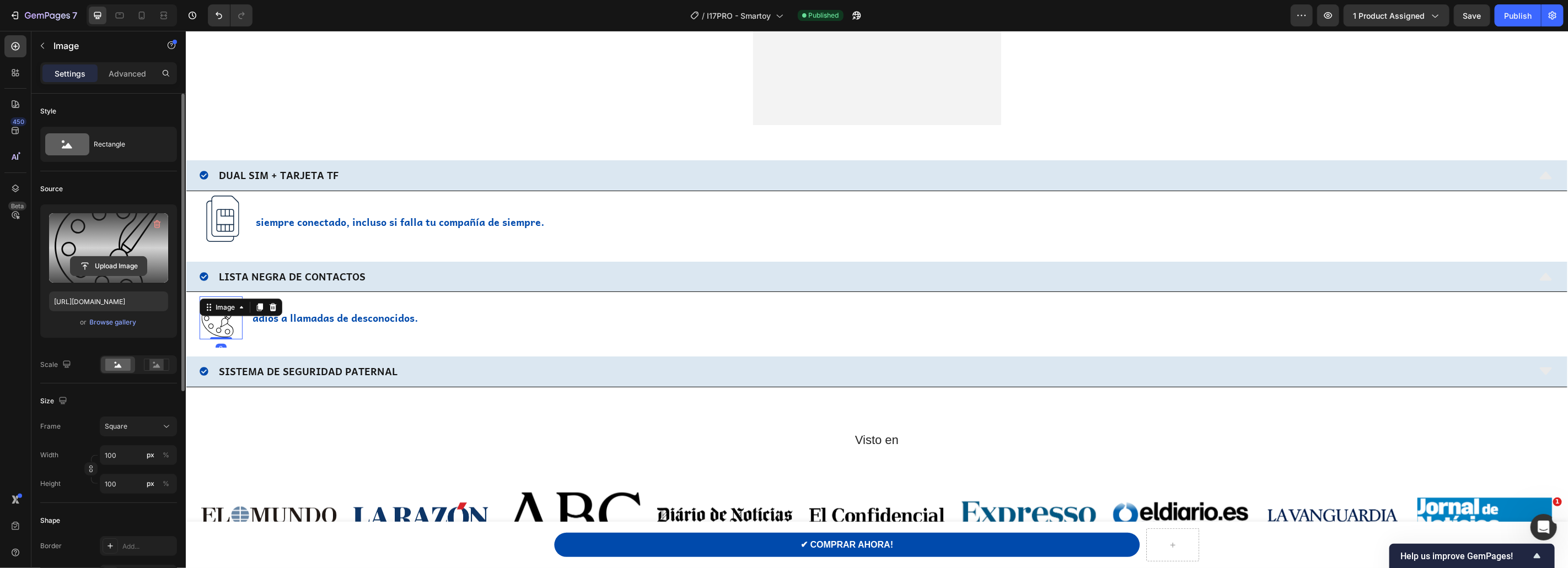
click at [114, 268] on input "file" at bounding box center [109, 266] width 76 height 19
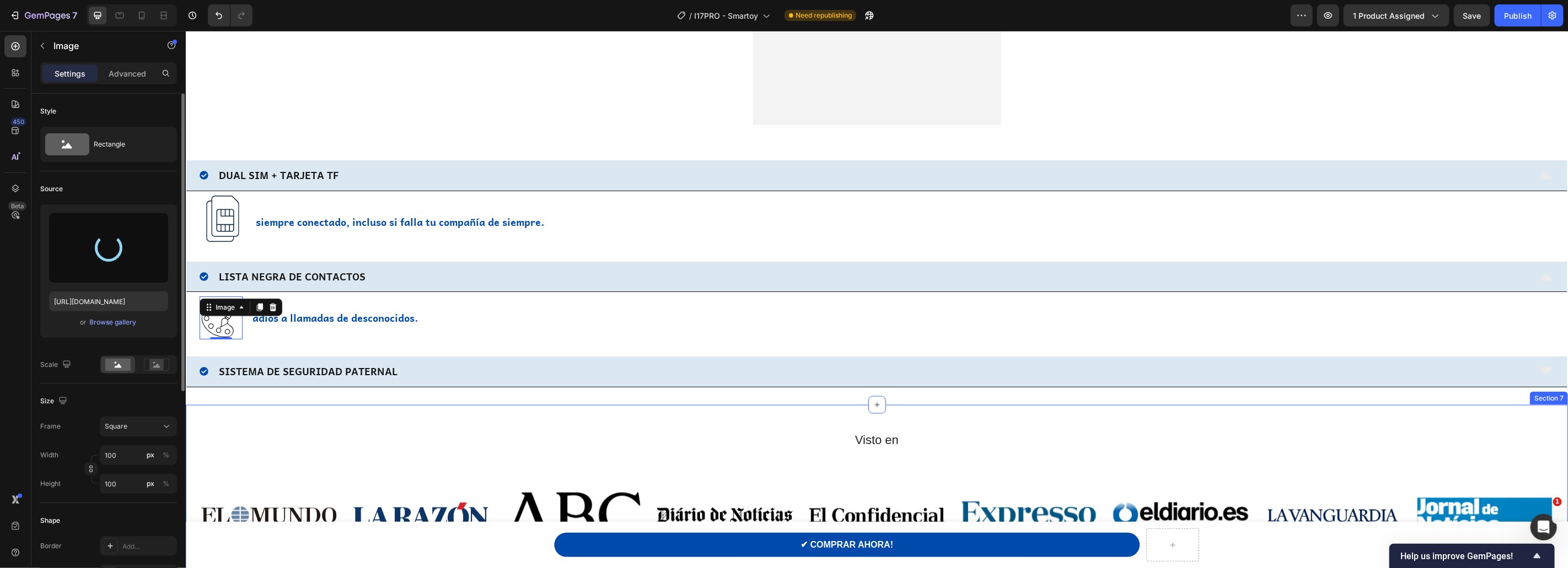
type input "https://cdn.shopify.com/s/files/1/0866/6628/1226/files/gempages_541913493784232…"
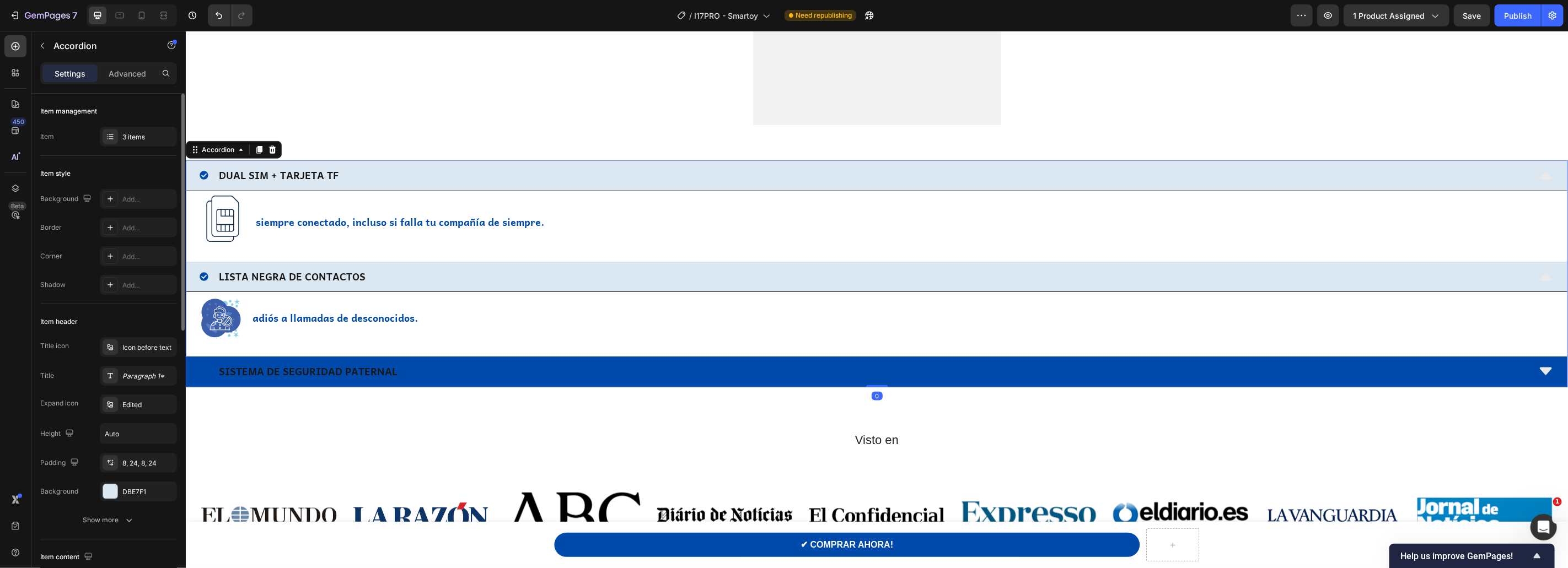
click at [445, 363] on div "SISTEMA DE SEGURIDAD PATERNAL" at bounding box center [863, 370] width 1329 height 21
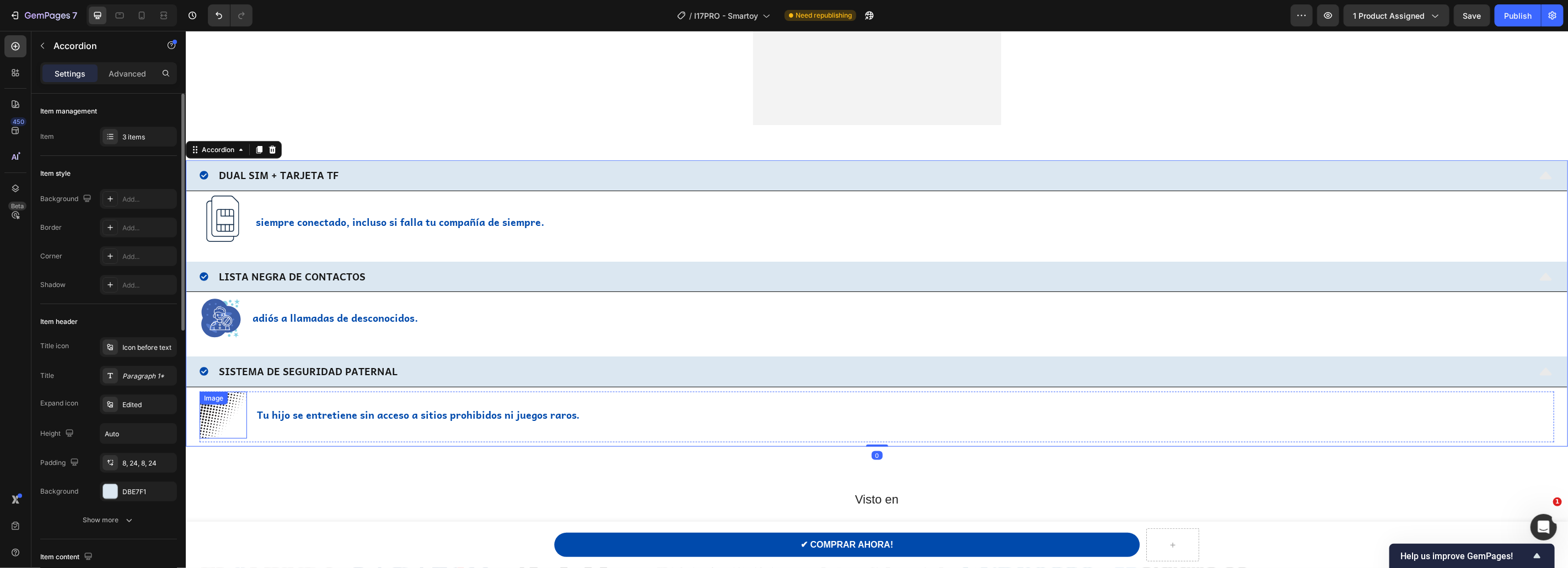
click at [212, 417] on img at bounding box center [223, 416] width 48 height 48
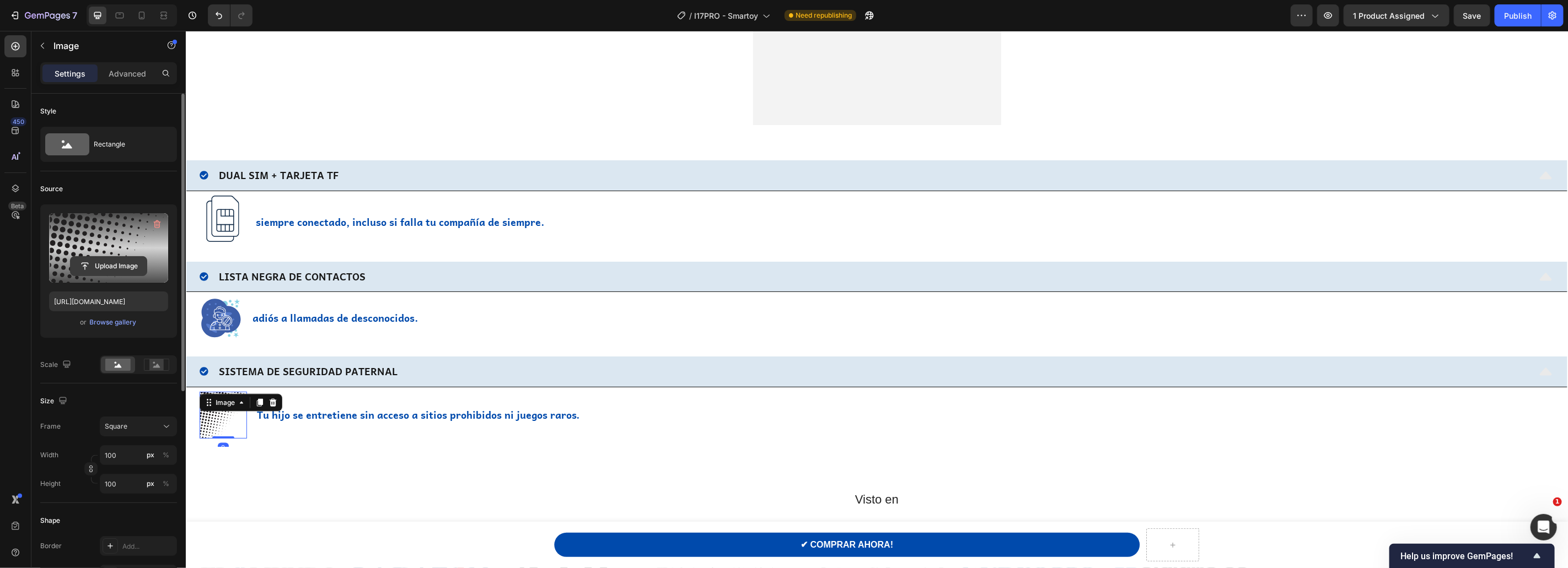
click at [121, 268] on input "file" at bounding box center [109, 266] width 76 height 19
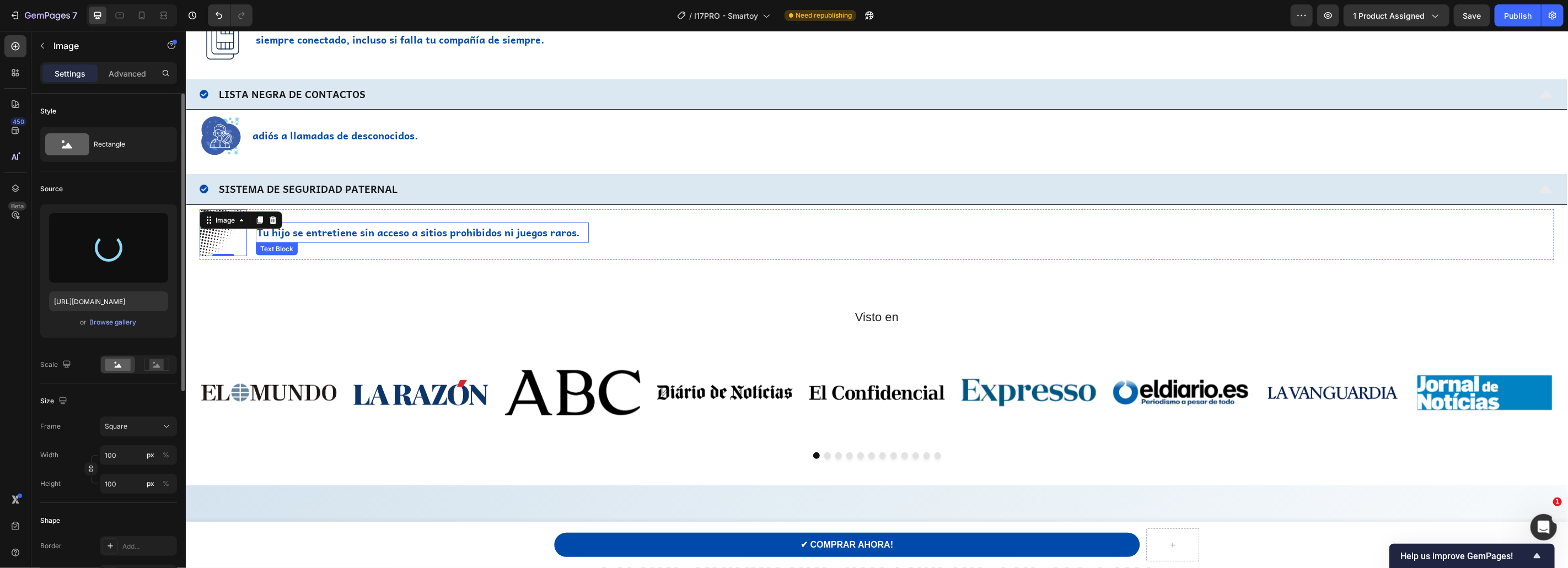
scroll to position [1144, 0]
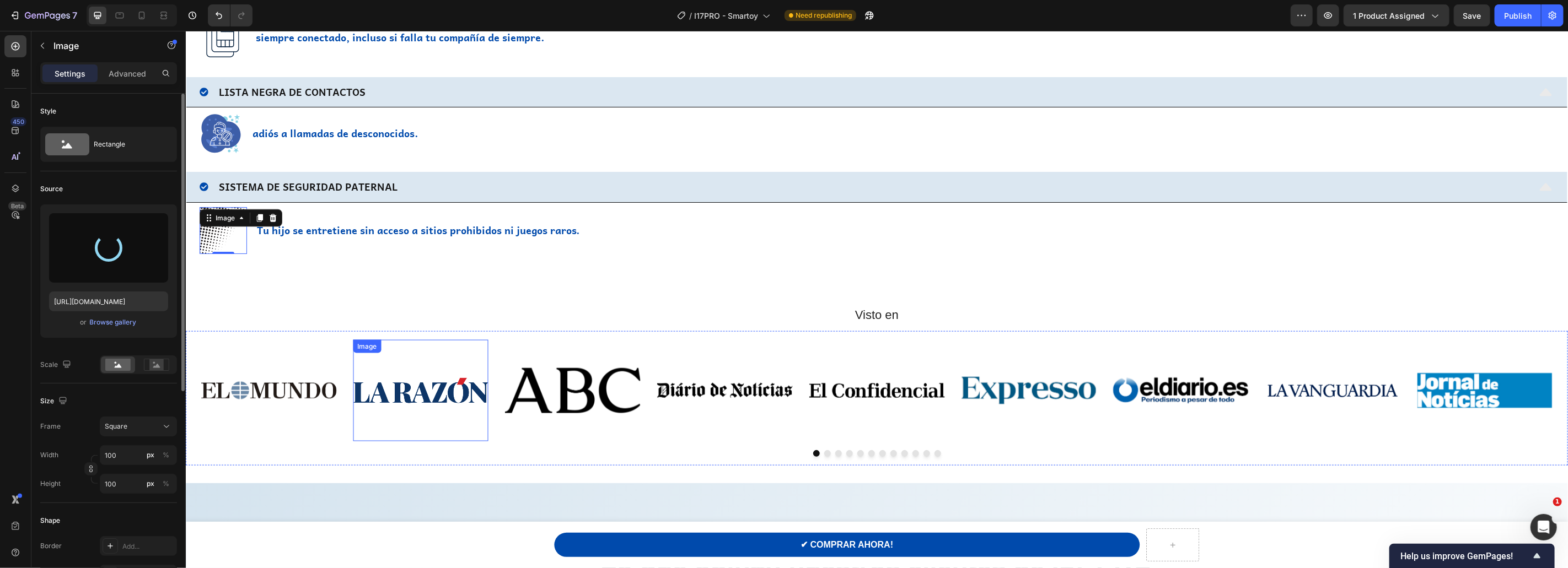
type input "https://cdn.shopify.com/s/files/1/0866/6628/1226/files/gempages_541913493784232…"
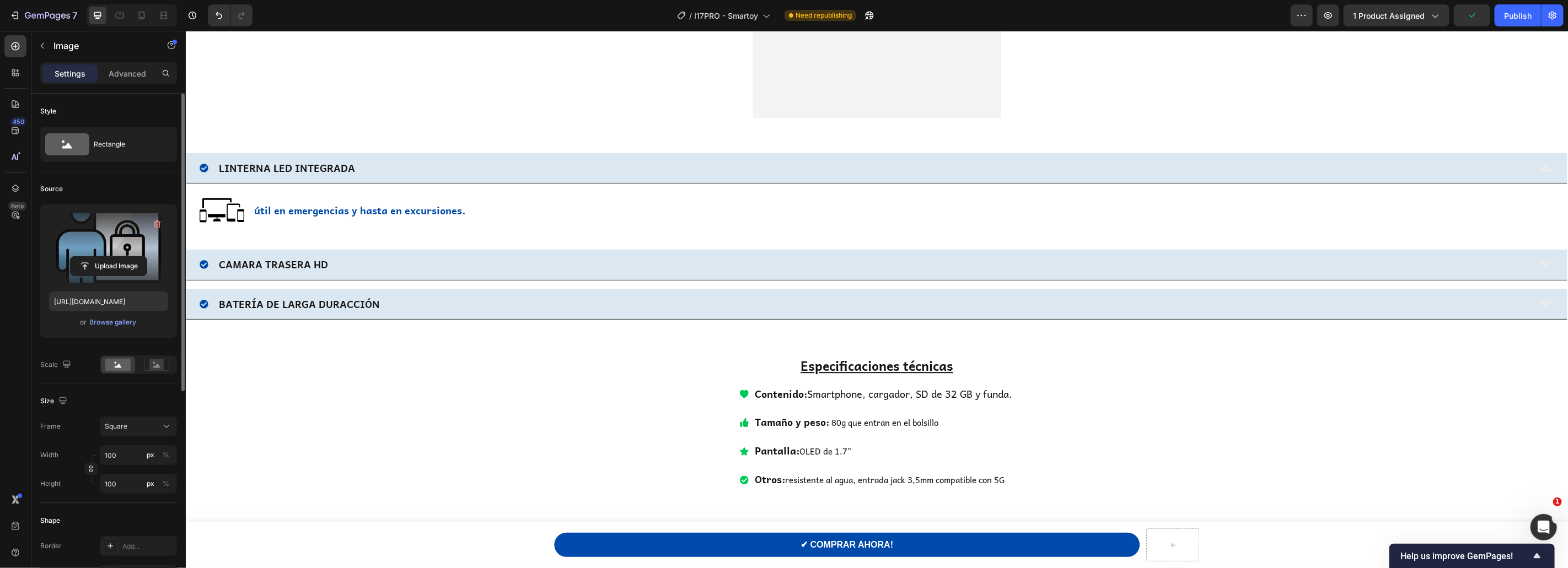
scroll to position [2340, 0]
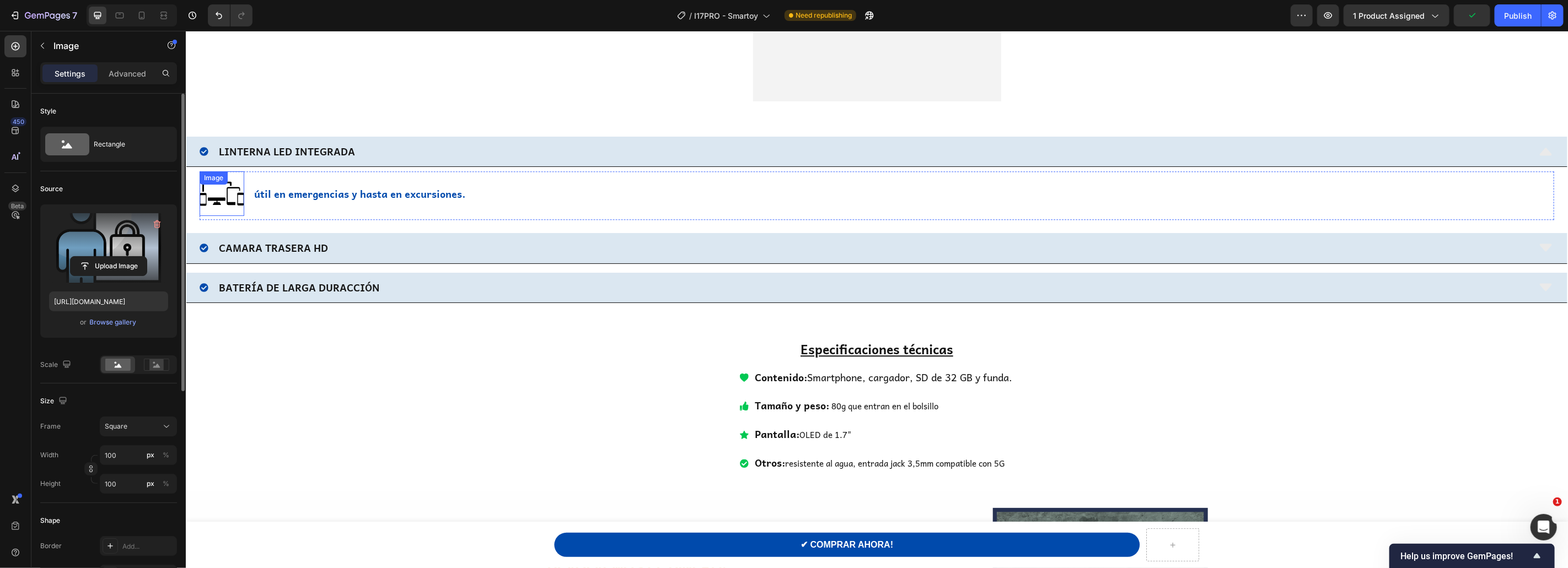
click at [226, 198] on img at bounding box center [221, 193] width 44 height 44
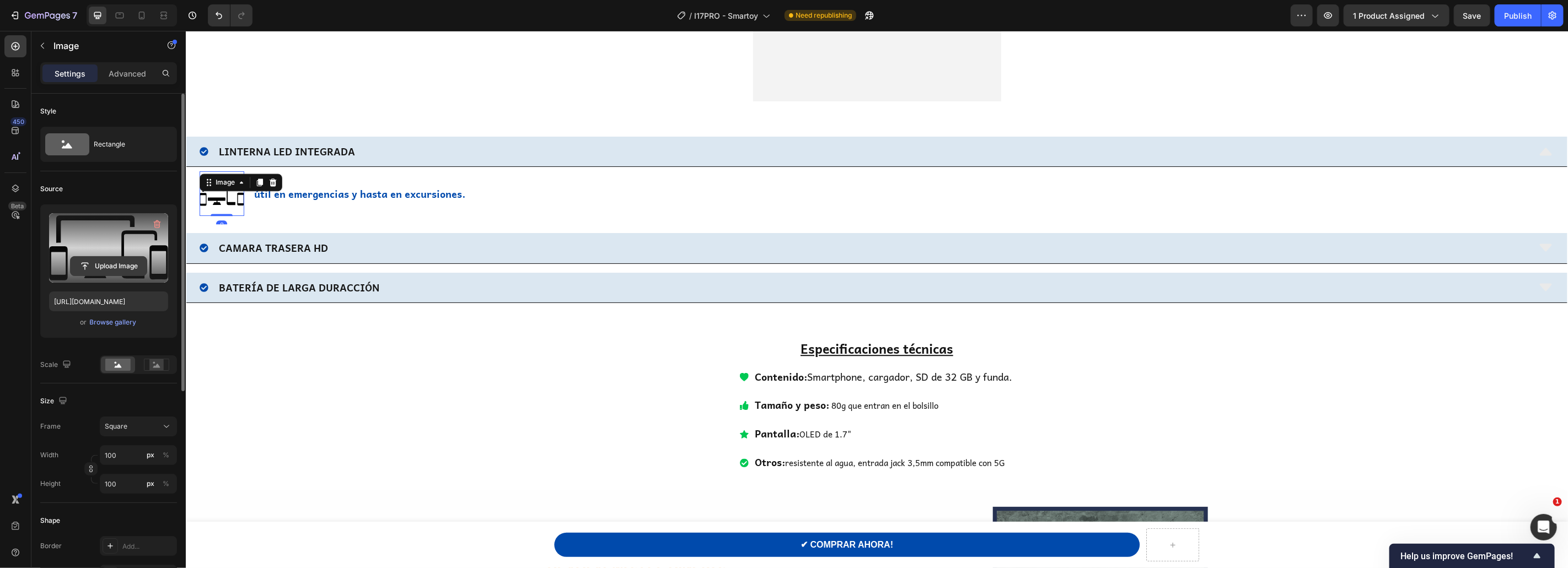
click at [106, 267] on input "file" at bounding box center [109, 266] width 76 height 19
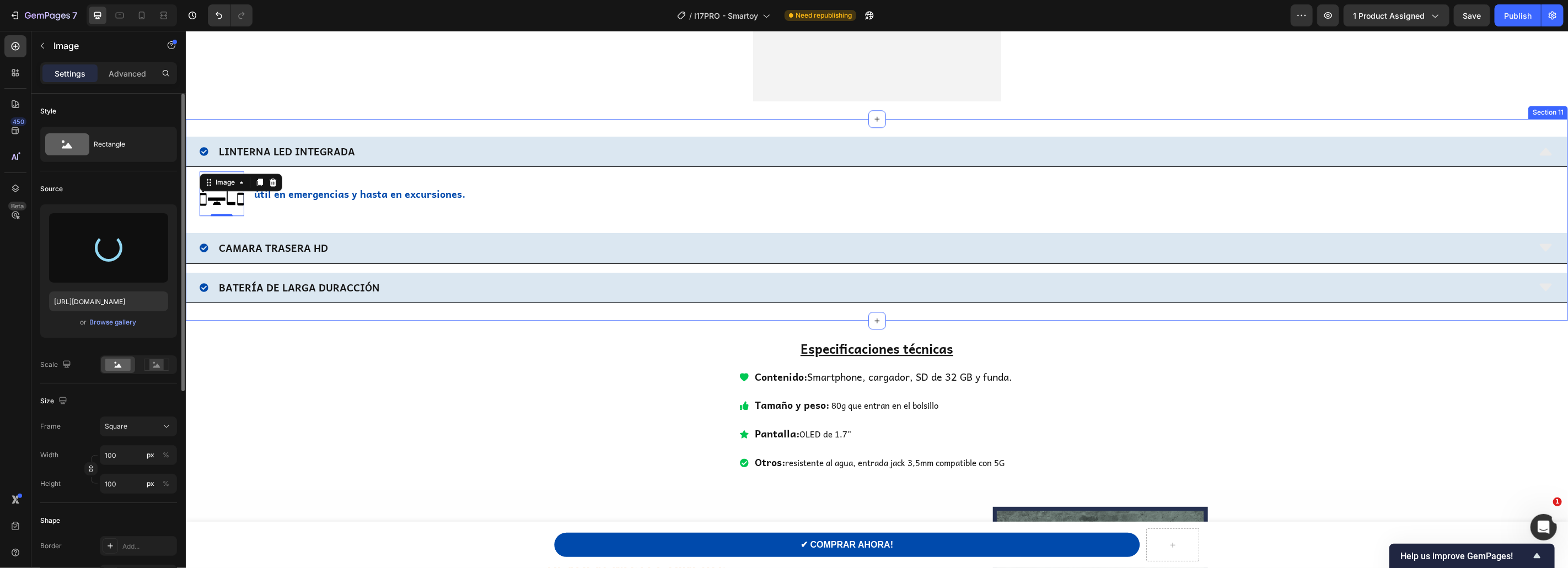
type input "https://cdn.shopify.com/s/files/1/0866/6628/1226/files/gempages_541913493784232…"
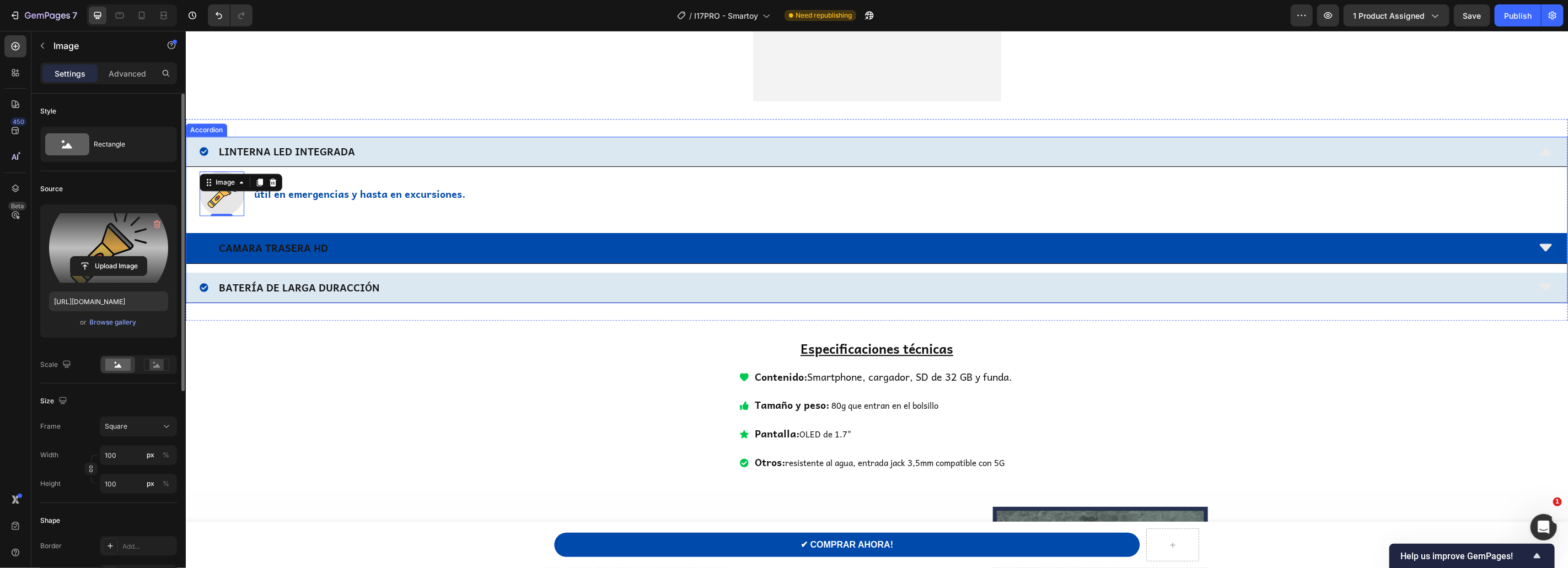
click at [402, 248] on div "CAMARA TRASERA HD" at bounding box center [863, 247] width 1329 height 21
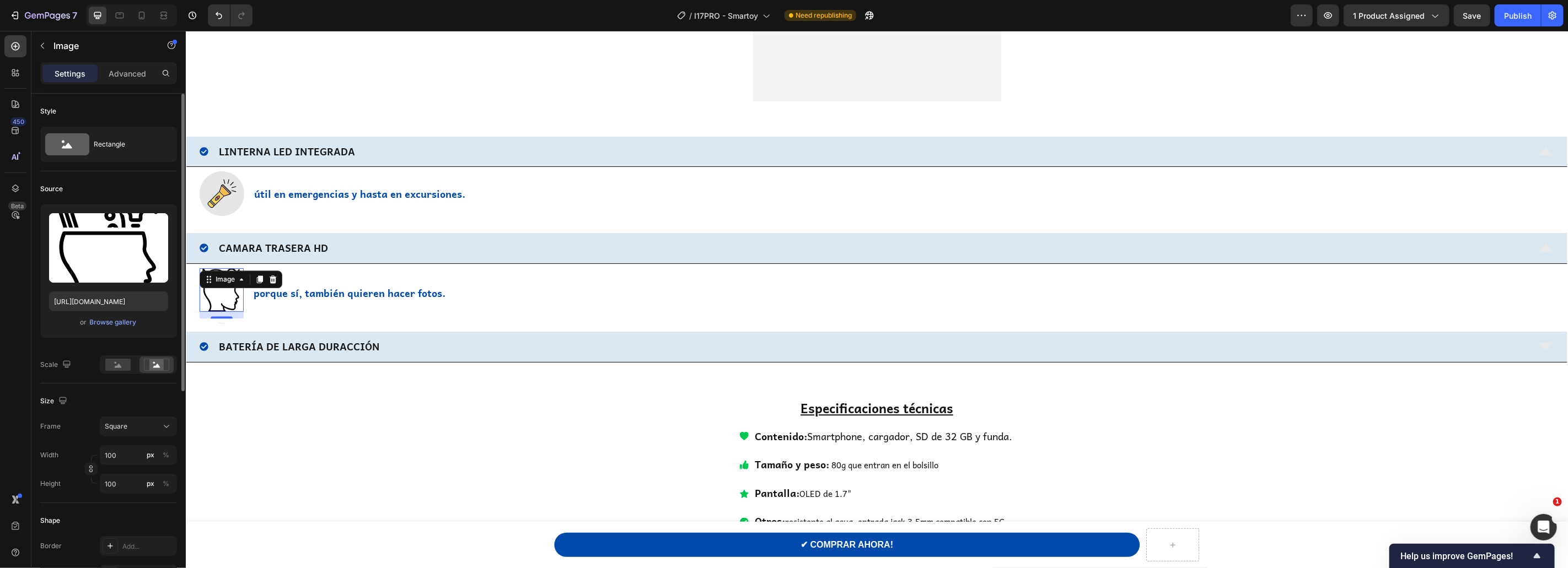
click at [237, 295] on img at bounding box center [221, 290] width 44 height 44
click at [121, 268] on input "file" at bounding box center [109, 266] width 76 height 19
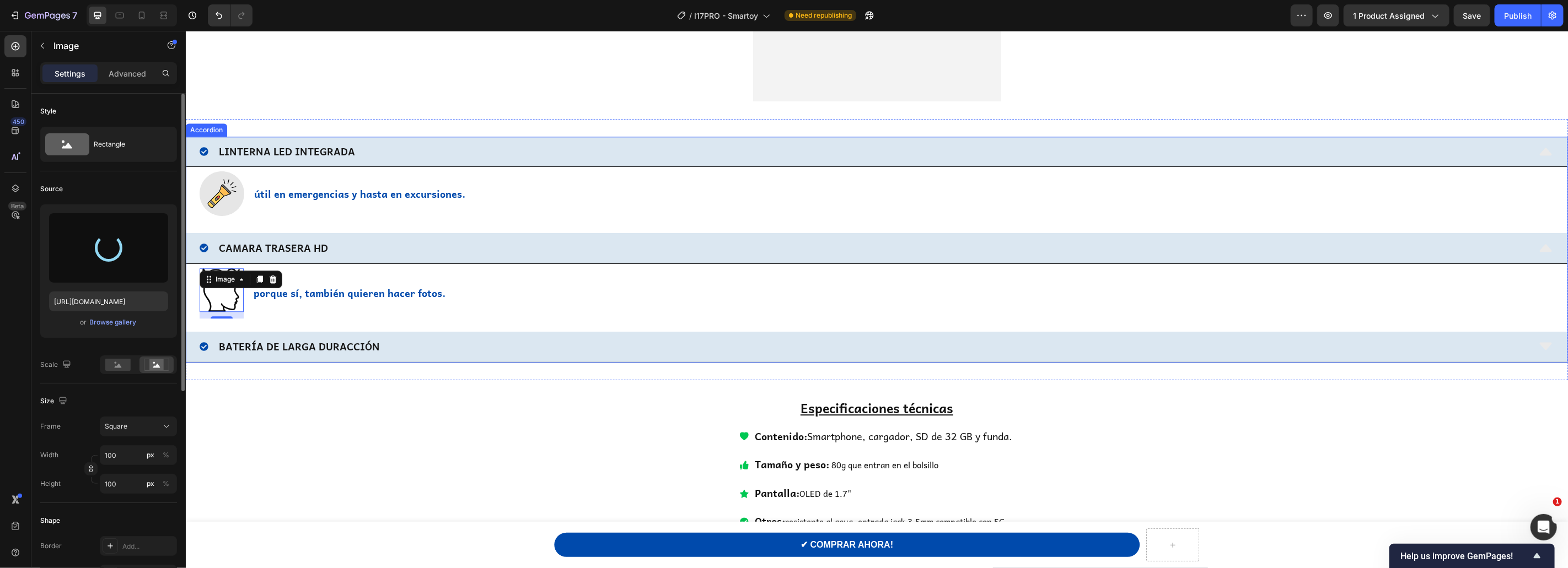
type input "https://cdn.shopify.com/s/files/1/0866/6628/1226/files/gempages_541913493784232…"
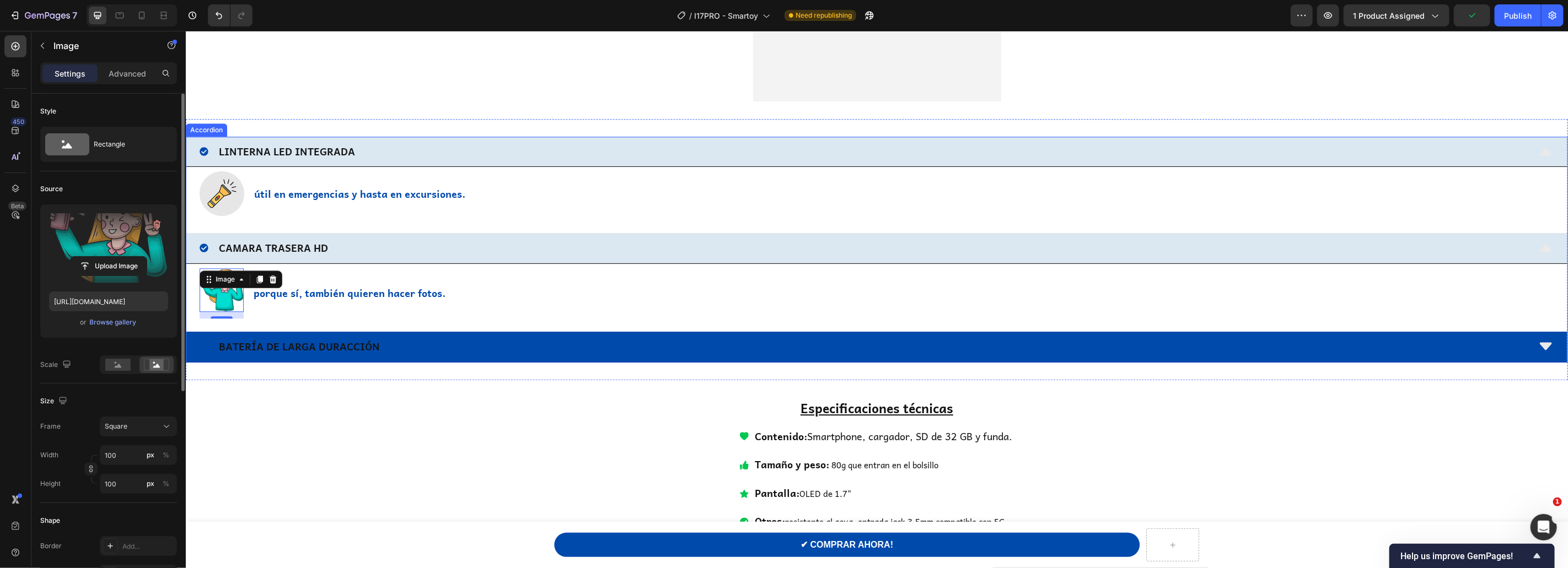
click at [532, 340] on div "BATERÍA DE LARGA DURACCIÓN" at bounding box center [863, 346] width 1329 height 21
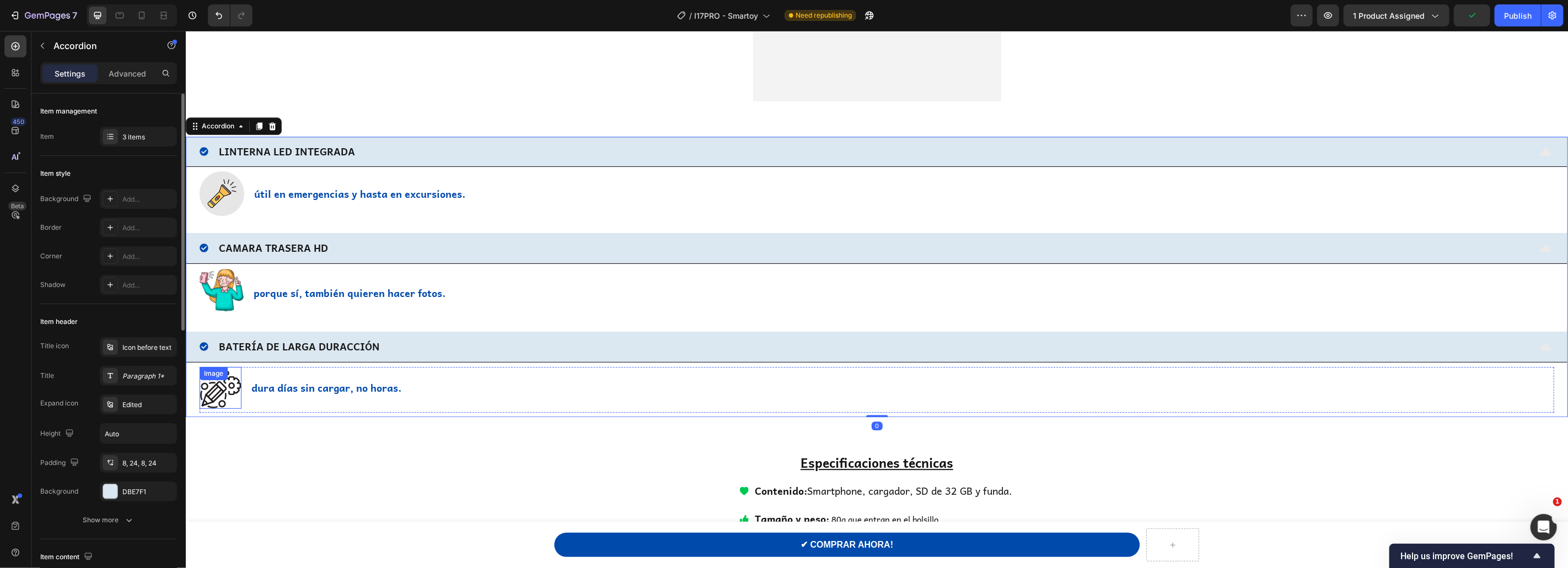
click at [212, 383] on div "Image" at bounding box center [220, 387] width 42 height 42
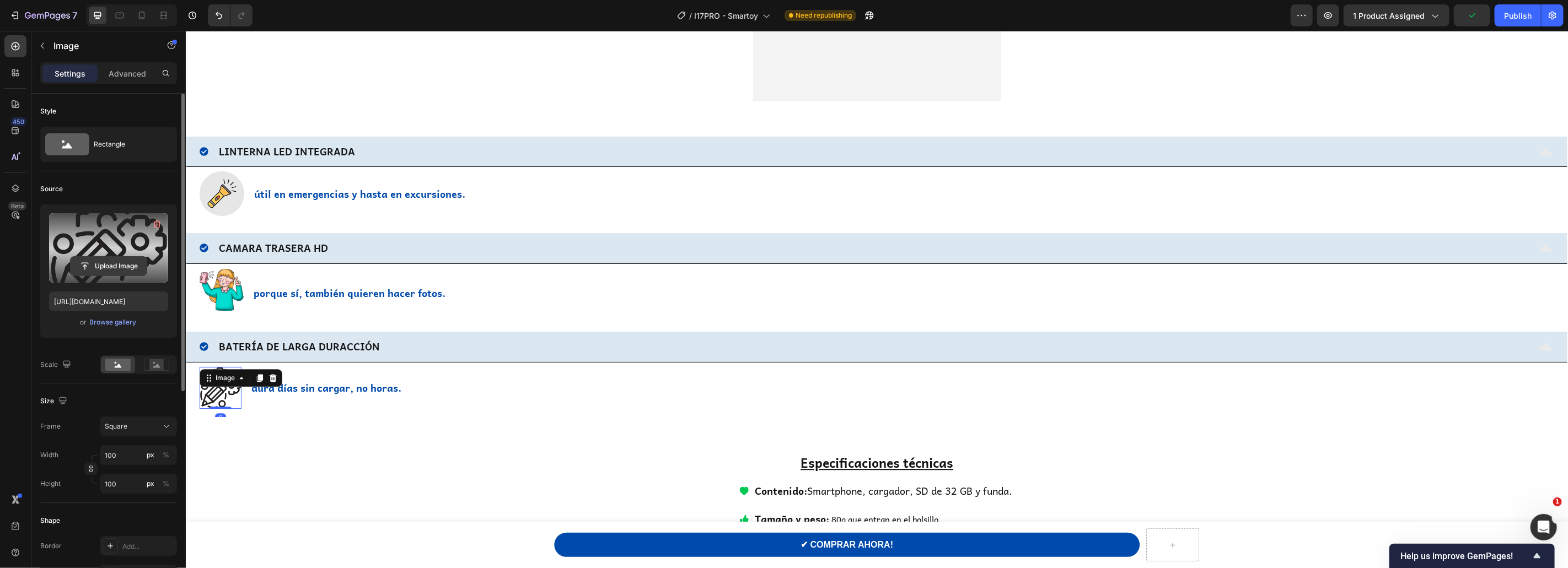
click at [109, 263] on input "file" at bounding box center [109, 266] width 76 height 19
type input "https://cdn.shopify.com/s/files/1/0866/6628/1226/files/gempages_541913493784232…"
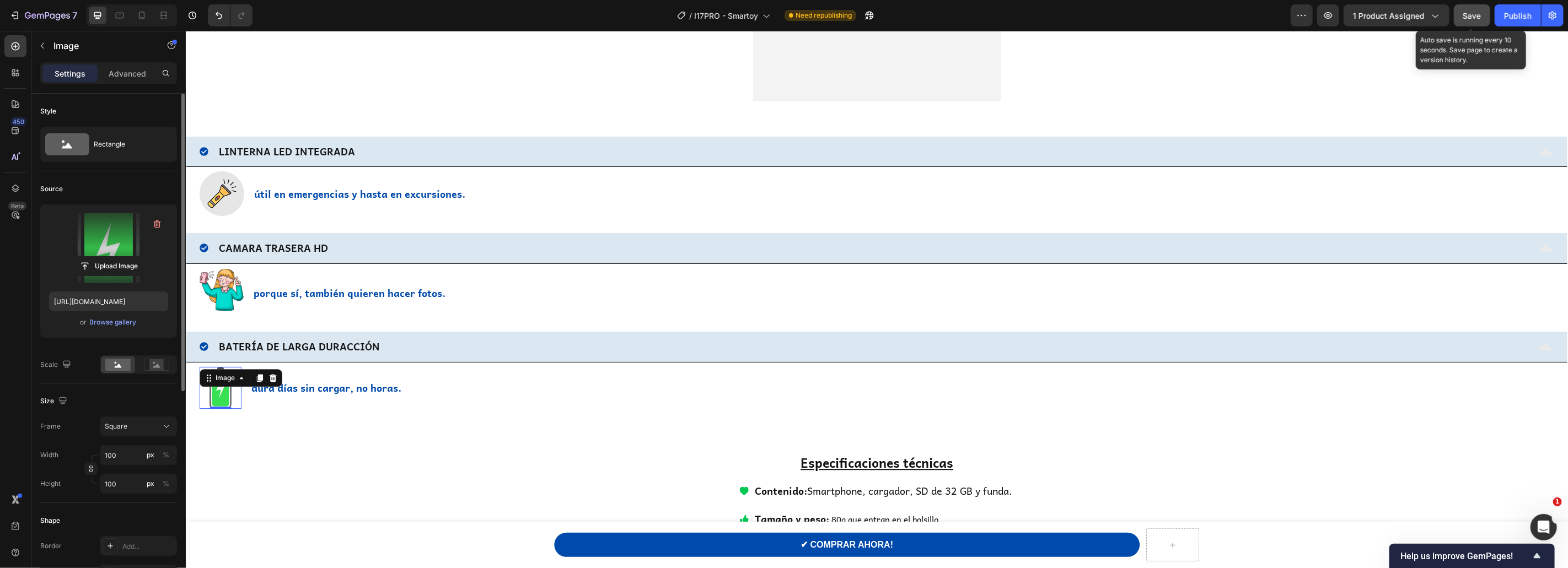
click at [1474, 12] on span "Save" at bounding box center [1472, 15] width 18 height 9
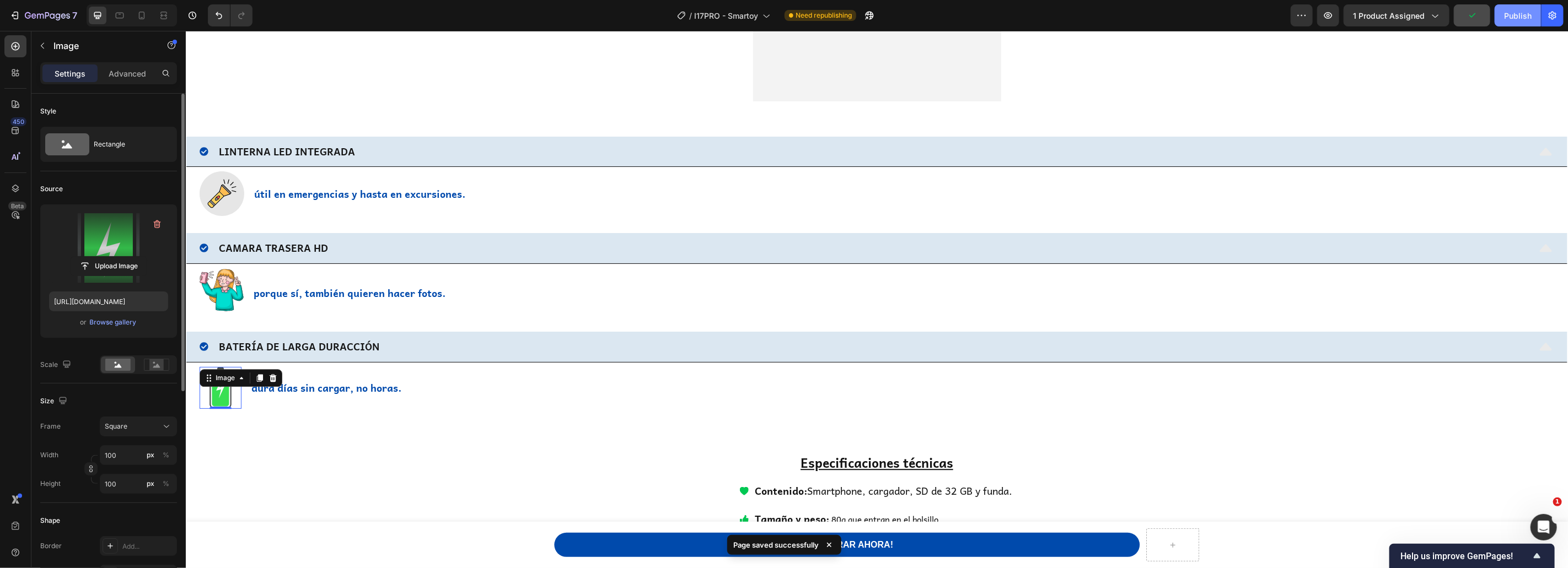
click at [1521, 14] on div "Publish" at bounding box center [1517, 16] width 27 height 12
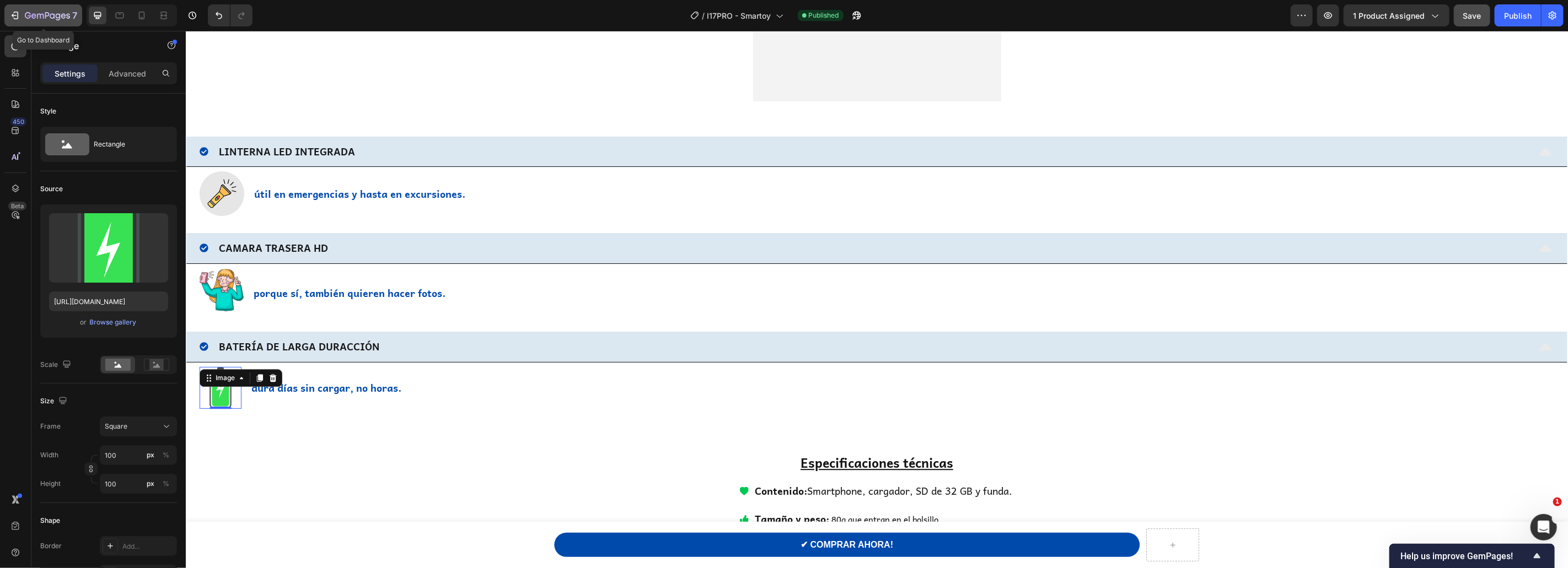
click at [32, 14] on icon "button" at bounding box center [34, 16] width 5 height 5
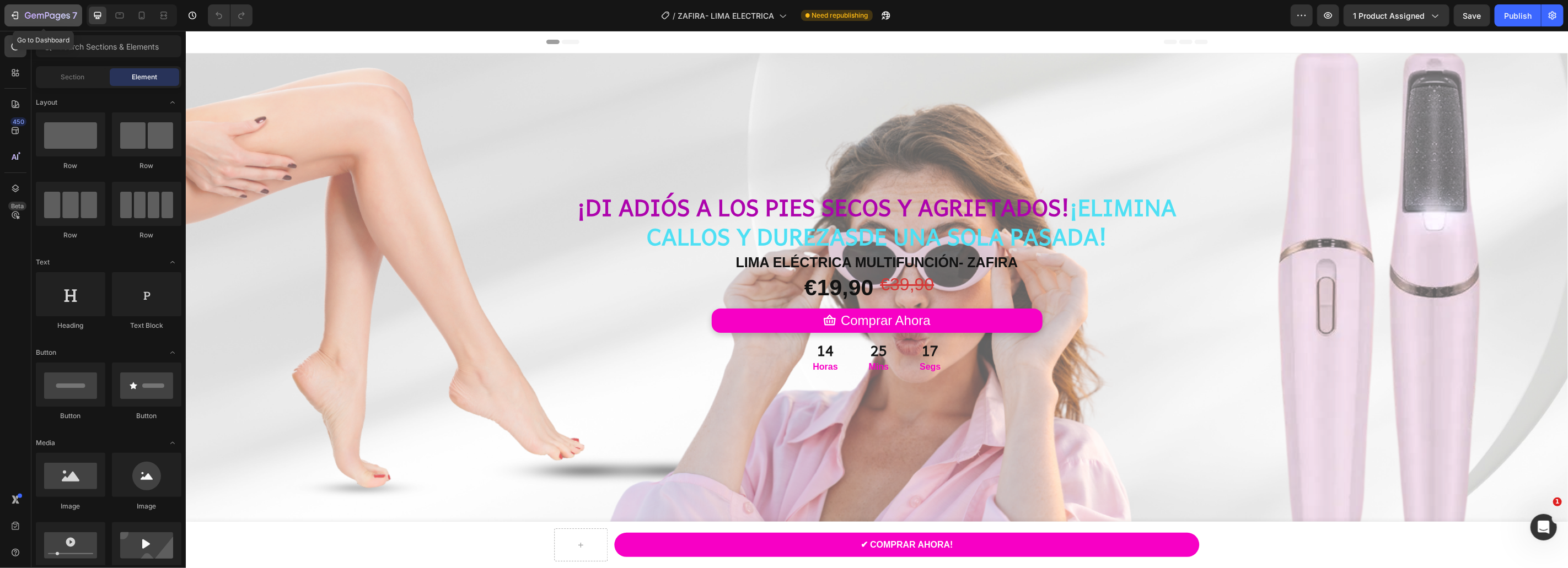
click at [40, 20] on icon "button" at bounding box center [47, 16] width 45 height 9
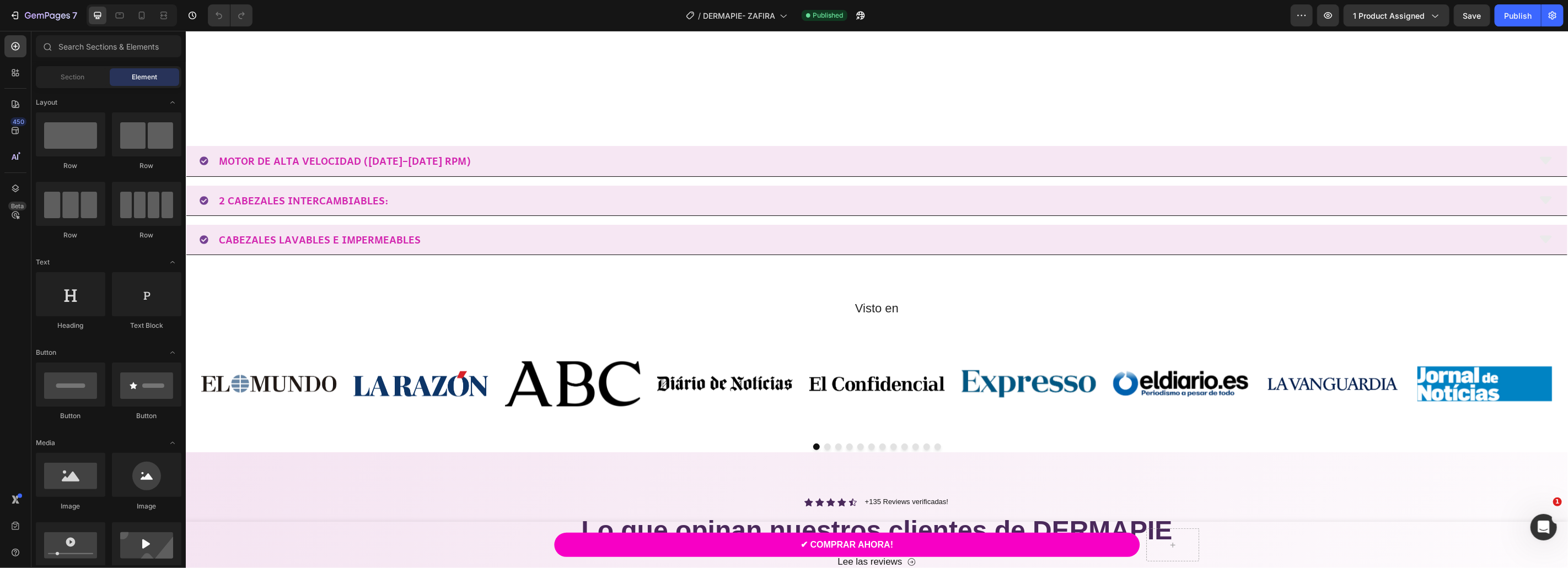
scroll to position [1056, 0]
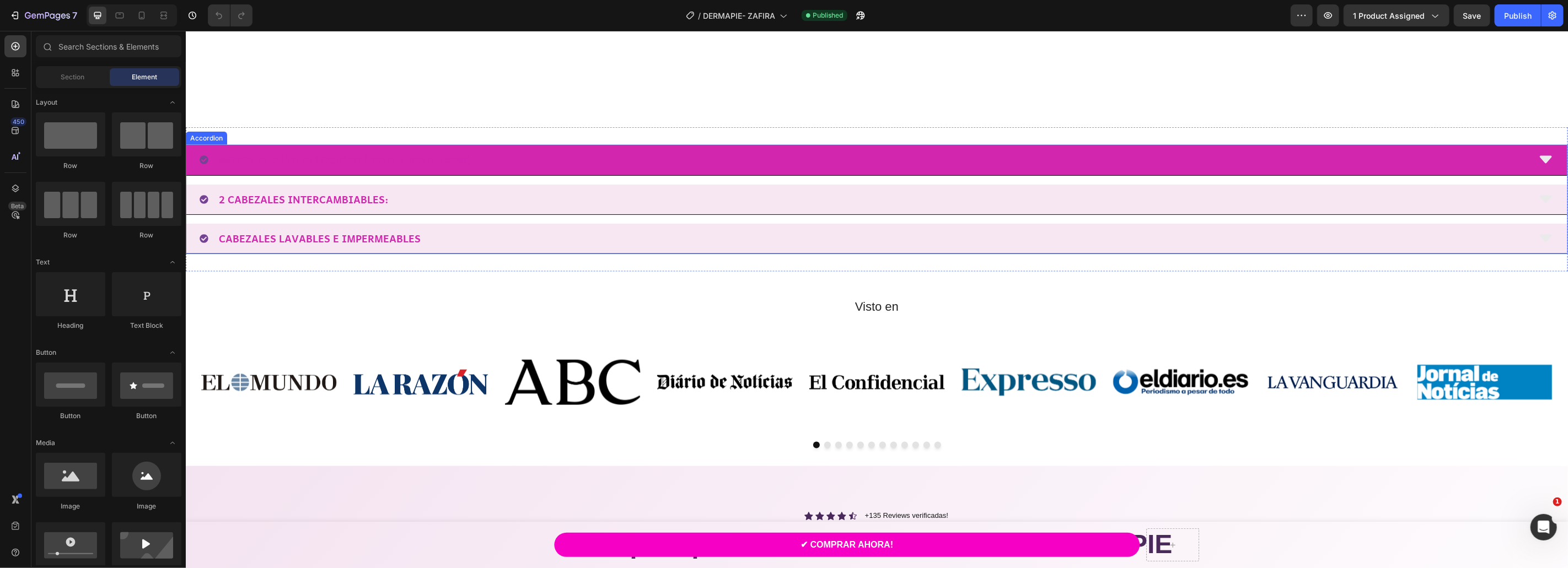
click at [526, 161] on div "MOTOR DE ALTA VELOCIDAD ([DATE]–[DATE] RPM)" at bounding box center [863, 159] width 1329 height 21
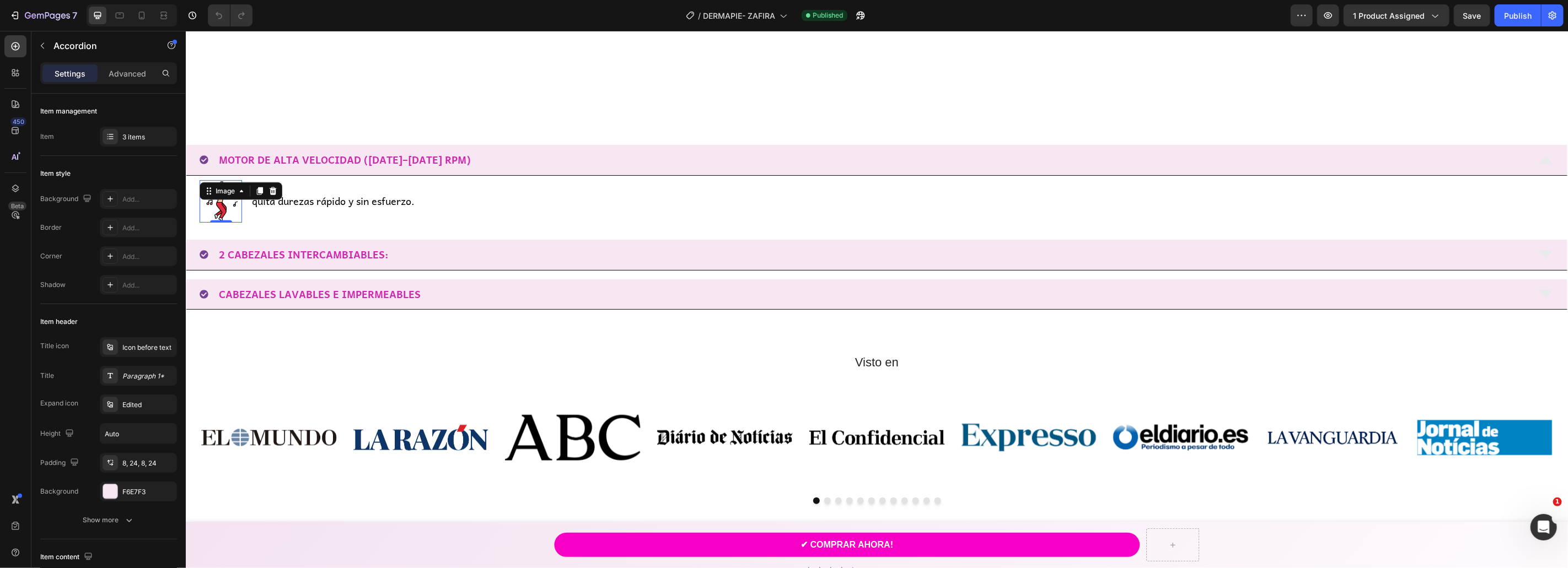
click at [237, 198] on div "Image 0" at bounding box center [221, 201] width 43 height 43
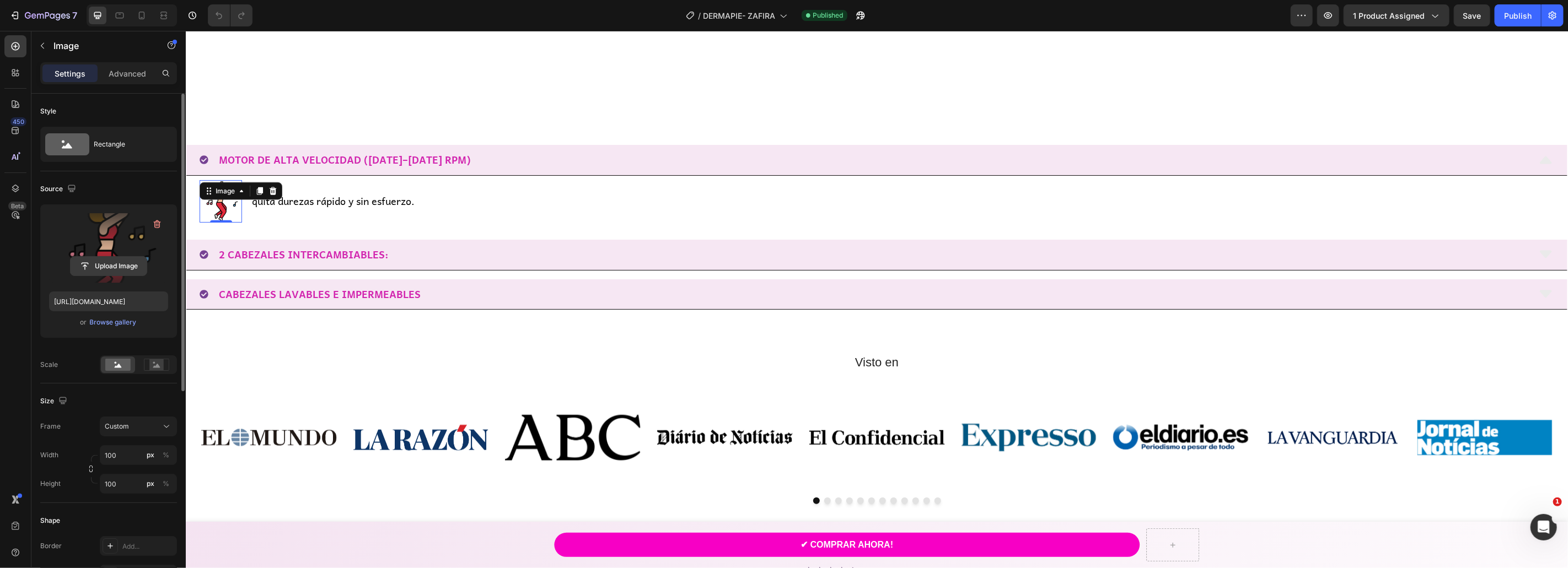
click at [114, 272] on input "file" at bounding box center [109, 266] width 76 height 19
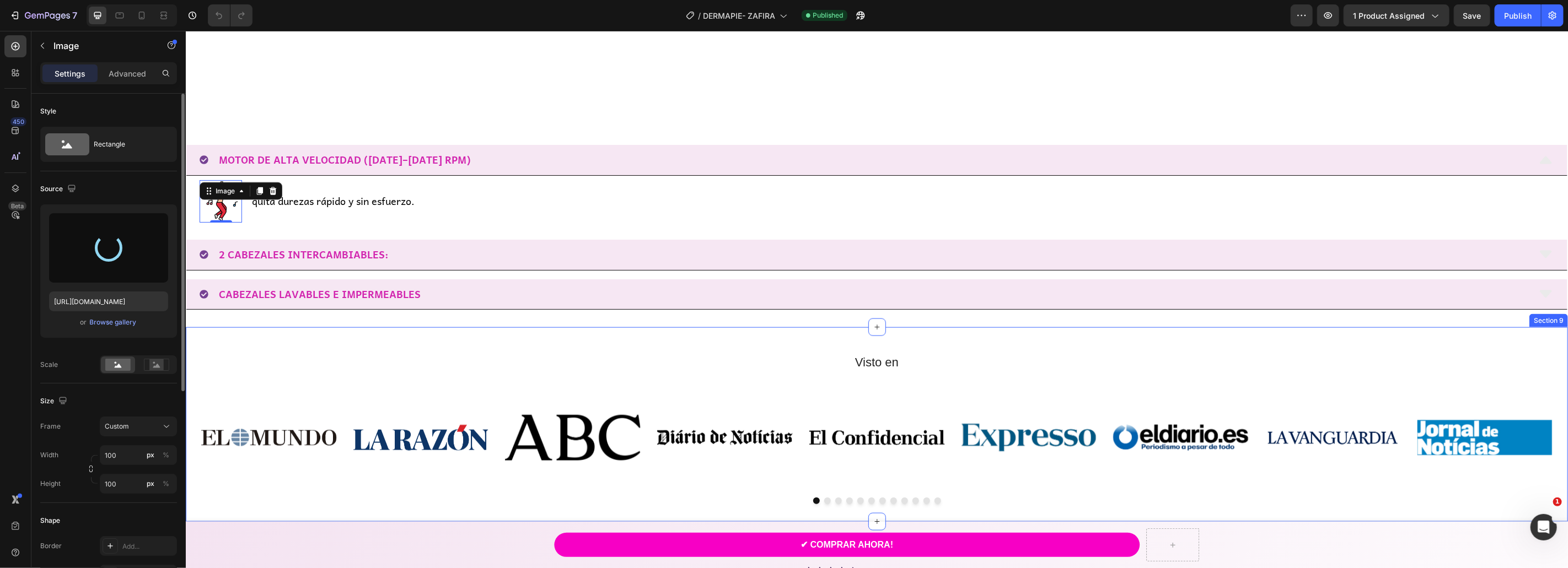
type input "[URL][DOMAIN_NAME]"
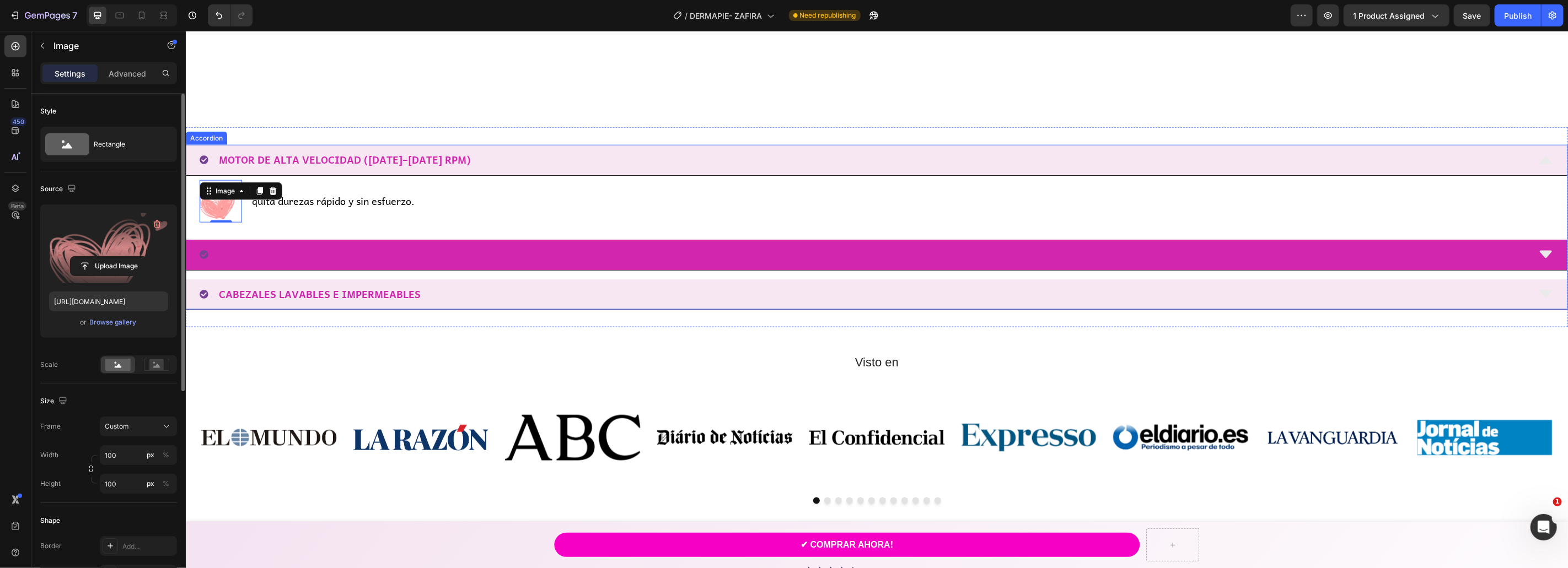
click at [495, 259] on div "2 CABEZALES INTERCAMBIABLES:" at bounding box center [863, 254] width 1329 height 21
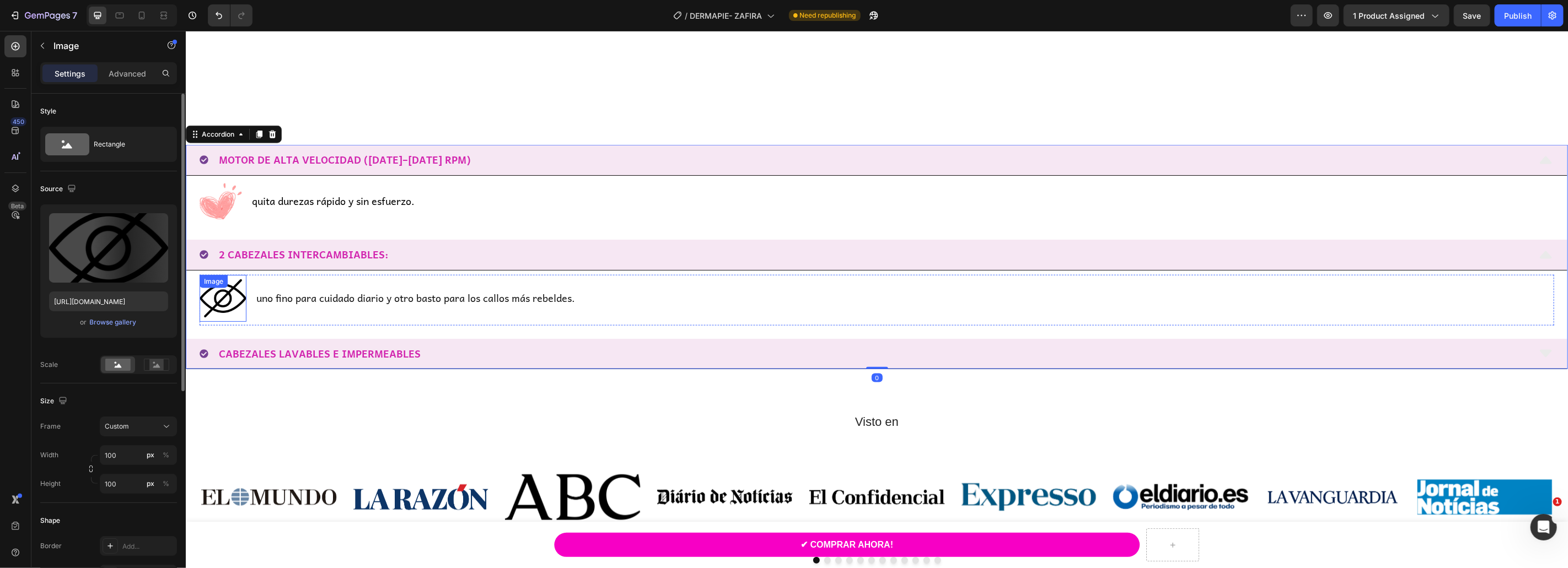
click at [225, 300] on img at bounding box center [222, 298] width 47 height 47
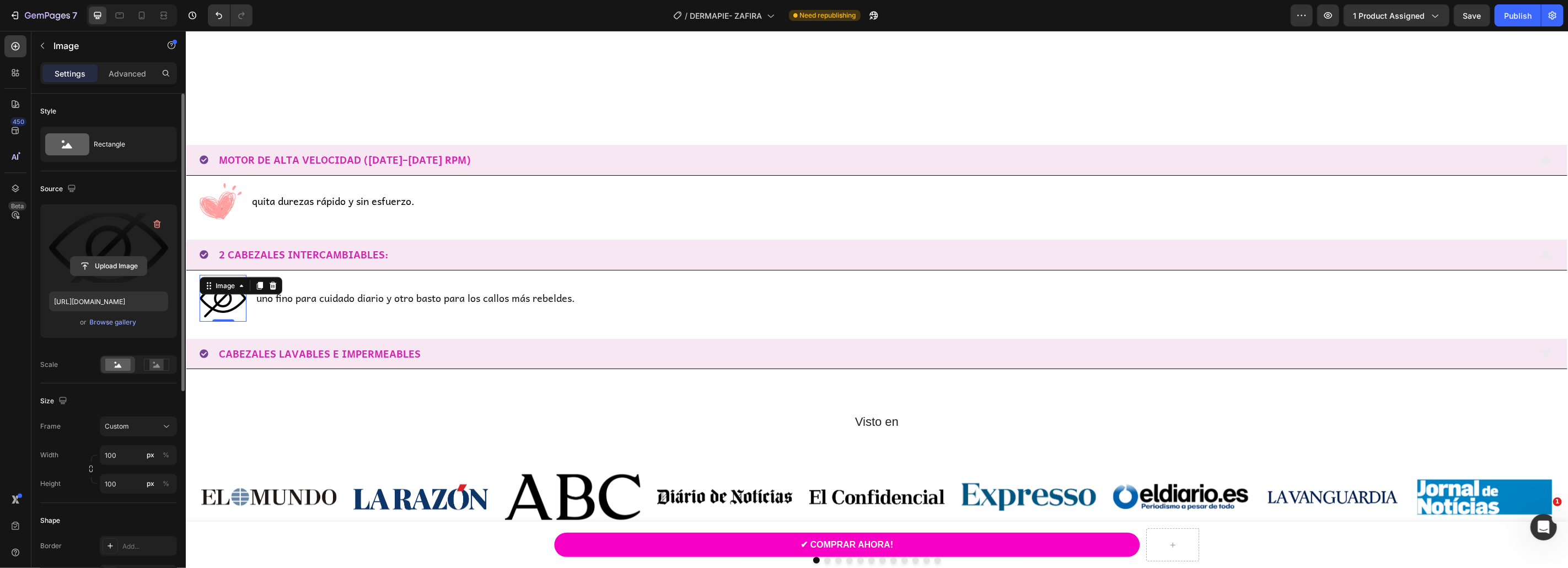
click at [112, 273] on input "file" at bounding box center [109, 266] width 76 height 19
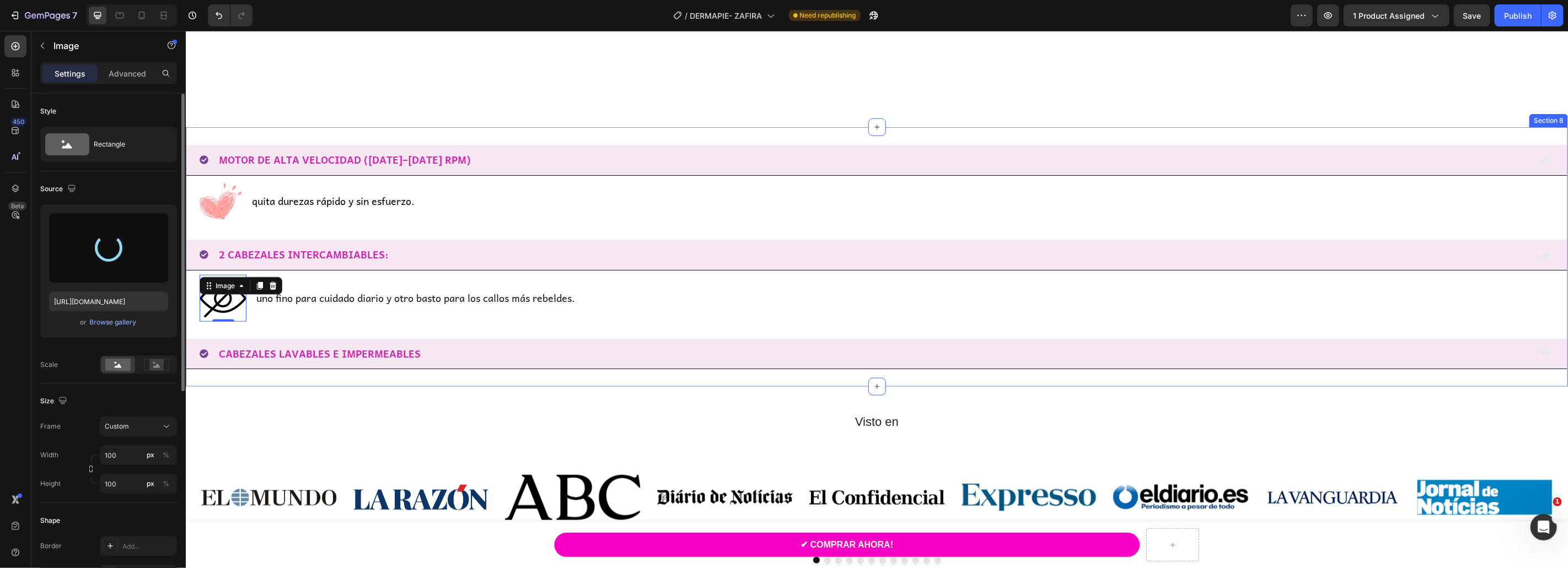
type input "[URL][DOMAIN_NAME]"
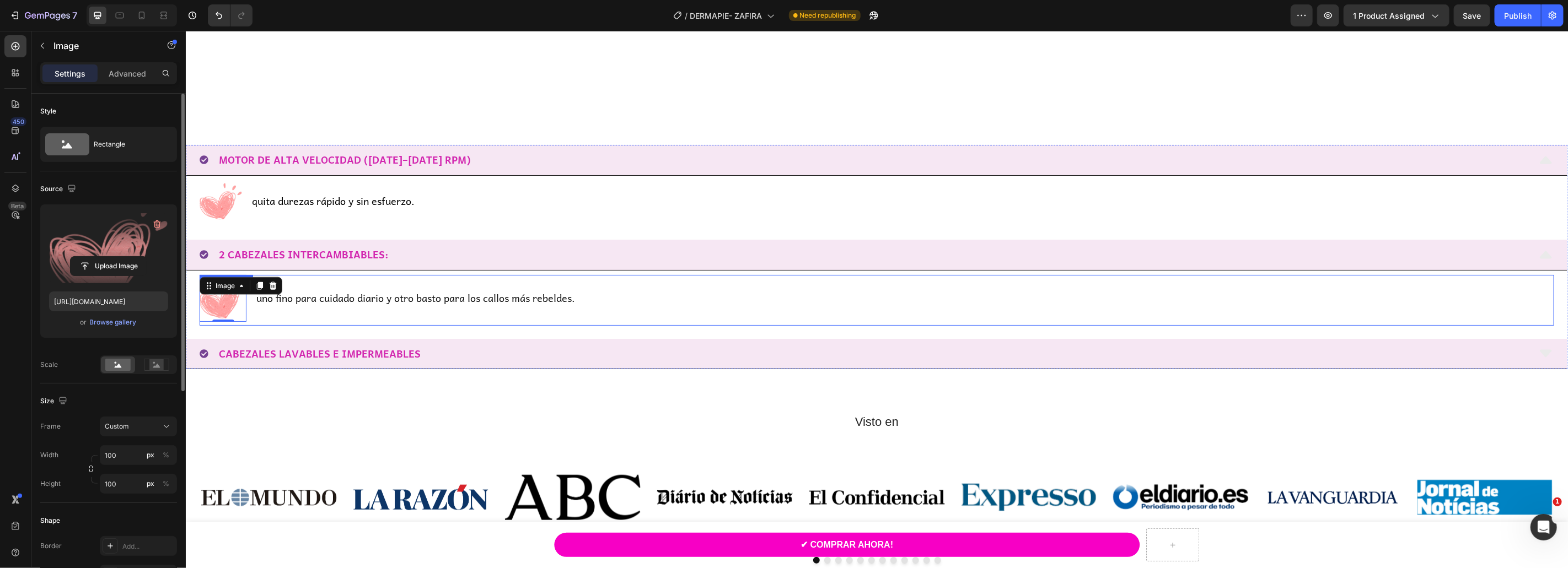
scroll to position [1216, 0]
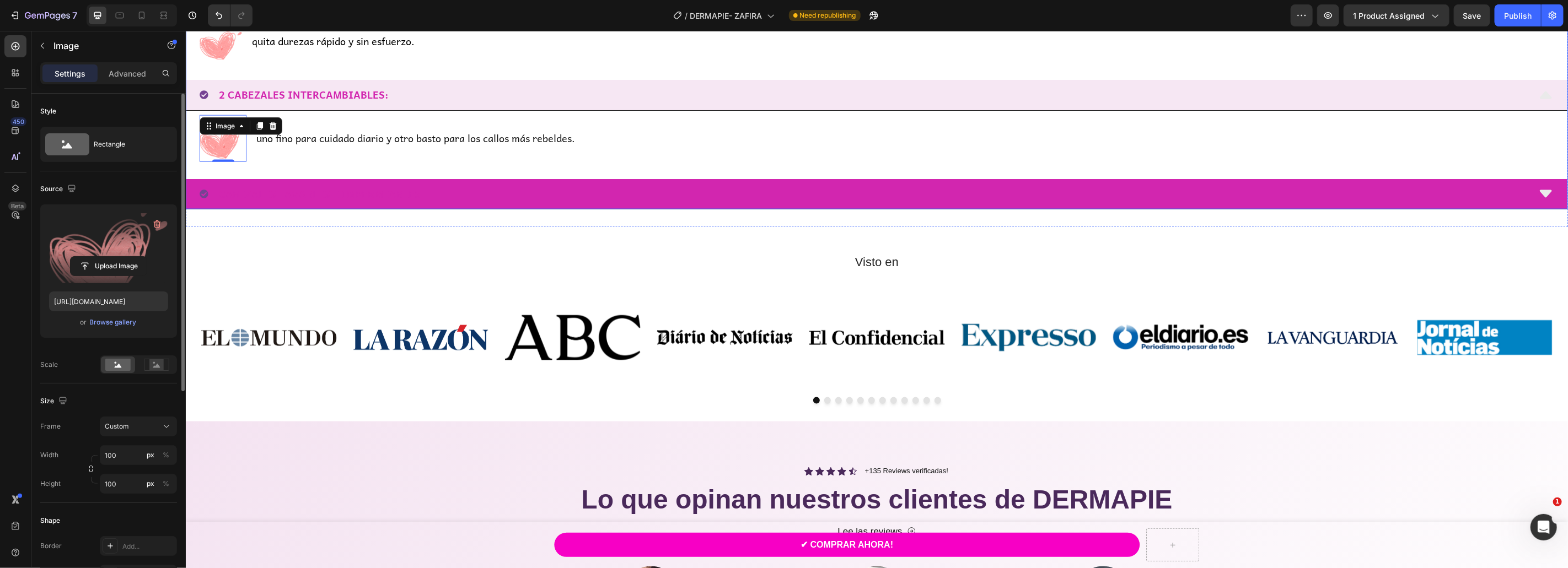
click at [475, 200] on div "CABEZALES LAVABLES E IMPERMEABLES" at bounding box center [863, 193] width 1329 height 21
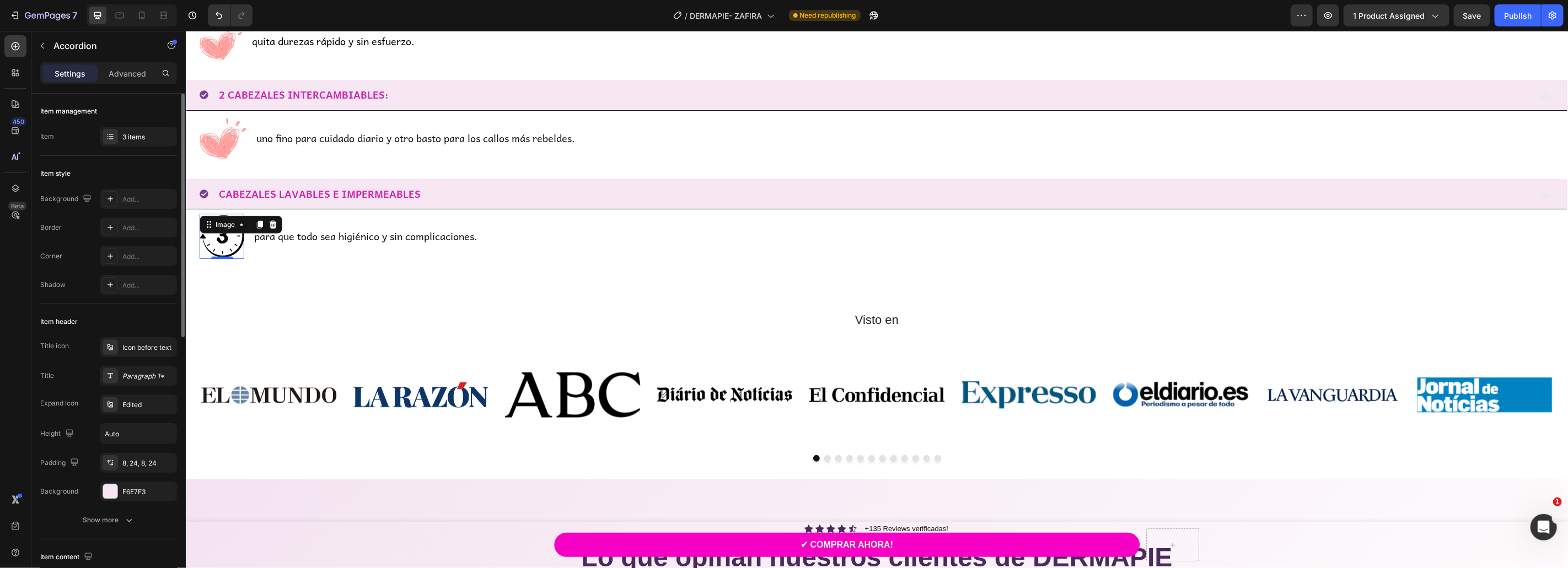
click at [211, 249] on img at bounding box center [221, 235] width 44 height 44
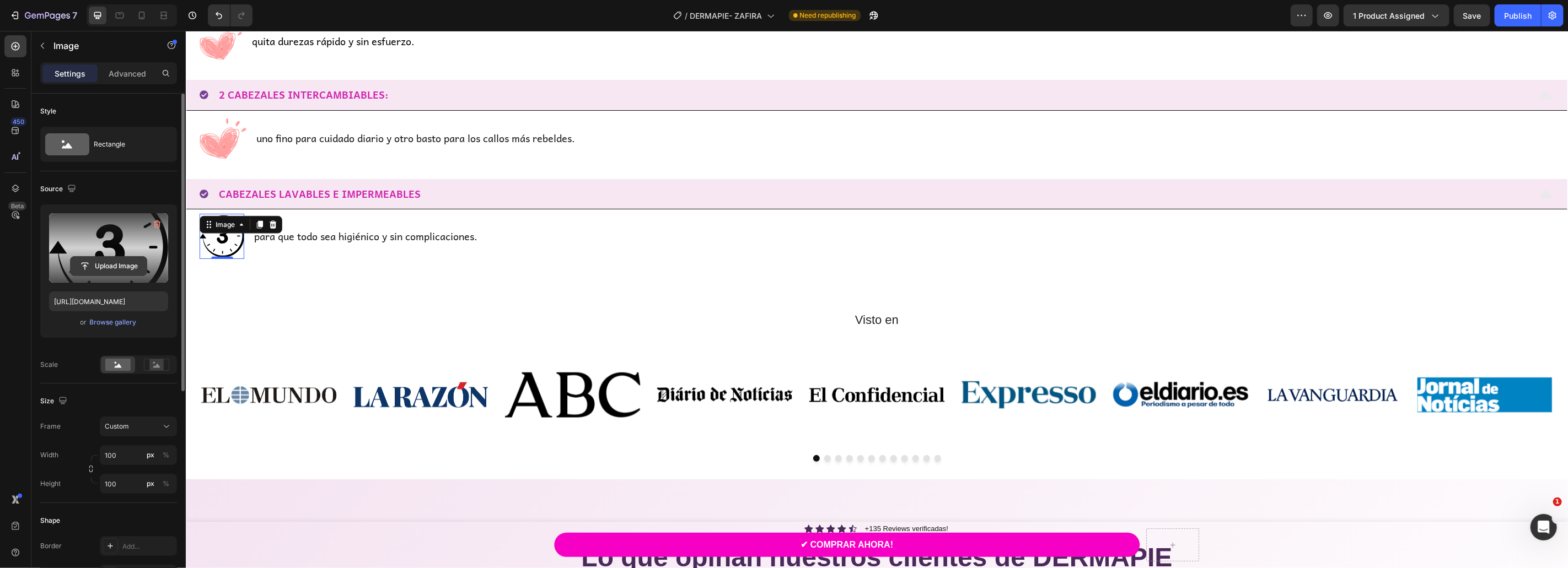
click at [114, 266] on input "file" at bounding box center [109, 266] width 76 height 19
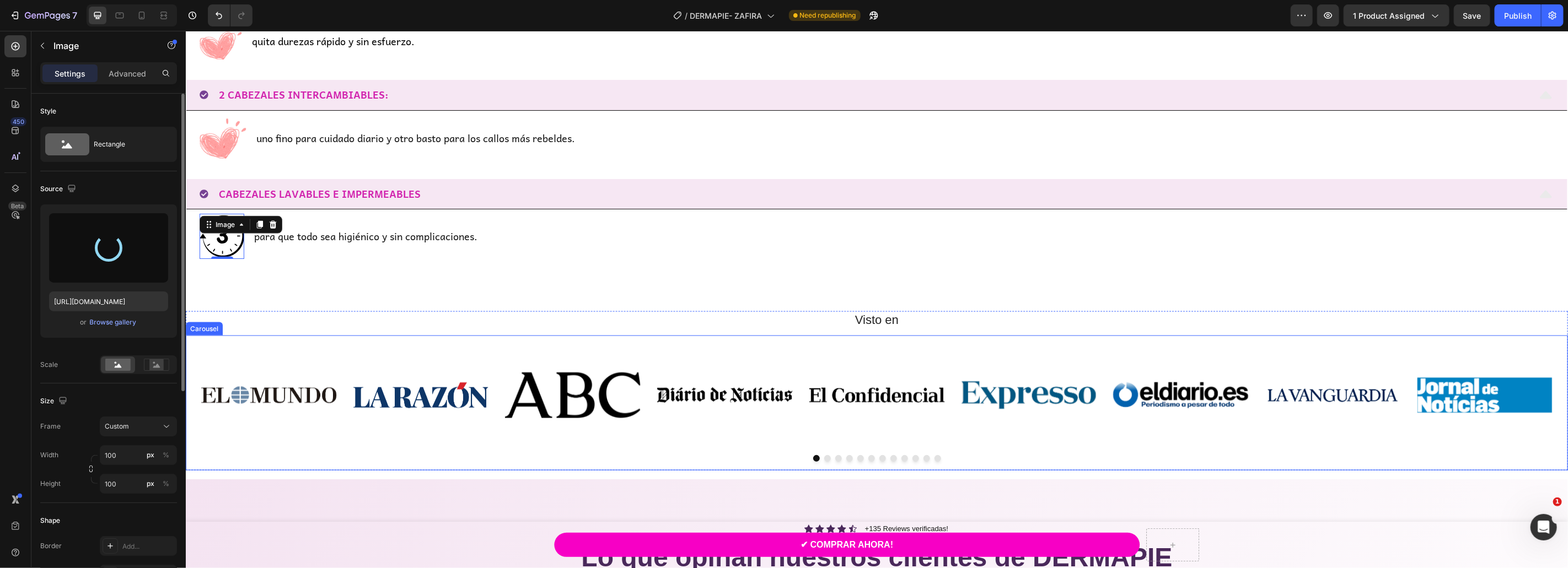
type input "[URL][DOMAIN_NAME]"
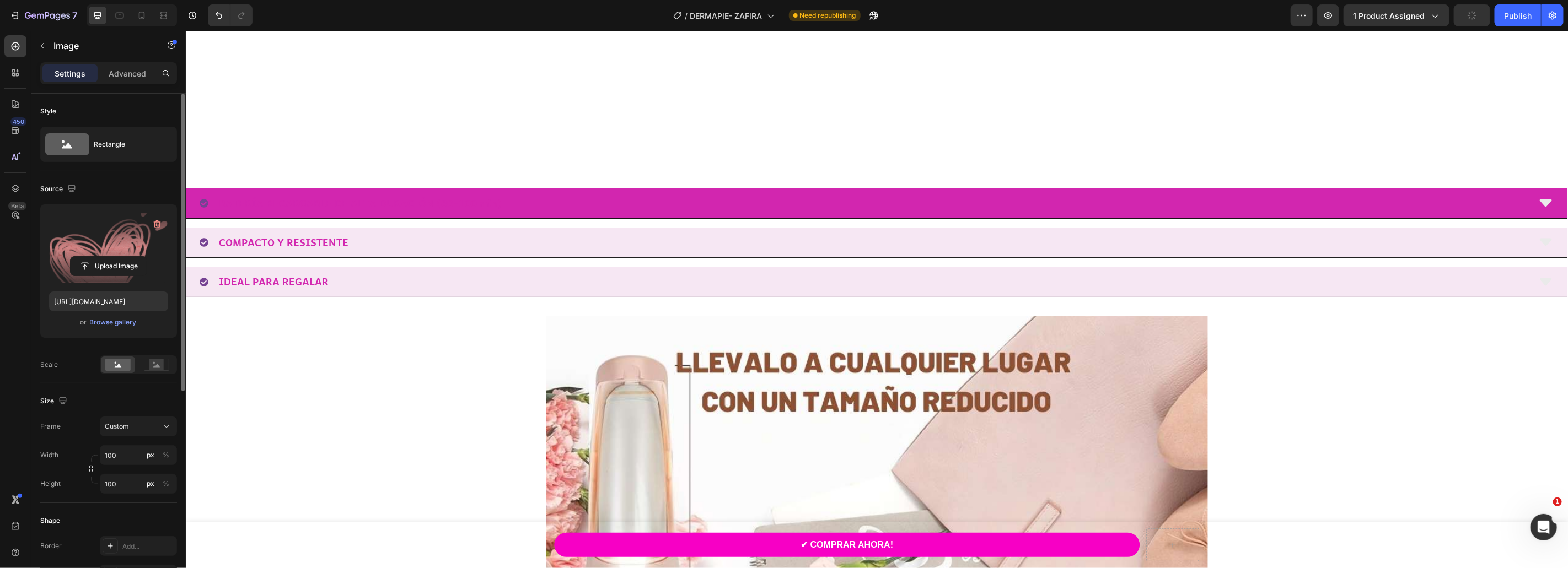
scroll to position [2317, 0]
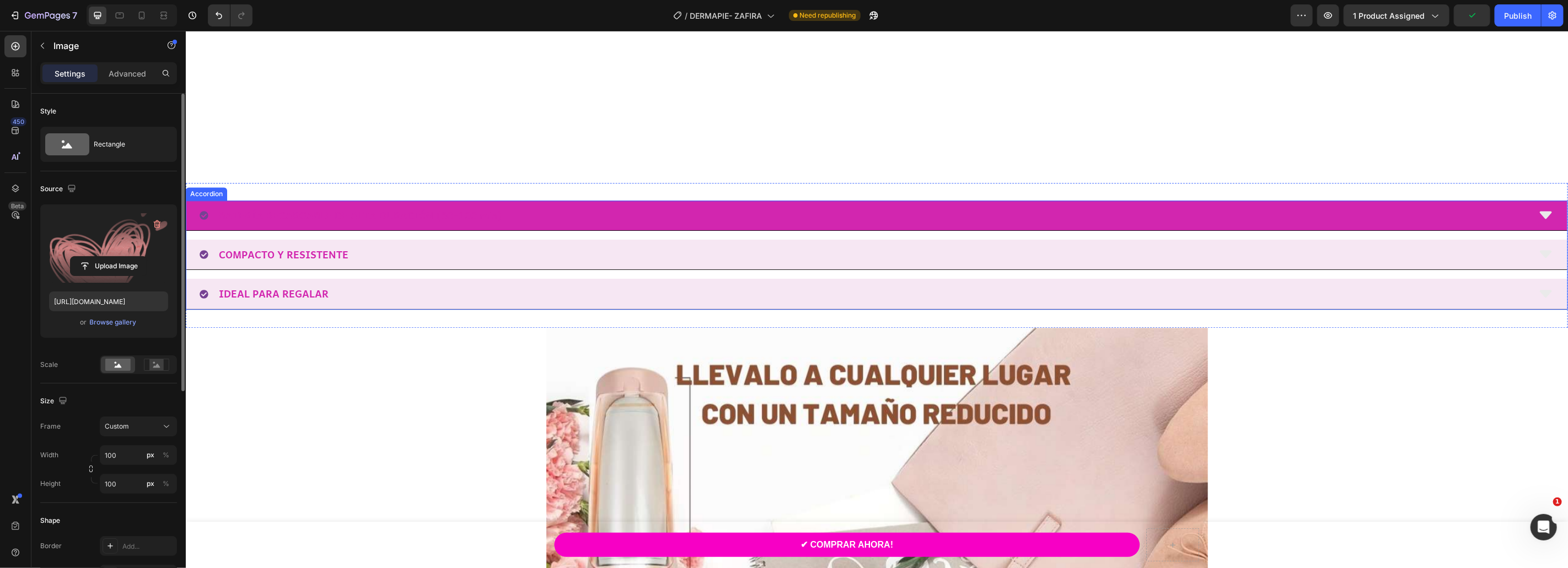
click at [551, 212] on div "BATERÍA RECARGABLE DE ALTA DURACIÓN (80–100 min)" at bounding box center [863, 214] width 1329 height 21
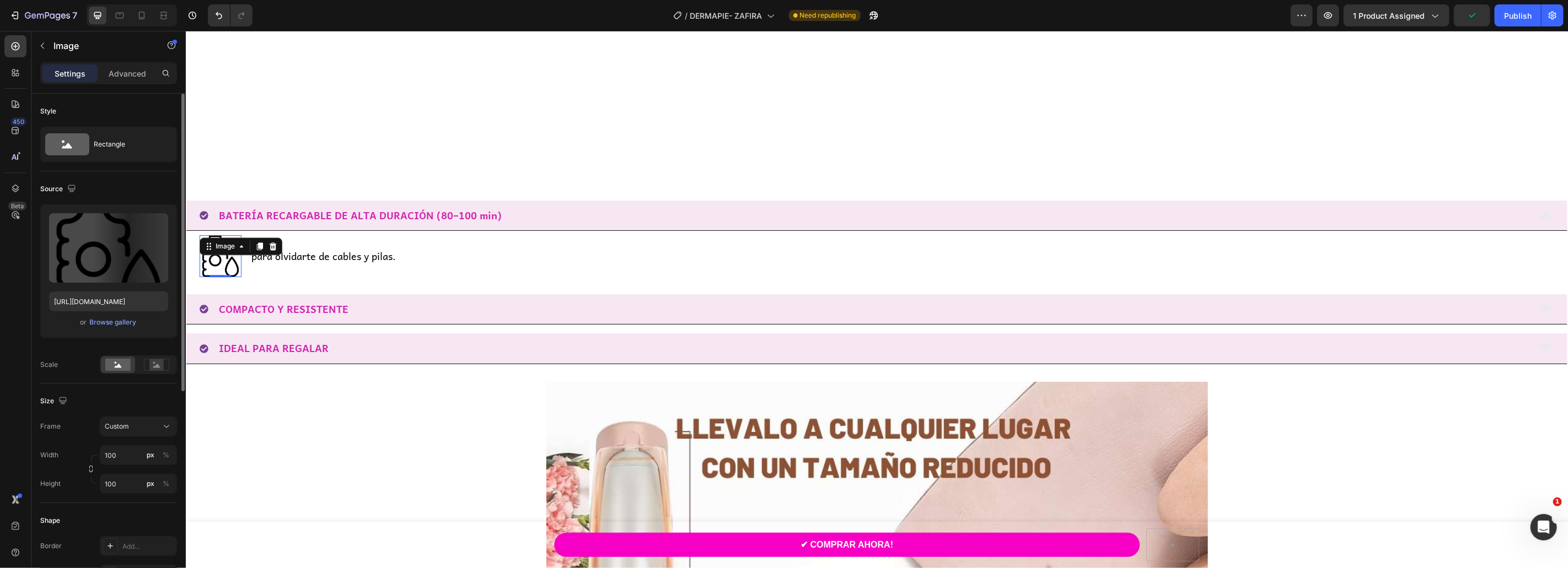
click at [209, 259] on img at bounding box center [220, 255] width 42 height 42
click at [109, 263] on input "file" at bounding box center [109, 266] width 76 height 19
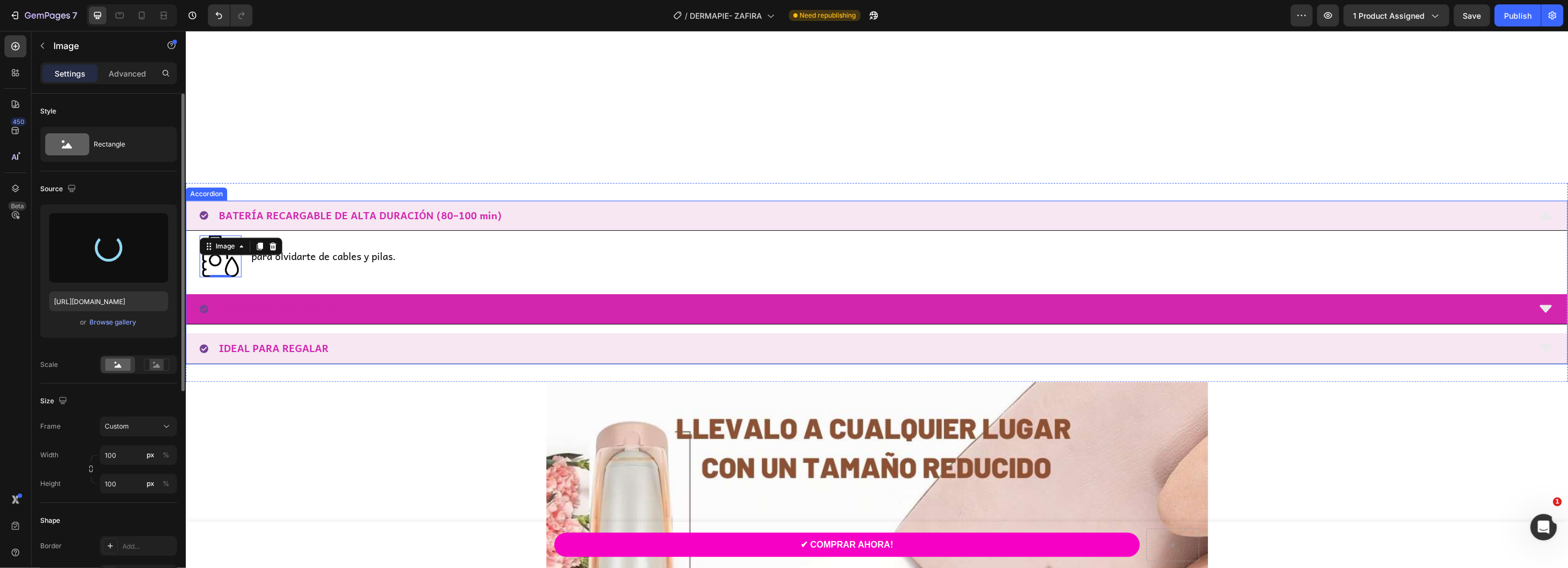
type input "[URL][DOMAIN_NAME]"
click at [421, 310] on div "COMPACTO Y RESISTENTE" at bounding box center [863, 308] width 1329 height 21
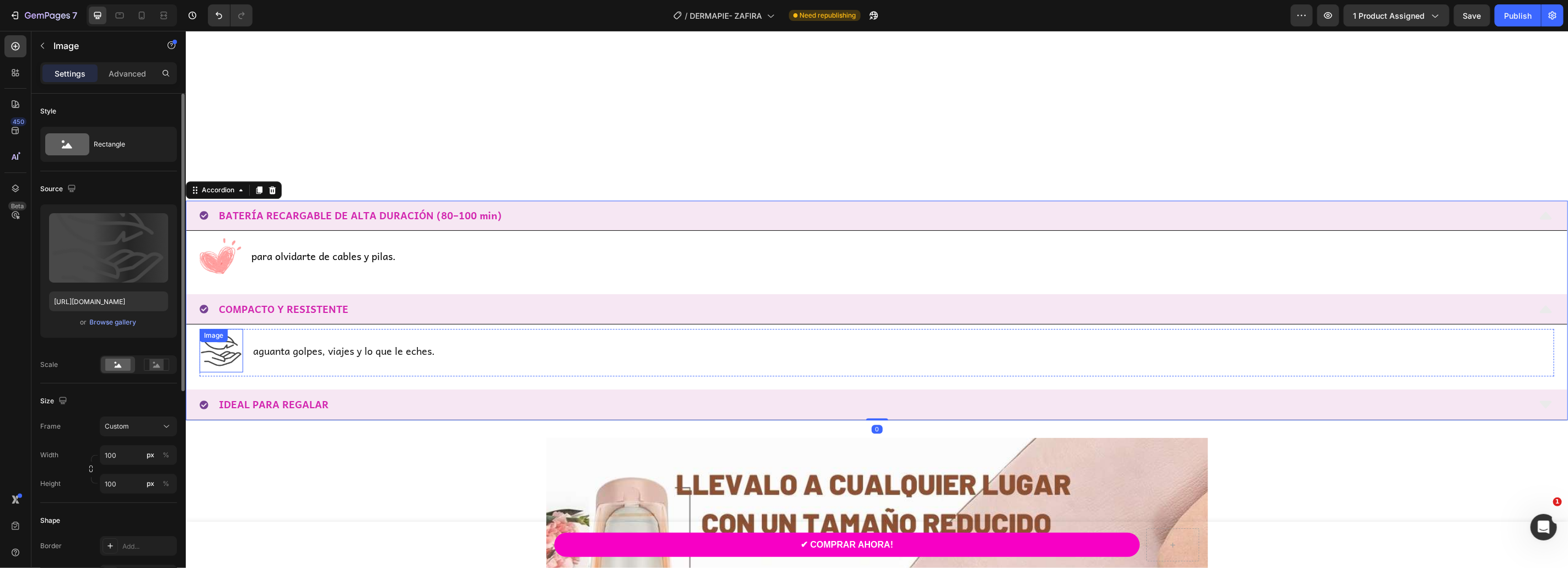
click at [217, 351] on img at bounding box center [221, 350] width 44 height 44
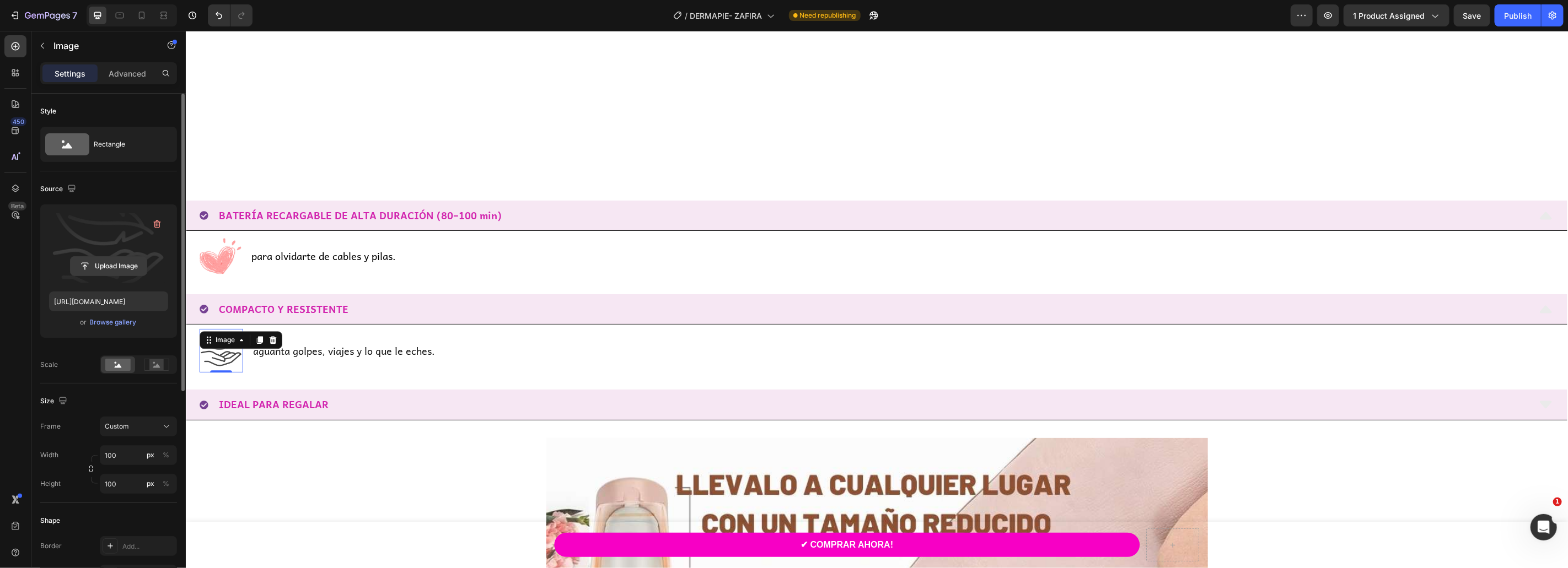
click at [112, 272] on input "file" at bounding box center [109, 266] width 76 height 19
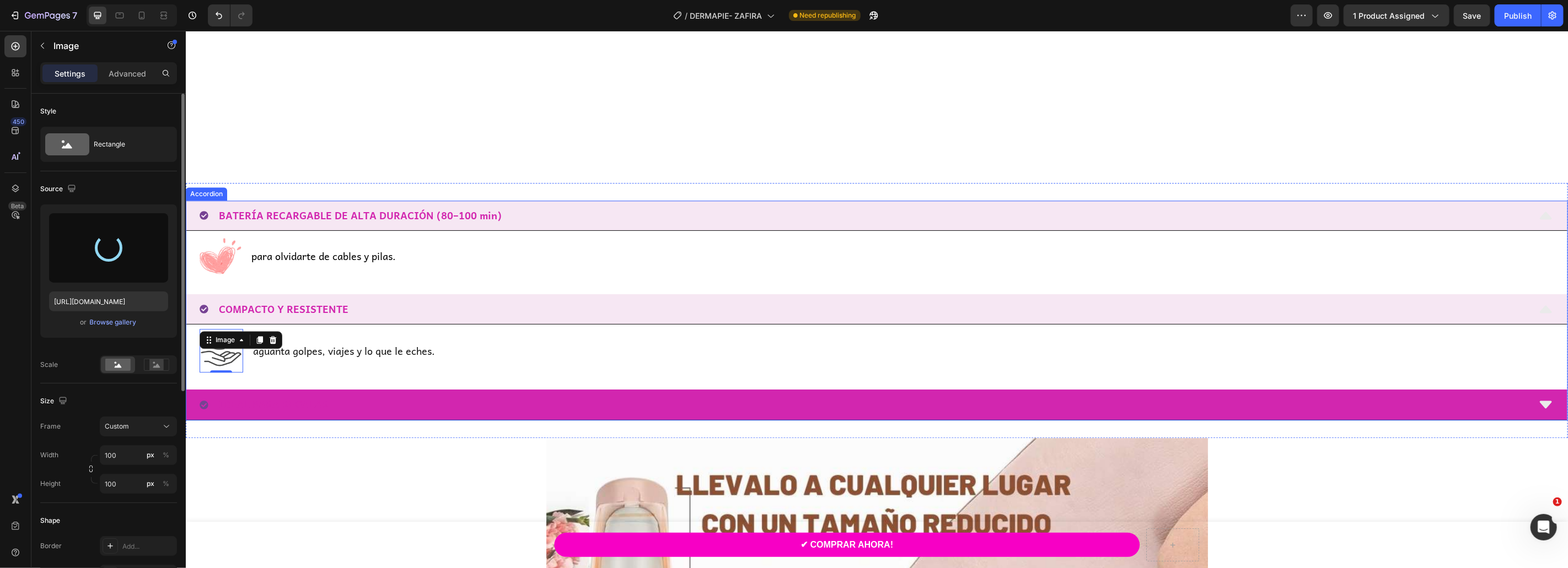
type input "[URL][DOMAIN_NAME]"
click at [382, 413] on div "IDEAL PARA REGALAR" at bounding box center [863, 404] width 1329 height 21
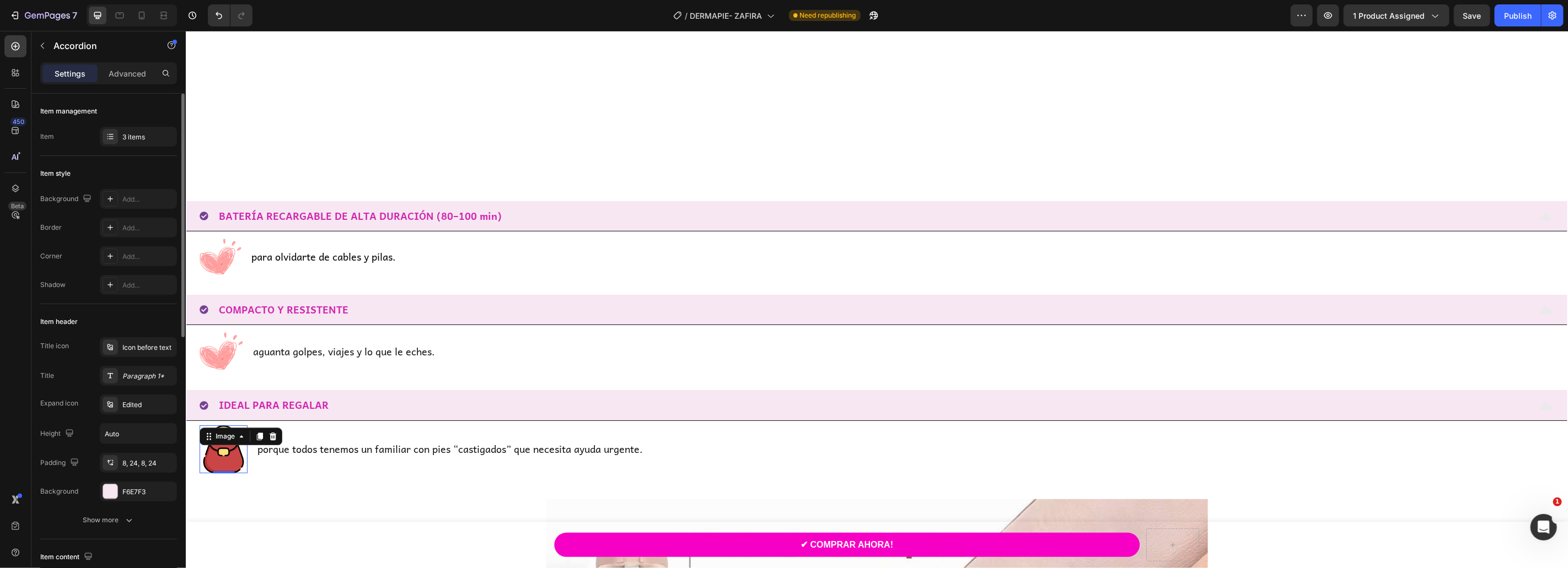
scroll to position [2317, 0]
click at [216, 462] on img at bounding box center [223, 449] width 48 height 48
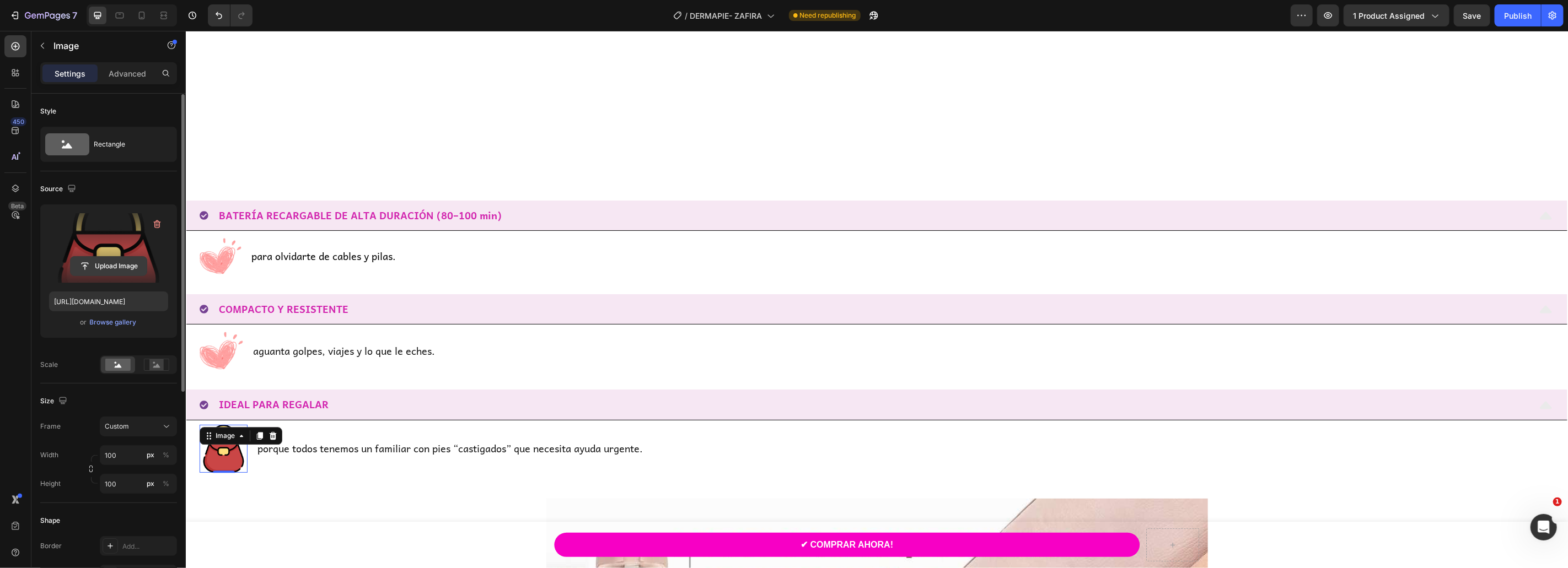
scroll to position [4, 0]
click at [109, 263] on input "file" at bounding box center [109, 262] width 76 height 19
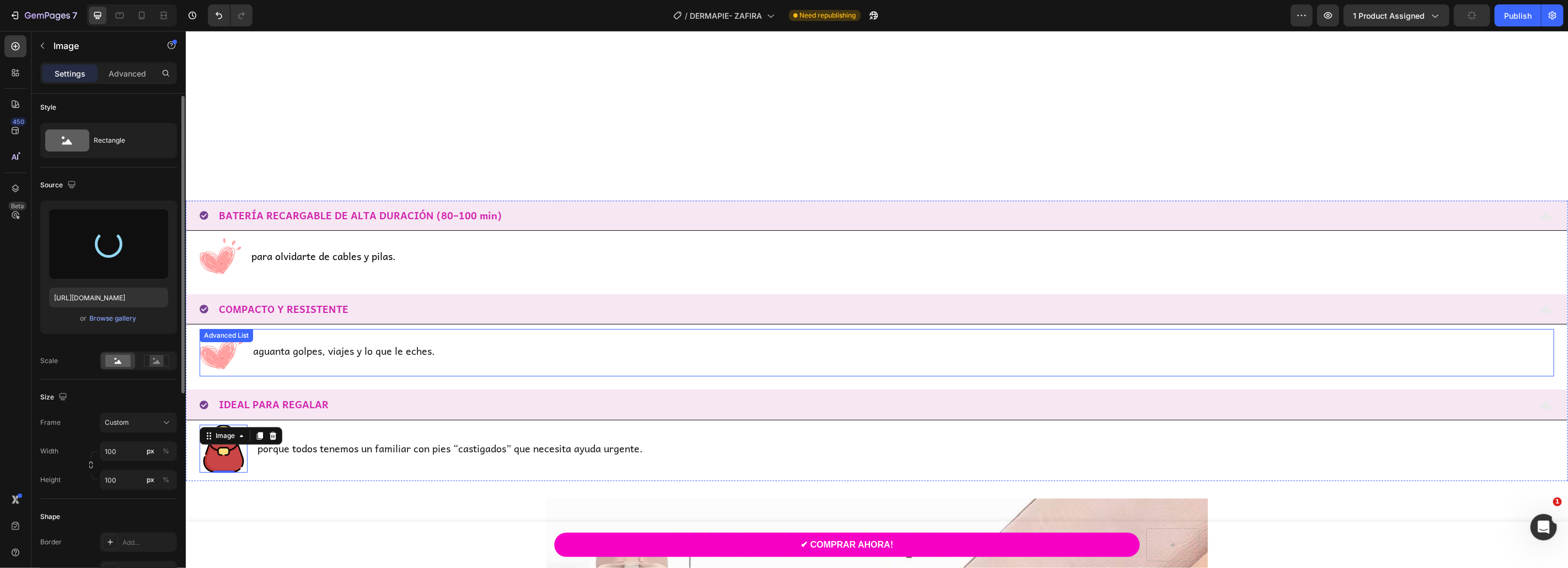
type input "[URL][DOMAIN_NAME]"
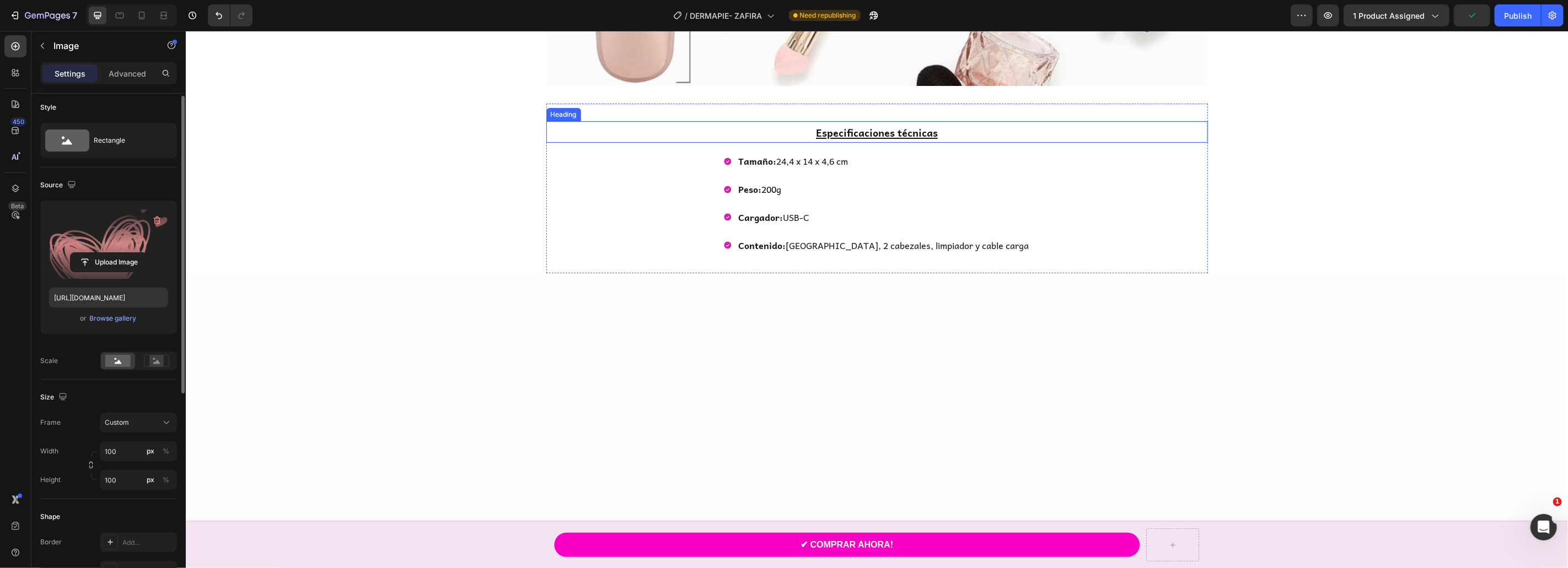
scroll to position [4039, 0]
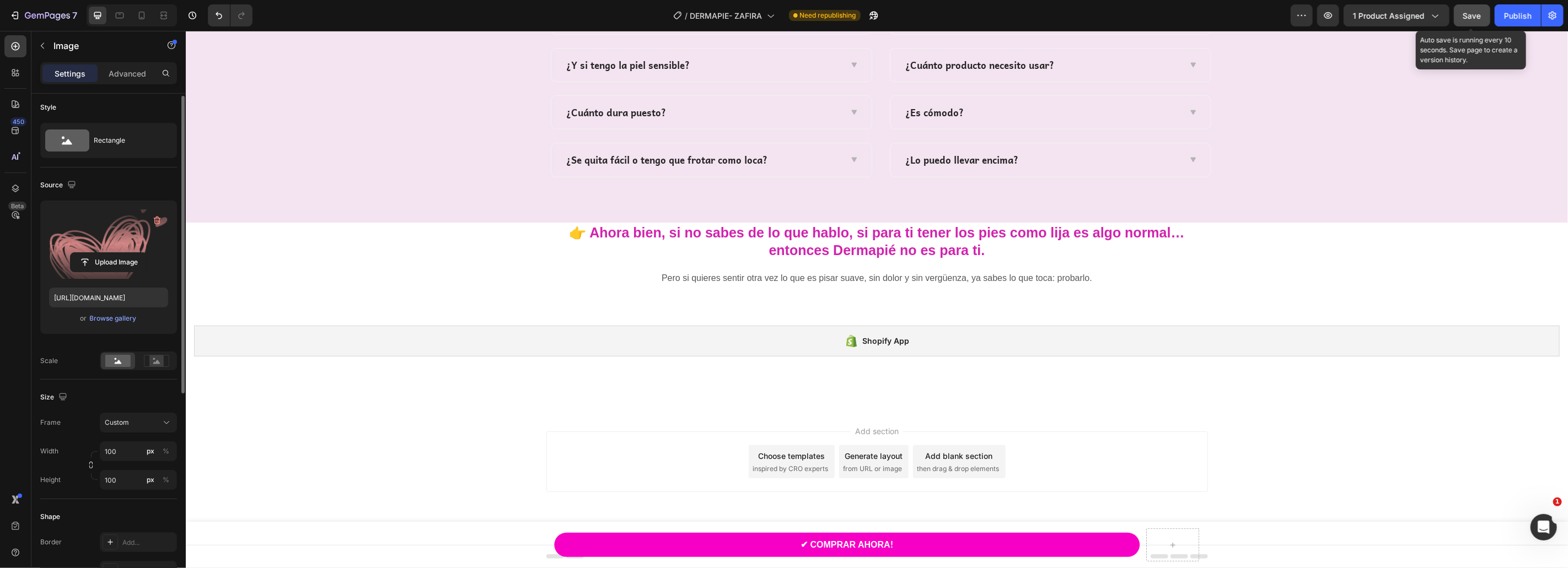
click at [1477, 12] on span "Save" at bounding box center [1472, 15] width 18 height 9
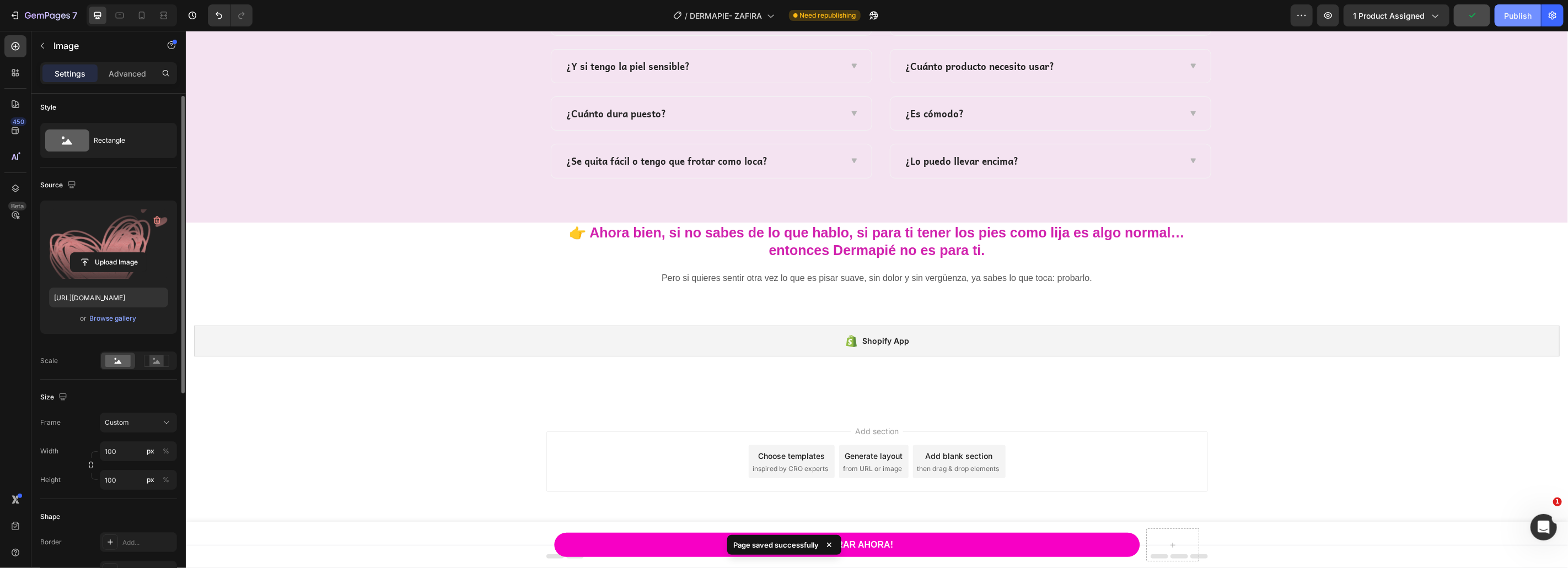
click at [1518, 17] on div "Publish" at bounding box center [1517, 16] width 27 height 12
